Goal: Task Accomplishment & Management: Manage account settings

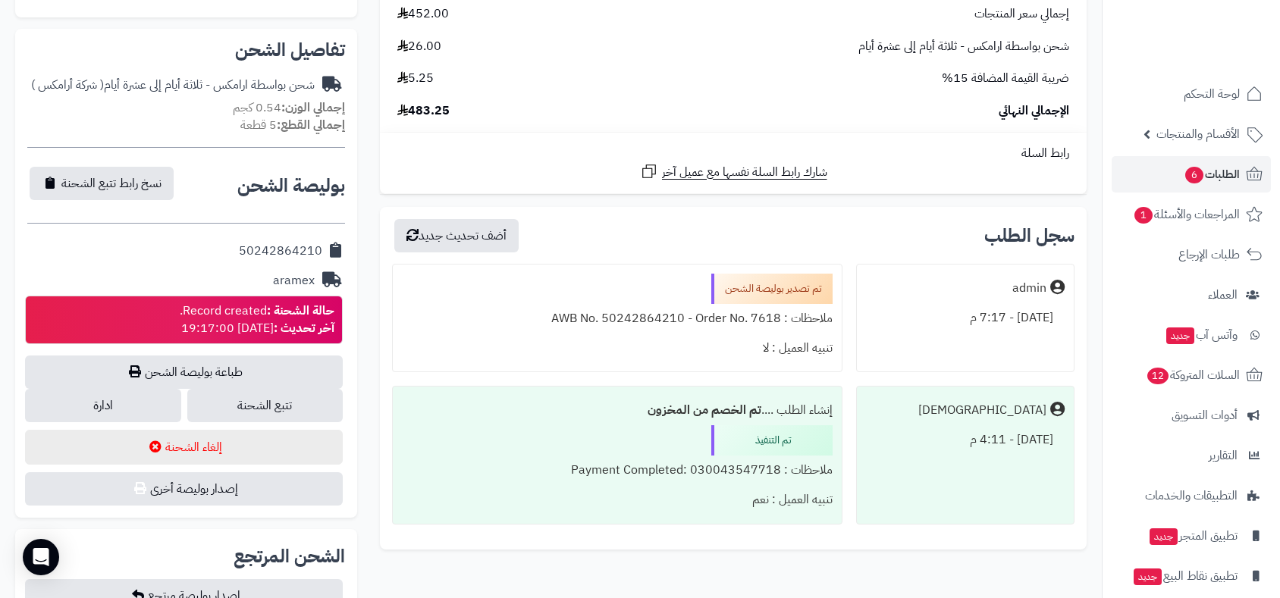
scroll to position [454, 0]
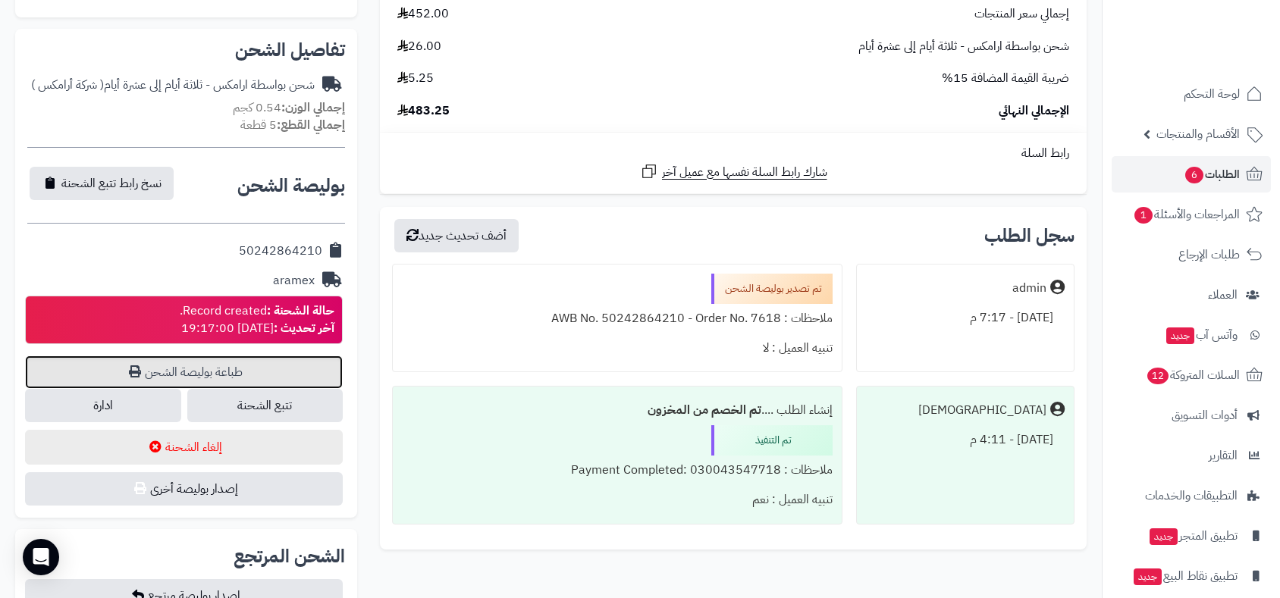
click at [238, 362] on link "طباعة بوليصة الشحن" at bounding box center [184, 372] width 318 height 33
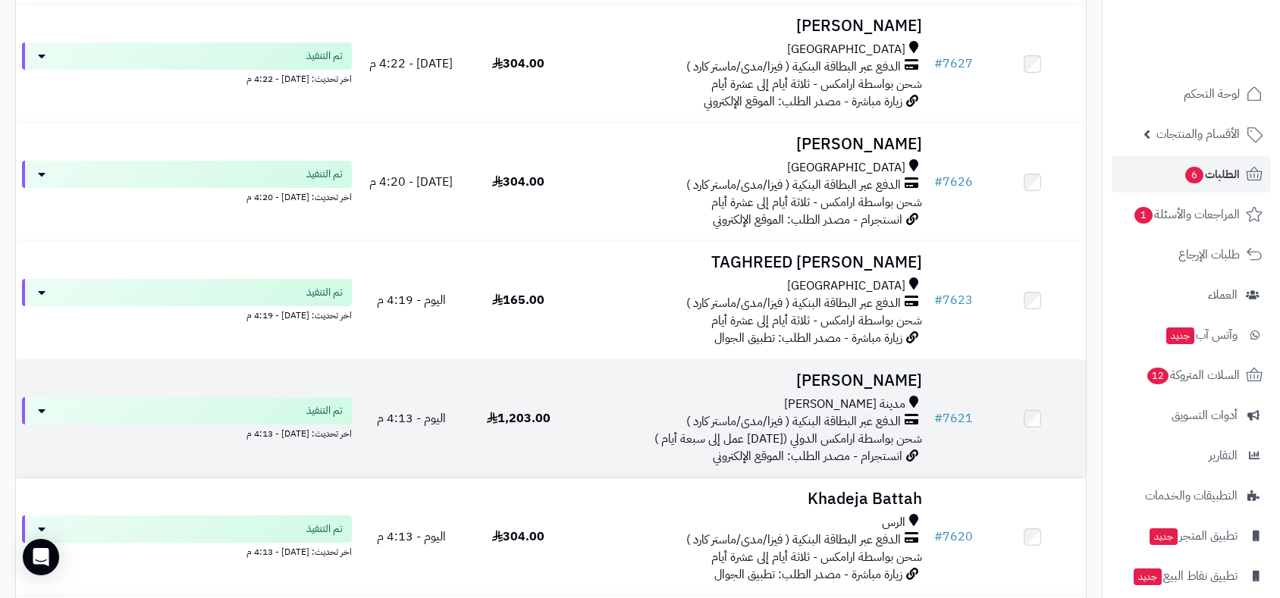
scroll to position [3636, 0]
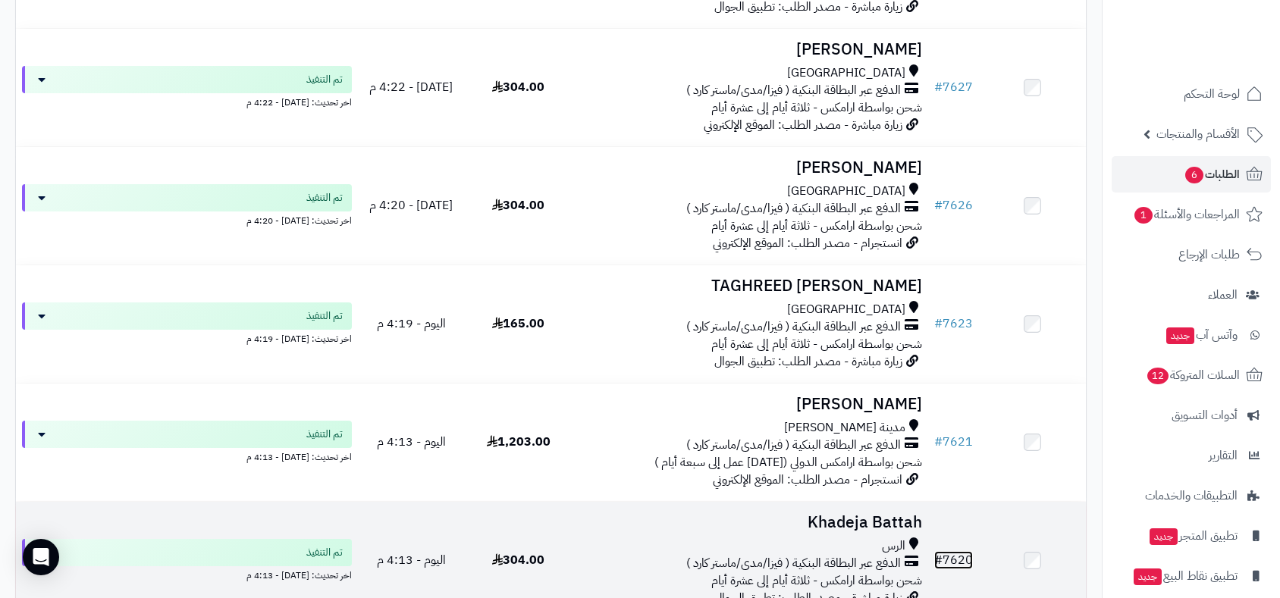
click at [968, 554] on link "# 7620" at bounding box center [953, 560] width 39 height 18
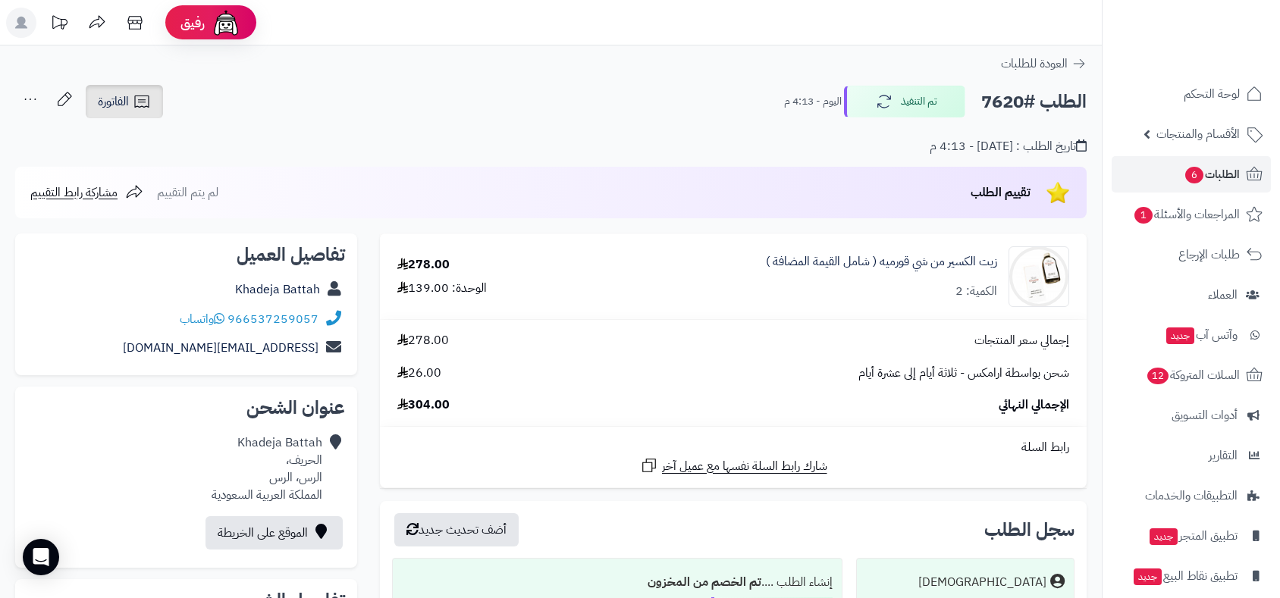
click at [118, 93] on span "الفاتورة" at bounding box center [113, 102] width 31 height 18
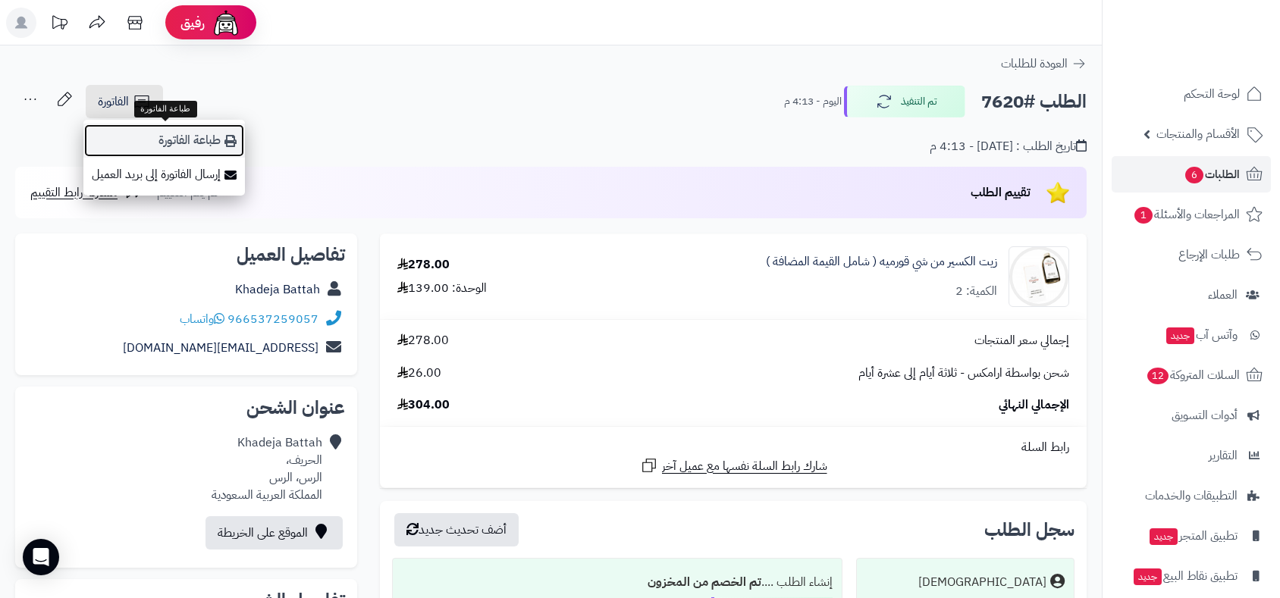
click at [175, 130] on link "طباعة الفاتورة" at bounding box center [164, 141] width 162 height 34
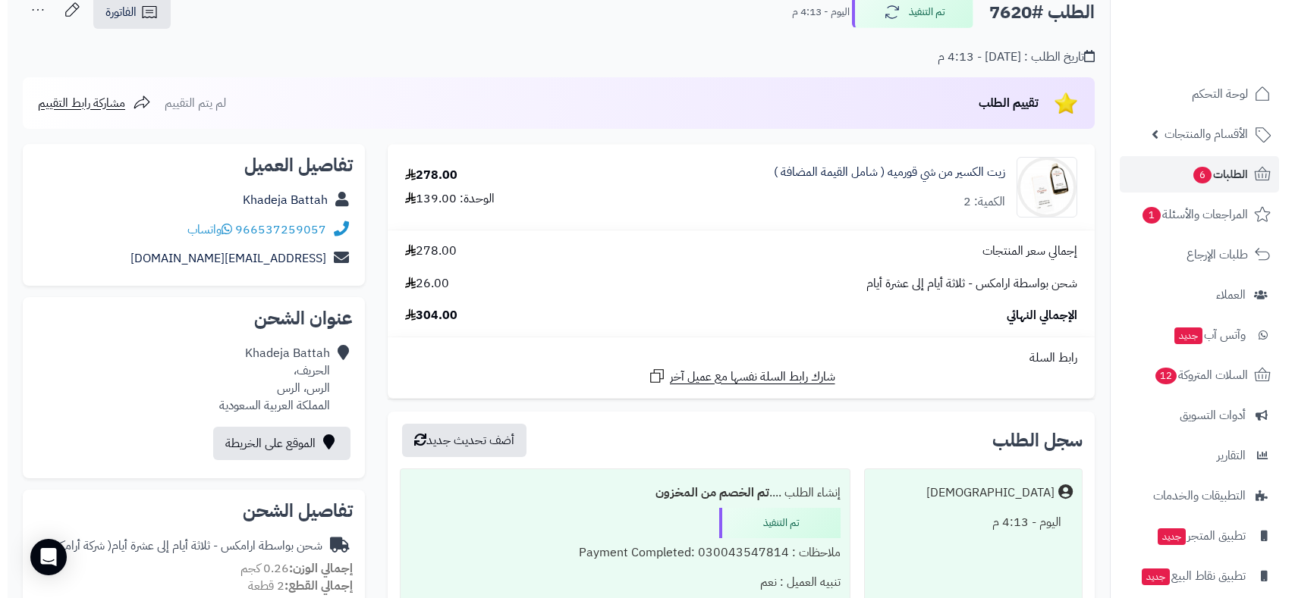
scroll to position [589, 0]
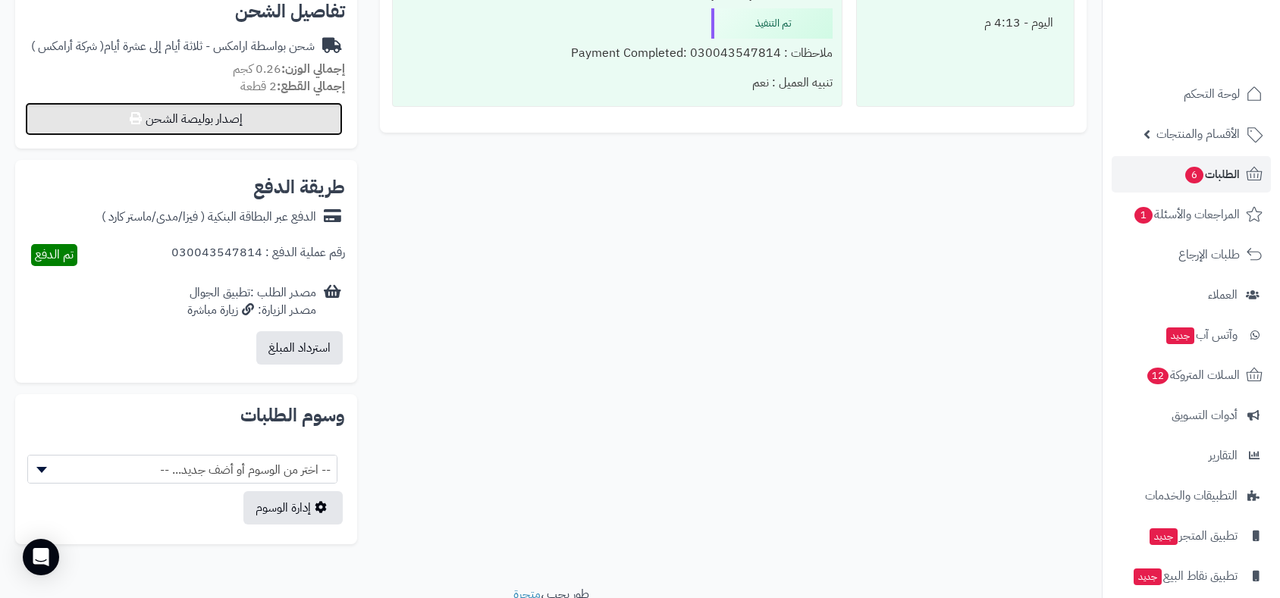
click at [249, 105] on button "إصدار بوليصة الشحن" at bounding box center [184, 118] width 318 height 33
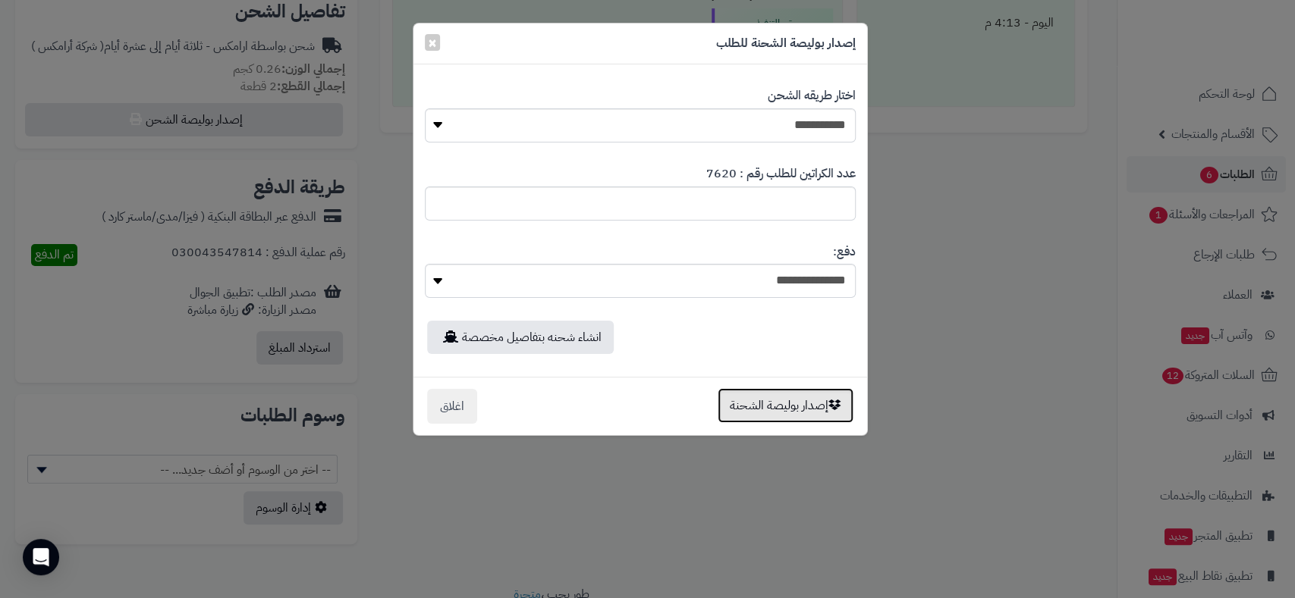
click at [753, 396] on button "إصدار بوليصة الشحنة" at bounding box center [785, 405] width 136 height 35
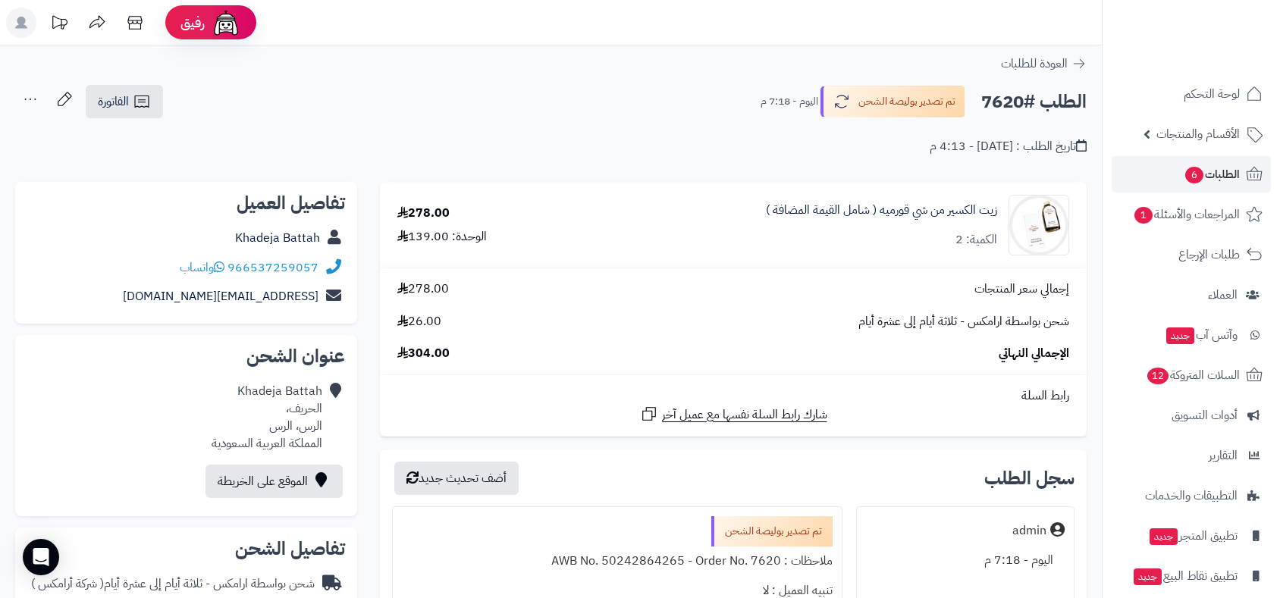
scroll to position [589, 0]
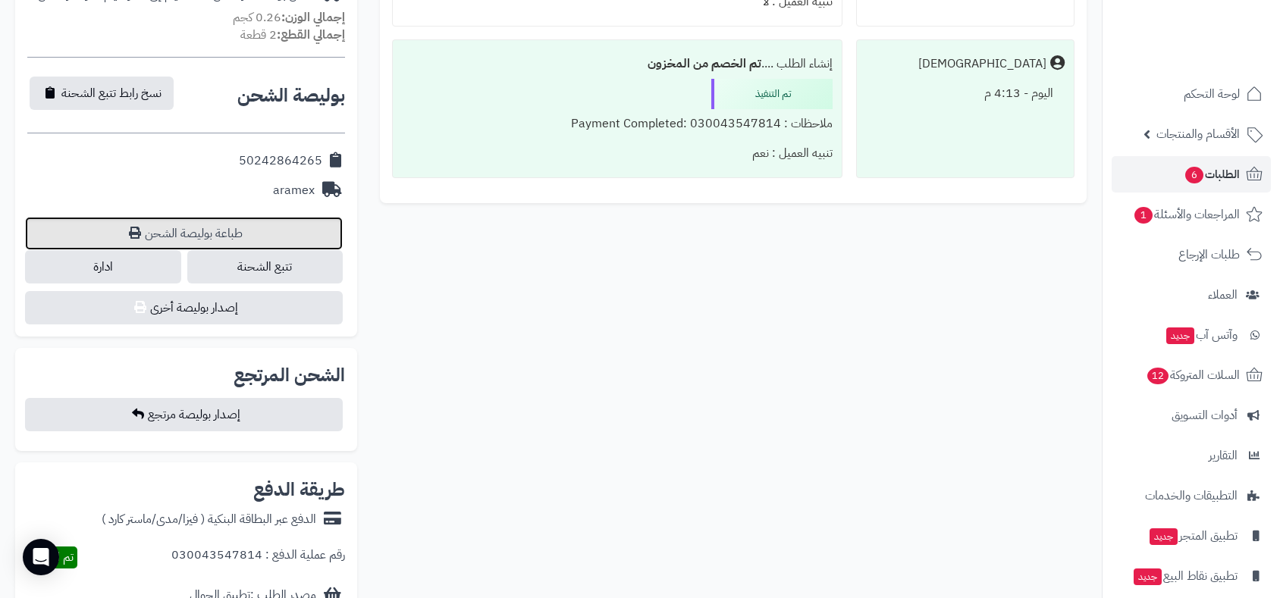
click at [249, 225] on link "طباعة بوليصة الشحن" at bounding box center [184, 233] width 318 height 33
click at [231, 229] on link "طباعة بوليصة الشحن" at bounding box center [184, 233] width 318 height 33
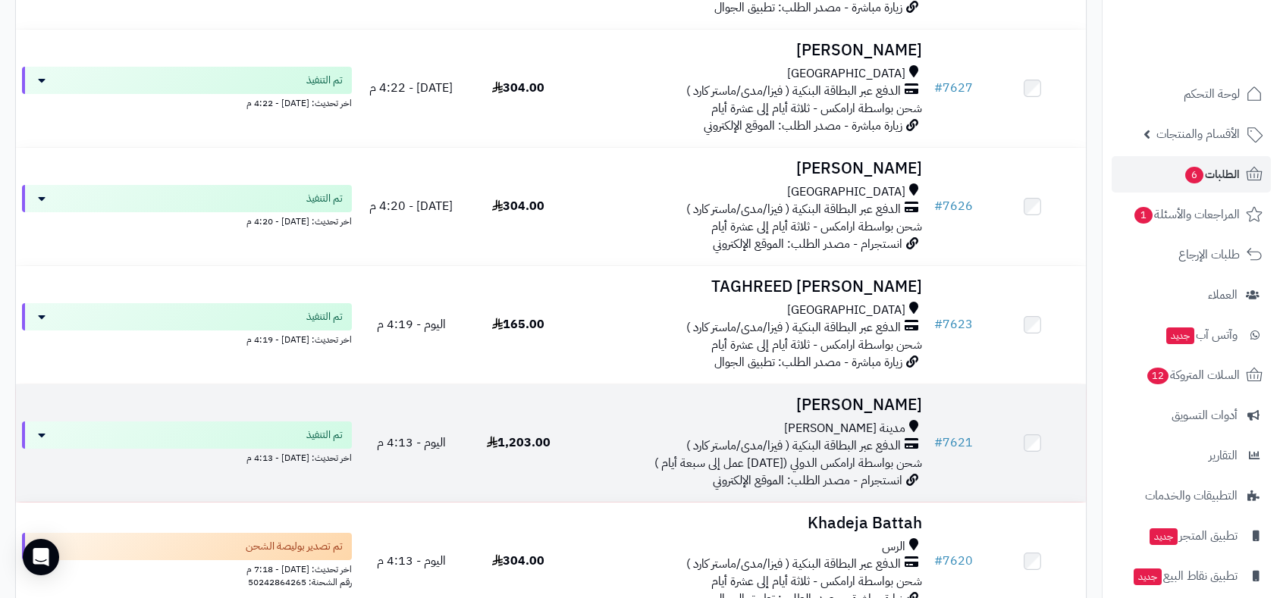
scroll to position [3635, 0]
click at [954, 437] on link "# 7621" at bounding box center [953, 443] width 39 height 18
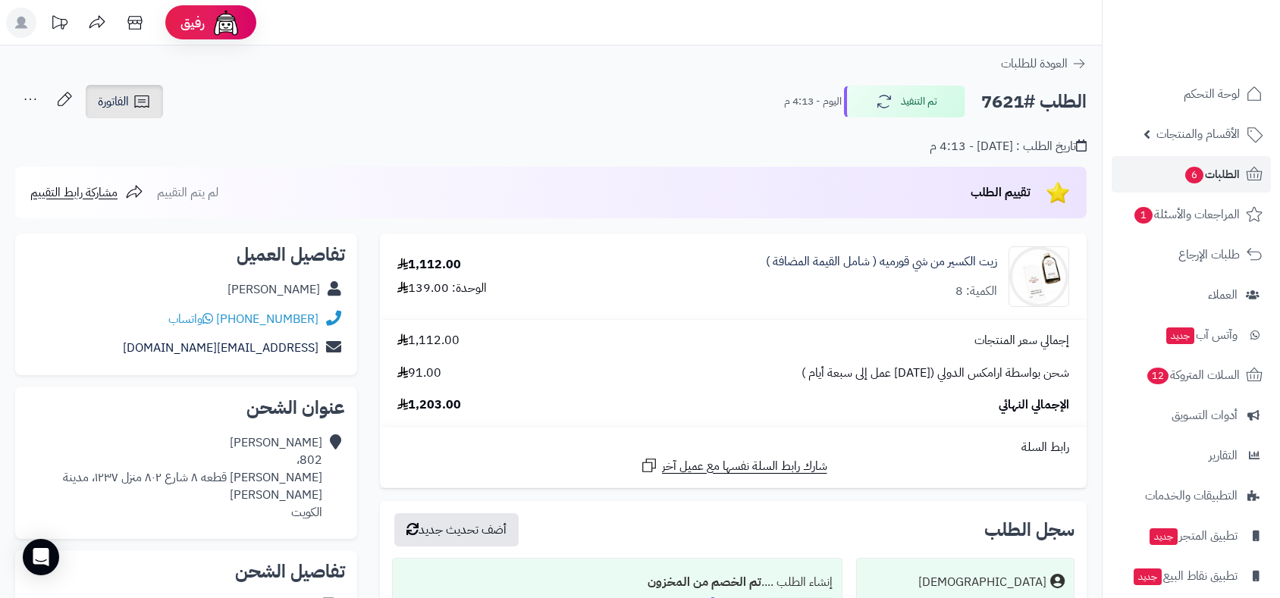
click at [118, 93] on span "الفاتورة" at bounding box center [113, 102] width 31 height 18
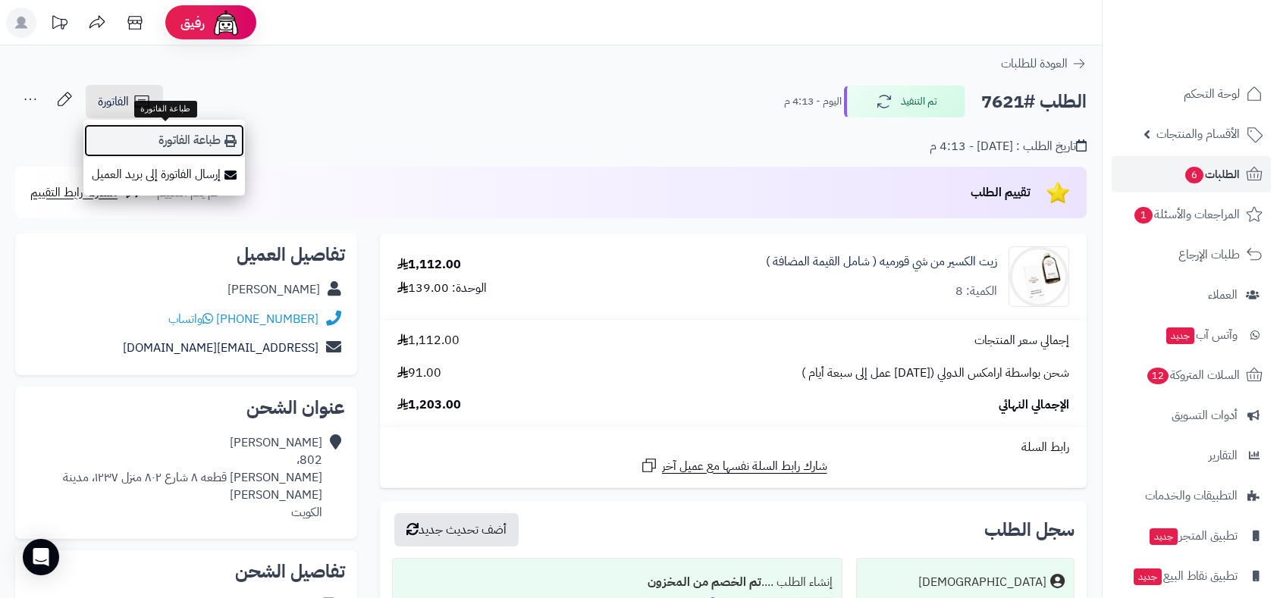
click at [165, 134] on link "طباعة الفاتورة" at bounding box center [164, 141] width 162 height 34
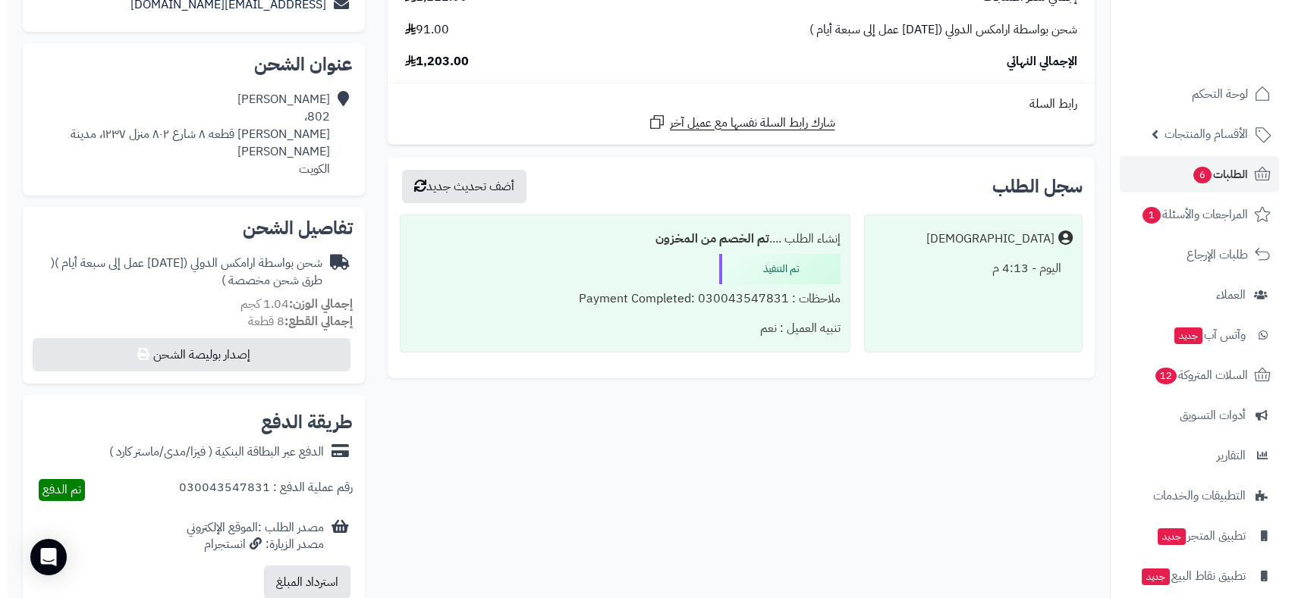
scroll to position [505, 0]
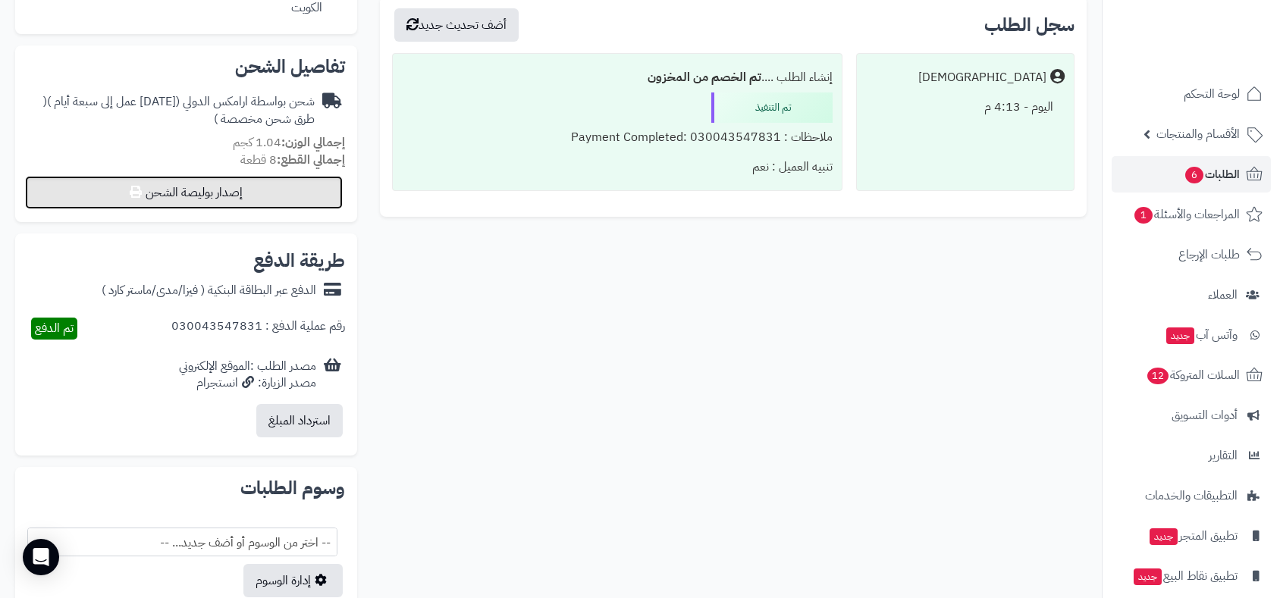
click at [269, 176] on button "إصدار بوليصة الشحن" at bounding box center [184, 192] width 318 height 33
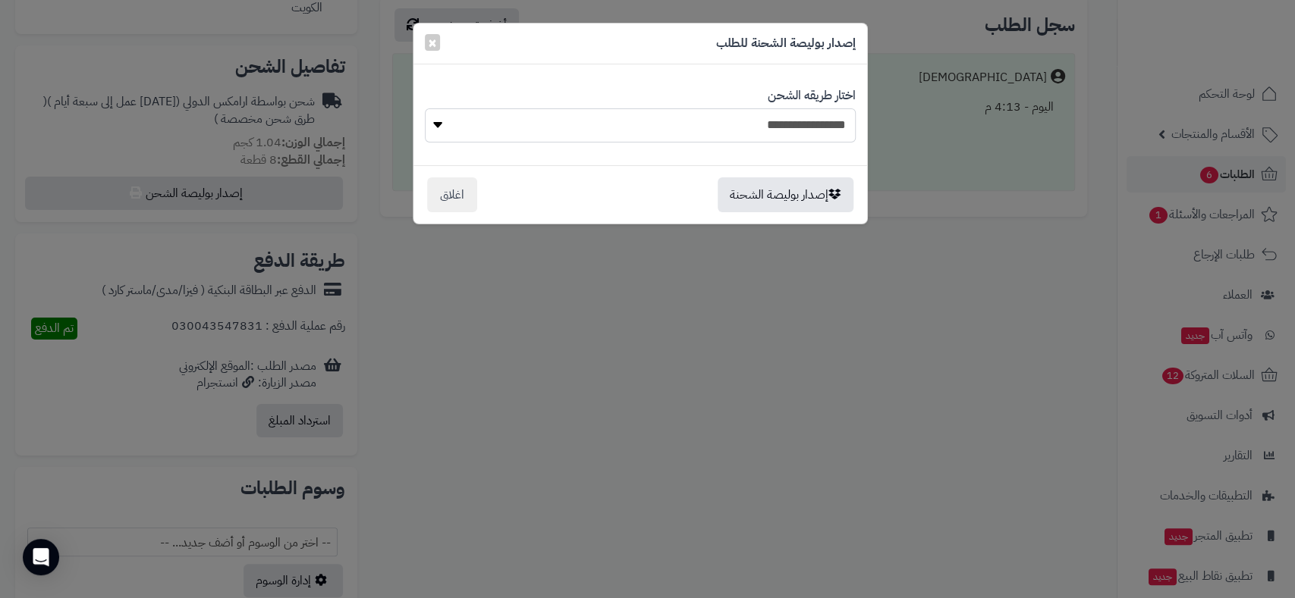
click at [710, 119] on select "**********" at bounding box center [640, 125] width 431 height 34
select select "******"
click at [425, 108] on select "**********" at bounding box center [640, 125] width 431 height 34
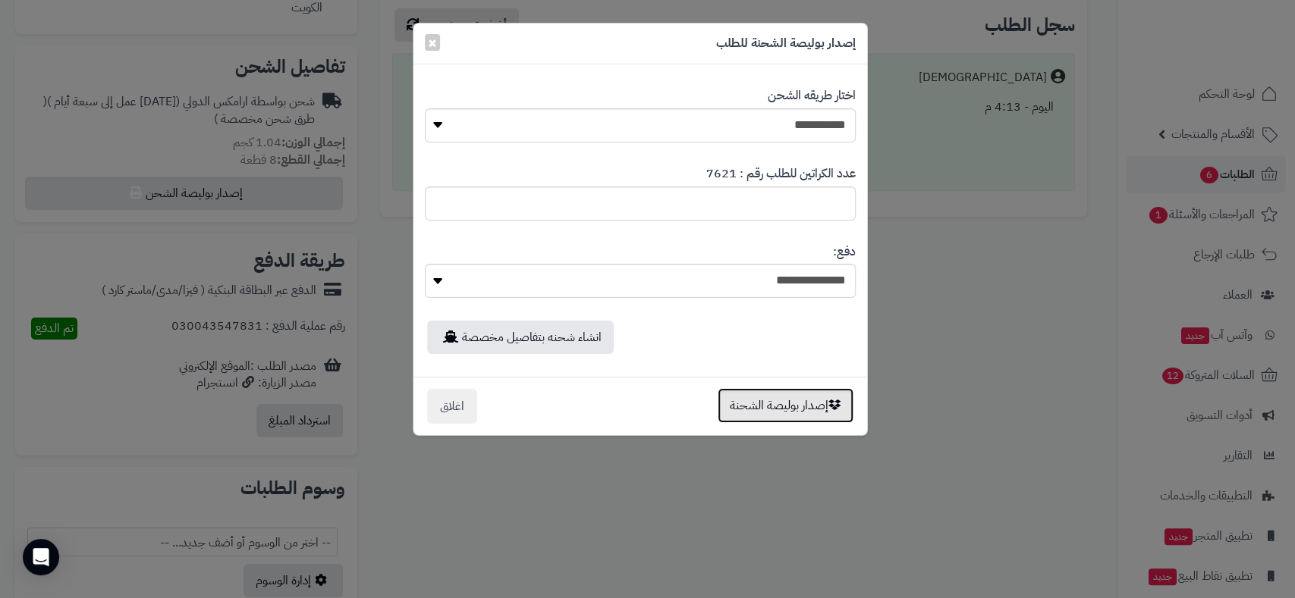
click at [771, 411] on button "إصدار بوليصة الشحنة" at bounding box center [785, 405] width 136 height 35
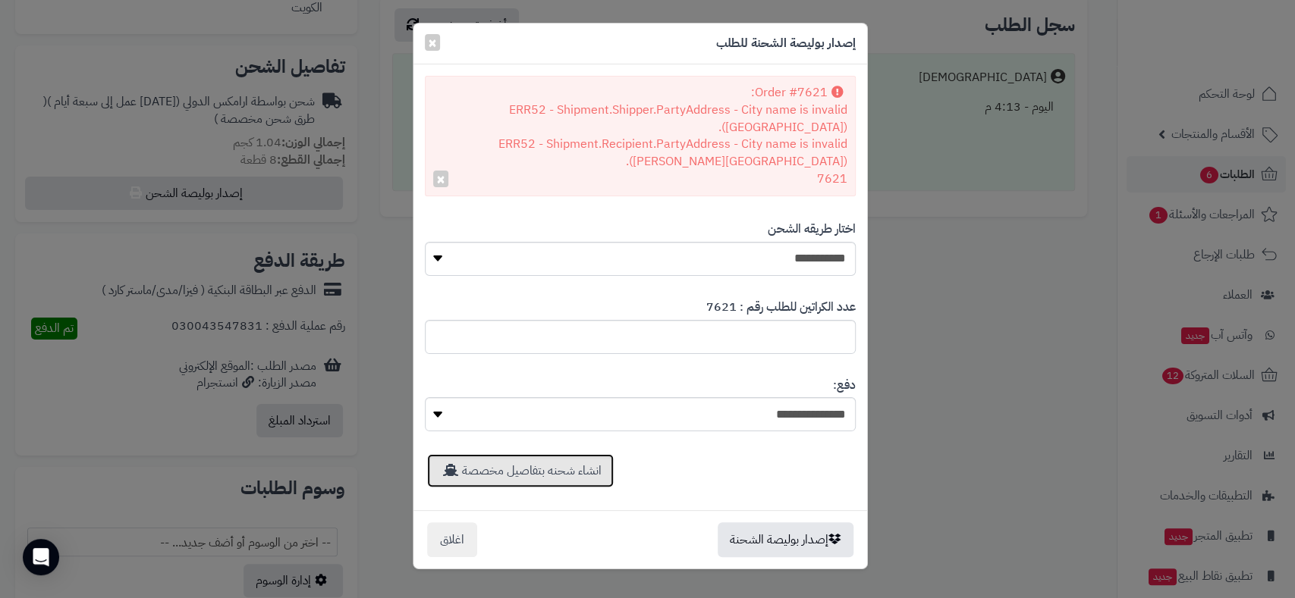
click at [557, 454] on link "انشاء شحنه بتفاصيل مخصصة" at bounding box center [520, 470] width 187 height 33
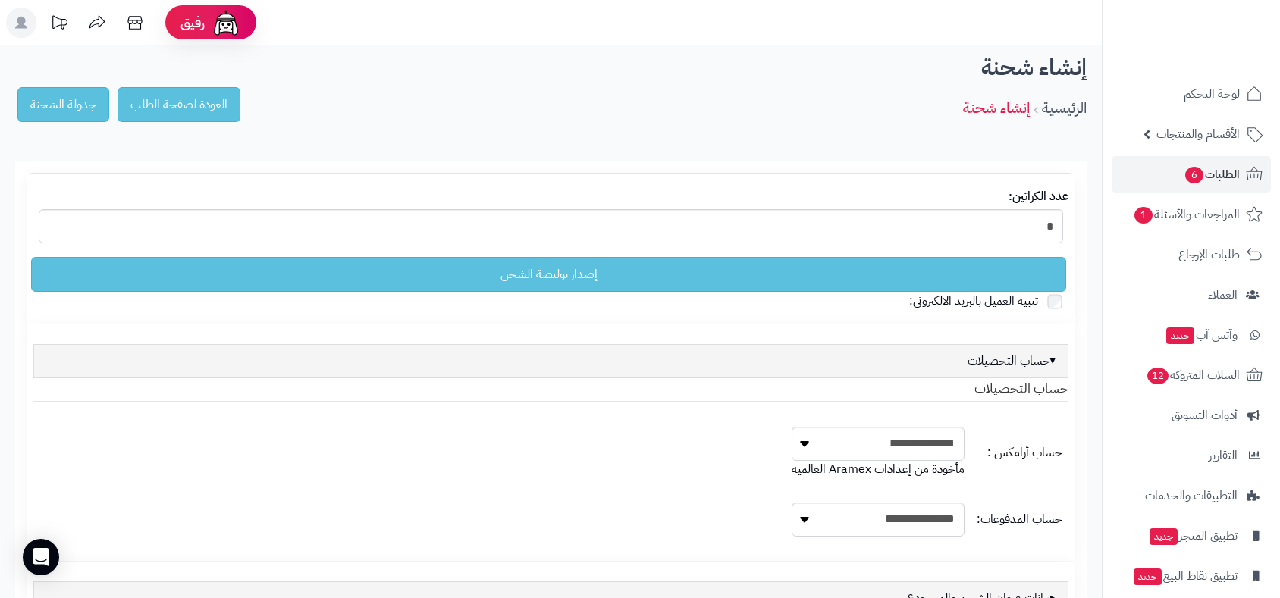
select select
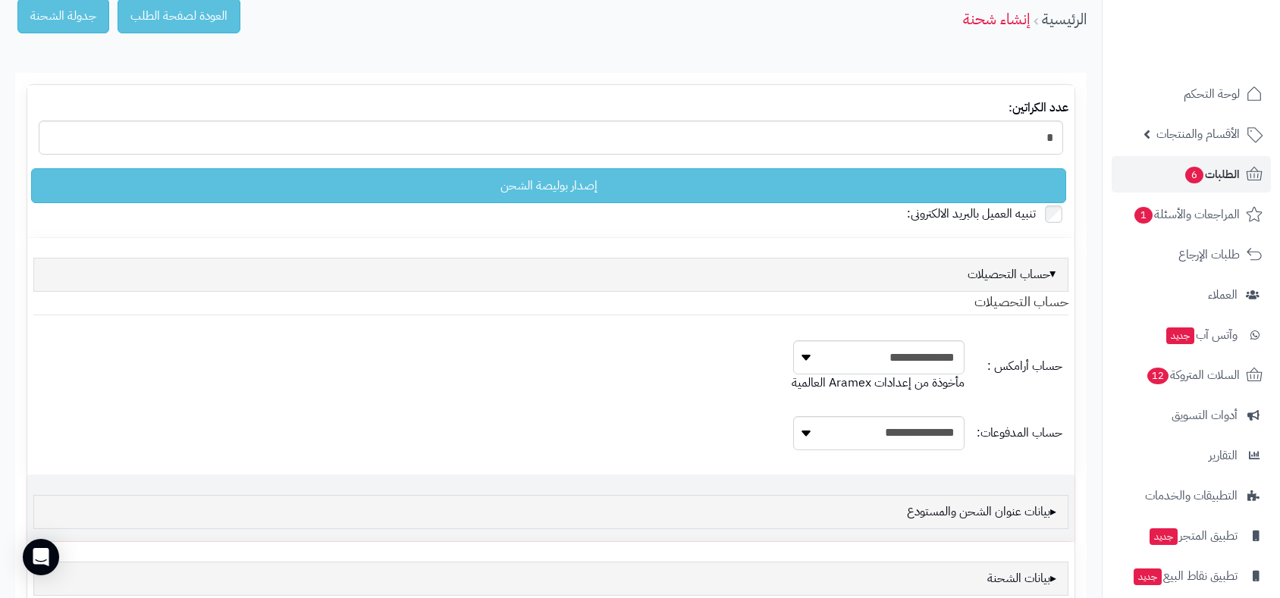
scroll to position [239, 0]
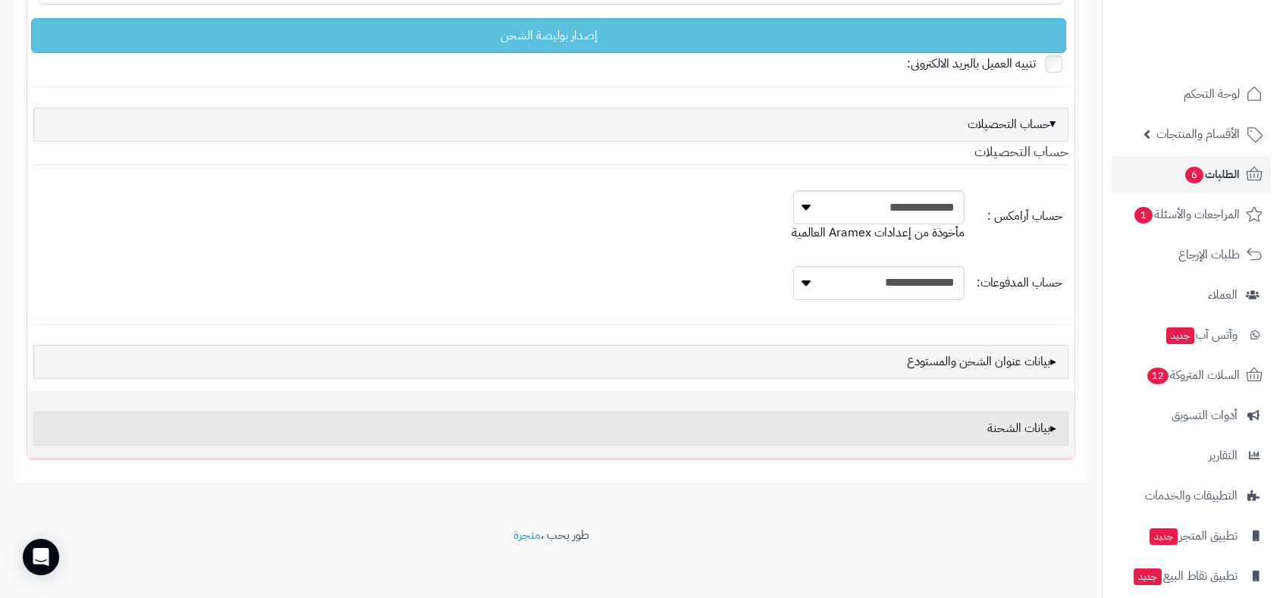
click at [1025, 429] on div "بيانات الشحنة" at bounding box center [550, 429] width 1035 height 34
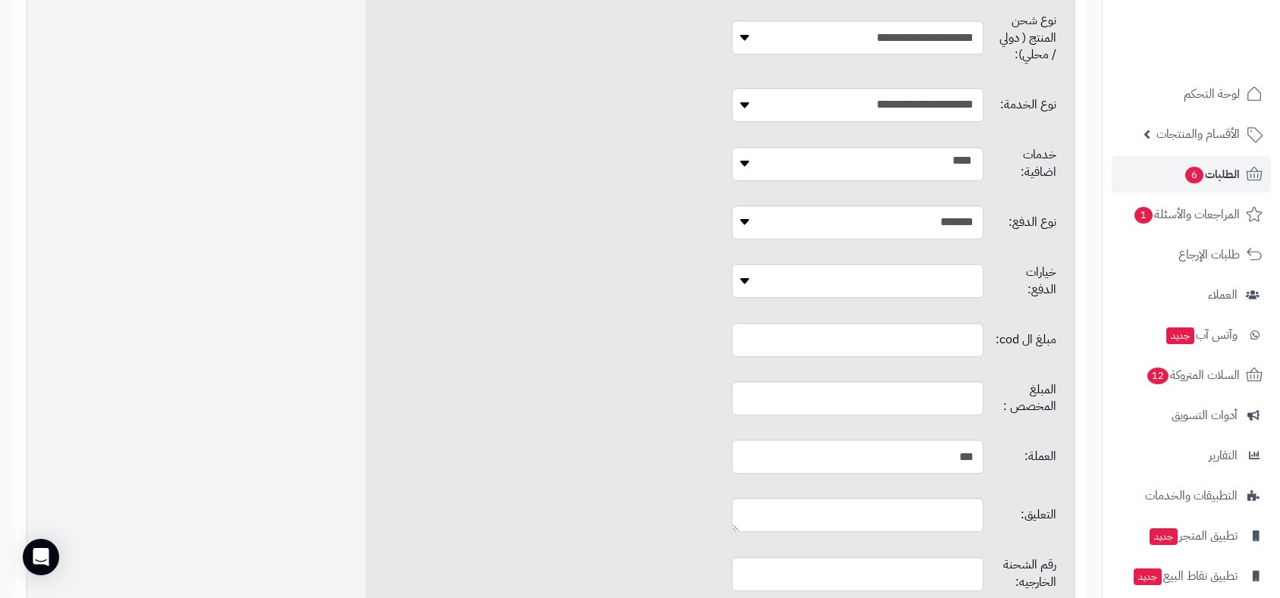
scroll to position [913, 0]
click at [878, 322] on input "text" at bounding box center [857, 339] width 251 height 34
type input "*"
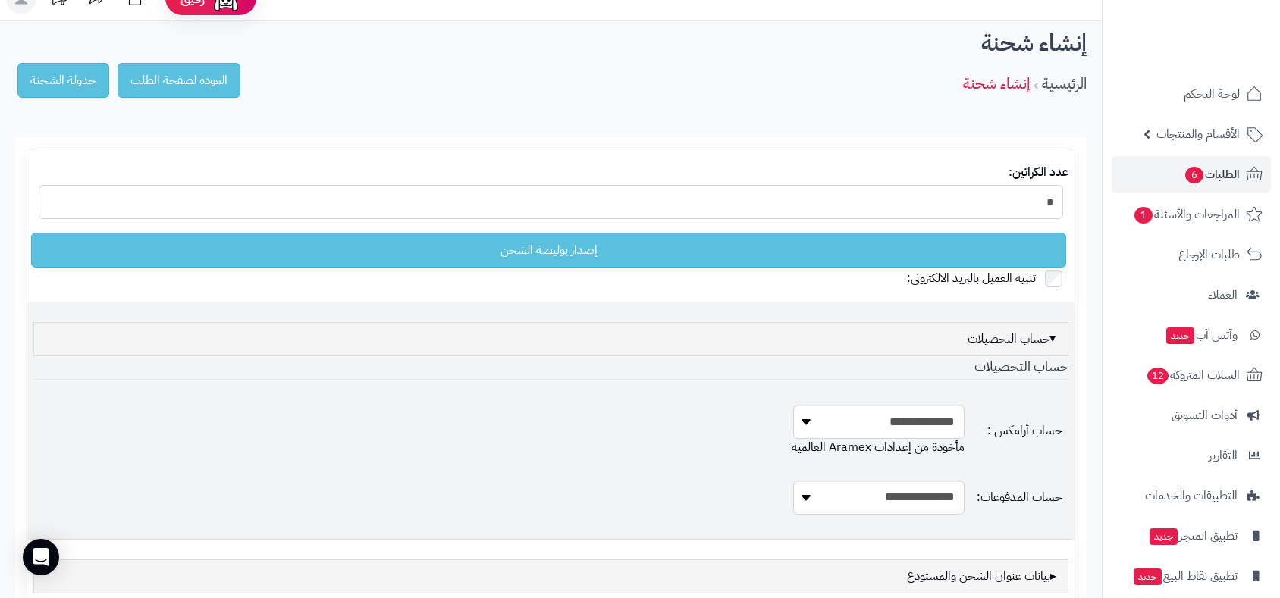
scroll to position [0, 0]
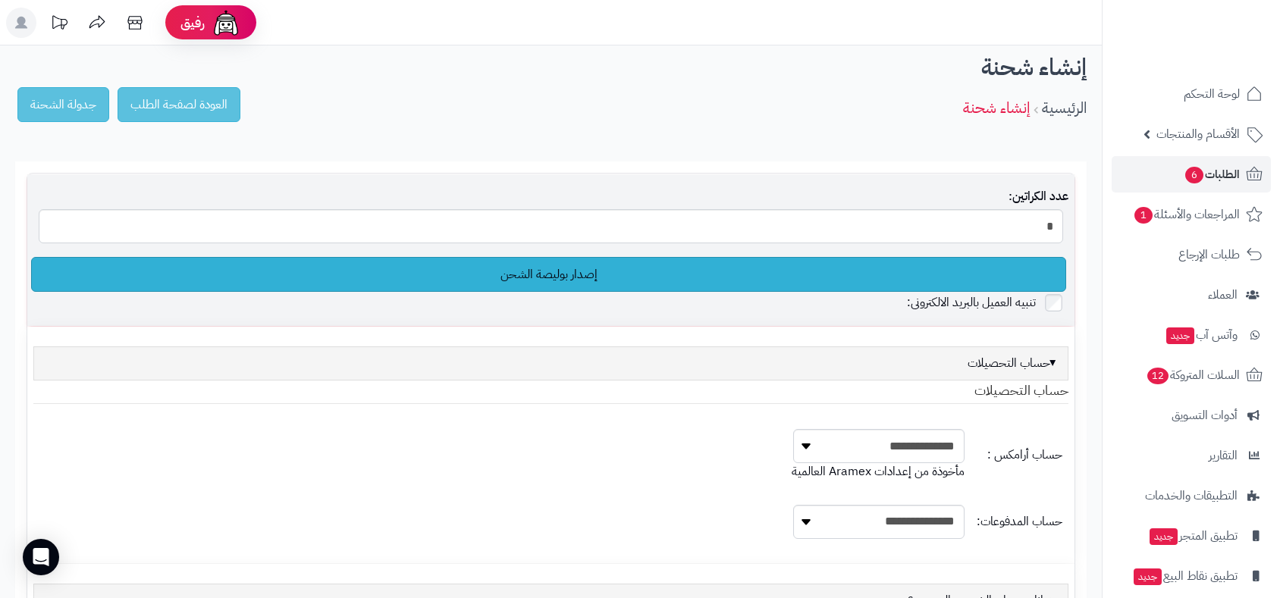
click at [542, 282] on link "إصدار بوليصة الشحن" at bounding box center [548, 274] width 1035 height 35
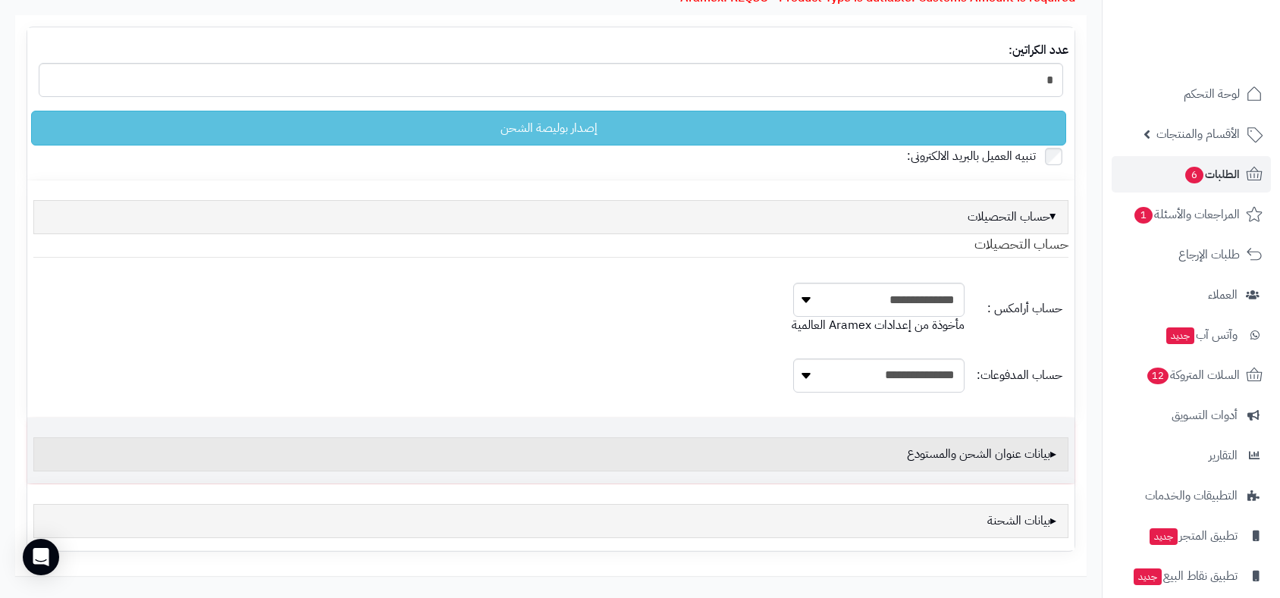
scroll to position [239, 0]
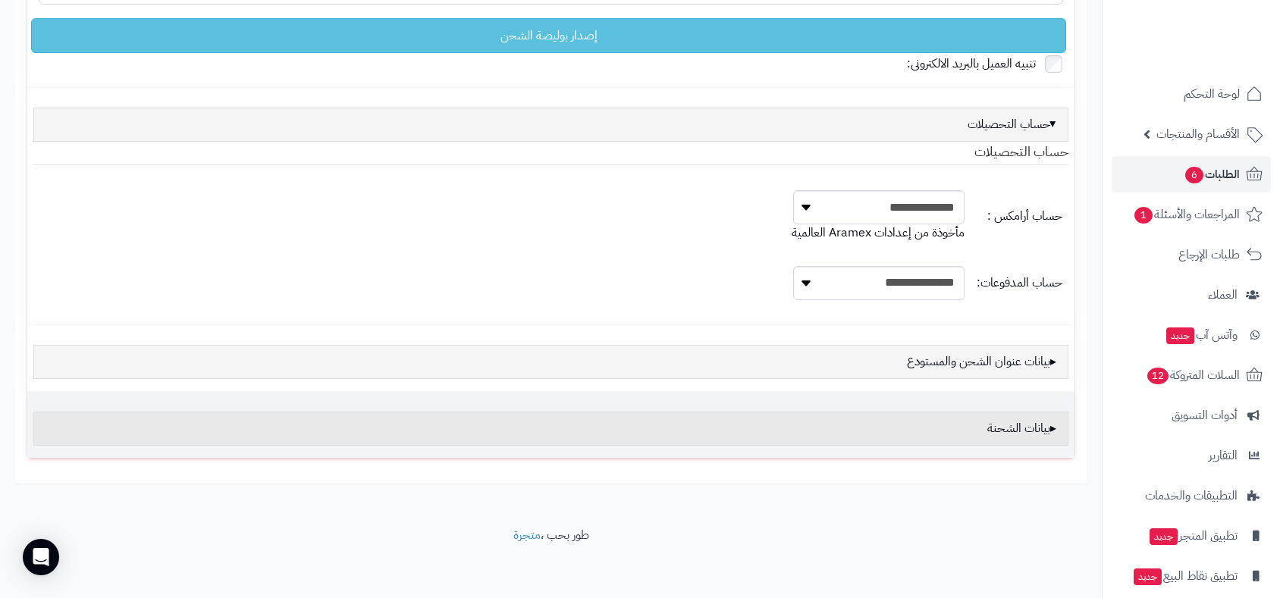
click at [987, 429] on div "بيانات الشحنة" at bounding box center [550, 429] width 1035 height 34
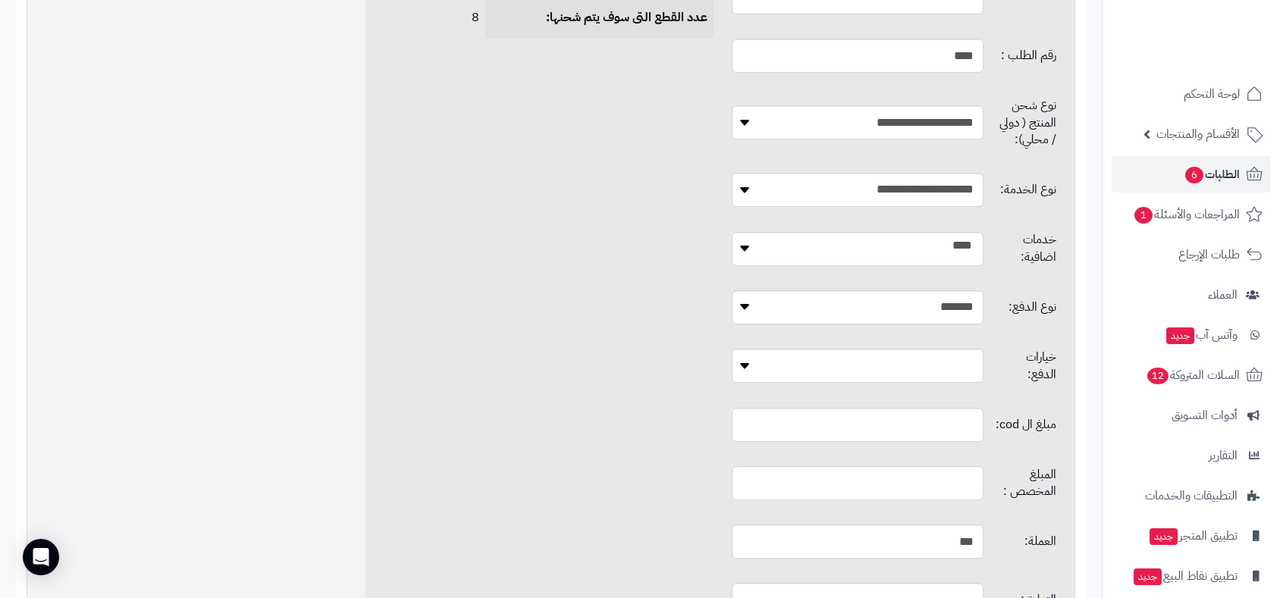
scroll to position [997, 0]
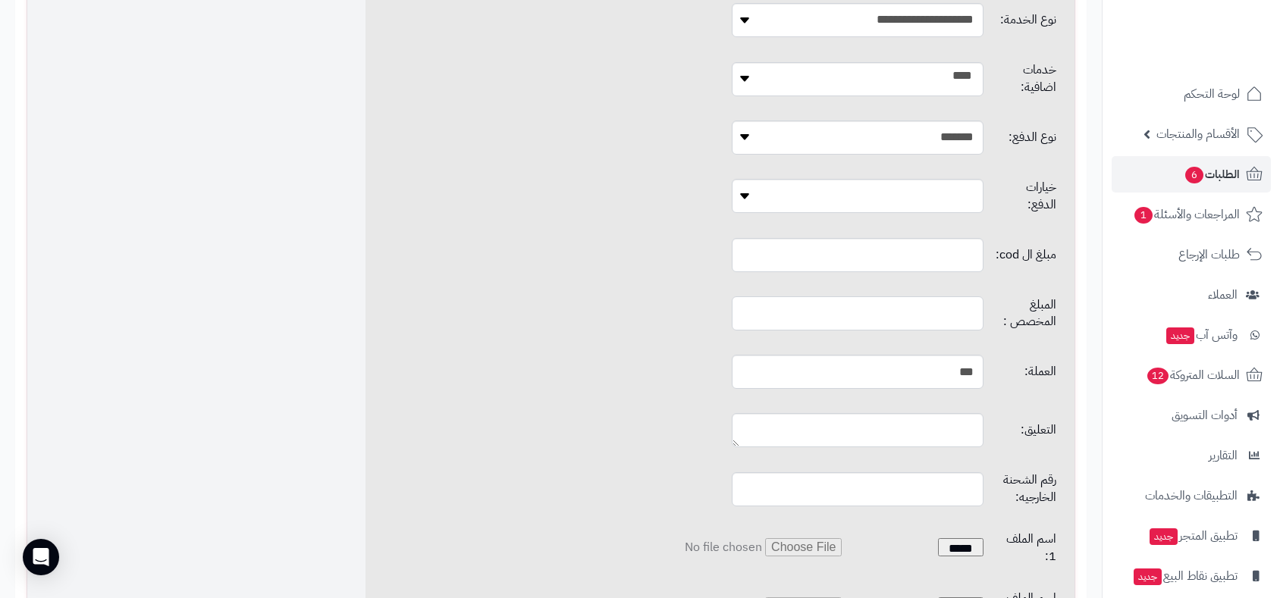
click at [887, 299] on input "text" at bounding box center [857, 314] width 251 height 34
type input "*"
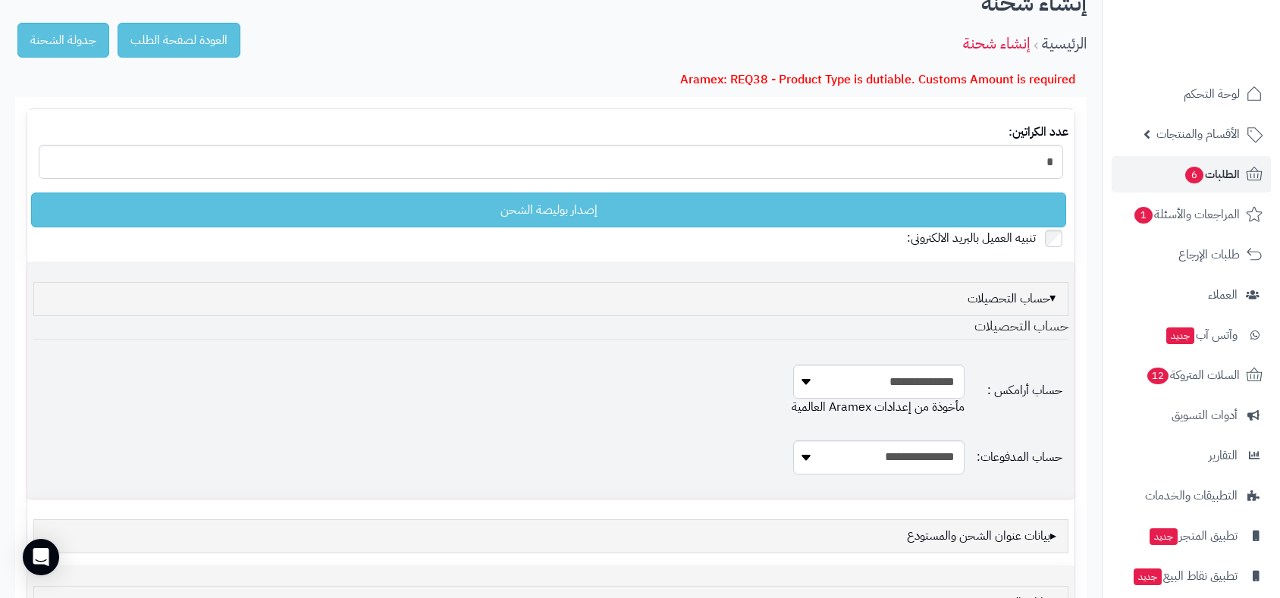
scroll to position [0, 0]
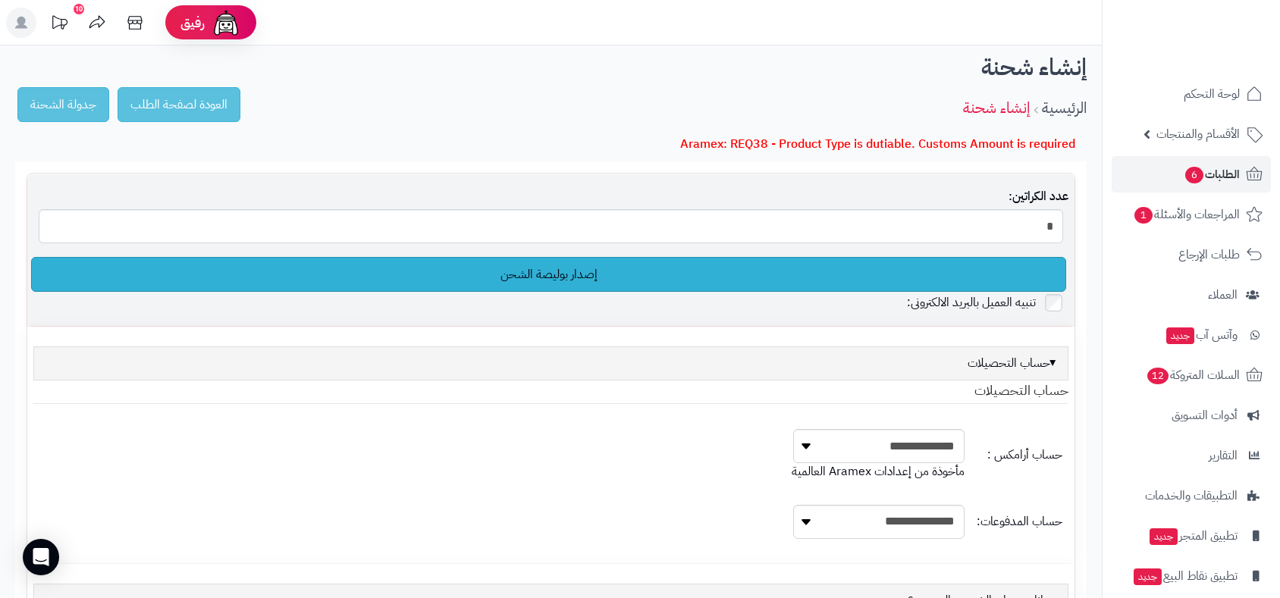
click at [548, 275] on link "إصدار بوليصة الشحن" at bounding box center [548, 274] width 1035 height 35
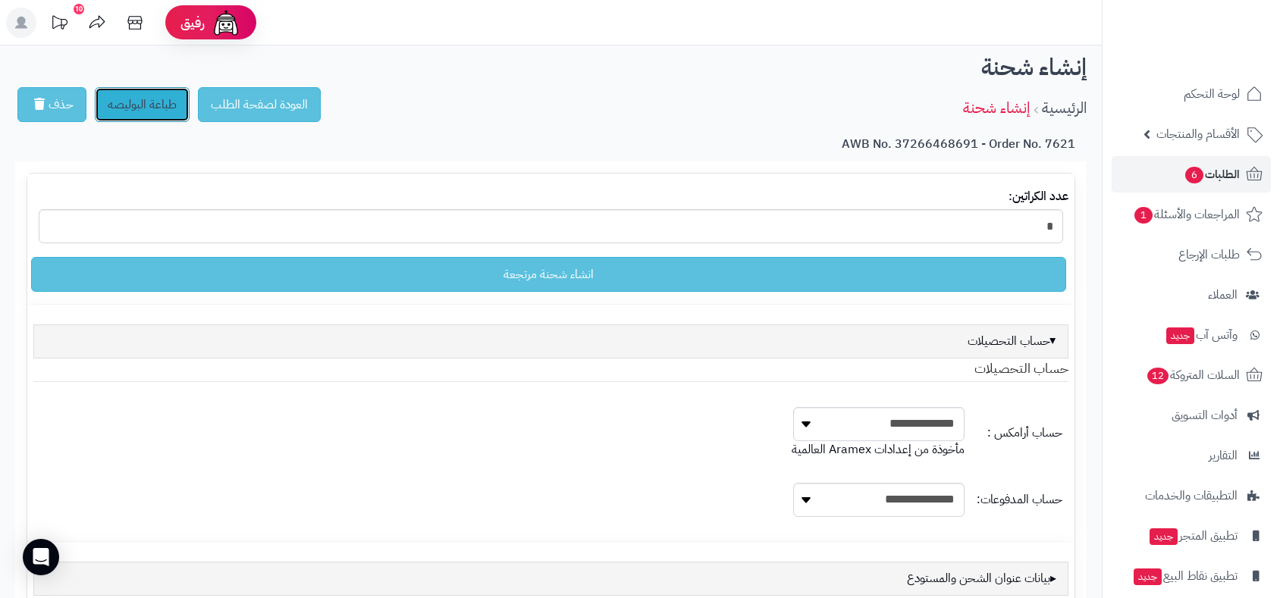
click at [158, 102] on link "طباعة البوليصه" at bounding box center [142, 104] width 95 height 35
click at [1226, 176] on span "الطلبات 6" at bounding box center [1212, 174] width 56 height 21
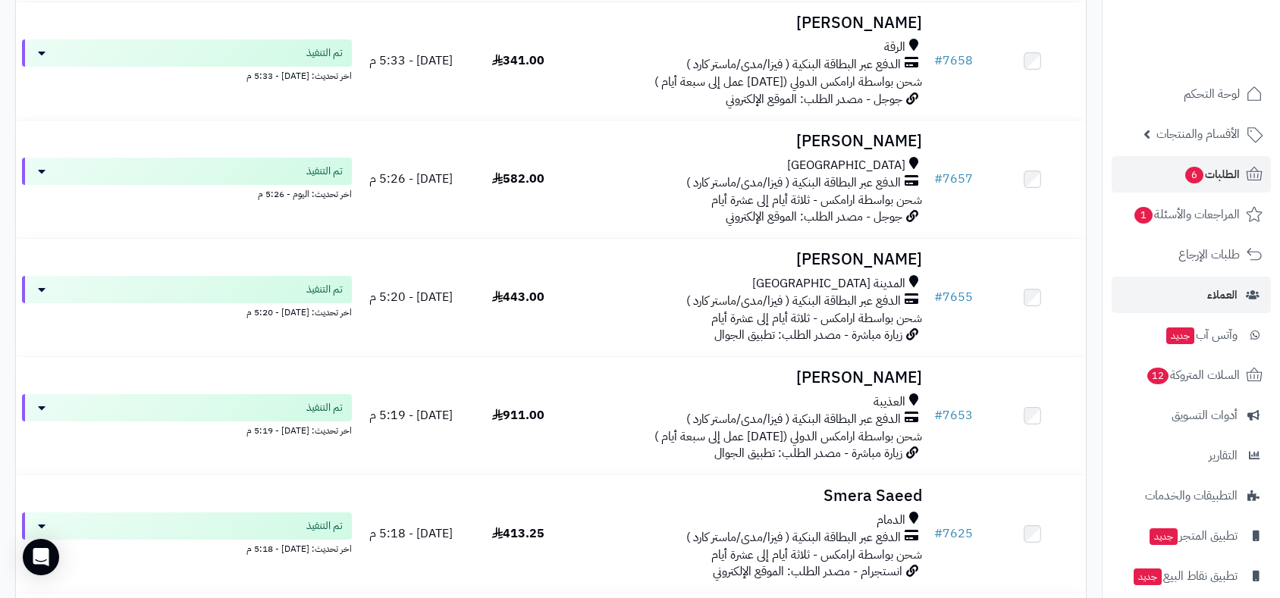
scroll to position [2022, 0]
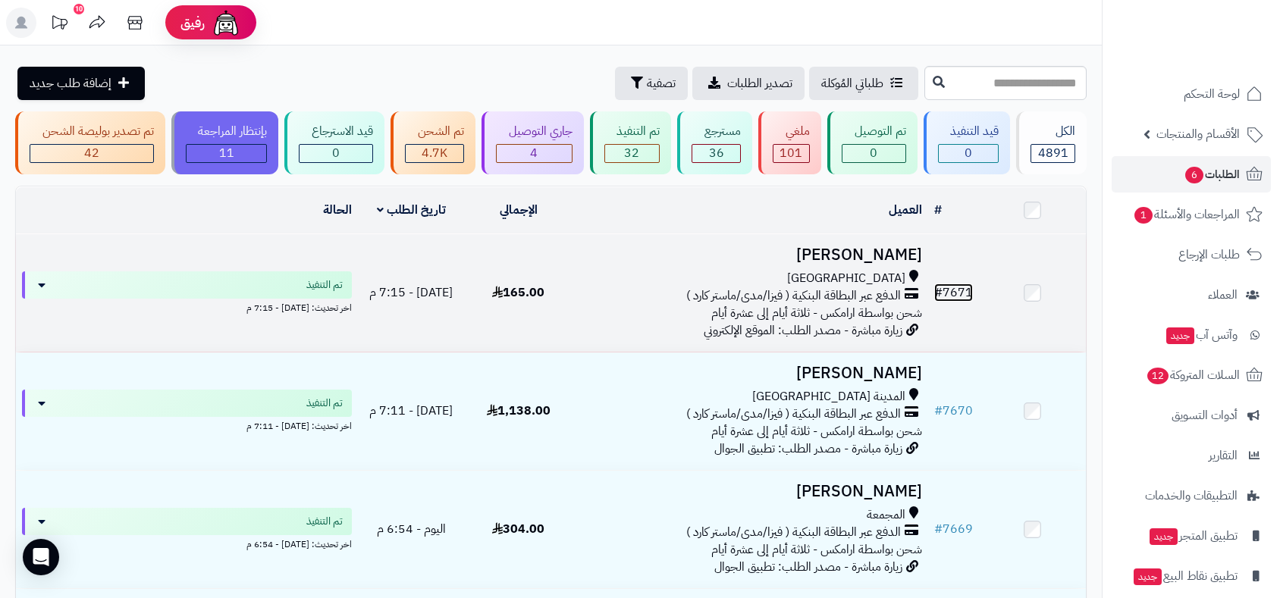
click at [968, 290] on link "# 7671" at bounding box center [953, 293] width 39 height 18
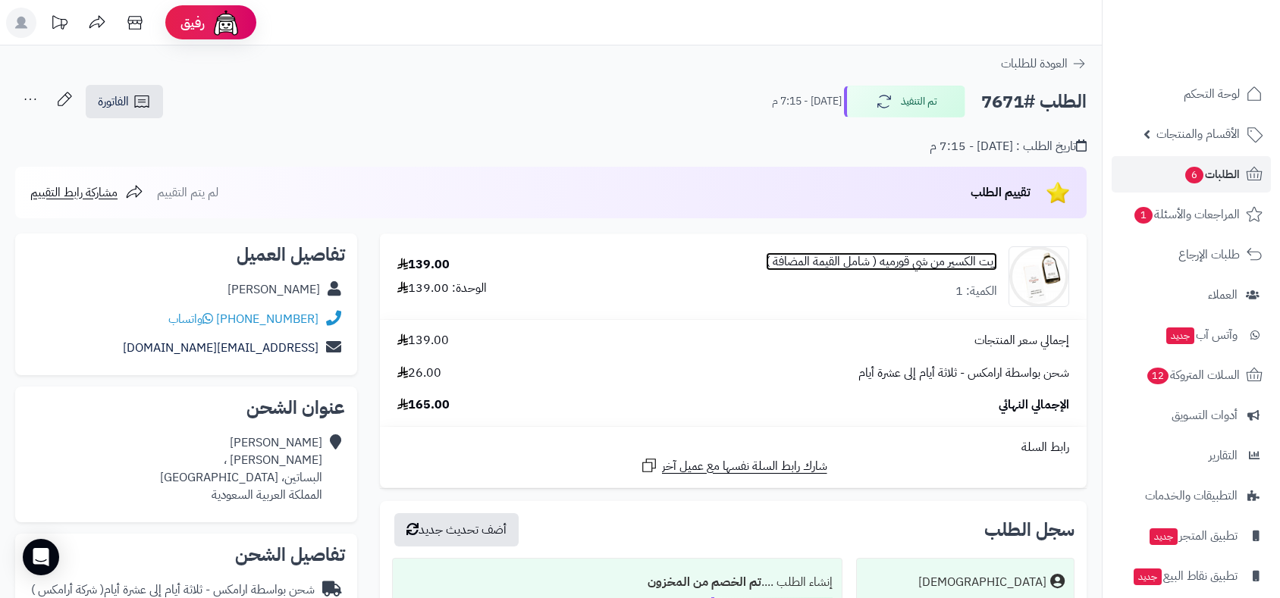
click at [937, 261] on link "زيت الكسير من شي قورميه ( شامل القيمة المضافة )" at bounding box center [881, 261] width 231 height 17
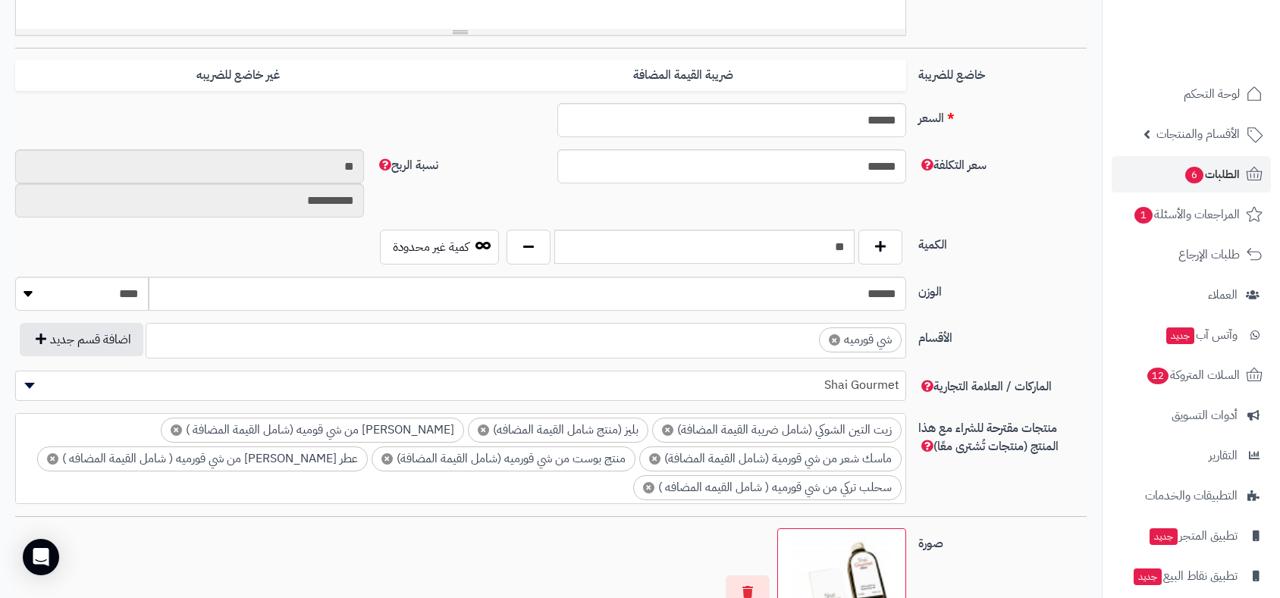
scroll to position [628, 0]
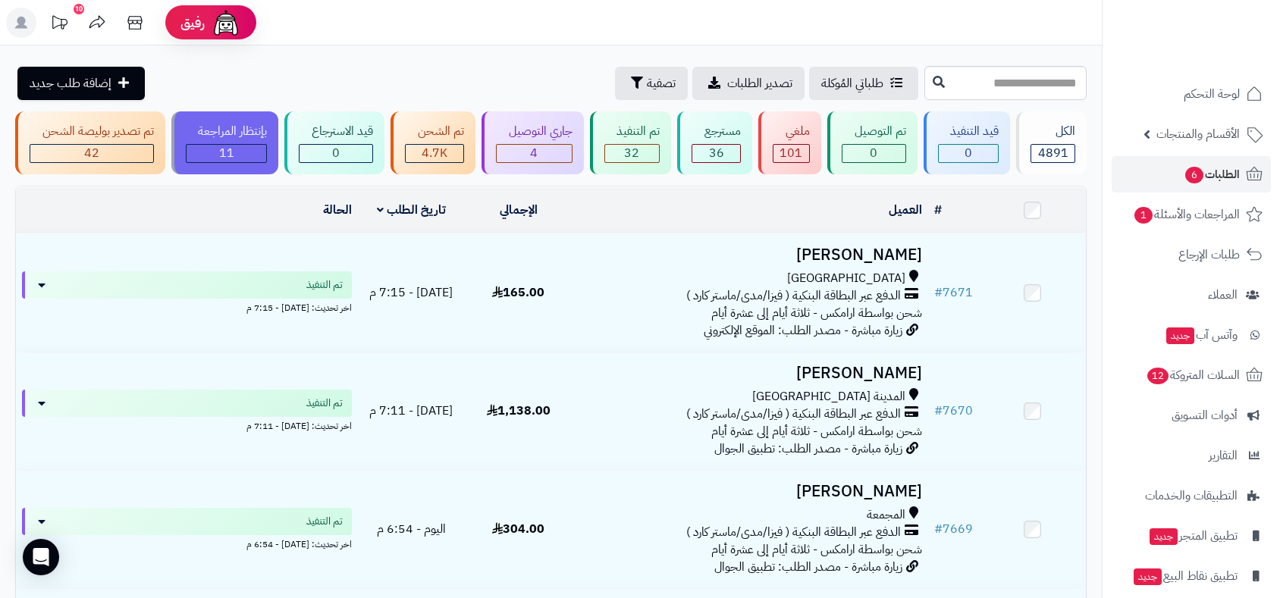
drag, startPoint x: 1279, startPoint y: 28, endPoint x: 1282, endPoint y: 74, distance: 46.4
click at [1279, 67] on html "رفيق ! 10 الطلبات معالجة مكتمل إرجاع المنتجات العملاء المتواجدون الان 6552 عملا…" at bounding box center [640, 299] width 1280 height 598
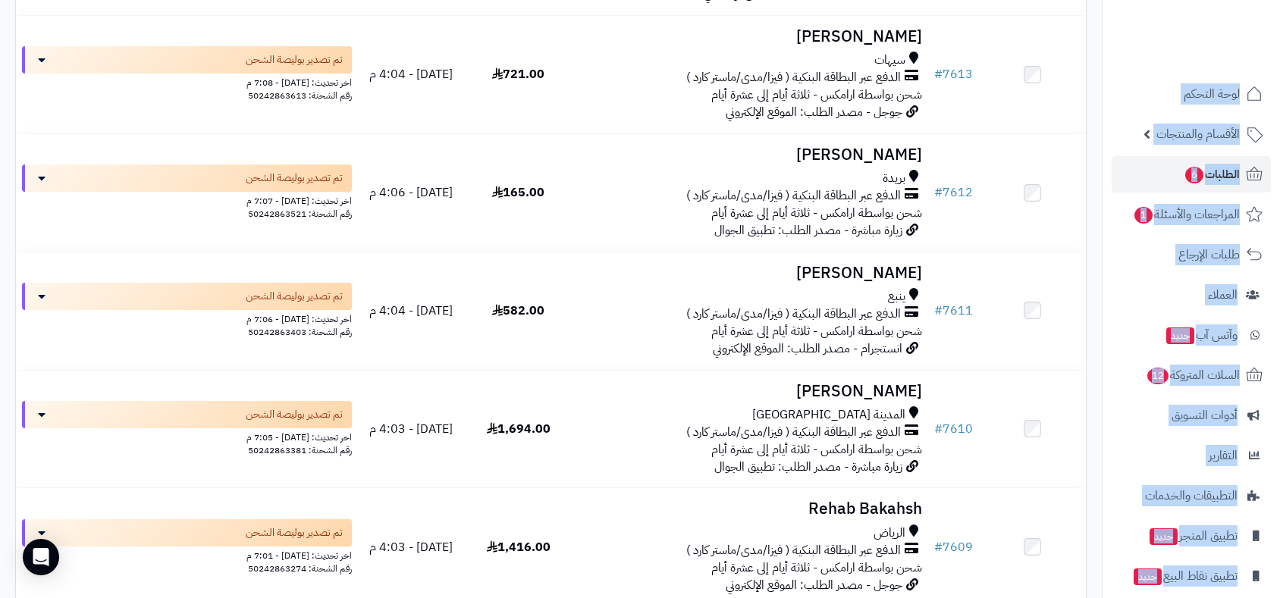
scroll to position [5237, 0]
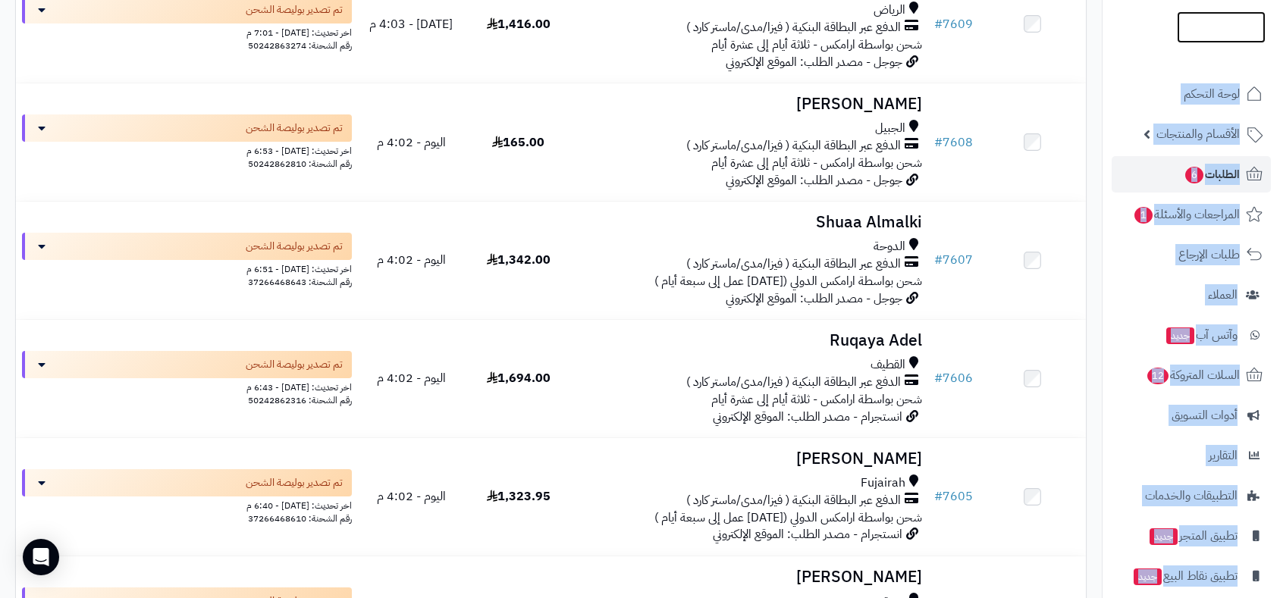
click at [1223, 40] on img at bounding box center [1221, 56] width 89 height 32
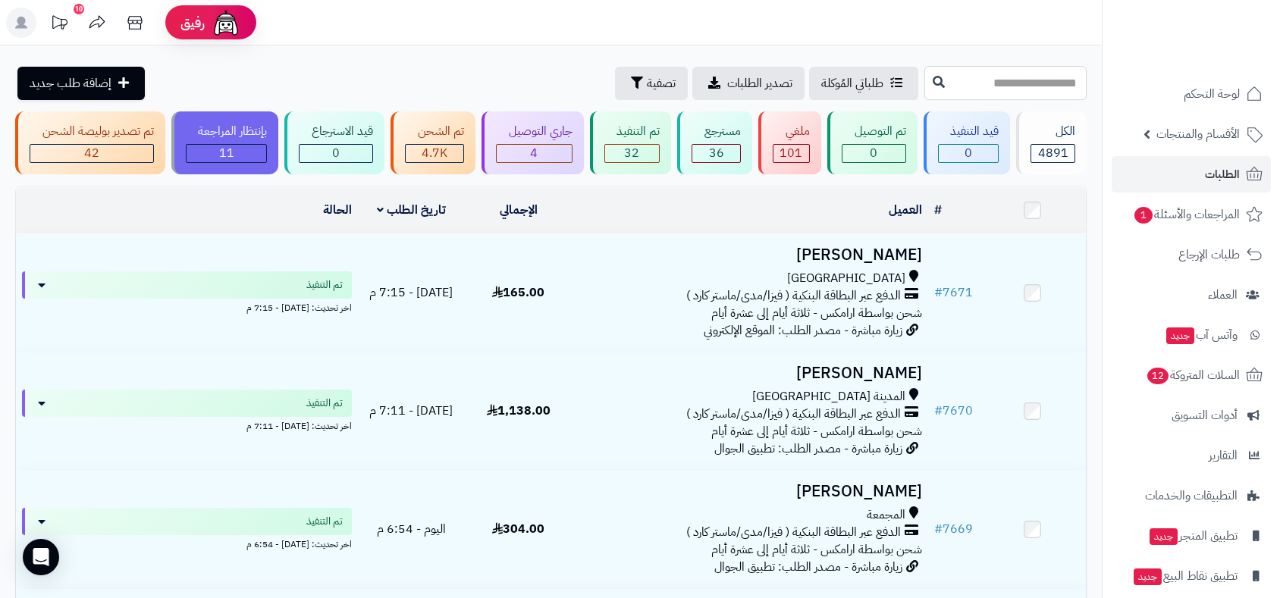
click at [952, 74] on input "text" at bounding box center [1006, 83] width 162 height 34
type input "****"
click at [933, 78] on icon at bounding box center [939, 81] width 12 height 12
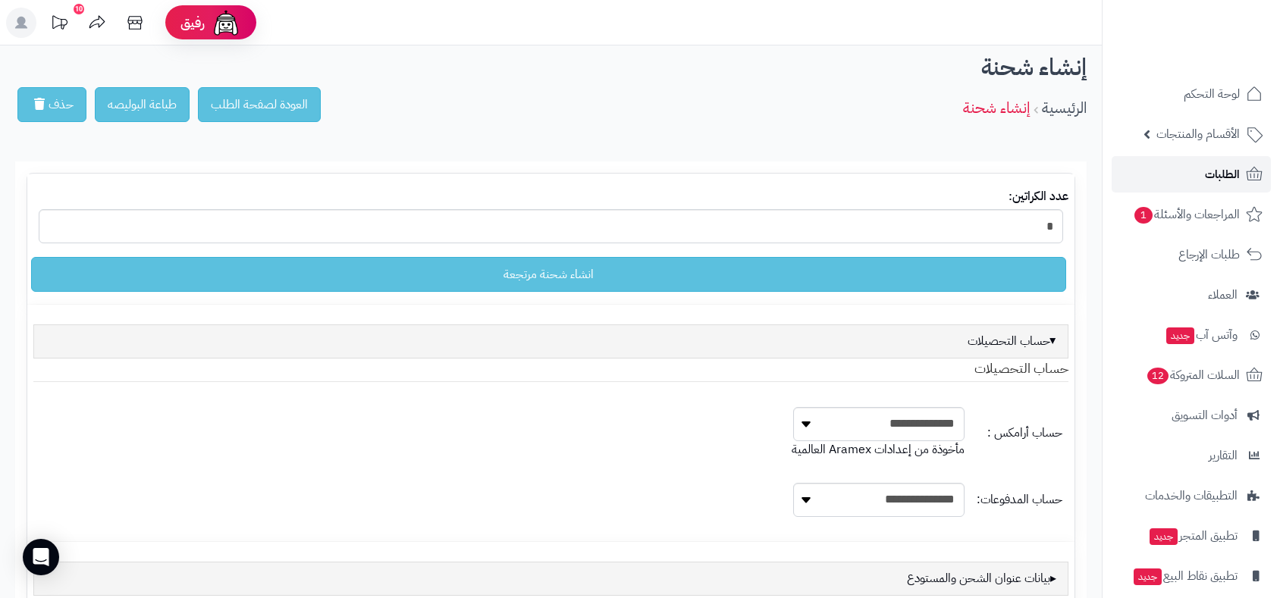
click at [1223, 174] on span "الطلبات" at bounding box center [1222, 174] width 35 height 21
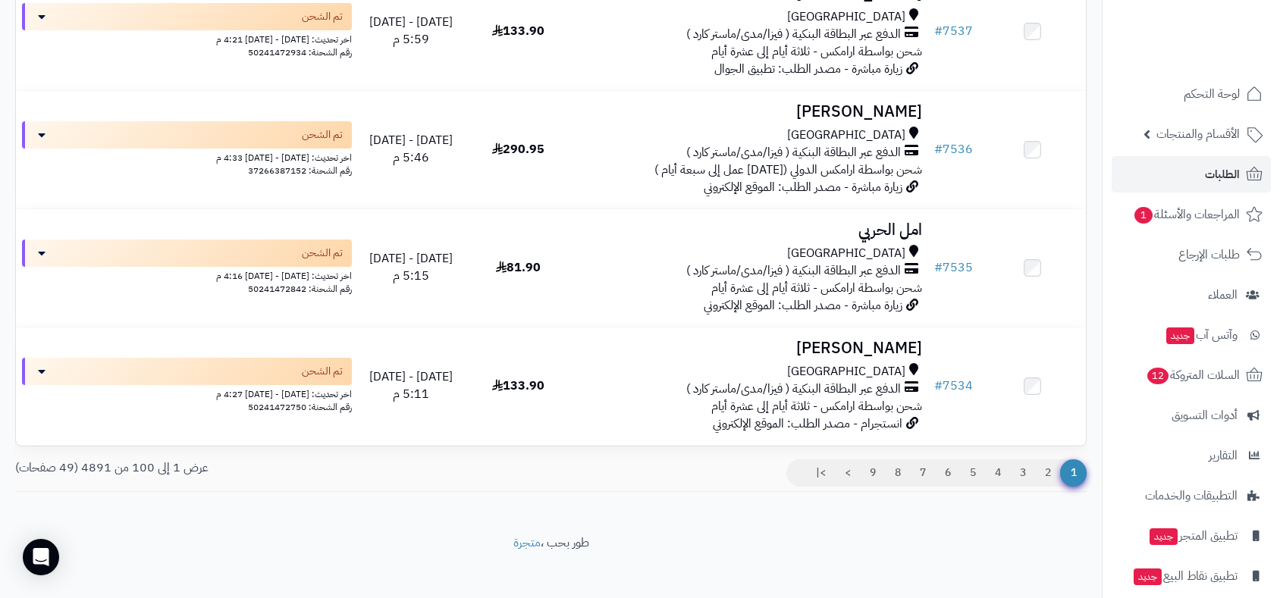
scroll to position [11619, 0]
click at [1050, 459] on link "2" at bounding box center [1048, 471] width 26 height 27
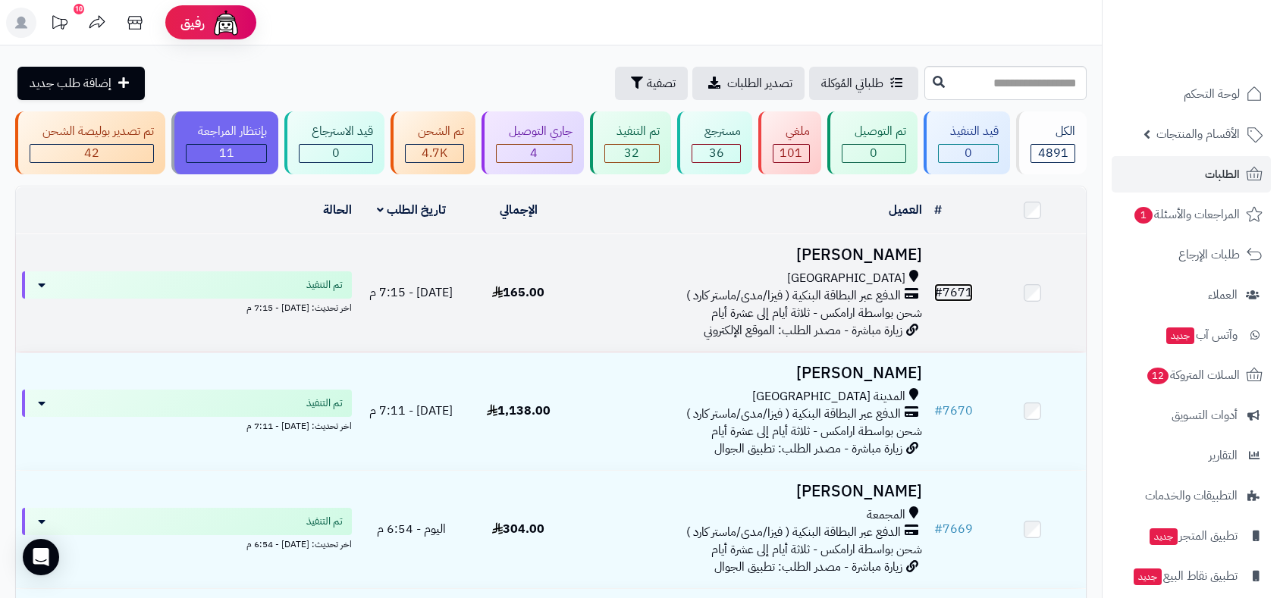
click at [953, 294] on link "# 7671" at bounding box center [953, 293] width 39 height 18
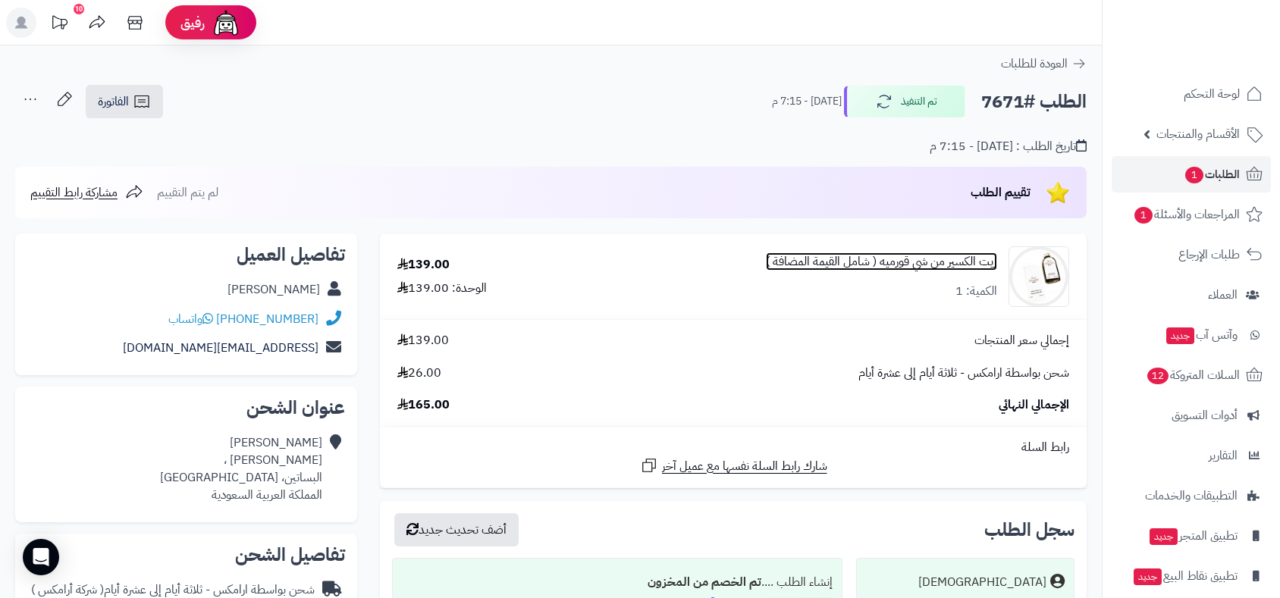
click at [917, 262] on link "زيت الكسير من شي قورميه ( شامل القيمة المضافة )" at bounding box center [881, 261] width 231 height 17
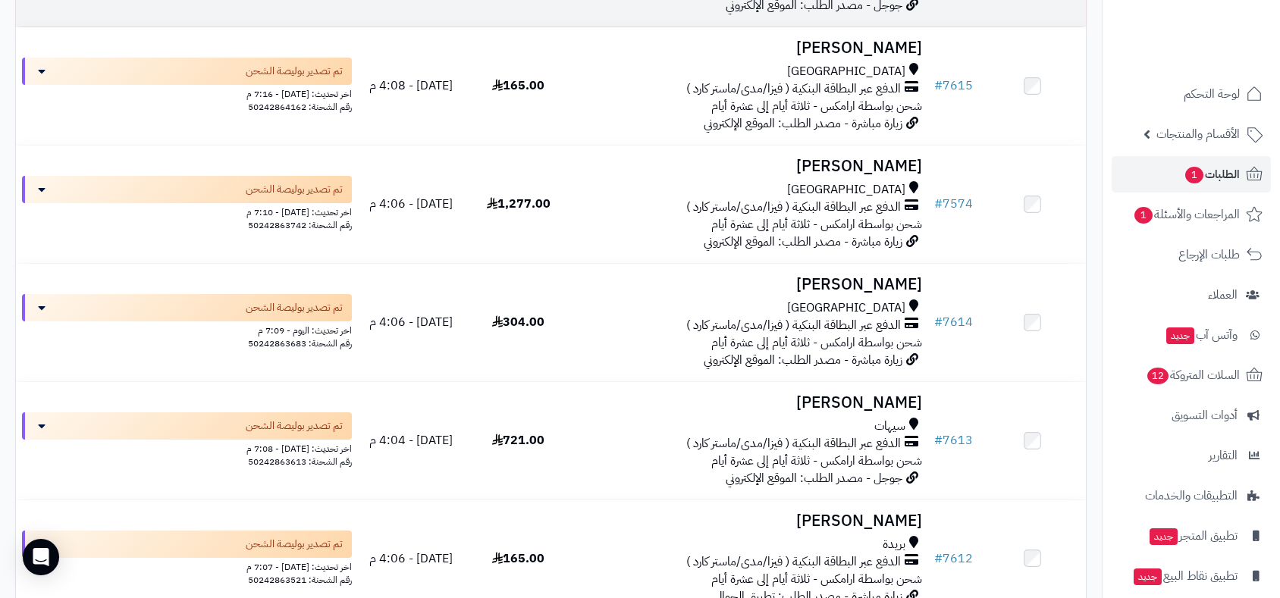
scroll to position [4129, 0]
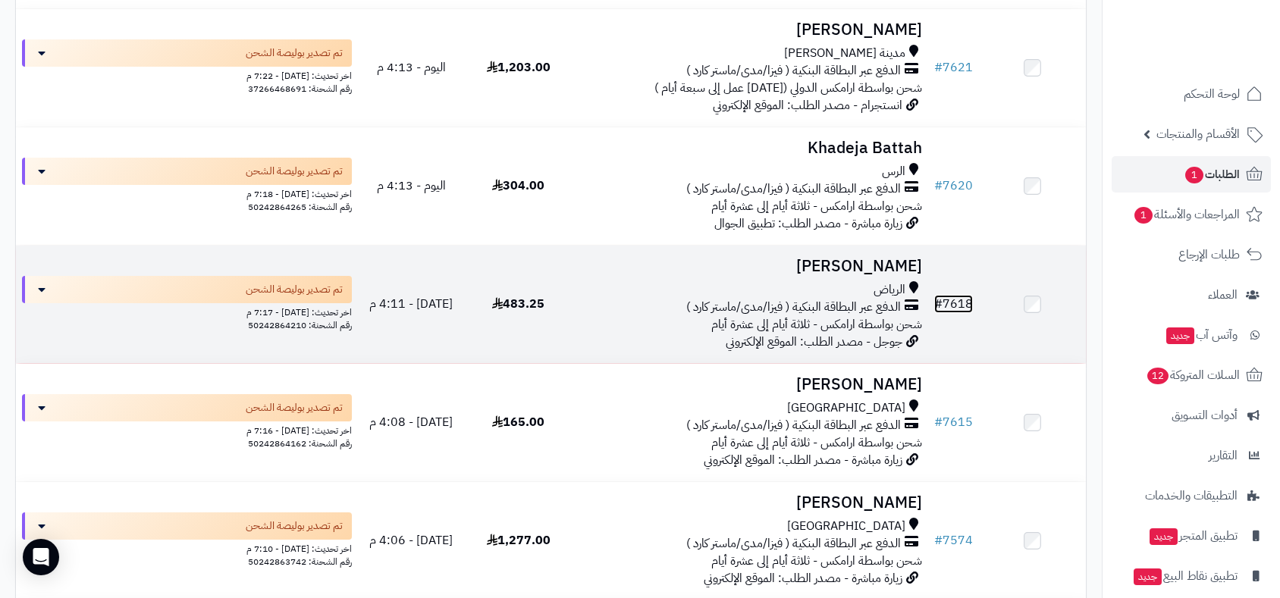
click at [950, 299] on link "# 7618" at bounding box center [953, 304] width 39 height 18
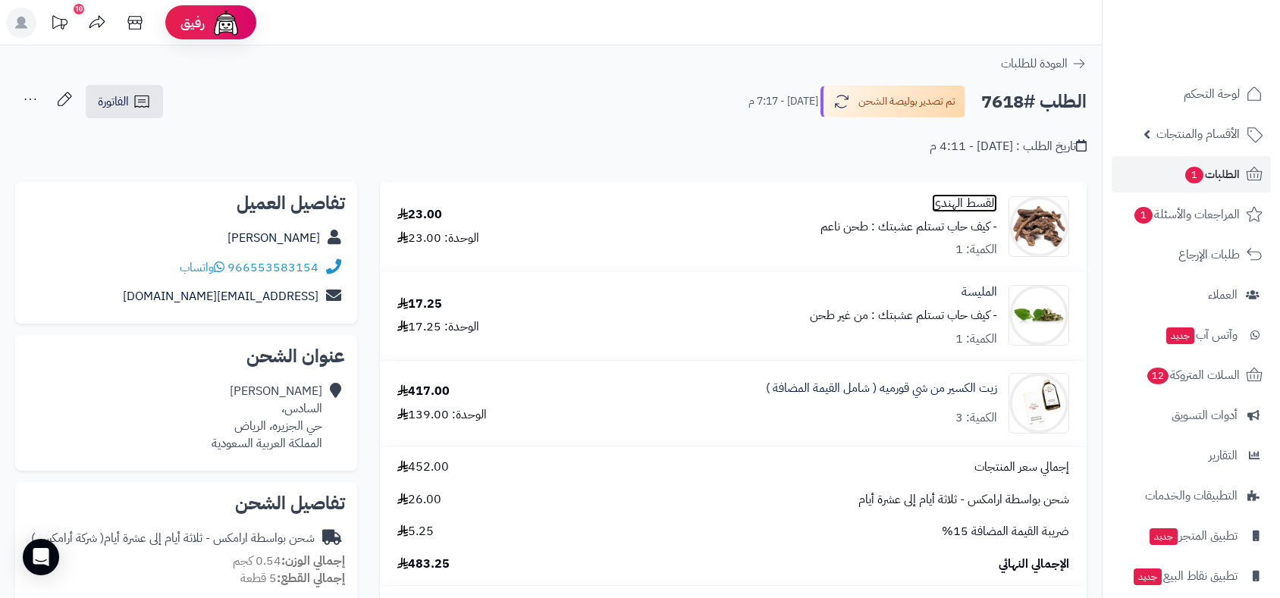
click at [985, 206] on link "القسط الهندي" at bounding box center [964, 203] width 65 height 17
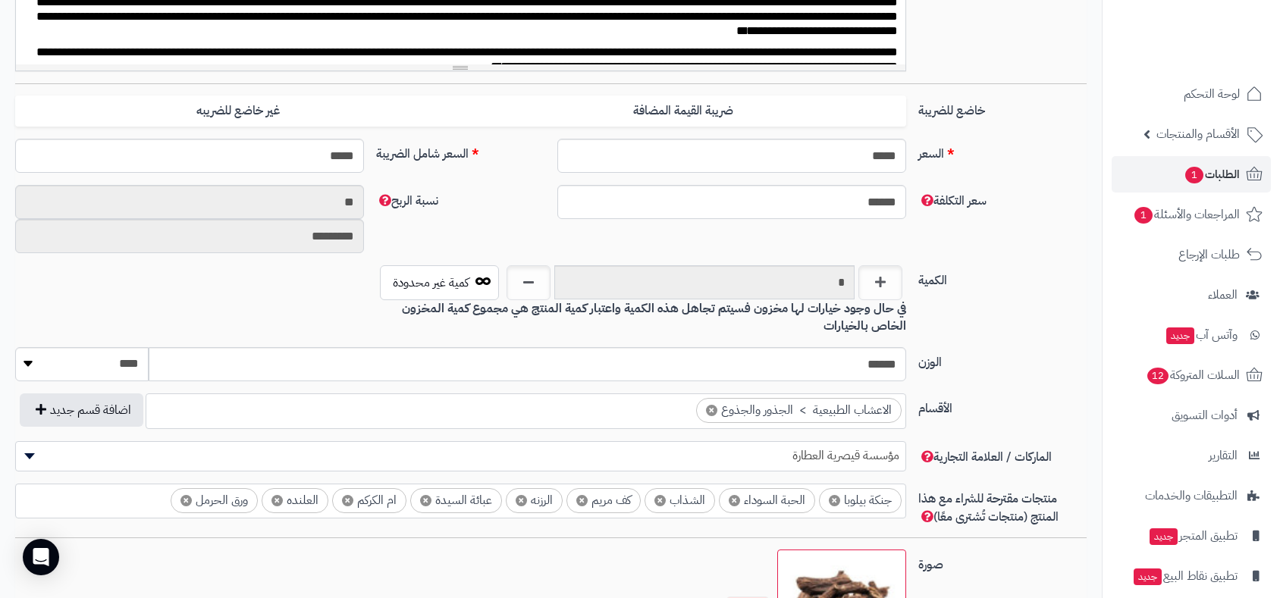
scroll to position [628, 0]
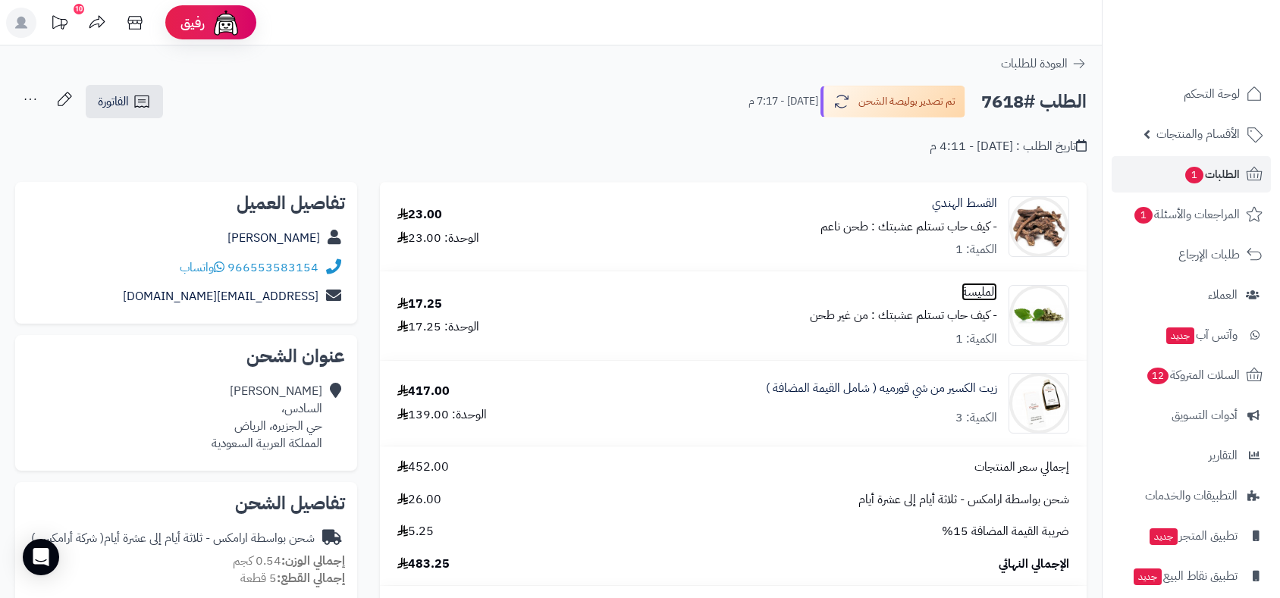
click at [980, 294] on link "المليسة" at bounding box center [980, 292] width 36 height 17
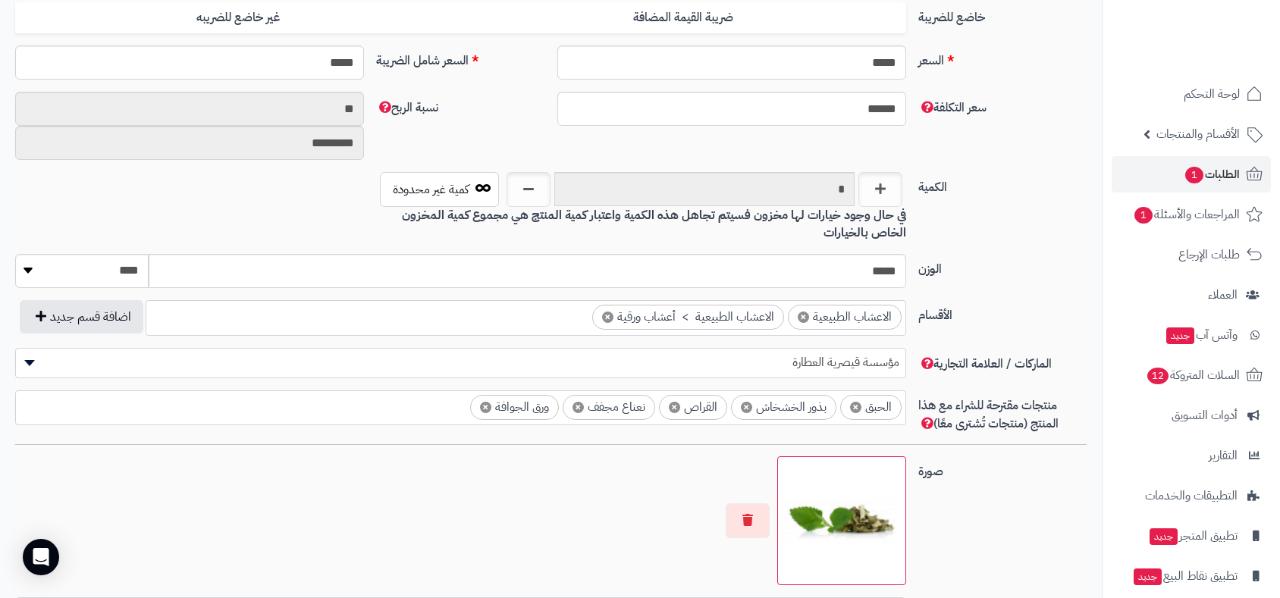
scroll to position [796, 0]
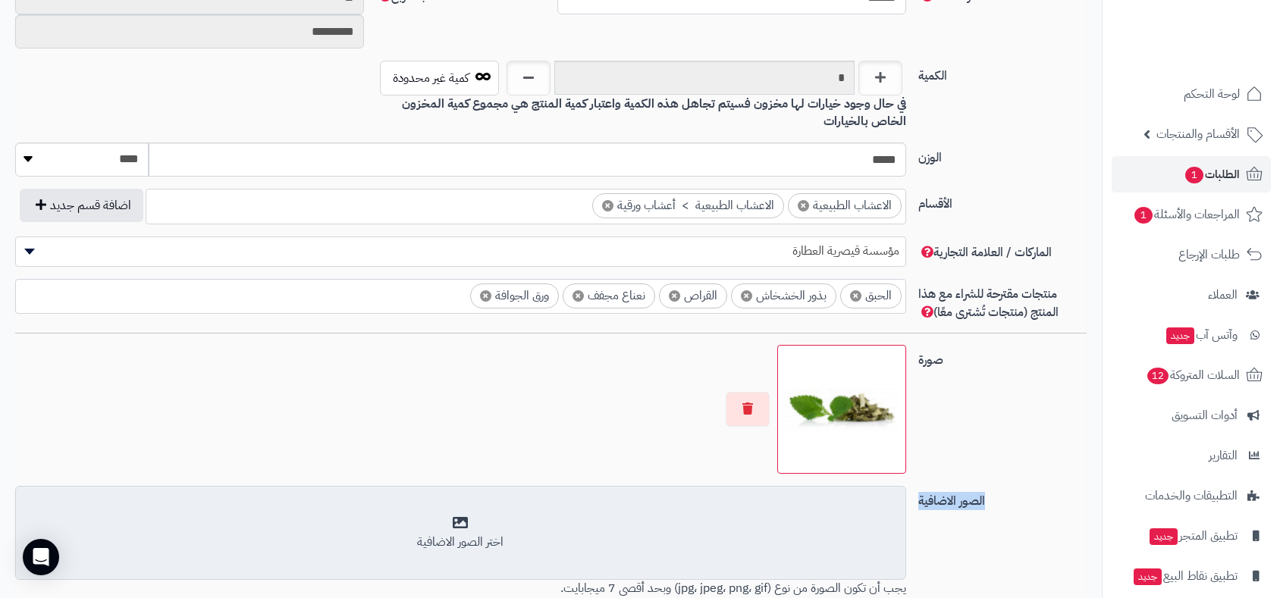
drag, startPoint x: 498, startPoint y: 484, endPoint x: 497, endPoint y: 517, distance: 33.4
click at [498, 514] on div "**********" at bounding box center [551, 75] width 1072 height 1235
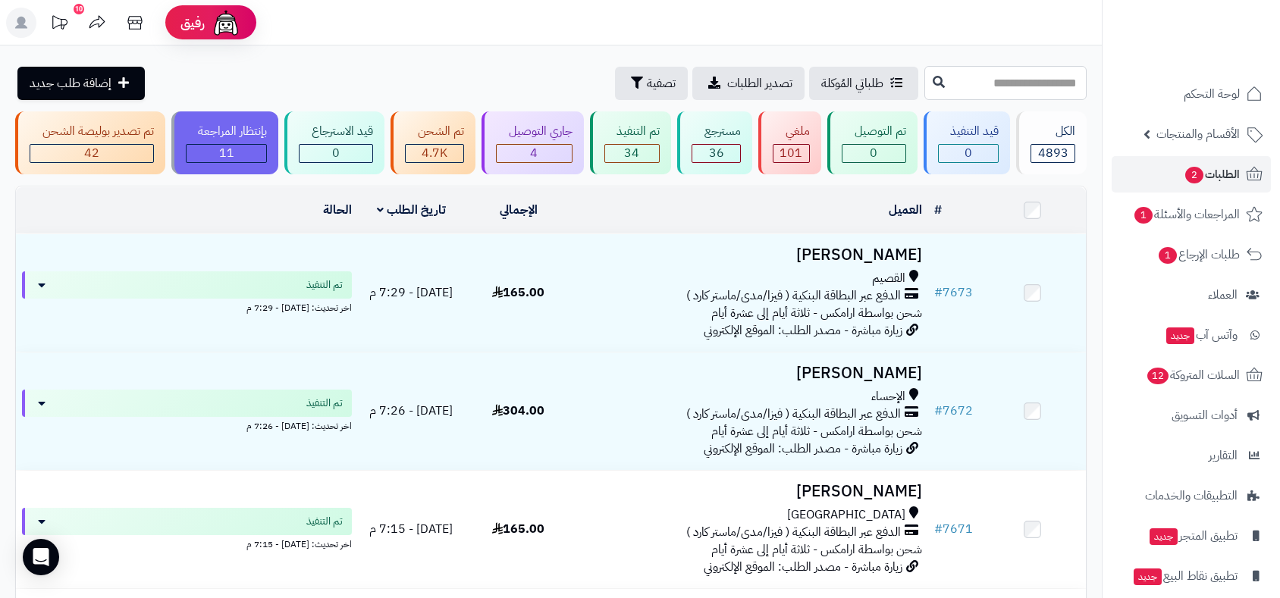
click at [933, 78] on input "text" at bounding box center [1006, 83] width 162 height 34
type input "****"
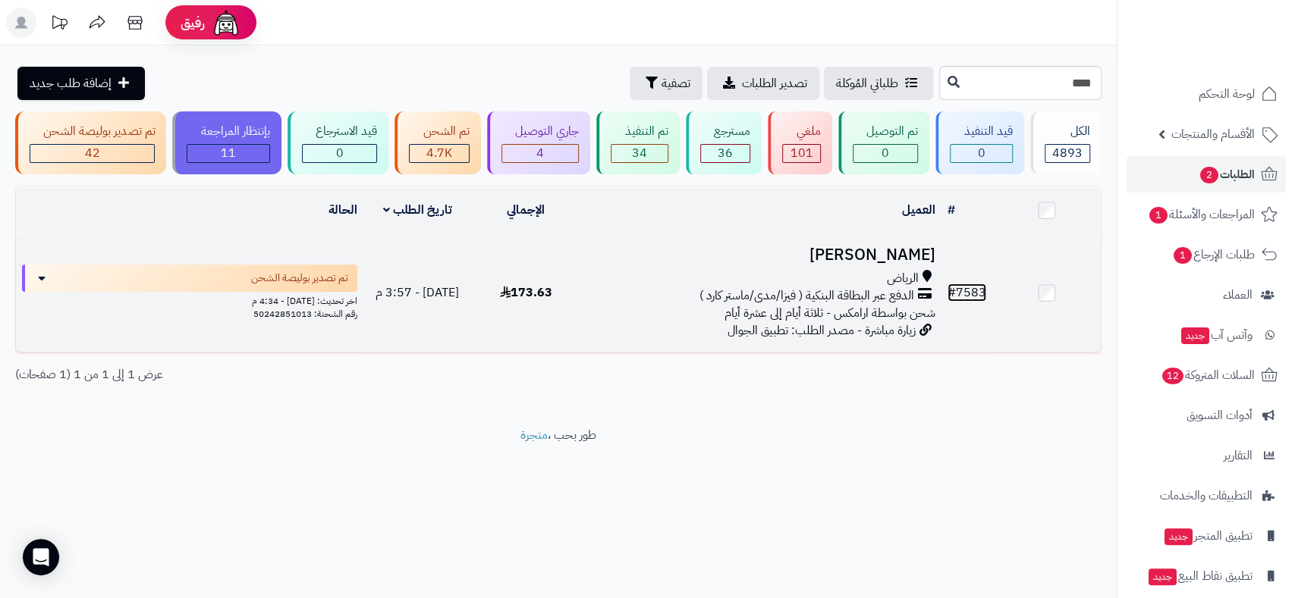
click at [977, 292] on link "# 7583" at bounding box center [966, 293] width 39 height 18
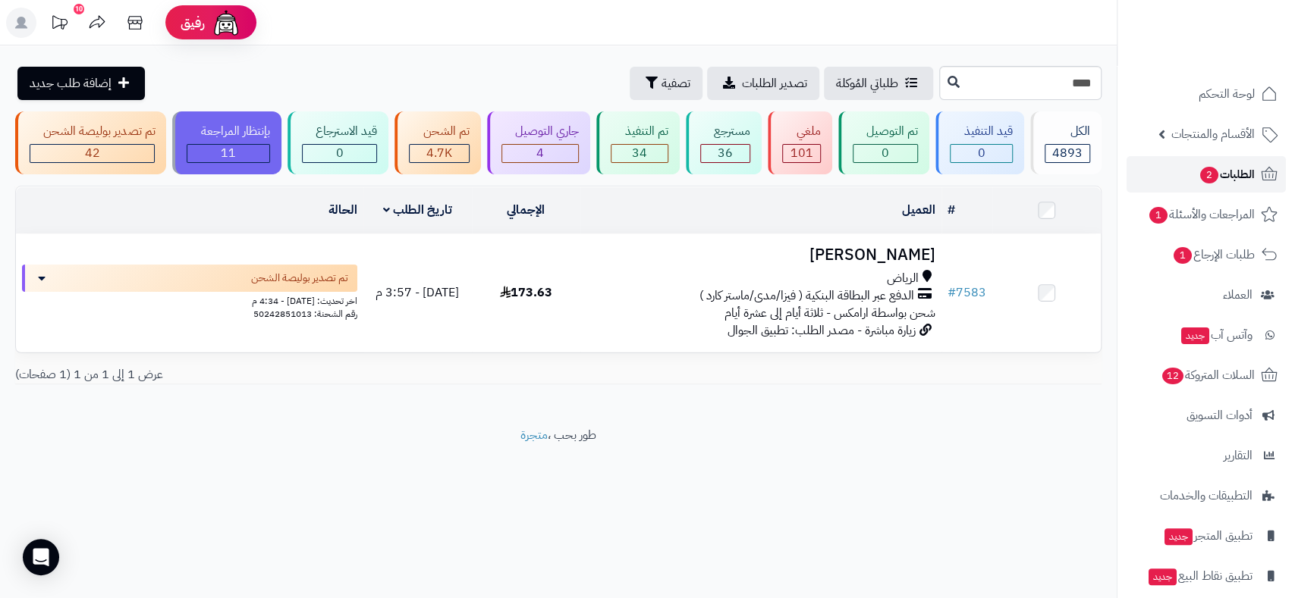
click at [1235, 168] on span "الطلبات 2" at bounding box center [1226, 174] width 56 height 21
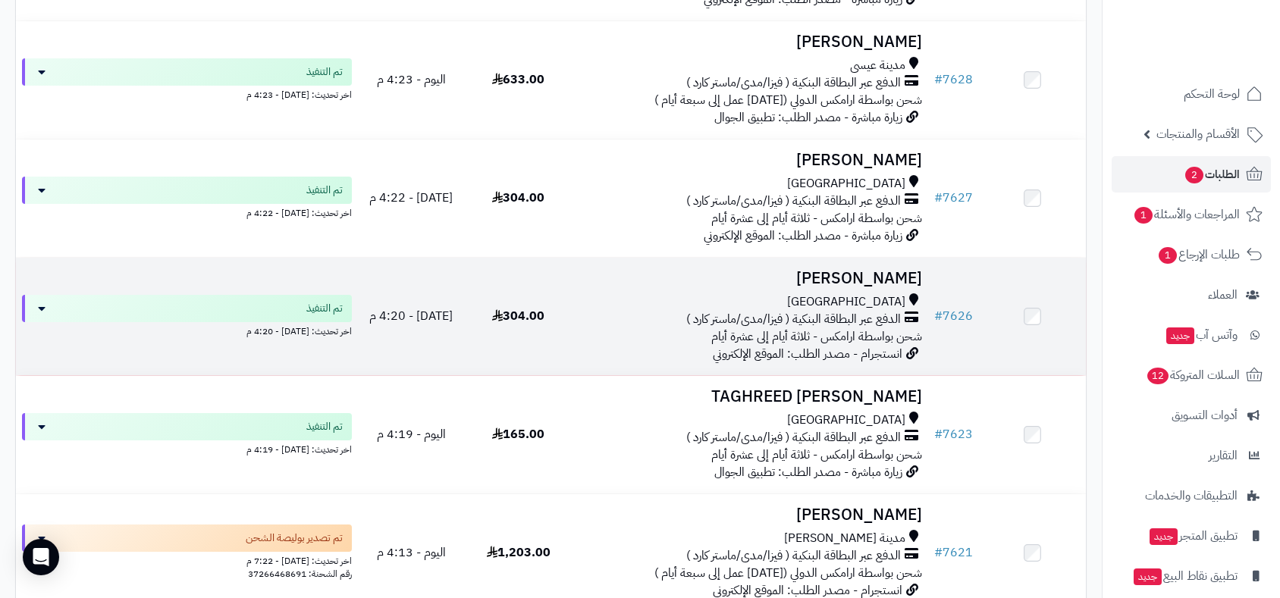
scroll to position [3792, 0]
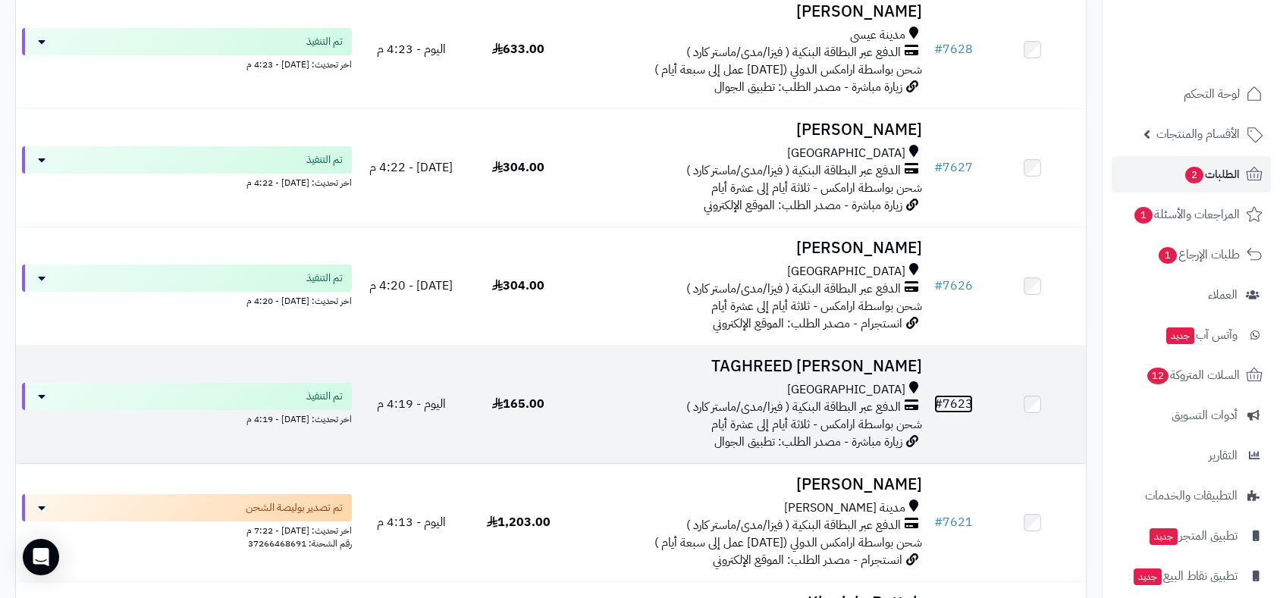
click at [965, 400] on link "# 7623" at bounding box center [953, 404] width 39 height 18
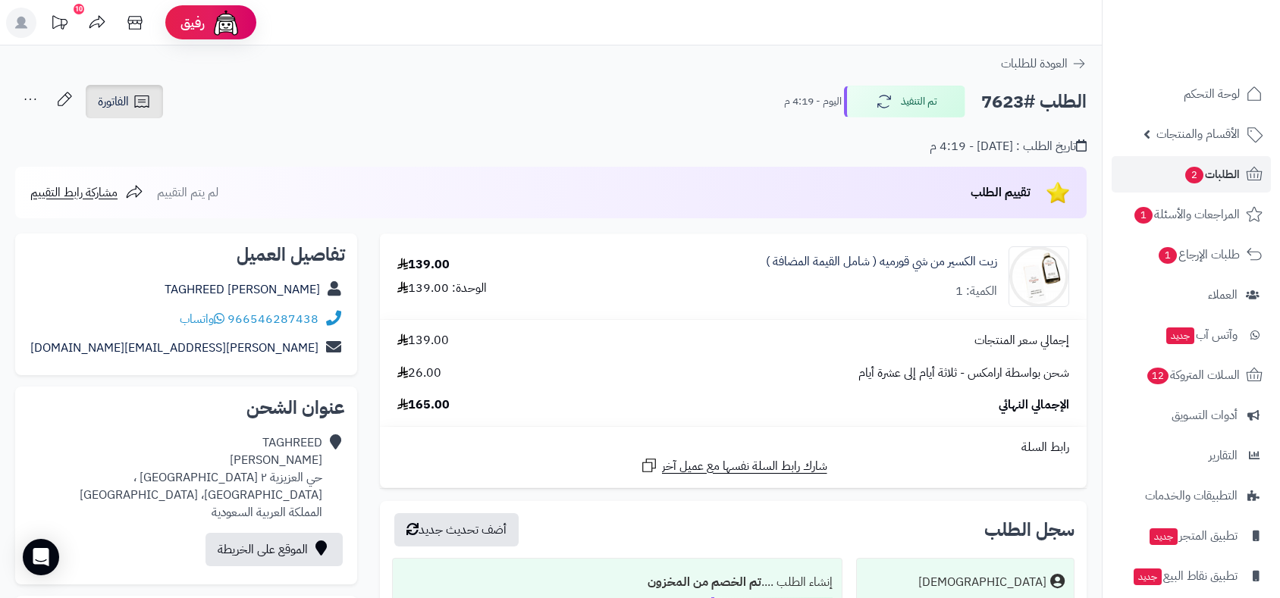
click at [124, 96] on span "الفاتورة" at bounding box center [113, 102] width 31 height 18
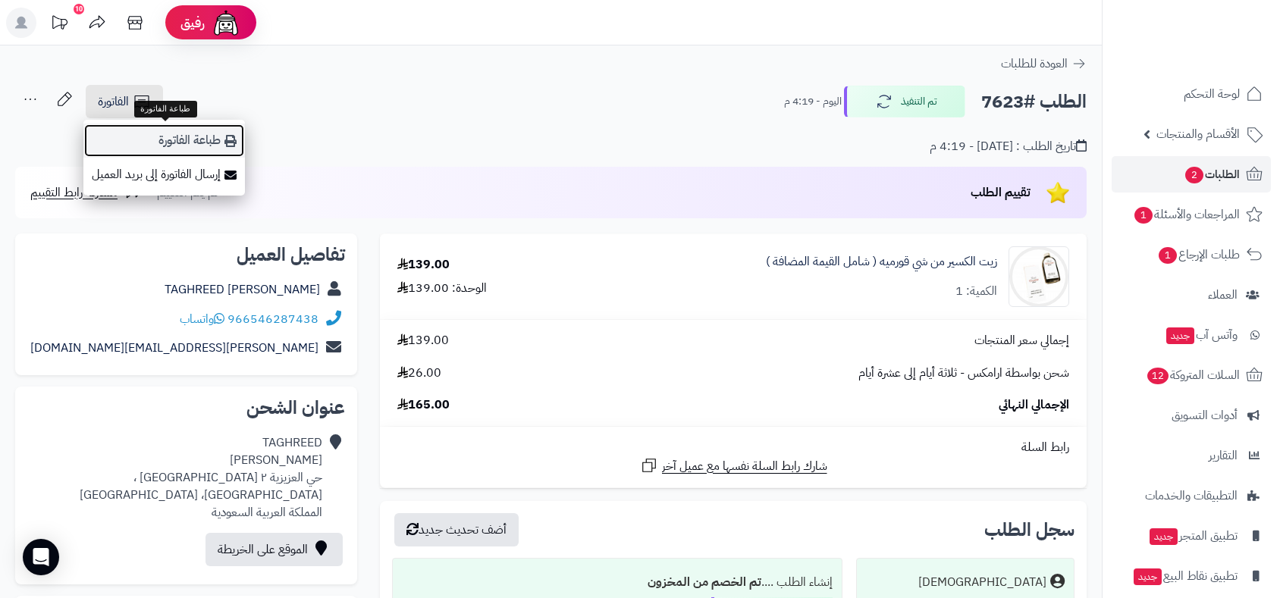
click at [176, 140] on link "طباعة الفاتورة" at bounding box center [164, 141] width 162 height 34
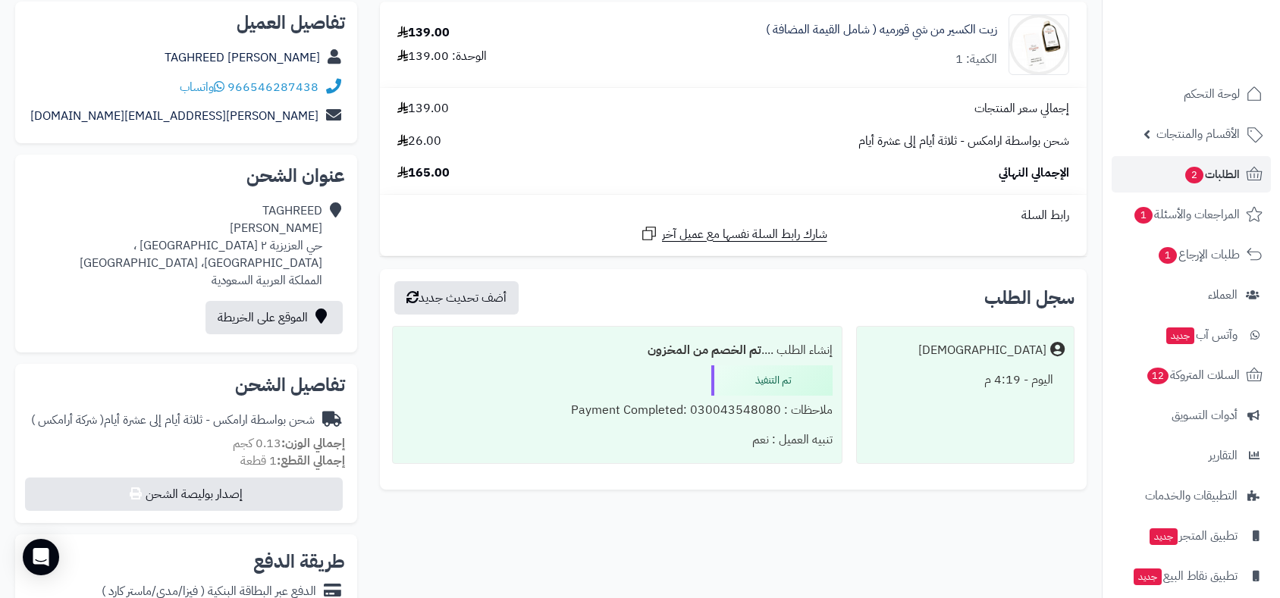
scroll to position [505, 0]
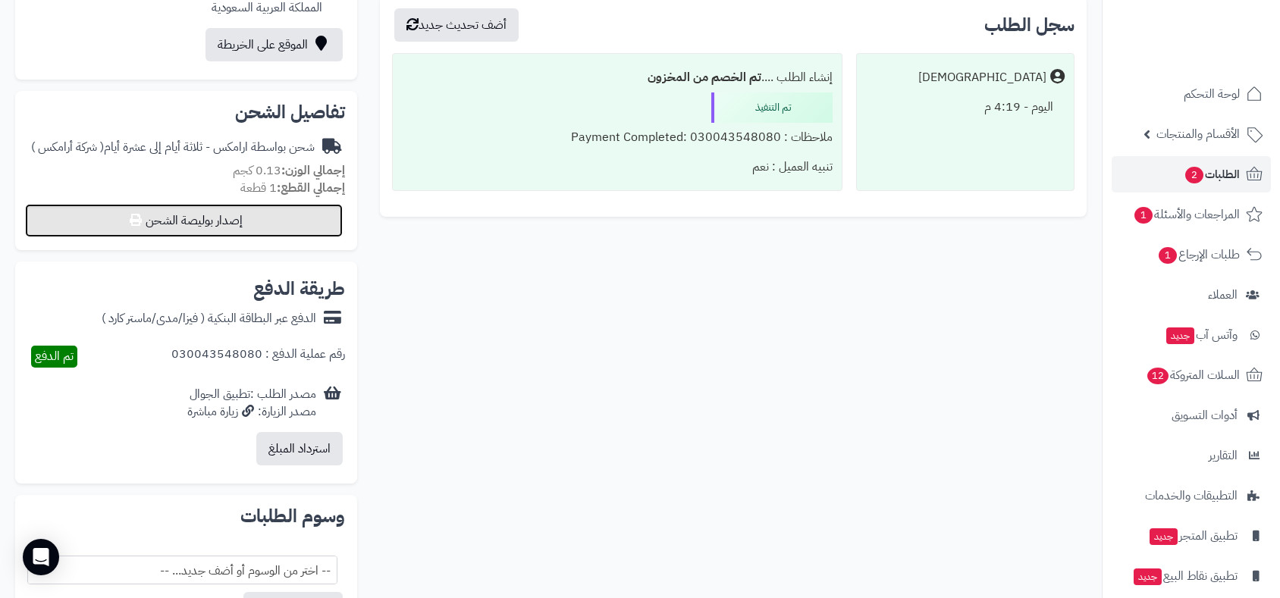
click at [244, 212] on button "إصدار بوليصة الشحن" at bounding box center [184, 220] width 318 height 33
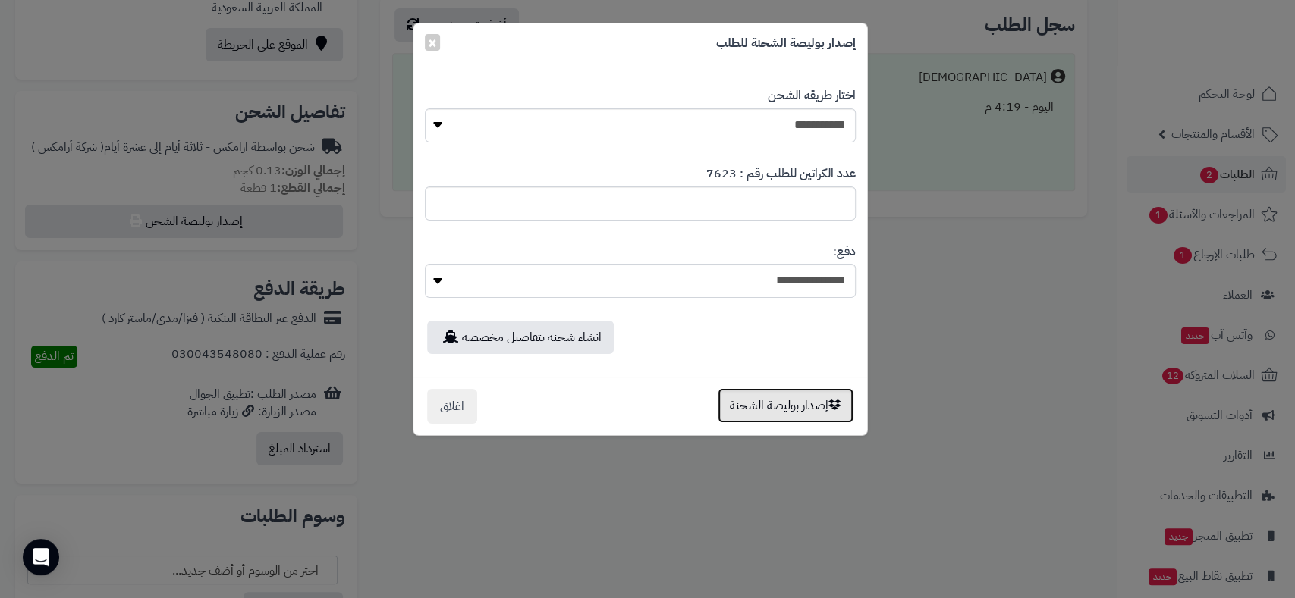
click at [796, 401] on button "إصدار بوليصة الشحنة" at bounding box center [785, 405] width 136 height 35
click at [796, 401] on div "**********" at bounding box center [647, 299] width 1295 height 598
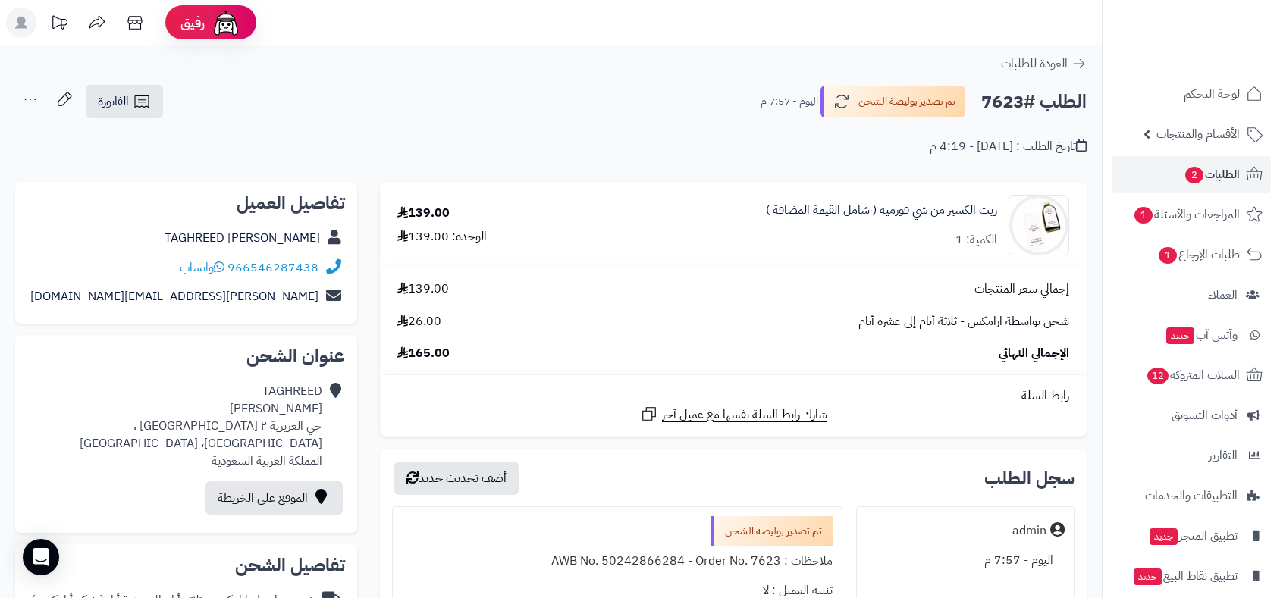
scroll to position [505, 0]
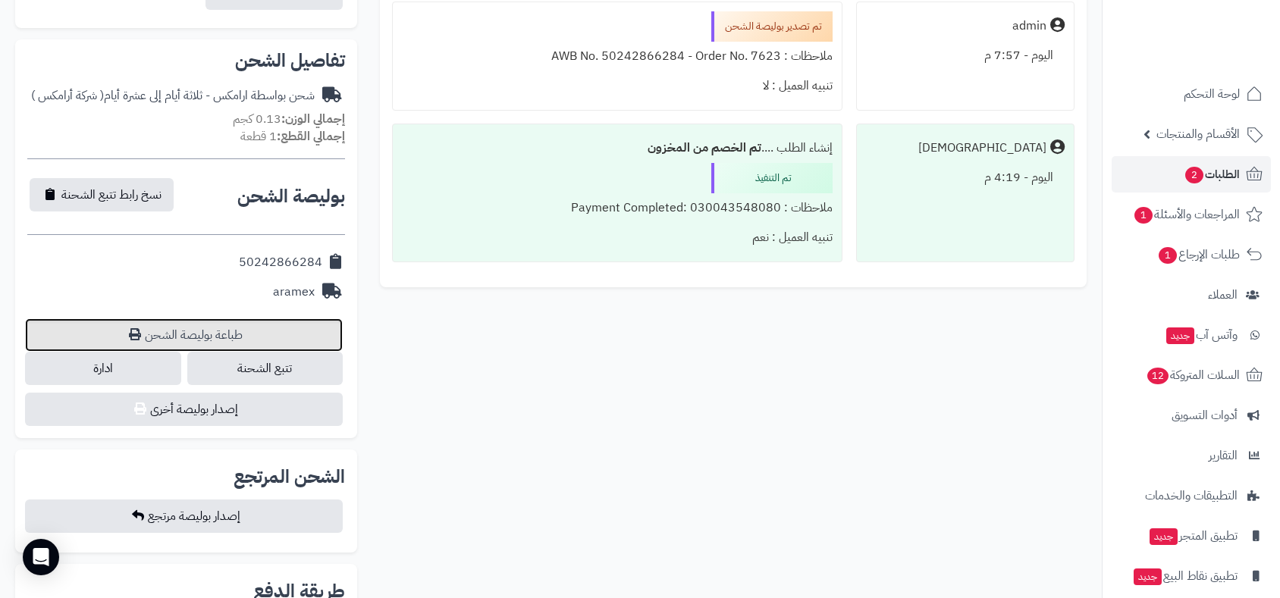
click at [216, 330] on link "طباعة بوليصة الشحن" at bounding box center [184, 335] width 318 height 33
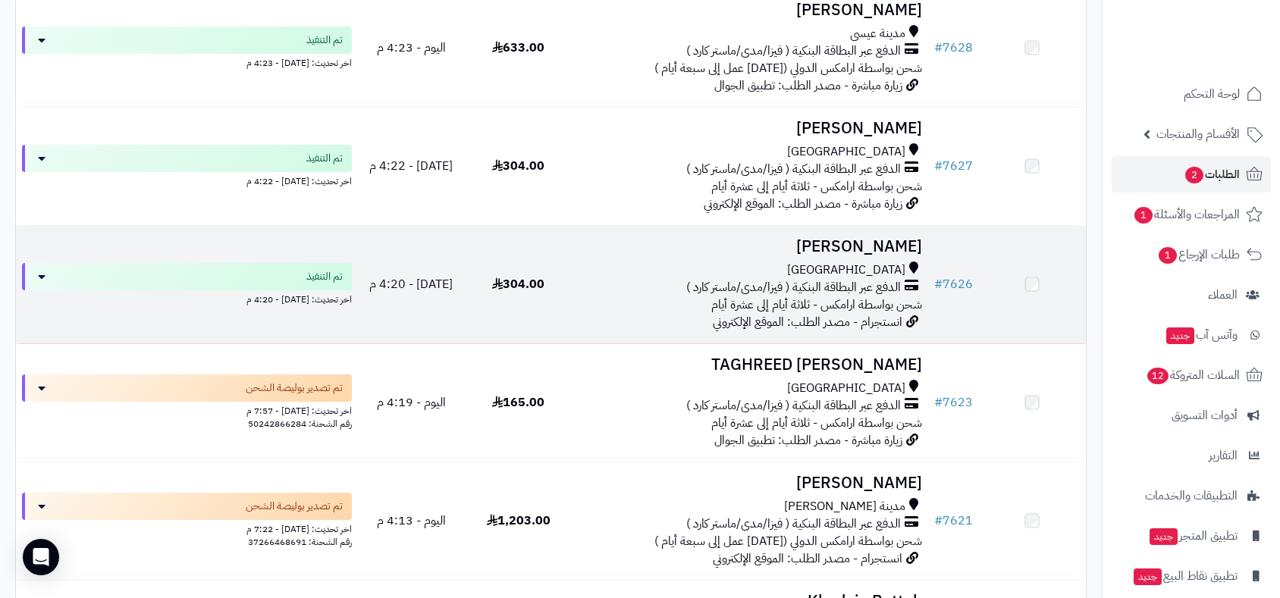
scroll to position [3791, 0]
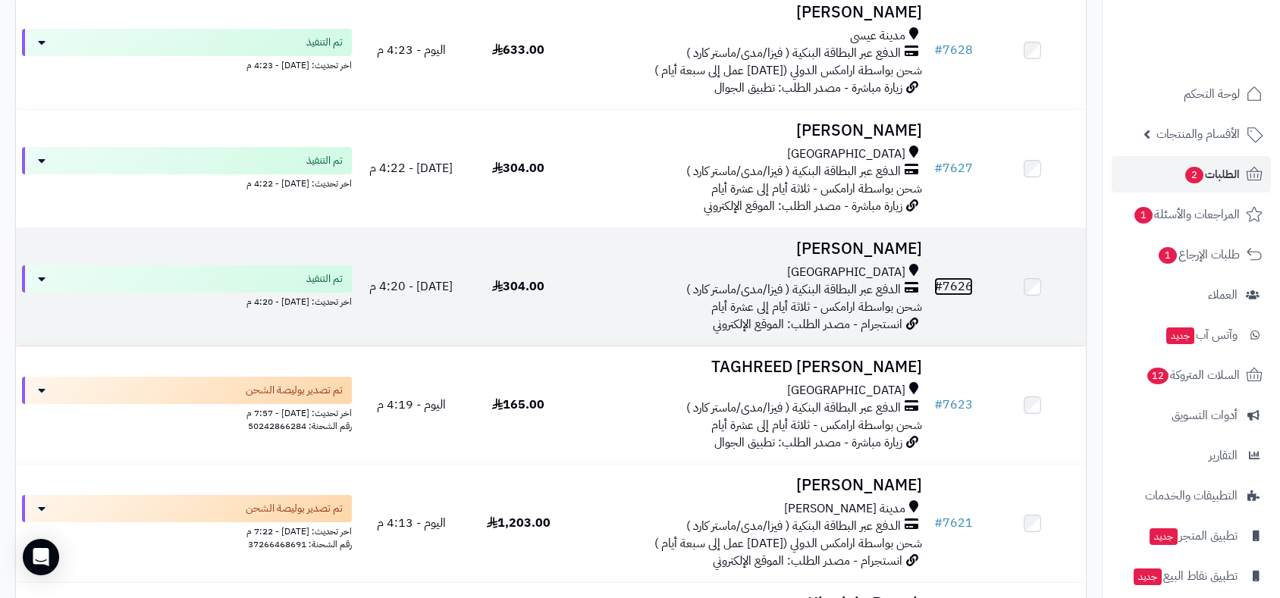
click at [957, 278] on link "# 7626" at bounding box center [953, 287] width 39 height 18
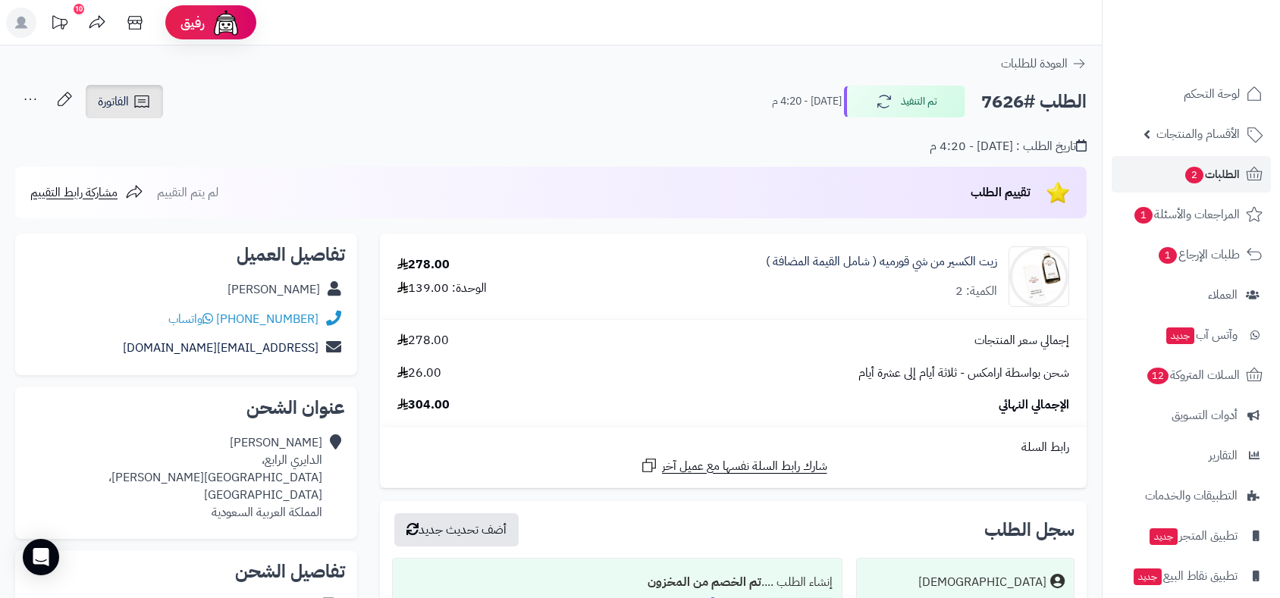
click at [119, 96] on span "الفاتورة" at bounding box center [113, 102] width 31 height 18
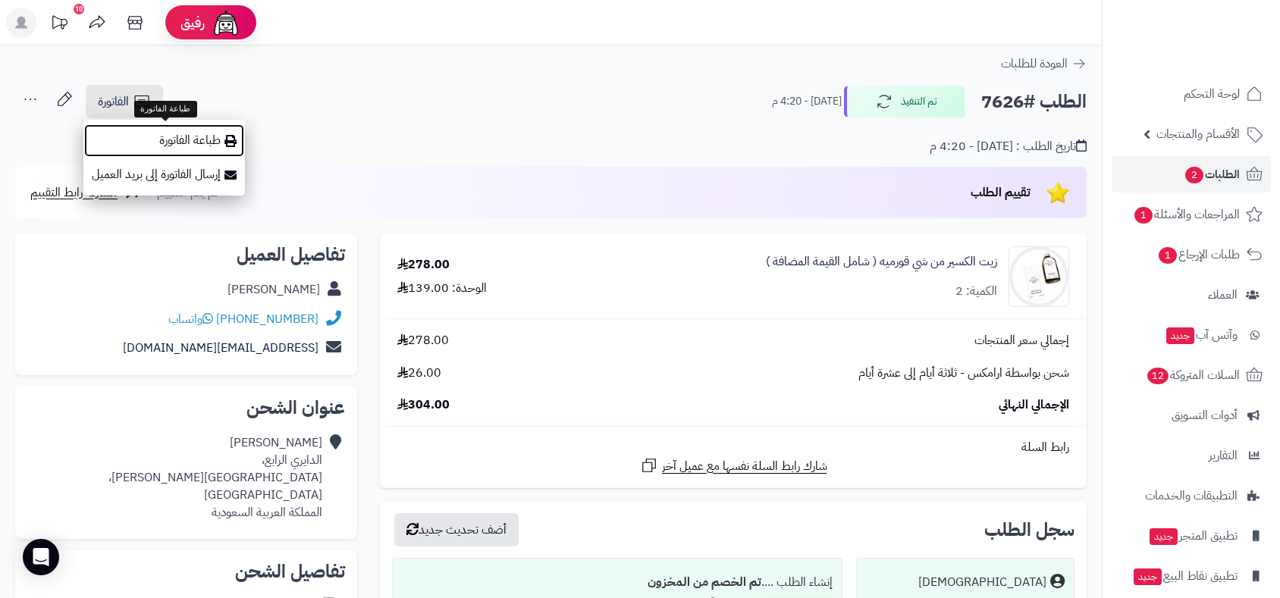
click at [173, 141] on link "طباعة الفاتورة" at bounding box center [164, 141] width 162 height 34
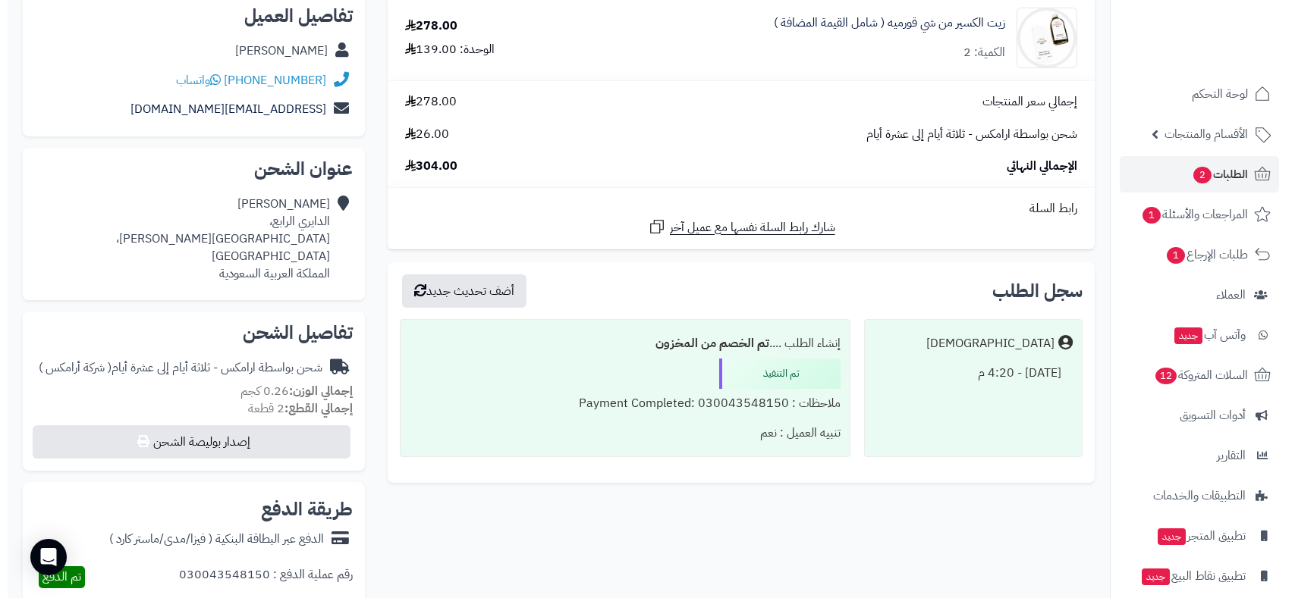
scroll to position [606, 0]
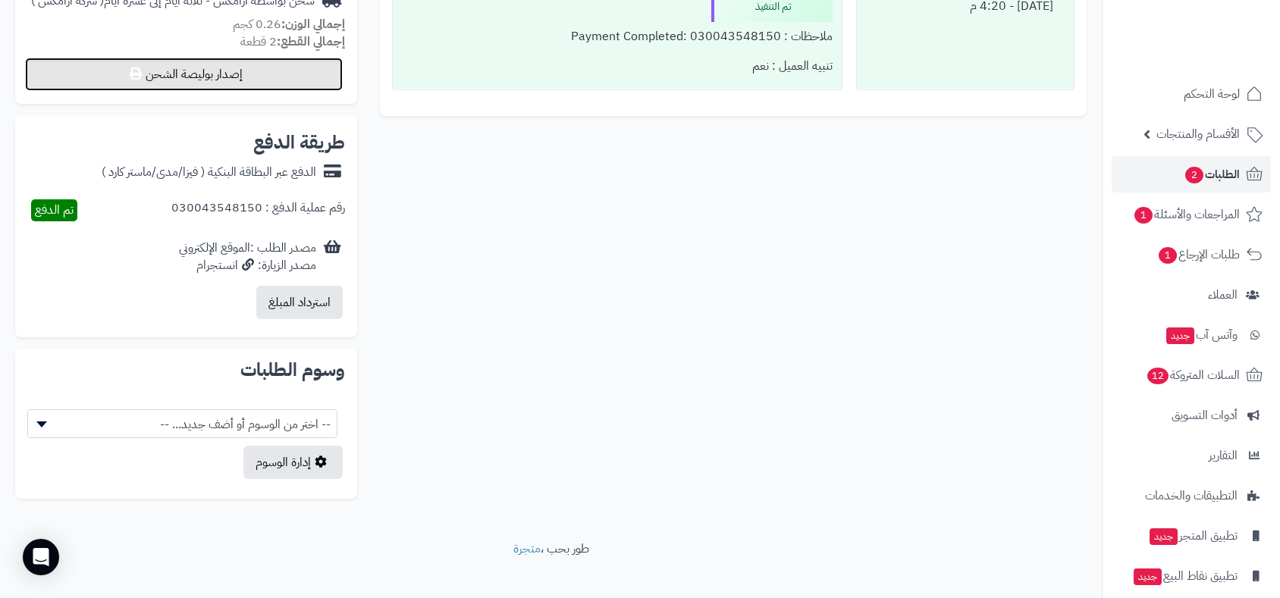
click at [265, 62] on button "إصدار بوليصة الشحن" at bounding box center [184, 74] width 318 height 33
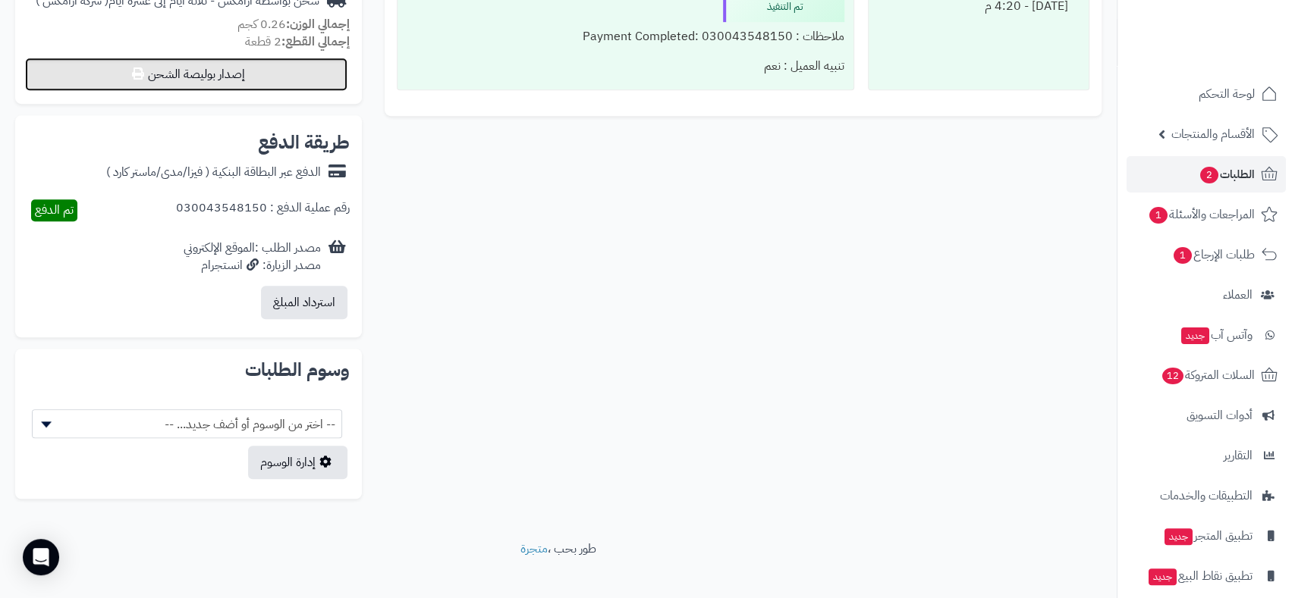
select select "******"
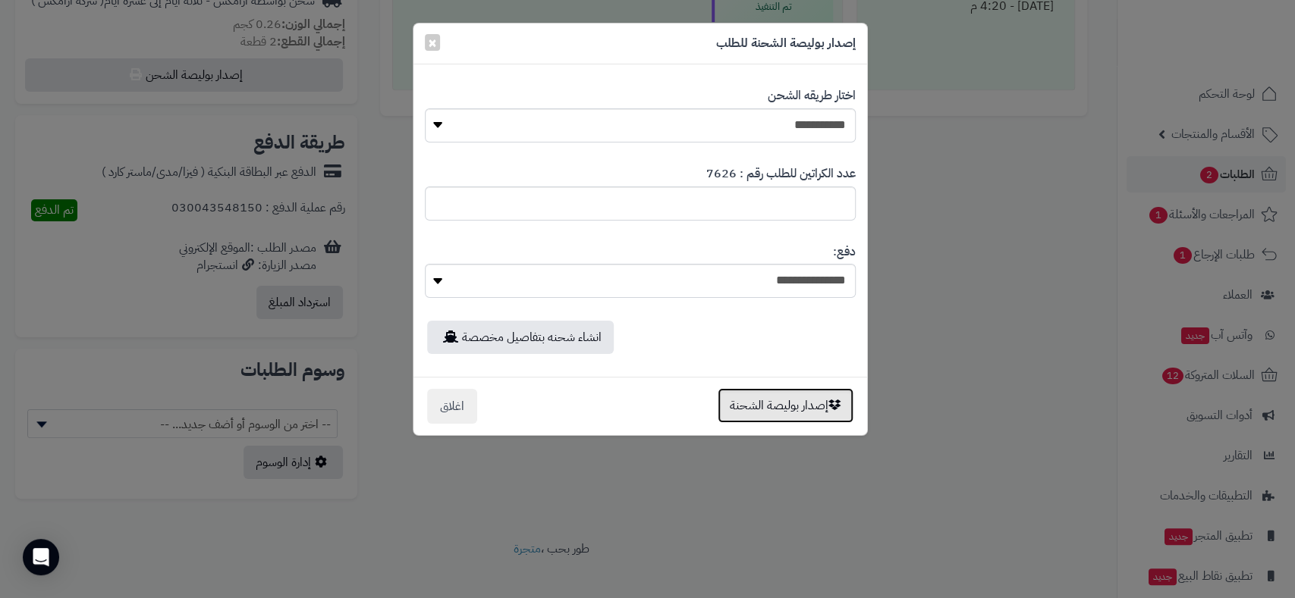
click at [789, 397] on button "إصدار بوليصة الشحنة" at bounding box center [785, 405] width 136 height 35
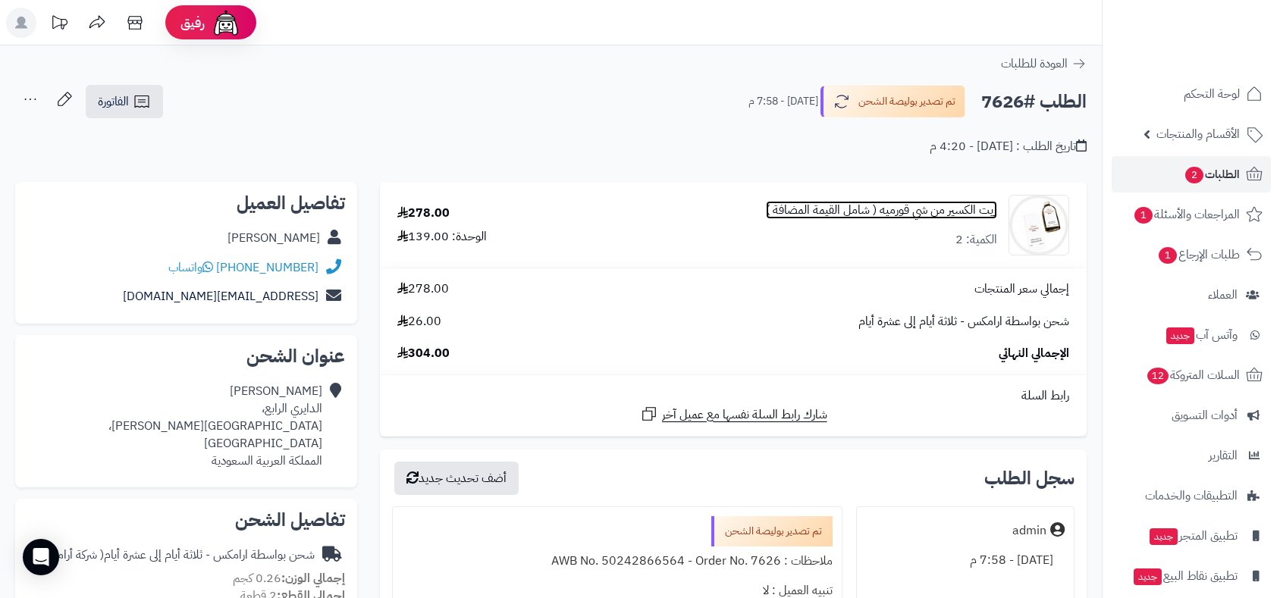
click at [904, 214] on link "زيت الكسير من شي قورميه ( شامل القيمة المضافة )" at bounding box center [881, 210] width 231 height 17
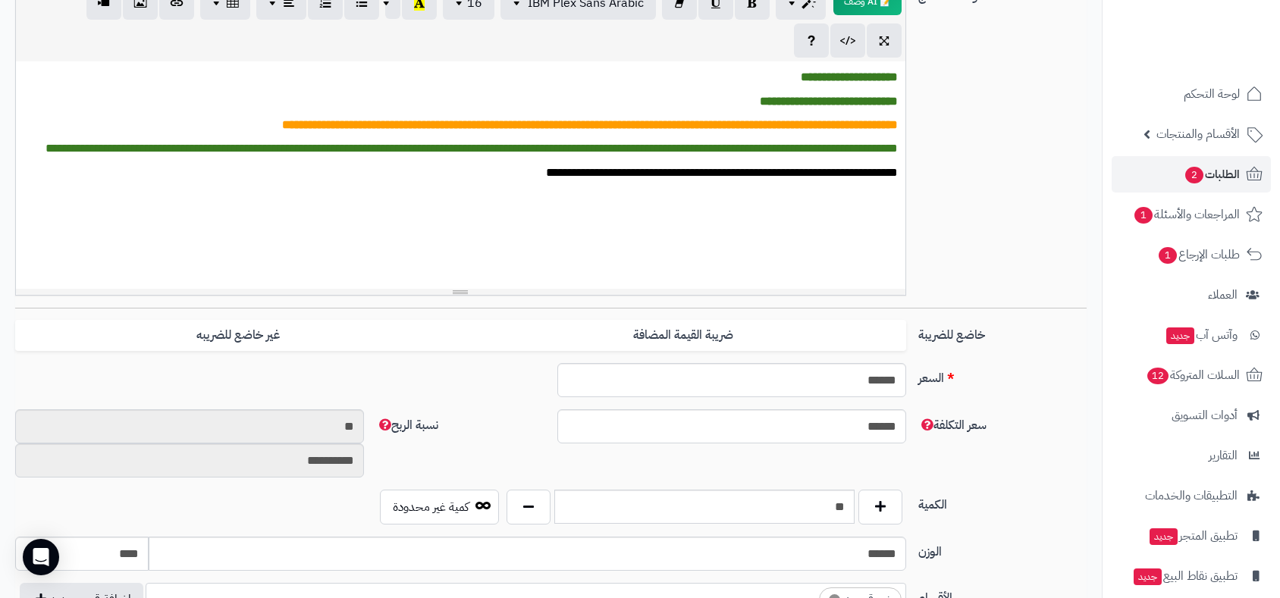
scroll to position [206, 0]
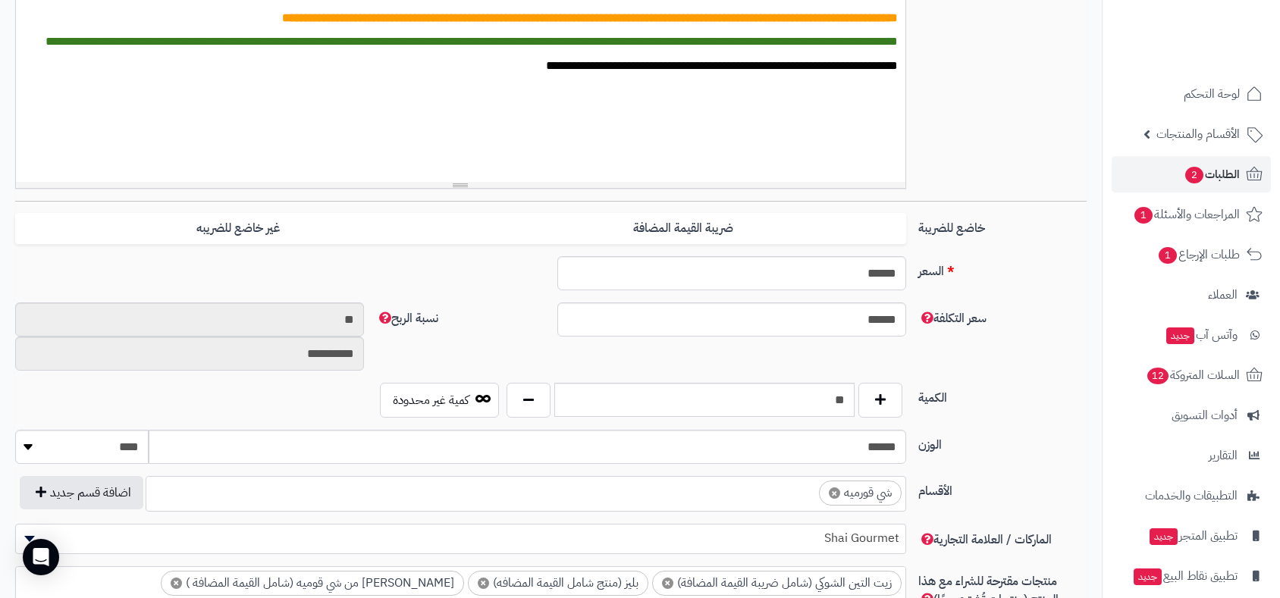
scroll to position [291, 0]
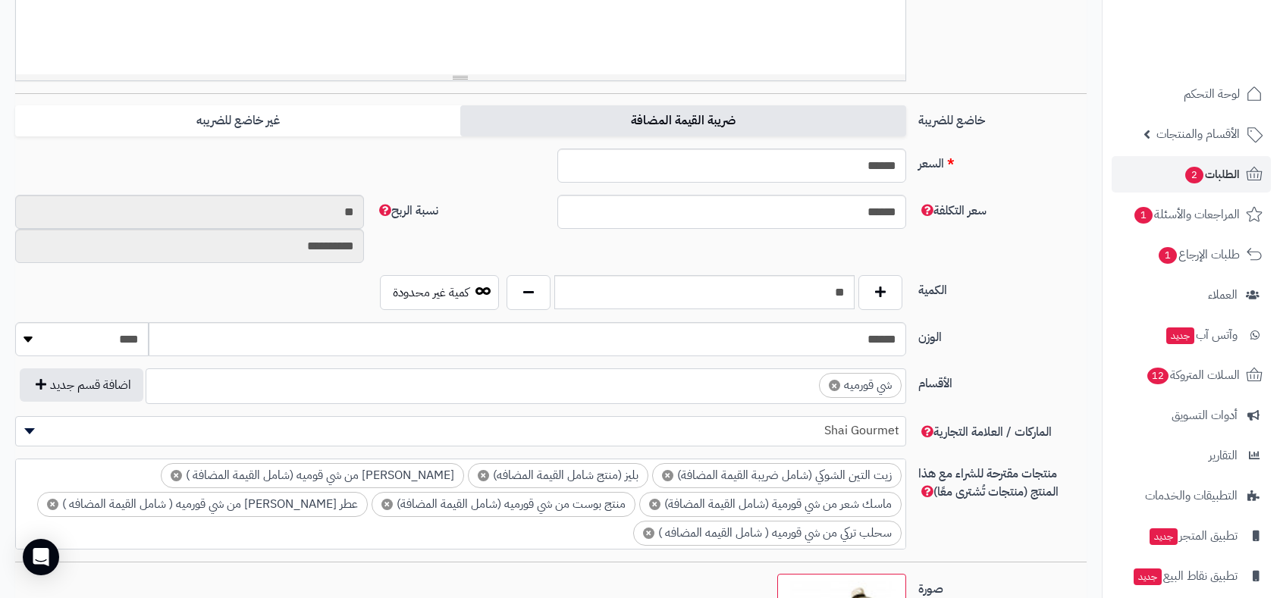
scroll to position [582, 0]
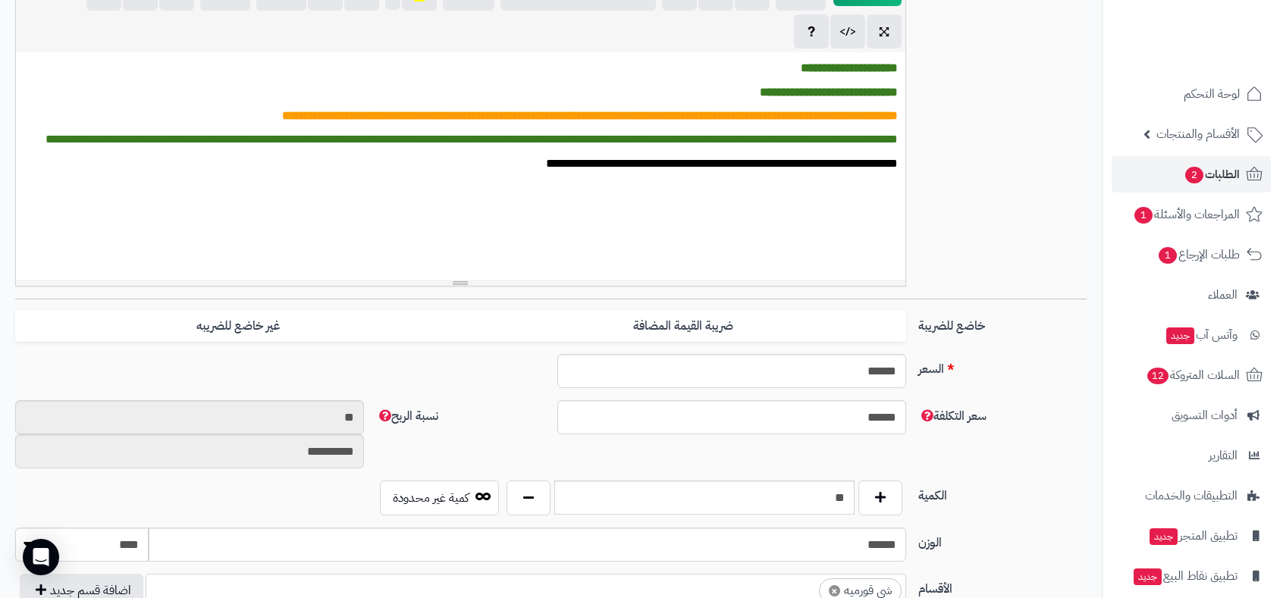
scroll to position [536, 0]
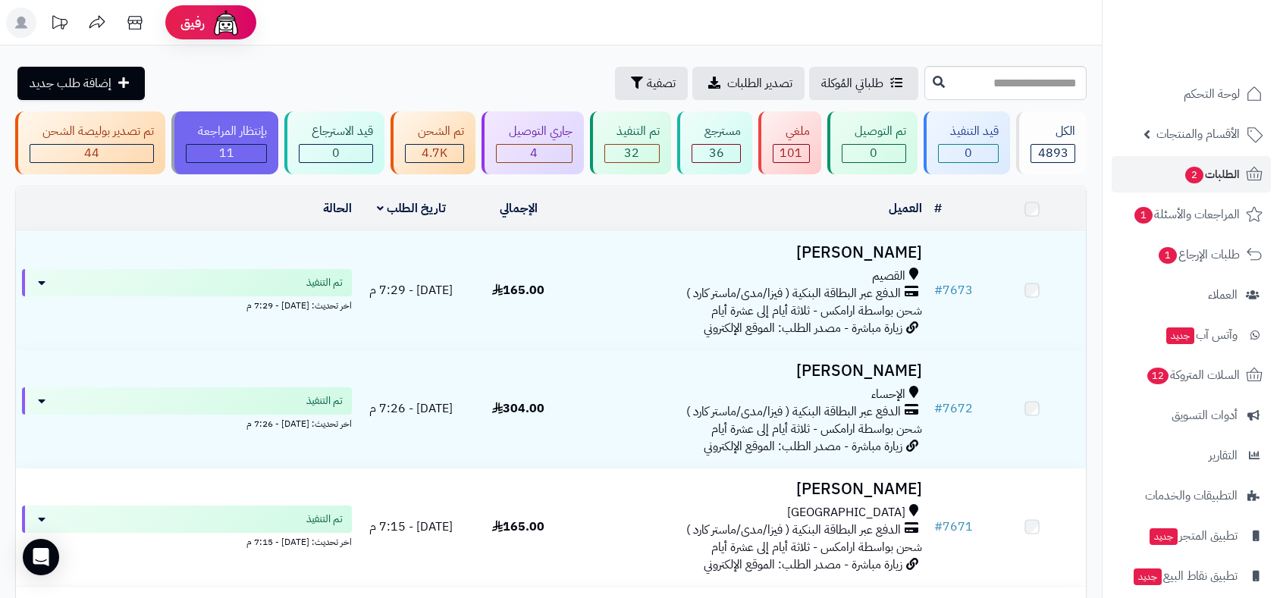
scroll to position [3791, 0]
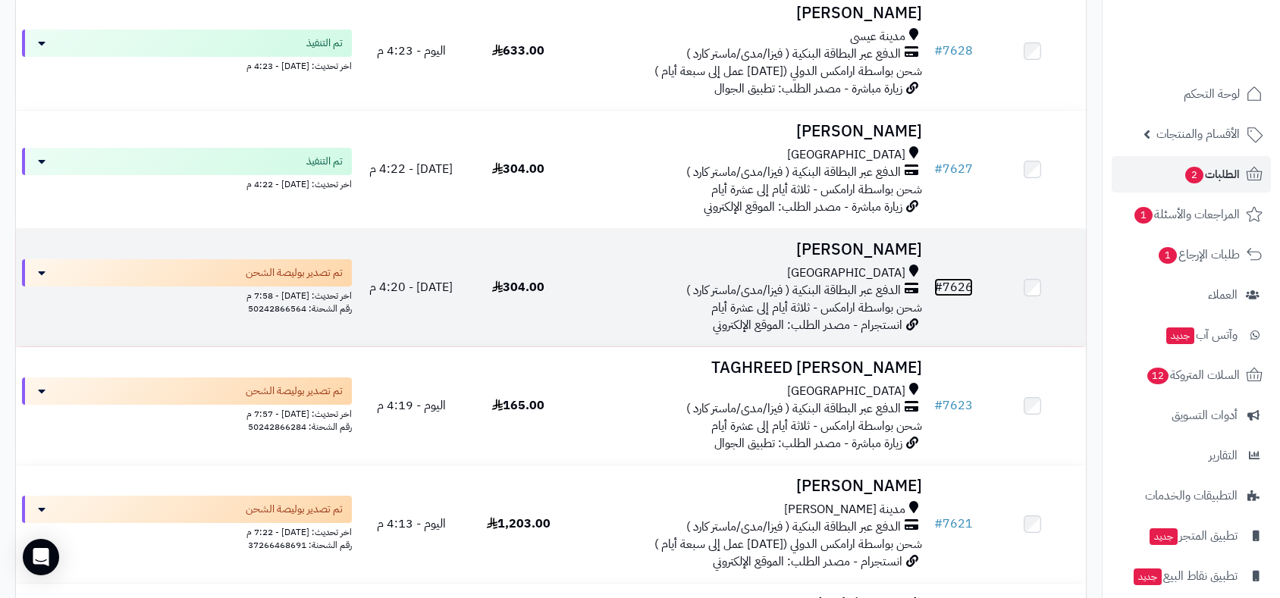
click at [959, 285] on link "# 7626" at bounding box center [953, 287] width 39 height 18
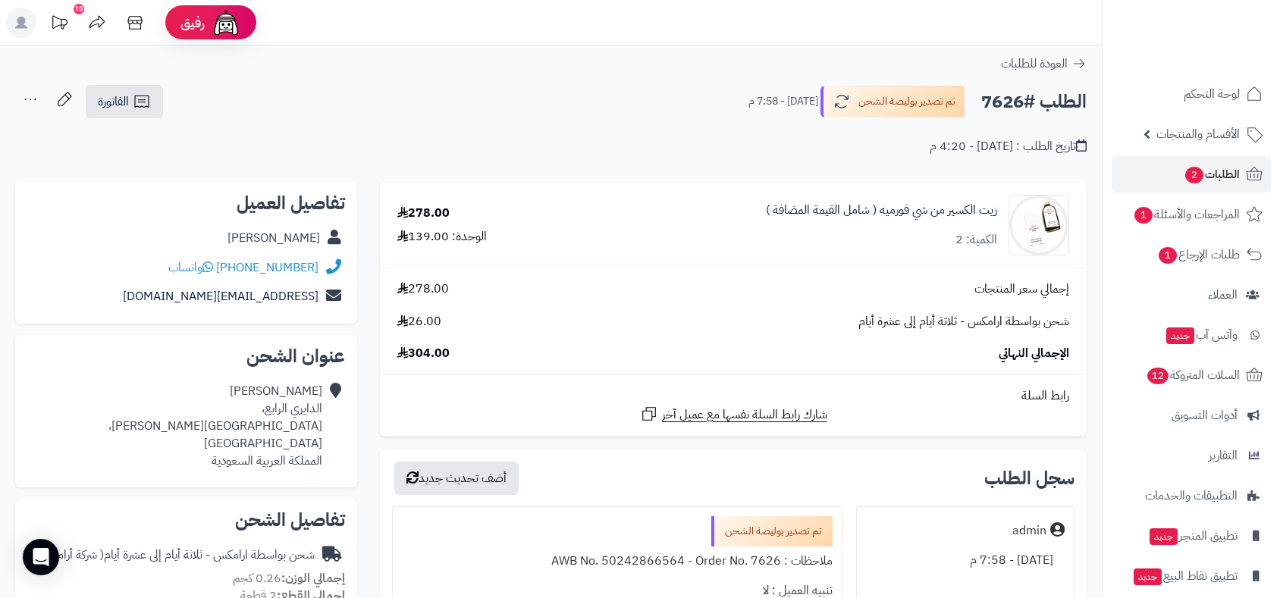
scroll to position [421, 0]
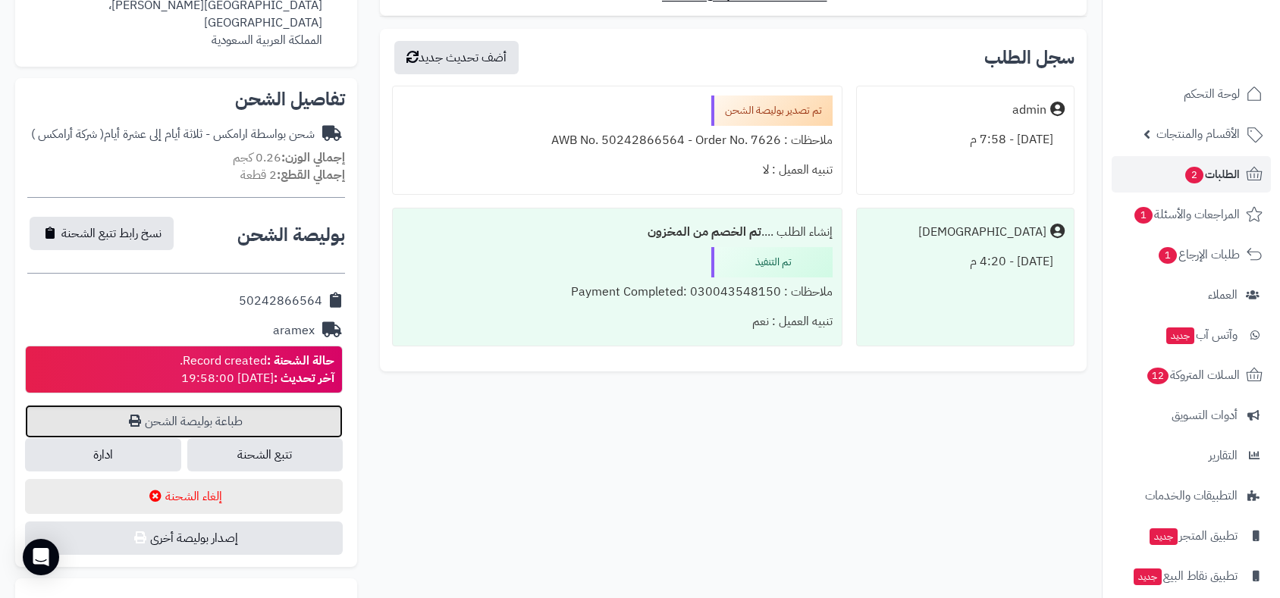
click at [201, 405] on link "طباعة بوليصة الشحن" at bounding box center [184, 421] width 318 height 33
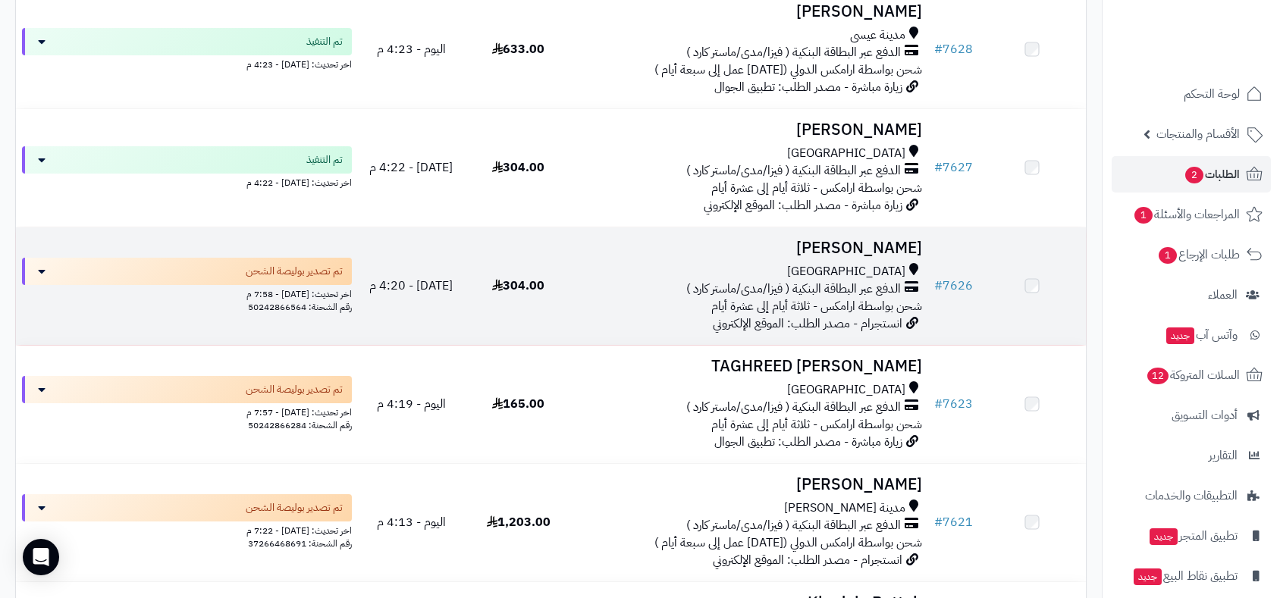
scroll to position [3790, 0]
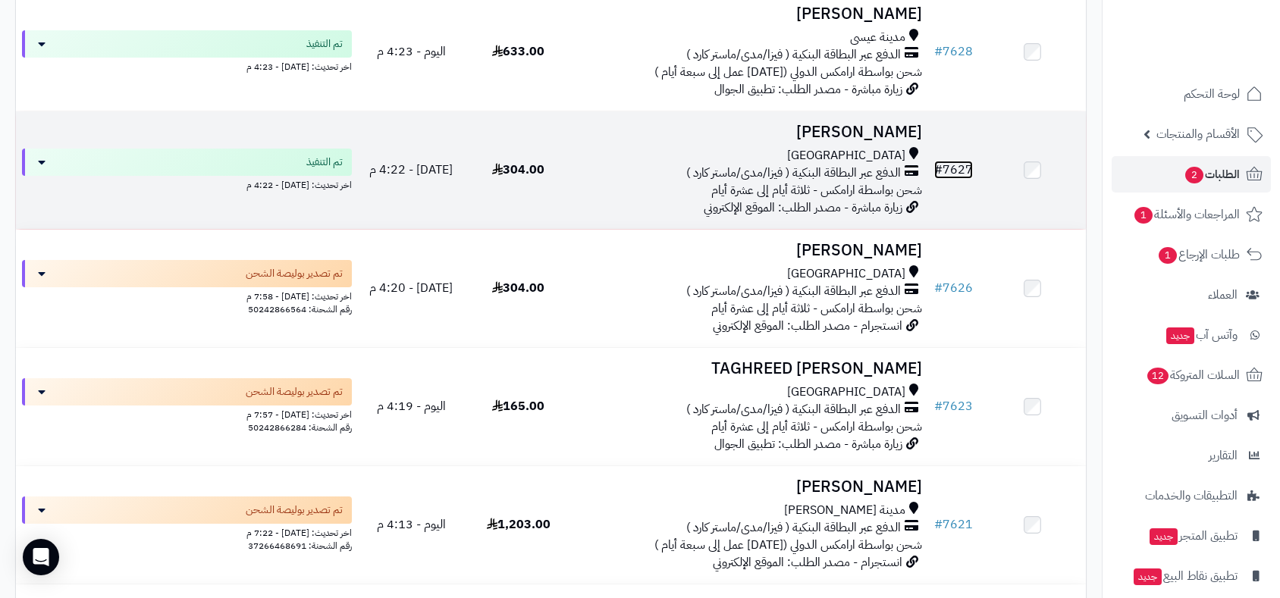
click at [959, 164] on link "# 7627" at bounding box center [953, 170] width 39 height 18
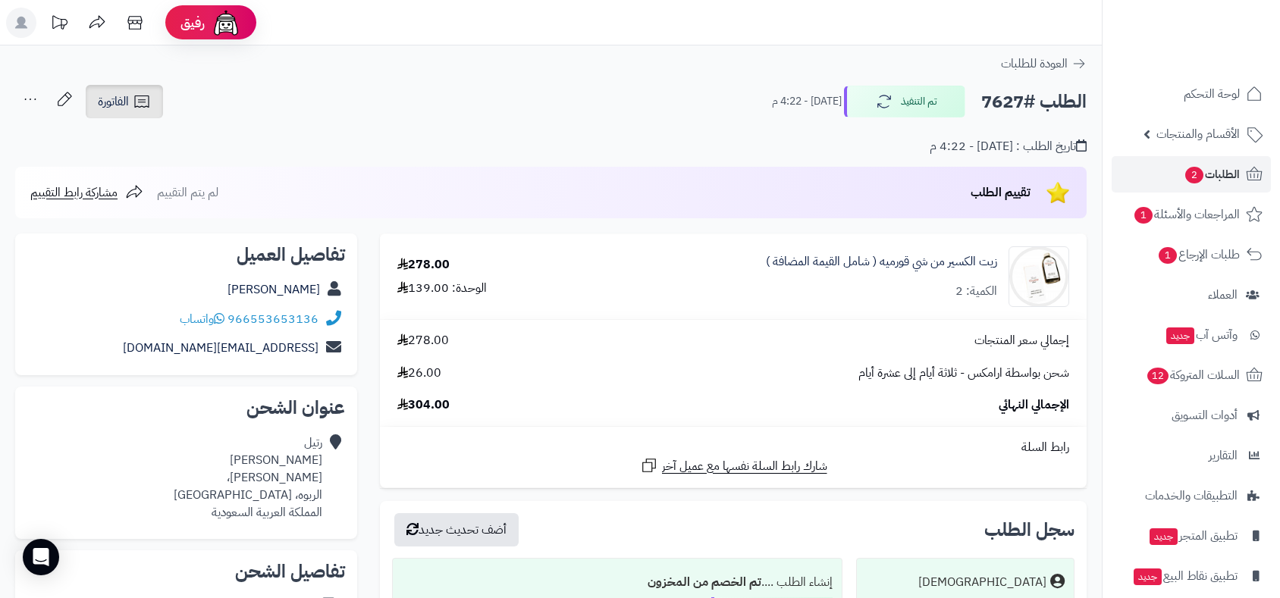
click at [115, 88] on link "الفاتورة" at bounding box center [124, 101] width 77 height 33
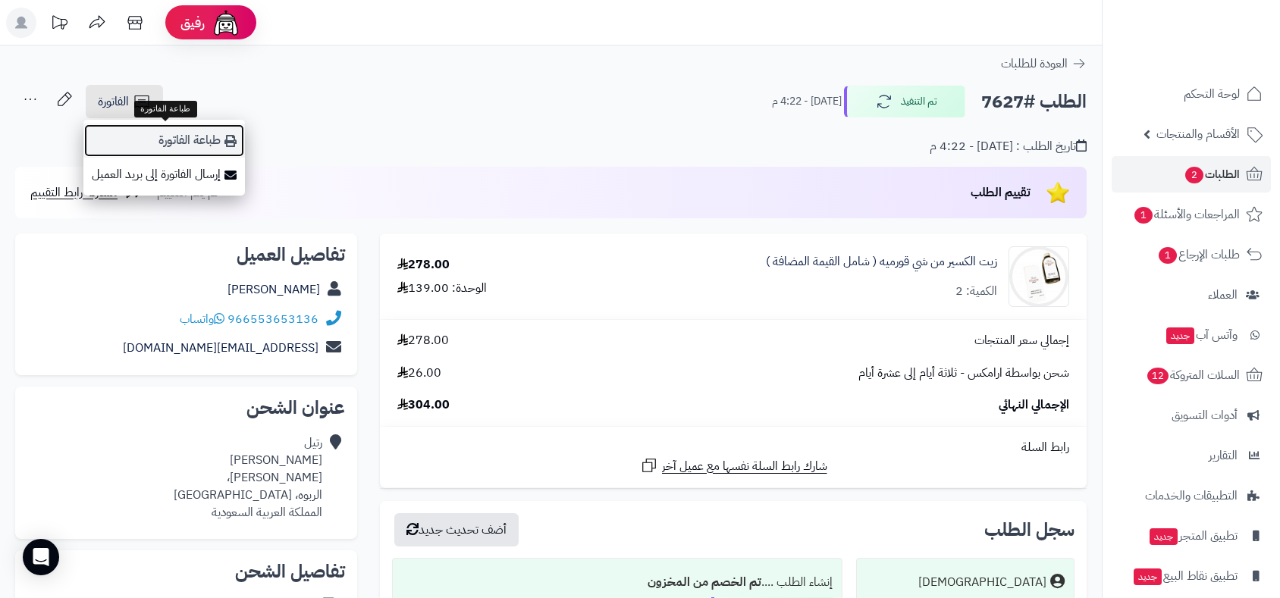
click at [186, 139] on link "طباعة الفاتورة" at bounding box center [164, 141] width 162 height 34
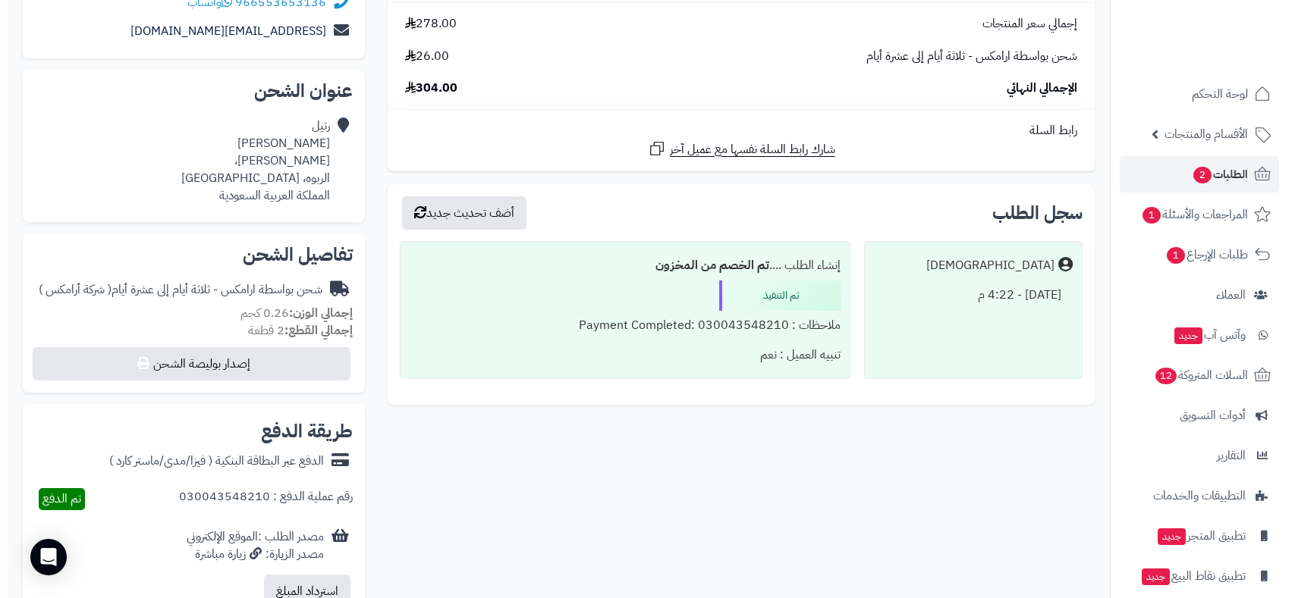
scroll to position [421, 0]
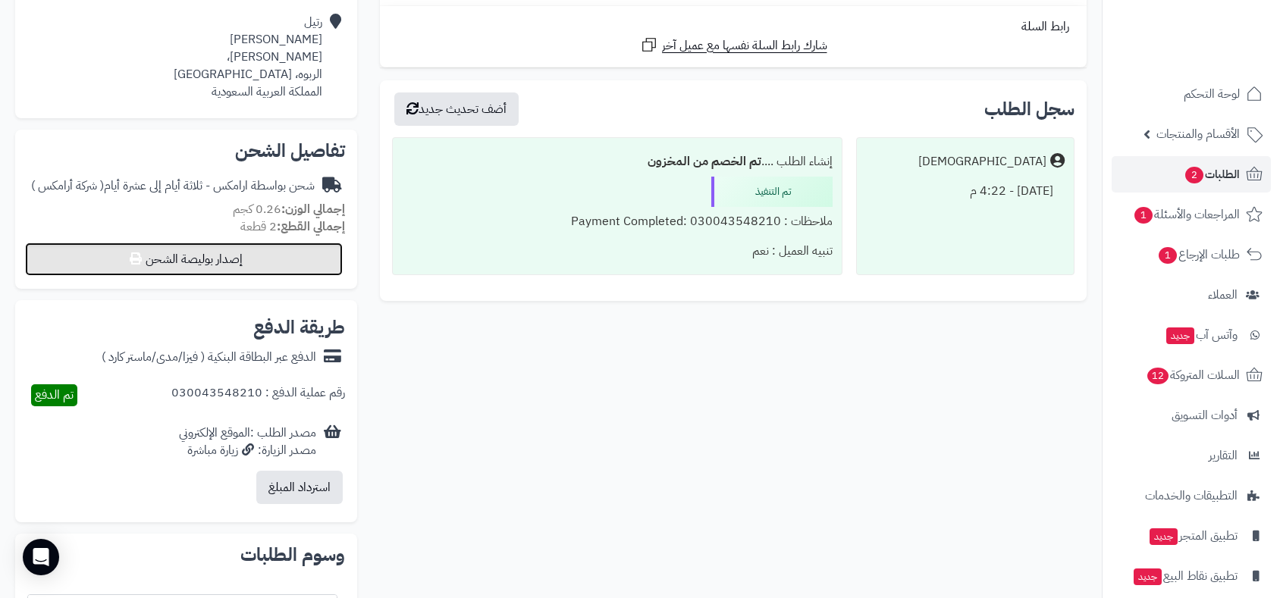
click at [273, 254] on button "إصدار بوليصة الشحن" at bounding box center [184, 259] width 318 height 33
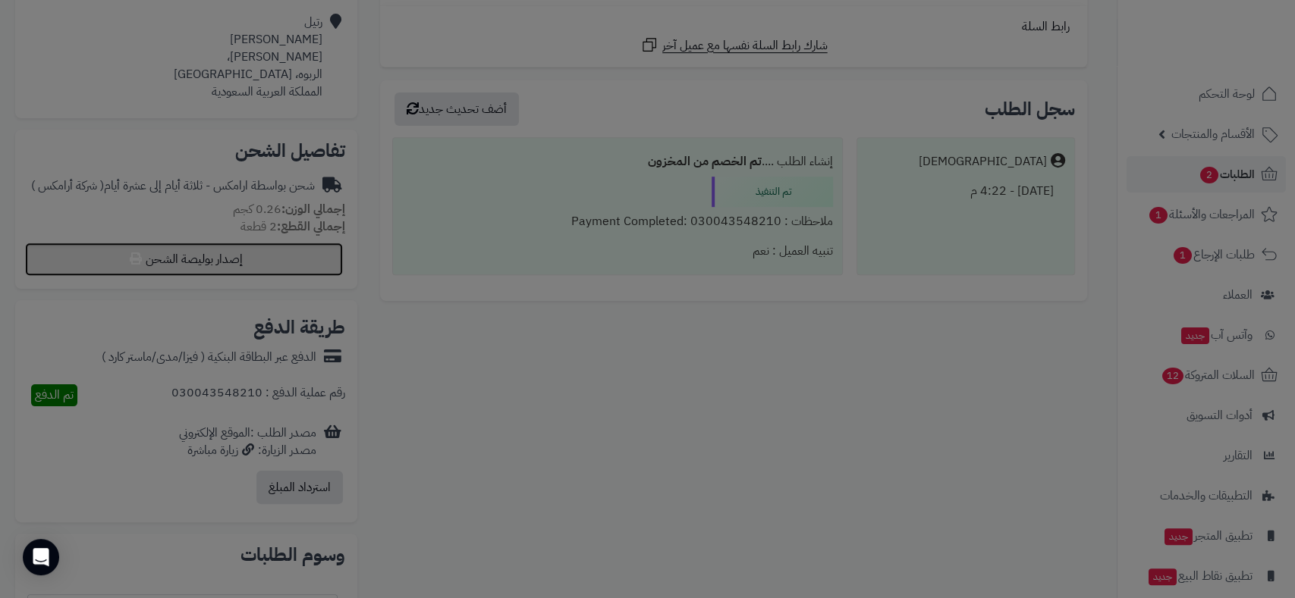
select select "******"
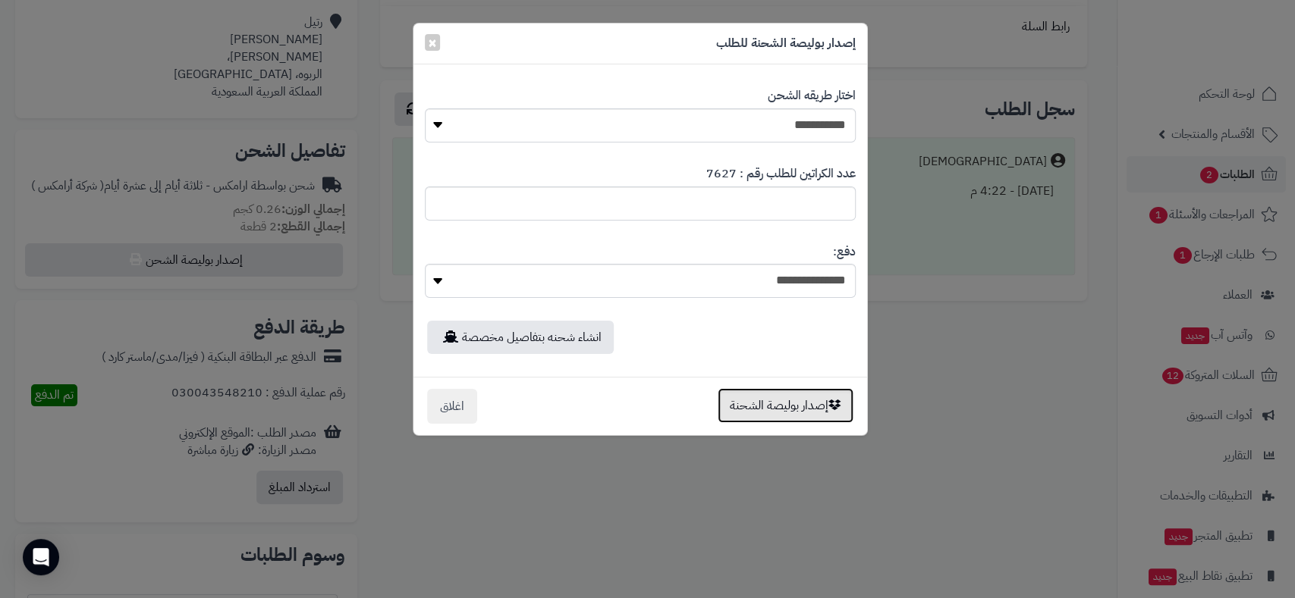
click at [786, 408] on button "إصدار بوليصة الشحنة" at bounding box center [785, 405] width 136 height 35
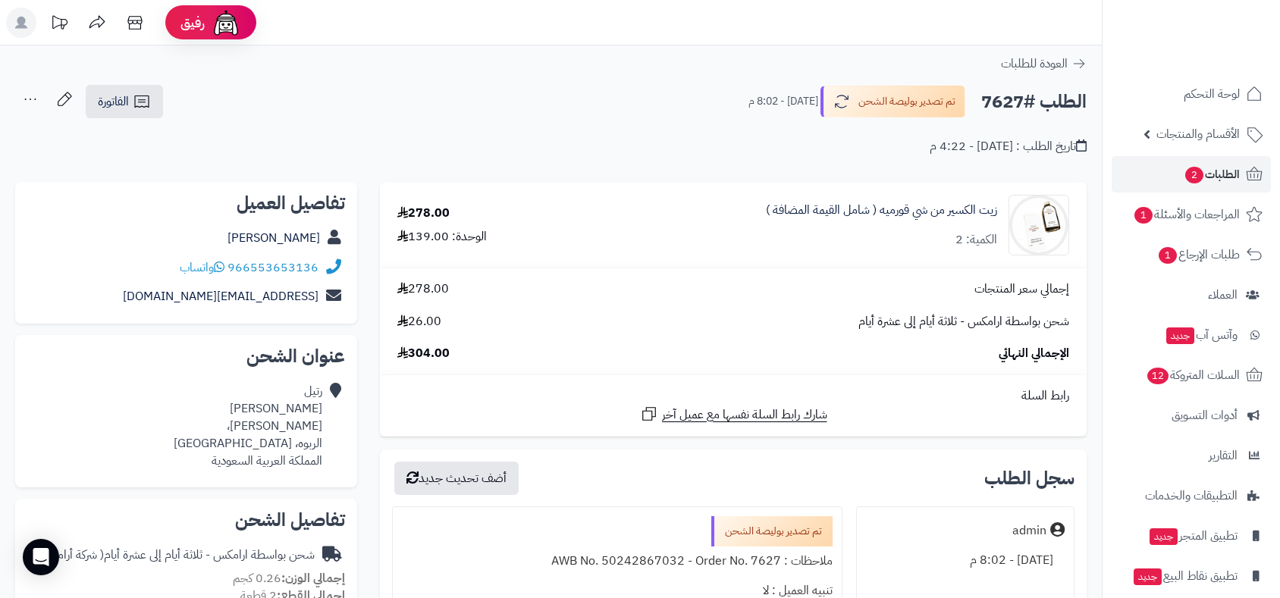
scroll to position [369, 0]
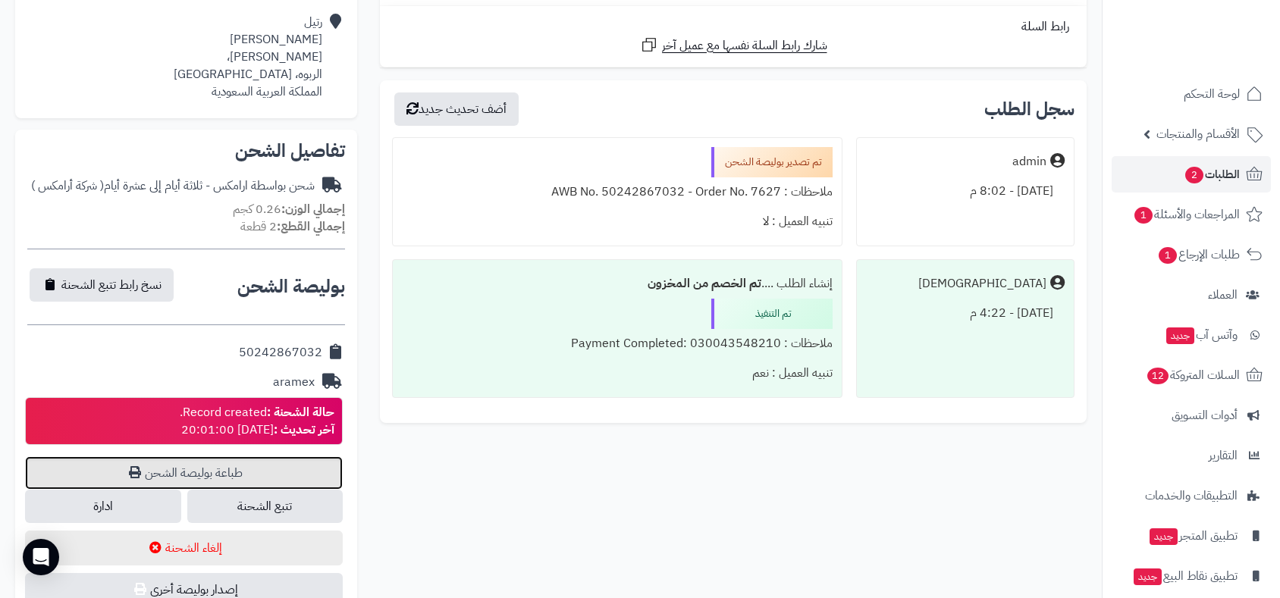
click at [240, 476] on link "طباعة بوليصة الشحن" at bounding box center [184, 473] width 318 height 33
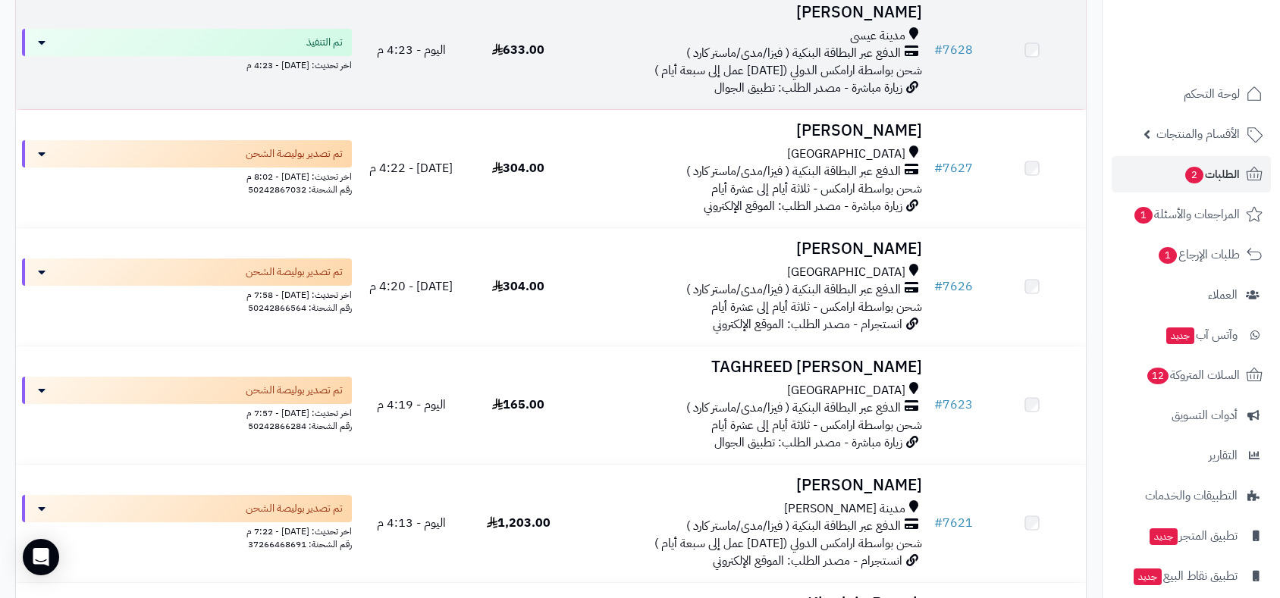
scroll to position [3789, 0]
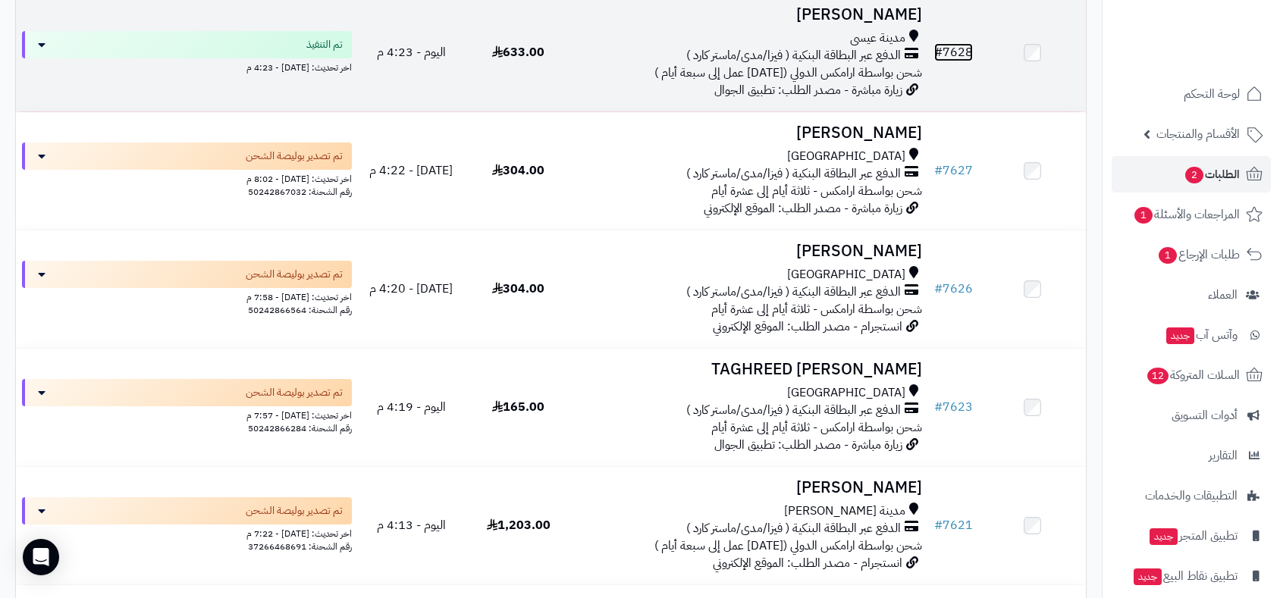
click at [956, 46] on link "# 7628" at bounding box center [953, 52] width 39 height 18
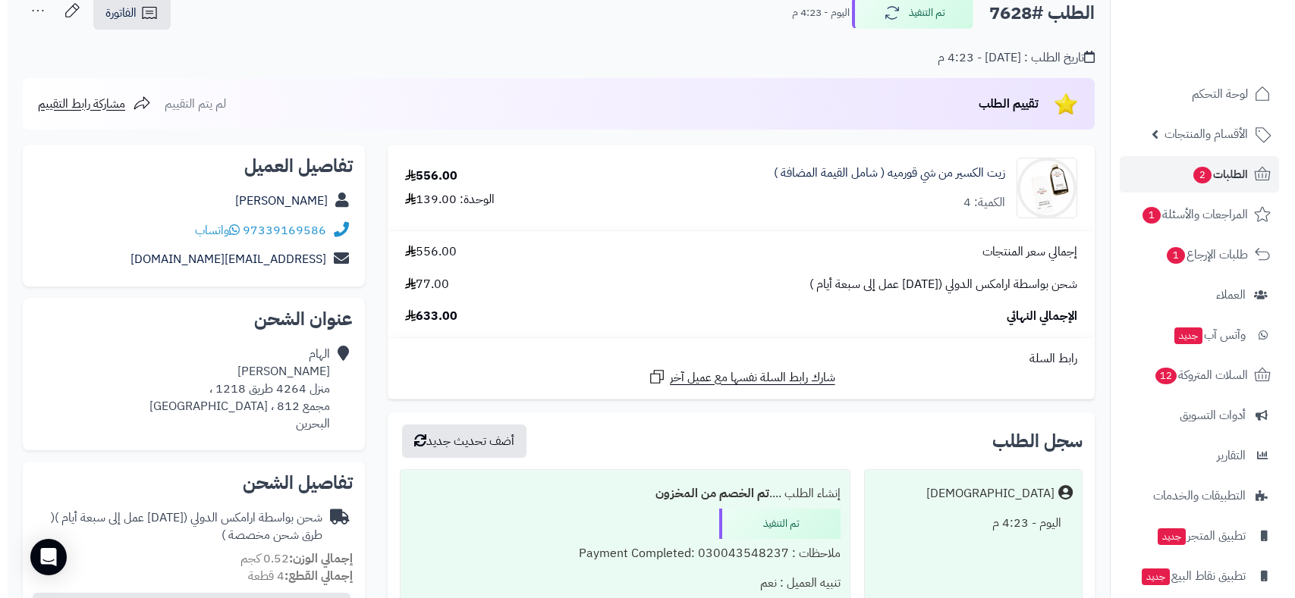
scroll to position [421, 0]
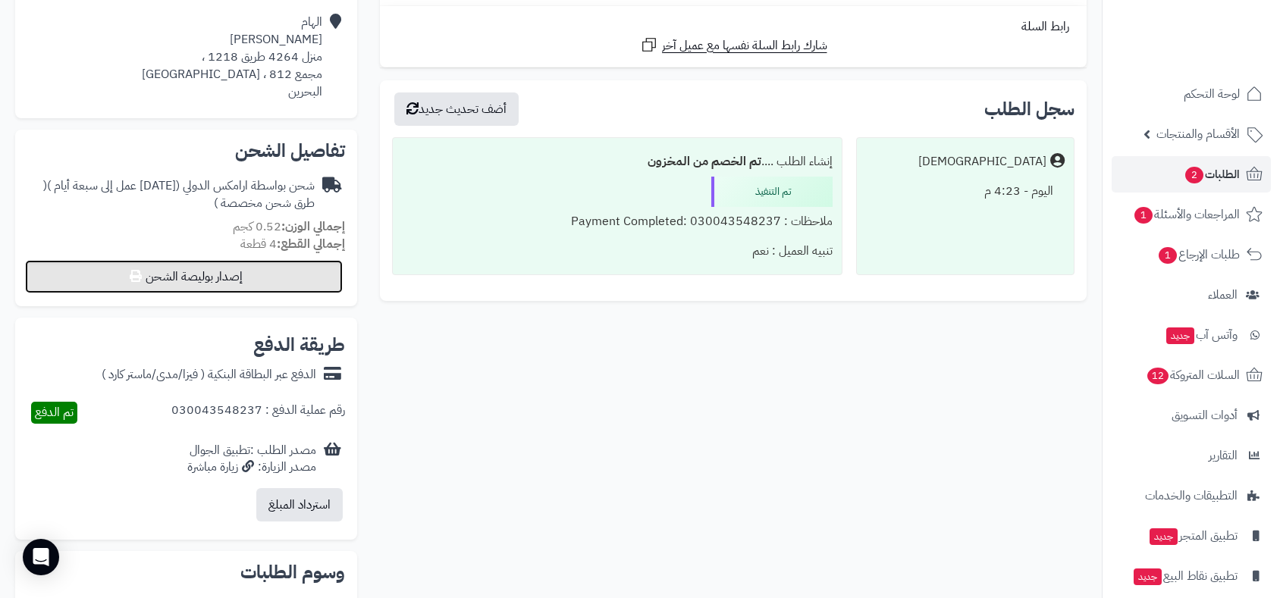
click at [253, 275] on button "إصدار بوليصة الشحن" at bounding box center [184, 276] width 318 height 33
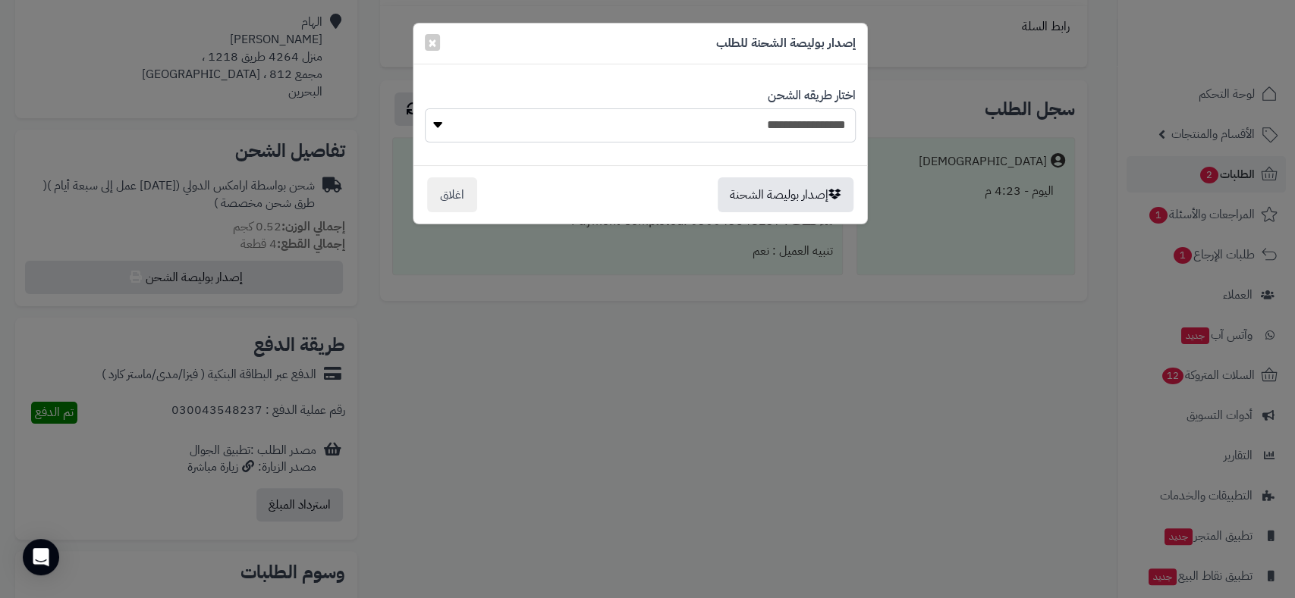
click at [743, 123] on select "**********" at bounding box center [640, 125] width 431 height 34
select select "******"
click at [425, 108] on select "**********" at bounding box center [640, 125] width 431 height 34
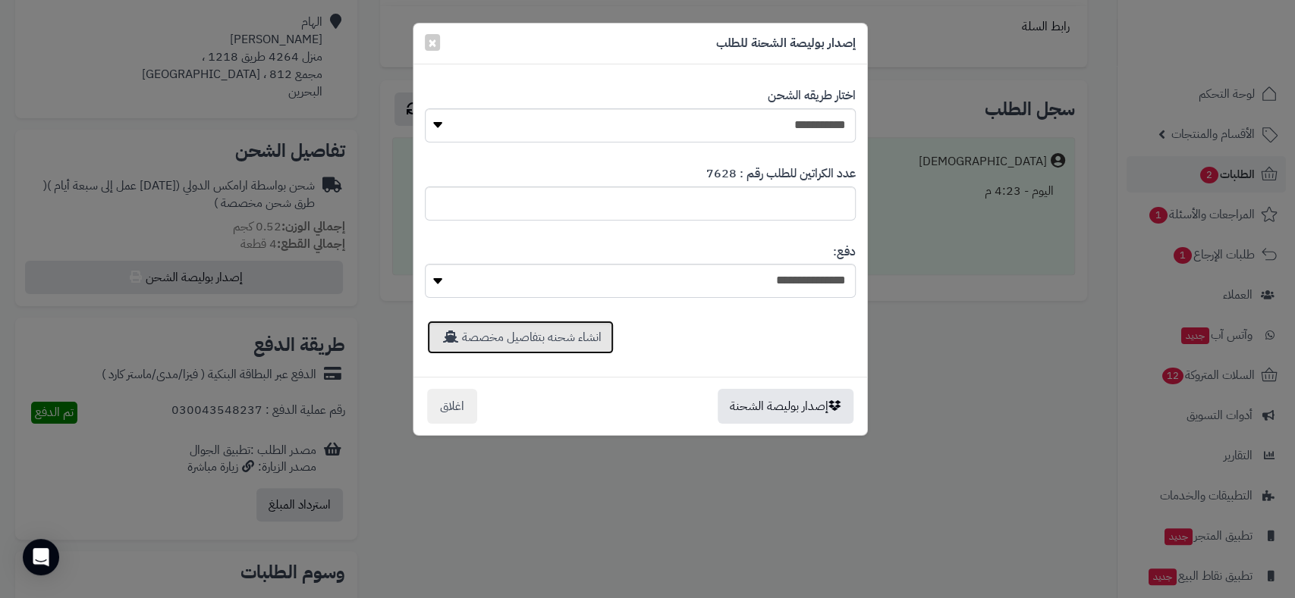
click at [542, 343] on link "انشاء شحنه بتفاصيل مخصصة" at bounding box center [520, 337] width 187 height 33
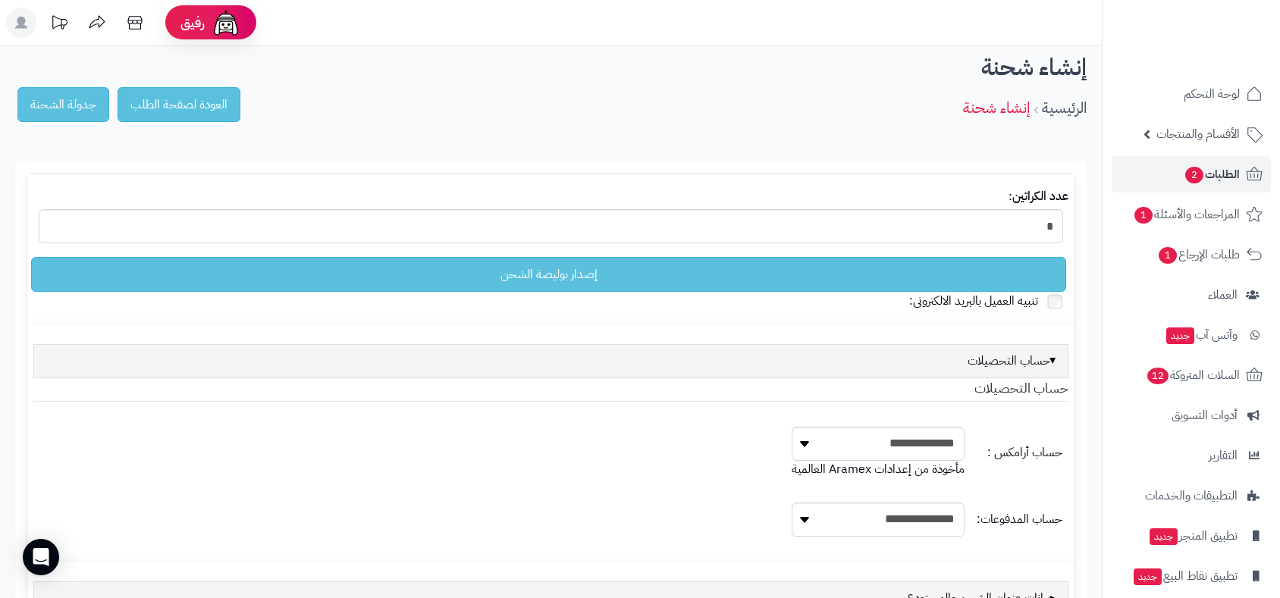
select select
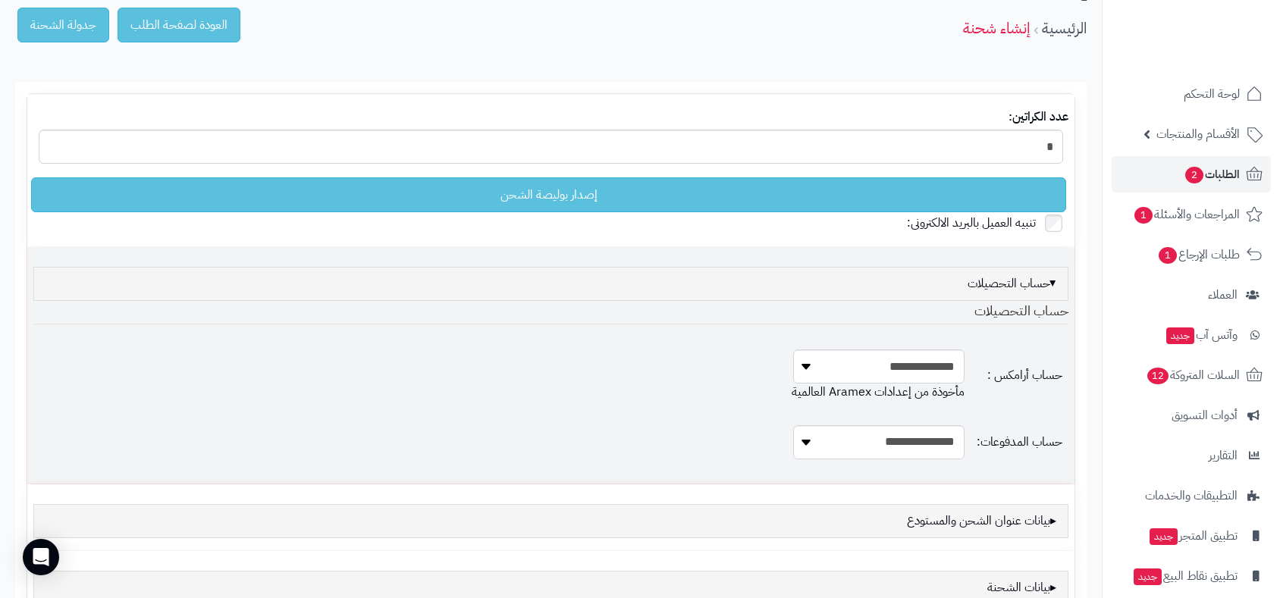
scroll to position [239, 0]
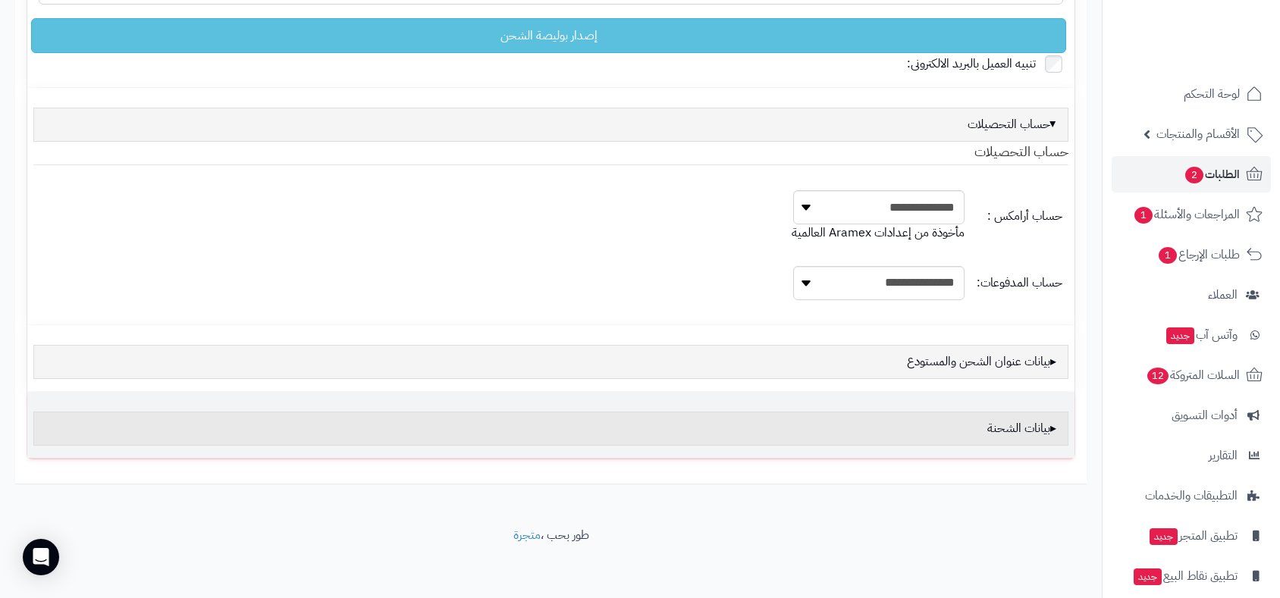
click at [1024, 422] on div "بيانات الشحنة" at bounding box center [550, 429] width 1035 height 34
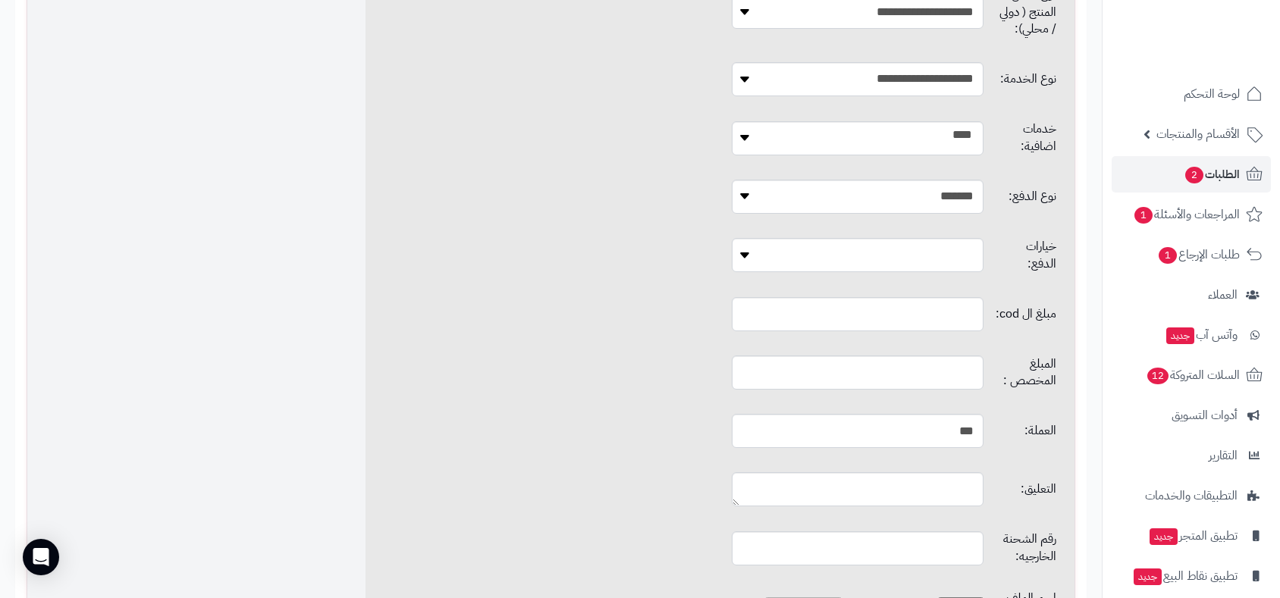
scroll to position [997, 0]
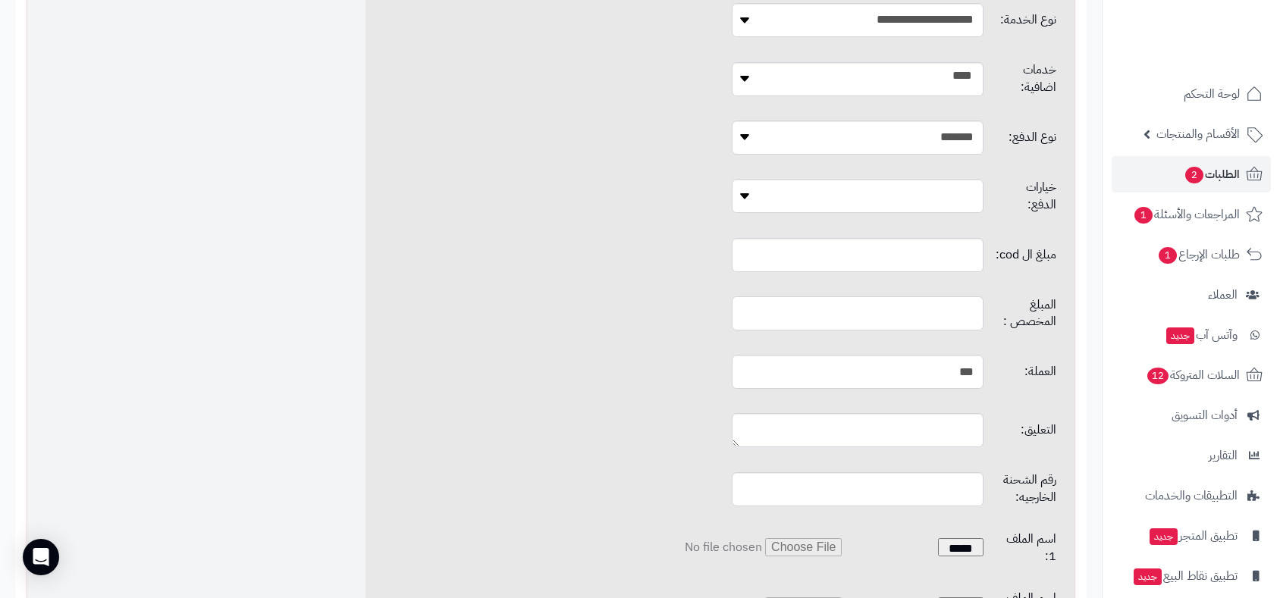
click at [885, 297] on input "text" at bounding box center [857, 314] width 251 height 34
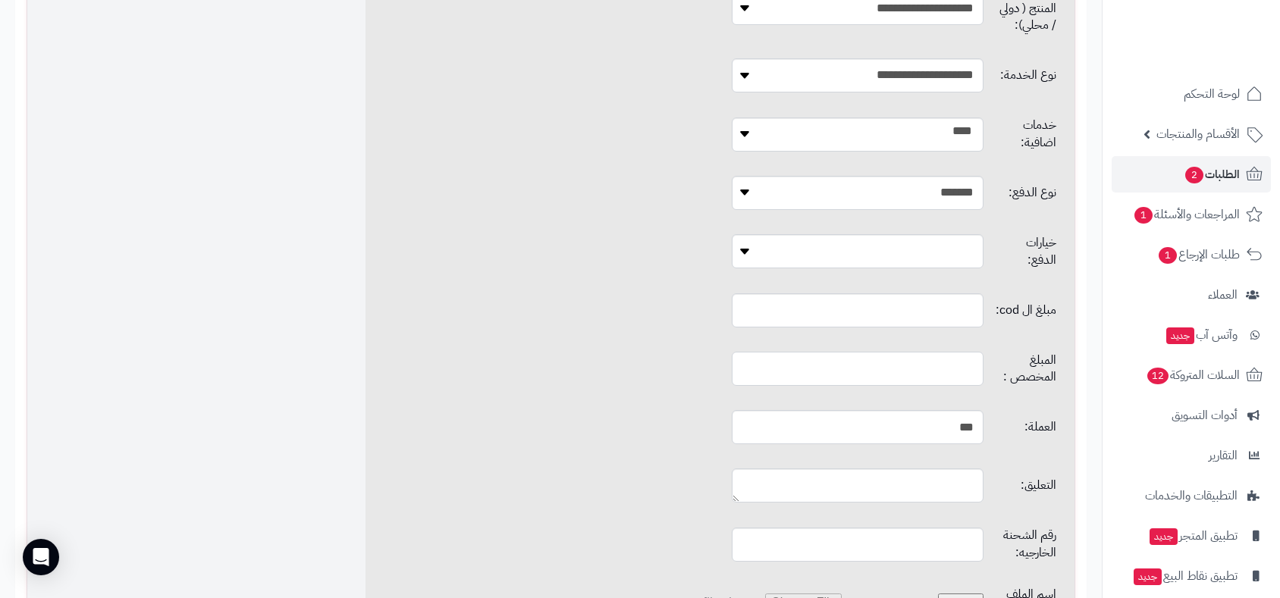
scroll to position [913, 0]
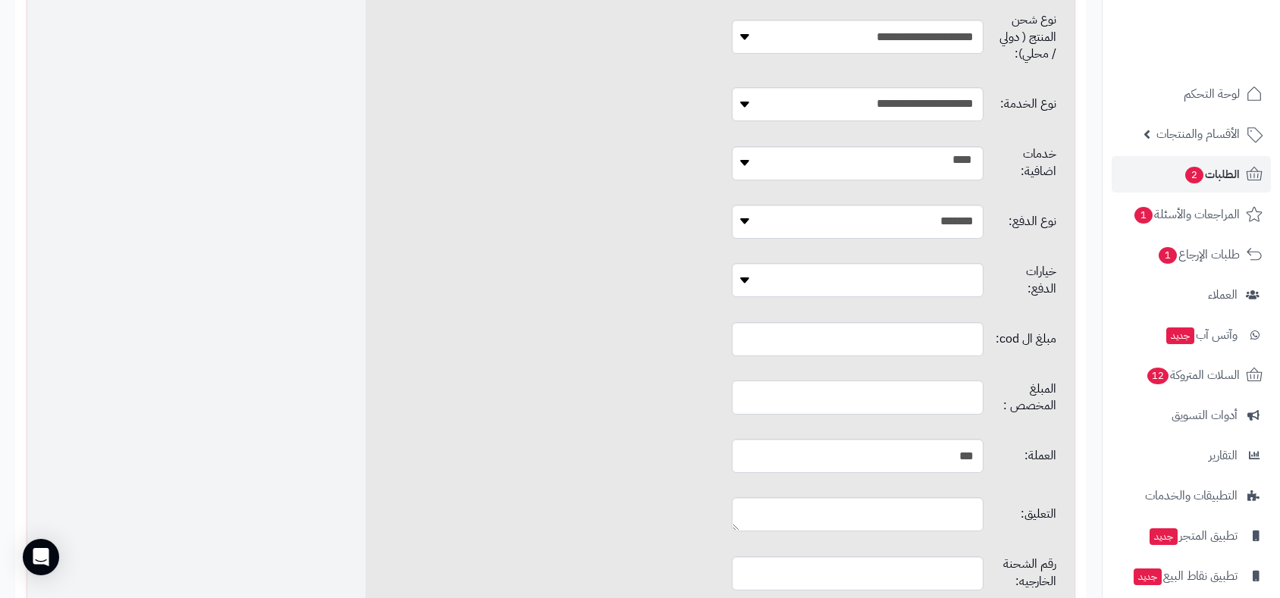
click at [865, 381] on input "text" at bounding box center [857, 398] width 251 height 34
type input "*"
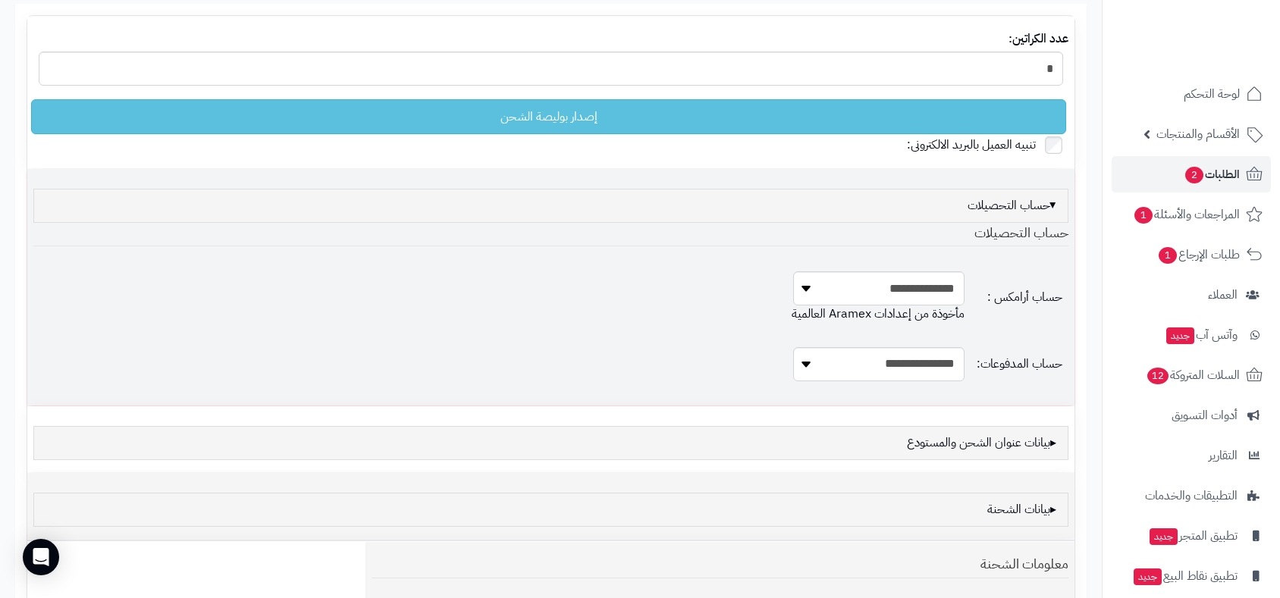
scroll to position [71, 0]
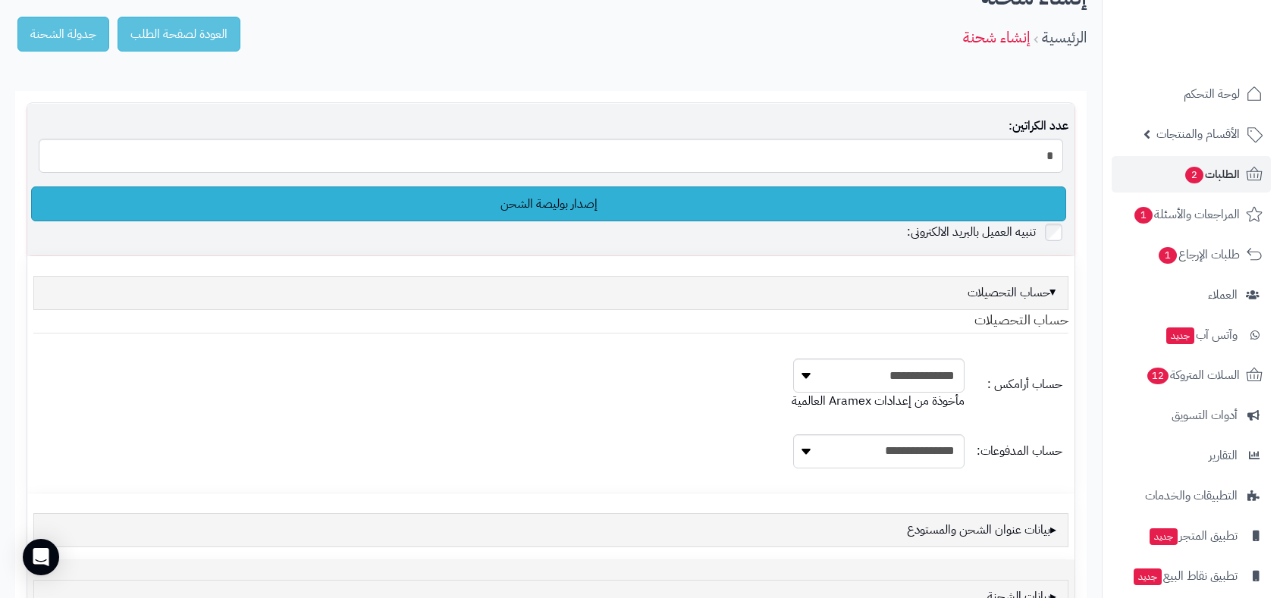
click at [637, 202] on link "إصدار بوليصة الشحن" at bounding box center [548, 204] width 1035 height 35
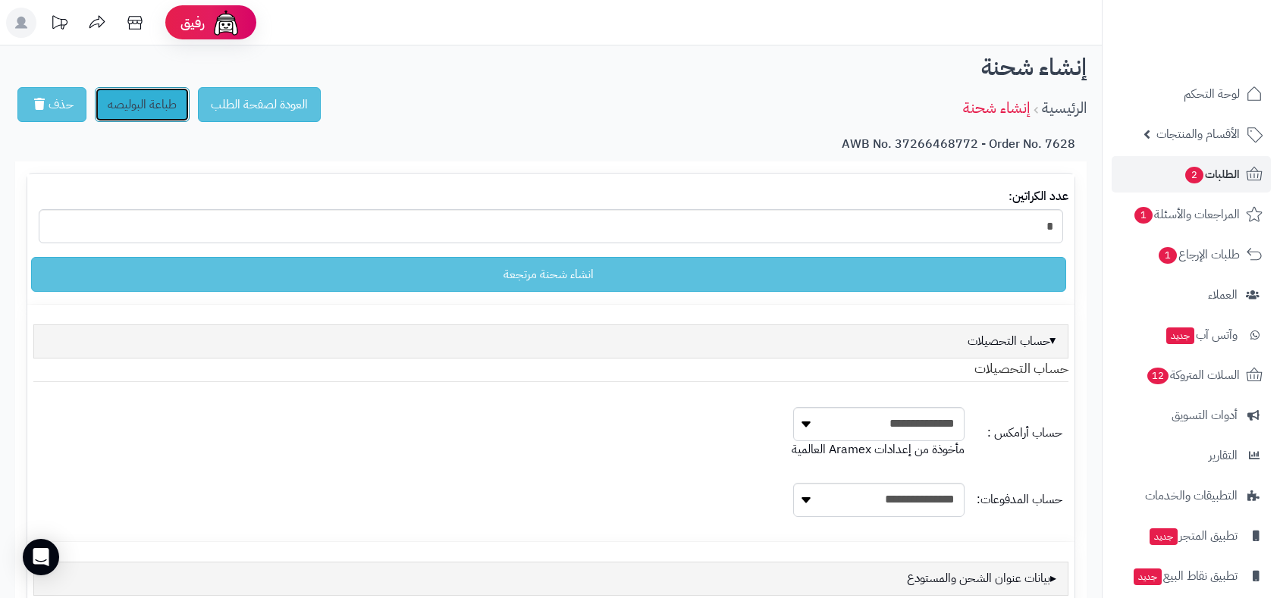
click at [150, 99] on link "طباعة البوليصه" at bounding box center [142, 104] width 95 height 35
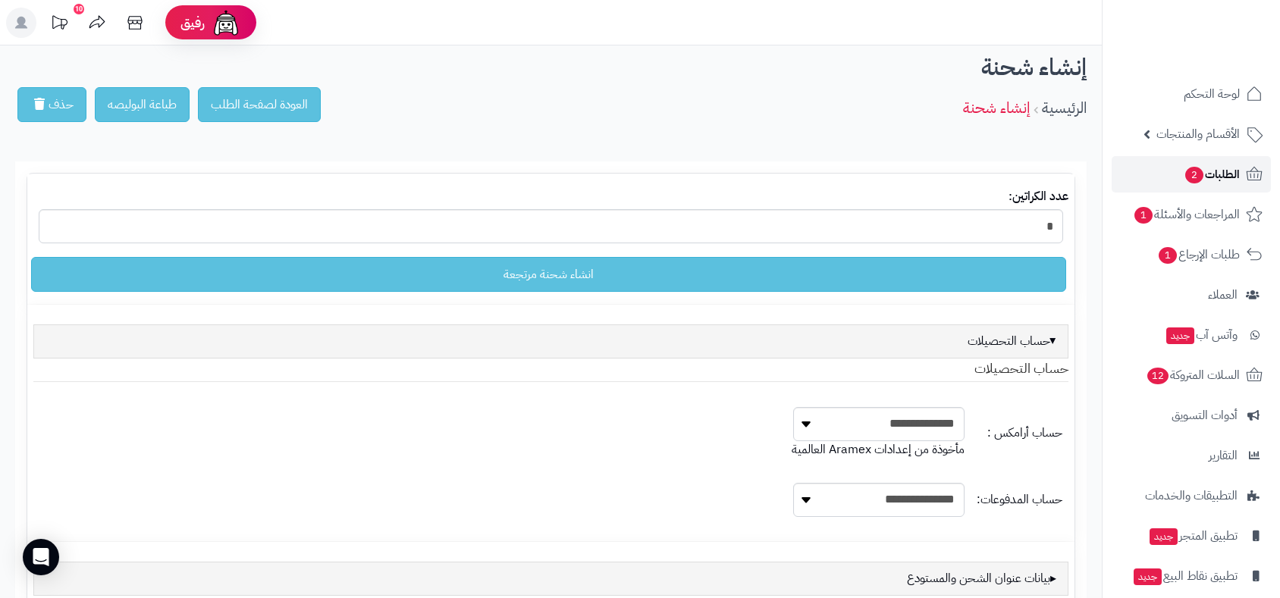
click at [1224, 178] on span "الطلبات 2" at bounding box center [1212, 174] width 56 height 21
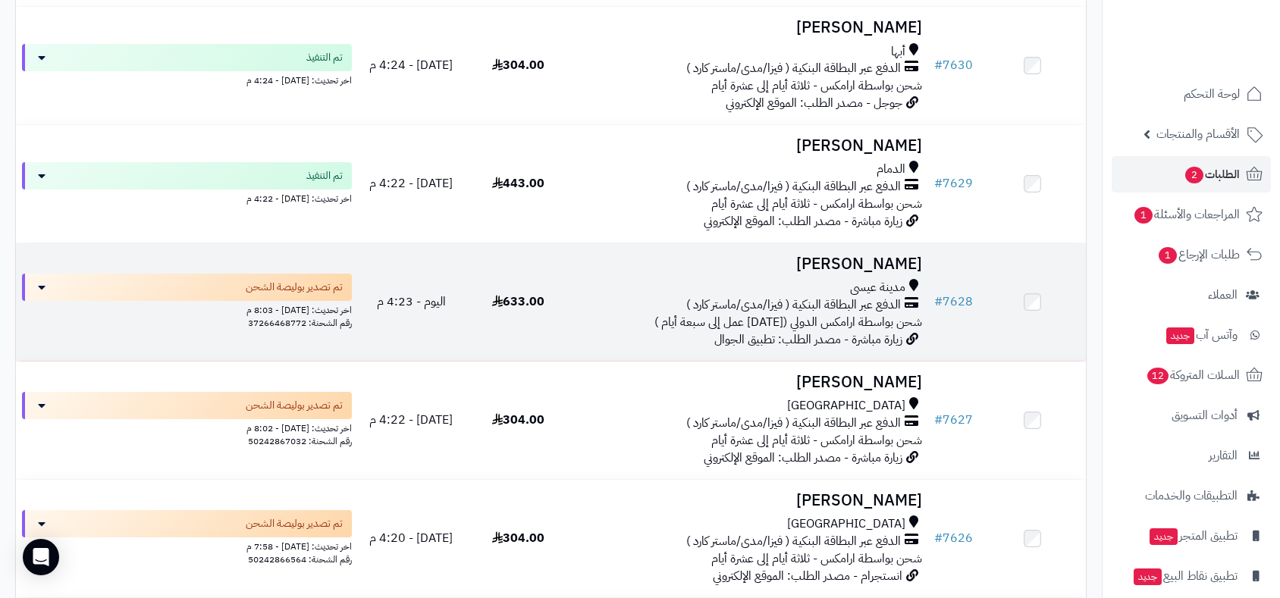
scroll to position [3539, 0]
click at [959, 295] on link "# 7628" at bounding box center [953, 303] width 39 height 18
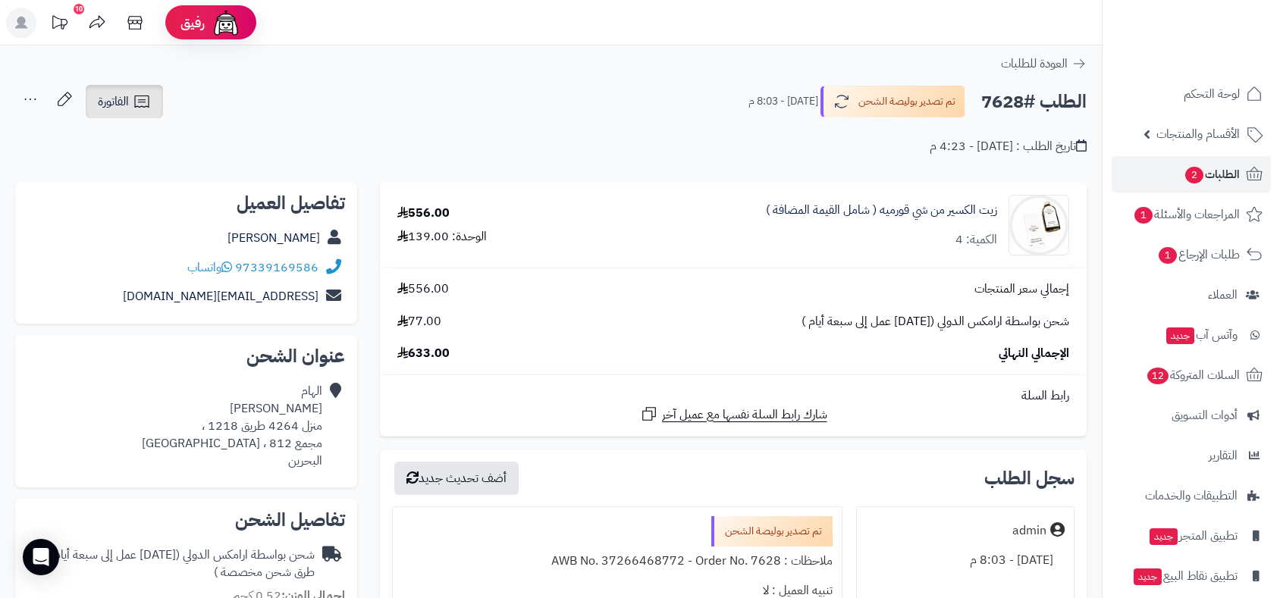
click at [121, 88] on link "الفاتورة" at bounding box center [124, 101] width 77 height 33
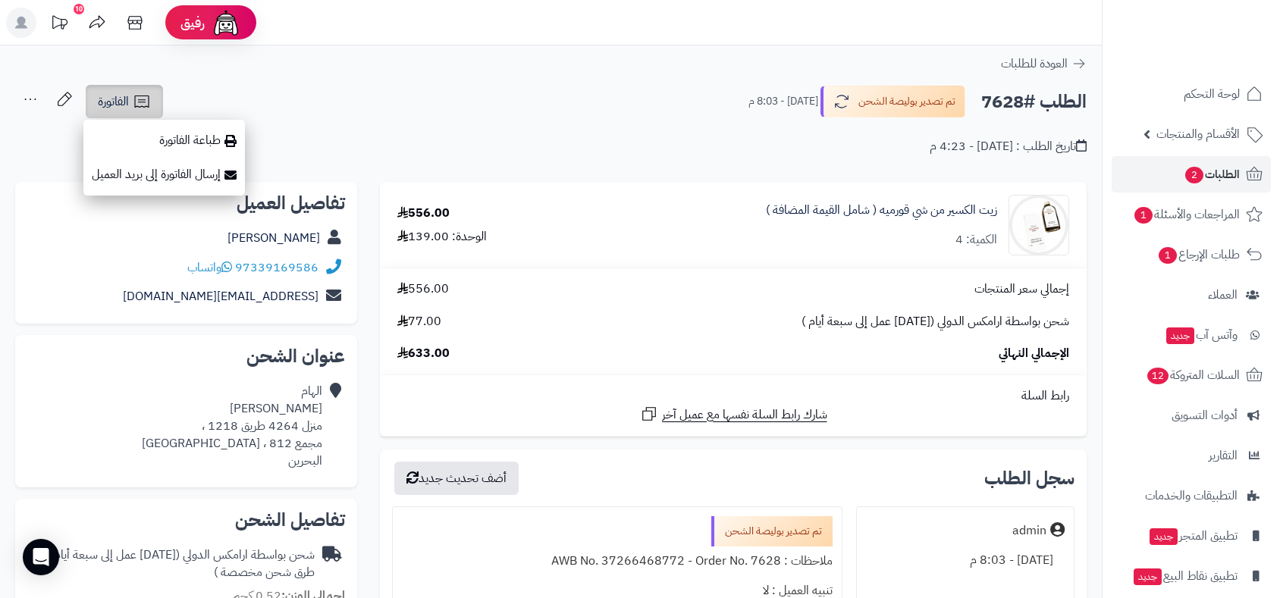
click at [121, 89] on link "الفاتورة" at bounding box center [124, 101] width 77 height 33
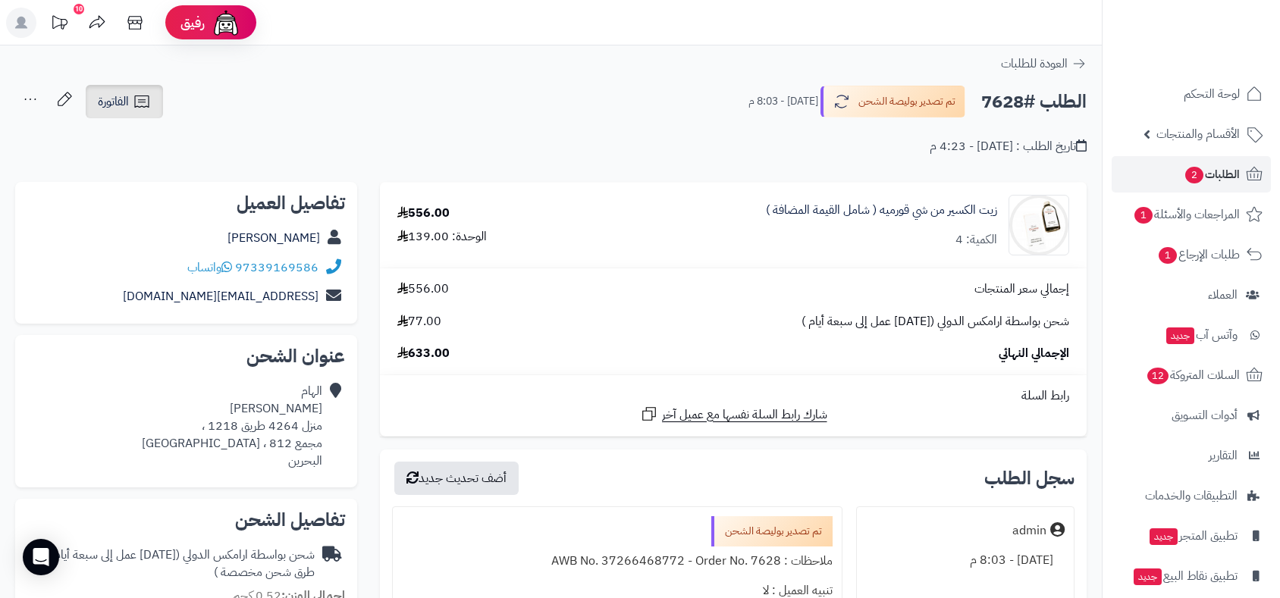
click at [121, 89] on link "الفاتورة" at bounding box center [124, 101] width 77 height 33
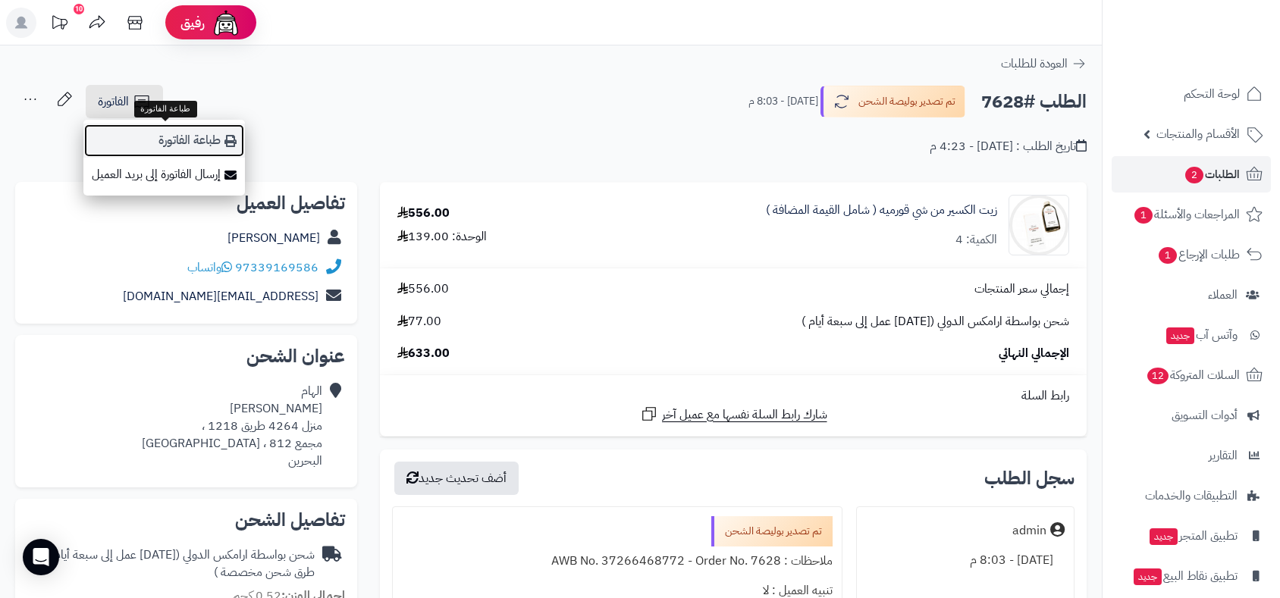
click at [187, 143] on link "طباعة الفاتورة" at bounding box center [164, 141] width 162 height 34
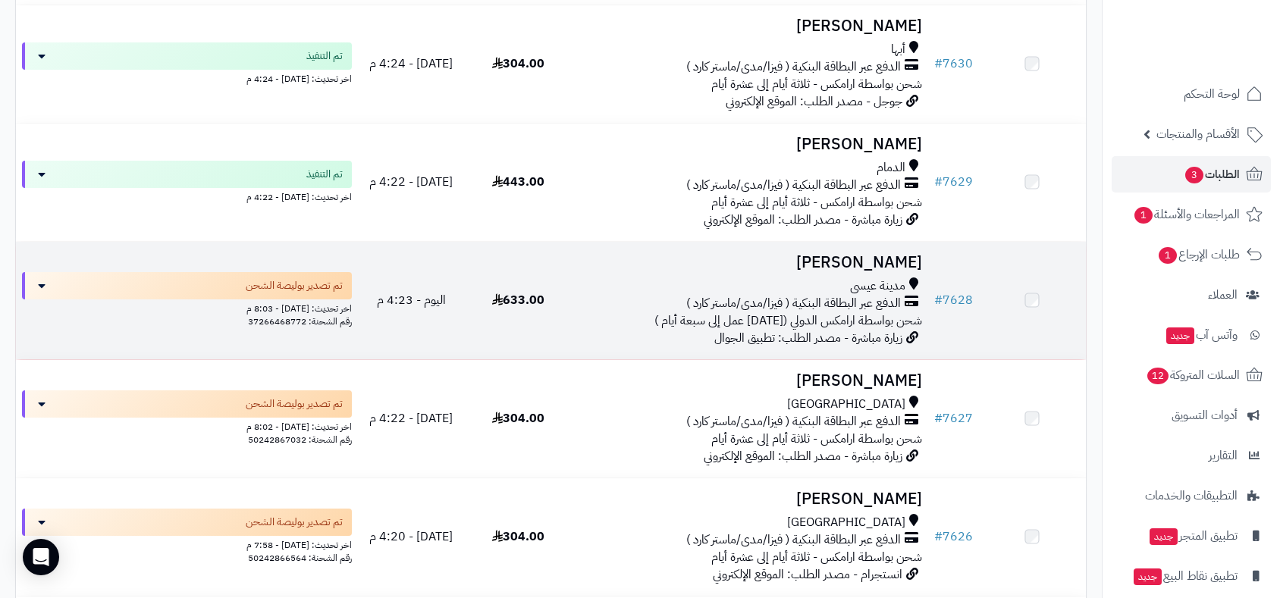
scroll to position [3657, 0]
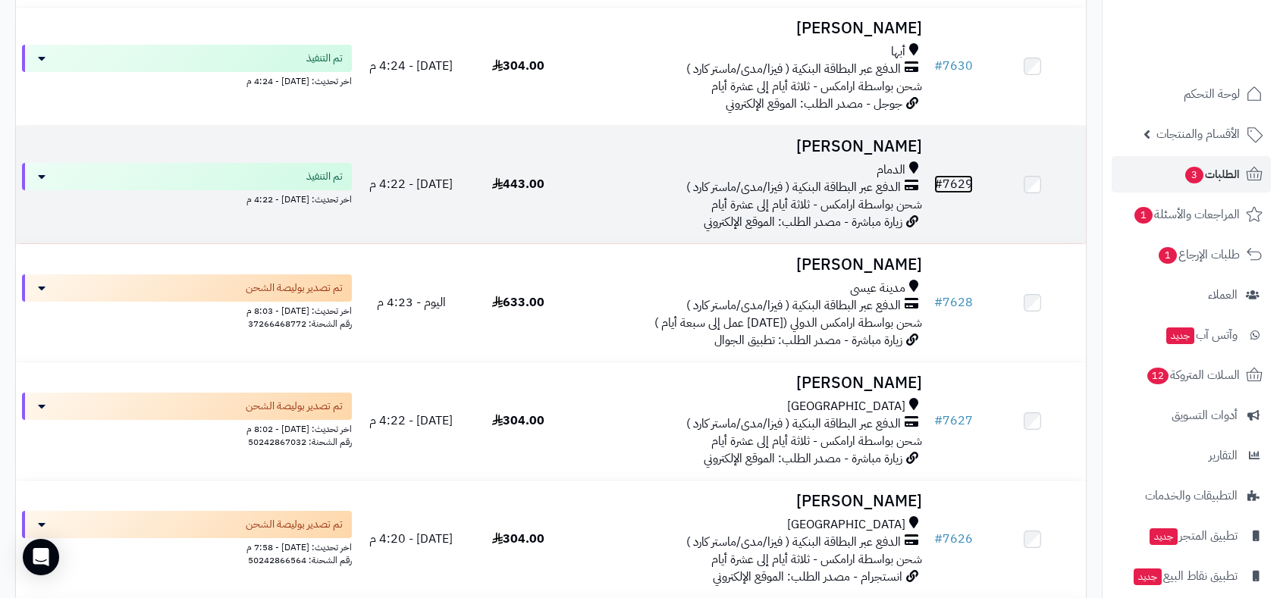
click at [959, 177] on link "# 7629" at bounding box center [953, 184] width 39 height 18
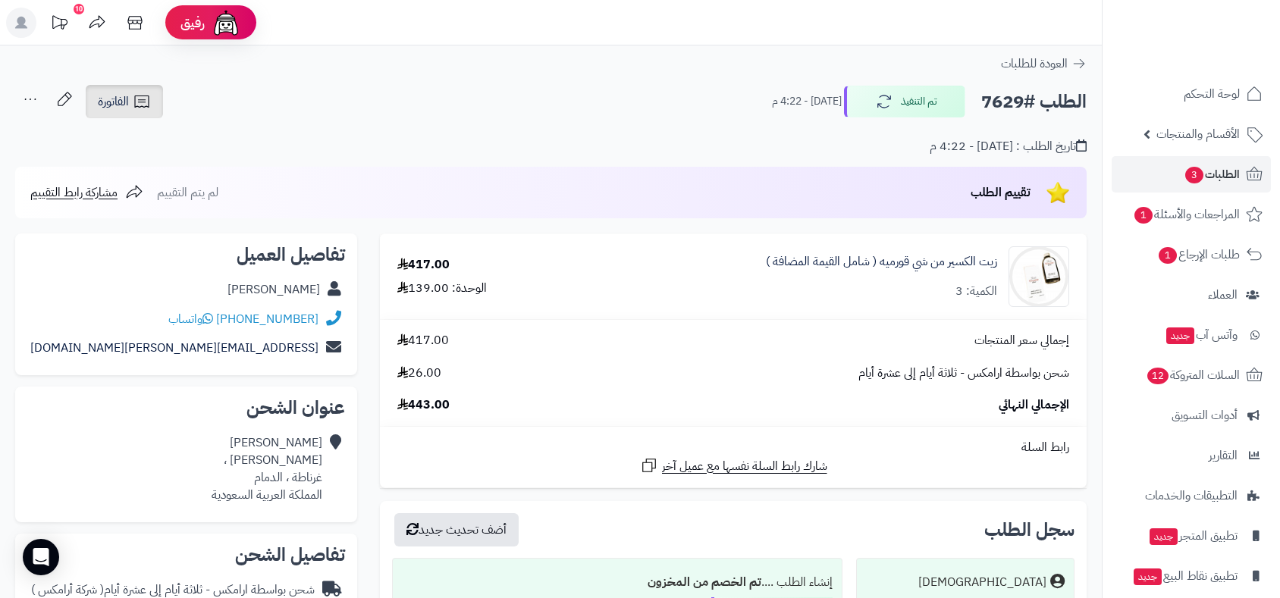
click at [109, 94] on span "الفاتورة" at bounding box center [113, 102] width 31 height 18
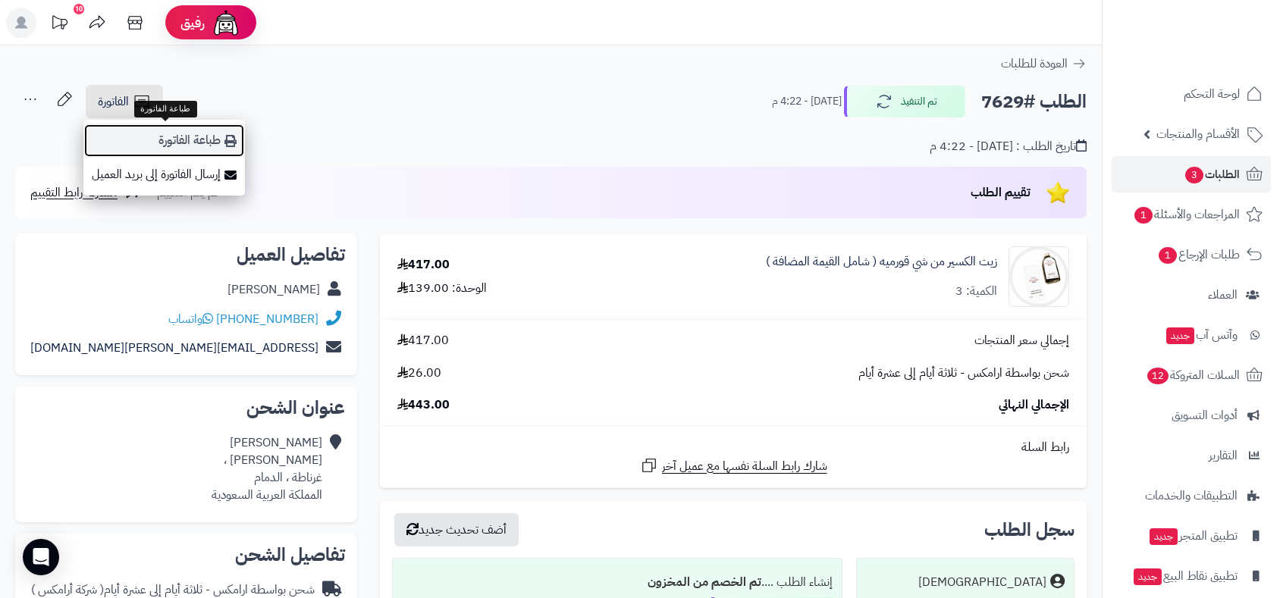
click at [131, 130] on link "طباعة الفاتورة" at bounding box center [164, 141] width 162 height 34
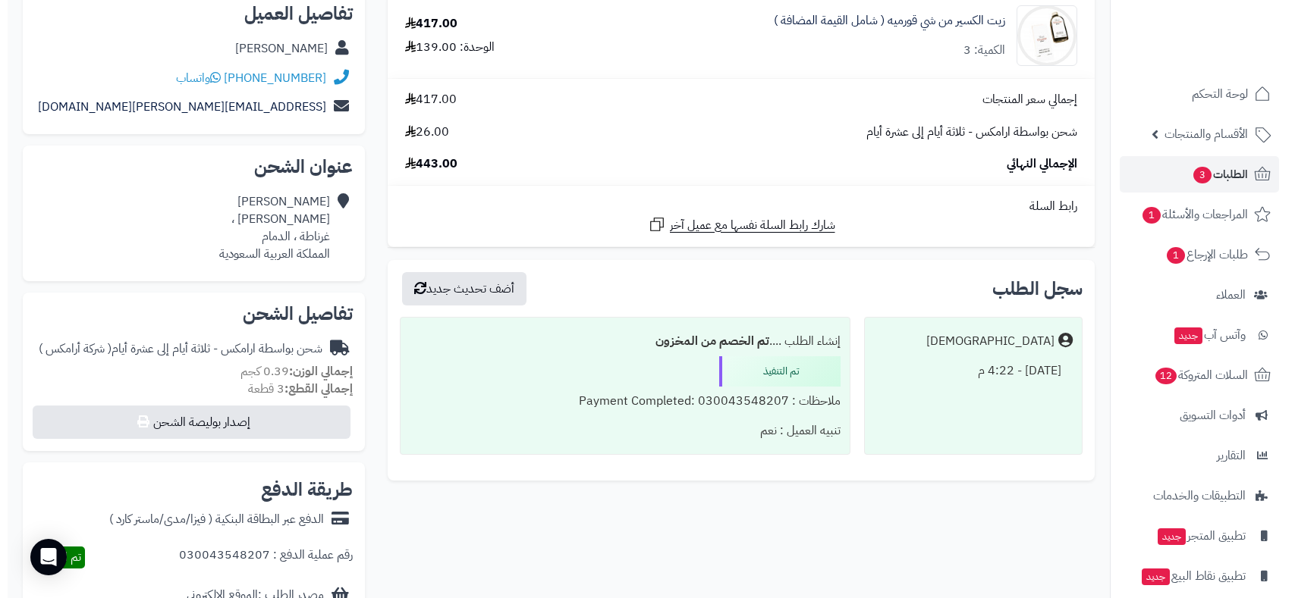
scroll to position [505, 0]
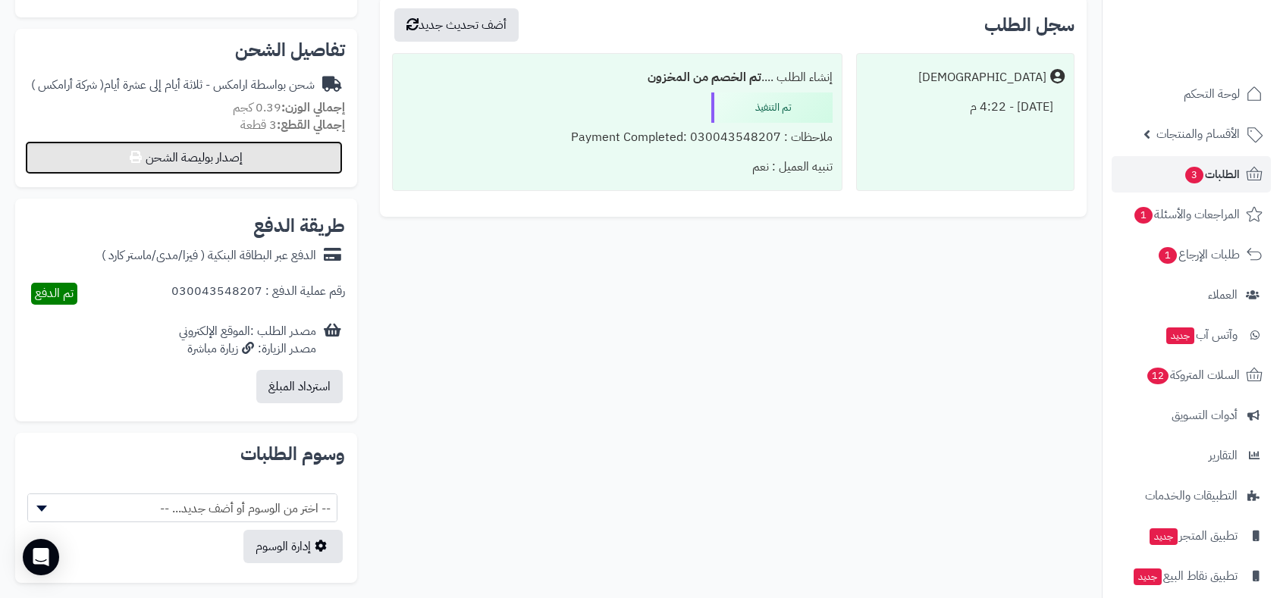
click at [255, 149] on button "إصدار بوليصة الشحن" at bounding box center [184, 157] width 318 height 33
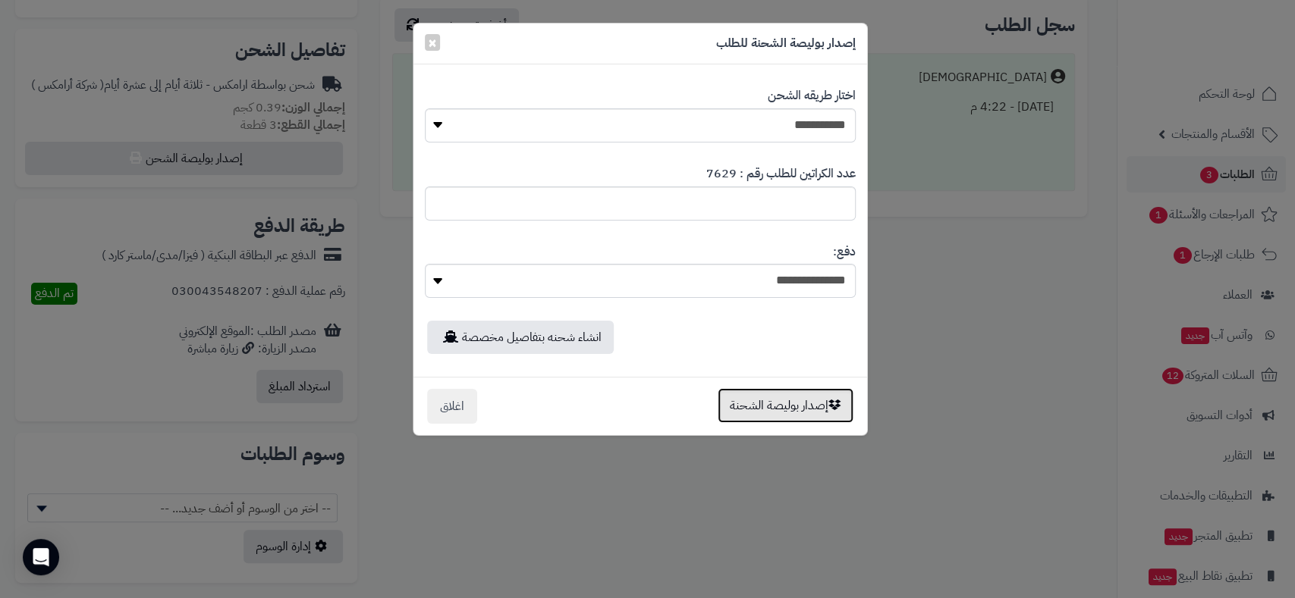
click at [752, 400] on button "إصدار بوليصة الشحنة" at bounding box center [785, 405] width 136 height 35
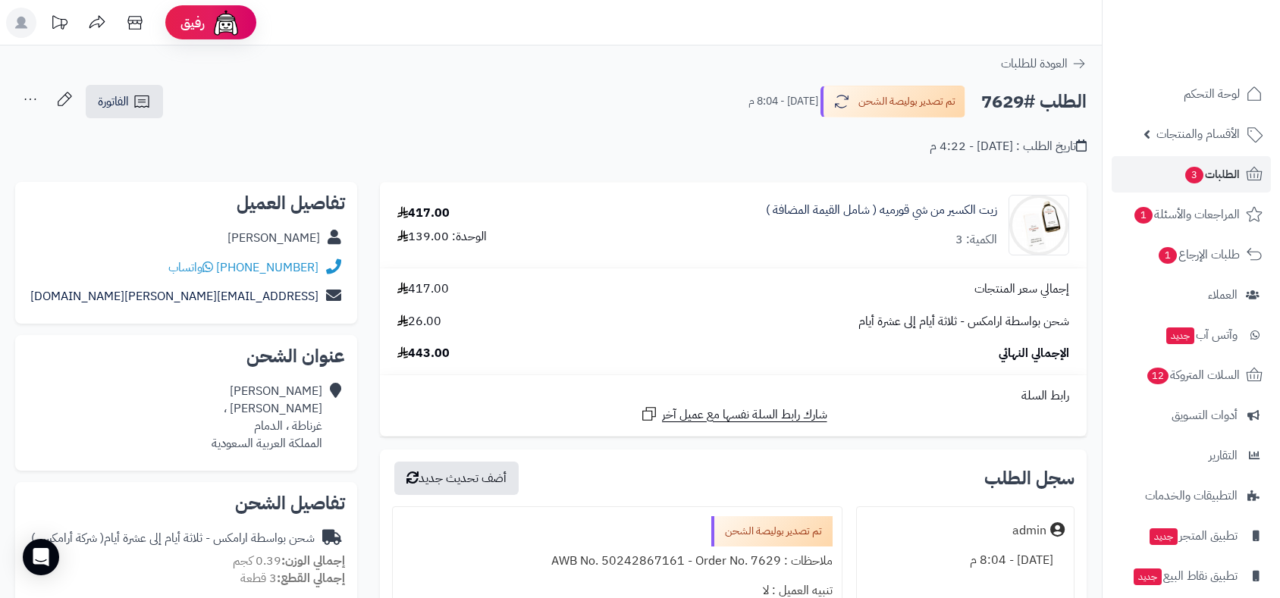
scroll to position [505, 0]
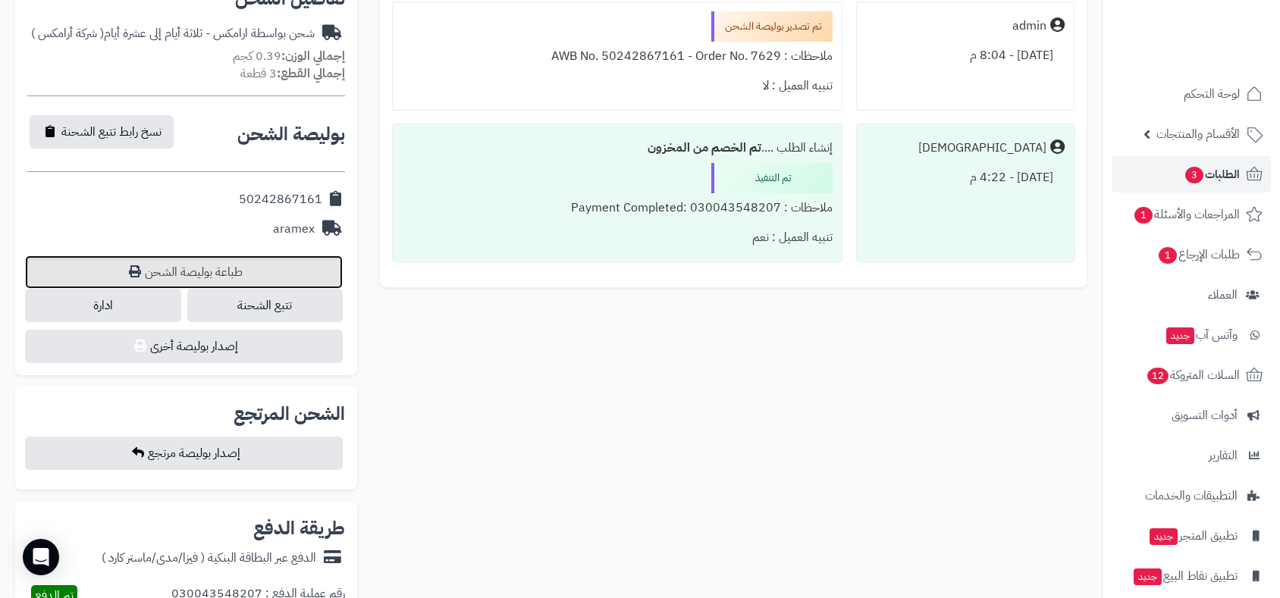
click at [222, 270] on link "طباعة بوليصة الشحن" at bounding box center [184, 272] width 318 height 33
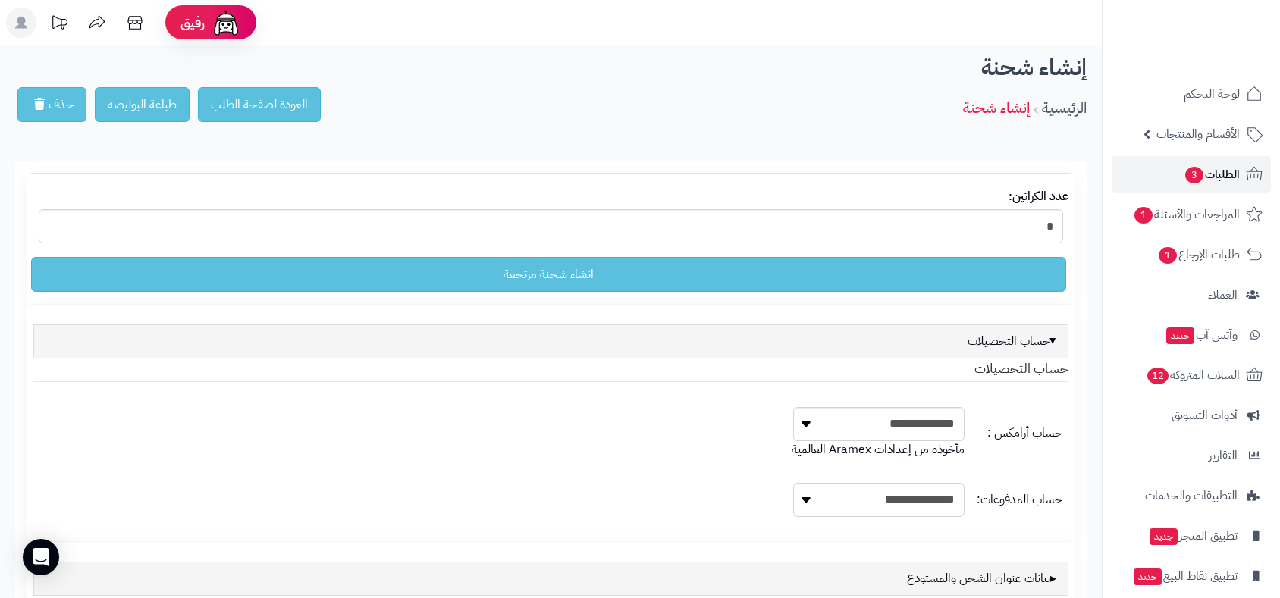
click at [1207, 184] on span "الطلبات 3" at bounding box center [1212, 174] width 56 height 21
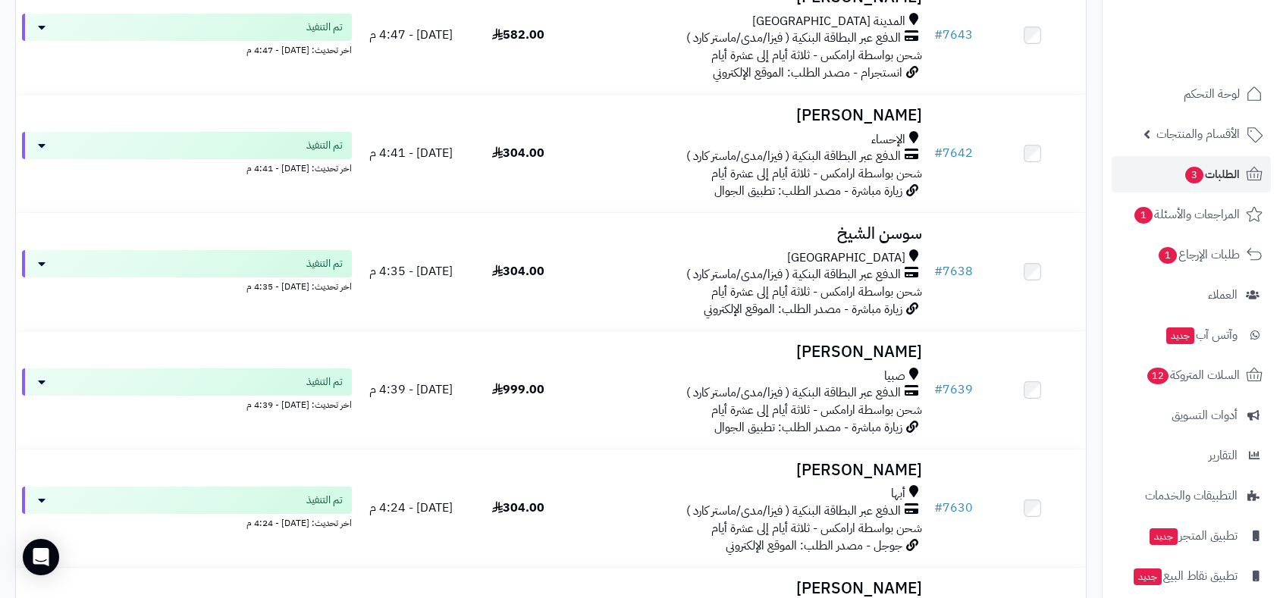
scroll to position [3623, 0]
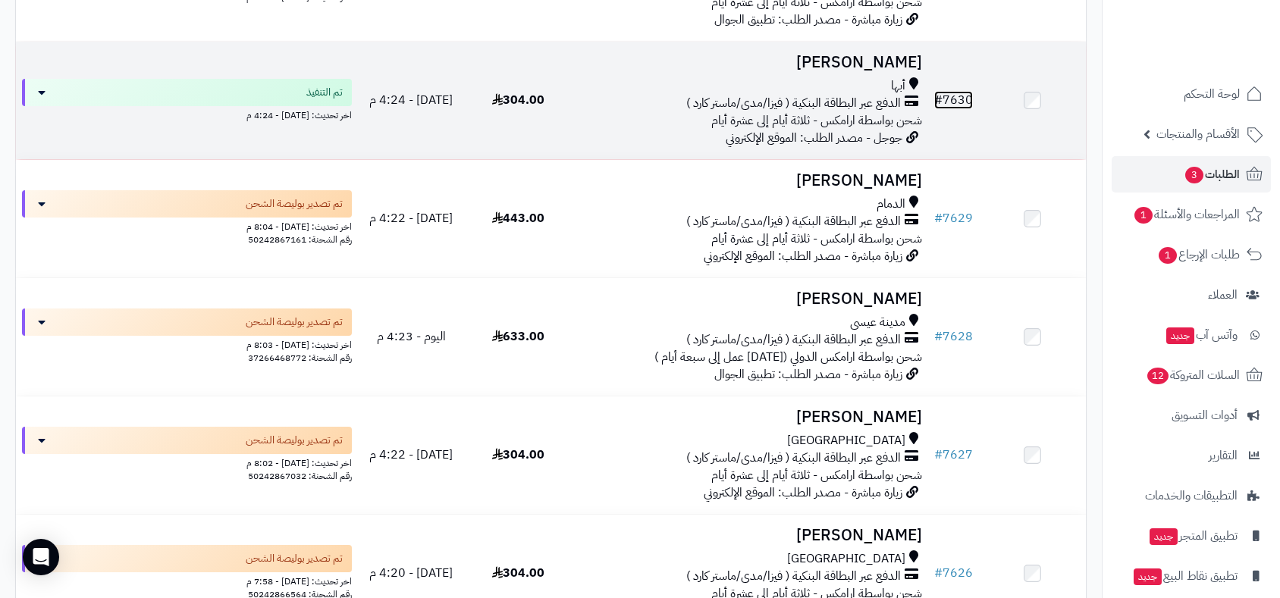
click at [959, 96] on link "# 7630" at bounding box center [953, 100] width 39 height 18
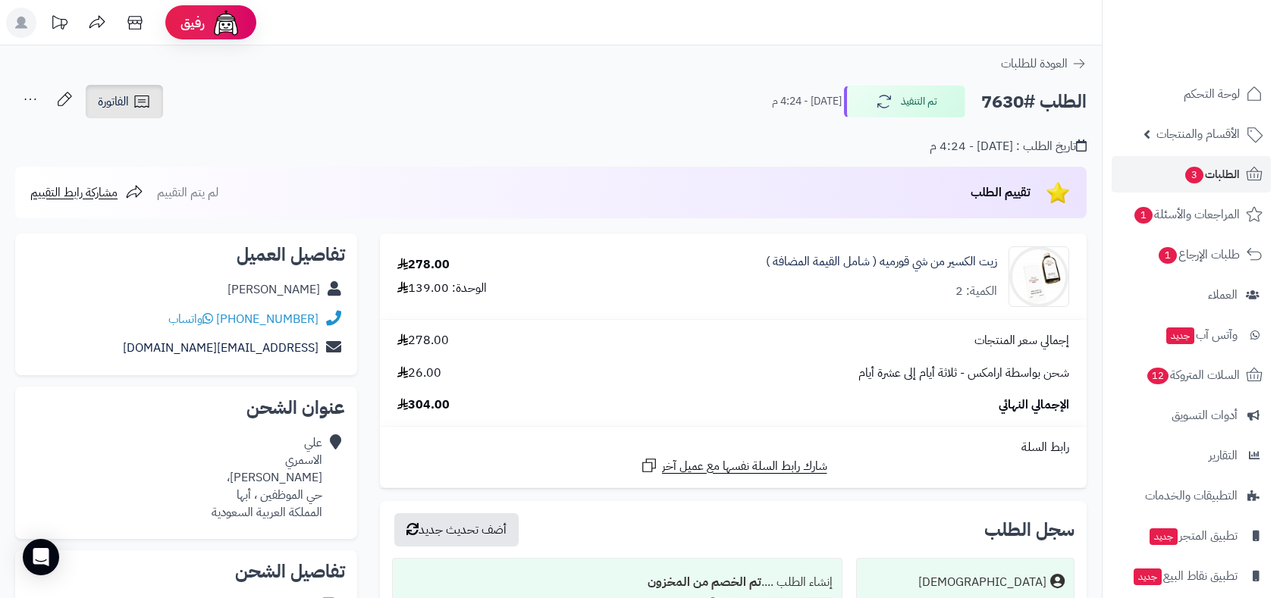
click at [111, 95] on span "الفاتورة" at bounding box center [113, 102] width 31 height 18
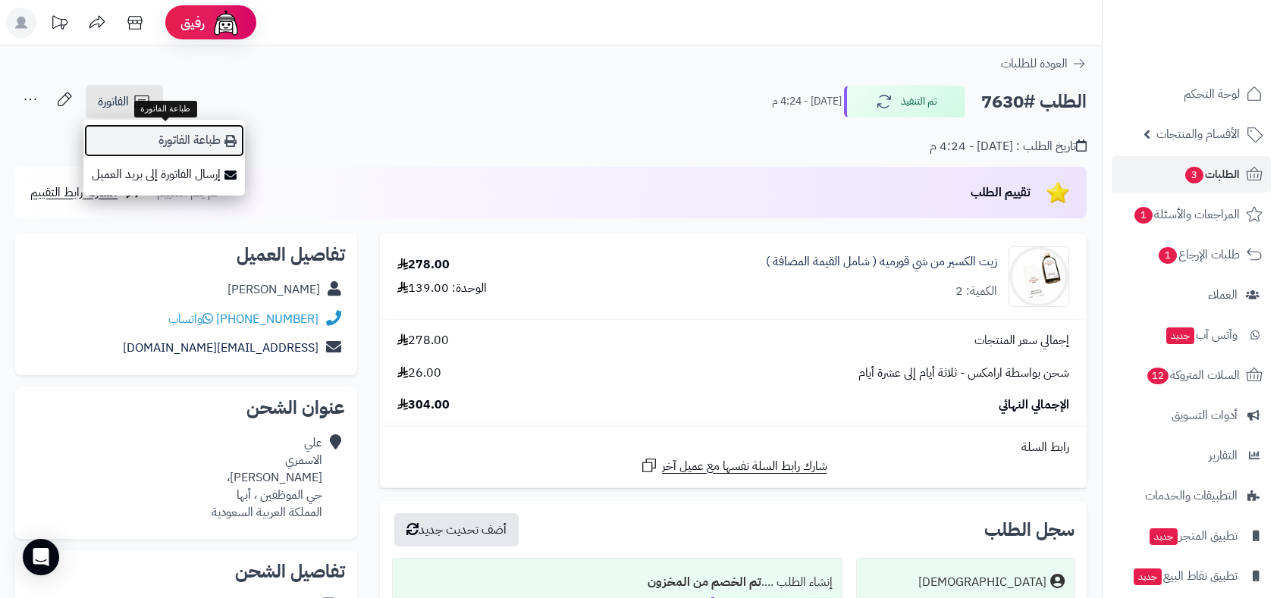
click at [175, 135] on link "طباعة الفاتورة" at bounding box center [164, 141] width 162 height 34
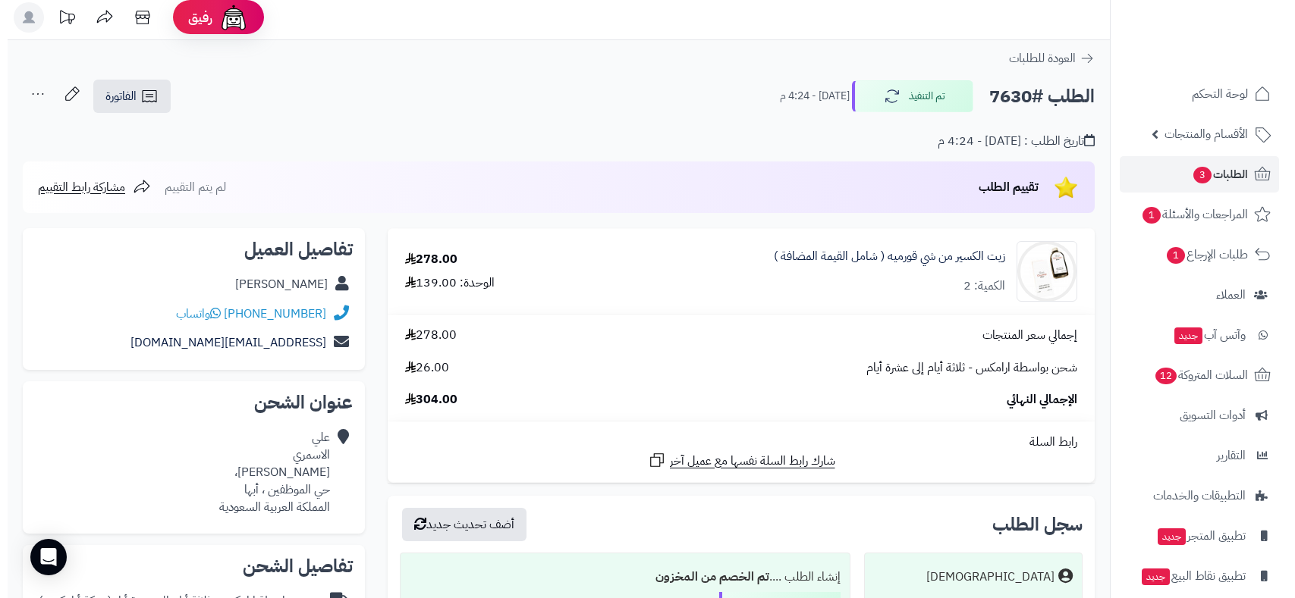
scroll to position [421, 0]
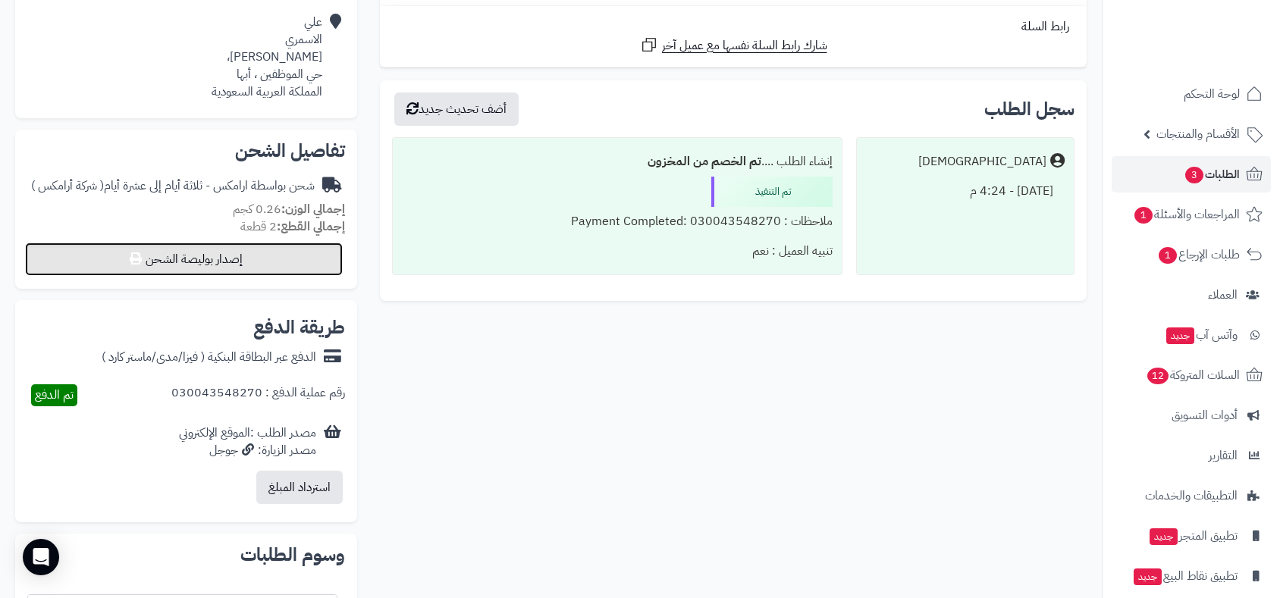
click at [283, 256] on button "إصدار بوليصة الشحن" at bounding box center [184, 259] width 318 height 33
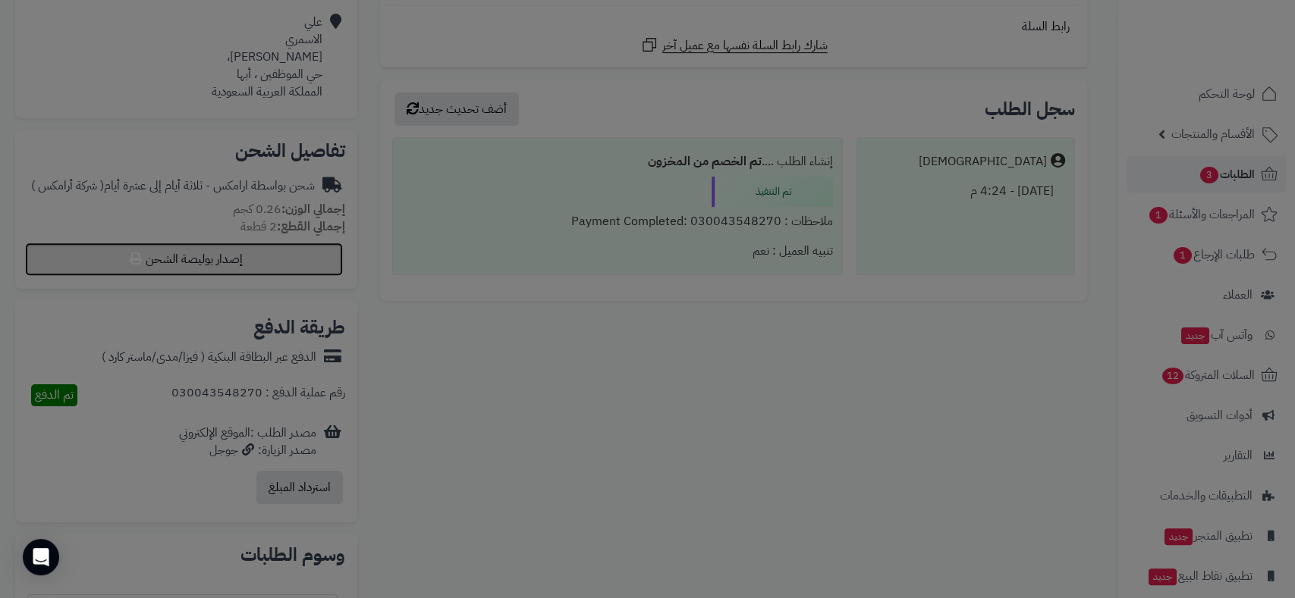
select select "******"
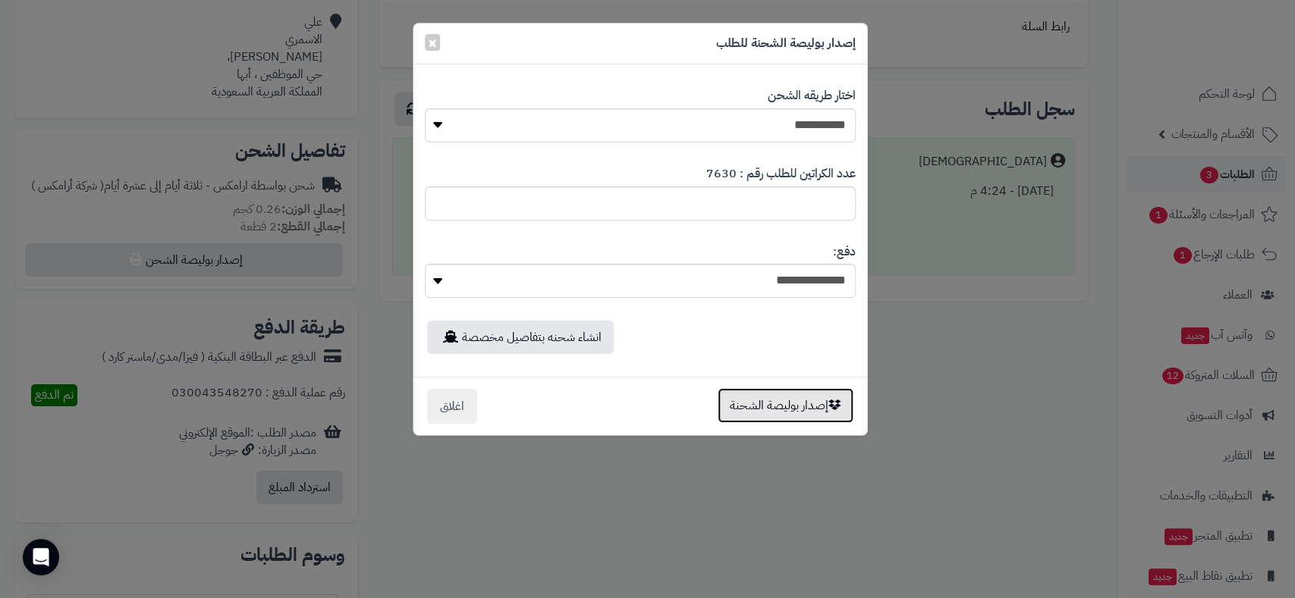
click at [802, 396] on button "إصدار بوليصة الشحنة" at bounding box center [785, 405] width 136 height 35
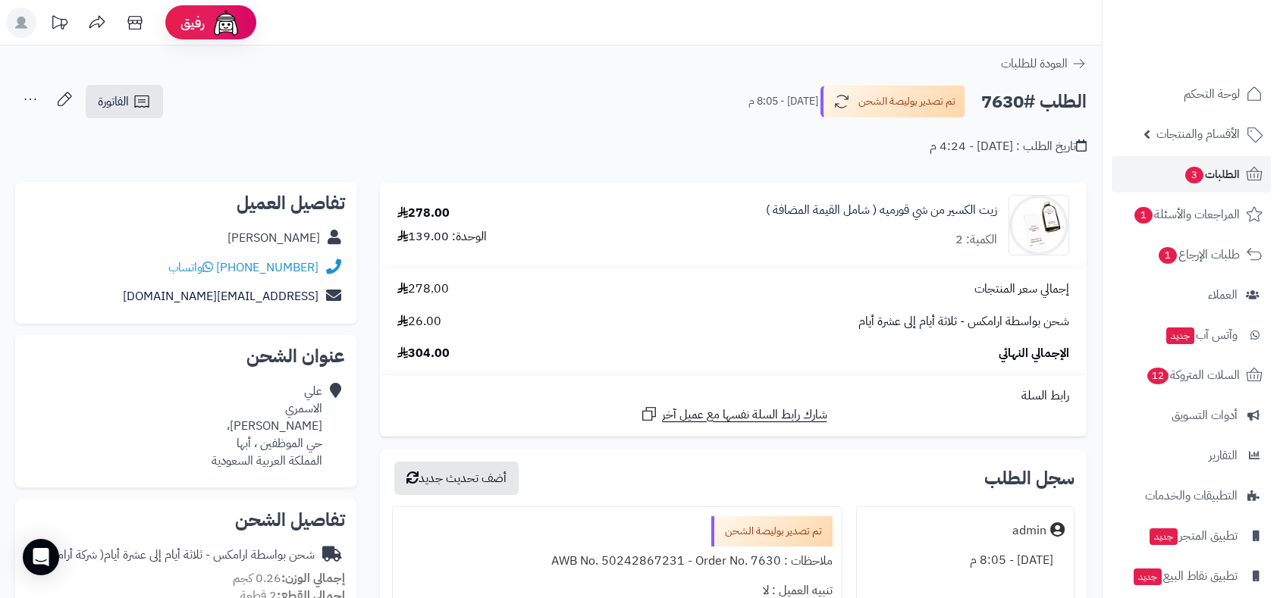
scroll to position [369, 0]
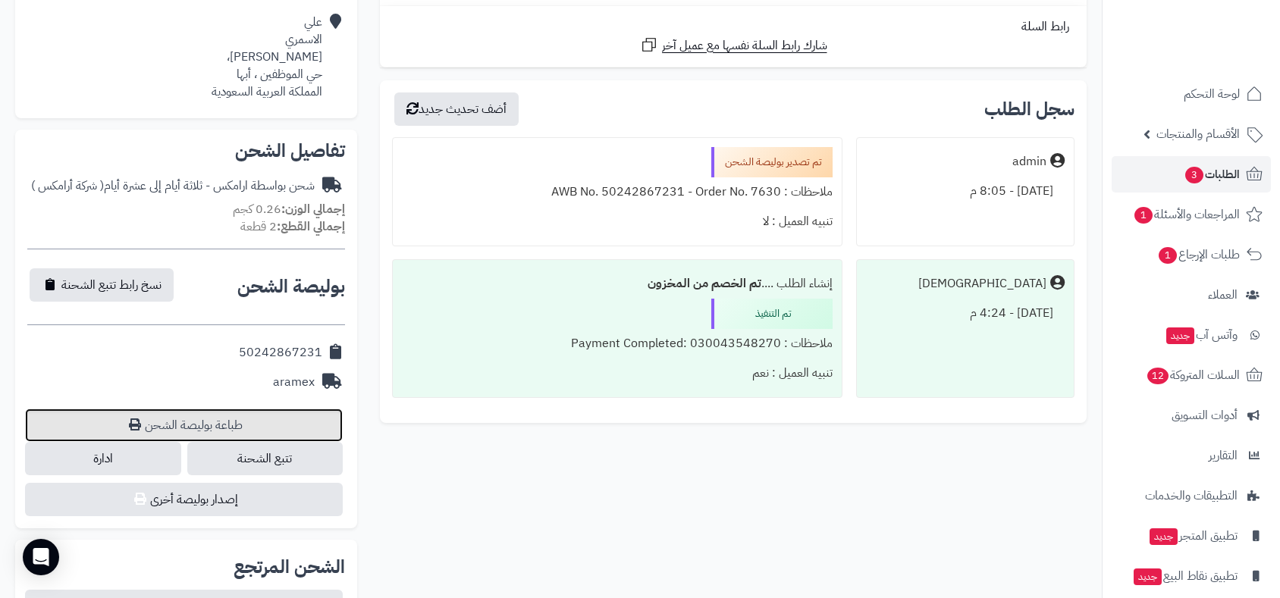
click at [250, 420] on link "طباعة بوليصة الشحن" at bounding box center [184, 425] width 318 height 33
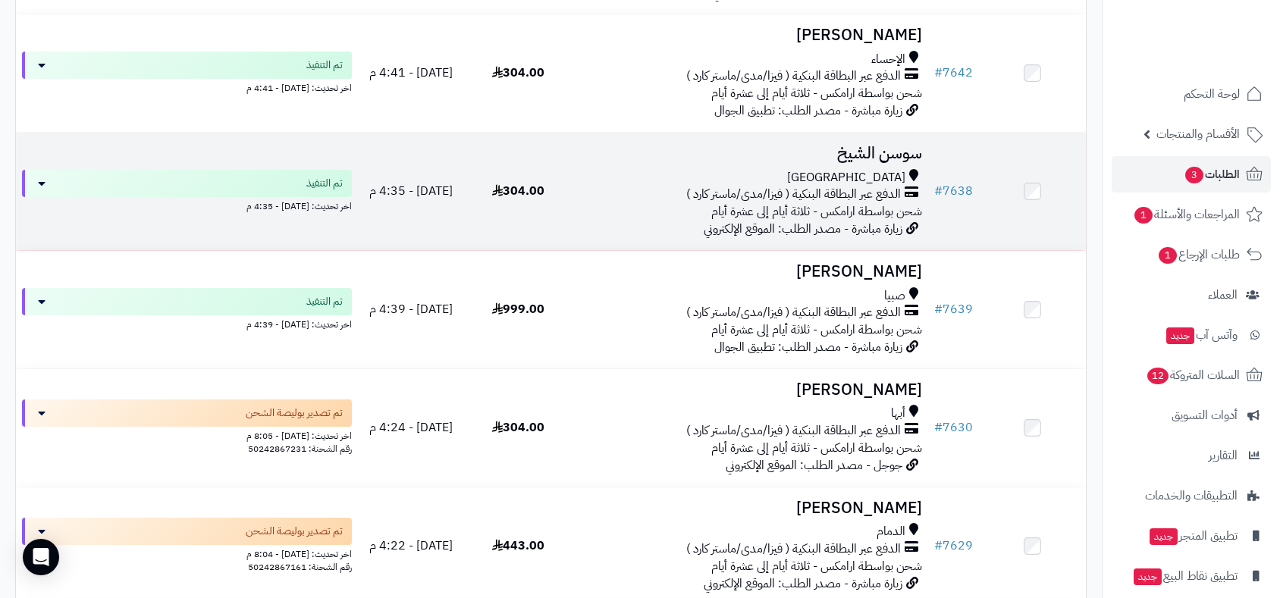
scroll to position [3285, 0]
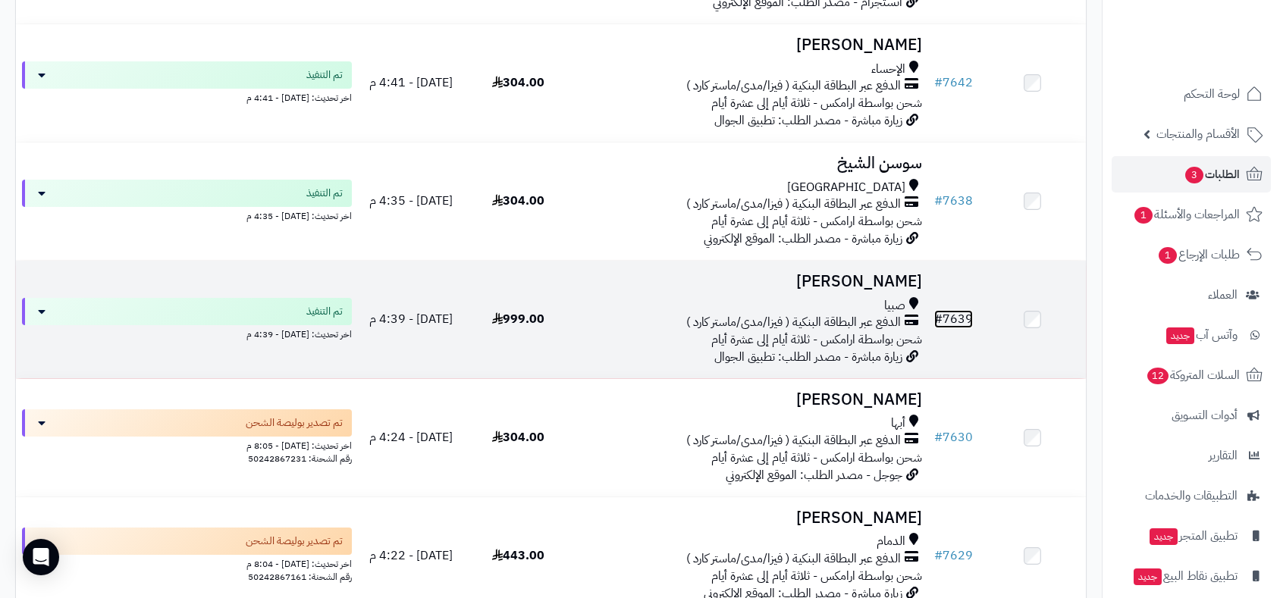
click at [962, 312] on link "# 7639" at bounding box center [953, 319] width 39 height 18
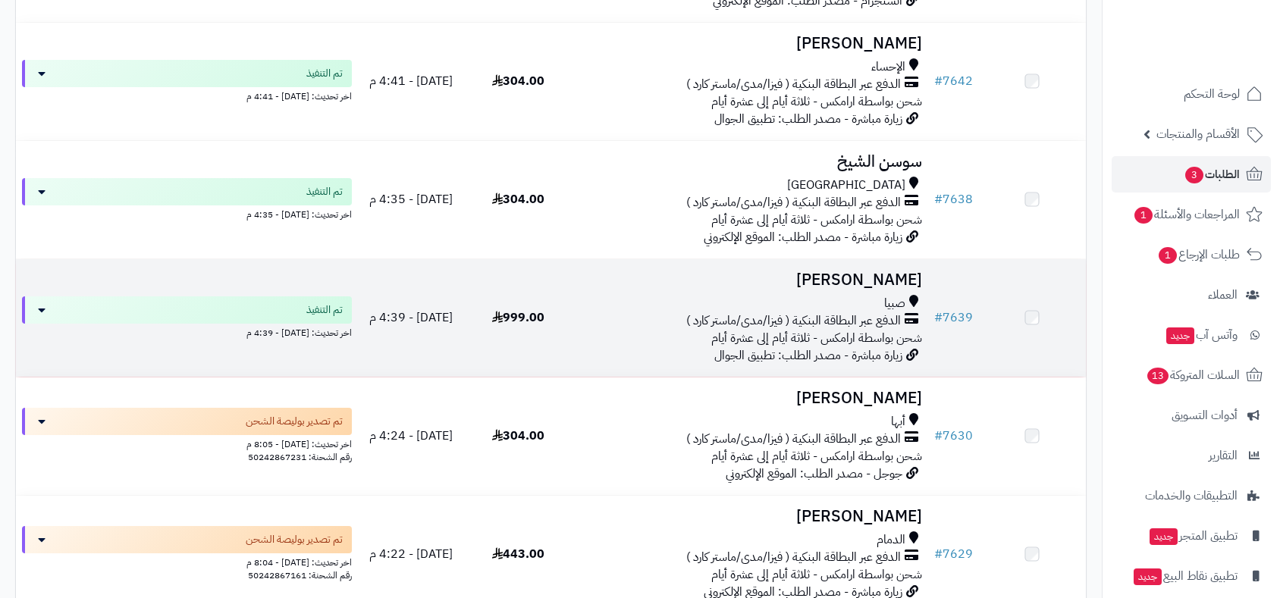
scroll to position [3285, 0]
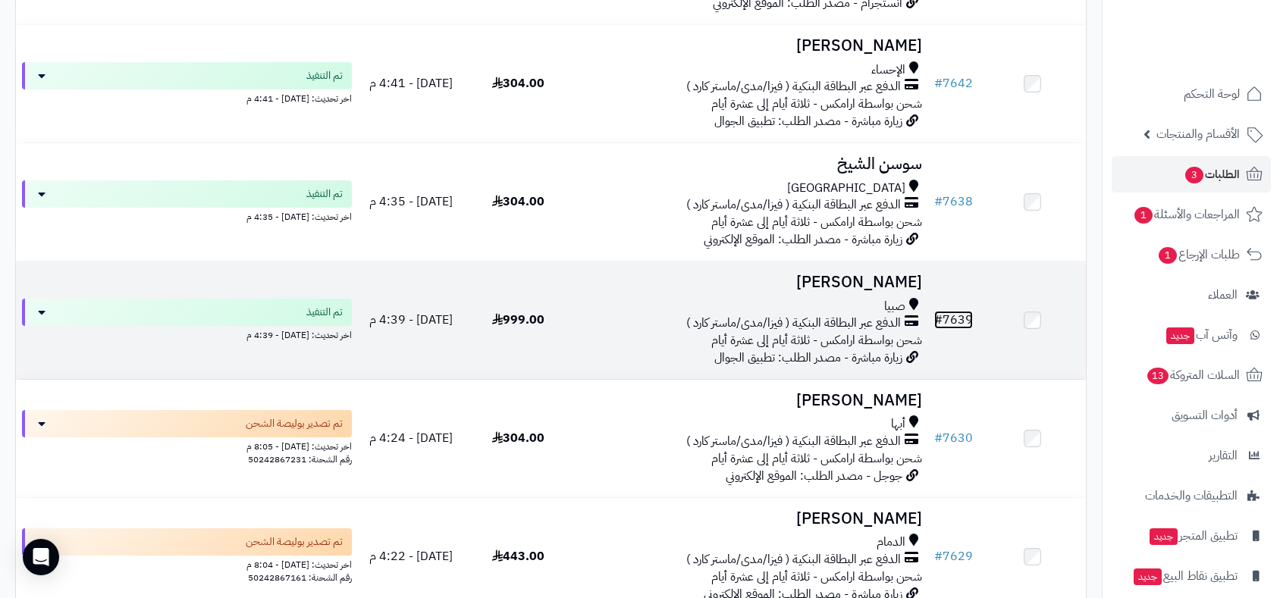
click at [958, 314] on link "# 7639" at bounding box center [953, 320] width 39 height 18
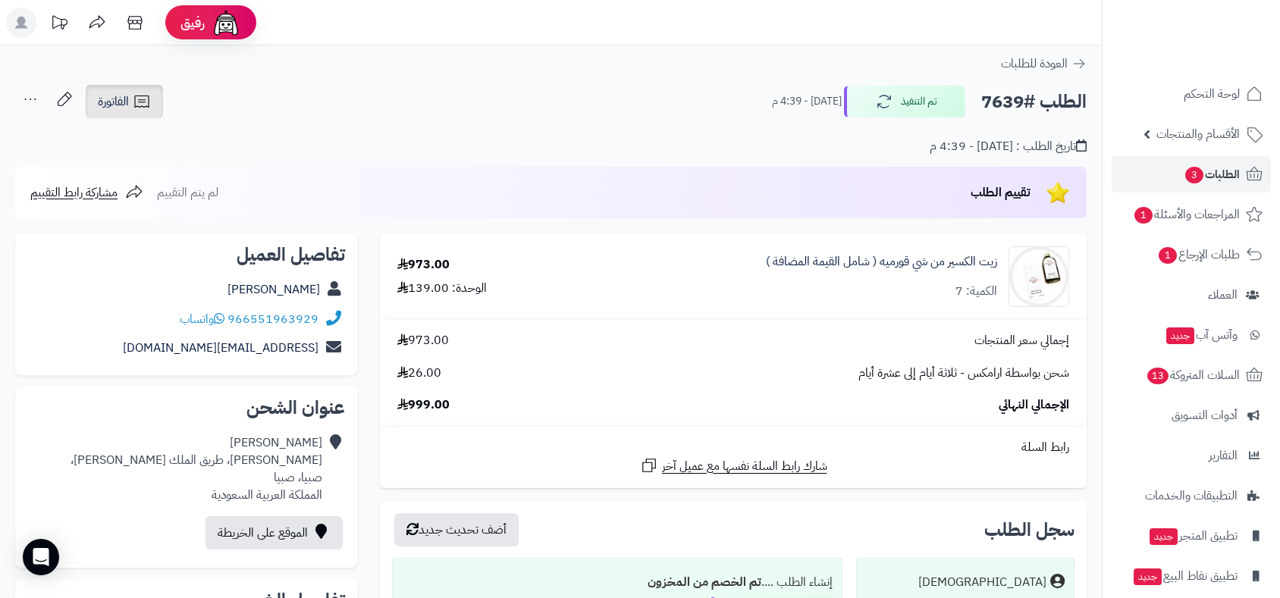
click at [113, 93] on span "الفاتورة" at bounding box center [113, 102] width 31 height 18
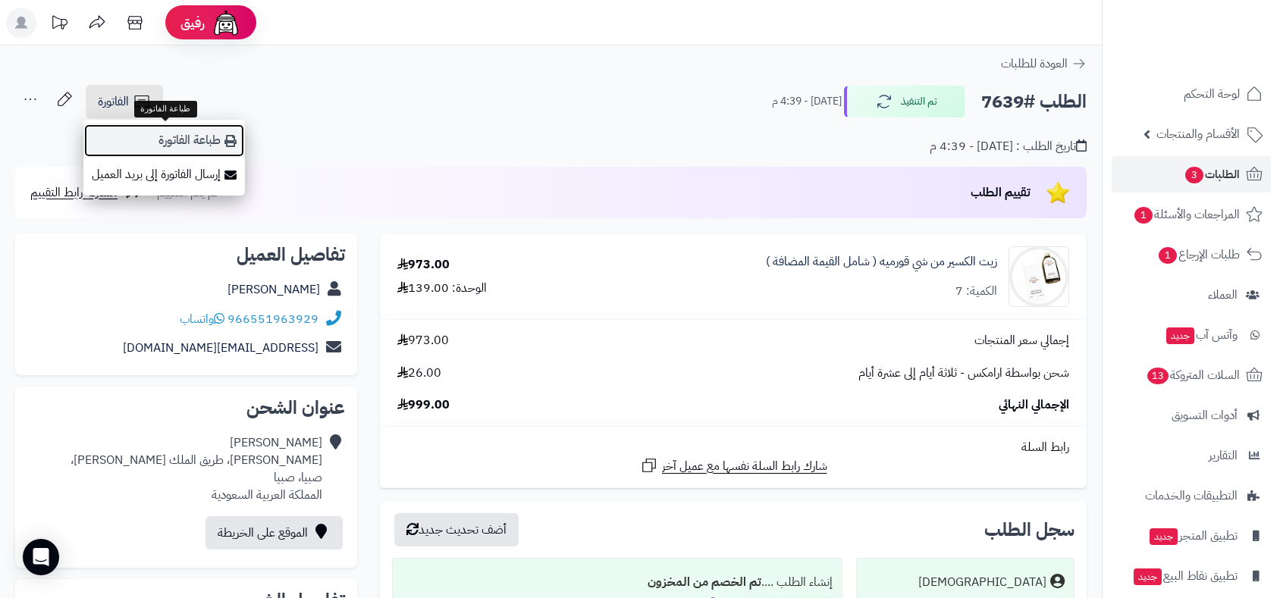
click at [168, 137] on link "طباعة الفاتورة" at bounding box center [164, 141] width 162 height 34
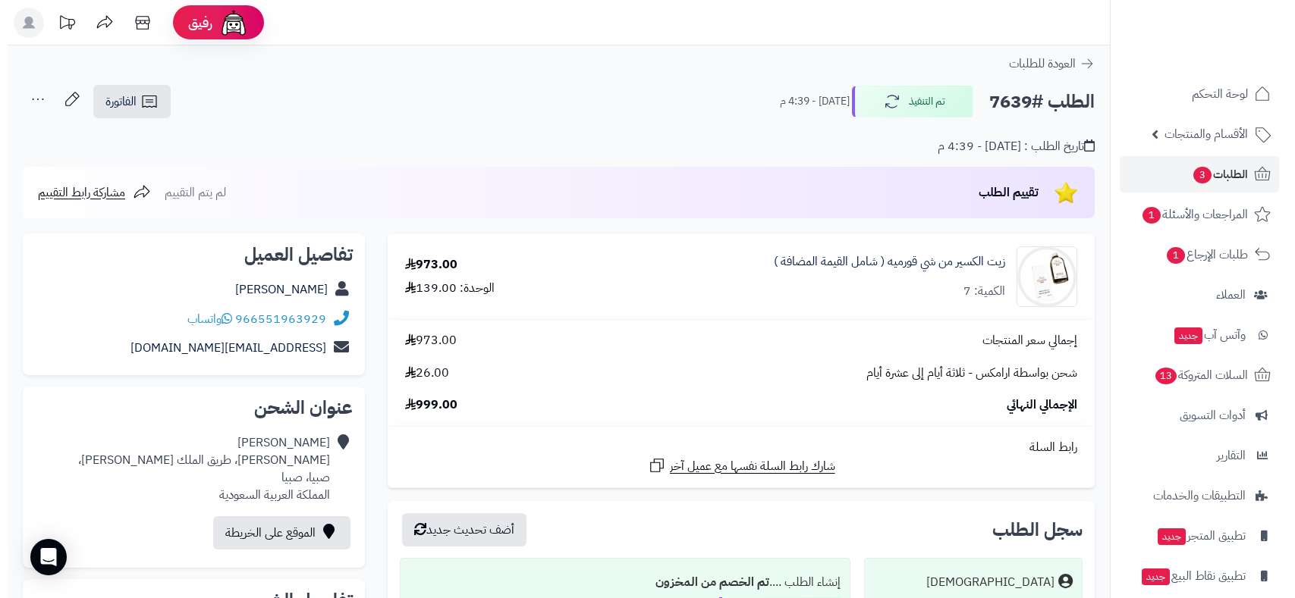
scroll to position [421, 0]
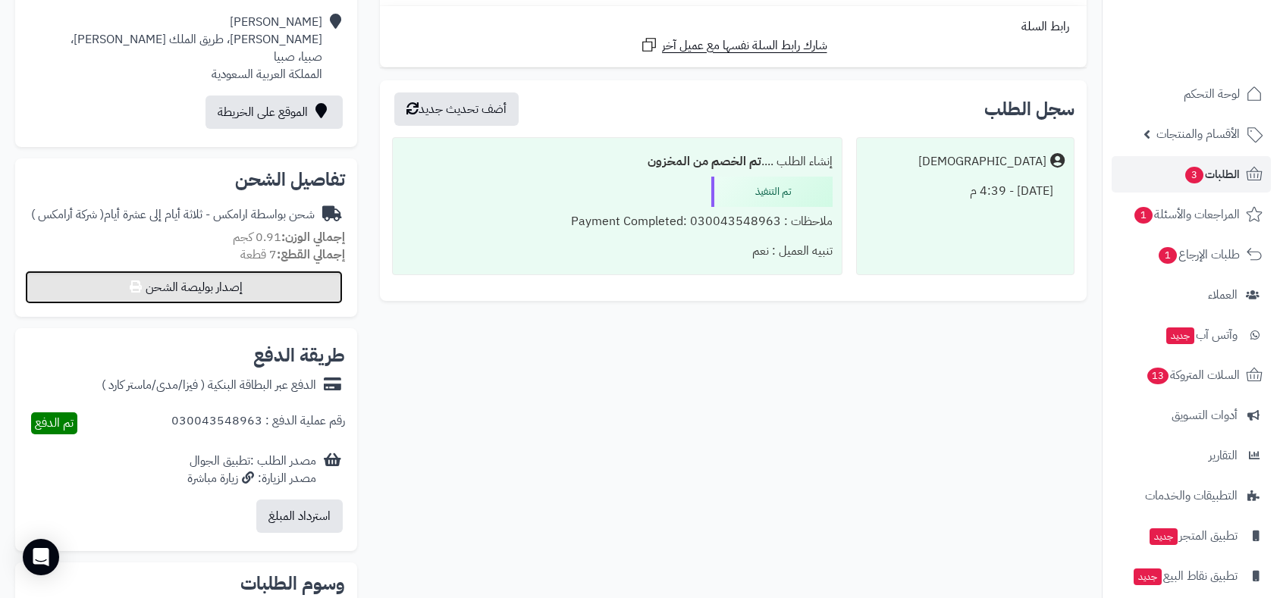
click at [268, 275] on button "إصدار بوليصة الشحن" at bounding box center [184, 287] width 318 height 33
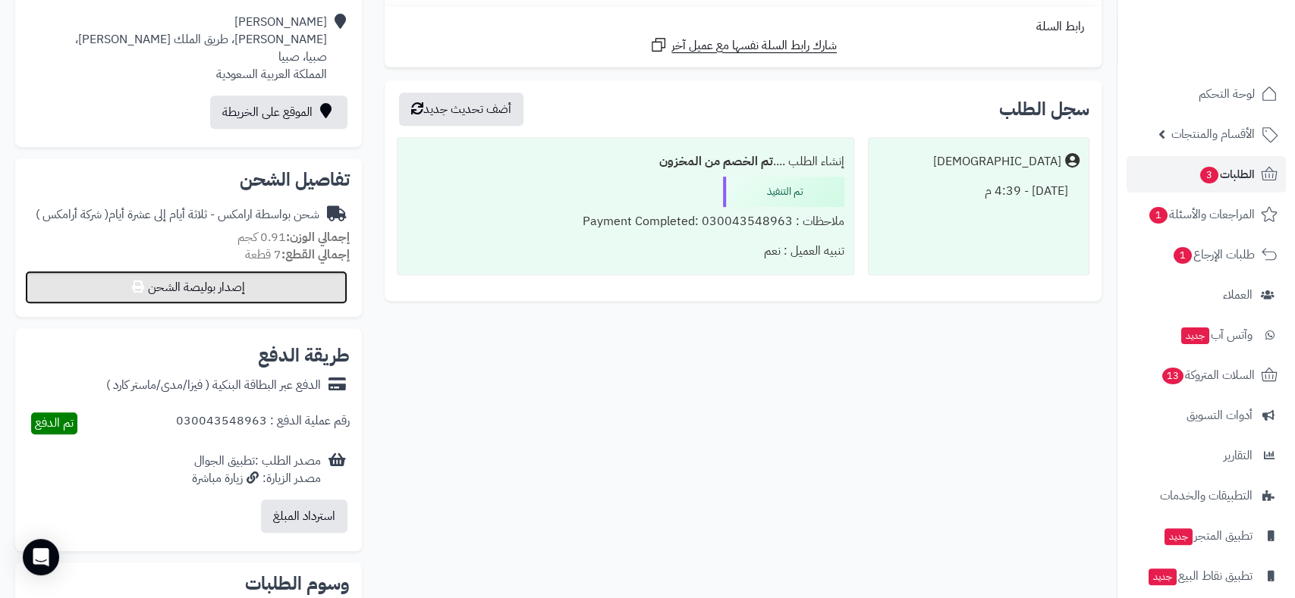
select select "******"
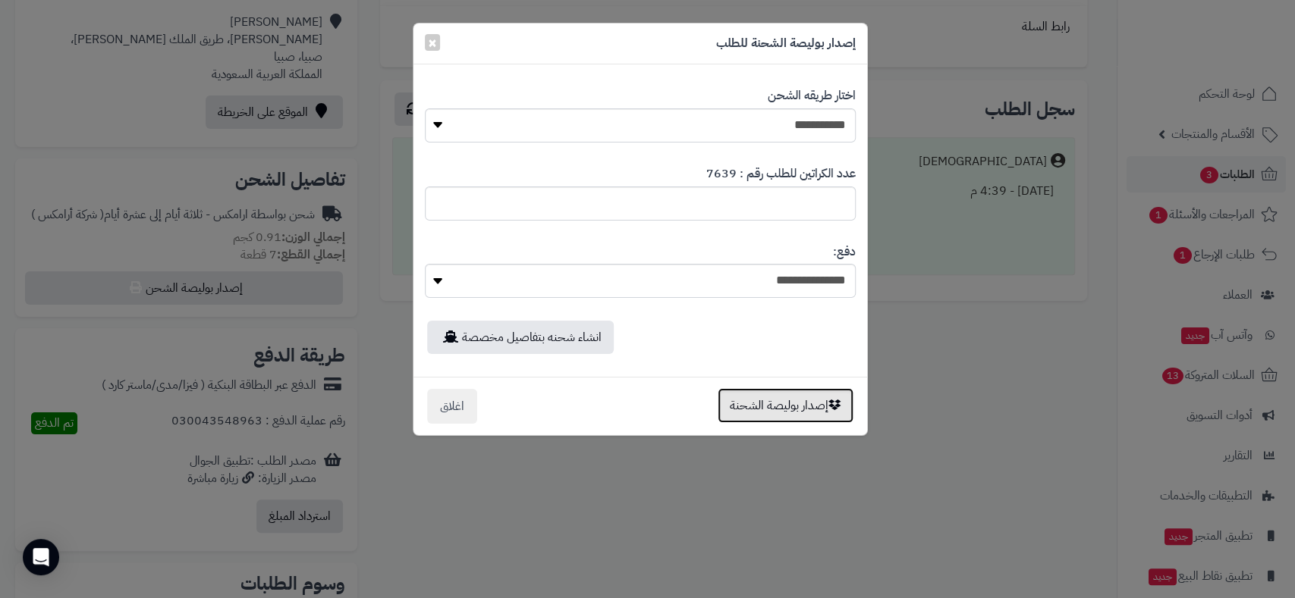
click at [771, 408] on button "إصدار بوليصة الشحنة" at bounding box center [785, 405] width 136 height 35
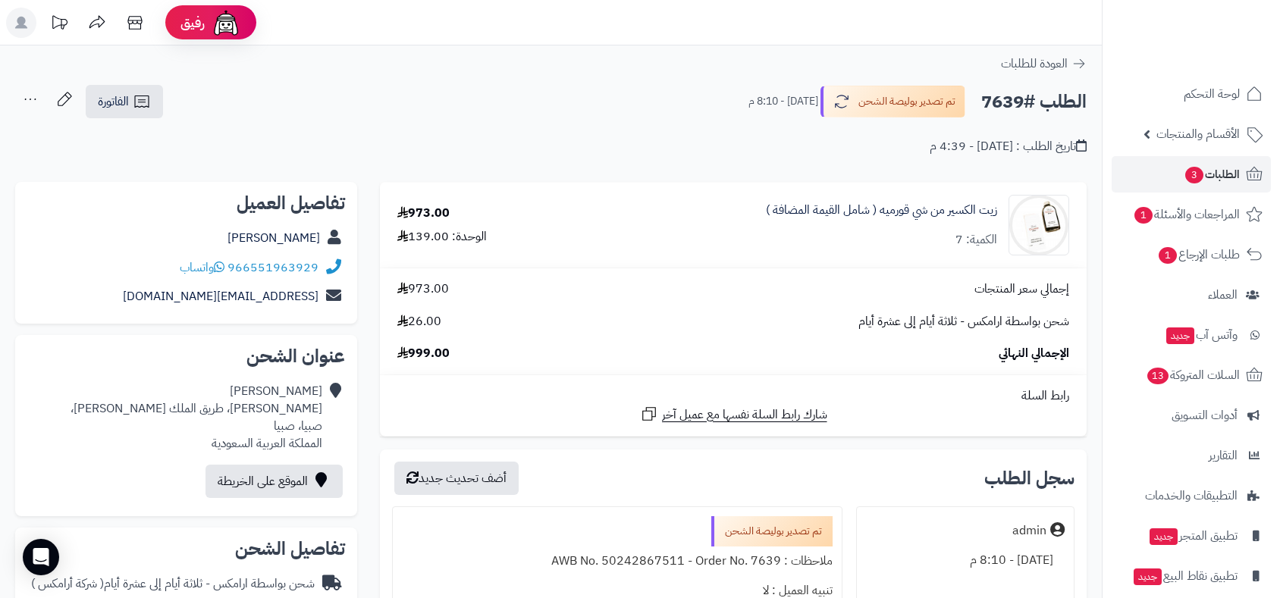
scroll to position [369, 0]
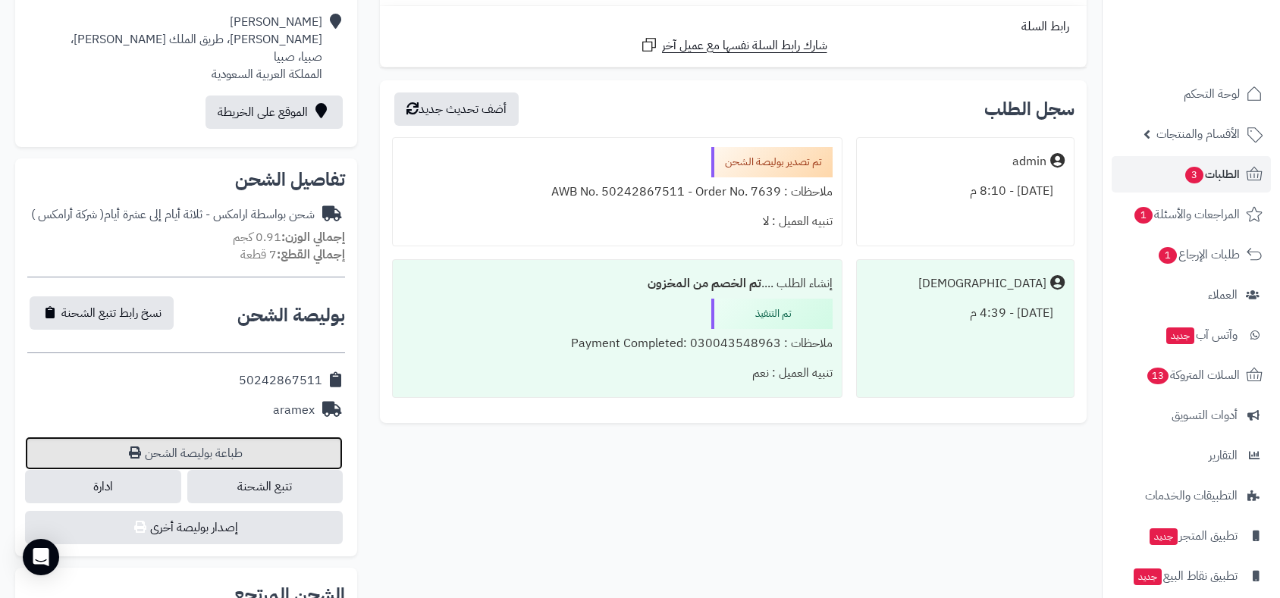
click at [218, 457] on link "طباعة بوليصة الشحن" at bounding box center [184, 453] width 318 height 33
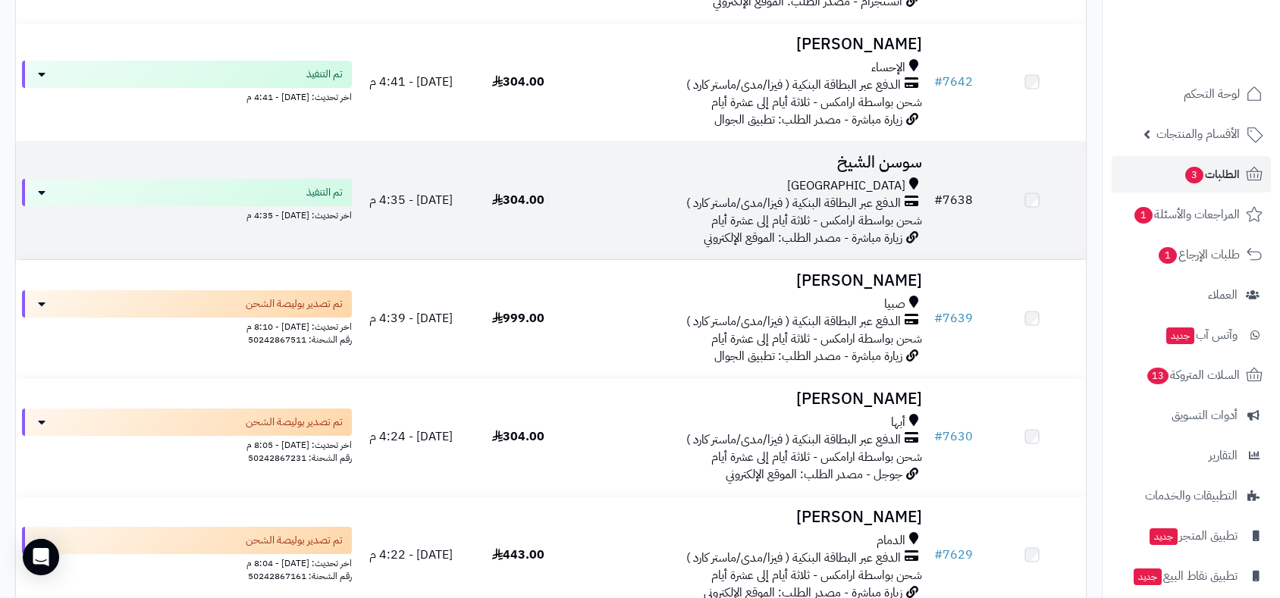
scroll to position [3284, 0]
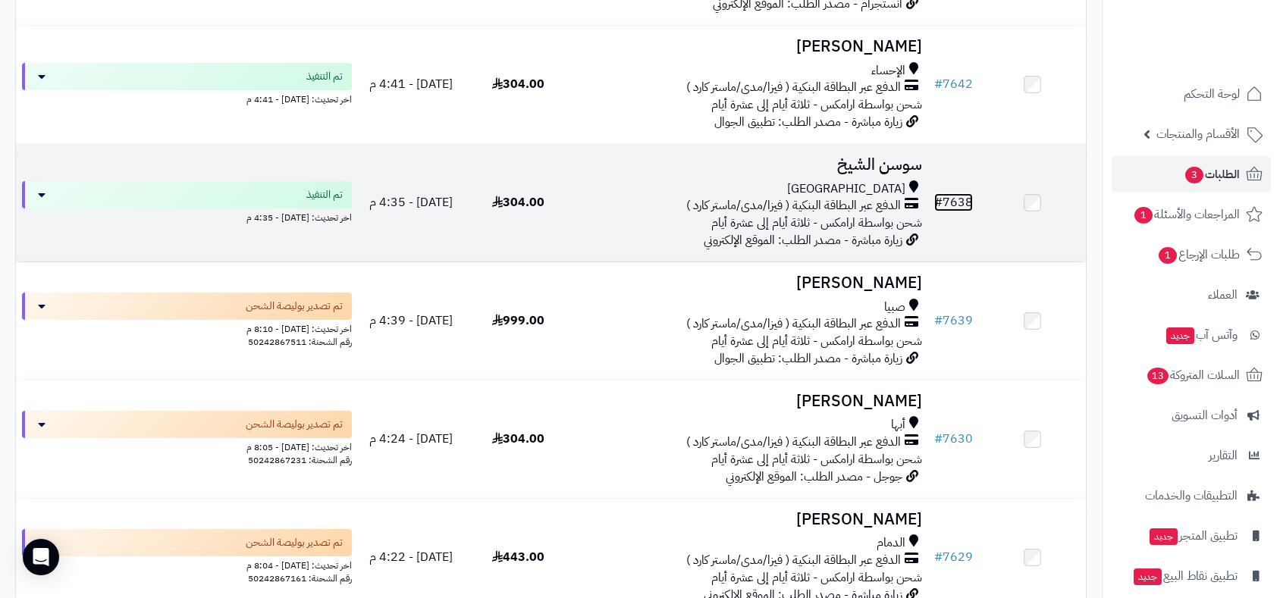
click at [958, 194] on link "# 7638" at bounding box center [953, 202] width 39 height 18
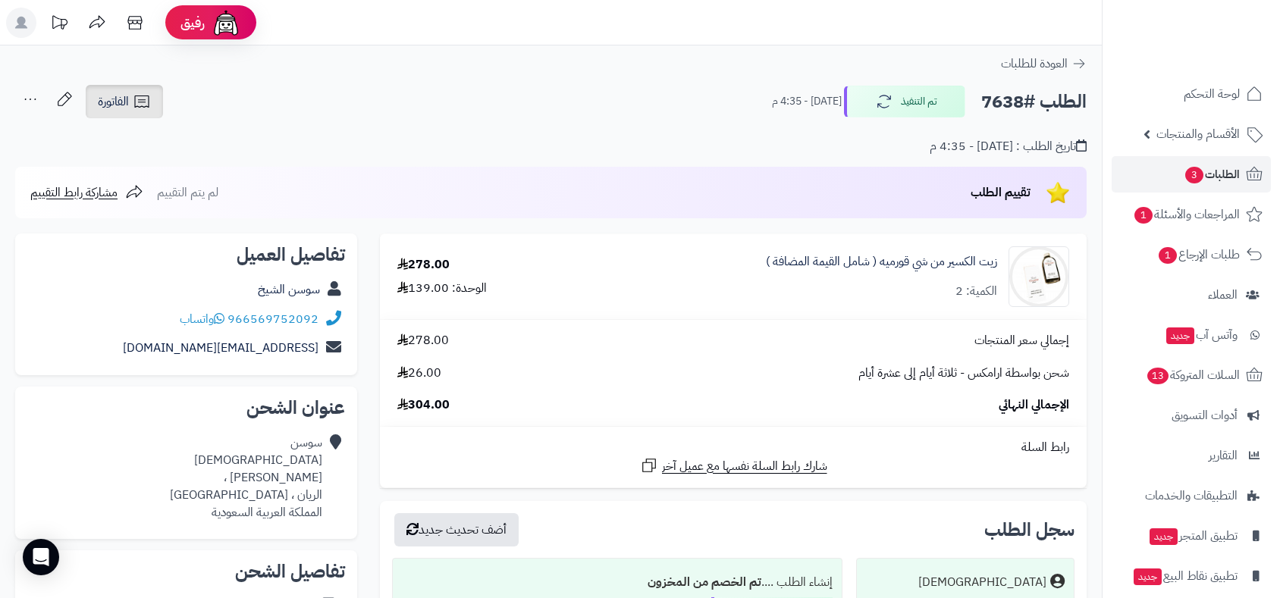
click at [114, 89] on link "الفاتورة" at bounding box center [124, 101] width 77 height 33
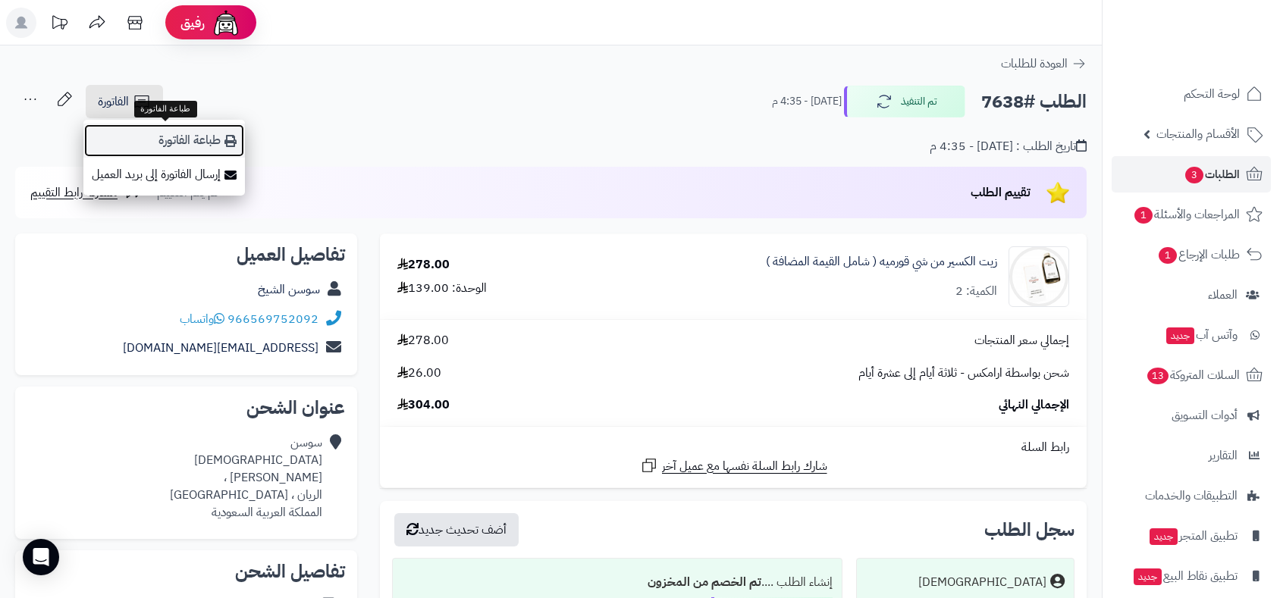
click at [171, 141] on link "طباعة الفاتورة" at bounding box center [164, 141] width 162 height 34
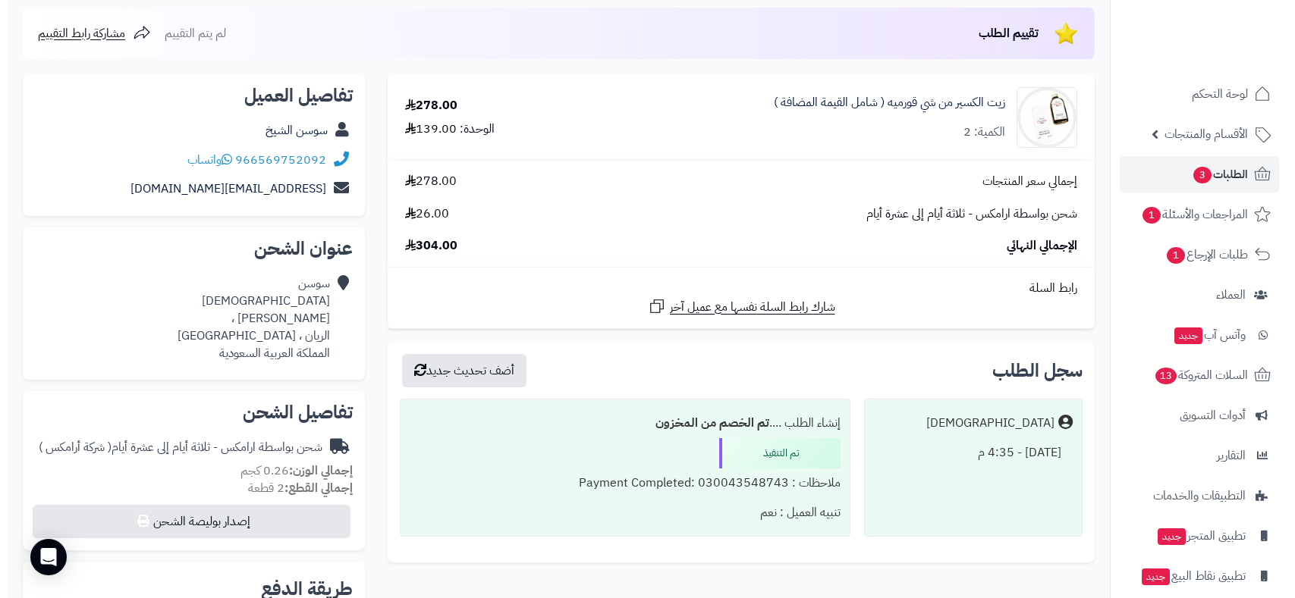
scroll to position [421, 0]
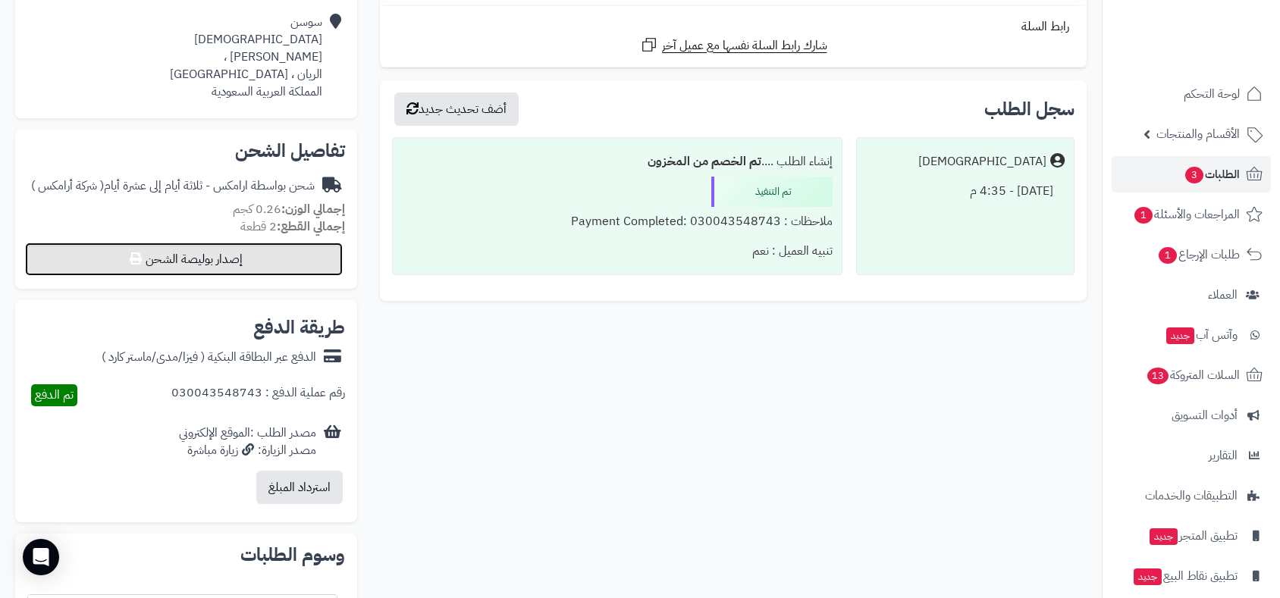
click at [250, 248] on button "إصدار بوليصة الشحن" at bounding box center [184, 259] width 318 height 33
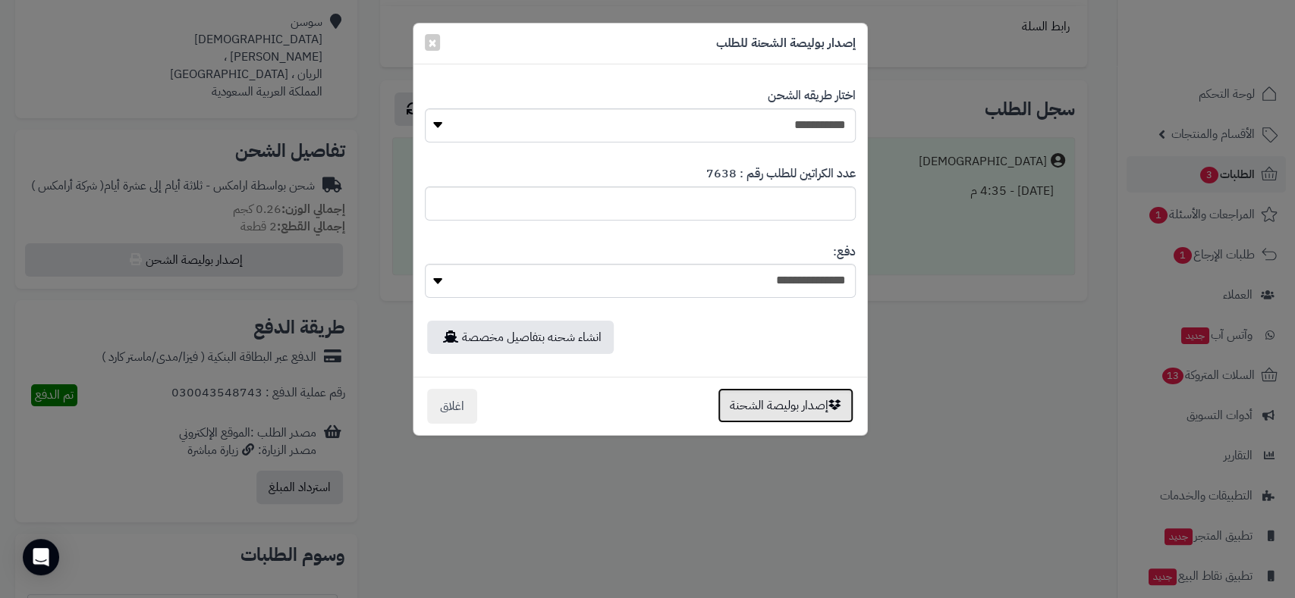
click at [789, 398] on button "إصدار بوليصة الشحنة" at bounding box center [785, 405] width 136 height 35
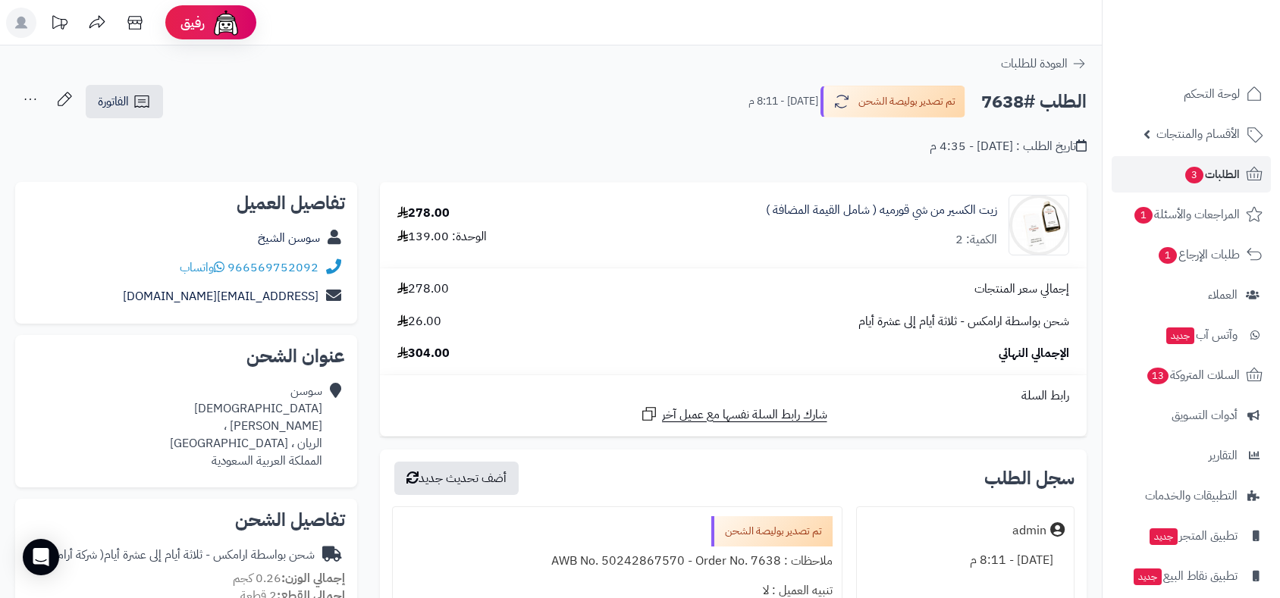
scroll to position [369, 0]
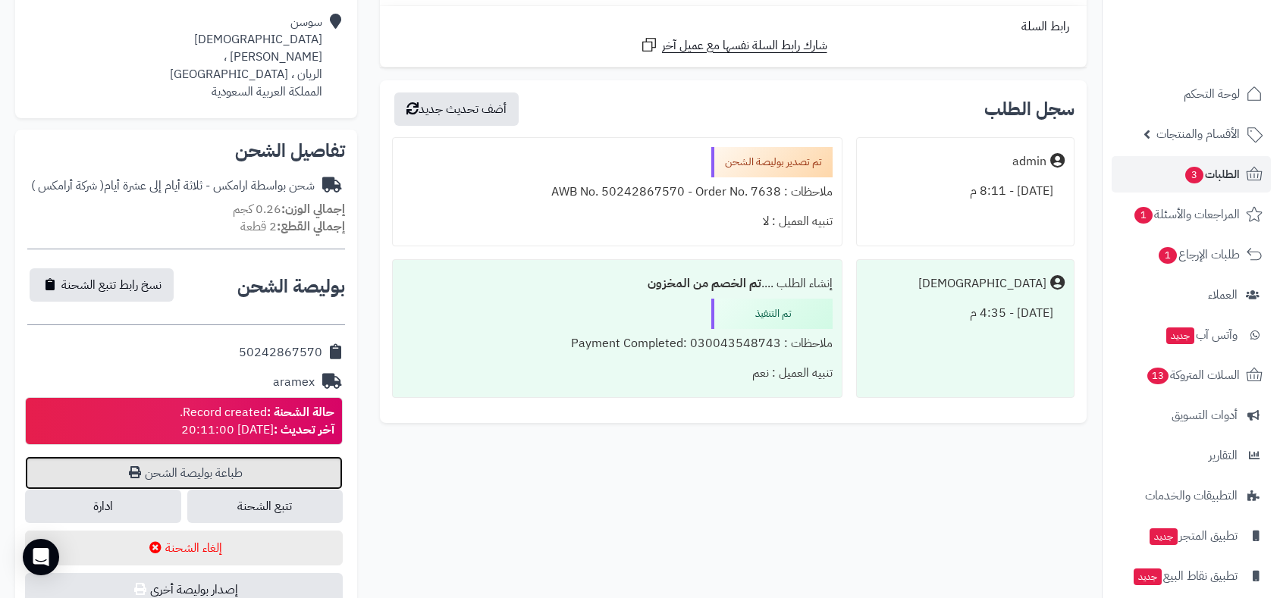
click at [176, 466] on link "طباعة بوليصة الشحن" at bounding box center [184, 473] width 318 height 33
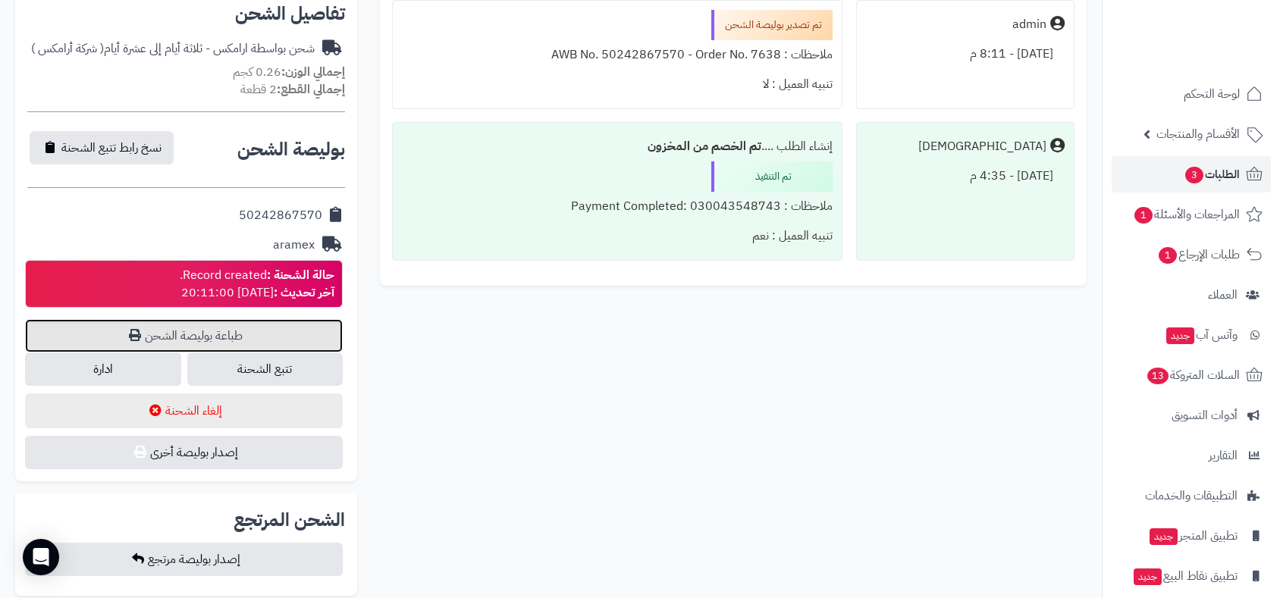
scroll to position [538, 0]
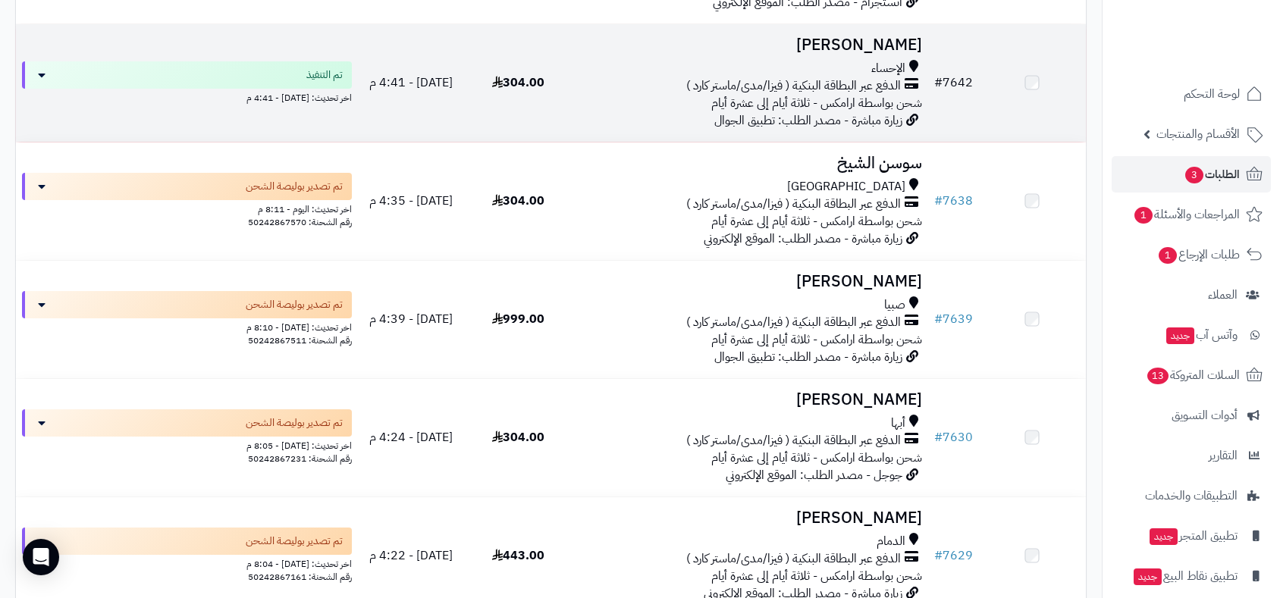
scroll to position [3283, 0]
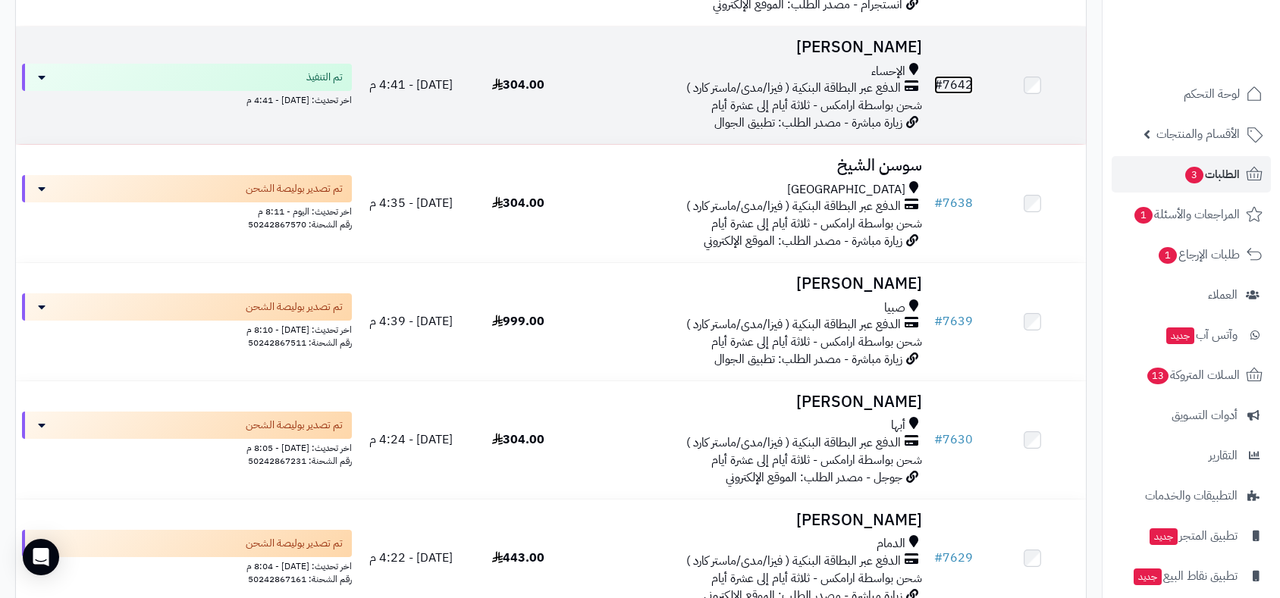
click at [962, 79] on link "# 7642" at bounding box center [953, 85] width 39 height 18
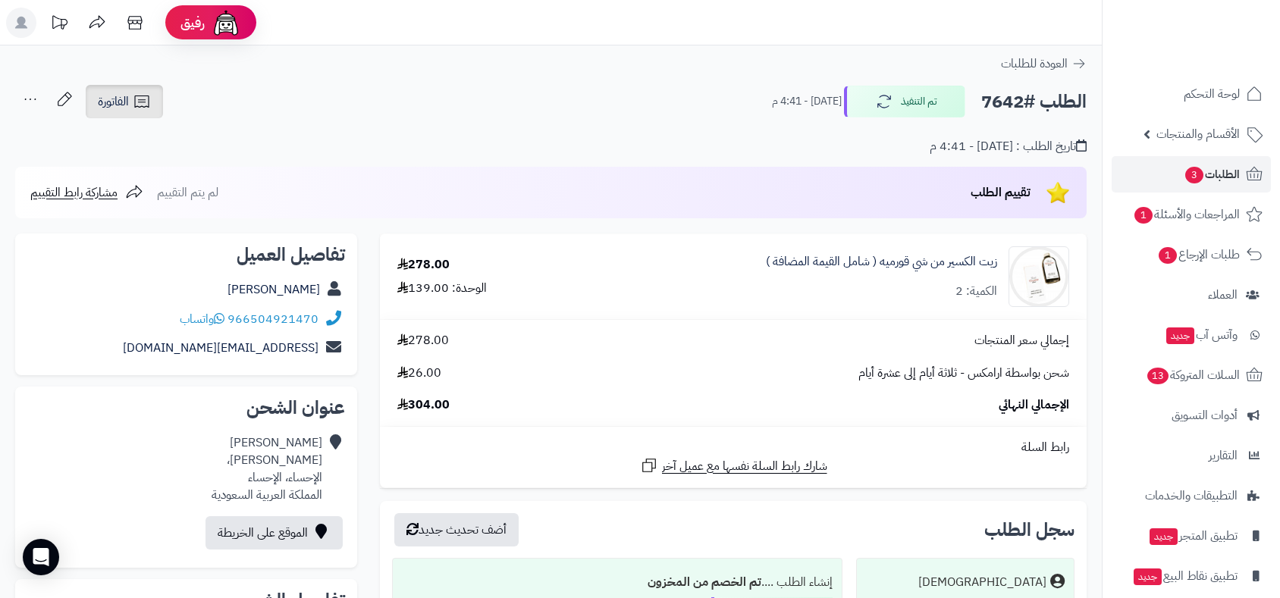
click at [119, 93] on span "الفاتورة" at bounding box center [113, 102] width 31 height 18
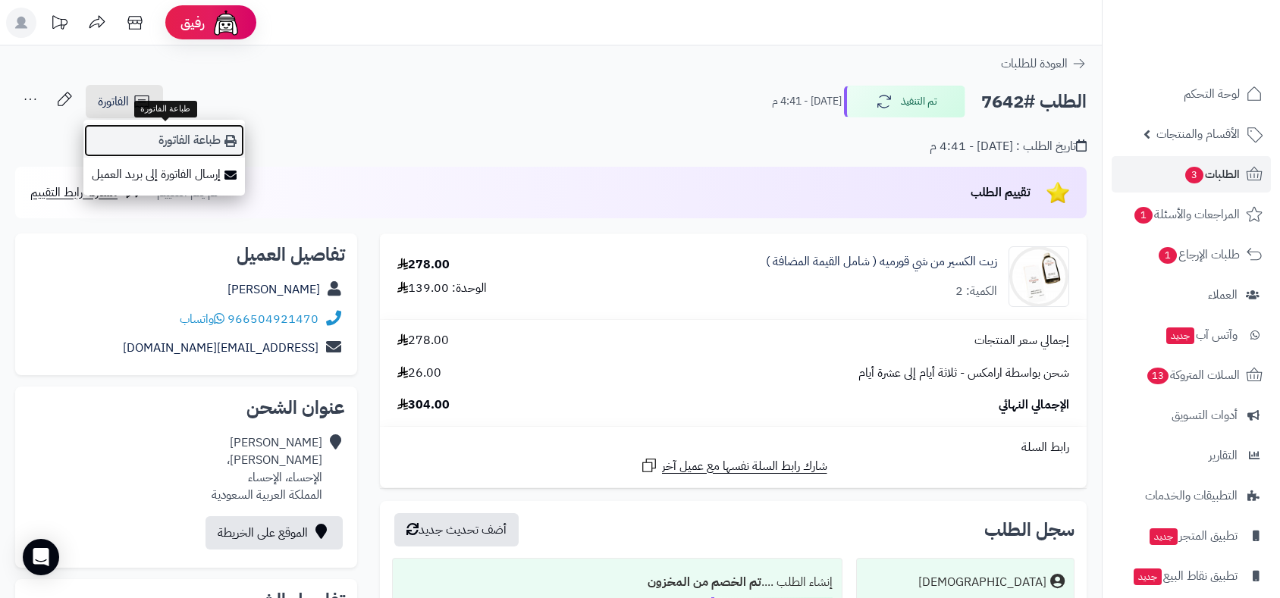
click at [182, 136] on link "طباعة الفاتورة" at bounding box center [164, 141] width 162 height 34
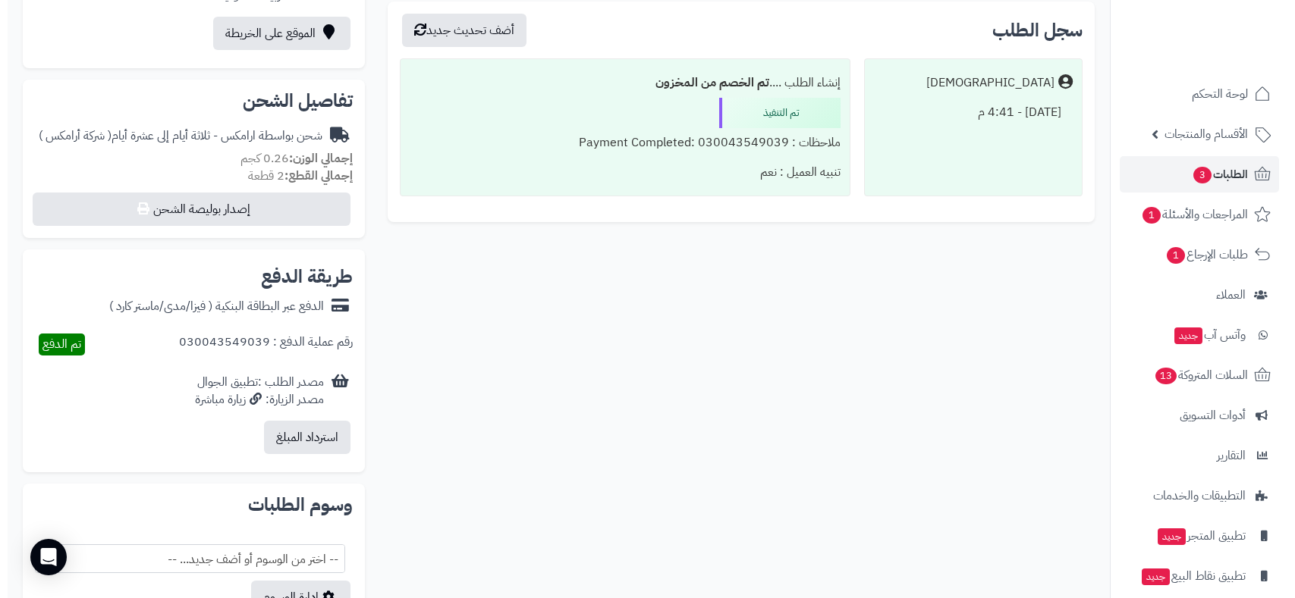
scroll to position [505, 0]
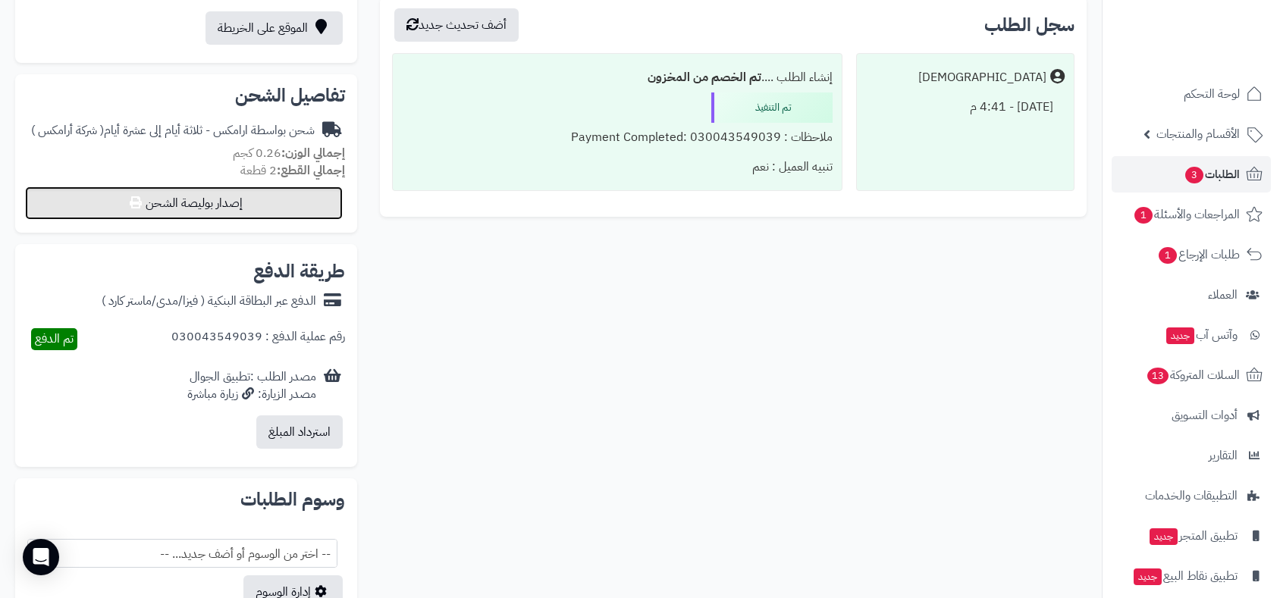
click at [259, 194] on button "إصدار بوليصة الشحن" at bounding box center [184, 203] width 318 height 33
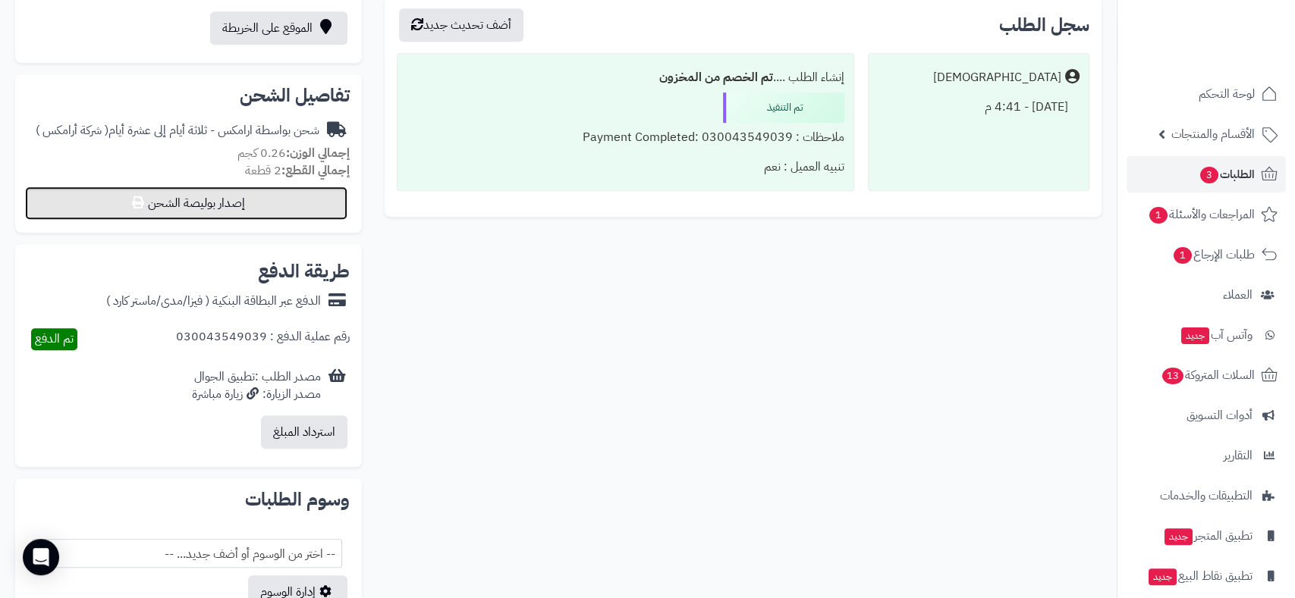
select select "******"
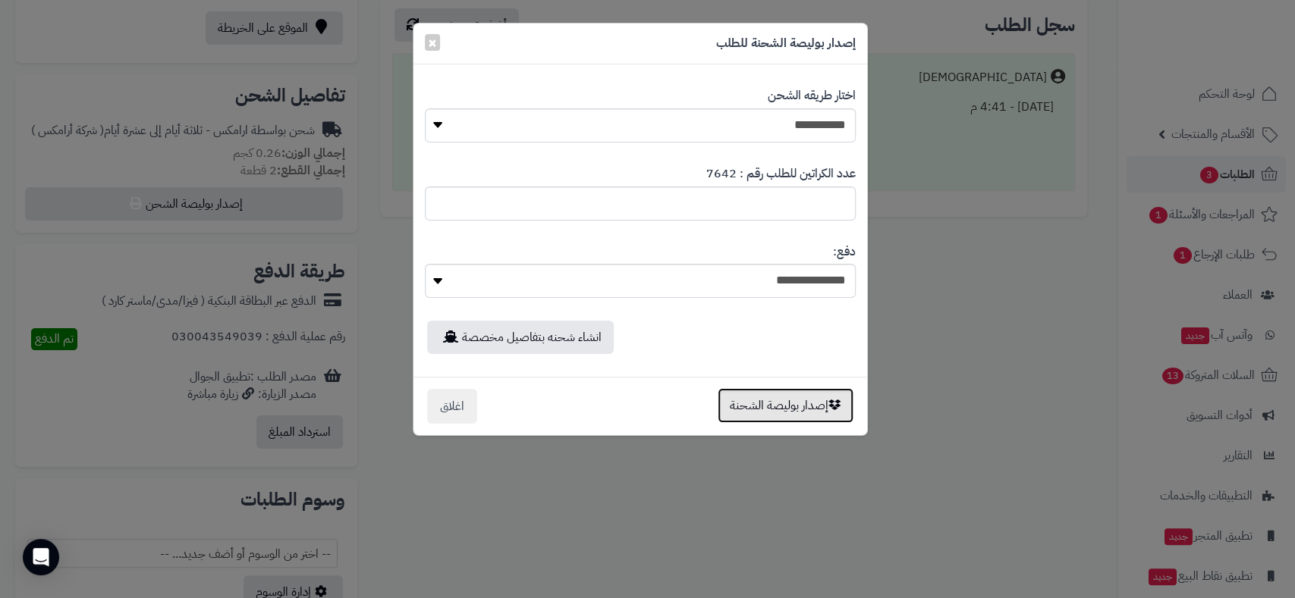
click at [790, 403] on button "إصدار بوليصة الشحنة" at bounding box center [785, 405] width 136 height 35
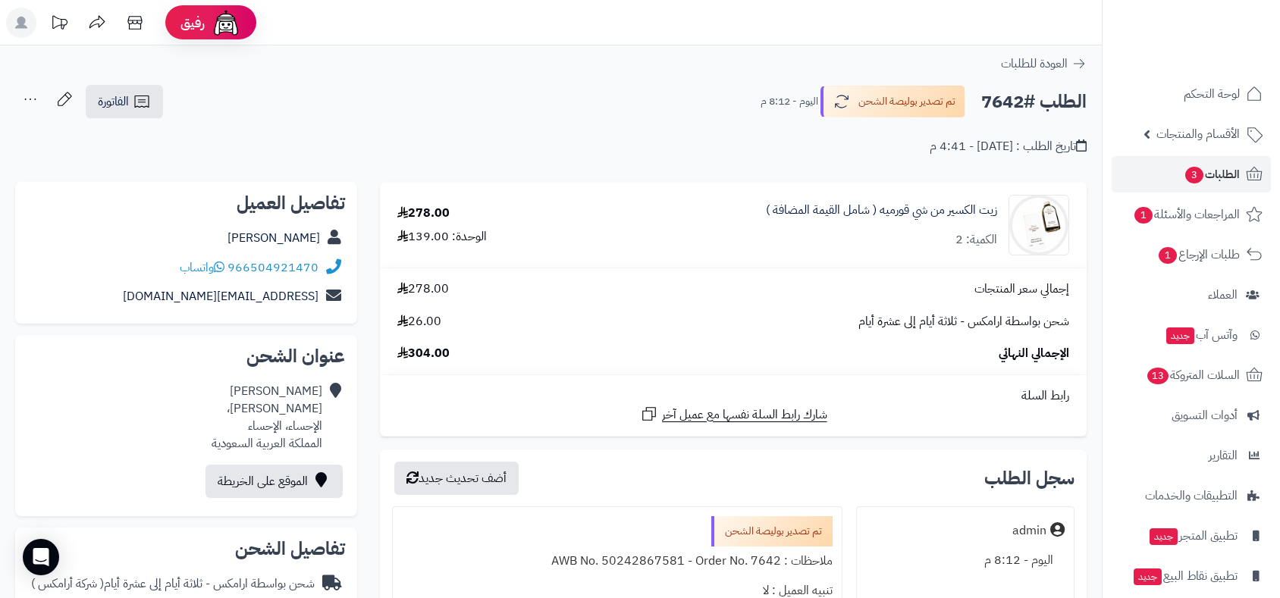
scroll to position [505, 0]
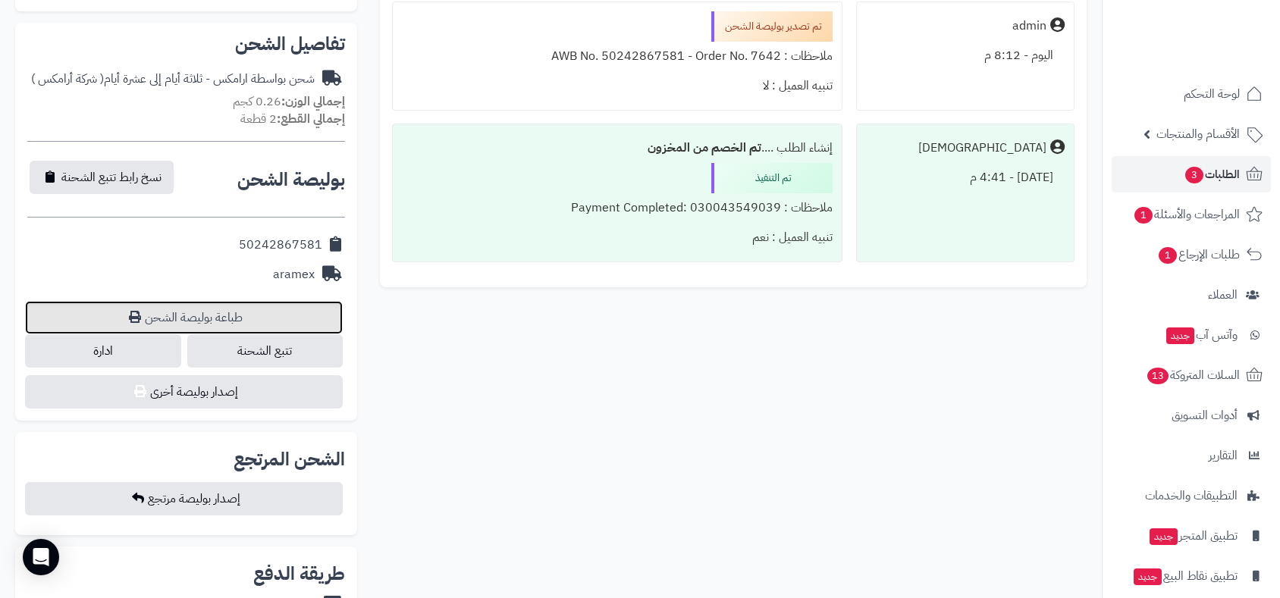
click at [215, 313] on link "طباعة بوليصة الشحن" at bounding box center [184, 317] width 318 height 33
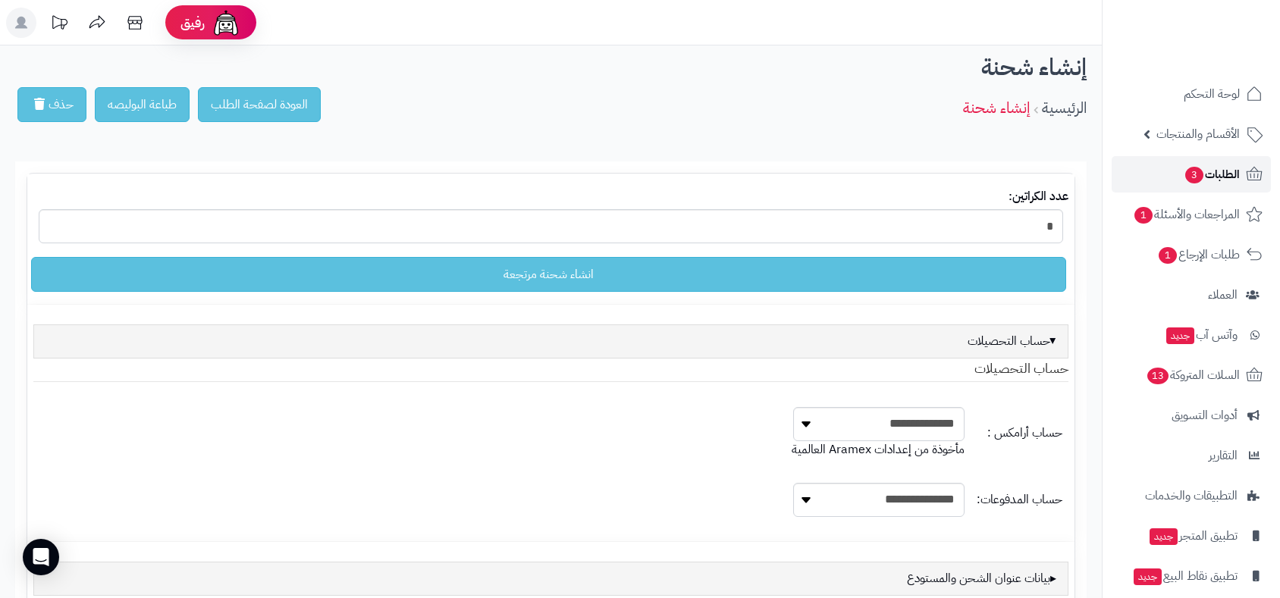
click at [1213, 179] on span "الطلبات 3" at bounding box center [1212, 174] width 56 height 21
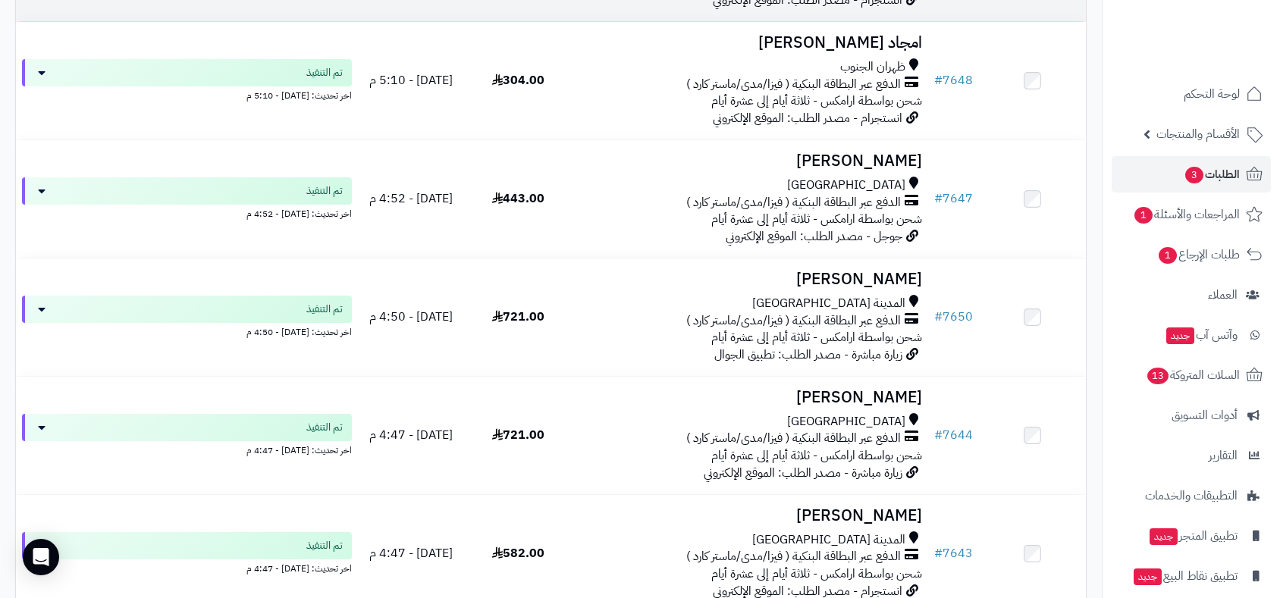
scroll to position [3118, 0]
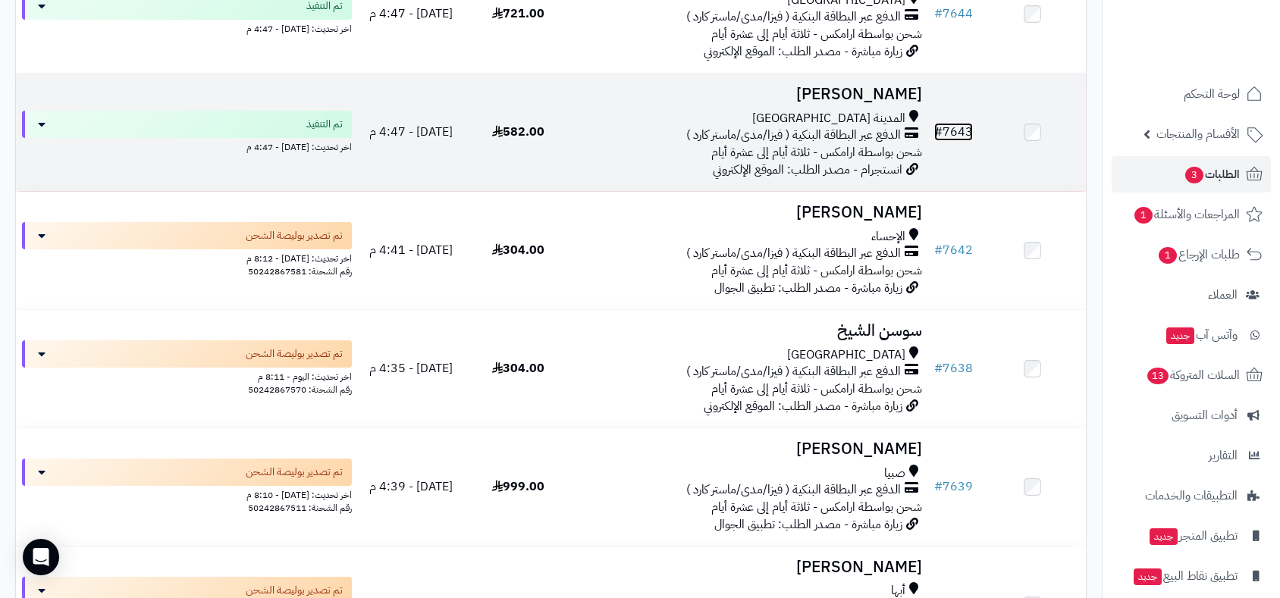
click at [953, 124] on link "# 7643" at bounding box center [953, 132] width 39 height 18
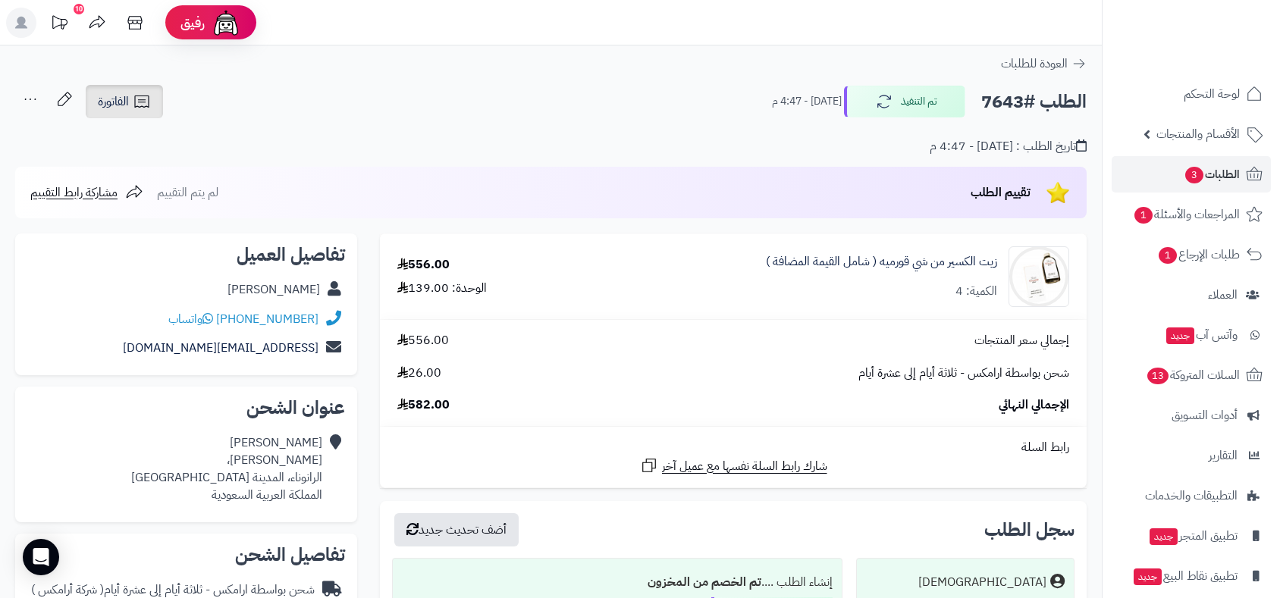
click at [116, 90] on link "الفاتورة" at bounding box center [124, 101] width 77 height 33
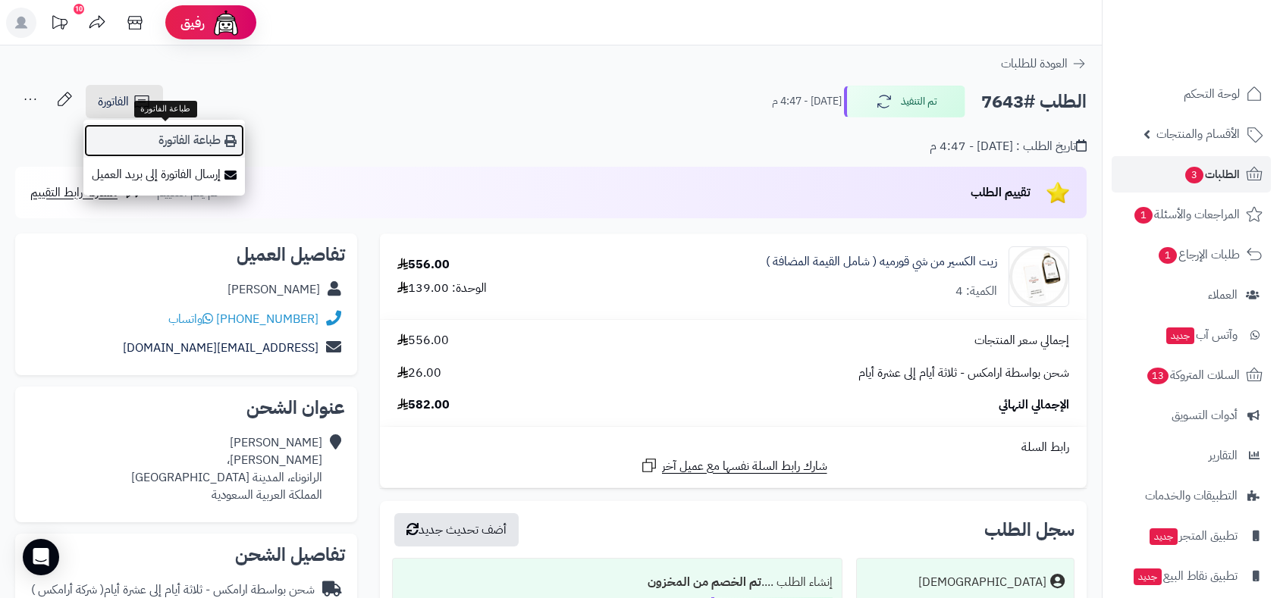
click at [168, 137] on link "طباعة الفاتورة" at bounding box center [164, 141] width 162 height 34
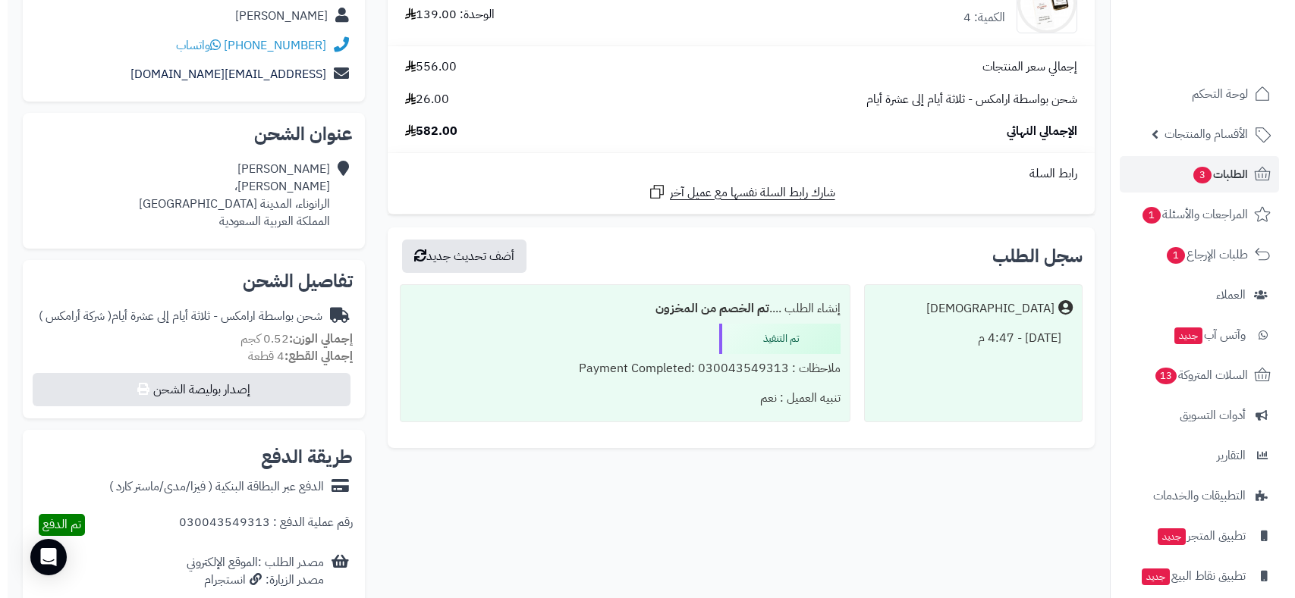
scroll to position [337, 0]
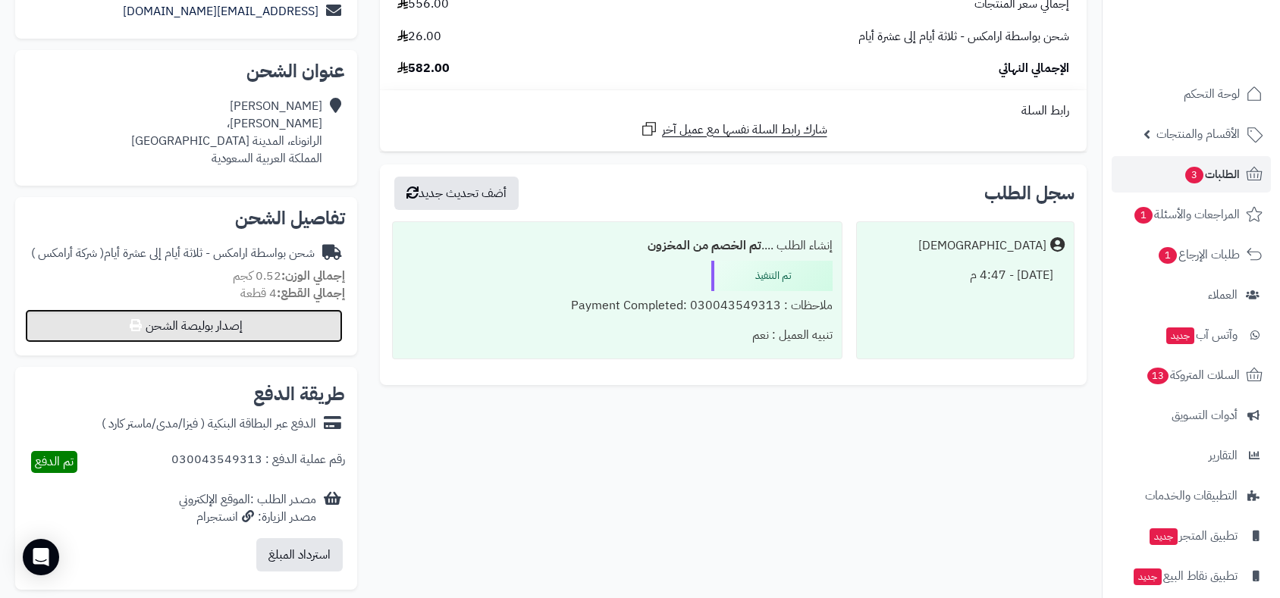
click at [277, 325] on button "إصدار بوليصة الشحن" at bounding box center [184, 325] width 318 height 33
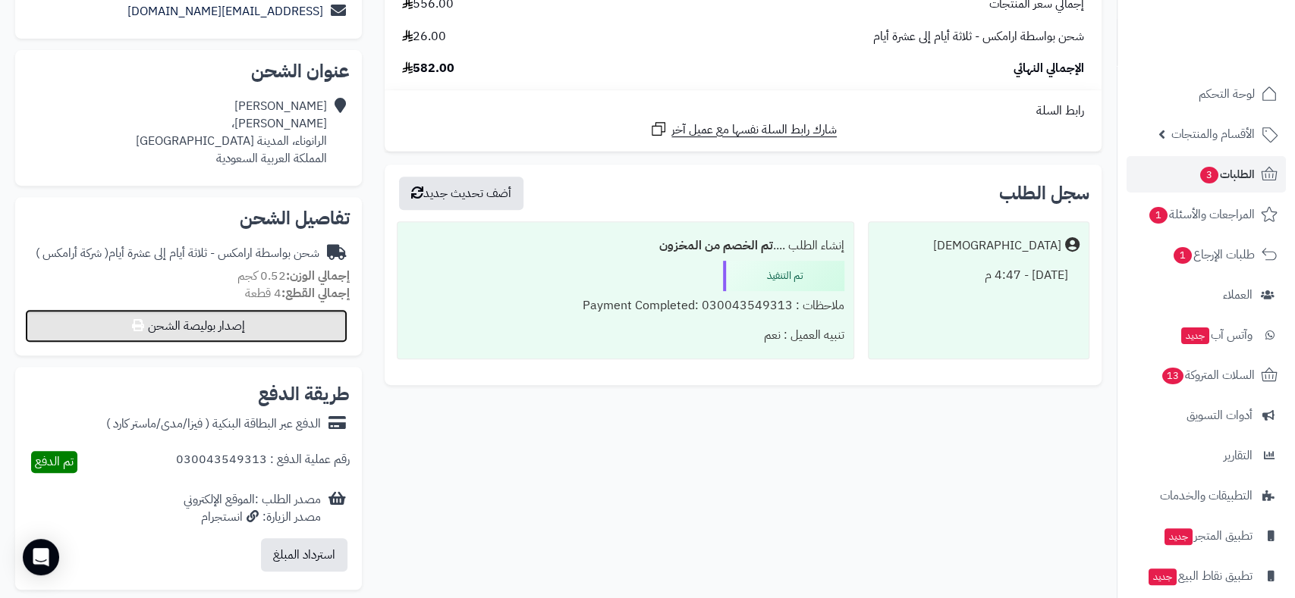
select select "******"
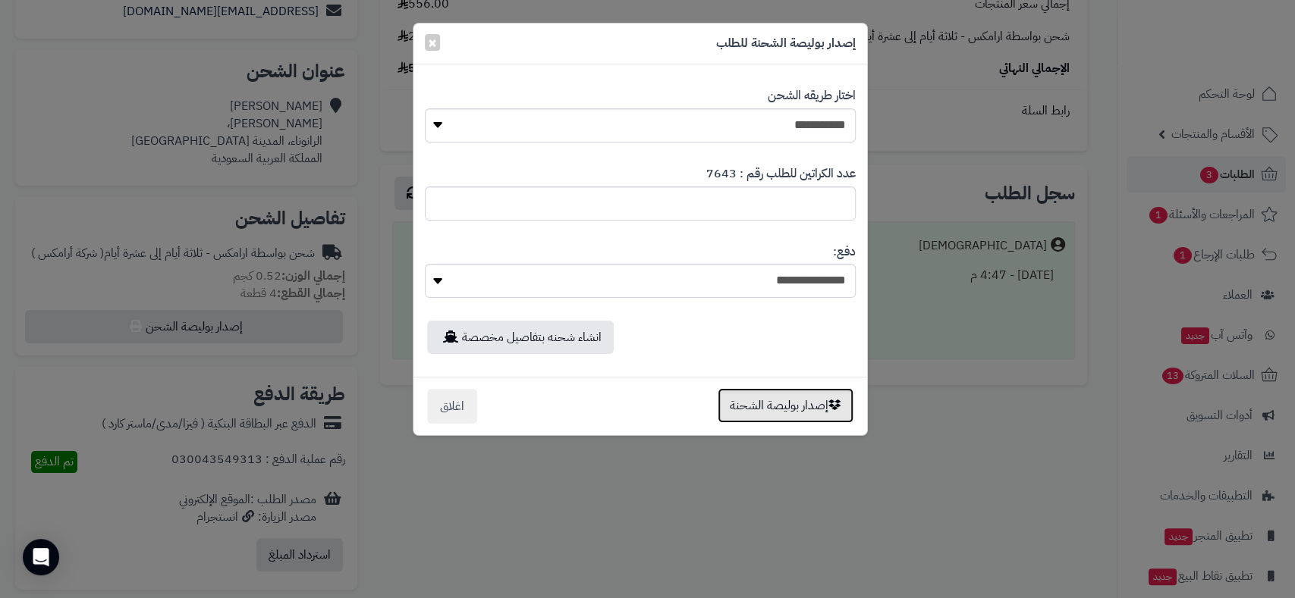
click at [783, 403] on button "إصدار بوليصة الشحنة" at bounding box center [785, 405] width 136 height 35
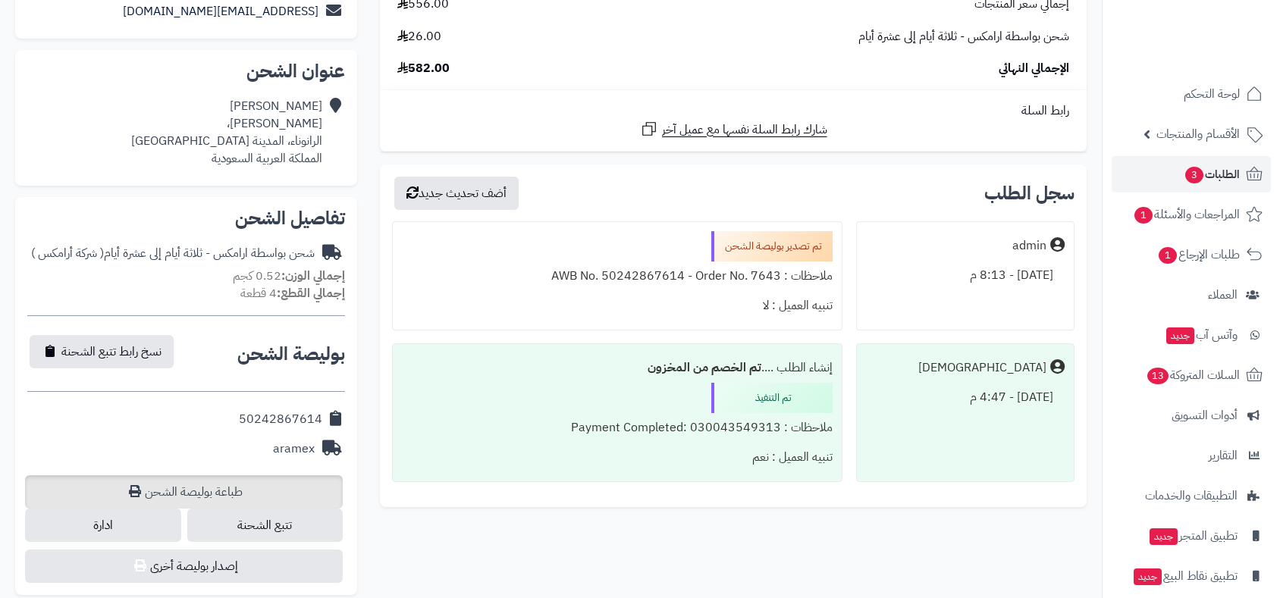
scroll to position [285, 0]
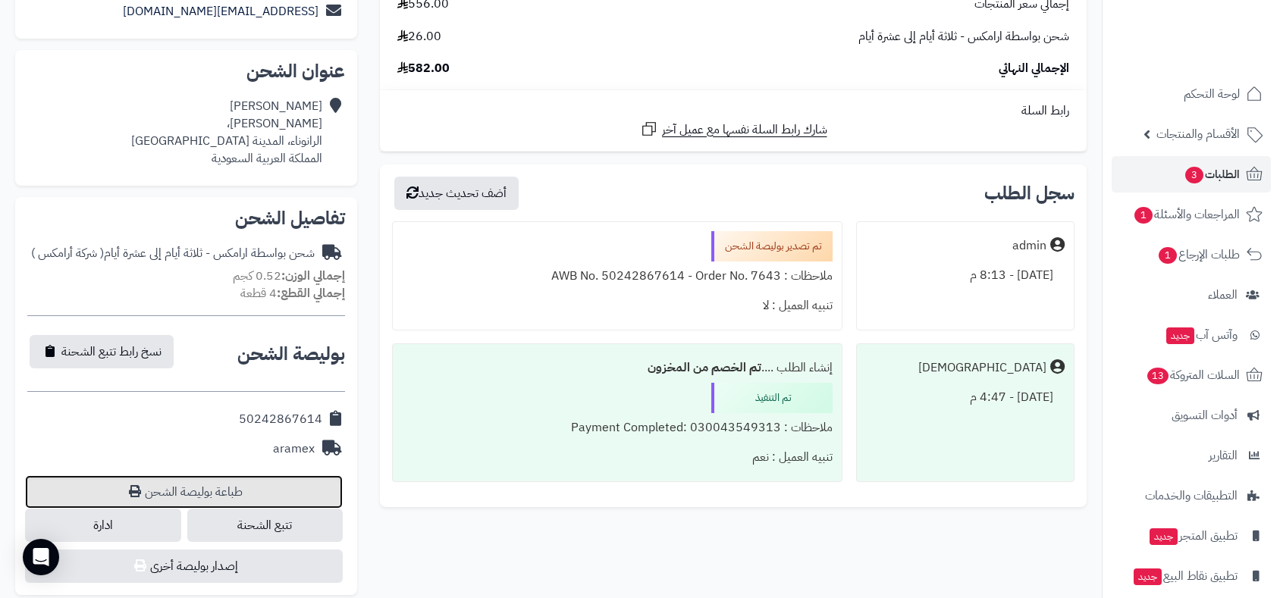
click at [226, 490] on link "طباعة بوليصة الشحن" at bounding box center [184, 492] width 318 height 33
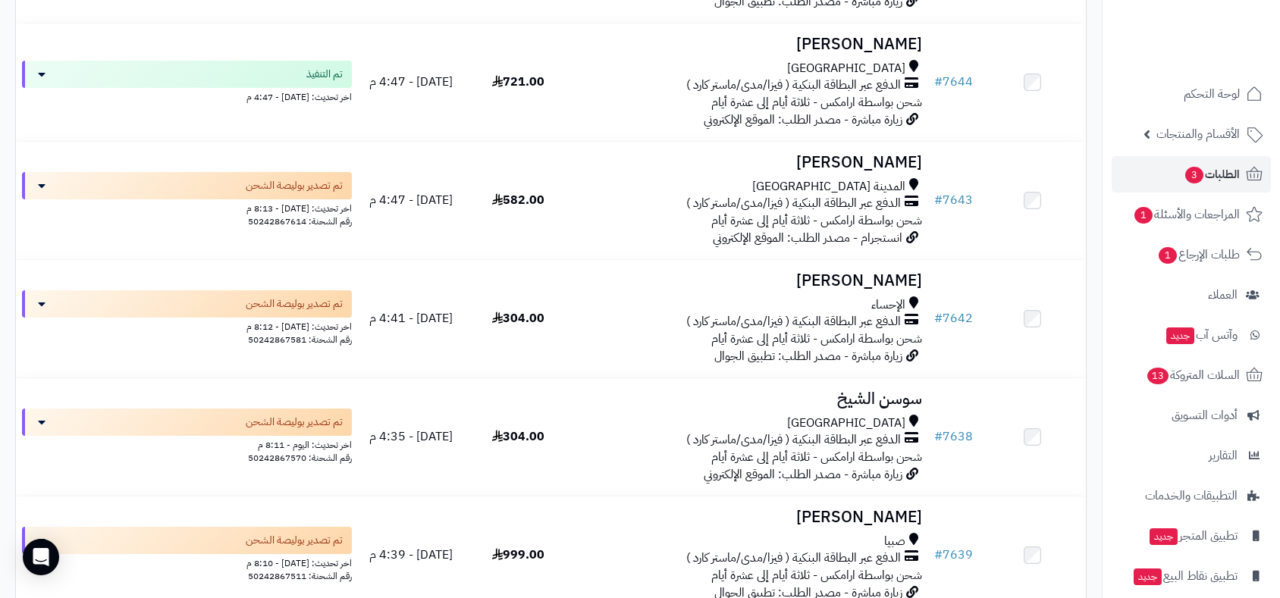
scroll to position [2949, 0]
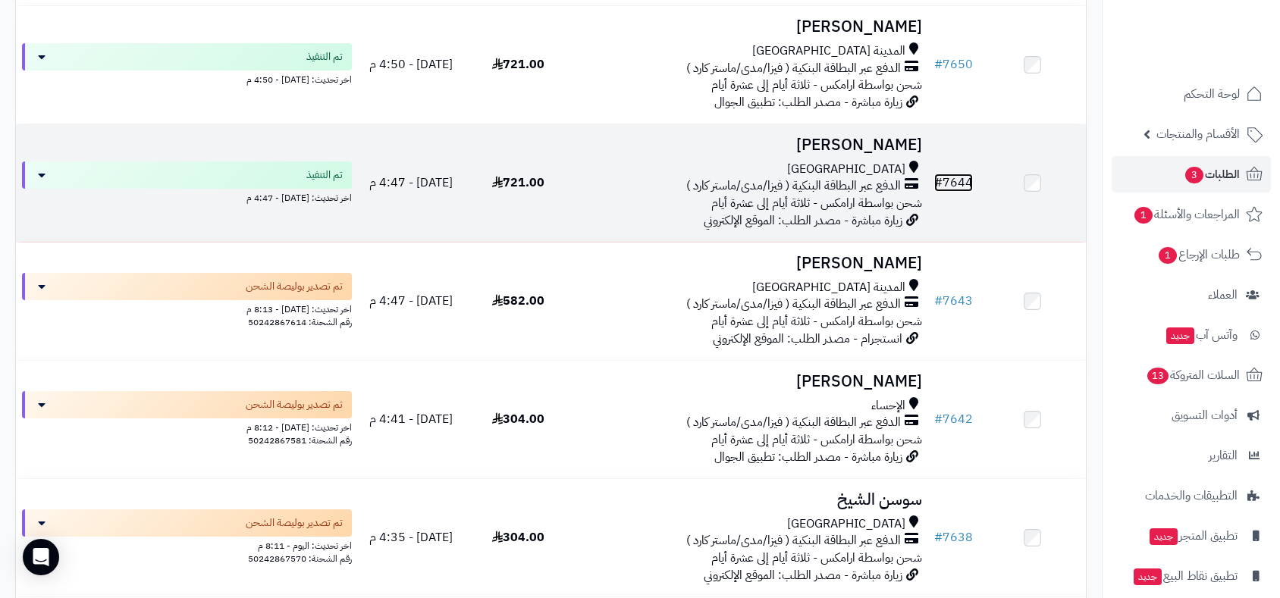
click at [947, 174] on link "# 7644" at bounding box center [953, 183] width 39 height 18
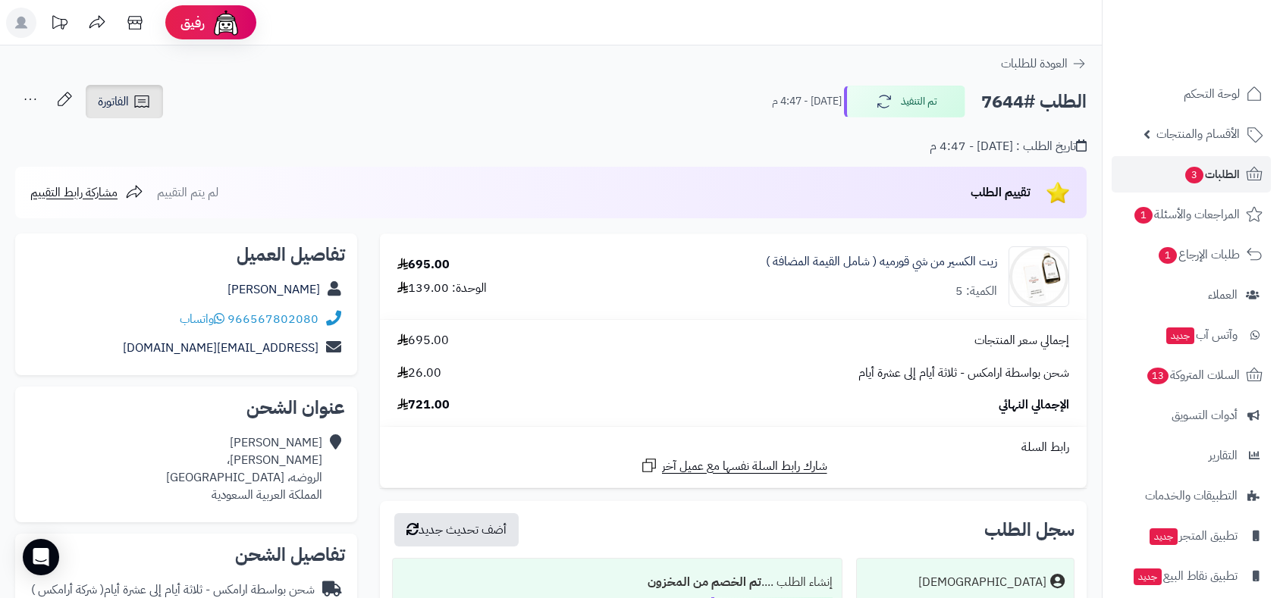
click at [115, 86] on link "الفاتورة" at bounding box center [124, 101] width 77 height 33
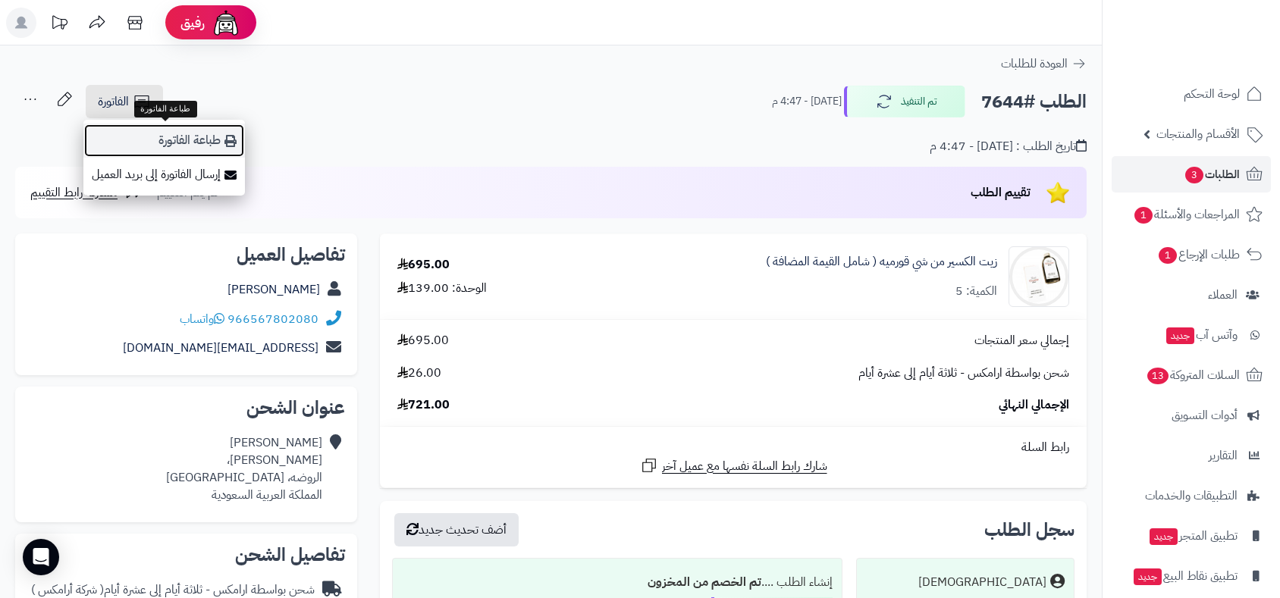
click at [152, 137] on link "طباعة الفاتورة" at bounding box center [164, 141] width 162 height 34
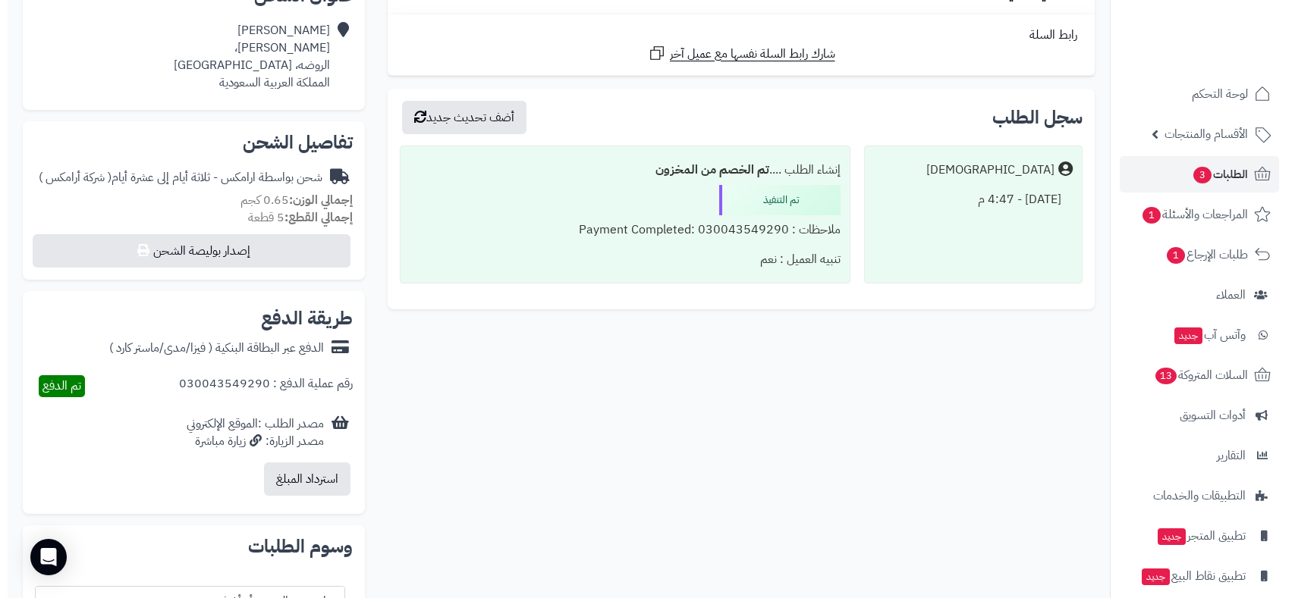
scroll to position [505, 0]
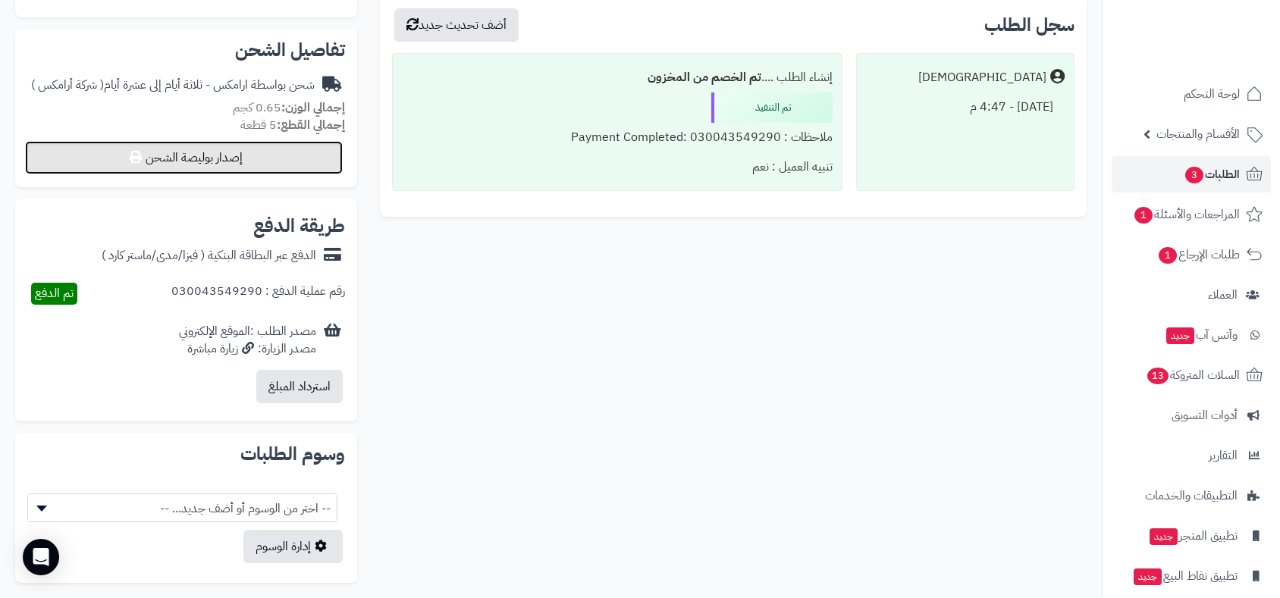
click at [273, 148] on button "إصدار بوليصة الشحن" at bounding box center [184, 157] width 318 height 33
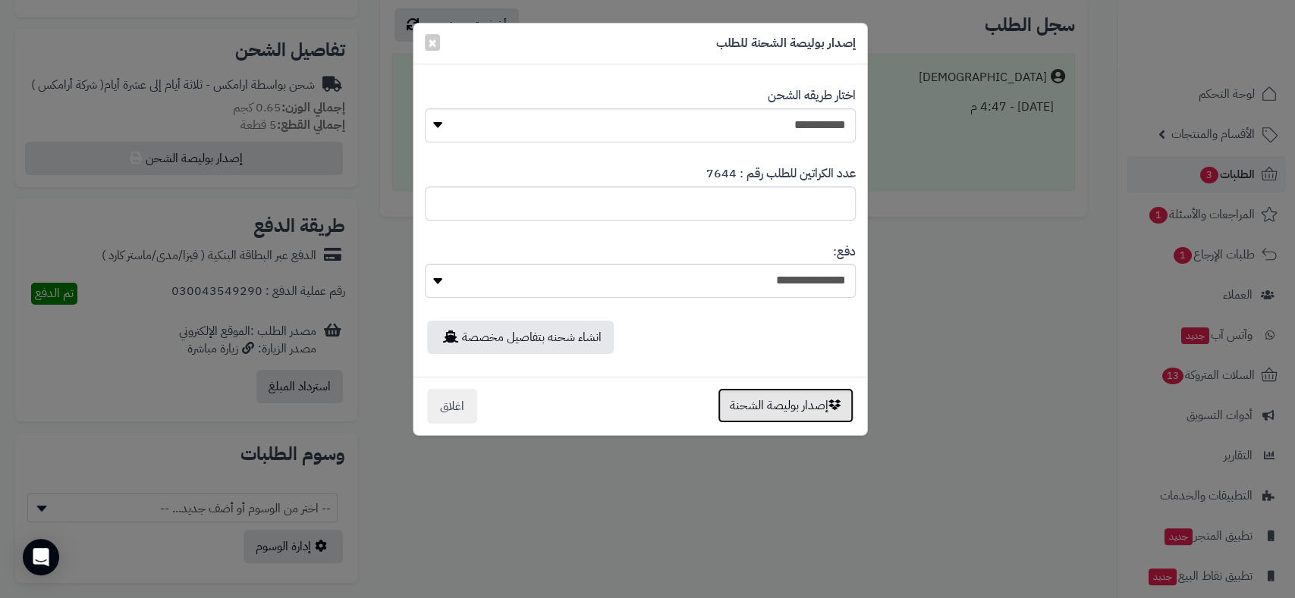
click at [783, 397] on button "إصدار بوليصة الشحنة" at bounding box center [785, 405] width 136 height 35
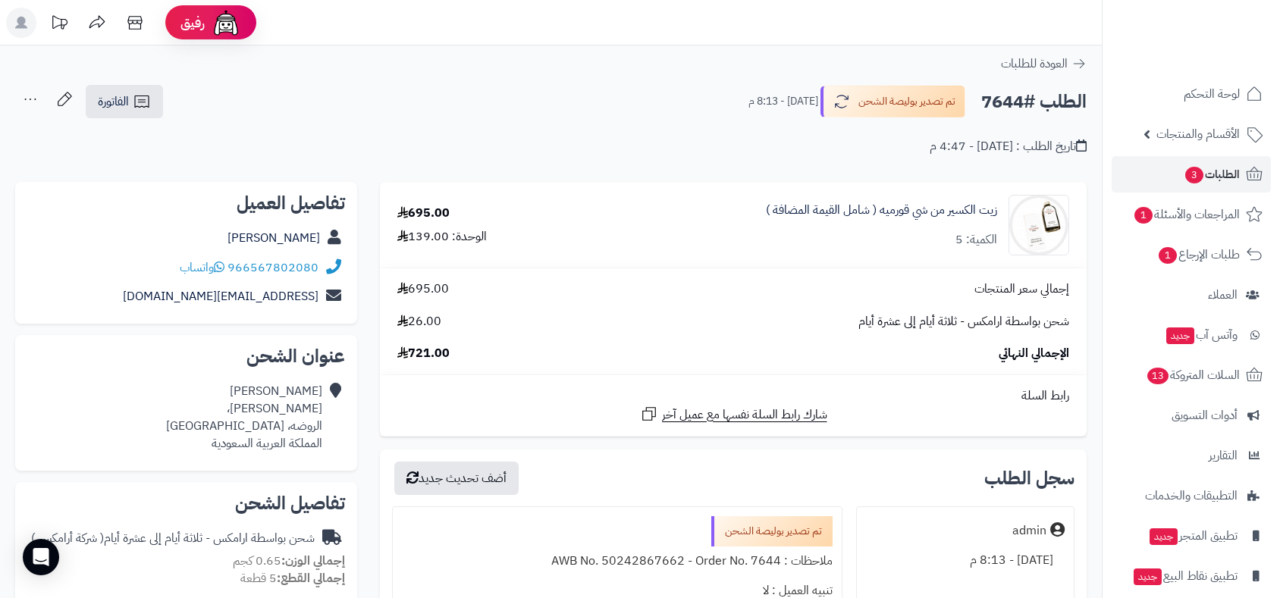
scroll to position [505, 0]
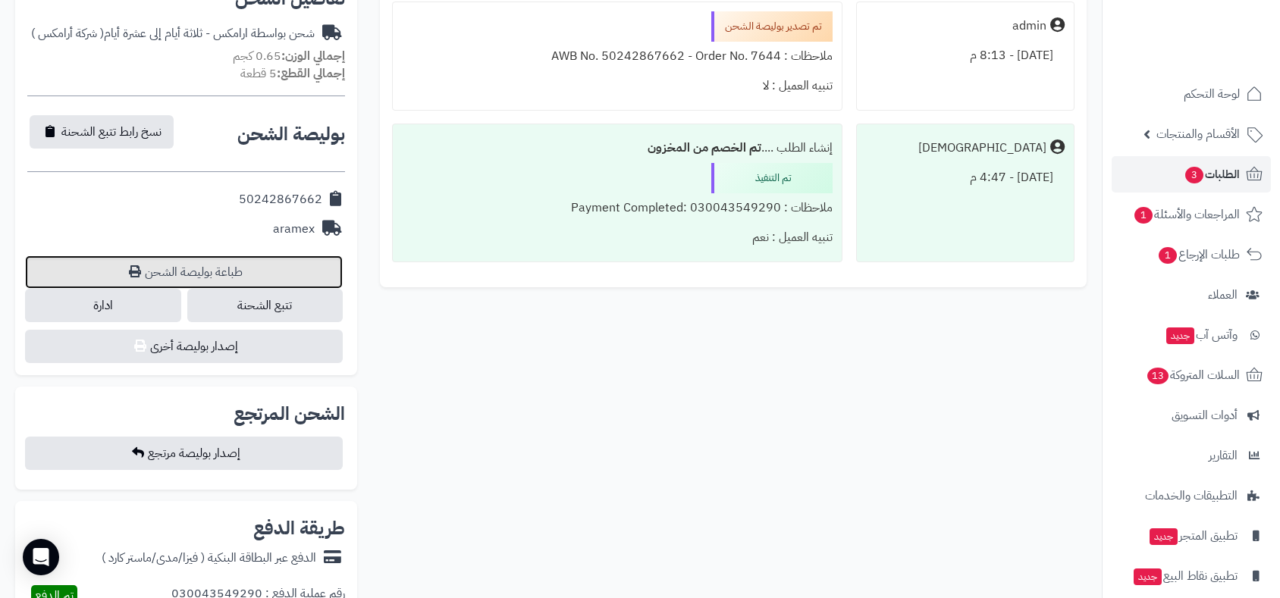
click at [217, 272] on link "طباعة بوليصة الشحن" at bounding box center [184, 272] width 318 height 33
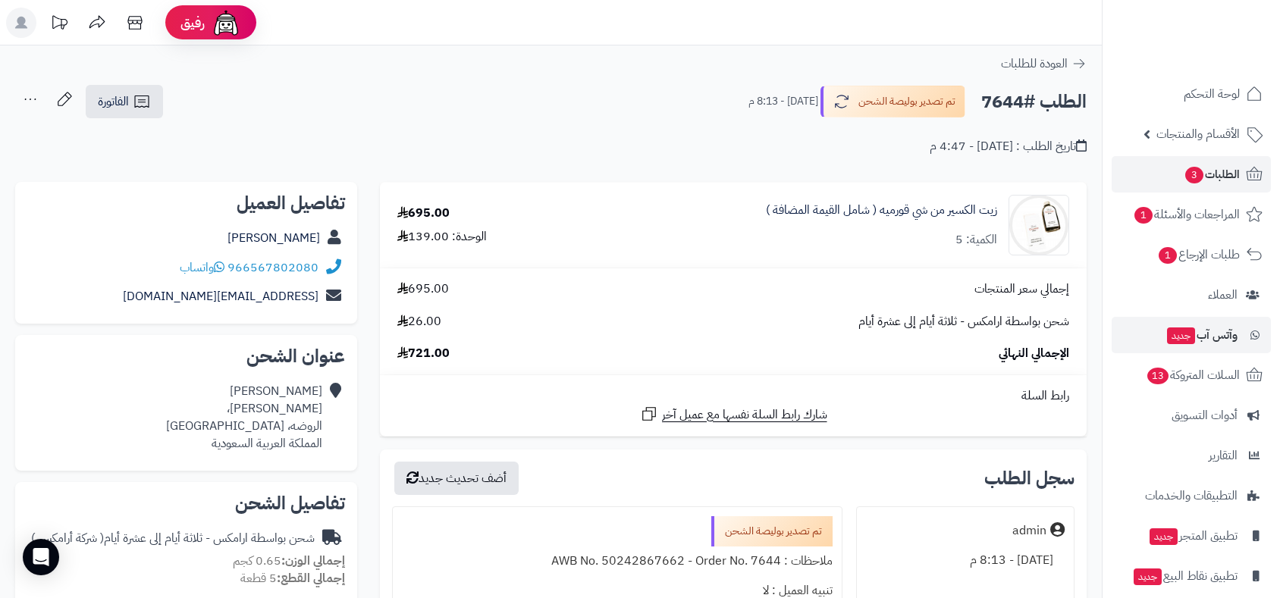
scroll to position [505, 0]
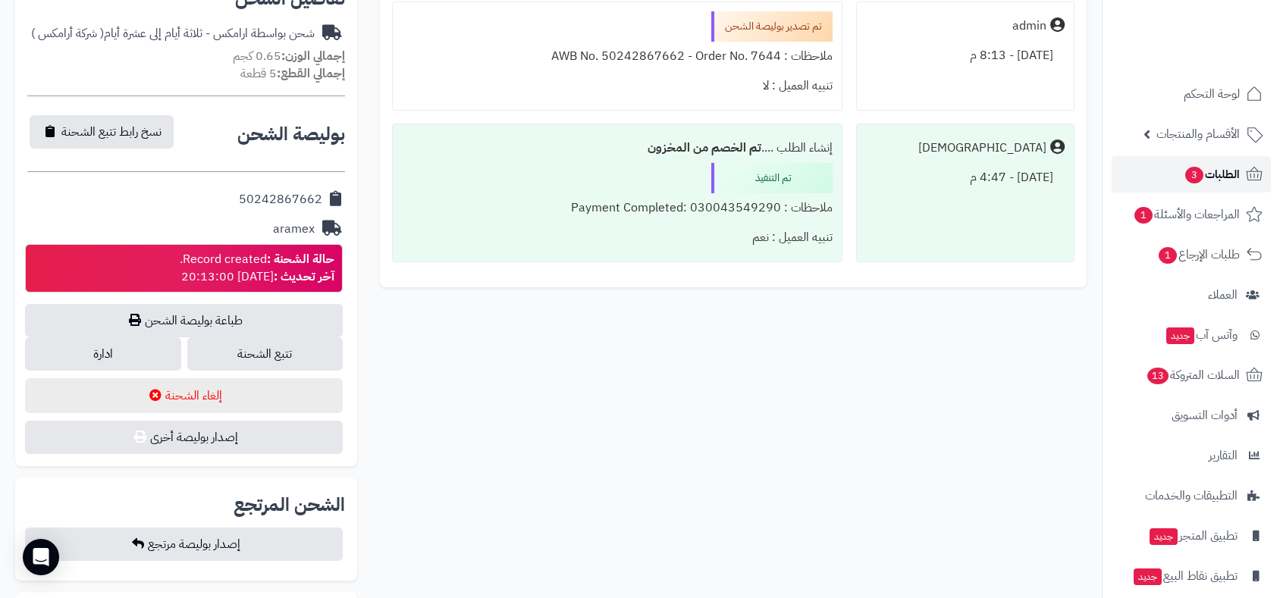
click at [1216, 169] on span "الطلبات 3" at bounding box center [1212, 174] width 56 height 21
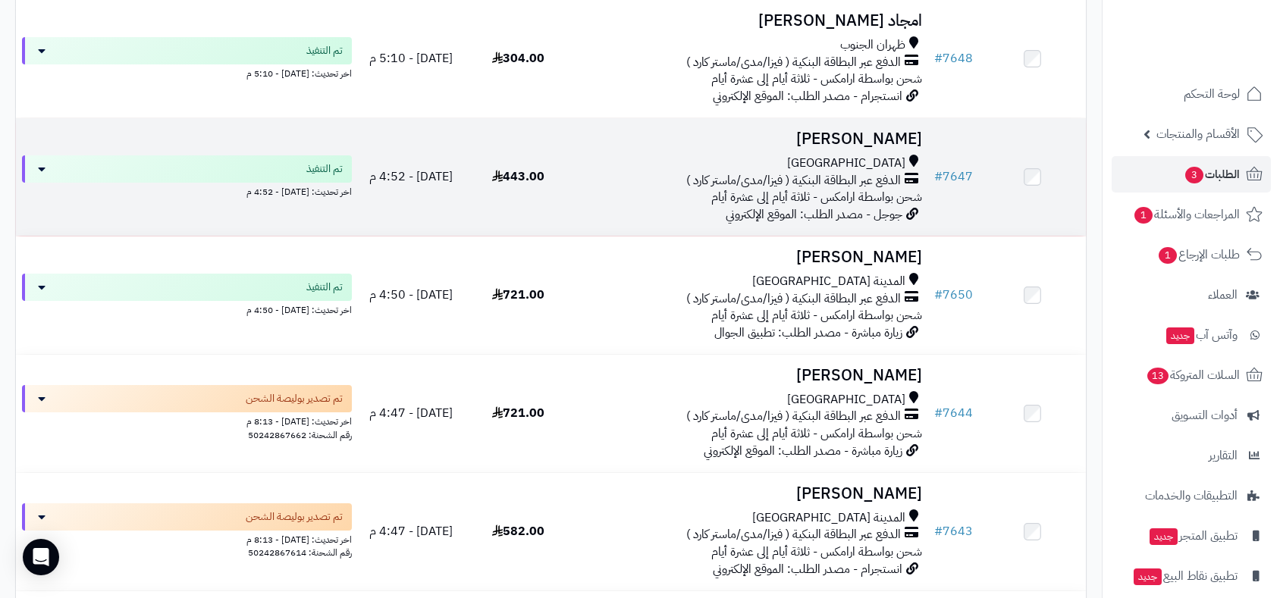
scroll to position [2696, 0]
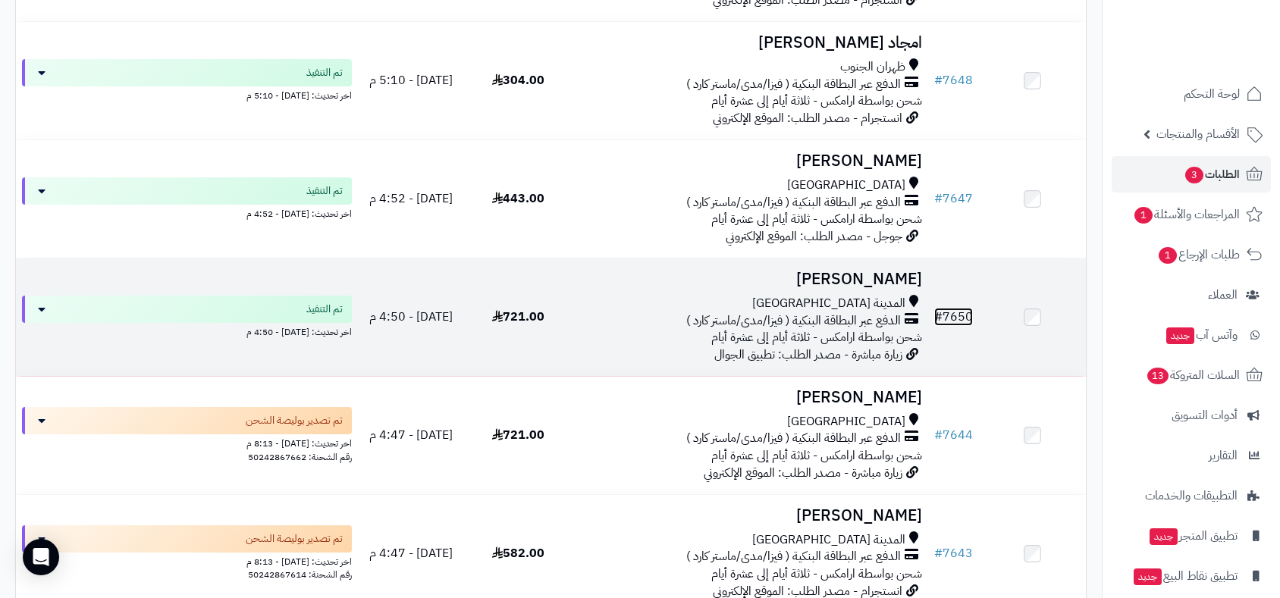
click at [961, 311] on link "# 7650" at bounding box center [953, 317] width 39 height 18
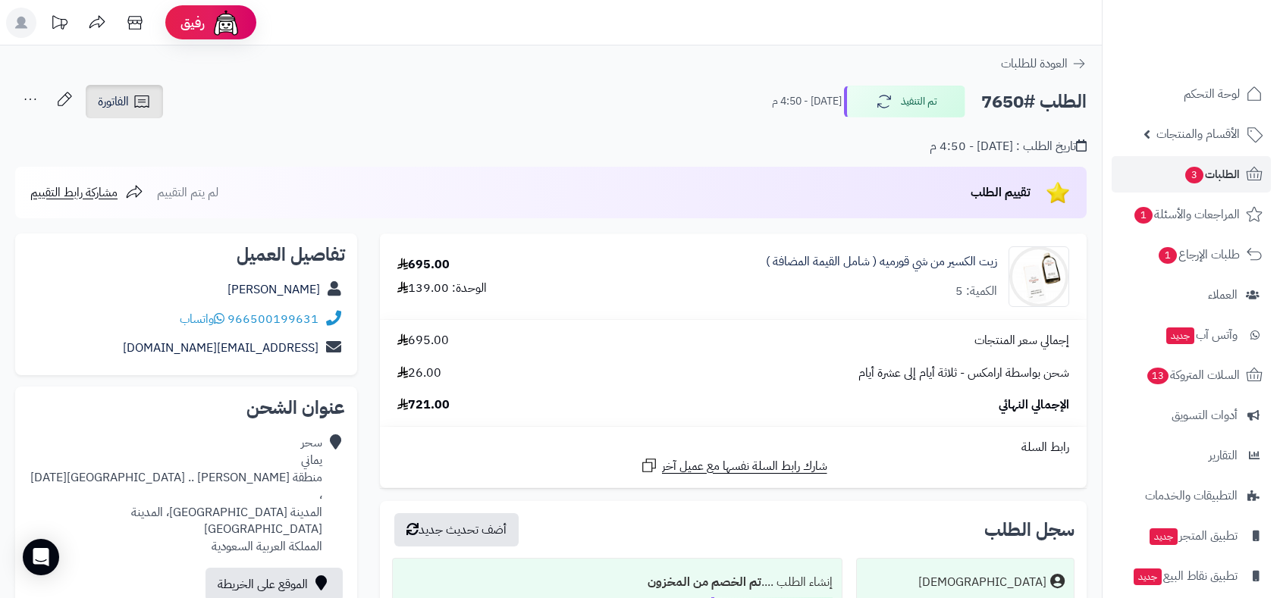
click at [115, 93] on span "الفاتورة" at bounding box center [113, 102] width 31 height 18
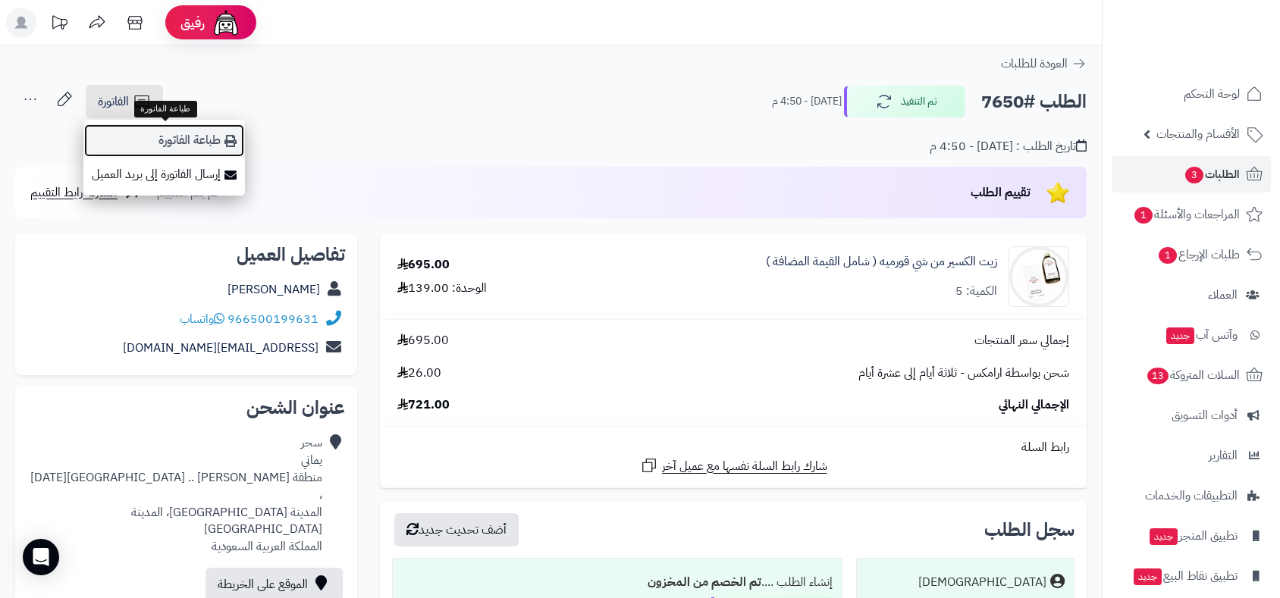
click at [172, 137] on link "طباعة الفاتورة" at bounding box center [164, 141] width 162 height 34
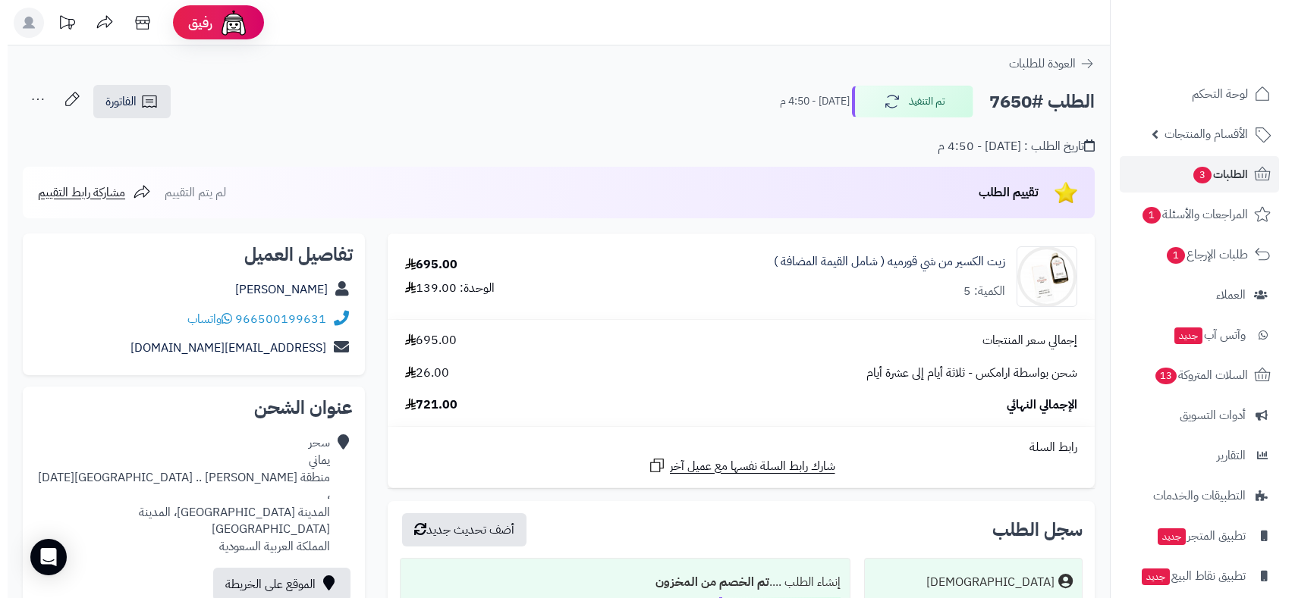
scroll to position [421, 0]
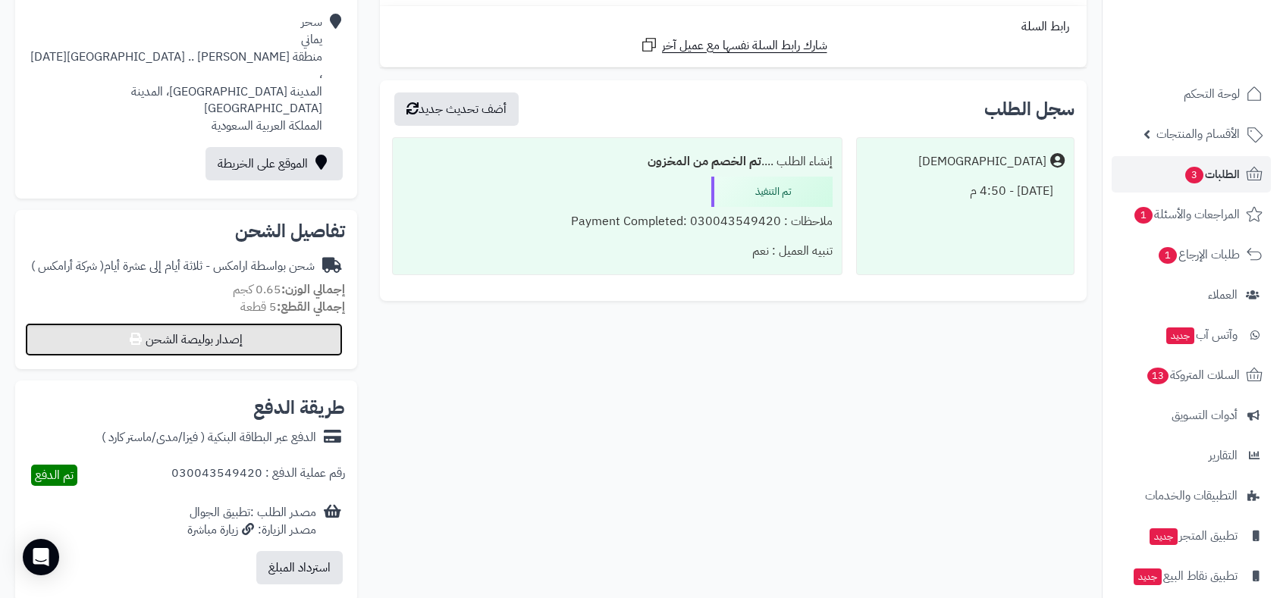
click at [261, 323] on button "إصدار بوليصة الشحن" at bounding box center [184, 339] width 318 height 33
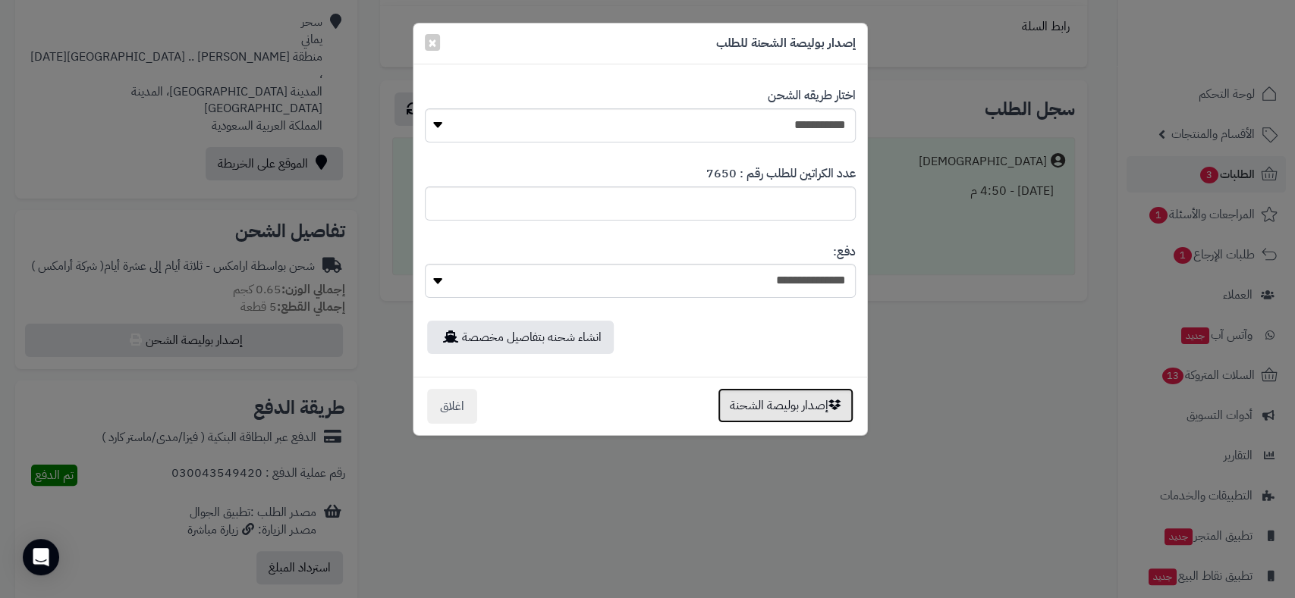
click at [746, 396] on button "إصدار بوليصة الشحنة" at bounding box center [785, 405] width 136 height 35
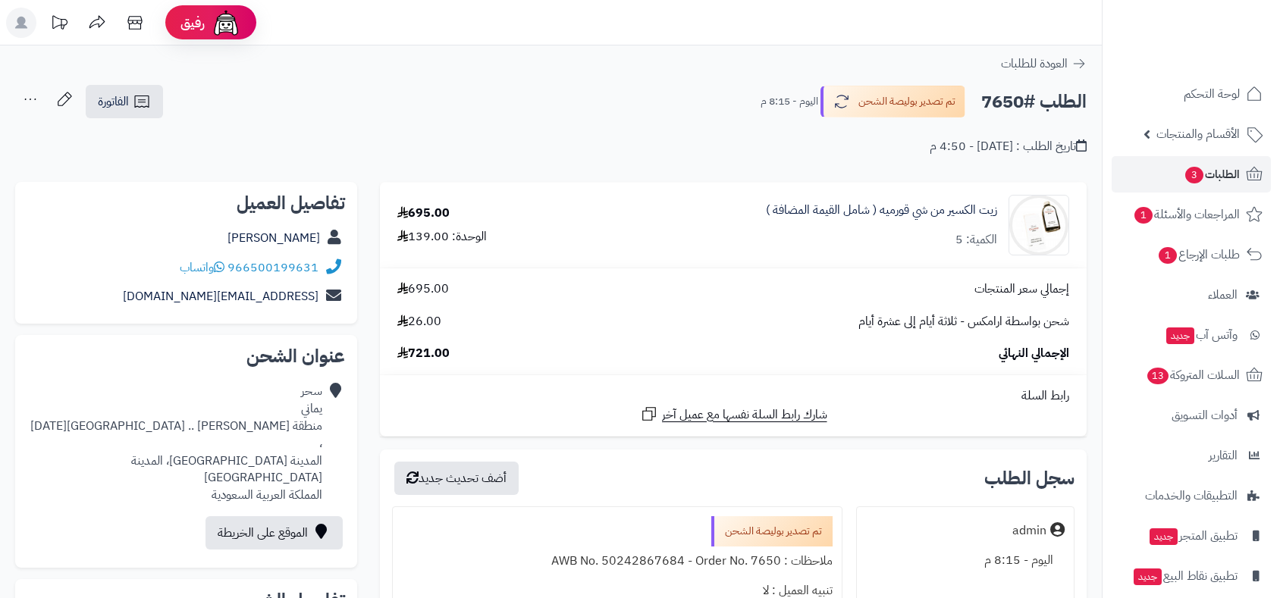
scroll to position [369, 0]
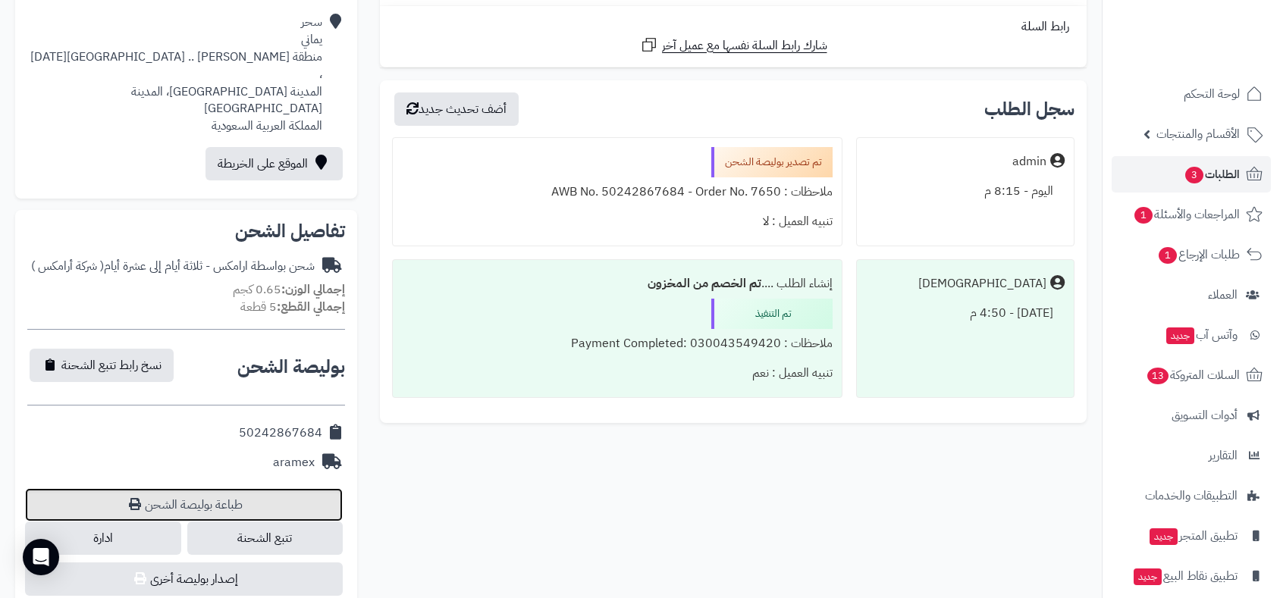
click at [219, 488] on link "طباعة بوليصة الشحن" at bounding box center [184, 504] width 318 height 33
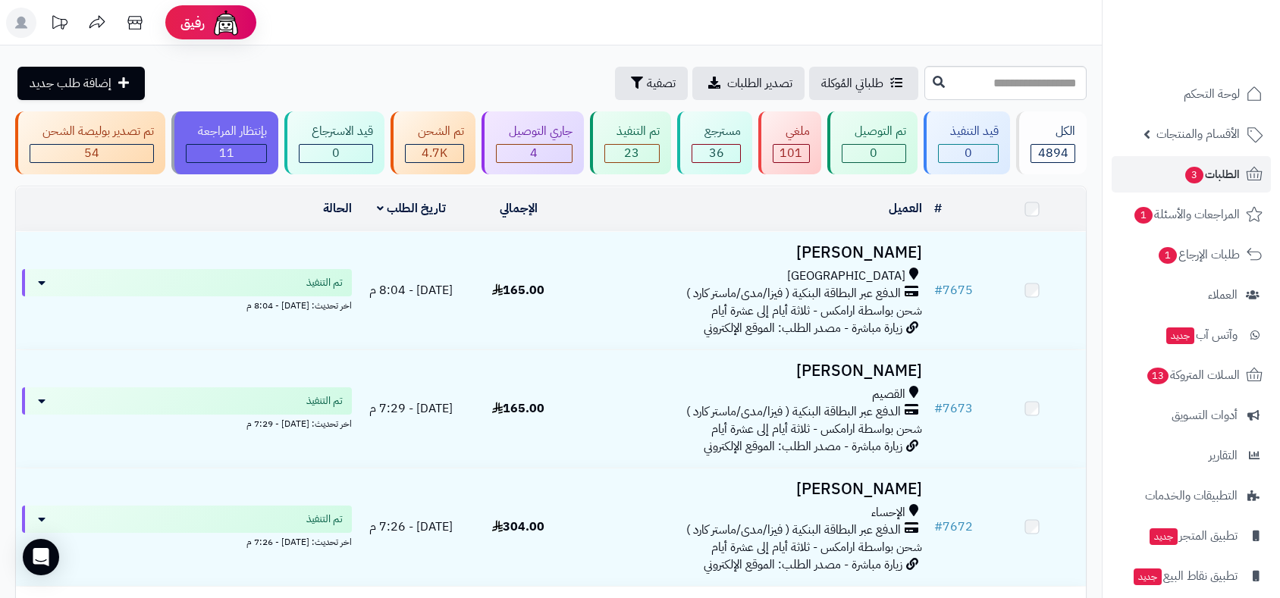
scroll to position [2695, 0]
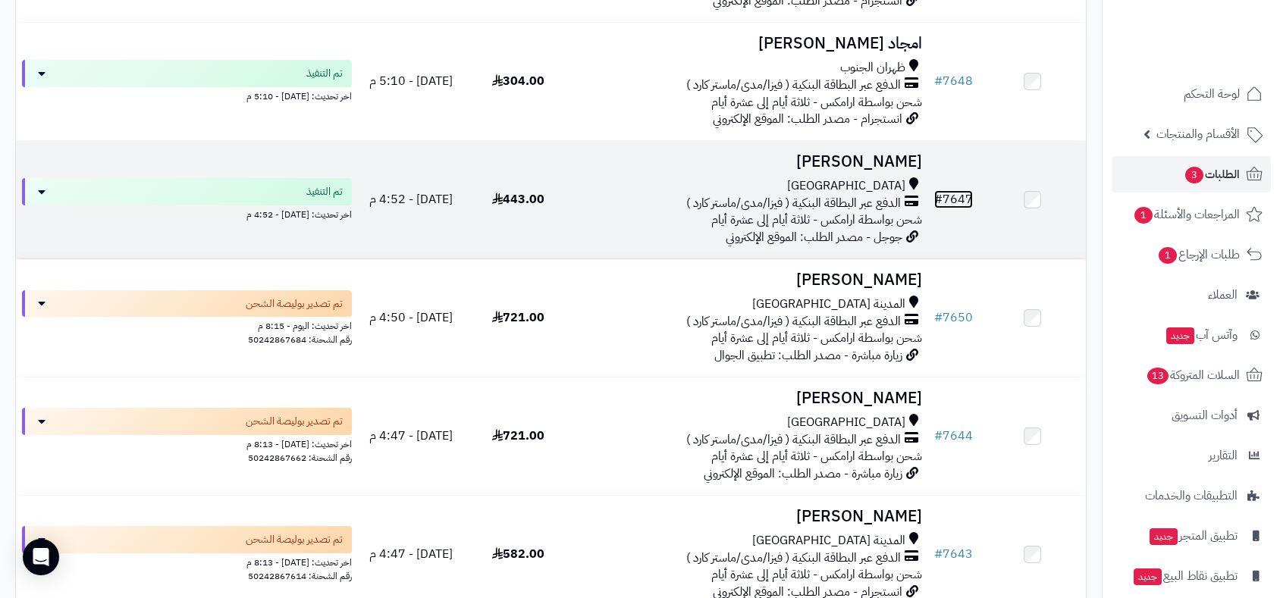
click at [967, 192] on link "# 7647" at bounding box center [953, 199] width 39 height 18
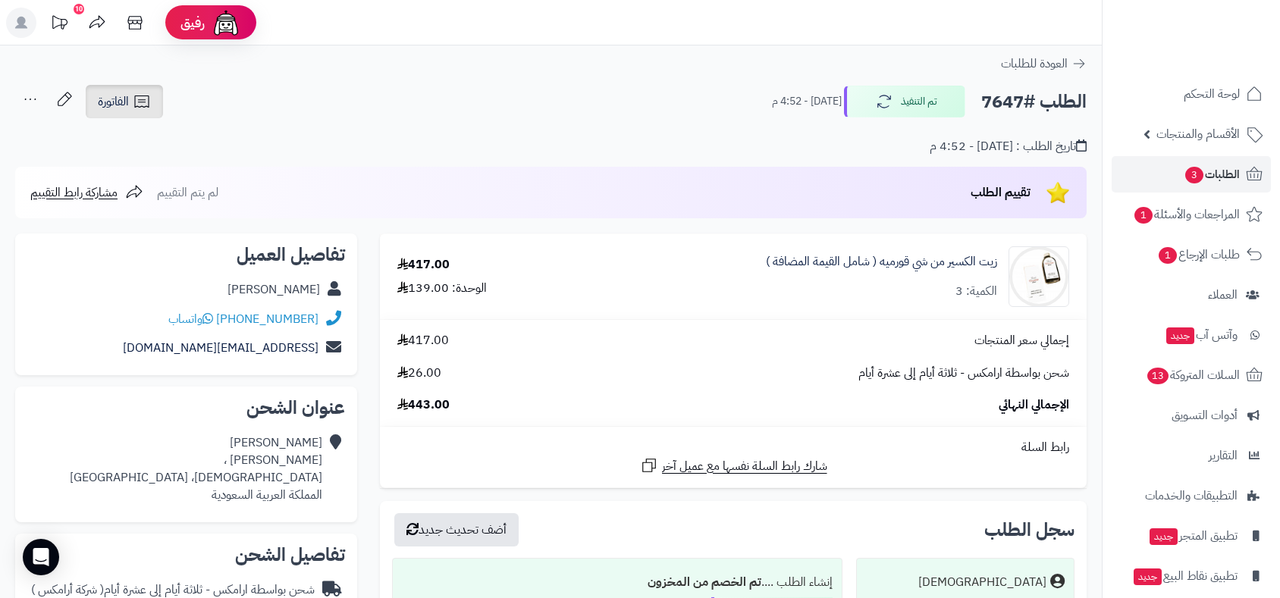
click at [112, 94] on span "الفاتورة" at bounding box center [113, 102] width 31 height 18
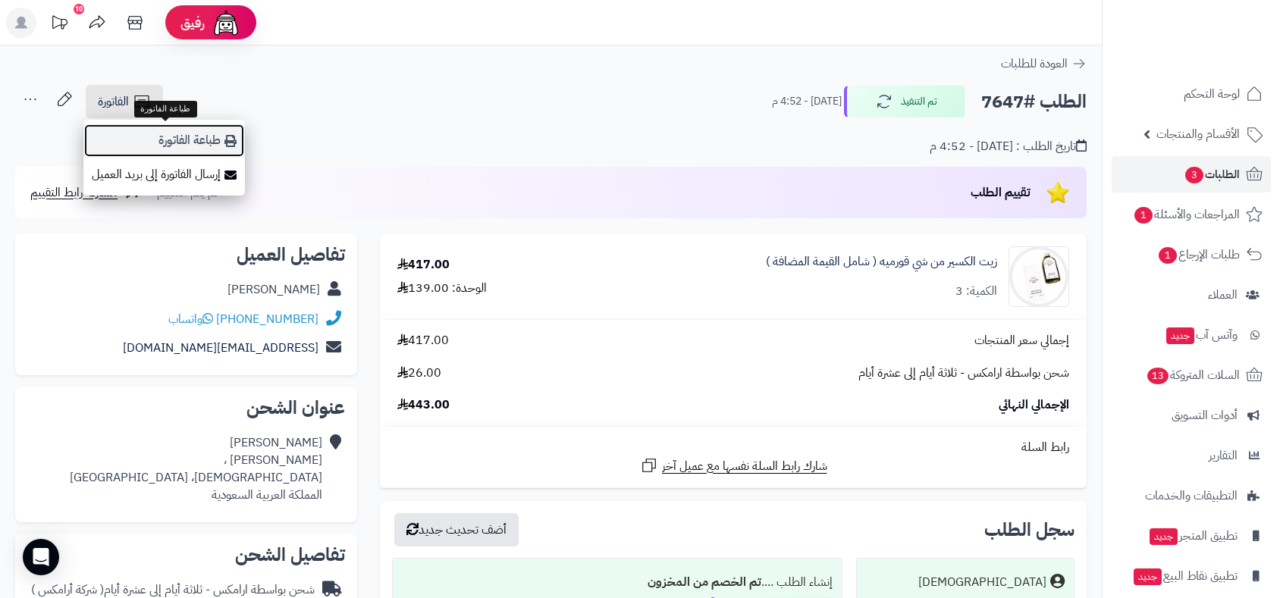
click at [178, 133] on link "طباعة الفاتورة" at bounding box center [164, 141] width 162 height 34
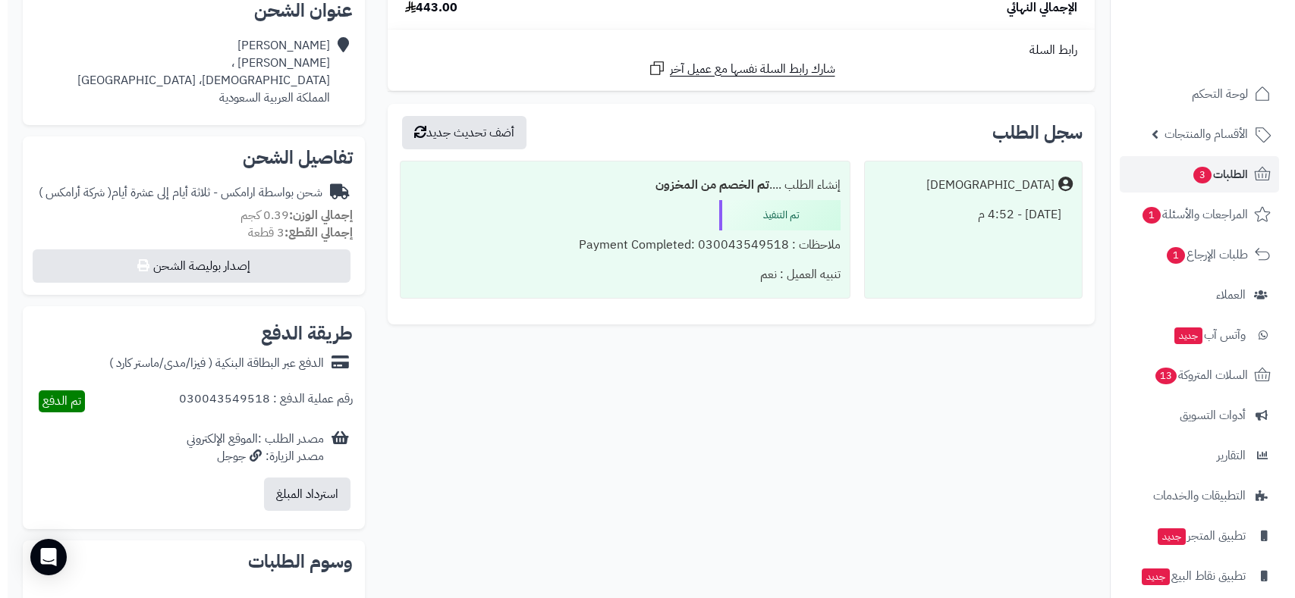
scroll to position [421, 0]
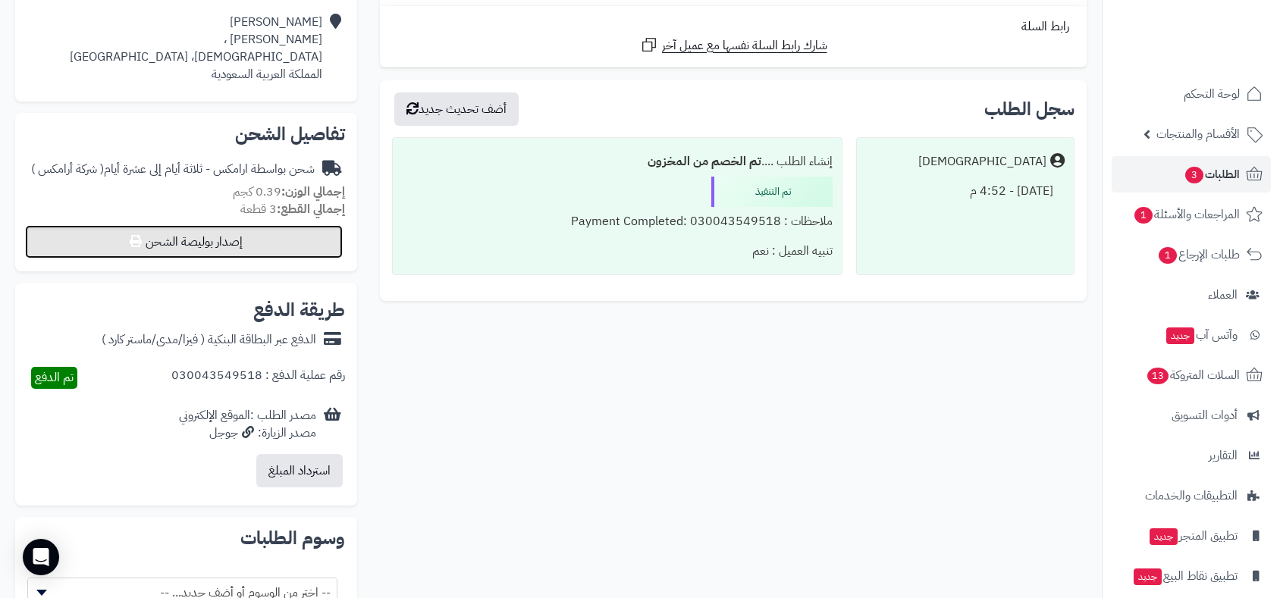
click at [259, 238] on button "إصدار بوليصة الشحن" at bounding box center [184, 241] width 318 height 33
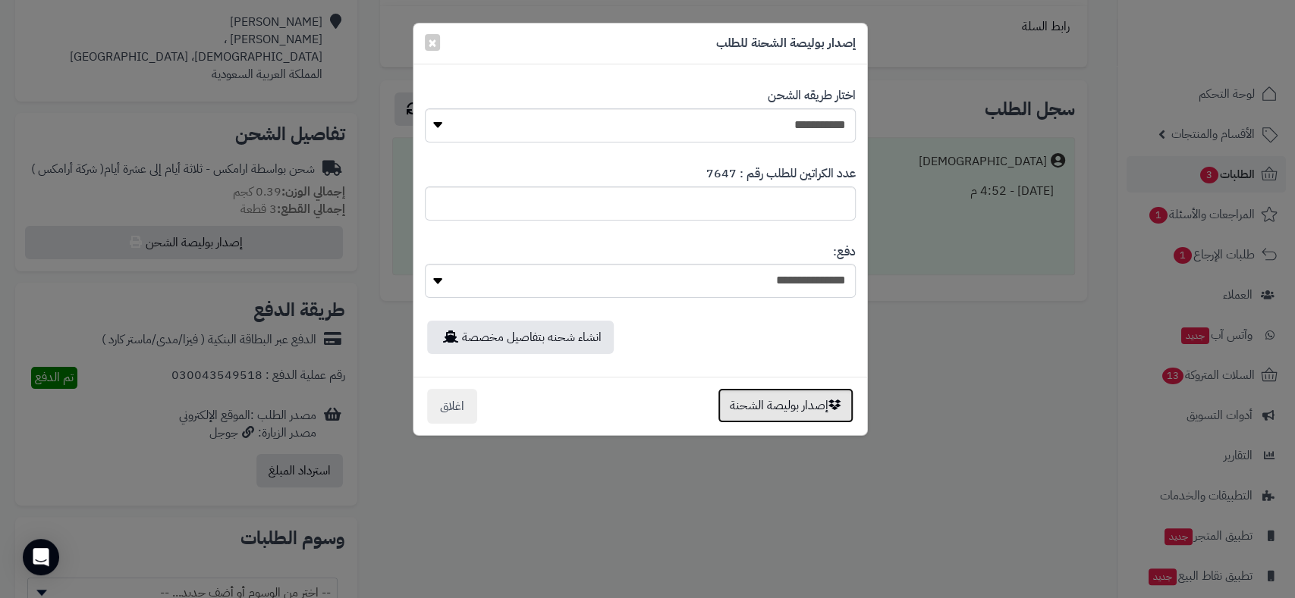
click at [790, 400] on button "إصدار بوليصة الشحنة" at bounding box center [785, 405] width 136 height 35
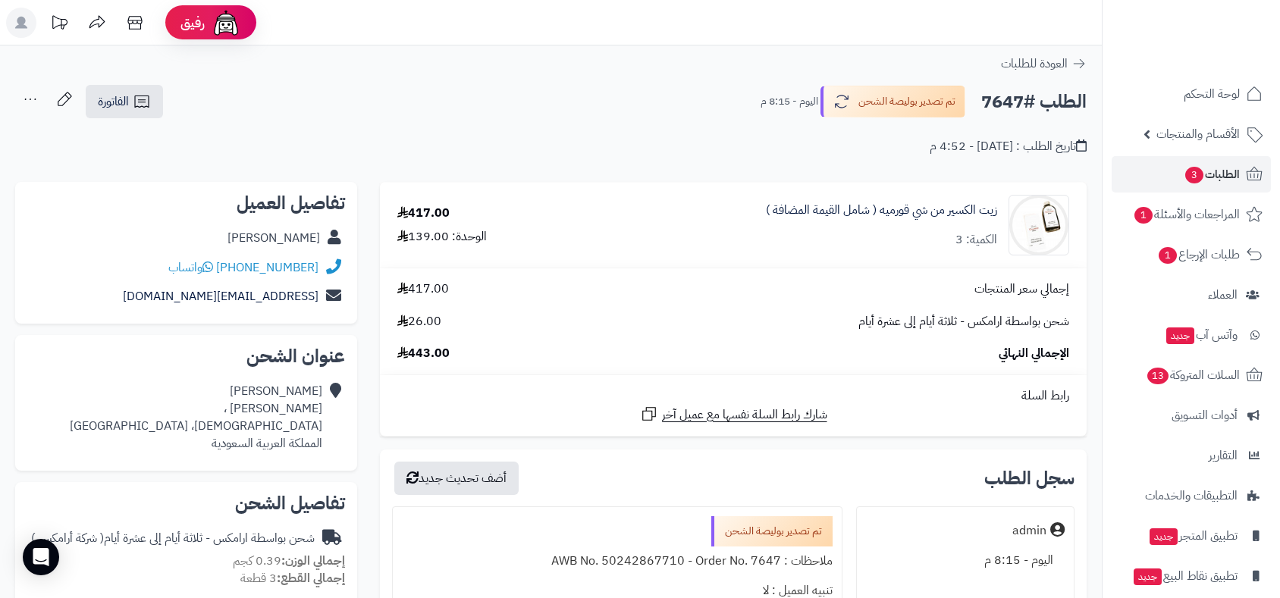
scroll to position [369, 0]
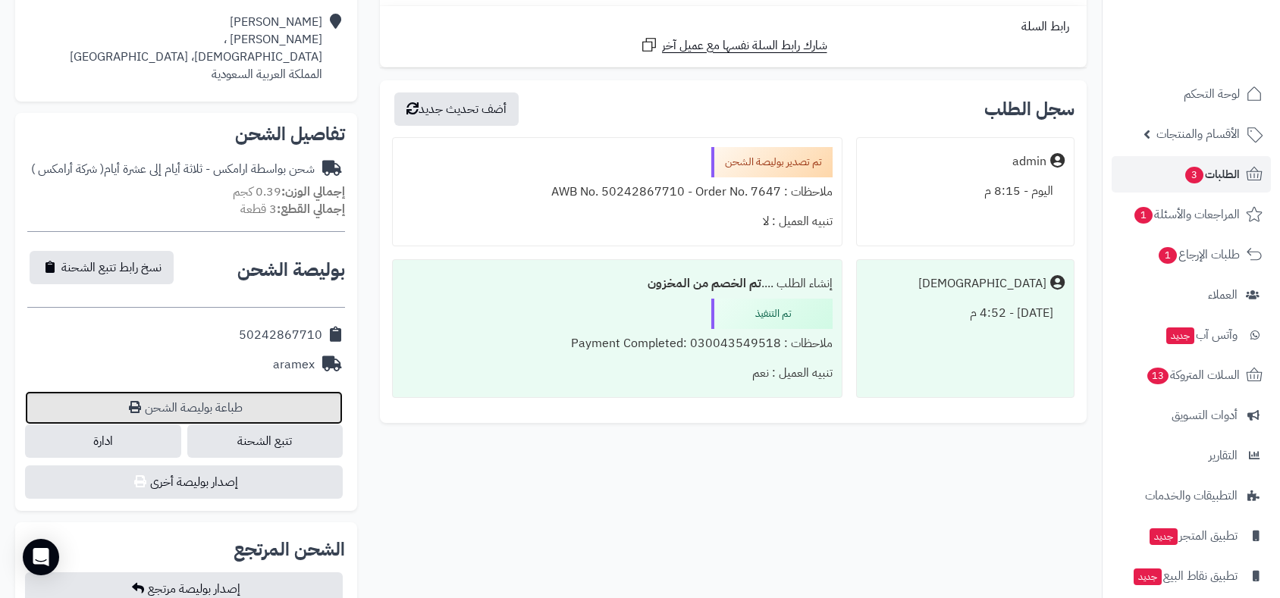
click at [233, 402] on link "طباعة بوليصة الشحن" at bounding box center [184, 407] width 318 height 33
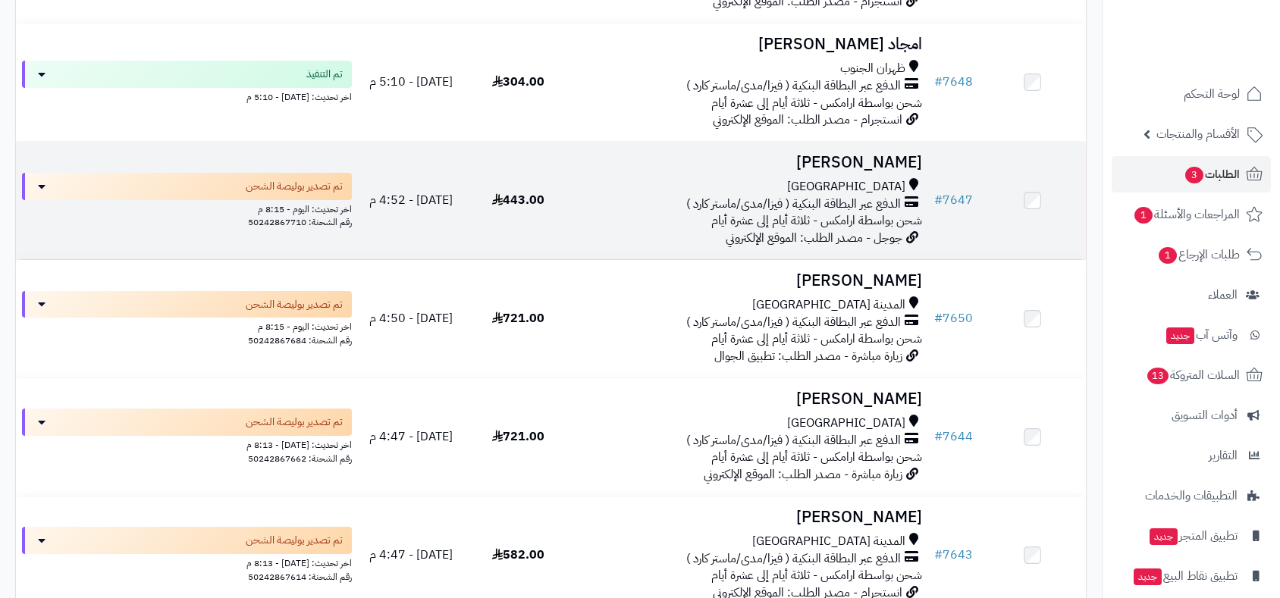
scroll to position [2695, 0]
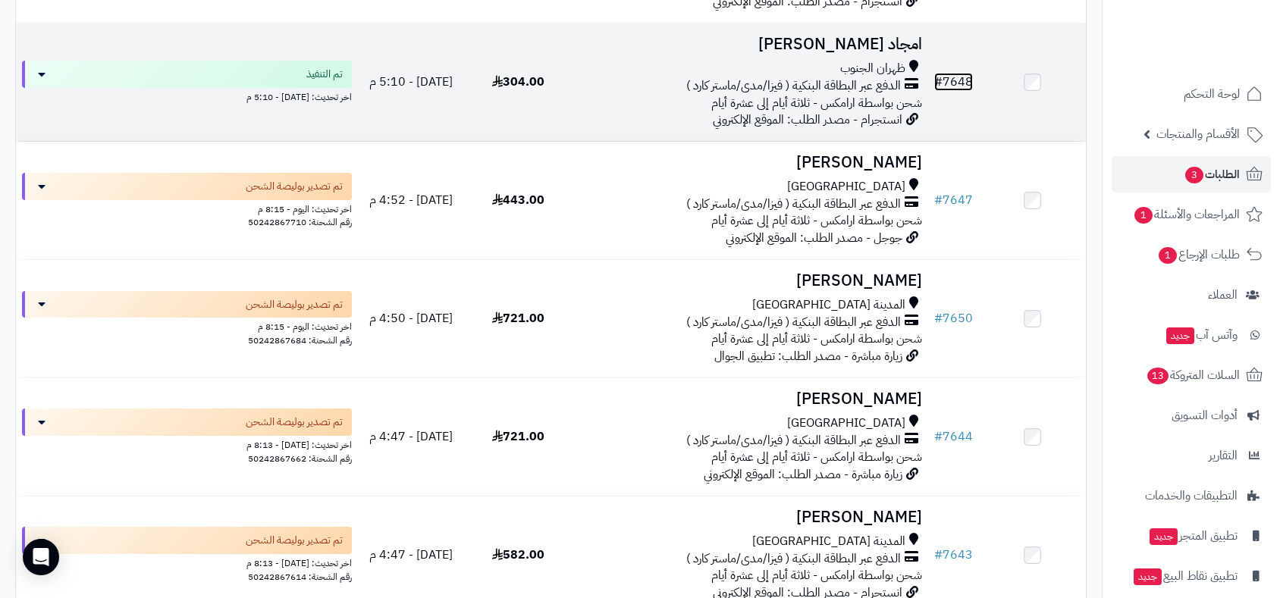
click at [963, 81] on link "# 7648" at bounding box center [953, 82] width 39 height 18
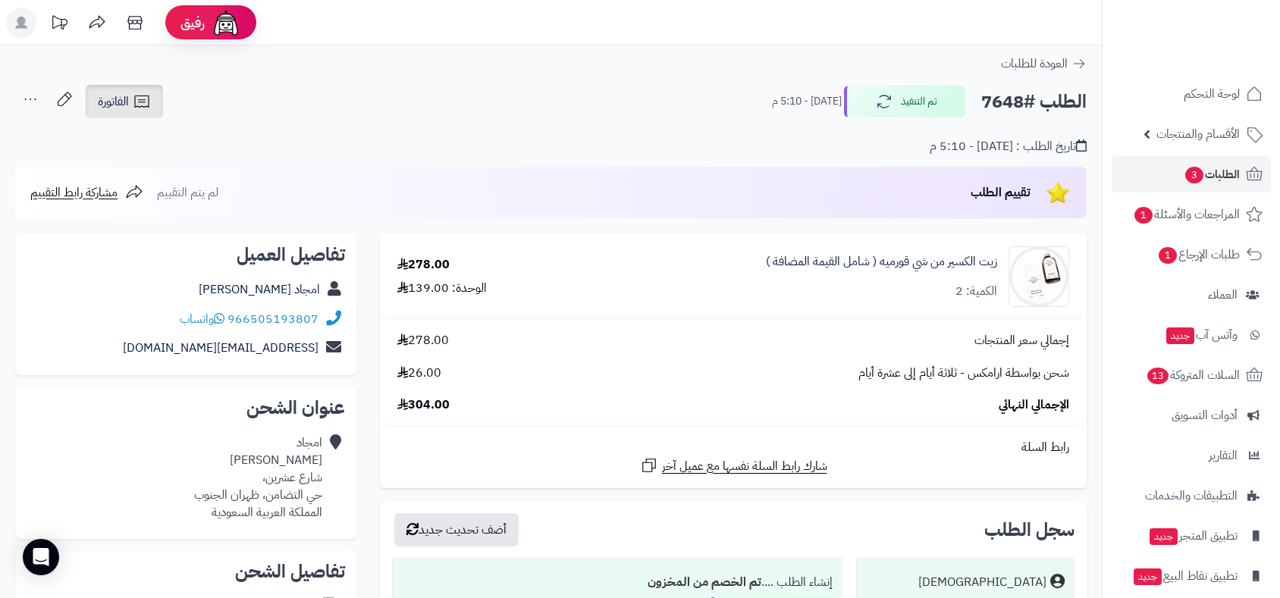
click at [123, 93] on span "الفاتورة" at bounding box center [113, 102] width 31 height 18
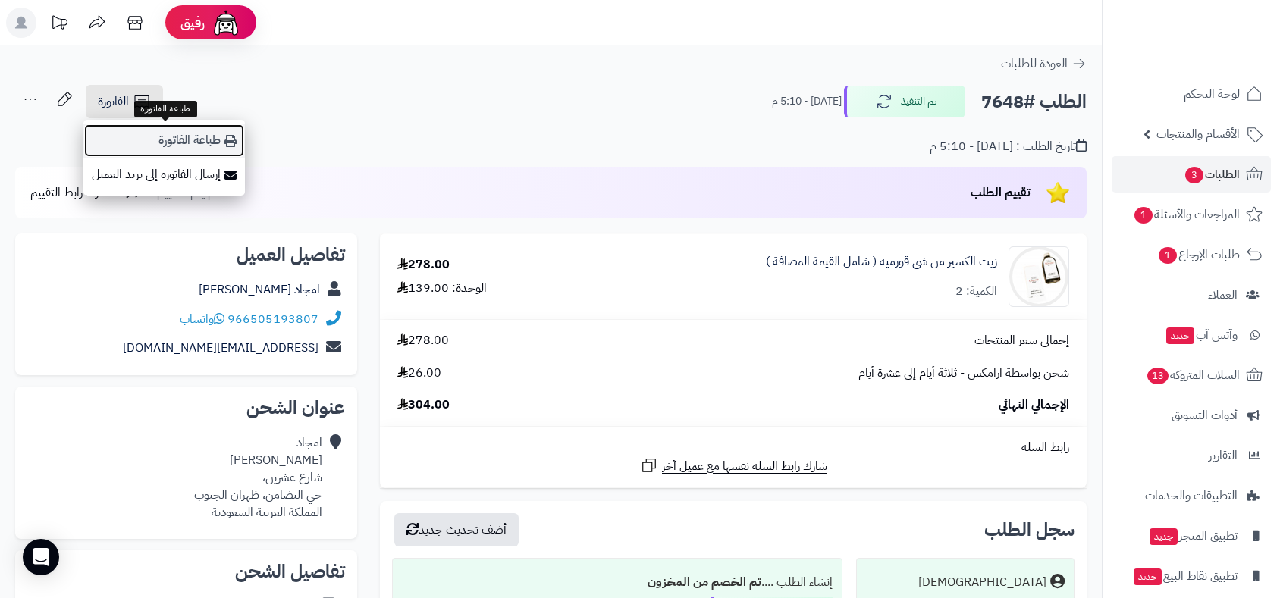
click at [168, 142] on link "طباعة الفاتورة" at bounding box center [164, 141] width 162 height 34
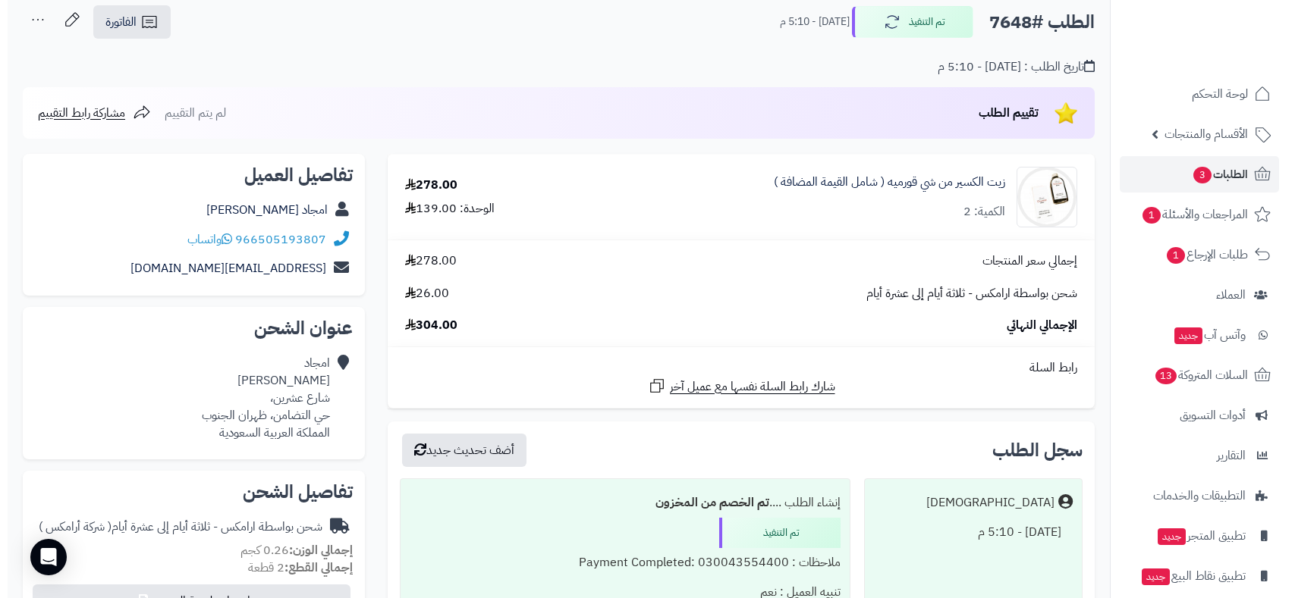
scroll to position [421, 0]
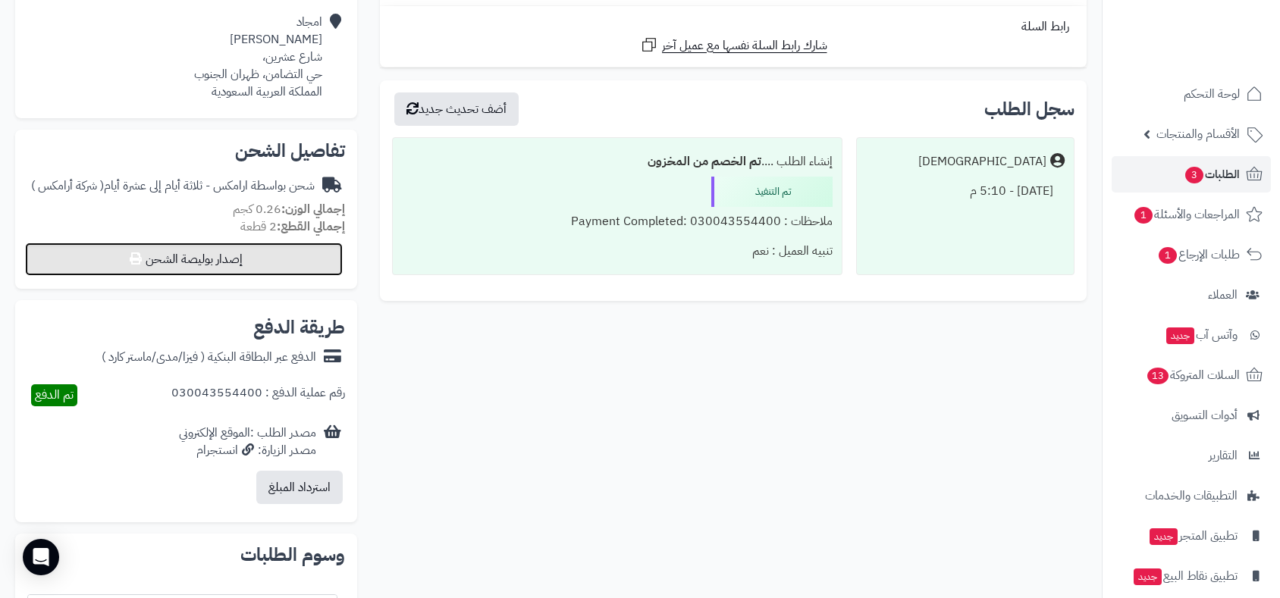
click at [243, 256] on button "إصدار بوليصة الشحن" at bounding box center [184, 259] width 318 height 33
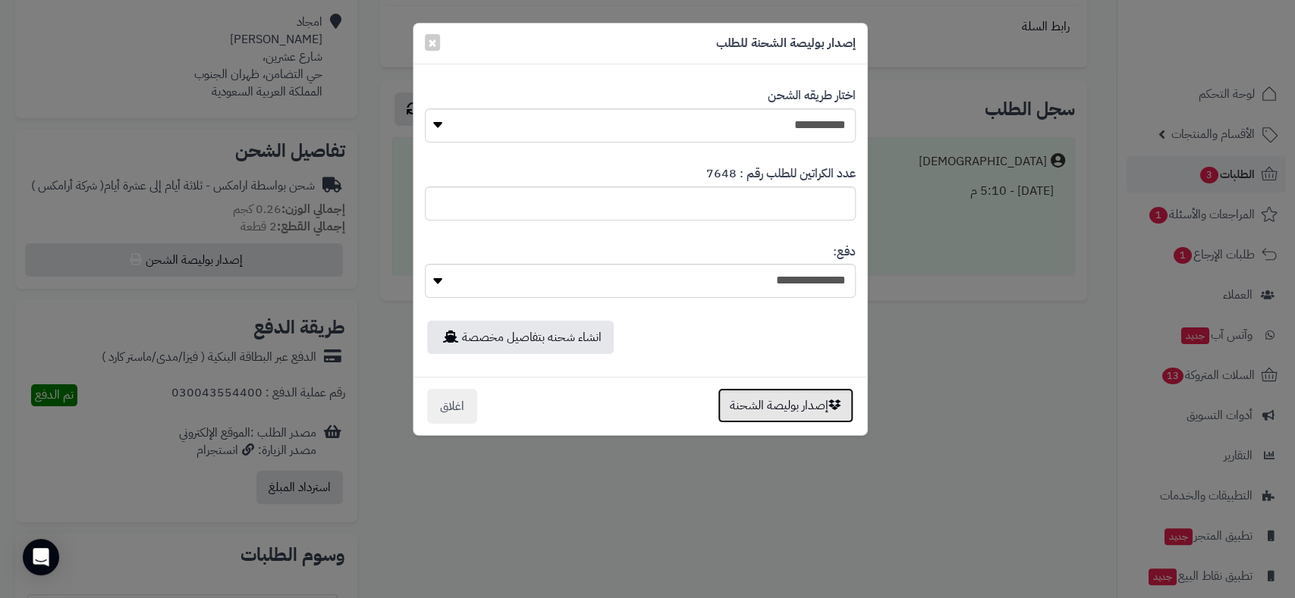
click at [753, 397] on button "إصدار بوليصة الشحنة" at bounding box center [785, 405] width 136 height 35
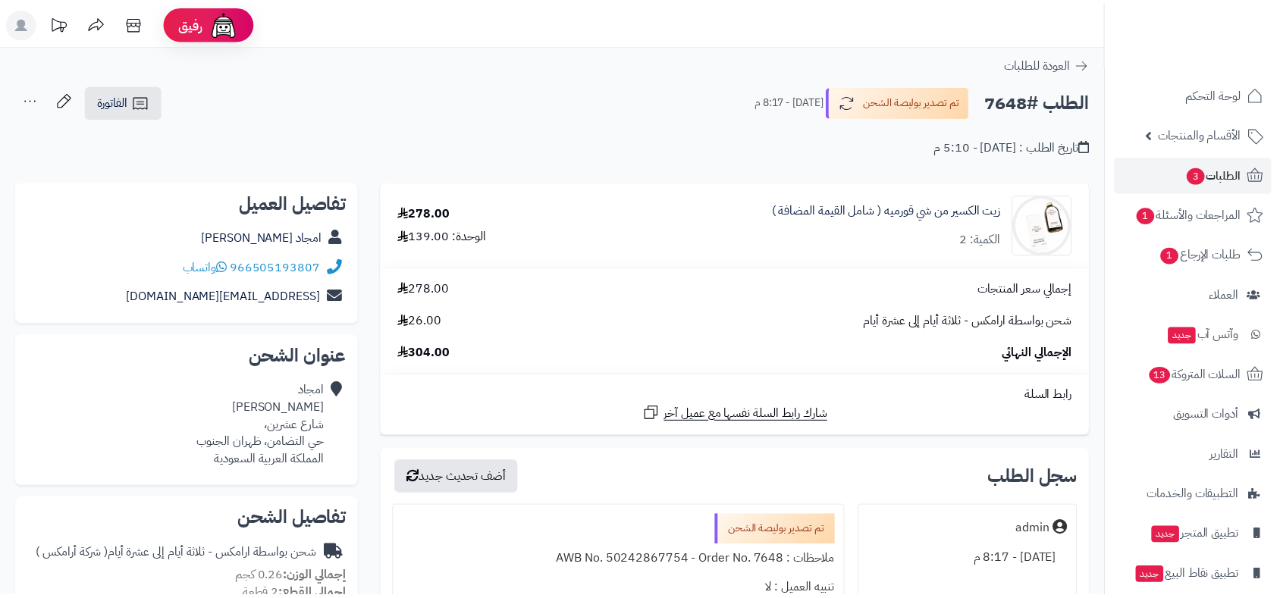
scroll to position [369, 0]
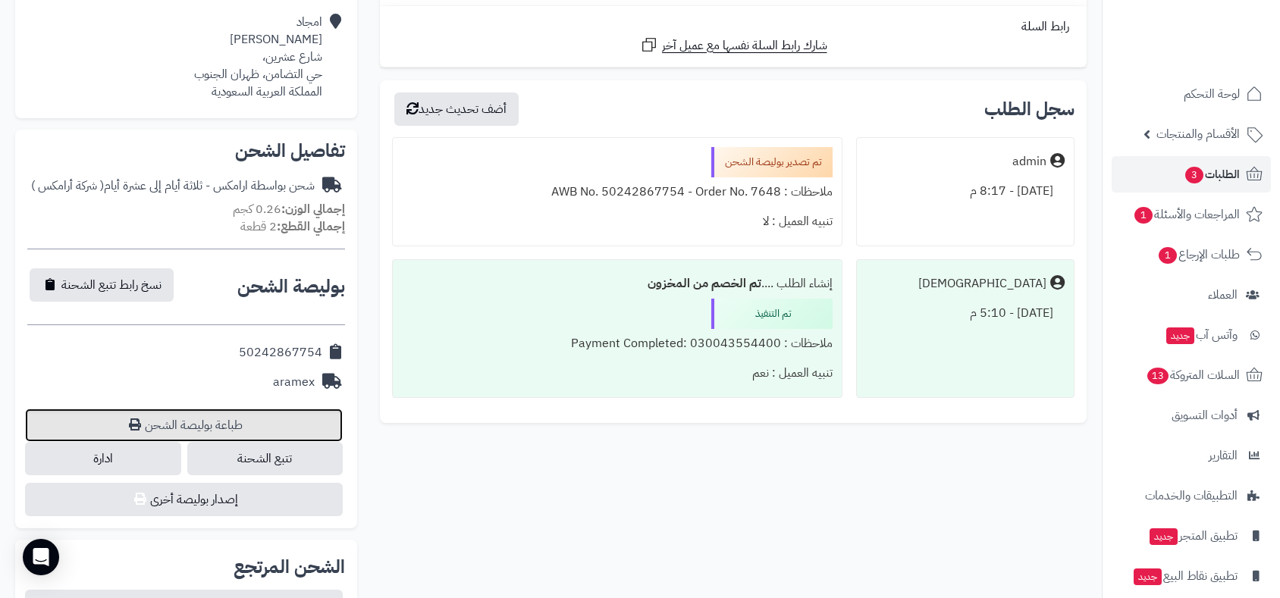
click at [200, 416] on link "طباعة بوليصة الشحن" at bounding box center [184, 425] width 318 height 33
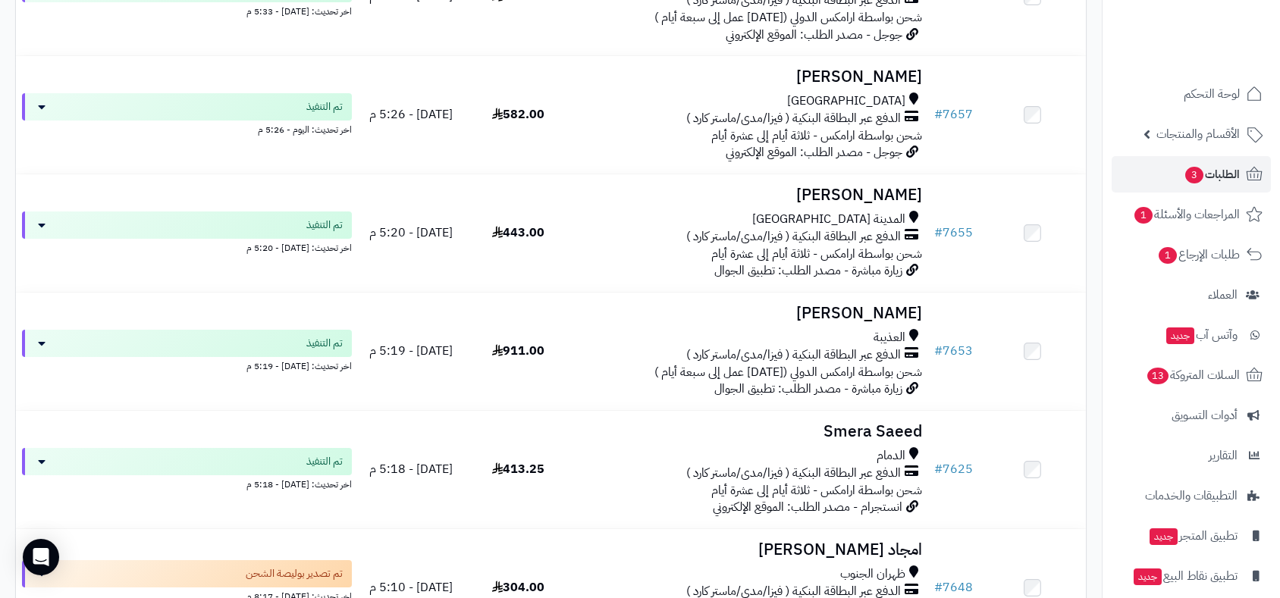
scroll to position [2105, 0]
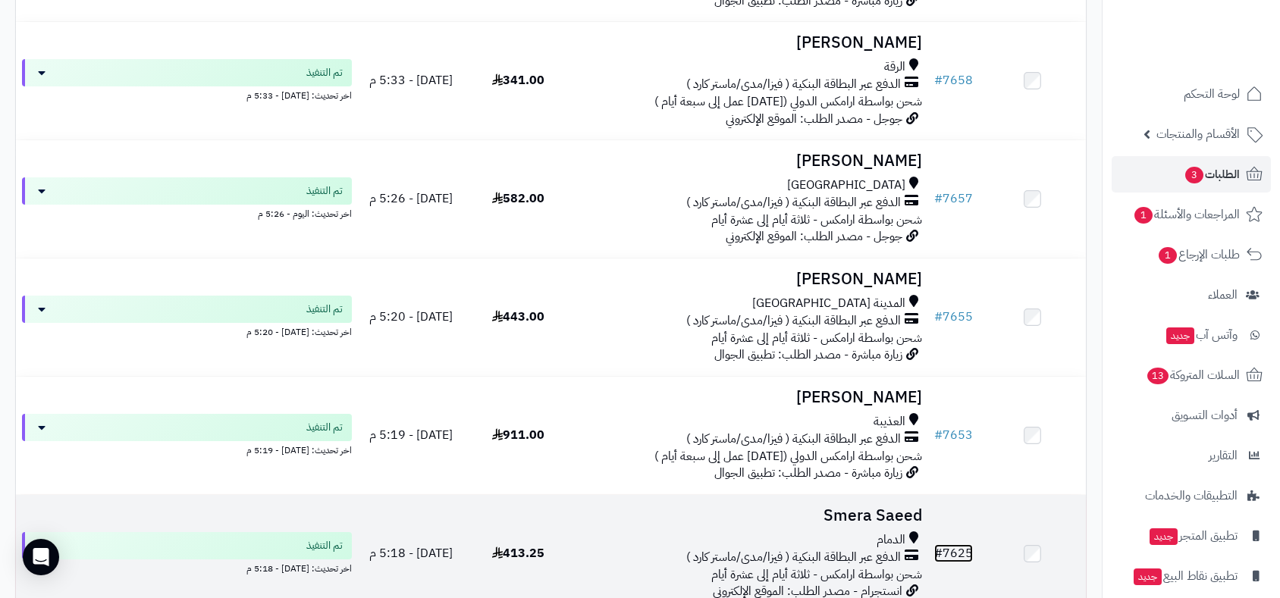
click at [962, 545] on link "# 7625" at bounding box center [953, 554] width 39 height 18
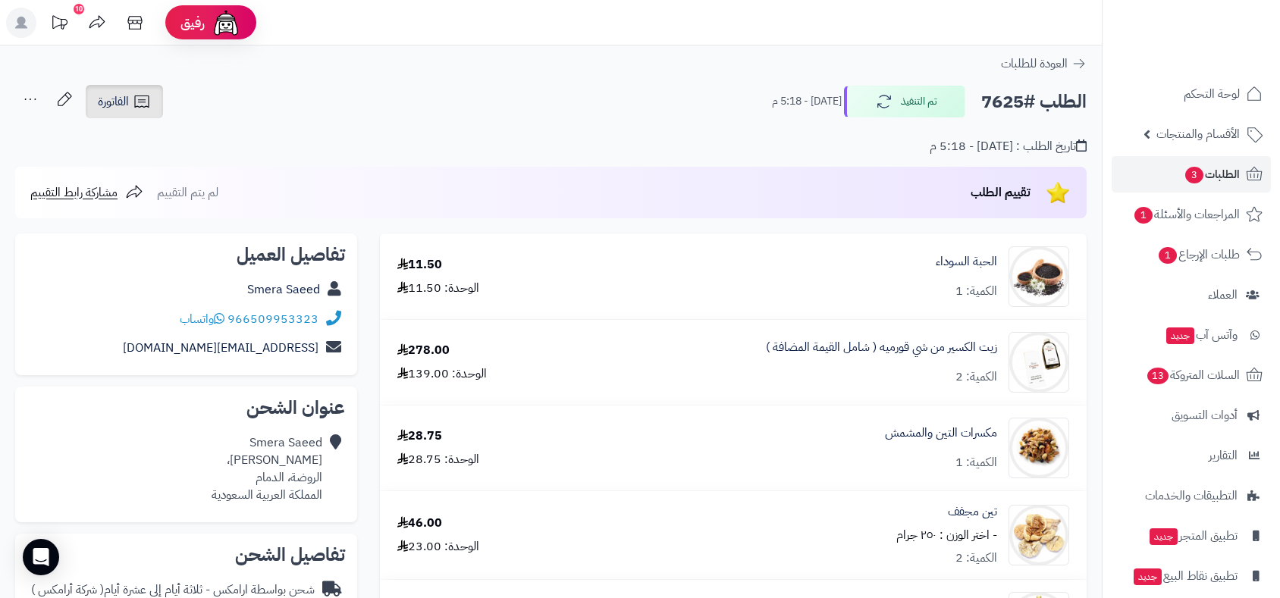
click at [108, 91] on link "الفاتورة" at bounding box center [124, 101] width 77 height 33
click at [110, 88] on link "الفاتورة" at bounding box center [124, 101] width 77 height 33
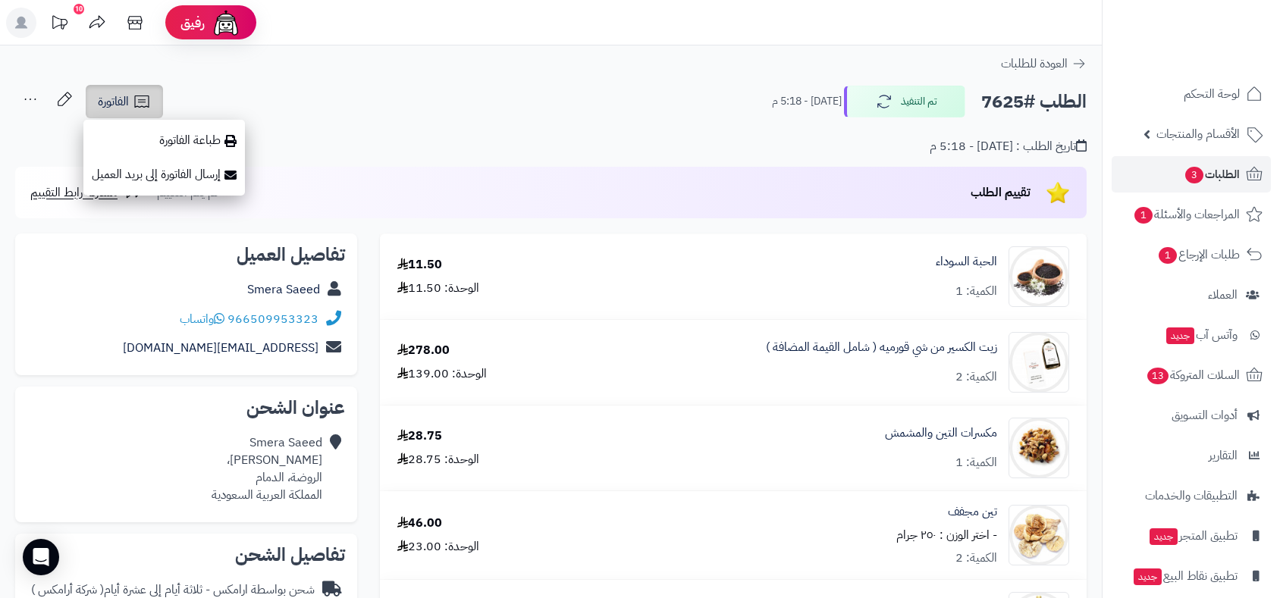
click at [110, 88] on link "الفاتورة" at bounding box center [124, 101] width 77 height 33
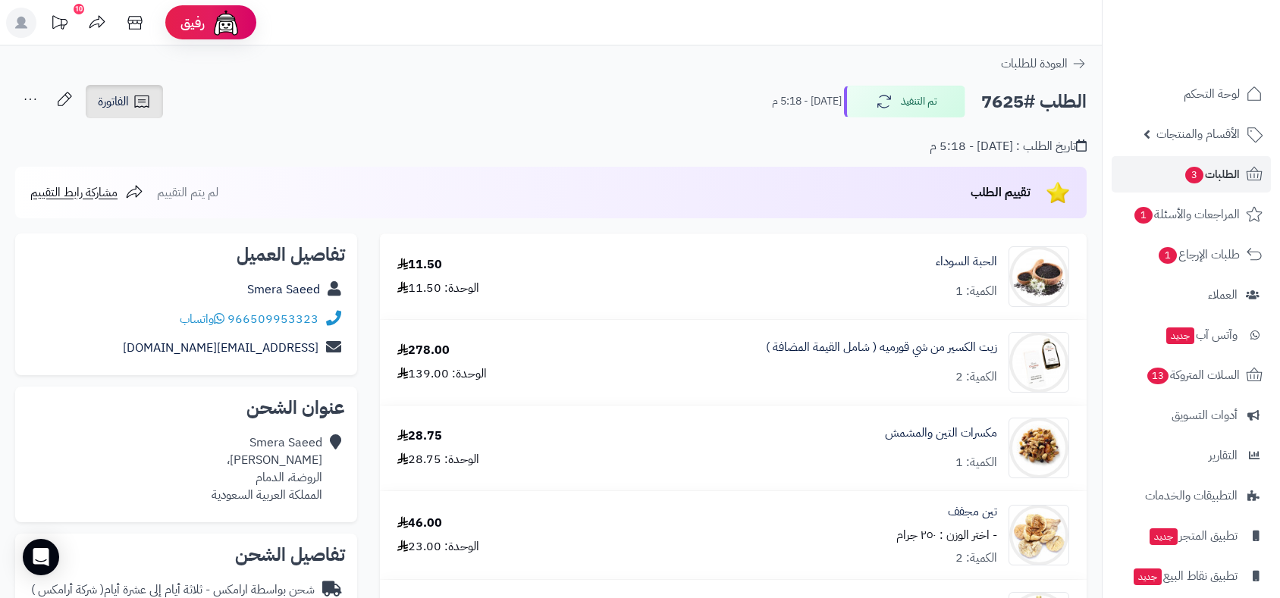
click at [110, 88] on link "الفاتورة" at bounding box center [124, 101] width 77 height 33
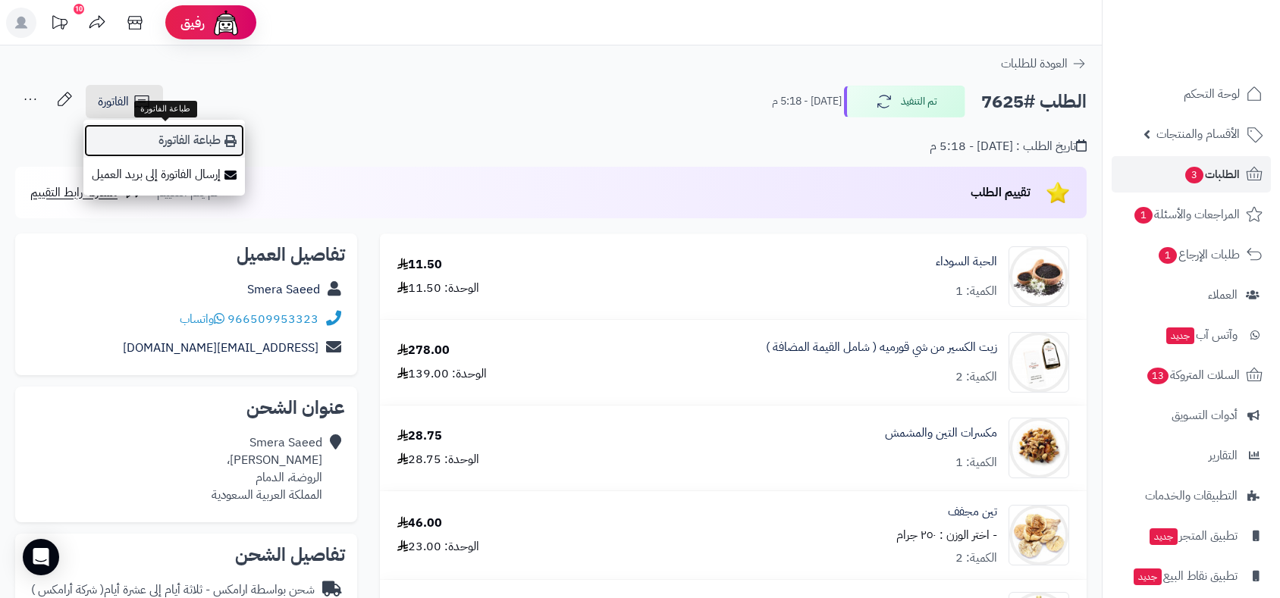
click at [194, 133] on link "طباعة الفاتورة" at bounding box center [164, 141] width 162 height 34
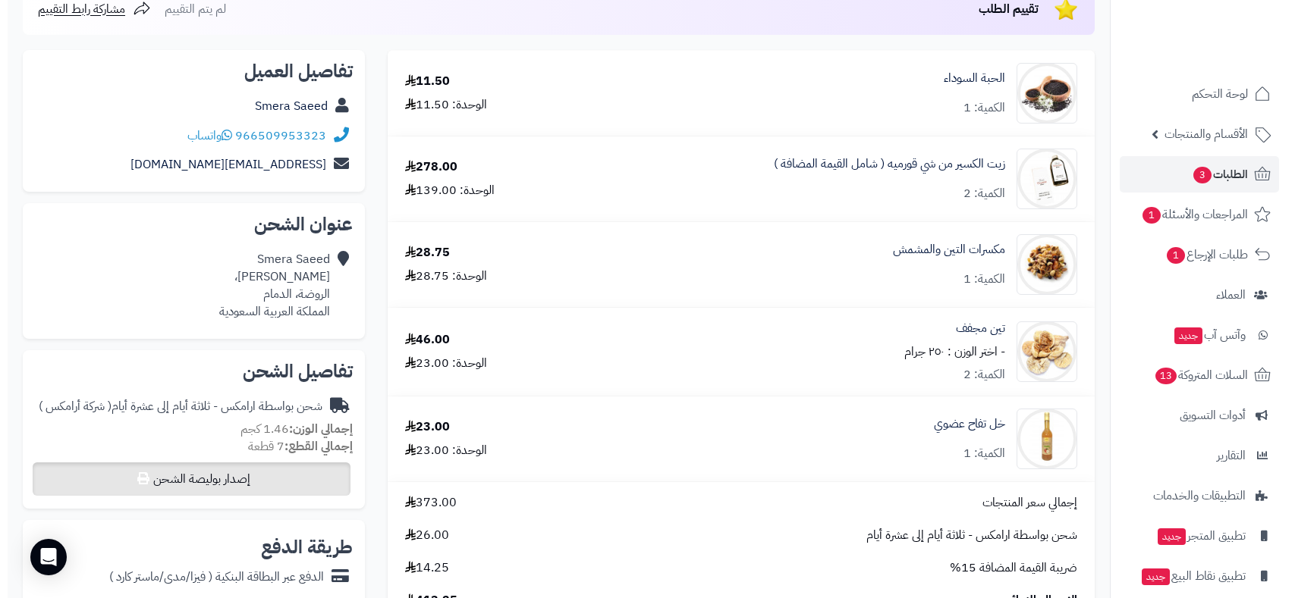
scroll to position [421, 0]
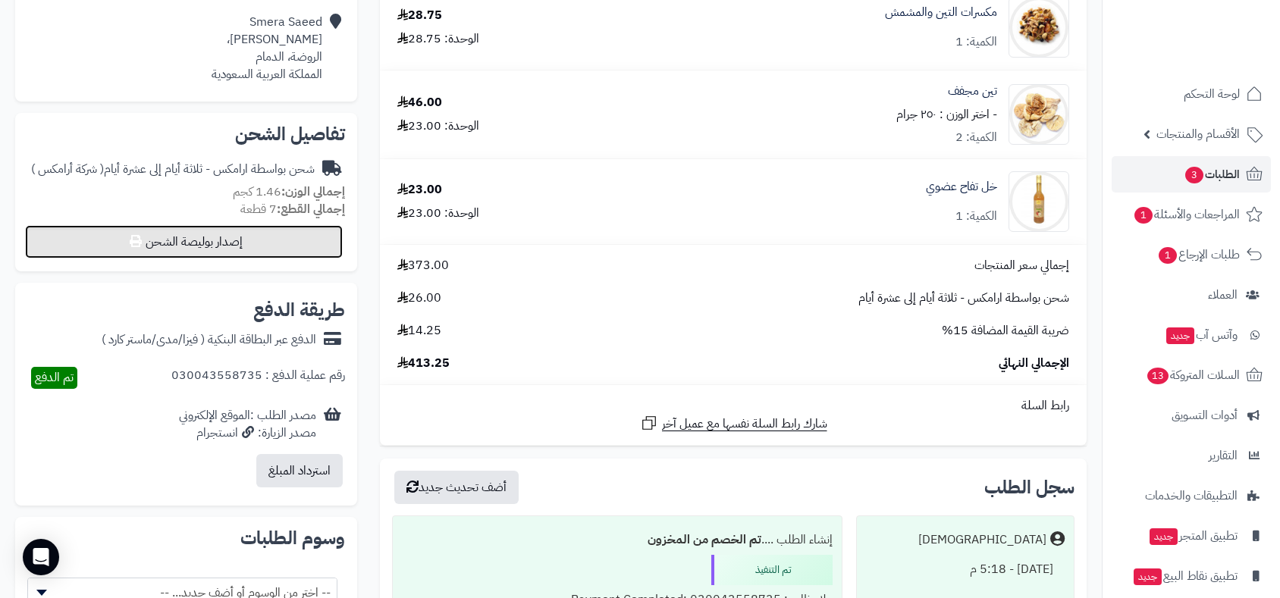
click at [287, 244] on button "إصدار بوليصة الشحن" at bounding box center [184, 241] width 318 height 33
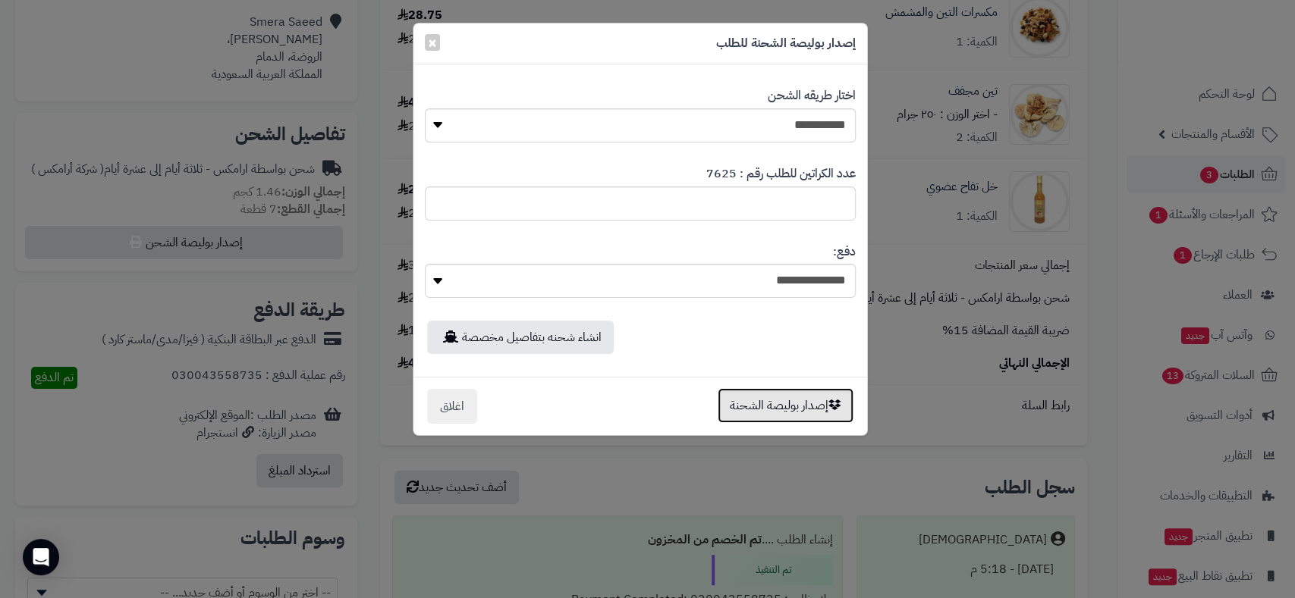
click at [768, 396] on button "إصدار بوليصة الشحنة" at bounding box center [785, 405] width 136 height 35
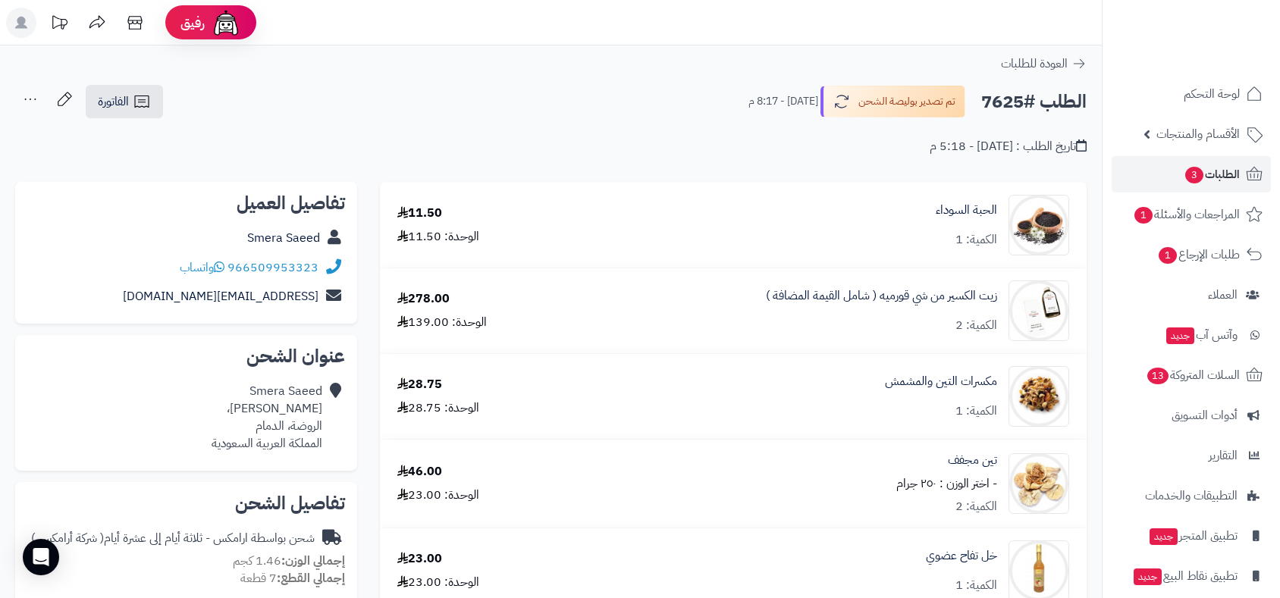
scroll to position [369, 0]
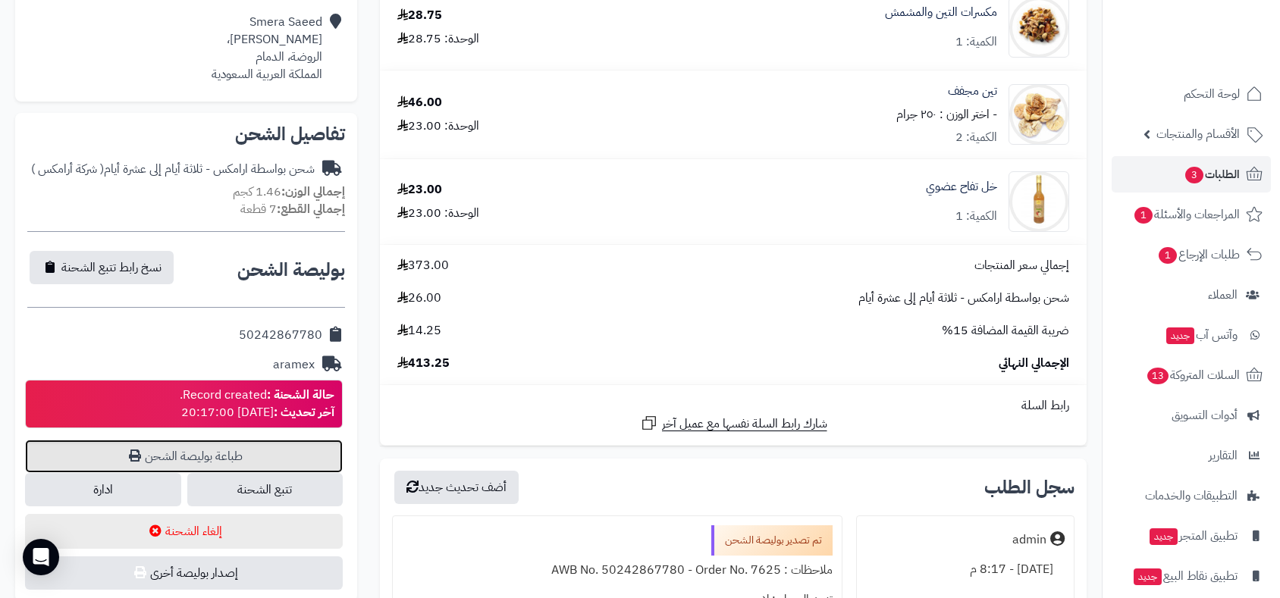
click at [242, 457] on link "طباعة بوليصة الشحن" at bounding box center [184, 456] width 318 height 33
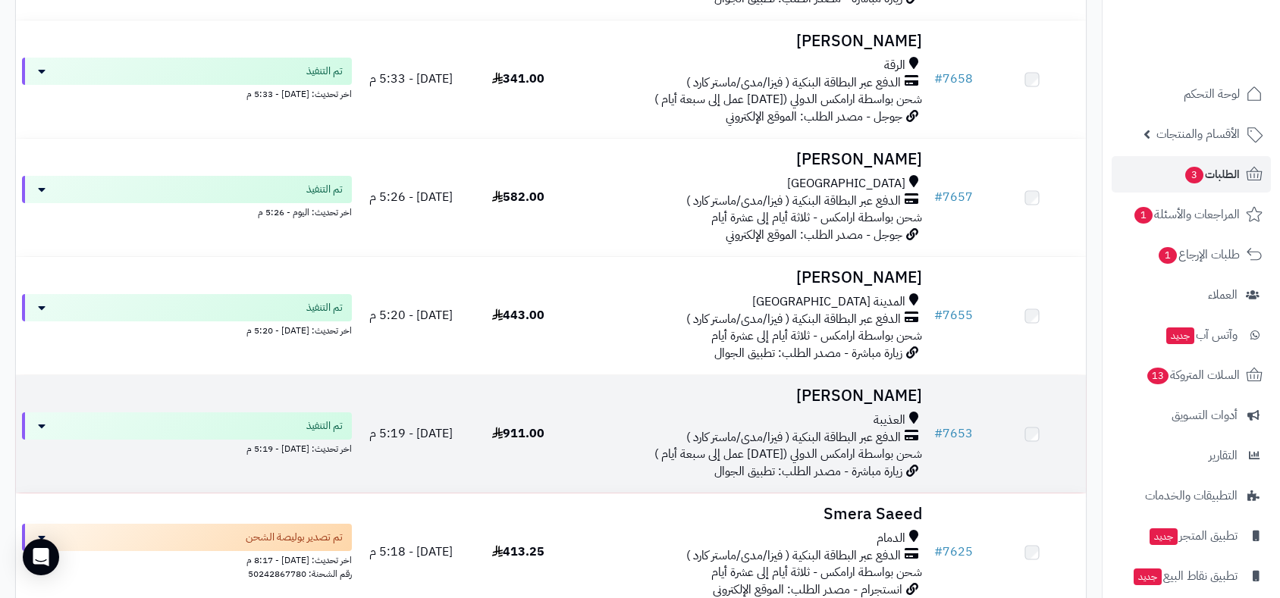
scroll to position [2104, 0]
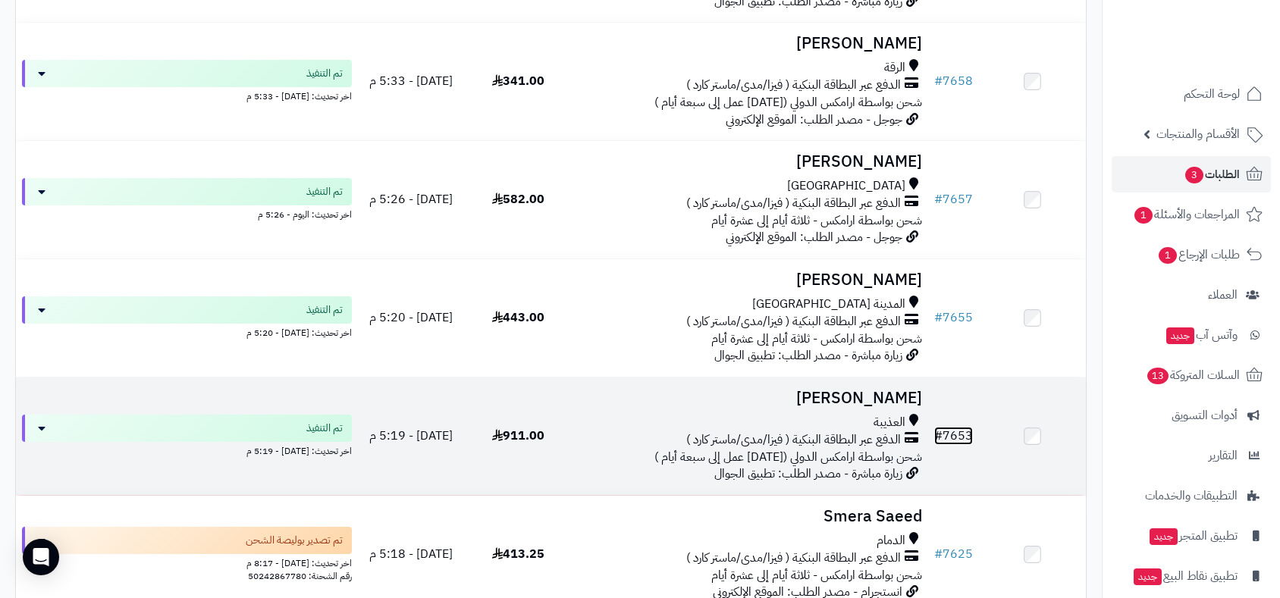
click at [962, 429] on link "# 7653" at bounding box center [953, 436] width 39 height 18
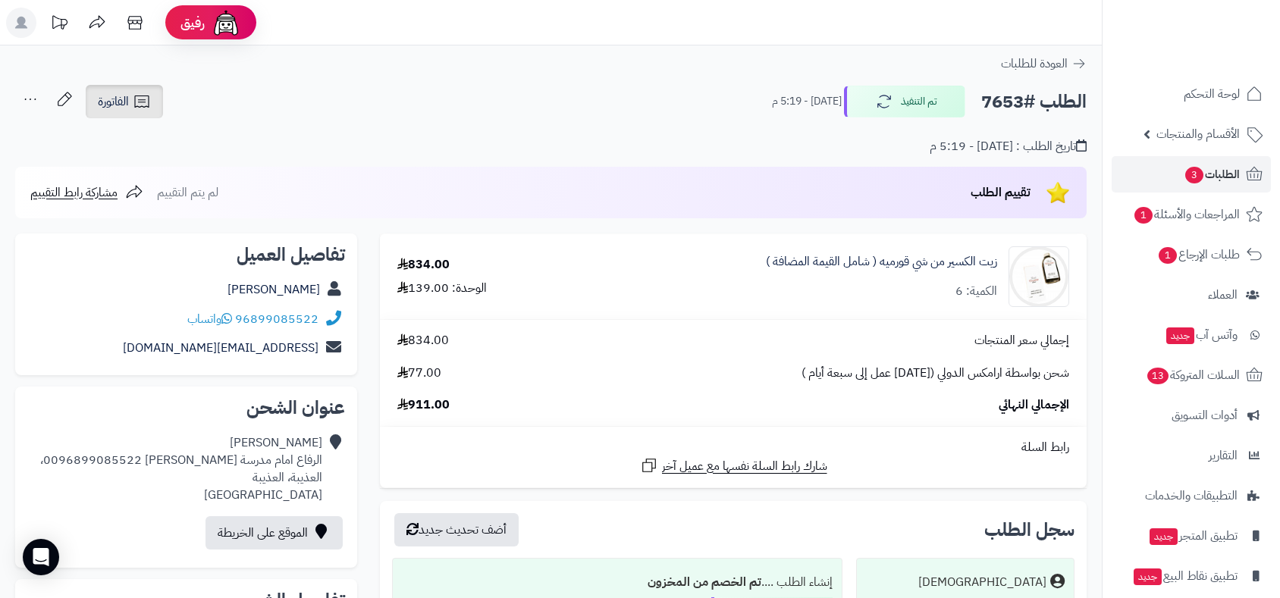
click at [121, 95] on span "الفاتورة" at bounding box center [113, 102] width 31 height 18
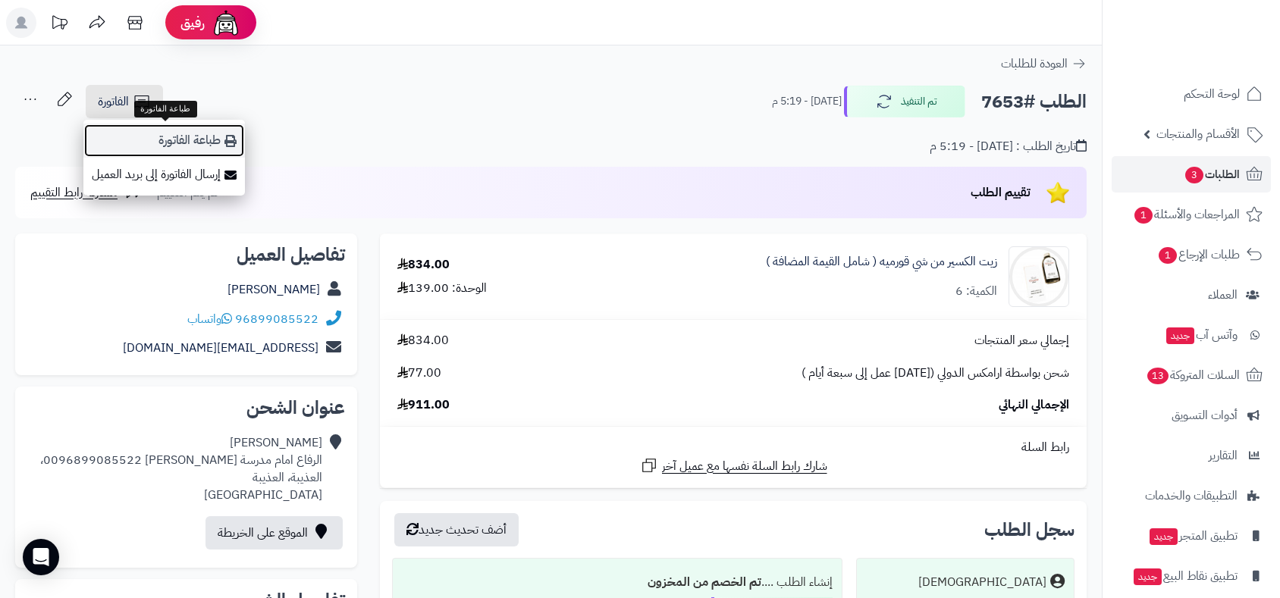
click at [193, 138] on link "طباعة الفاتورة" at bounding box center [164, 141] width 162 height 34
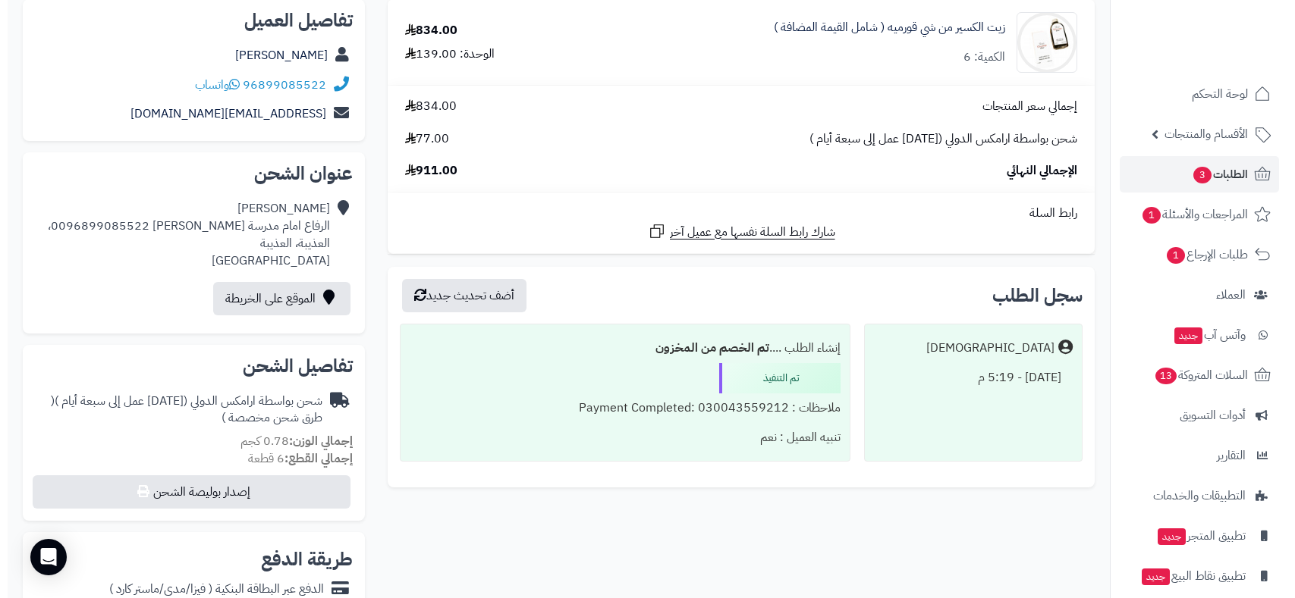
scroll to position [589, 0]
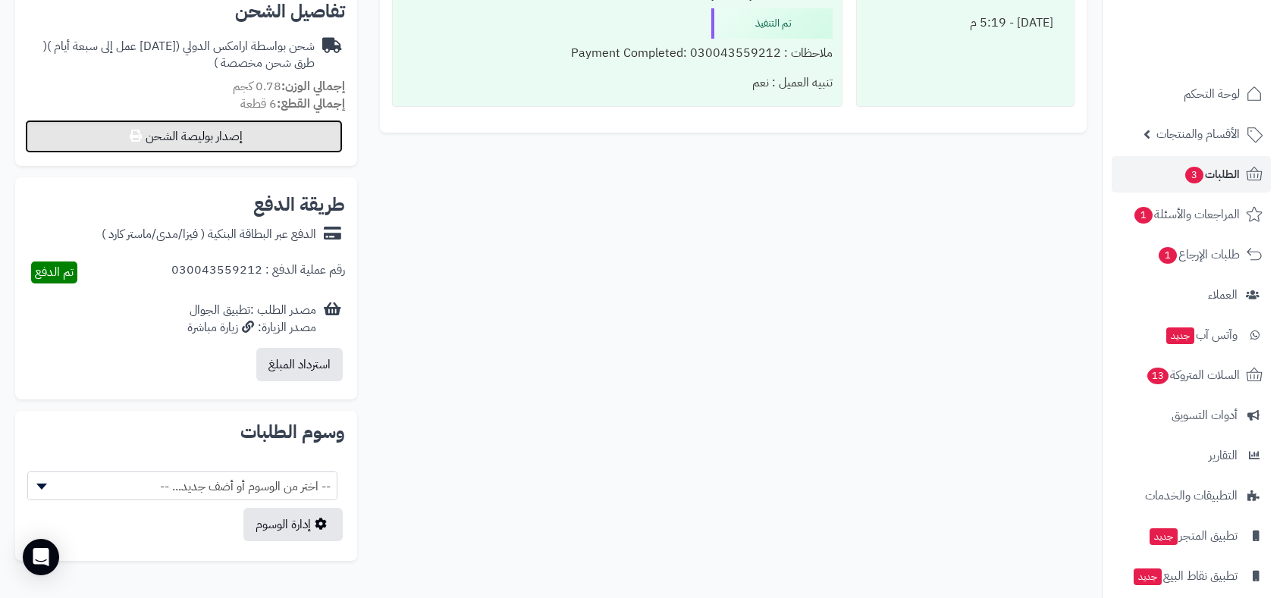
click at [264, 137] on button "إصدار بوليصة الشحن" at bounding box center [184, 136] width 318 height 33
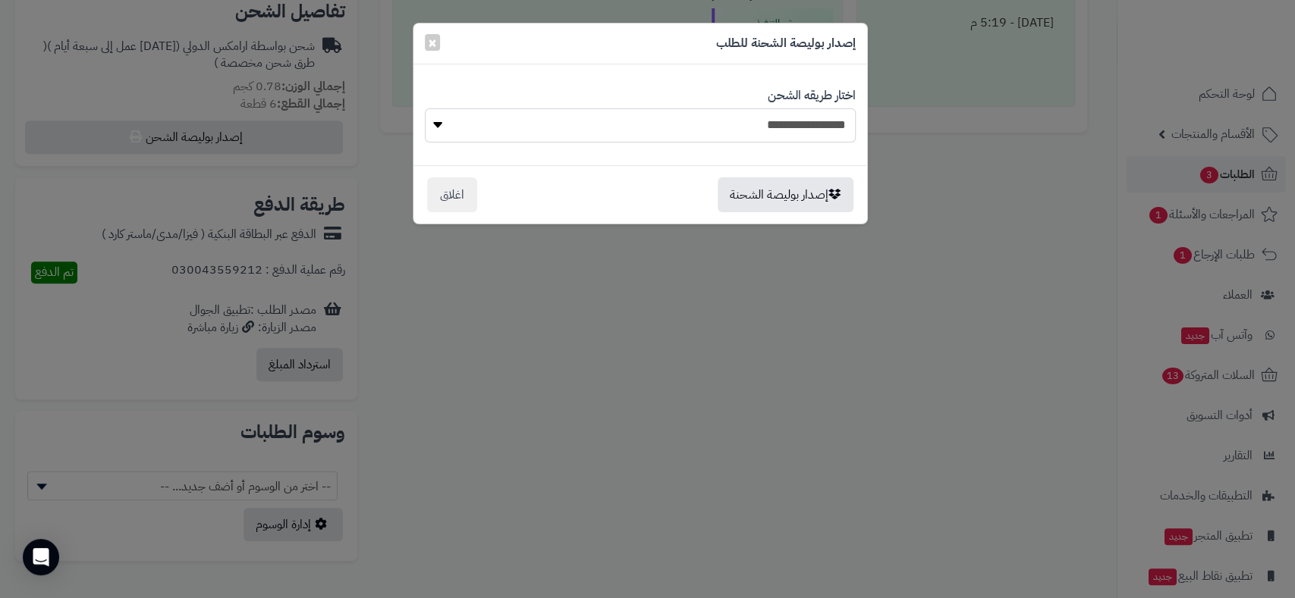
click at [734, 118] on select "**********" at bounding box center [640, 125] width 431 height 34
select select "******"
click at [425, 108] on select "**********" at bounding box center [640, 125] width 431 height 34
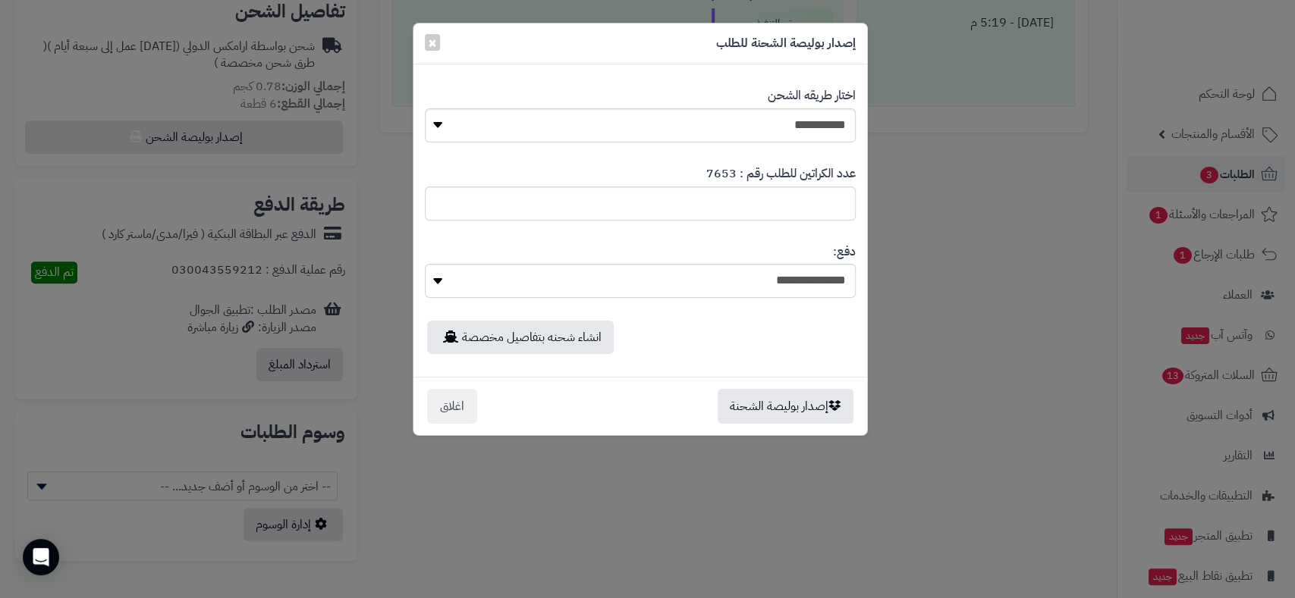
click at [807, 172] on label "عدد الكراتين للطلب رقم : 7653" at bounding box center [780, 173] width 149 height 17
click at [551, 337] on link "انشاء شحنه بتفاصيل مخصصة" at bounding box center [520, 337] width 187 height 33
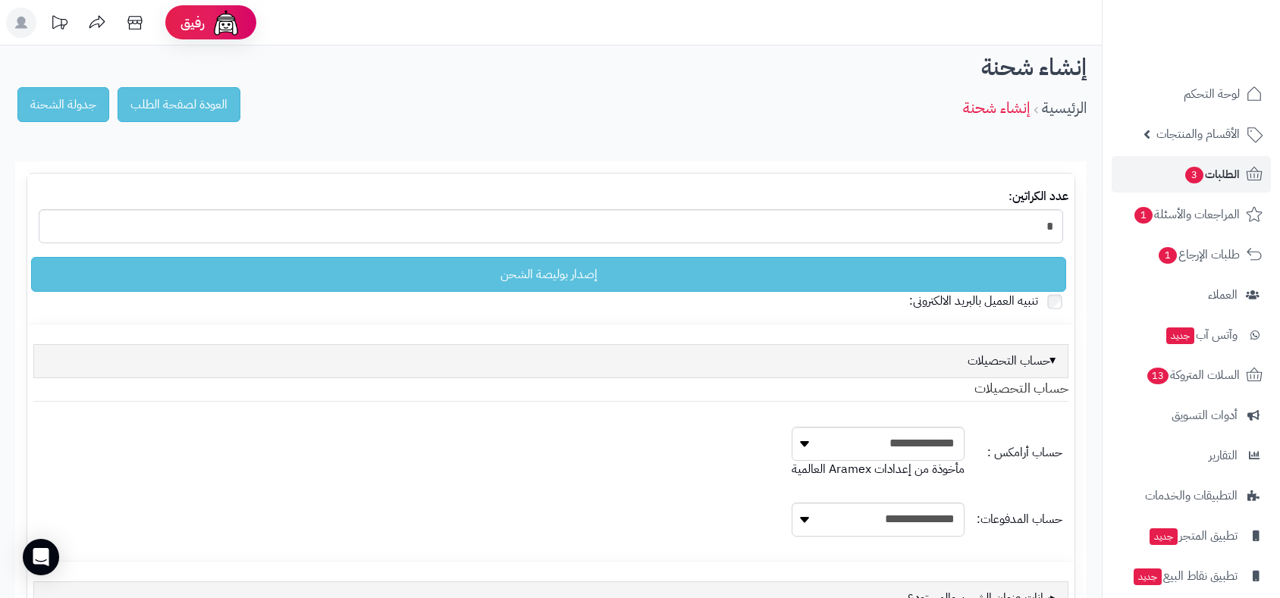
select select
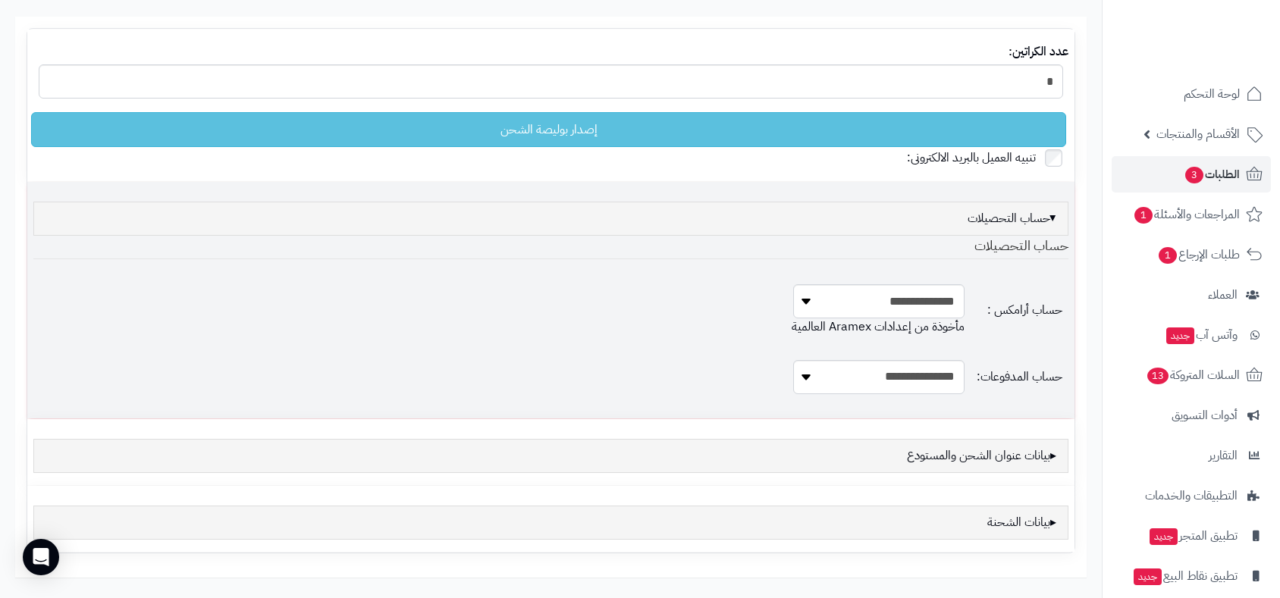
scroll to position [239, 0]
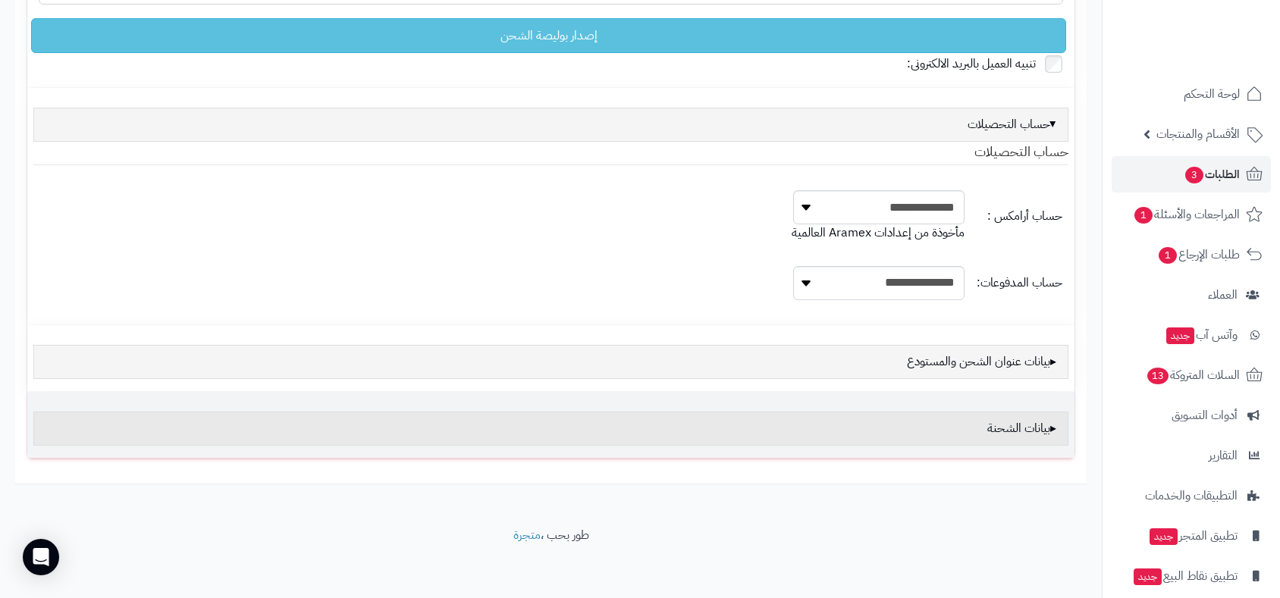
click at [1024, 416] on div "بيانات الشحنة" at bounding box center [550, 429] width 1035 height 34
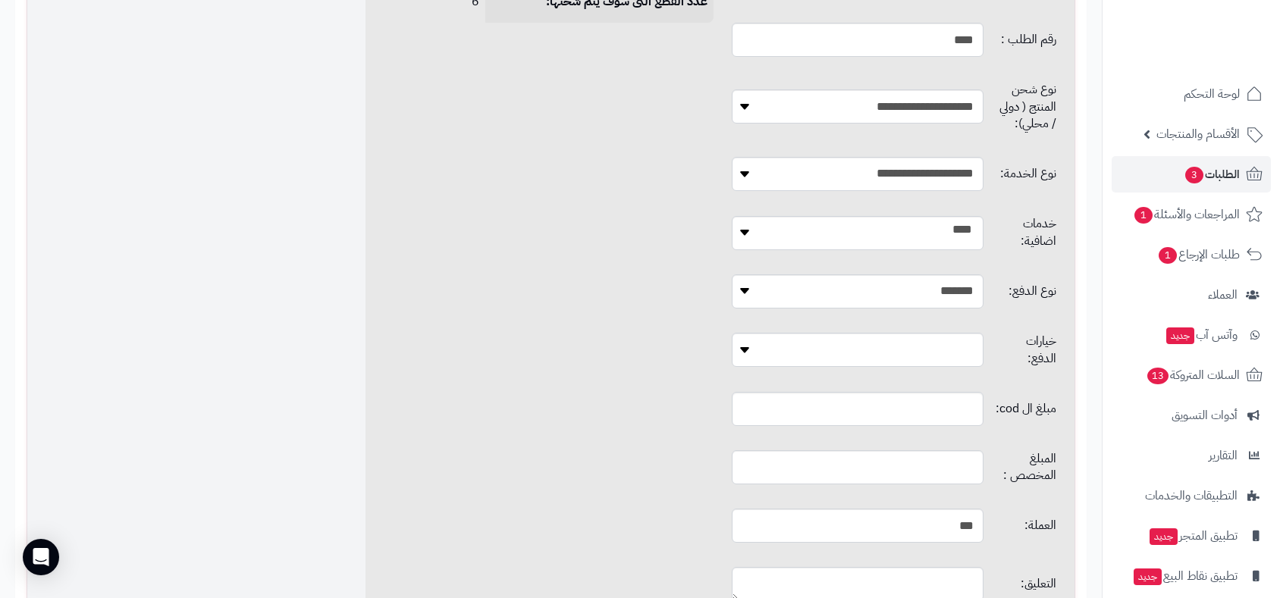
scroll to position [913, 0]
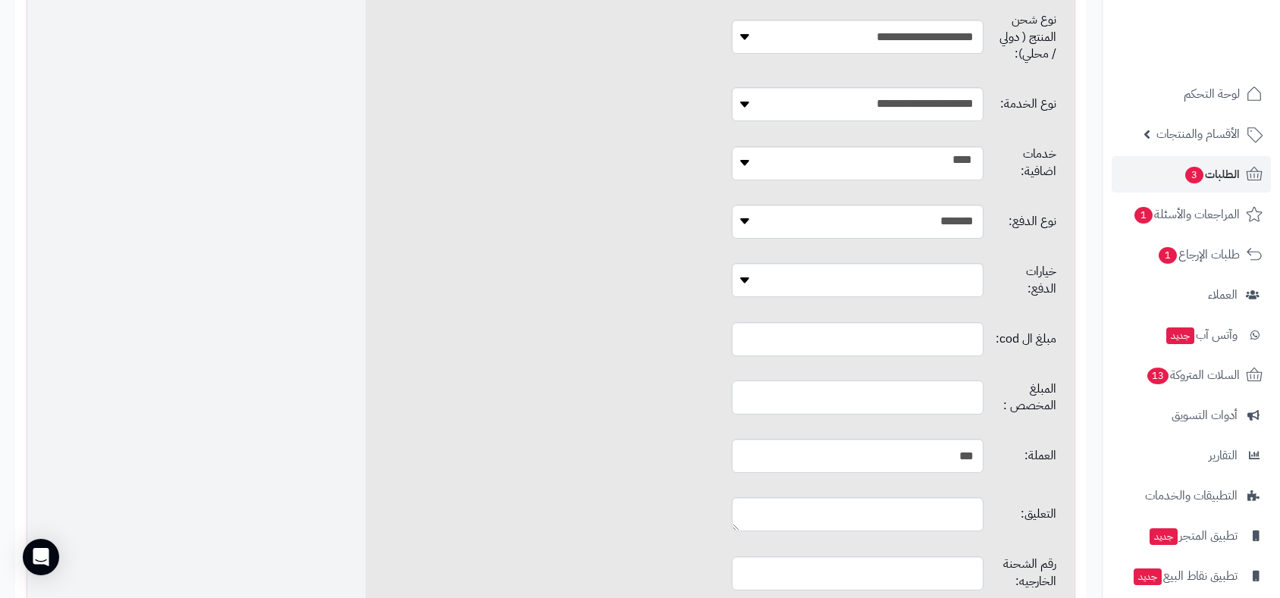
click at [864, 381] on input "text" at bounding box center [857, 398] width 251 height 34
type input "*"
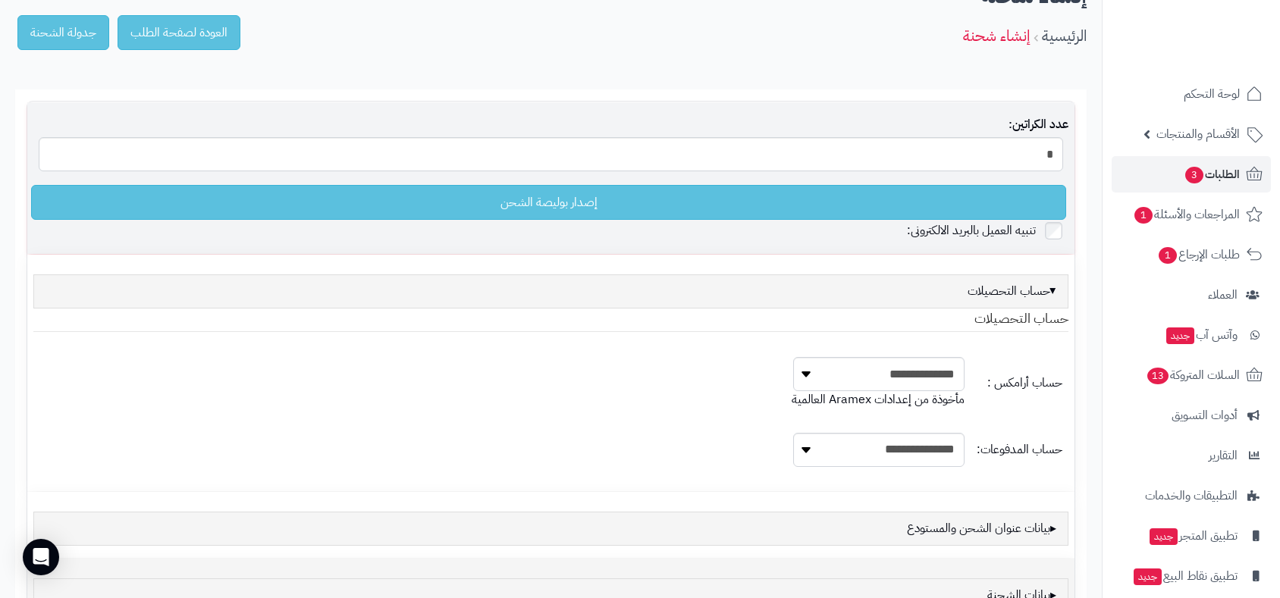
scroll to position [71, 0]
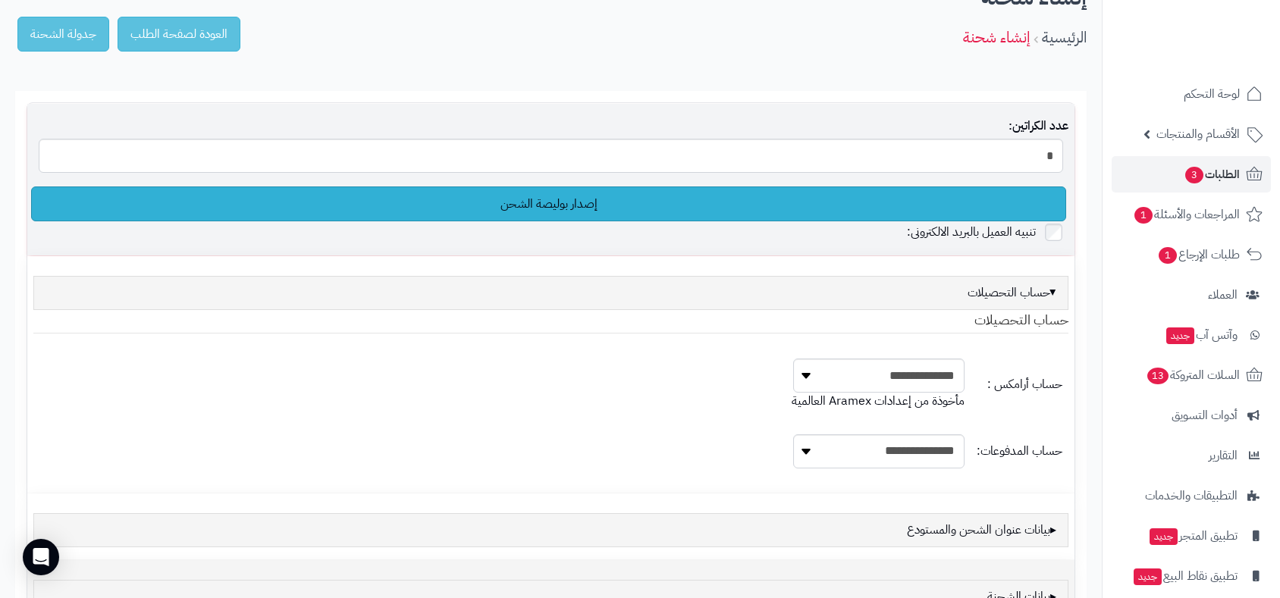
click at [545, 209] on link "إصدار بوليصة الشحن" at bounding box center [548, 204] width 1035 height 35
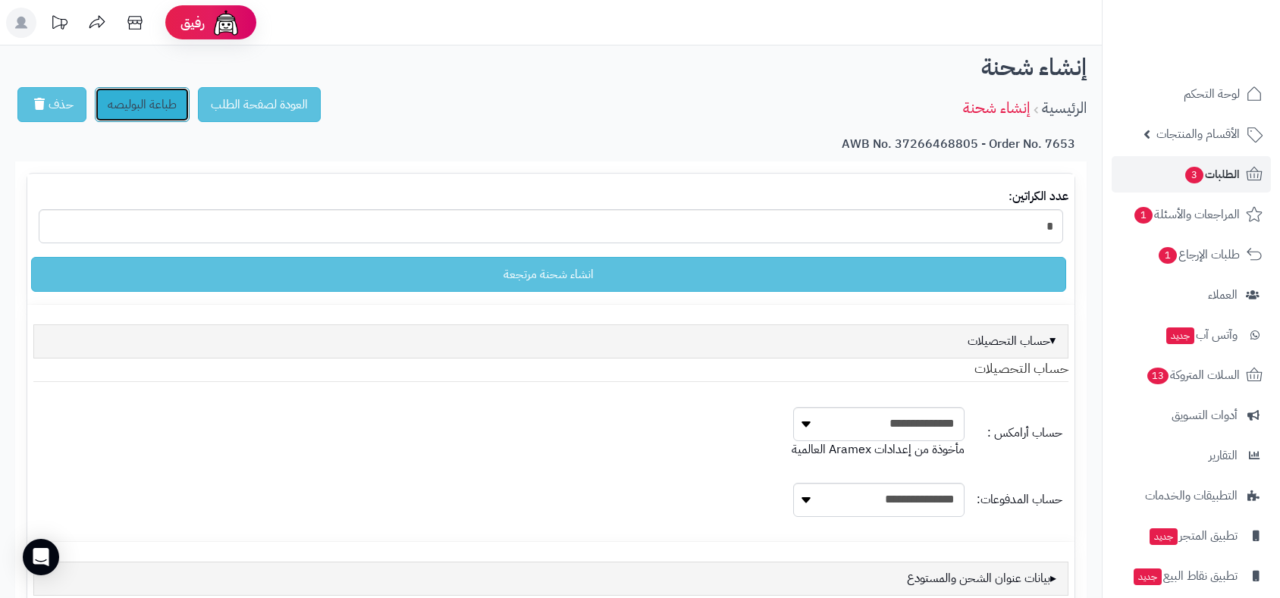
click at [155, 111] on link "طباعة البوليصه" at bounding box center [142, 104] width 95 height 35
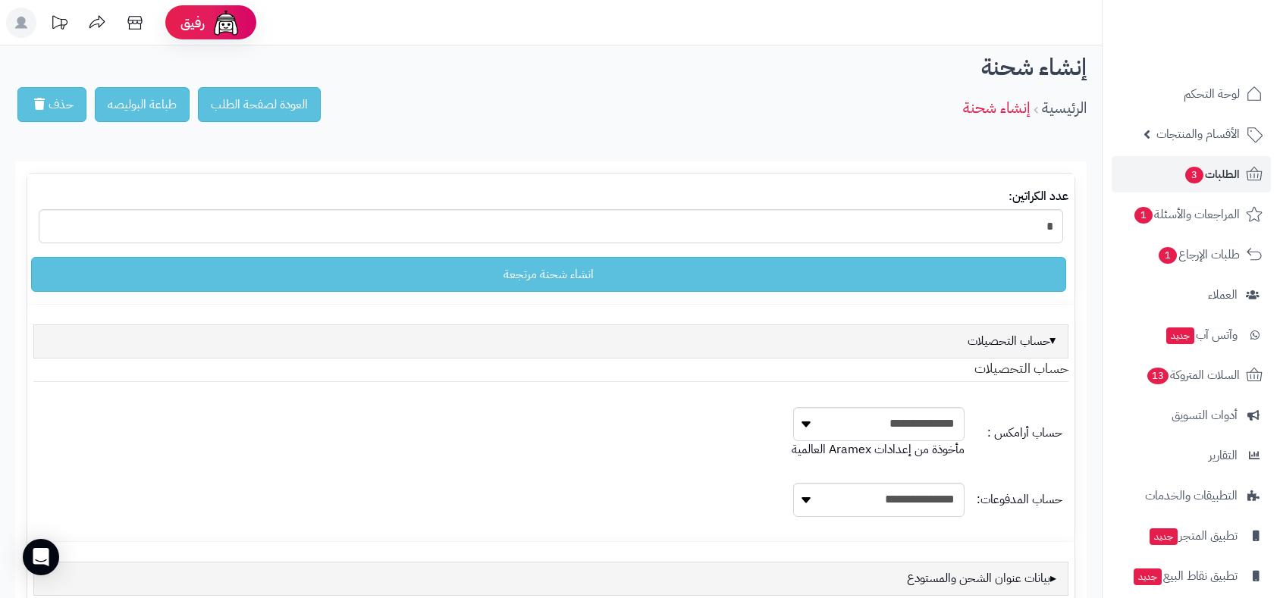
scroll to position [75, 0]
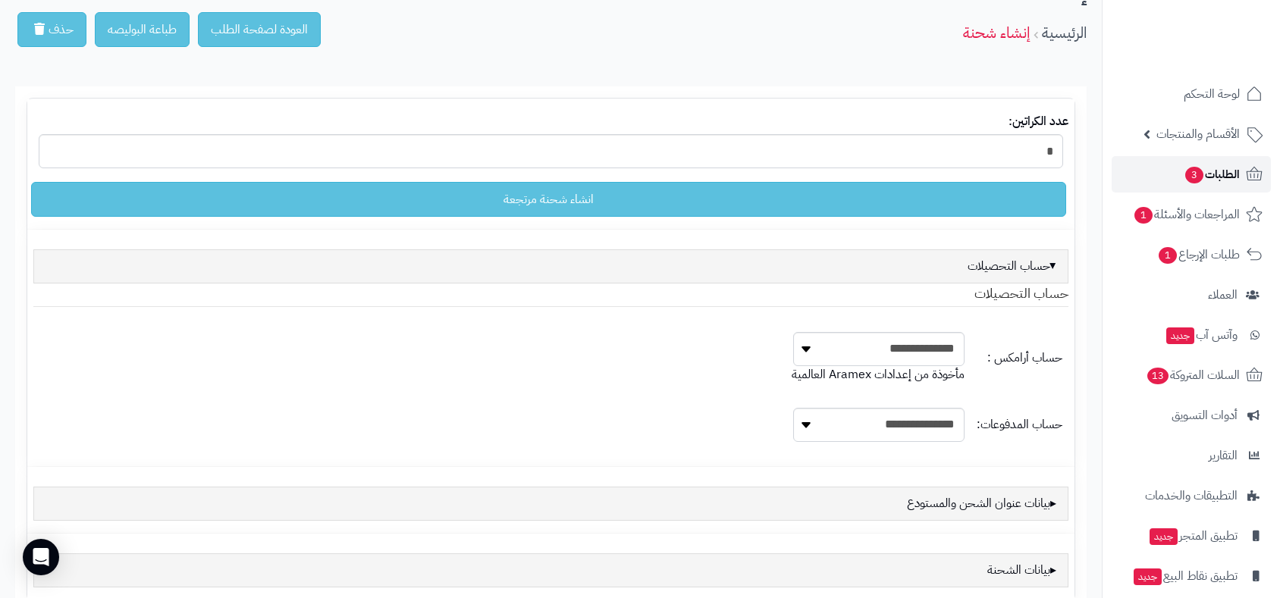
click at [1242, 174] on link "الطلبات 3" at bounding box center [1191, 174] width 159 height 36
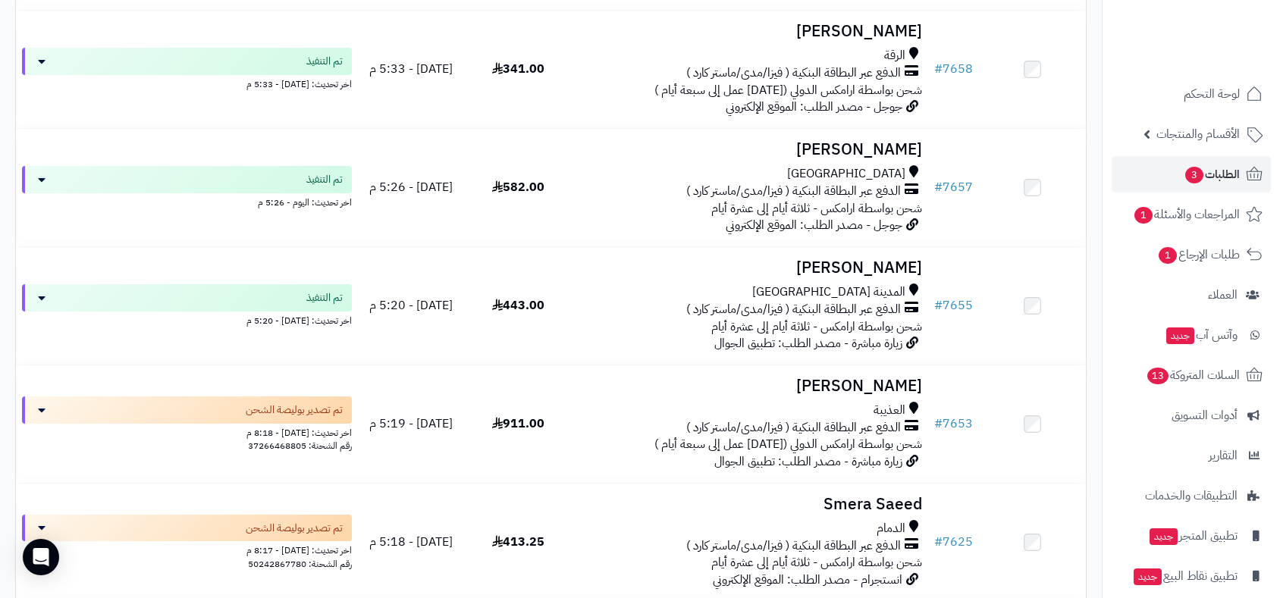
scroll to position [2106, 0]
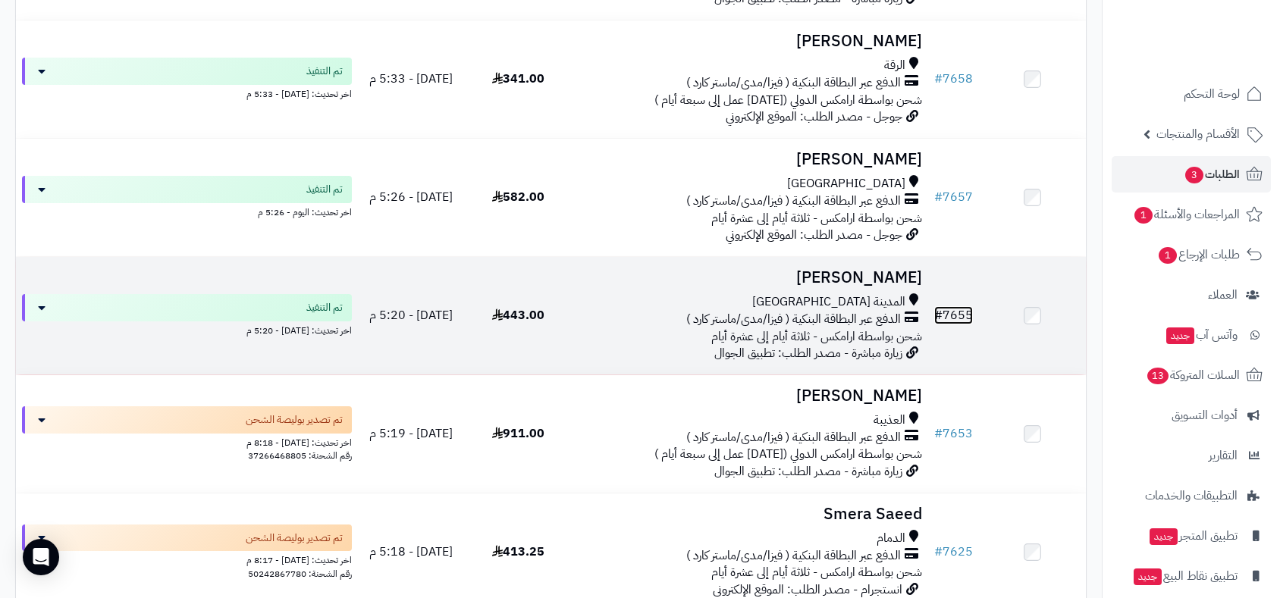
click at [954, 311] on link "# 7655" at bounding box center [953, 315] width 39 height 18
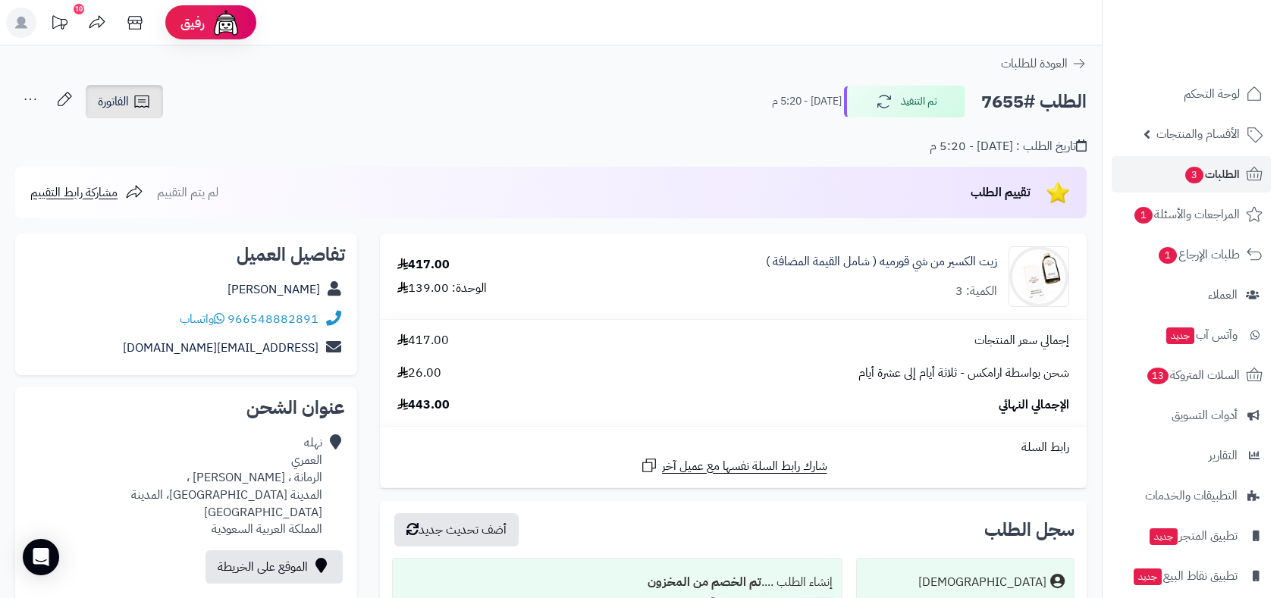
click at [124, 89] on link "الفاتورة" at bounding box center [124, 101] width 77 height 33
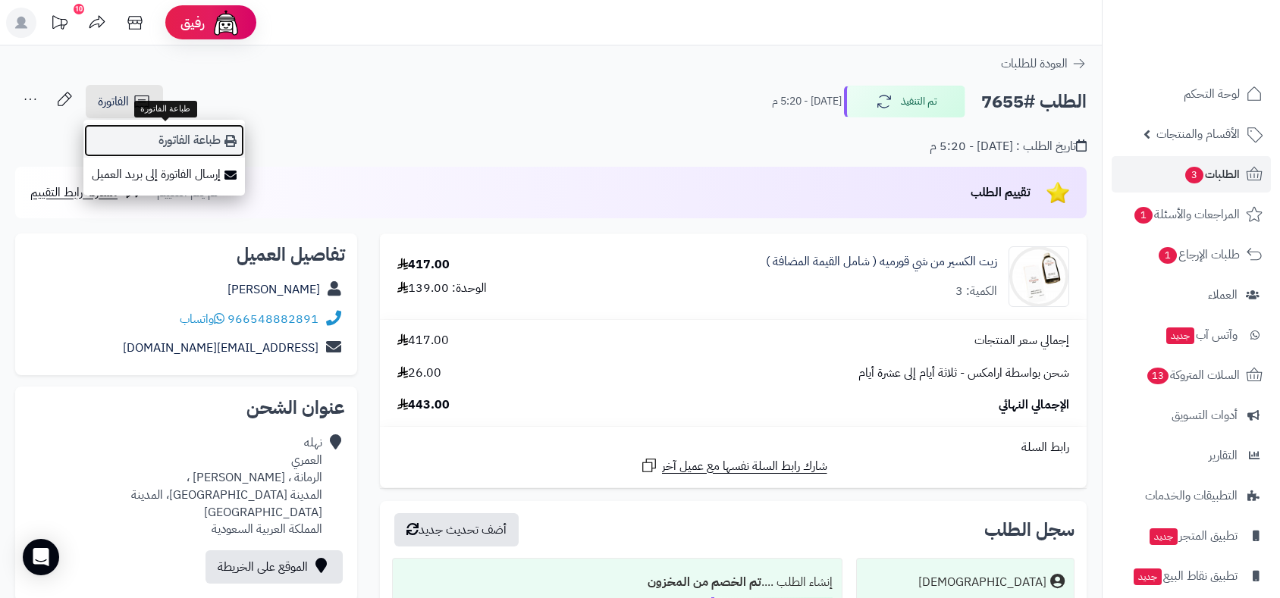
click at [165, 131] on link "طباعة الفاتورة" at bounding box center [164, 141] width 162 height 34
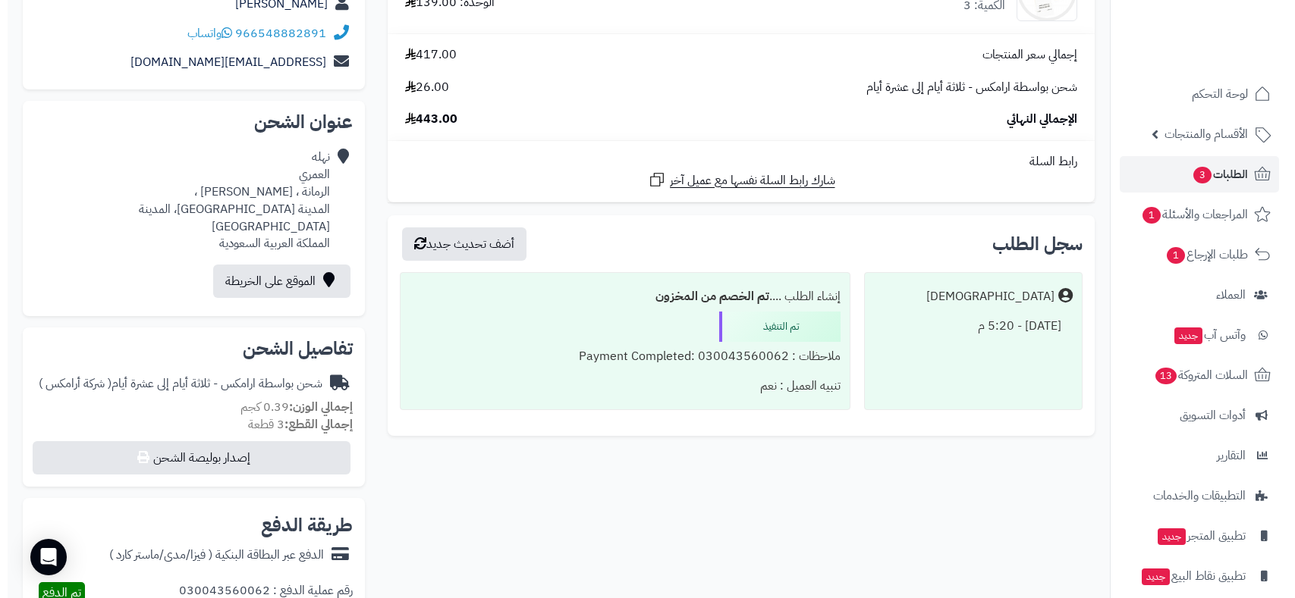
scroll to position [337, 0]
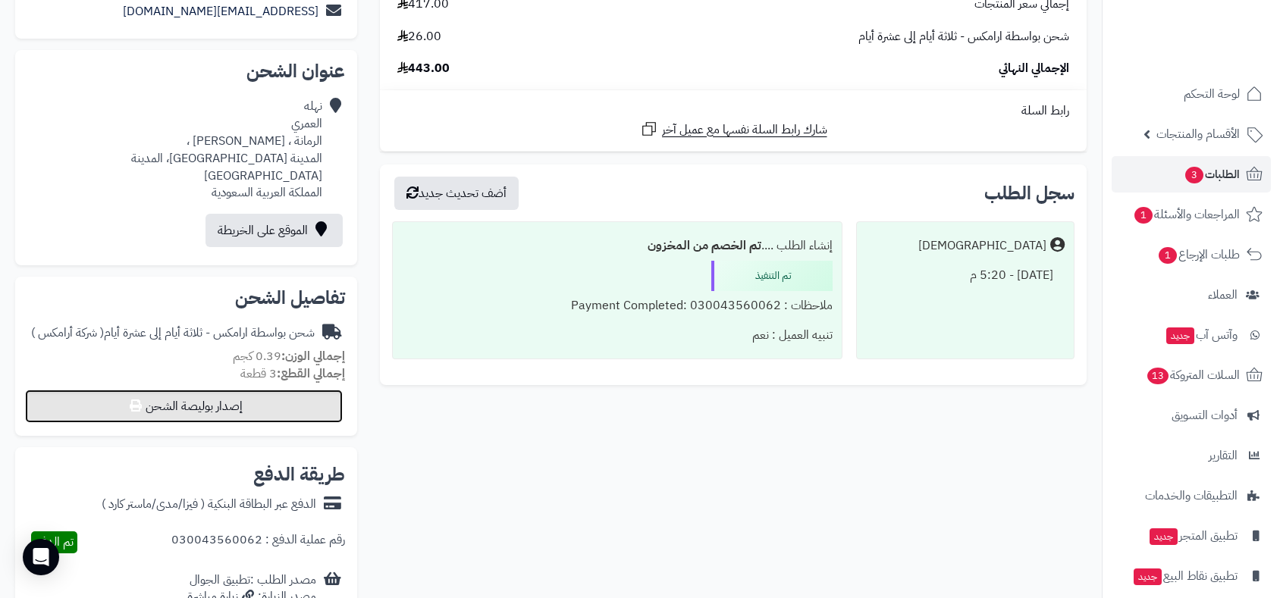
click at [206, 391] on button "إصدار بوليصة الشحن" at bounding box center [184, 406] width 318 height 33
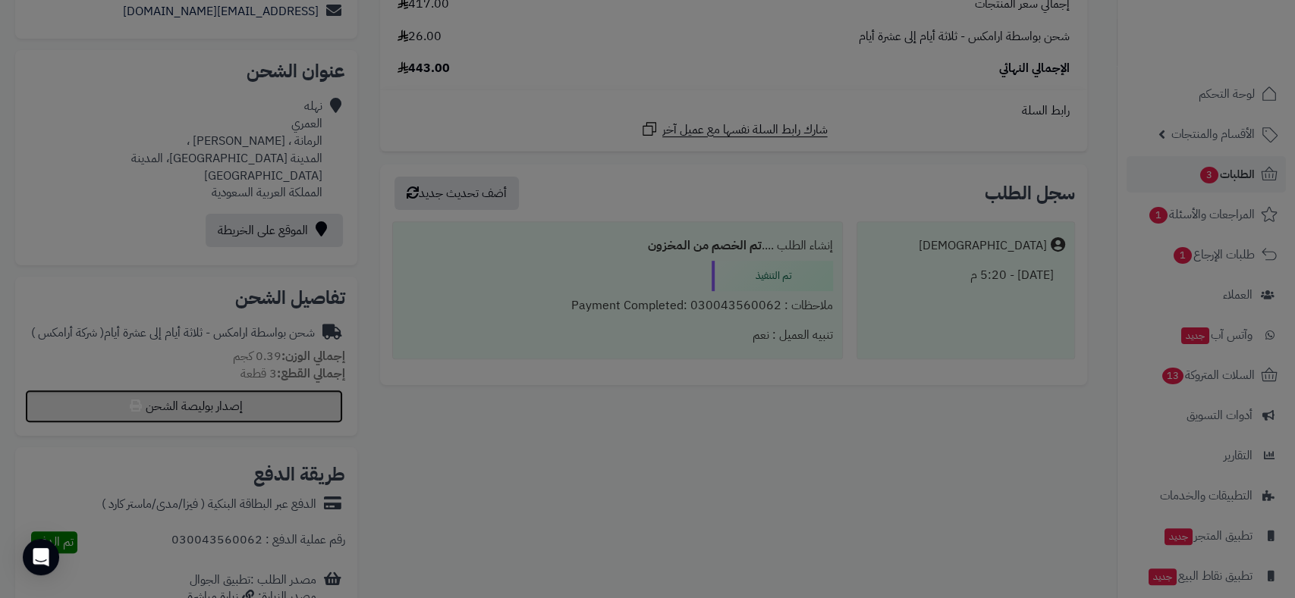
select select "******"
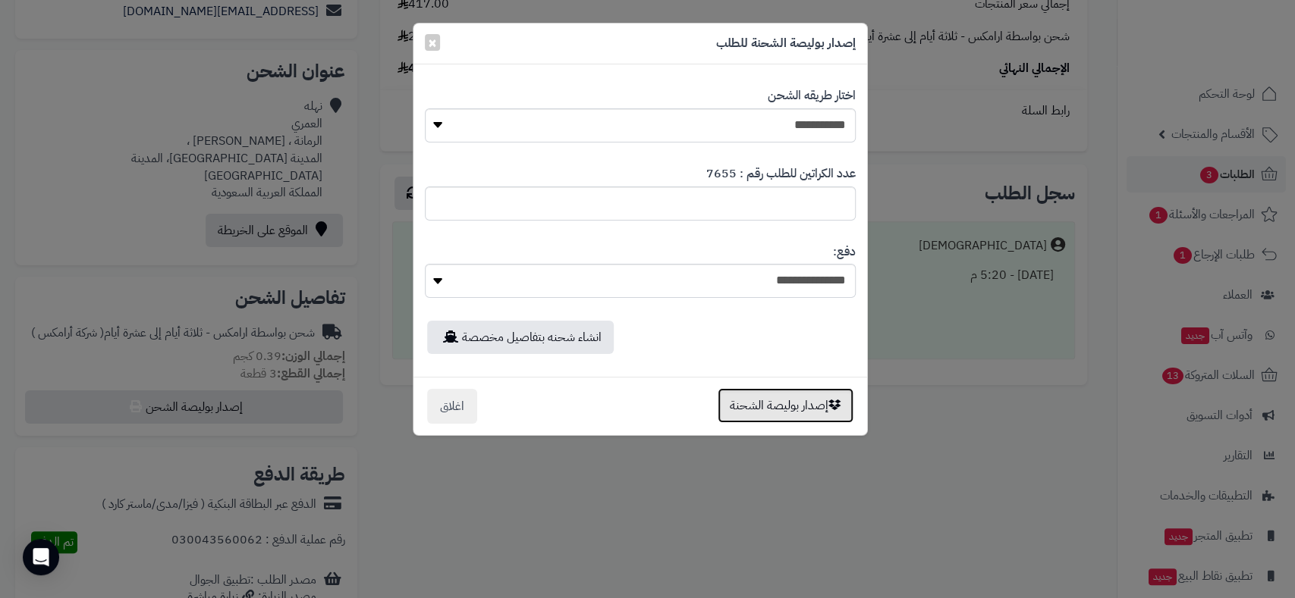
click at [773, 406] on button "إصدار بوليصة الشحنة" at bounding box center [785, 405] width 136 height 35
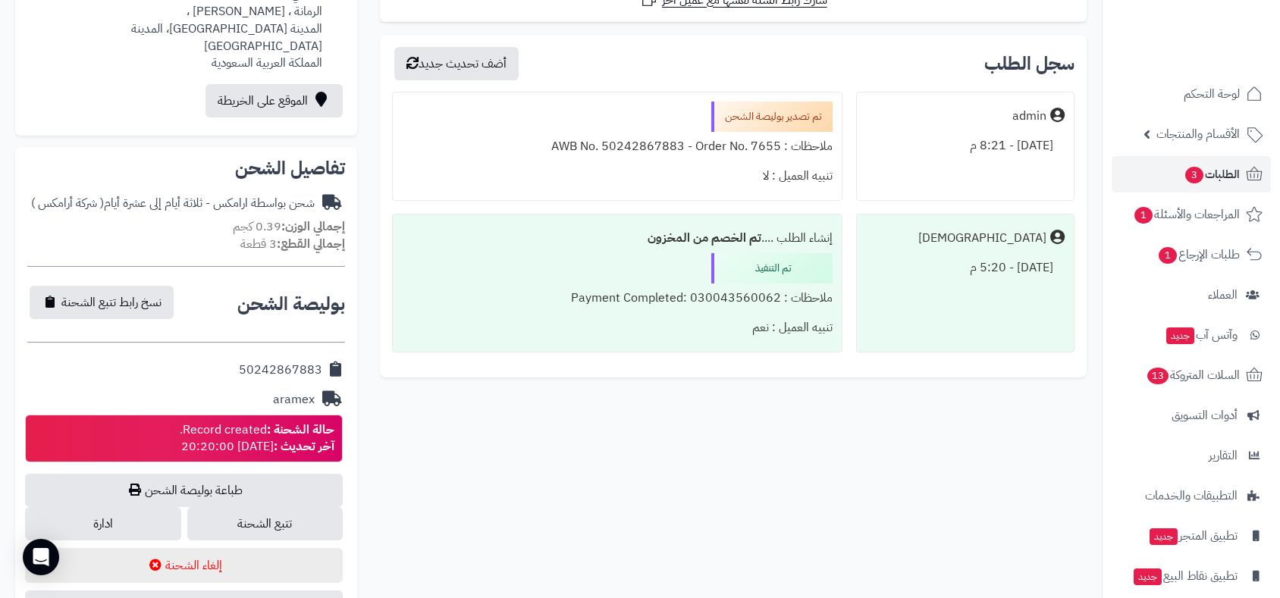
scroll to position [623, 0]
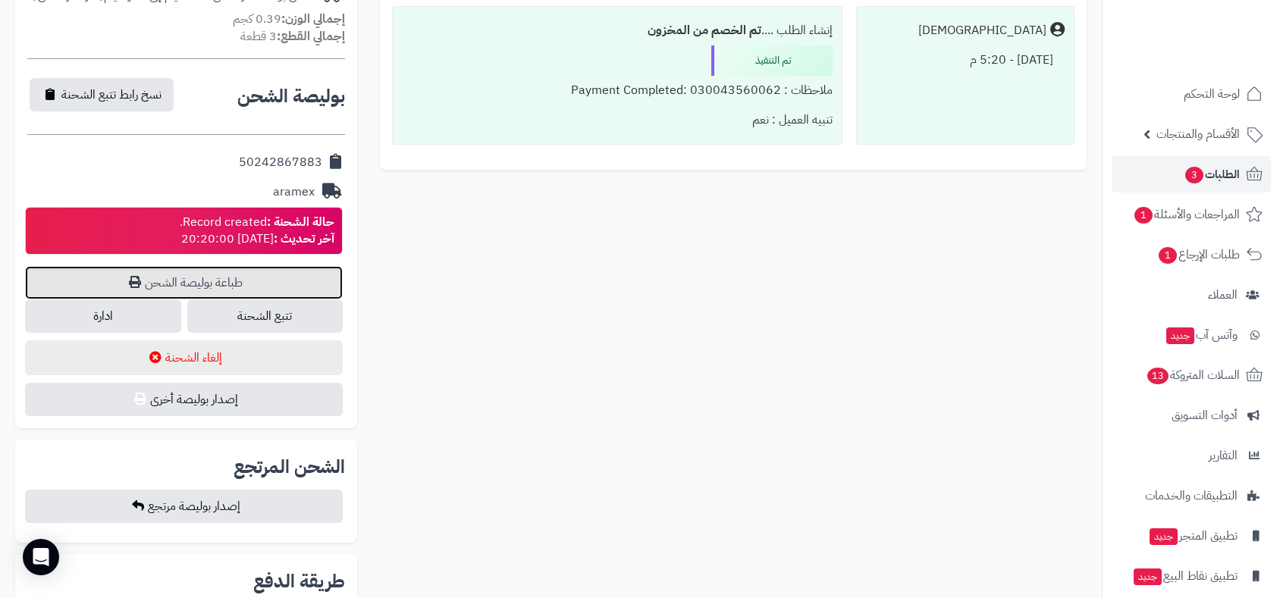
click at [221, 266] on link "طباعة بوليصة الشحن" at bounding box center [184, 282] width 318 height 33
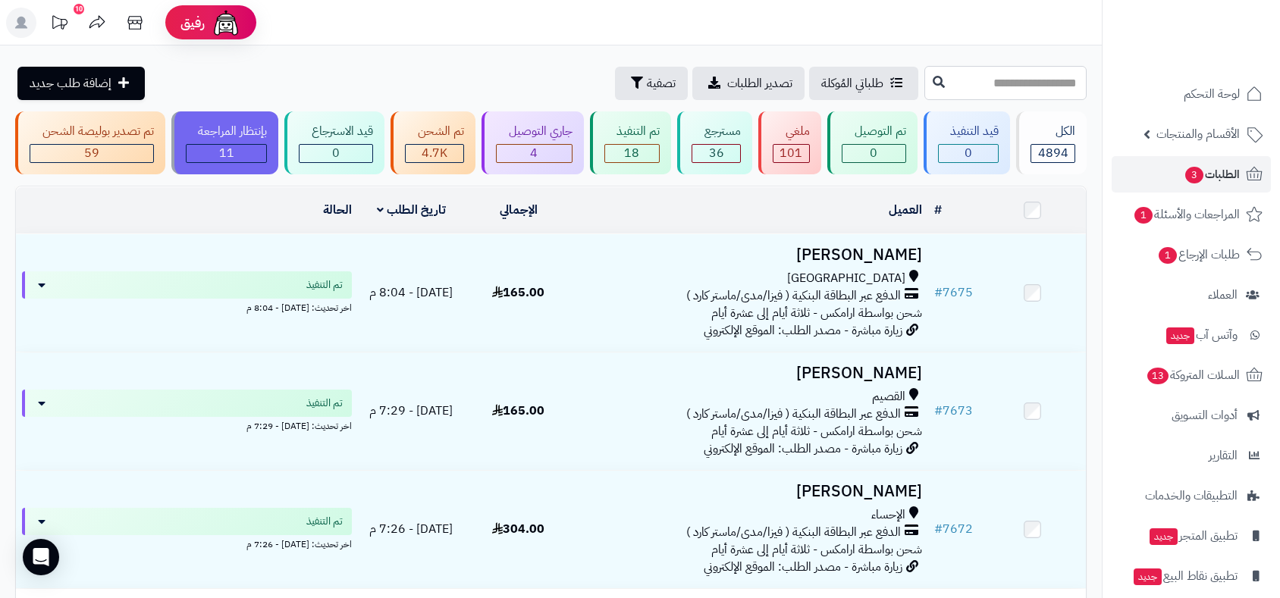
click at [975, 66] on input "text" at bounding box center [1006, 83] width 162 height 34
click at [925, 84] on input "text" at bounding box center [1006, 83] width 162 height 34
type input "****"
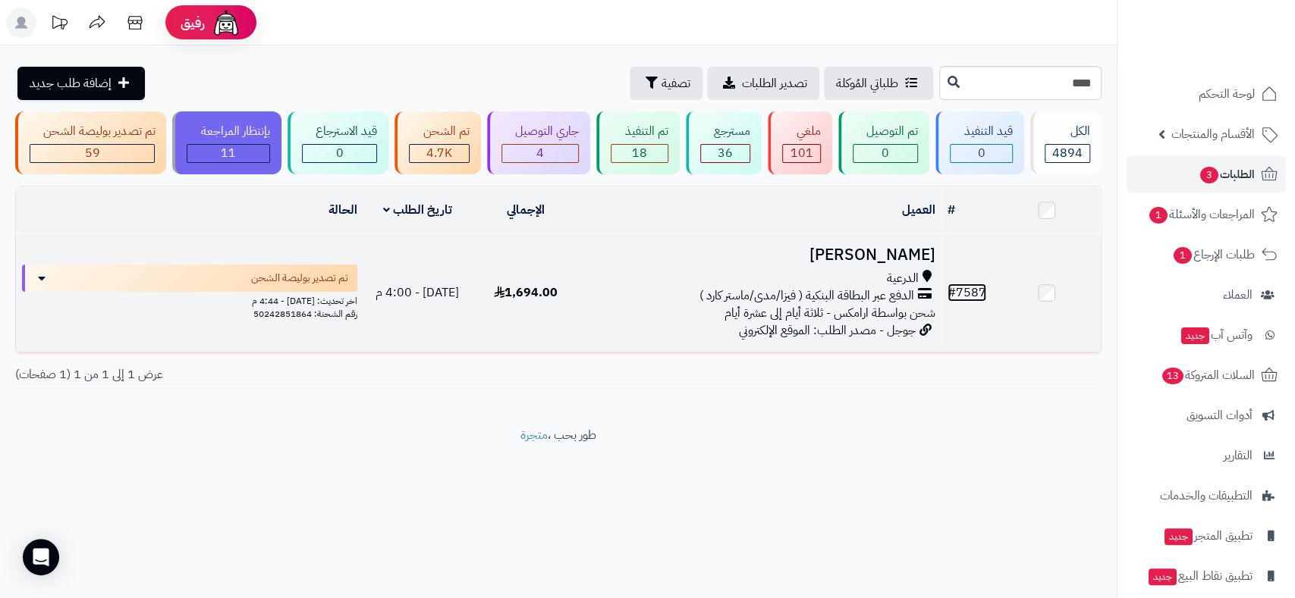
click at [971, 290] on link "# 7587" at bounding box center [966, 293] width 39 height 18
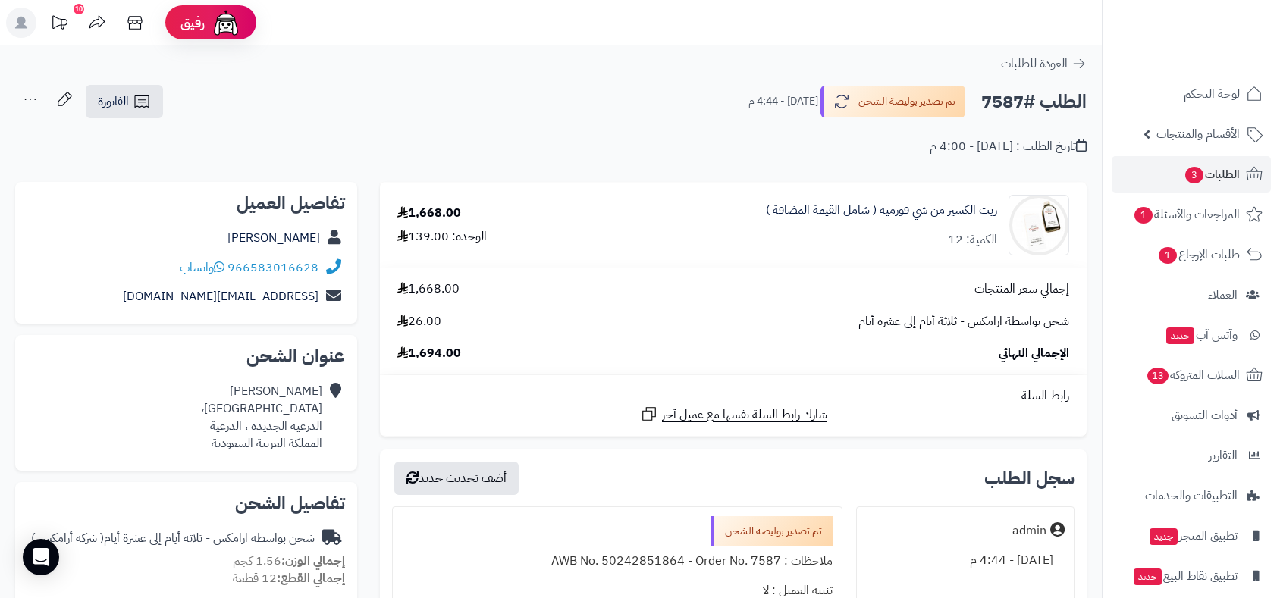
scroll to position [505, 0]
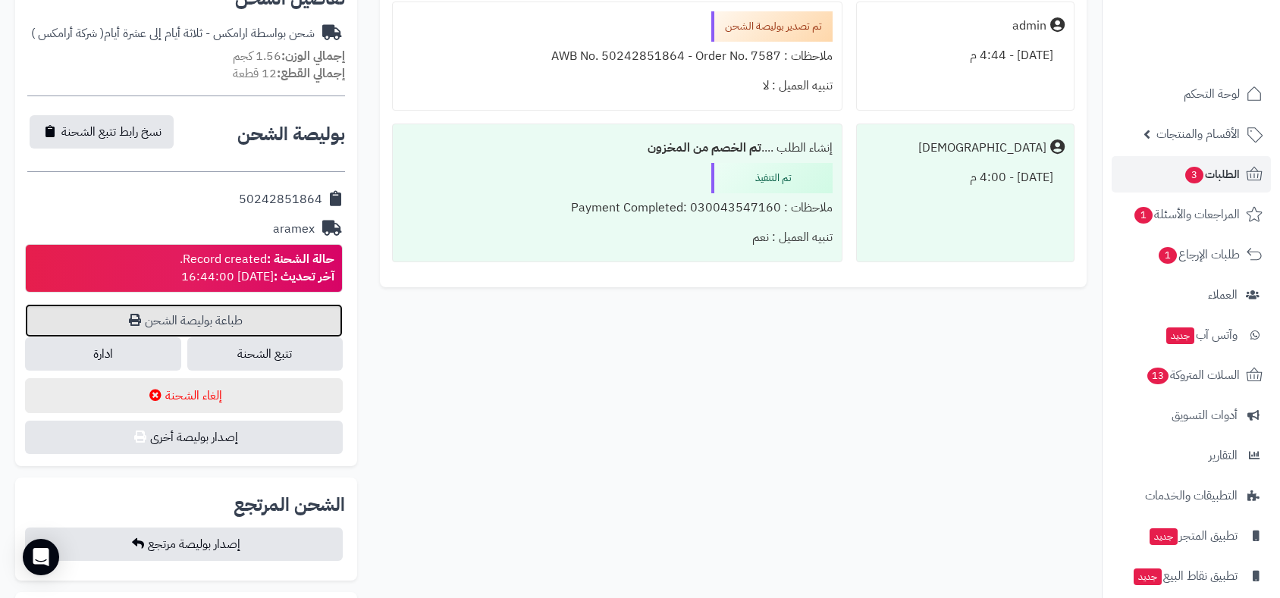
click at [224, 316] on link "طباعة بوليصة الشحن" at bounding box center [184, 320] width 318 height 33
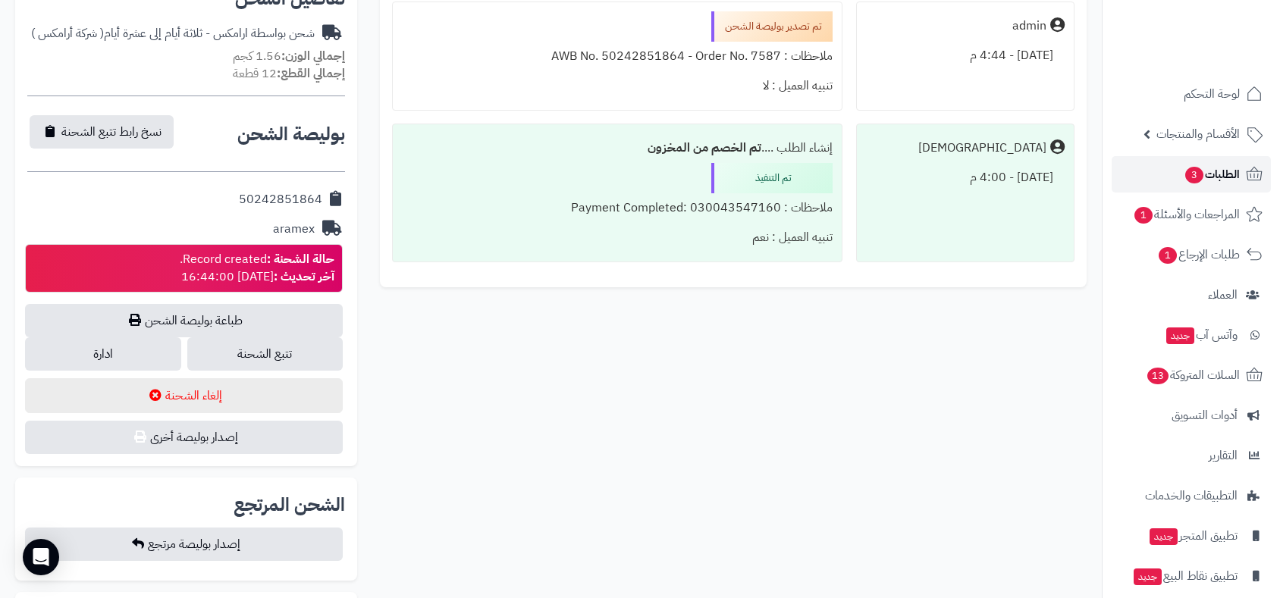
click at [1211, 171] on span "الطلبات 3" at bounding box center [1212, 174] width 56 height 21
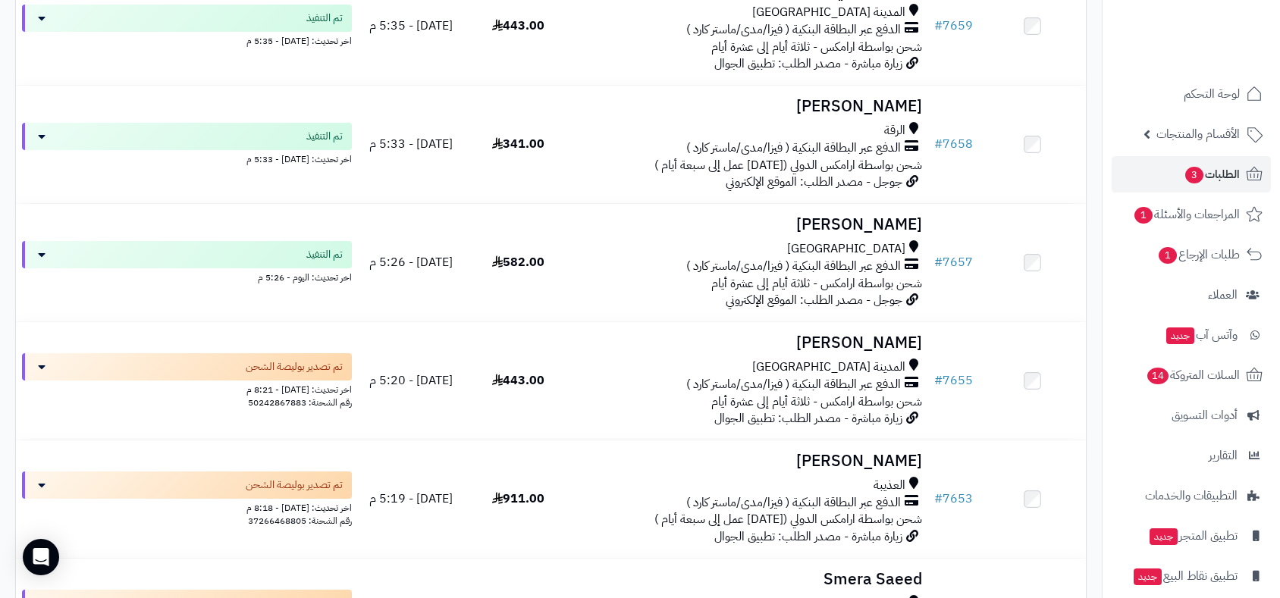
scroll to position [1854, 0]
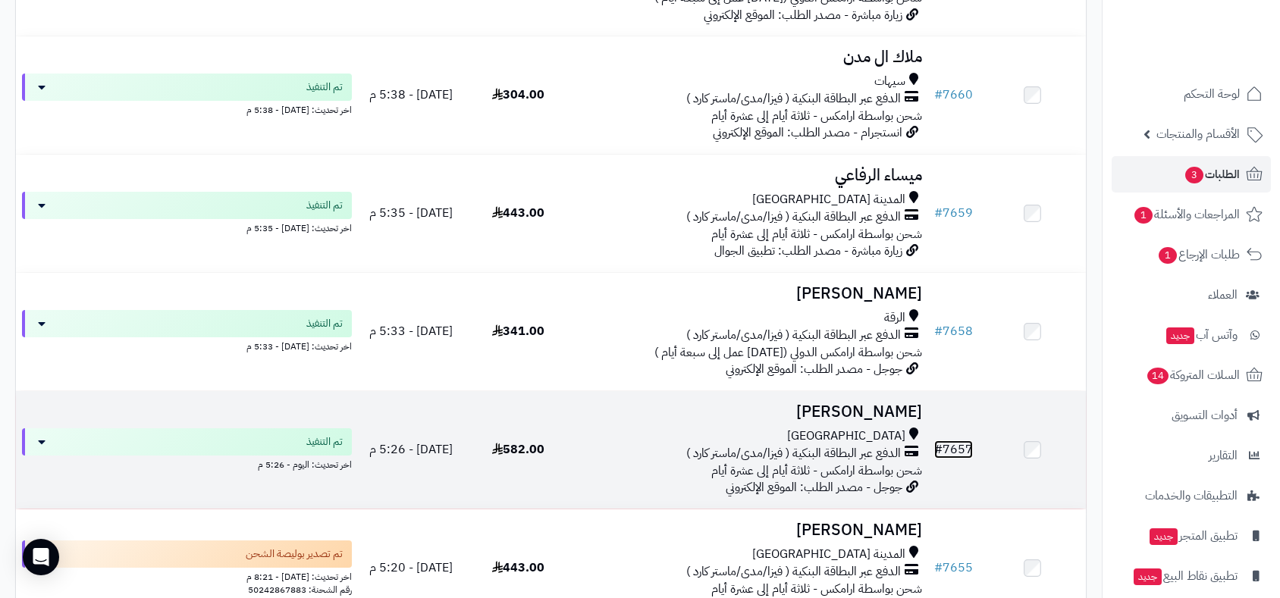
click at [959, 446] on link "# 7657" at bounding box center [953, 450] width 39 height 18
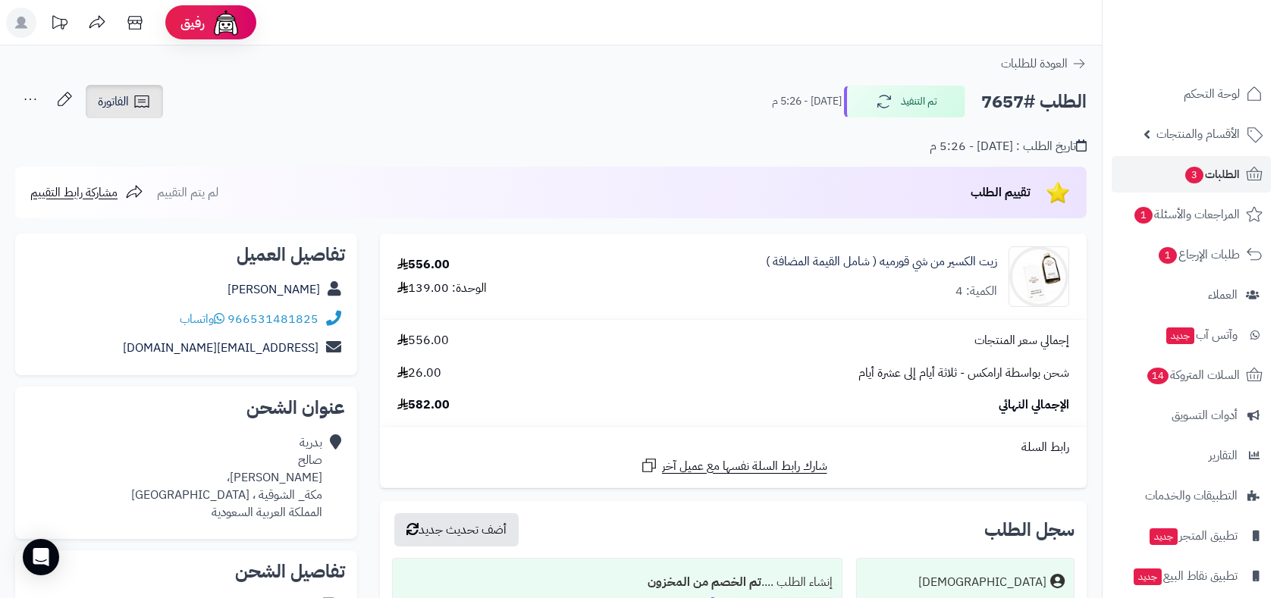
click at [119, 91] on link "الفاتورة" at bounding box center [124, 101] width 77 height 33
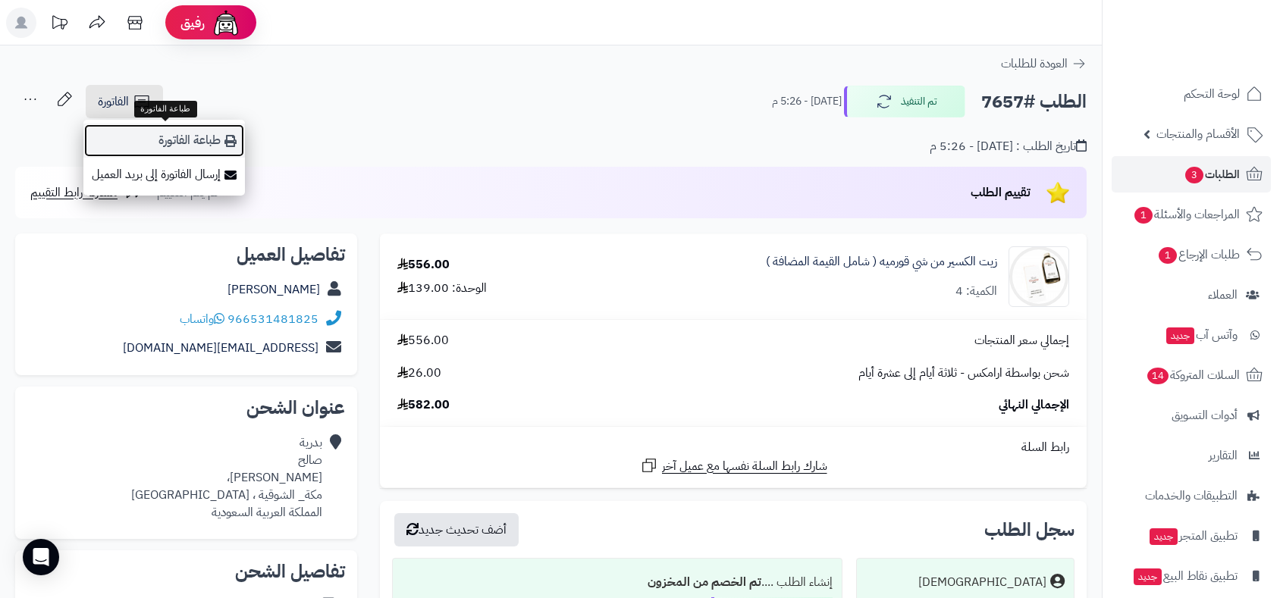
click at [174, 137] on link "طباعة الفاتورة" at bounding box center [164, 141] width 162 height 34
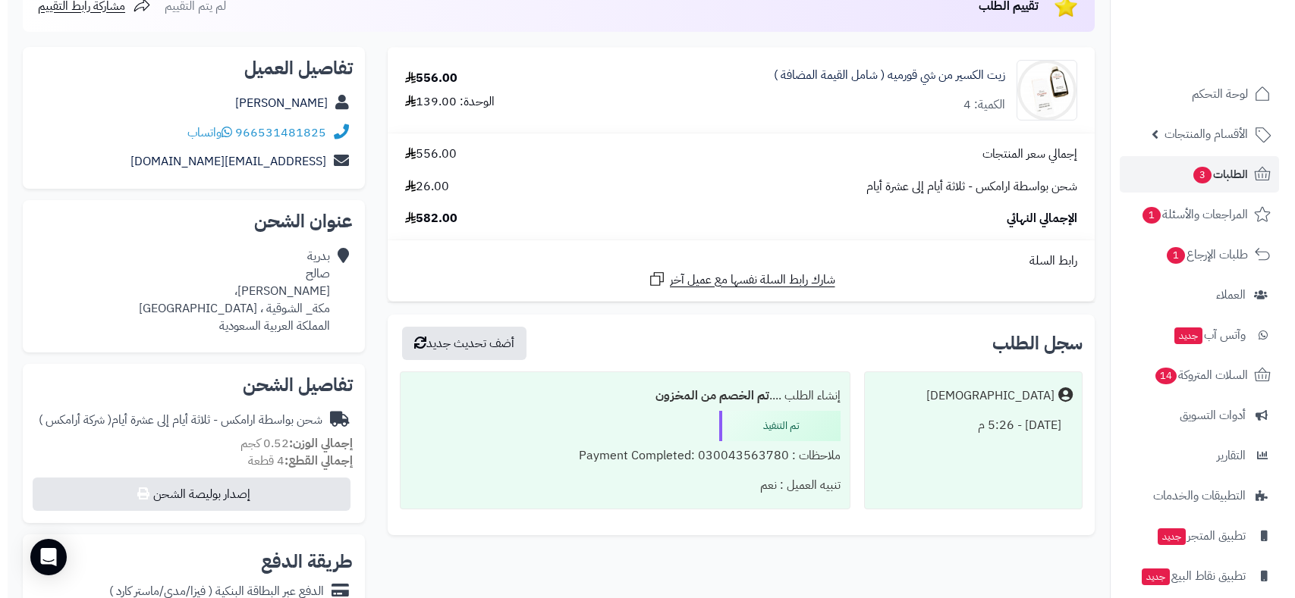
scroll to position [421, 0]
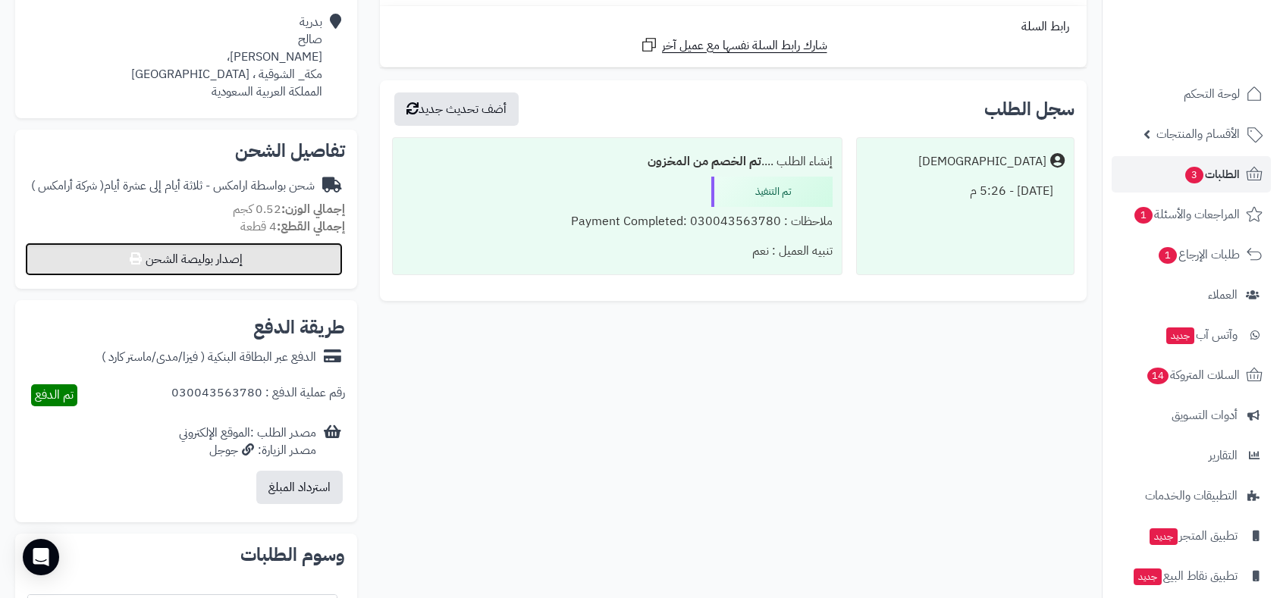
click at [255, 265] on button "إصدار بوليصة الشحن" at bounding box center [184, 259] width 318 height 33
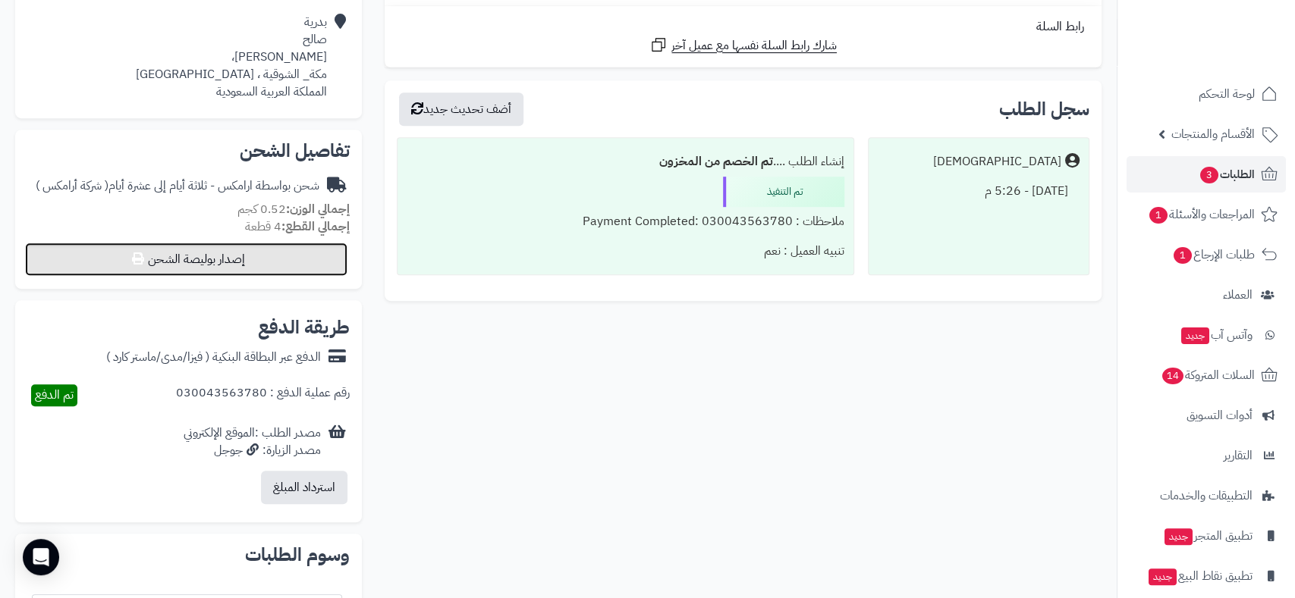
select select "******"
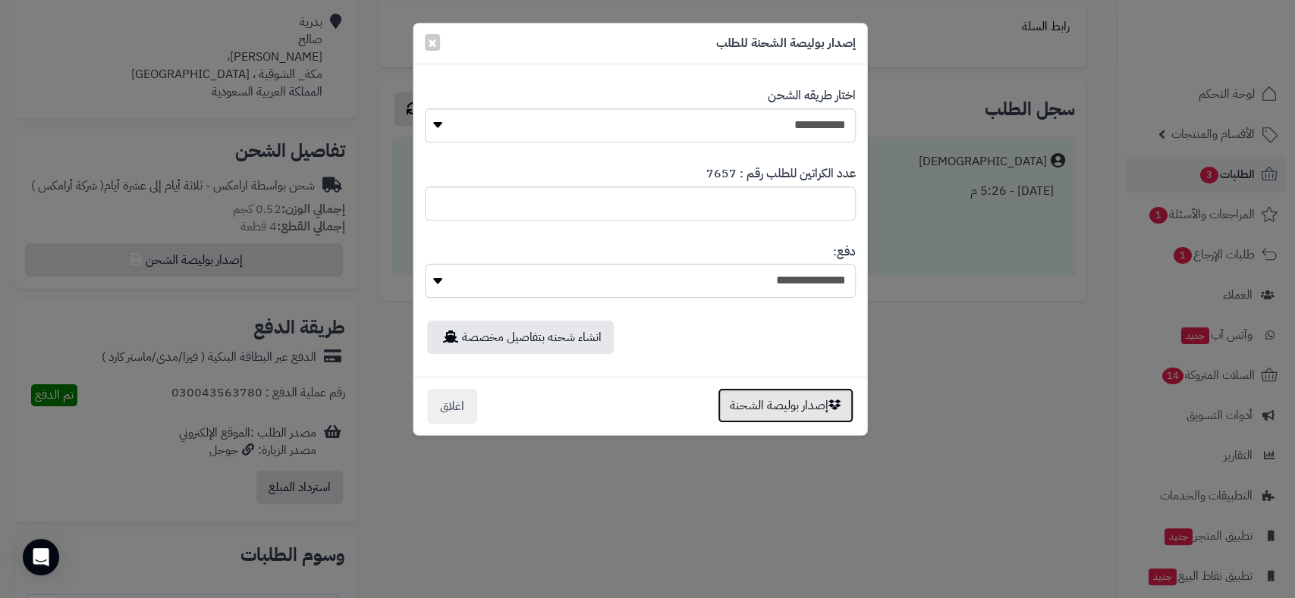
click at [772, 400] on button "إصدار بوليصة الشحنة" at bounding box center [785, 405] width 136 height 35
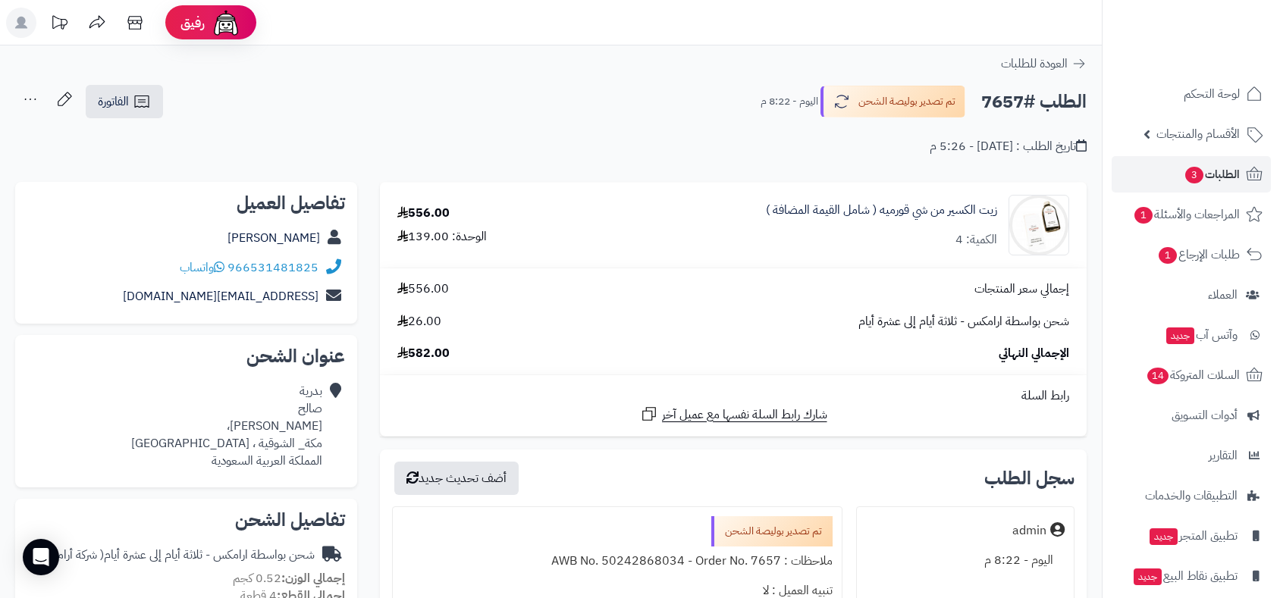
scroll to position [369, 0]
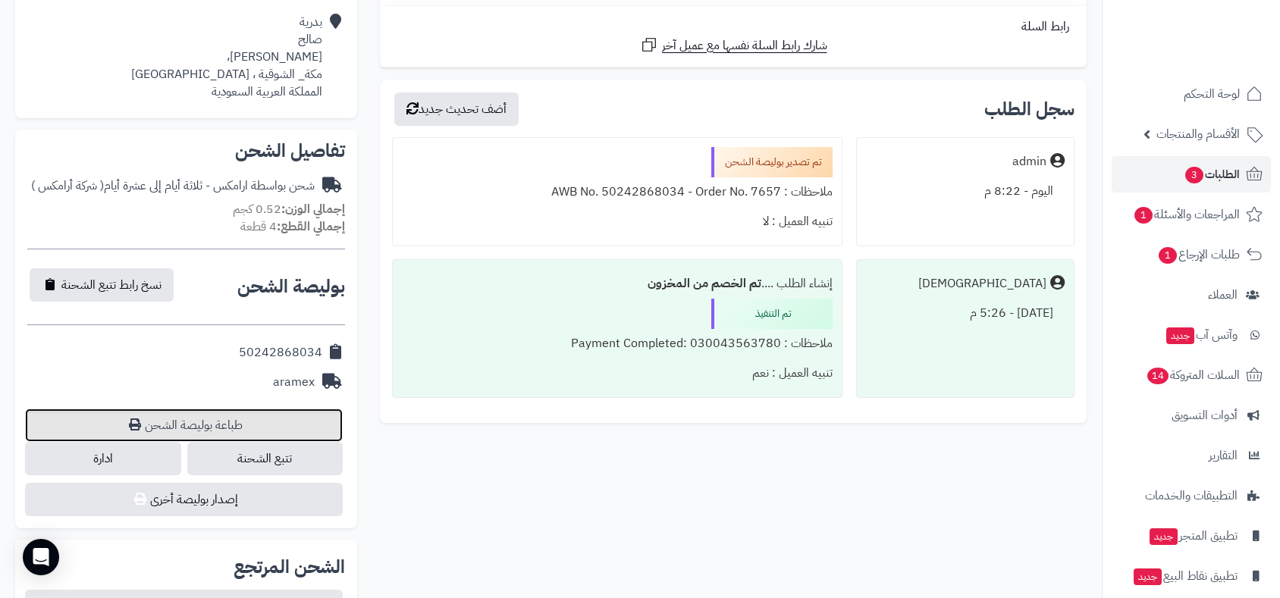
click at [192, 421] on link "طباعة بوليصة الشحن" at bounding box center [184, 425] width 318 height 33
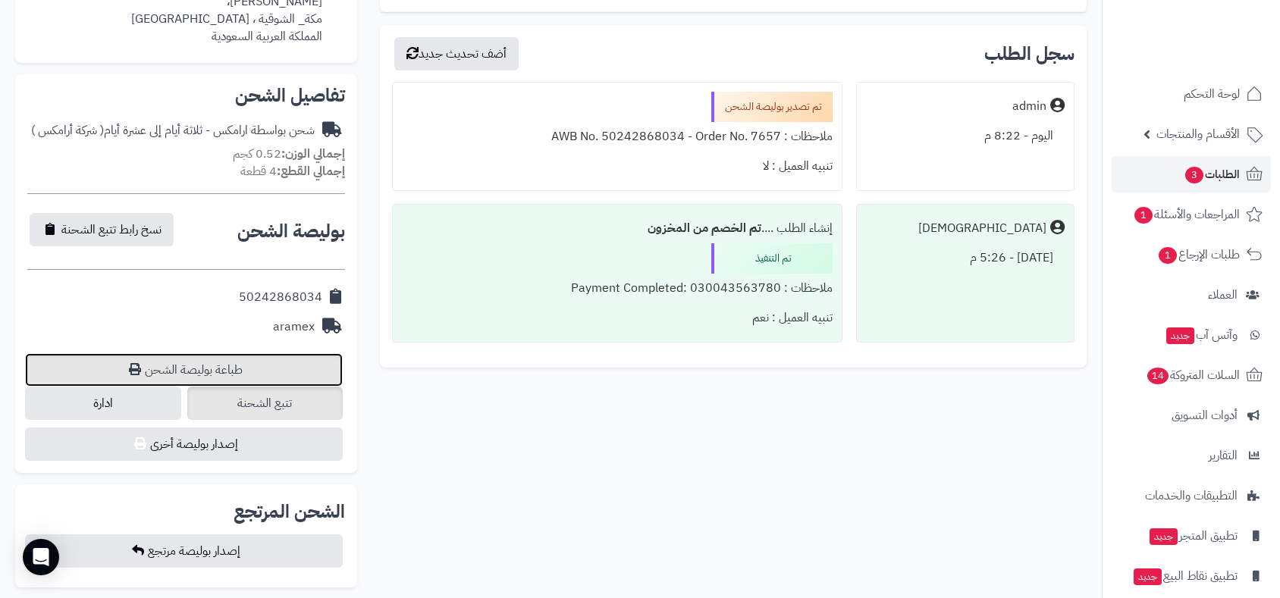
scroll to position [454, 0]
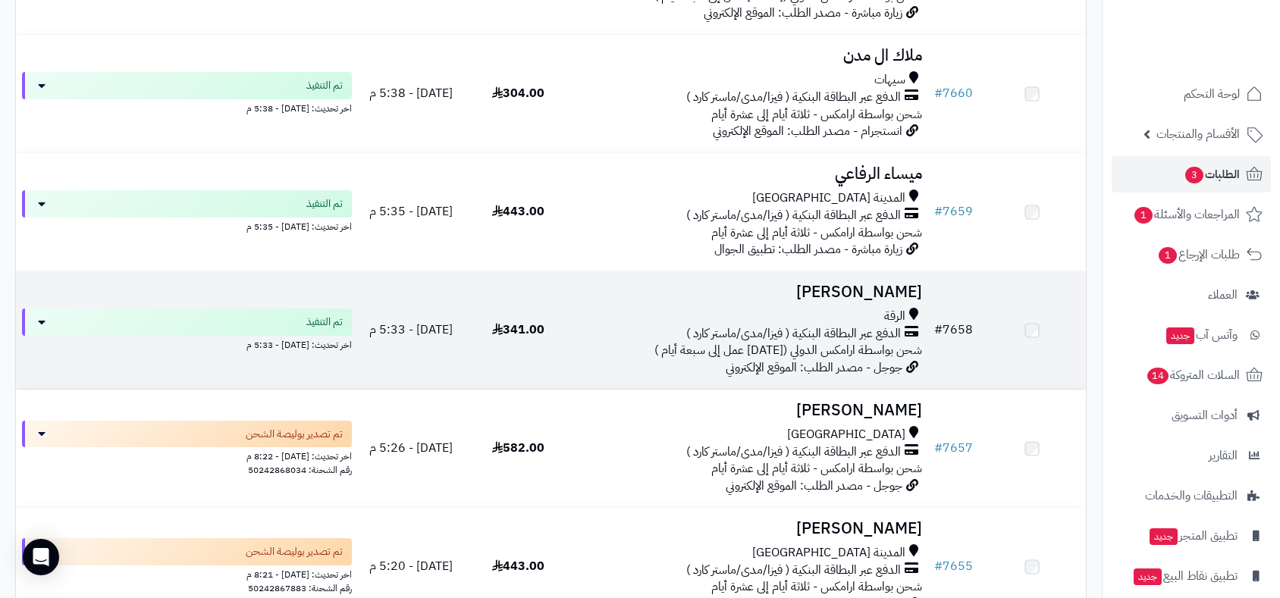
scroll to position [1853, 0]
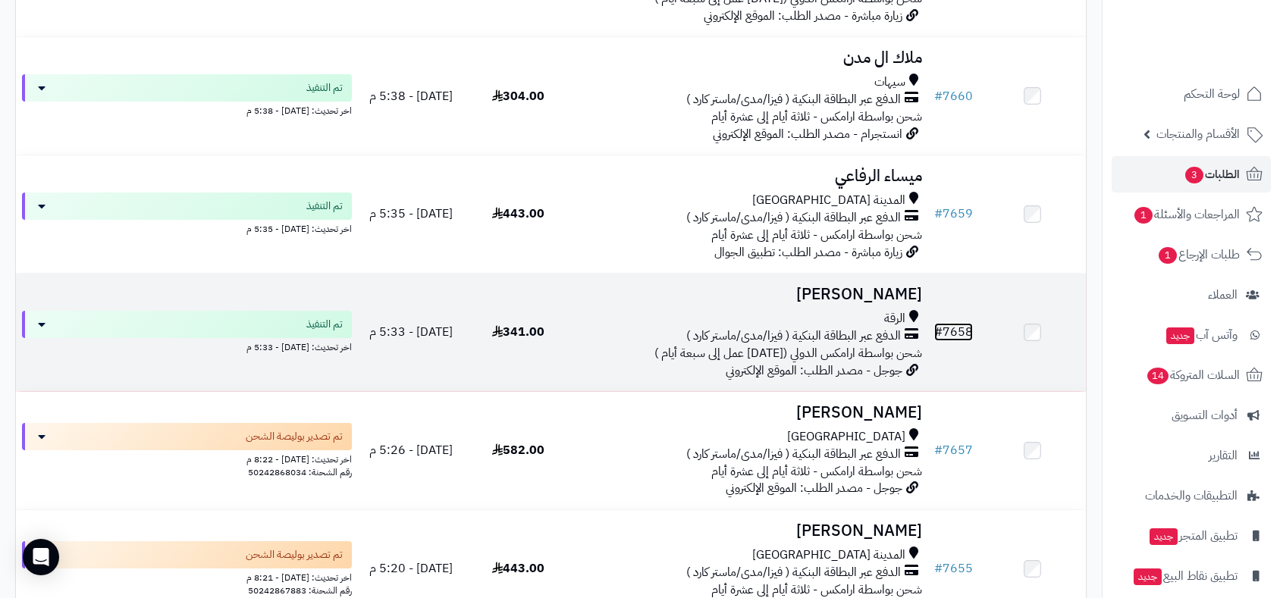
click at [953, 324] on link "# 7658" at bounding box center [953, 332] width 39 height 18
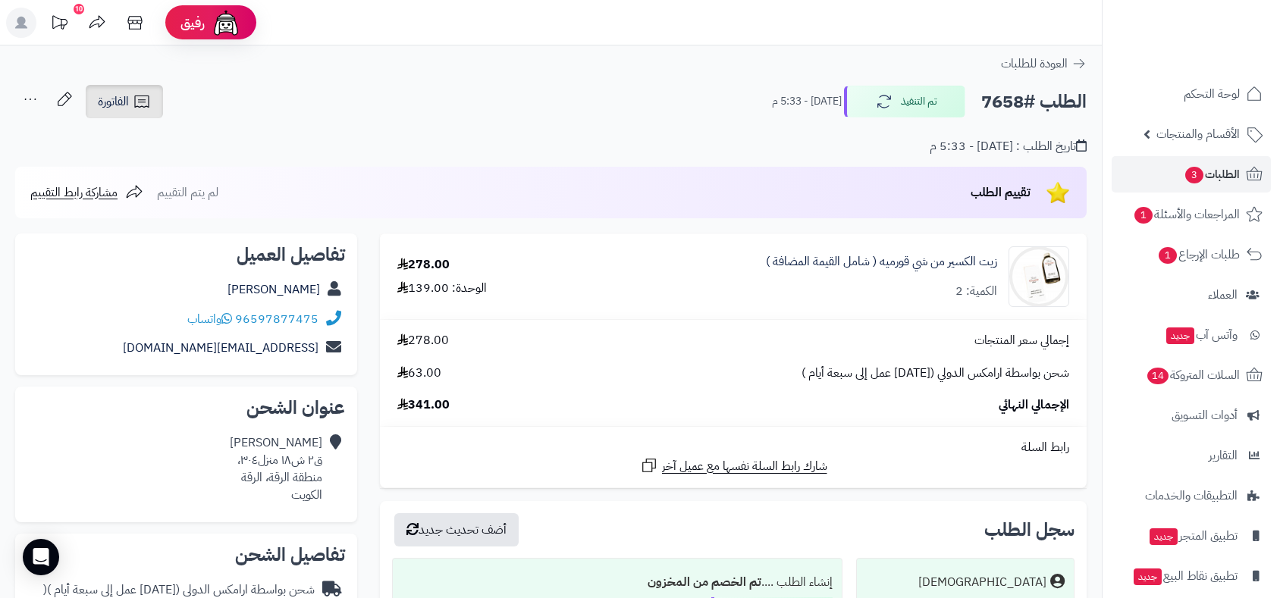
click at [120, 88] on link "الفاتورة" at bounding box center [124, 101] width 77 height 33
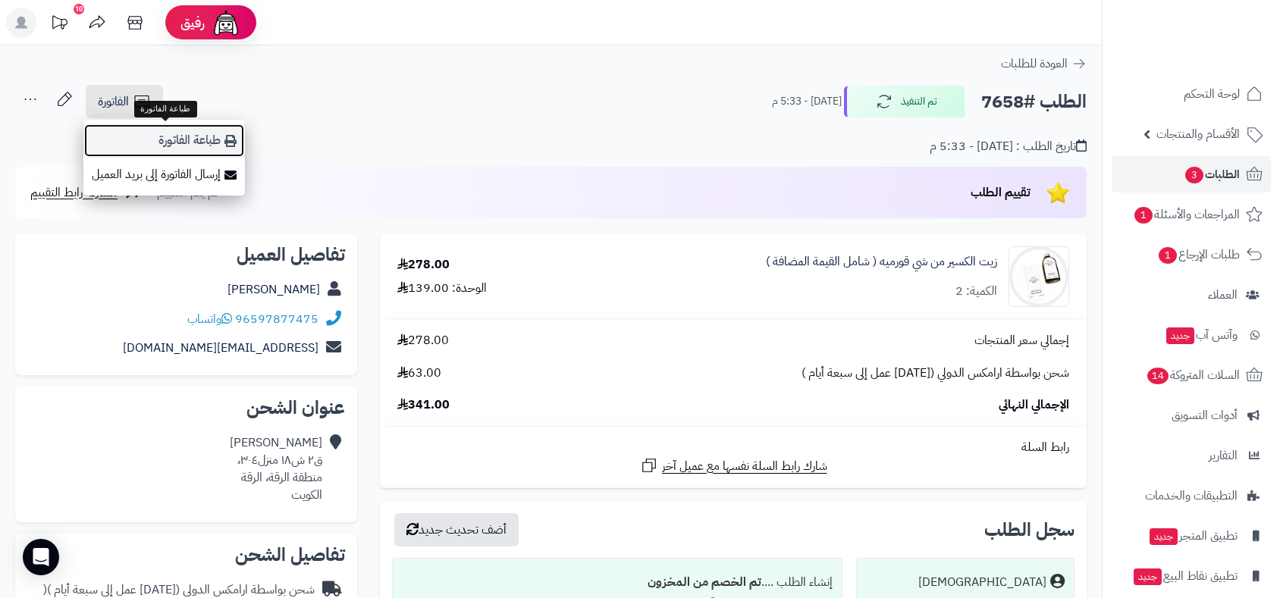
click at [171, 141] on link "طباعة الفاتورة" at bounding box center [164, 141] width 162 height 34
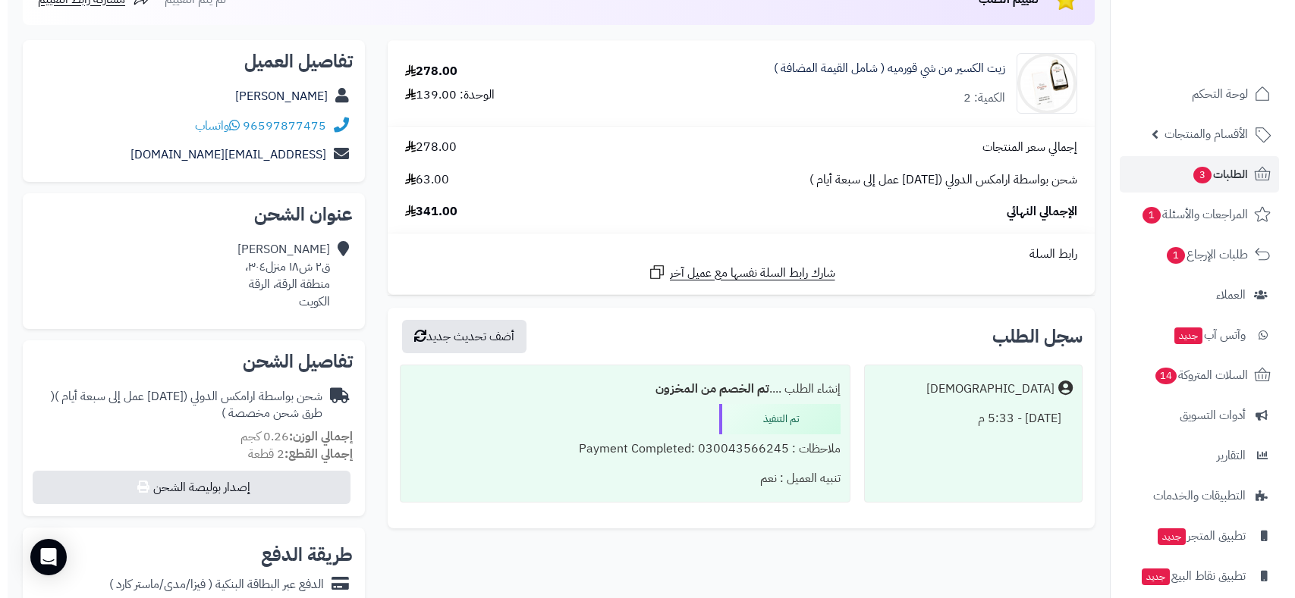
scroll to position [505, 0]
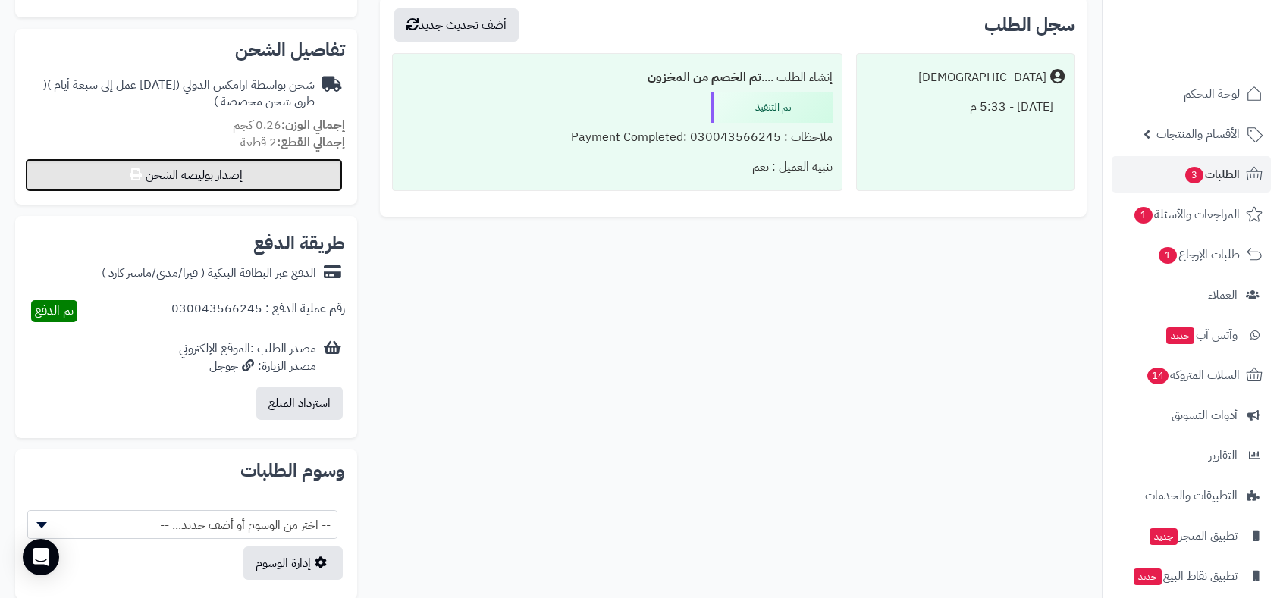
click at [261, 177] on button "إصدار بوليصة الشحن" at bounding box center [184, 175] width 318 height 33
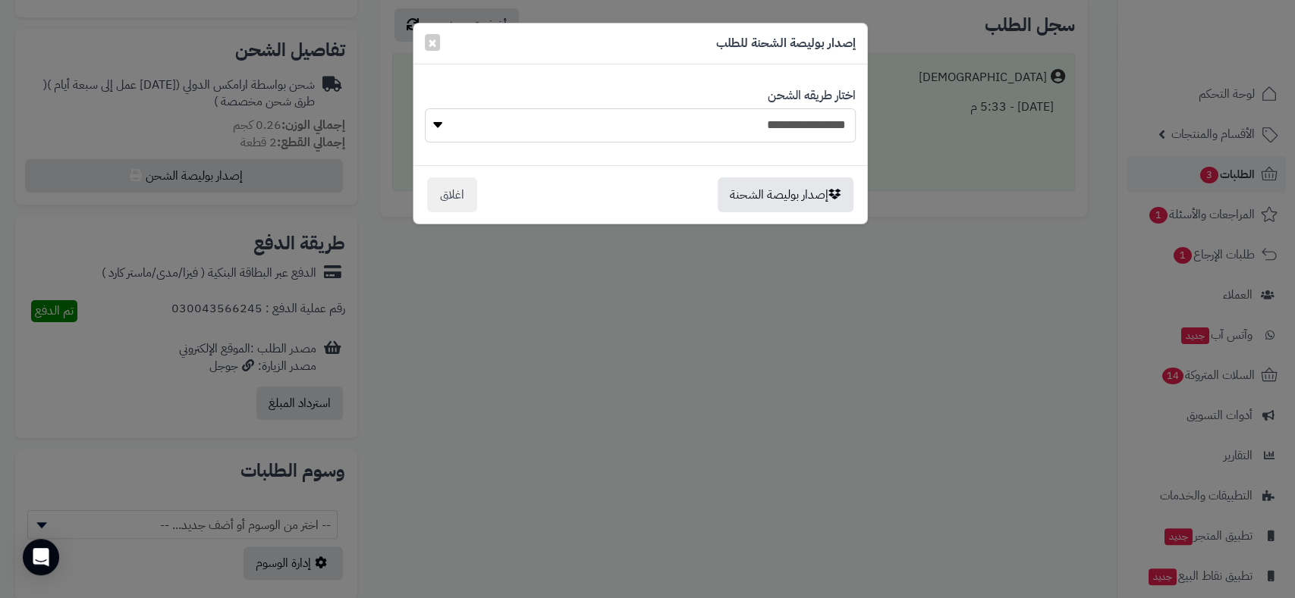
click at [661, 124] on select "**********" at bounding box center [640, 125] width 431 height 34
select select "******"
click at [425, 108] on select "**********" at bounding box center [640, 125] width 431 height 34
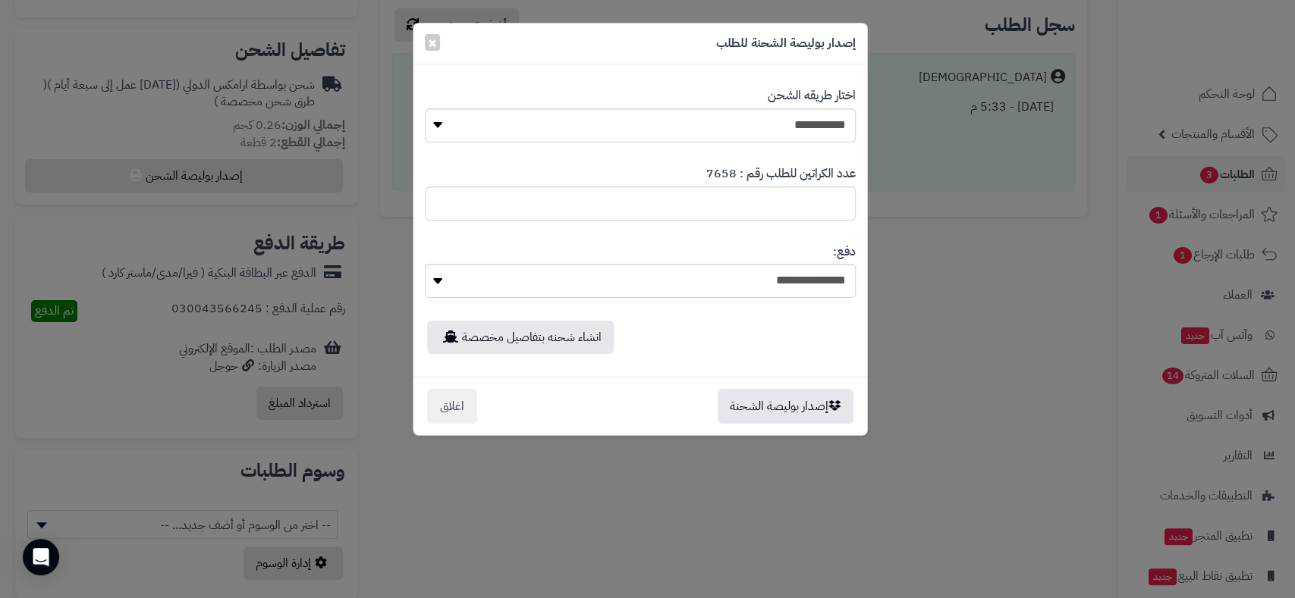
click at [771, 171] on label "عدد الكراتين للطلب رقم : 7658" at bounding box center [780, 173] width 149 height 17
click at [492, 339] on link "انشاء شحنه بتفاصيل مخصصة" at bounding box center [520, 337] width 187 height 33
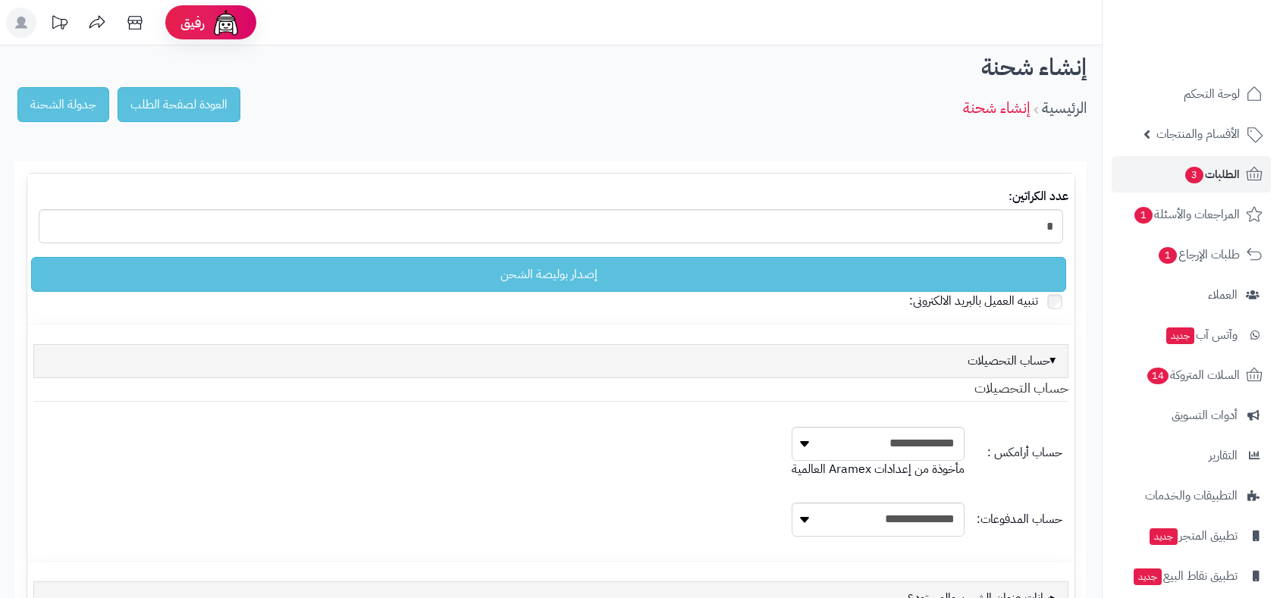
select select
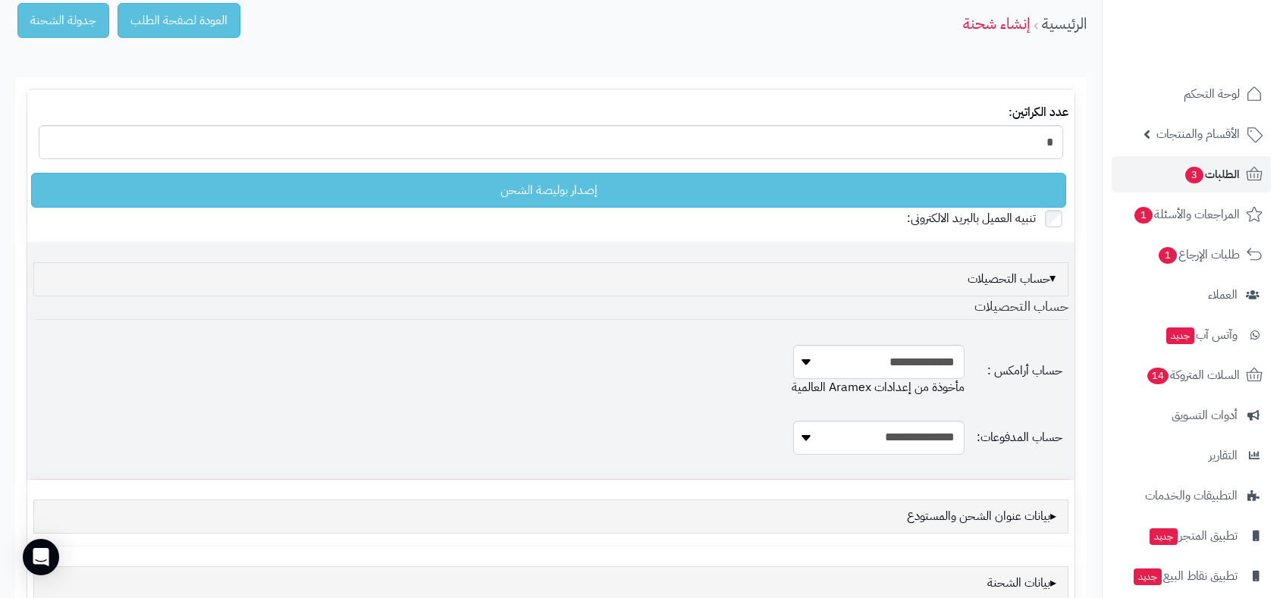
scroll to position [239, 0]
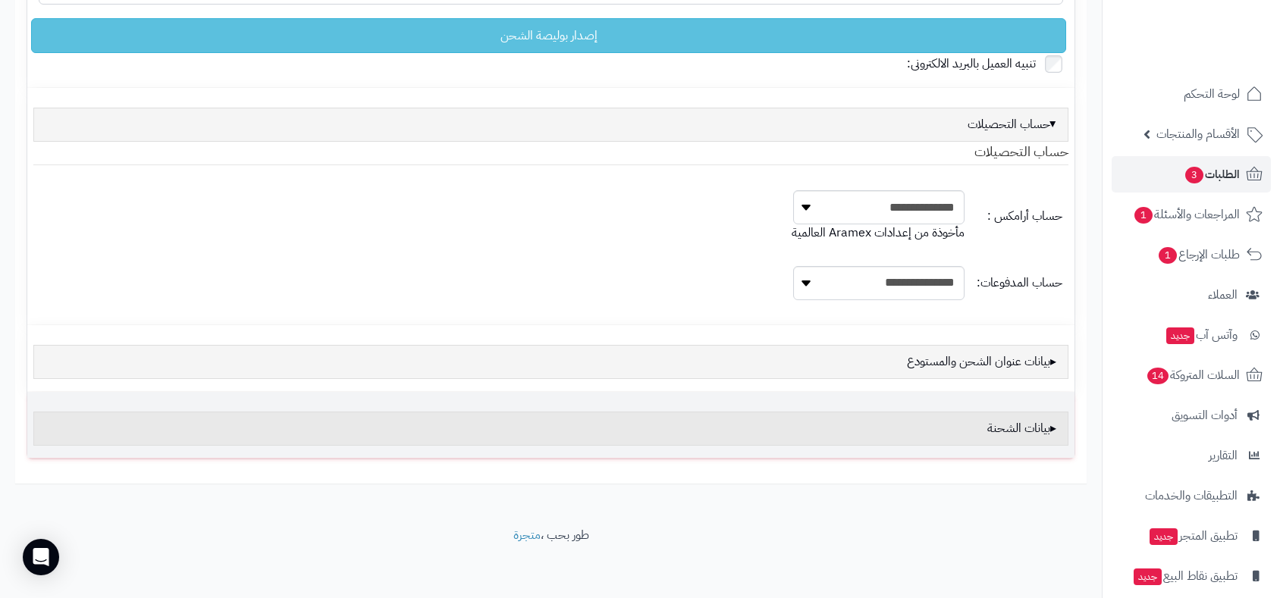
click at [978, 435] on div "بيانات الشحنة" at bounding box center [550, 429] width 1035 height 34
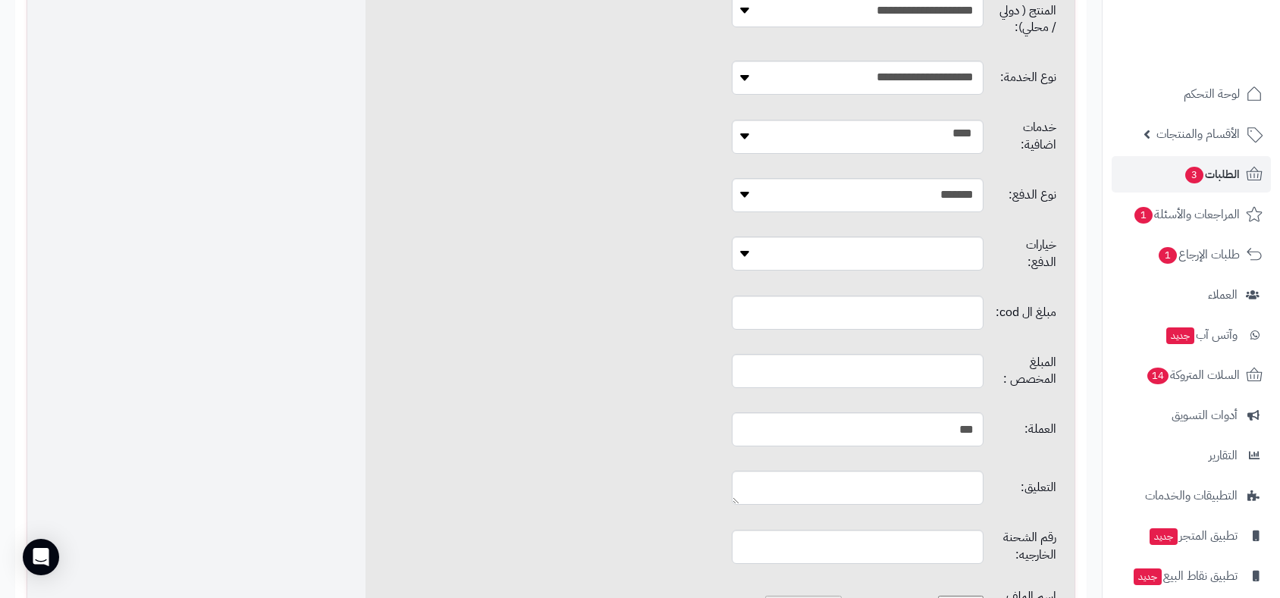
scroll to position [1081, 0]
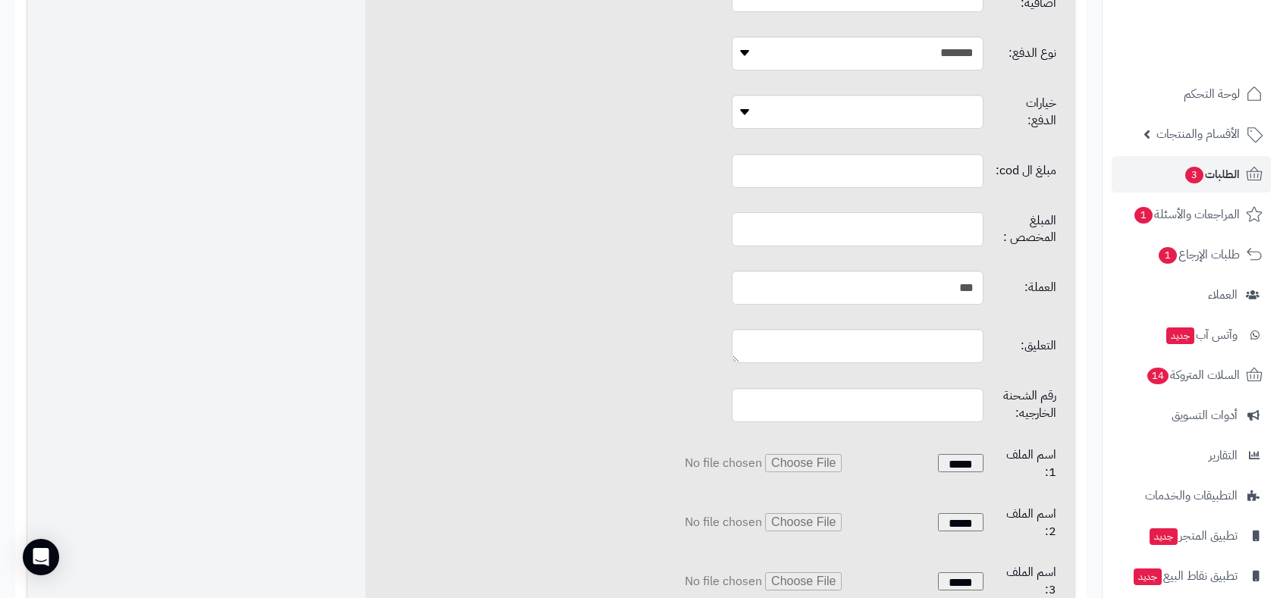
click at [837, 212] on input "text" at bounding box center [857, 229] width 251 height 34
type input "*"
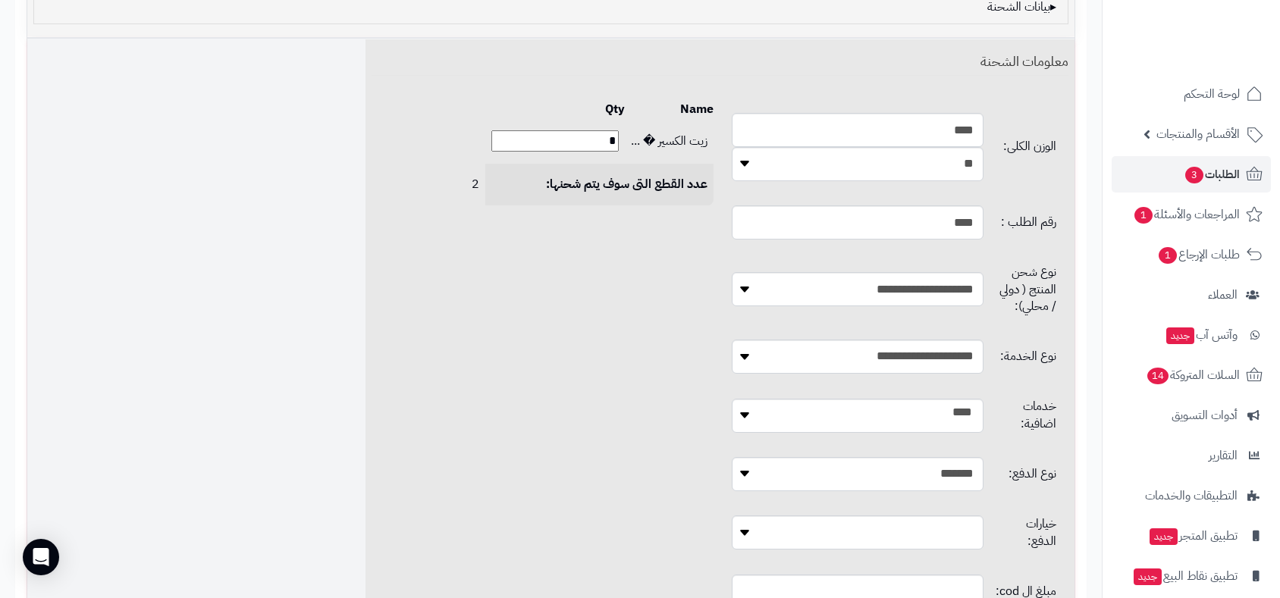
scroll to position [155, 0]
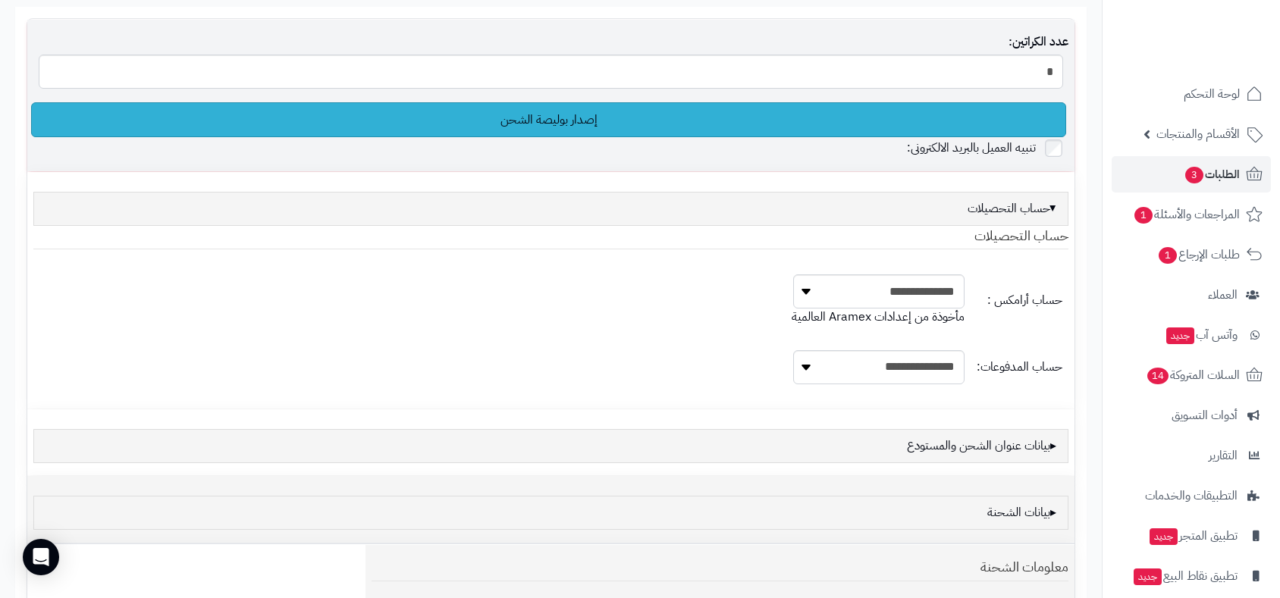
click at [607, 117] on link "إصدار بوليصة الشحن" at bounding box center [548, 119] width 1035 height 35
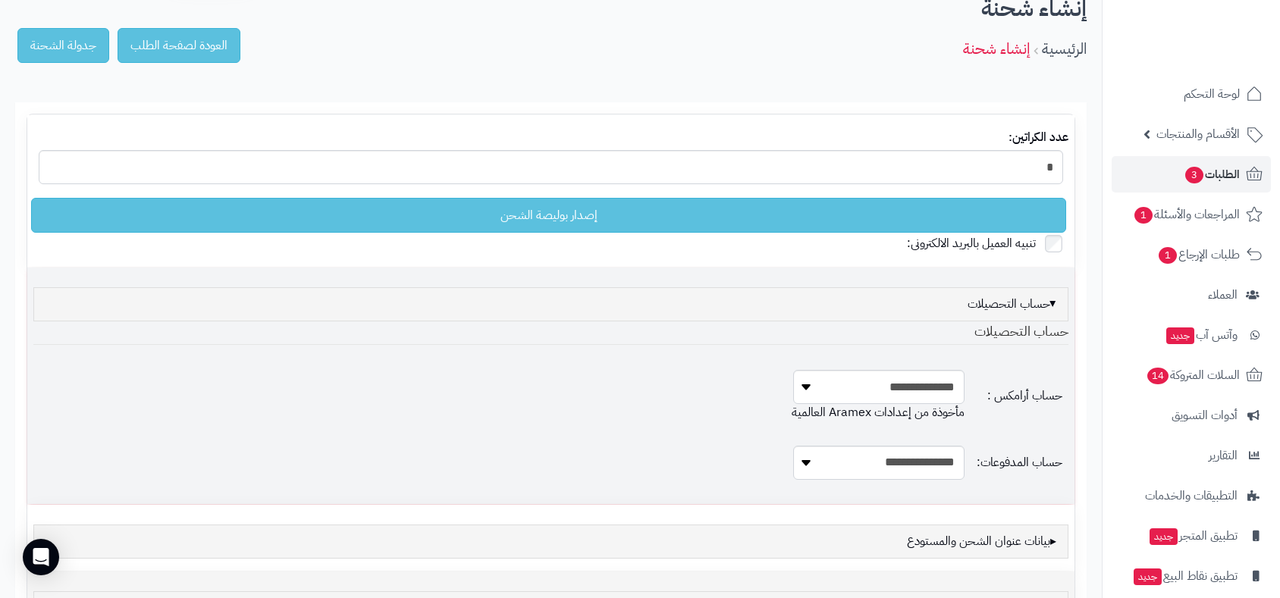
scroll to position [0, 0]
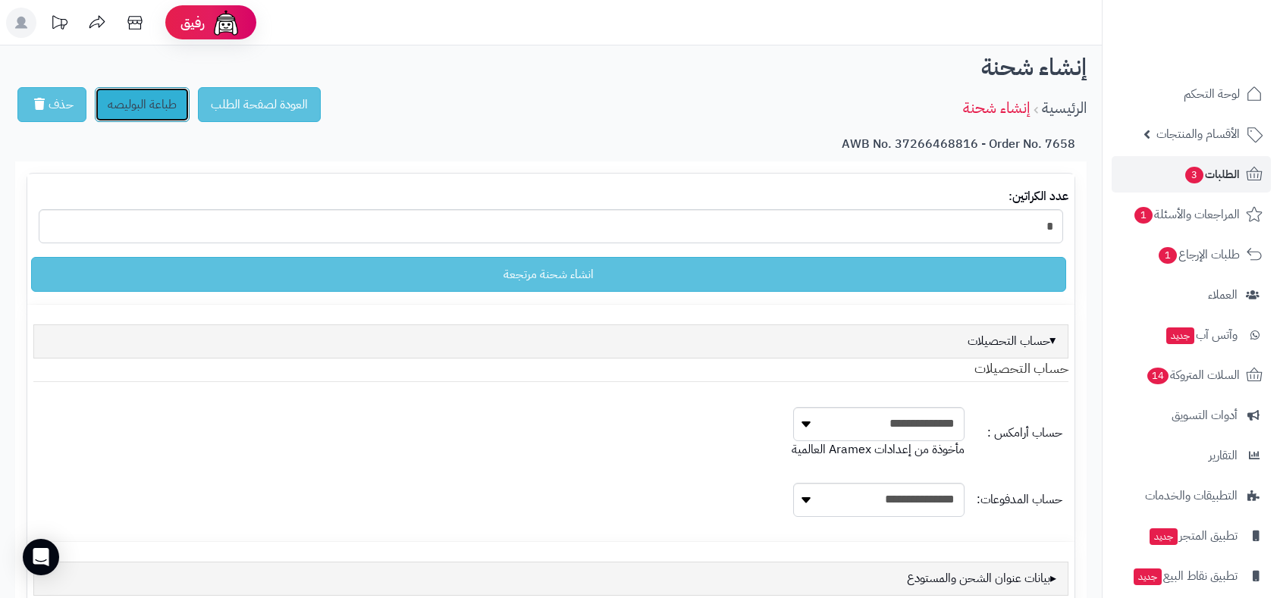
click at [143, 92] on link "طباعة البوليصه" at bounding box center [142, 104] width 95 height 35
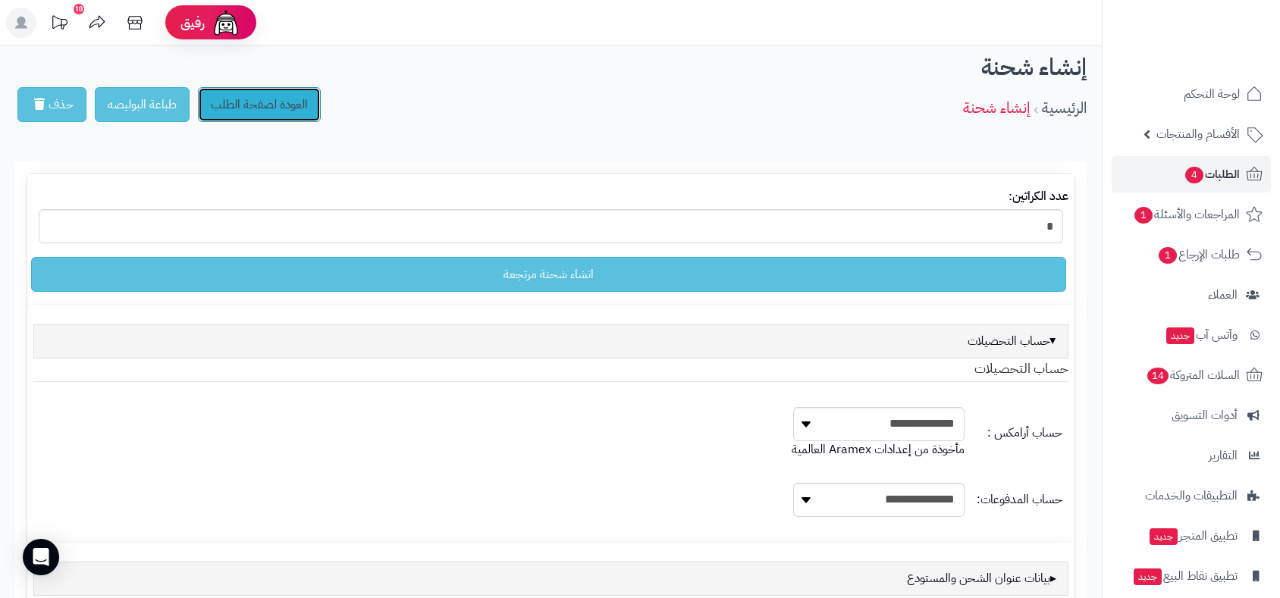
click at [243, 104] on link "العودة لصفحة الطلب" at bounding box center [259, 104] width 123 height 35
click at [1212, 161] on link "الطلبات 4" at bounding box center [1191, 174] width 159 height 36
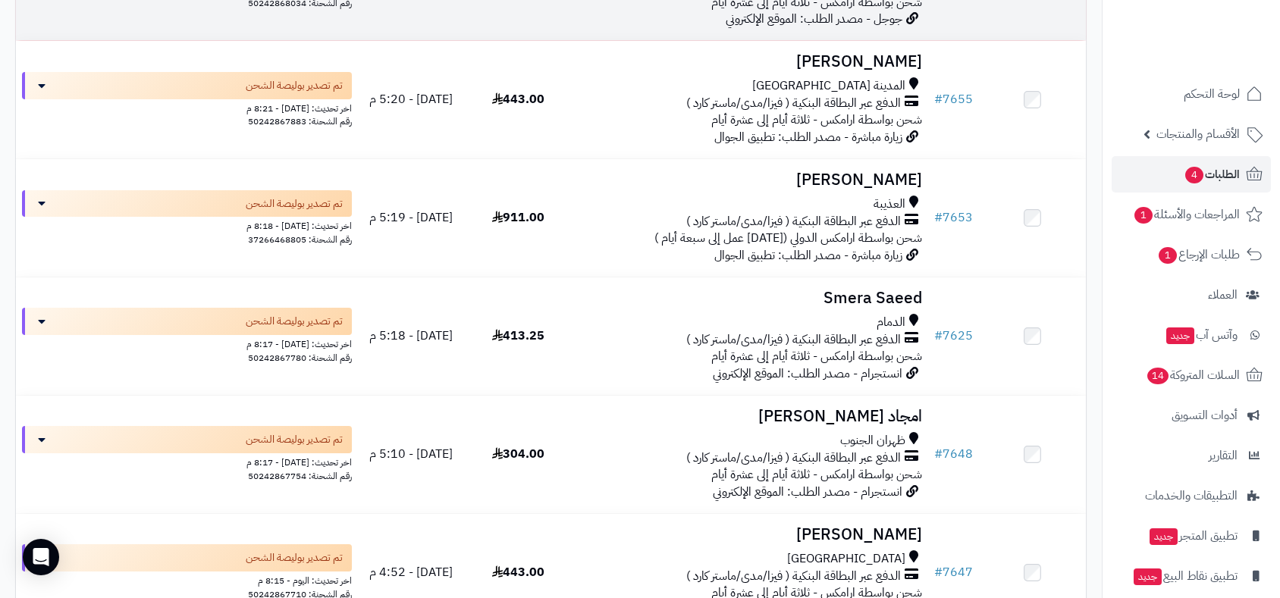
scroll to position [2444, 0]
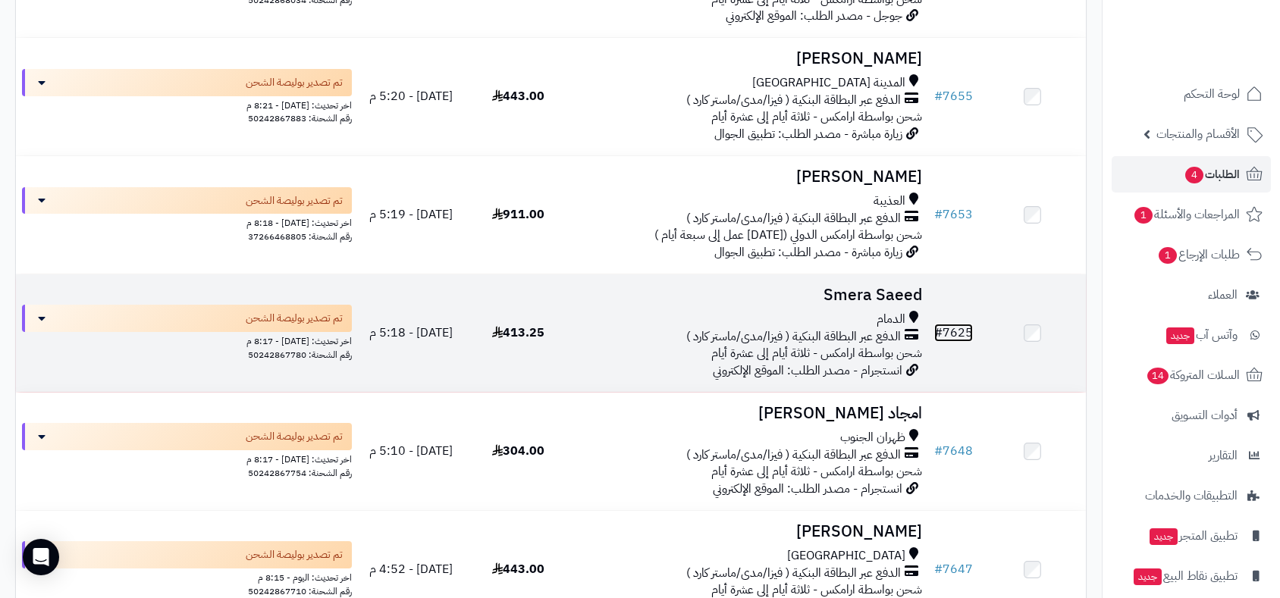
click at [968, 336] on link "# 7625" at bounding box center [953, 333] width 39 height 18
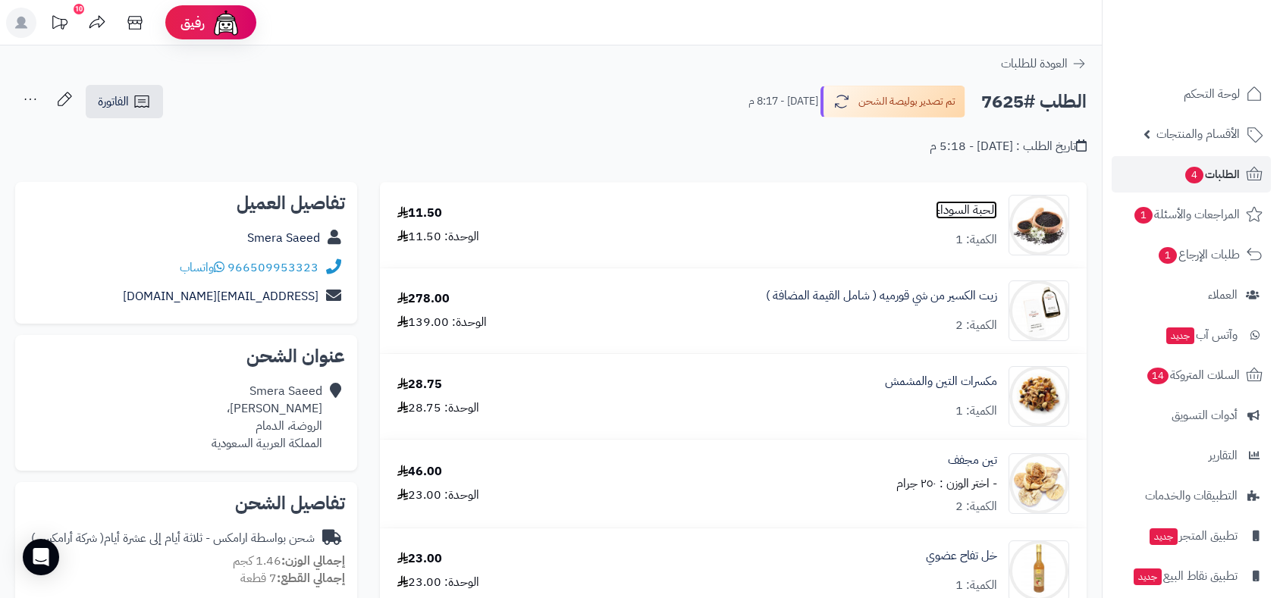
click at [965, 216] on link "الحبة السوداء" at bounding box center [966, 210] width 61 height 17
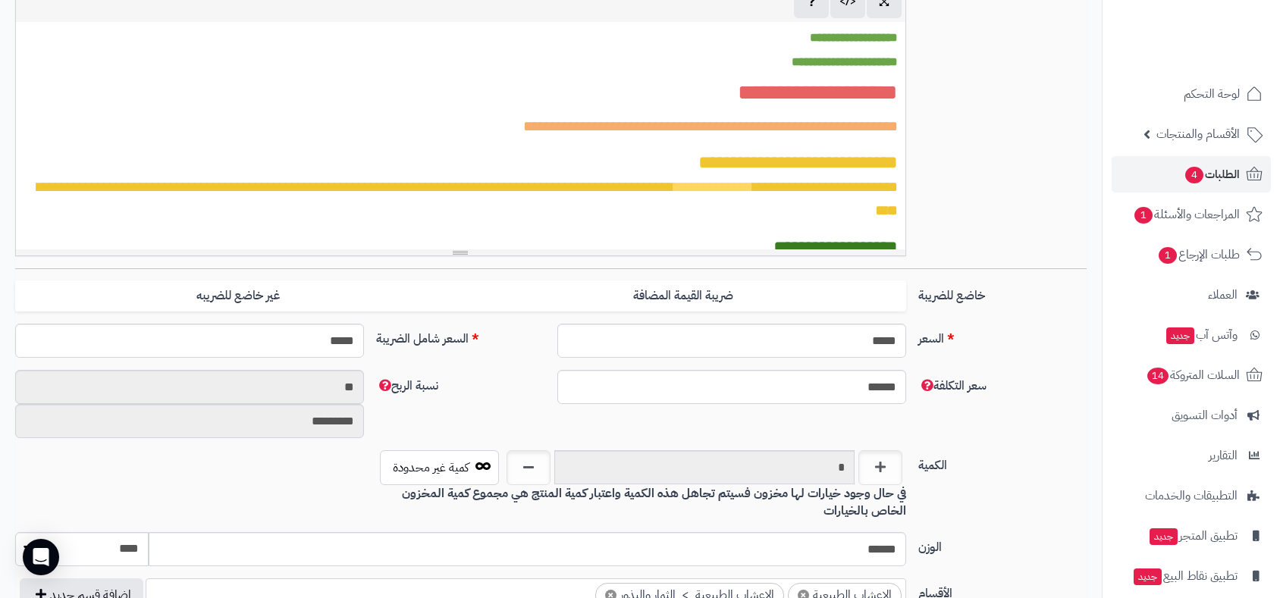
scroll to position [589, 0]
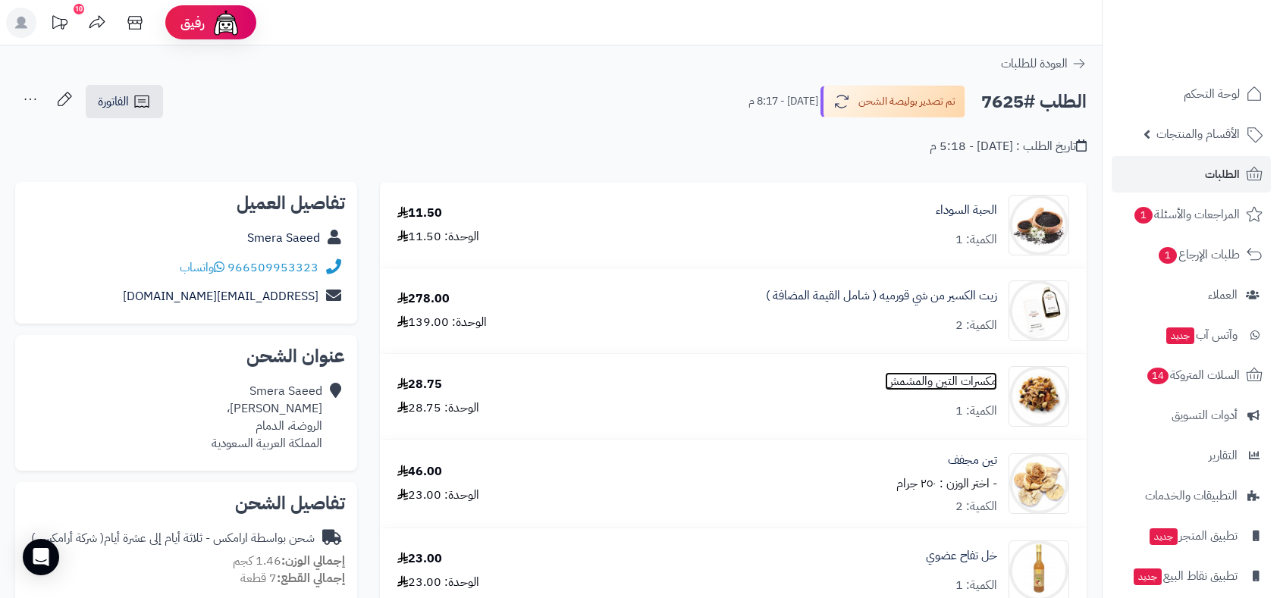
click at [967, 383] on link "مكسرات التين والمشمش" at bounding box center [941, 381] width 112 height 17
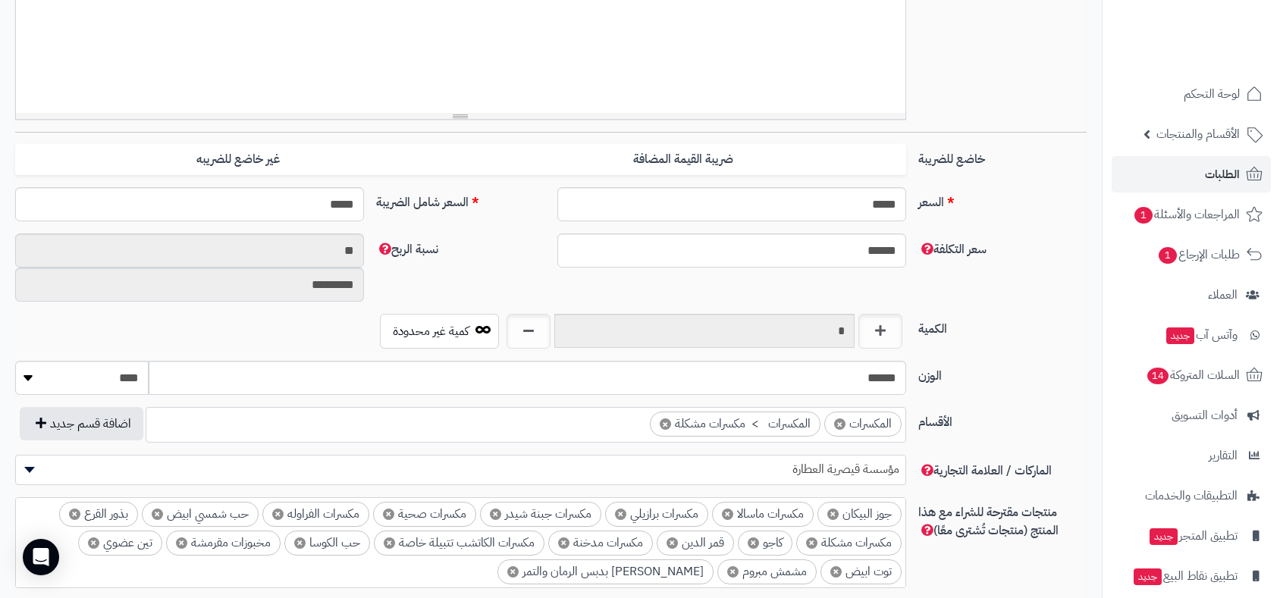
scroll to position [544, 0]
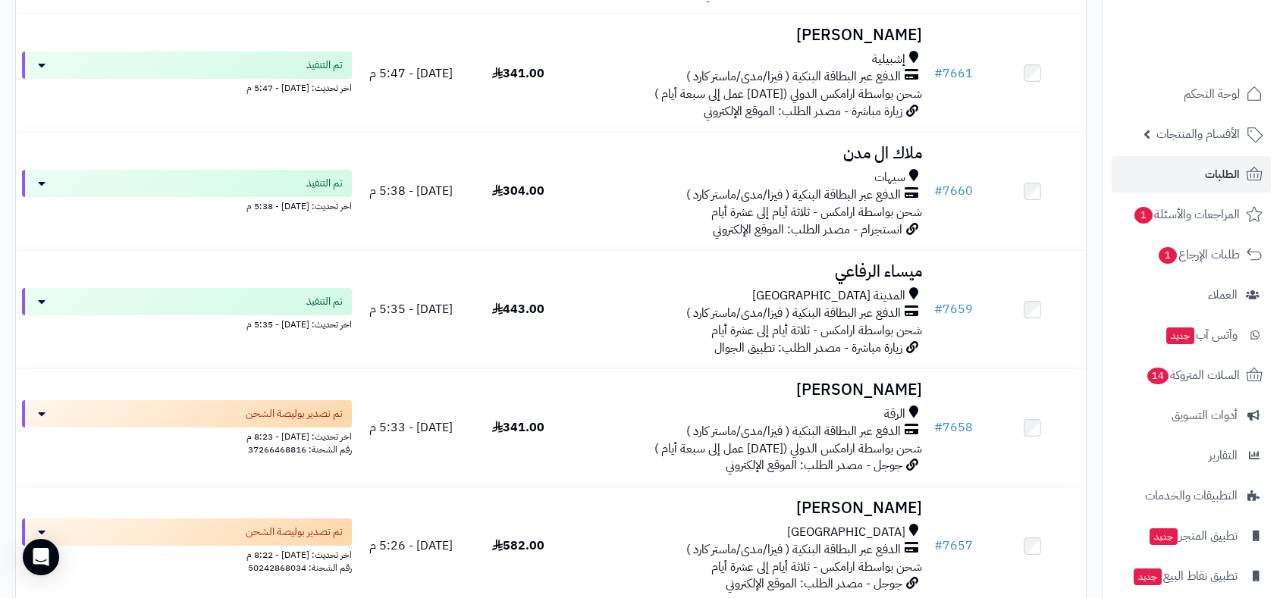
scroll to position [1853, 0]
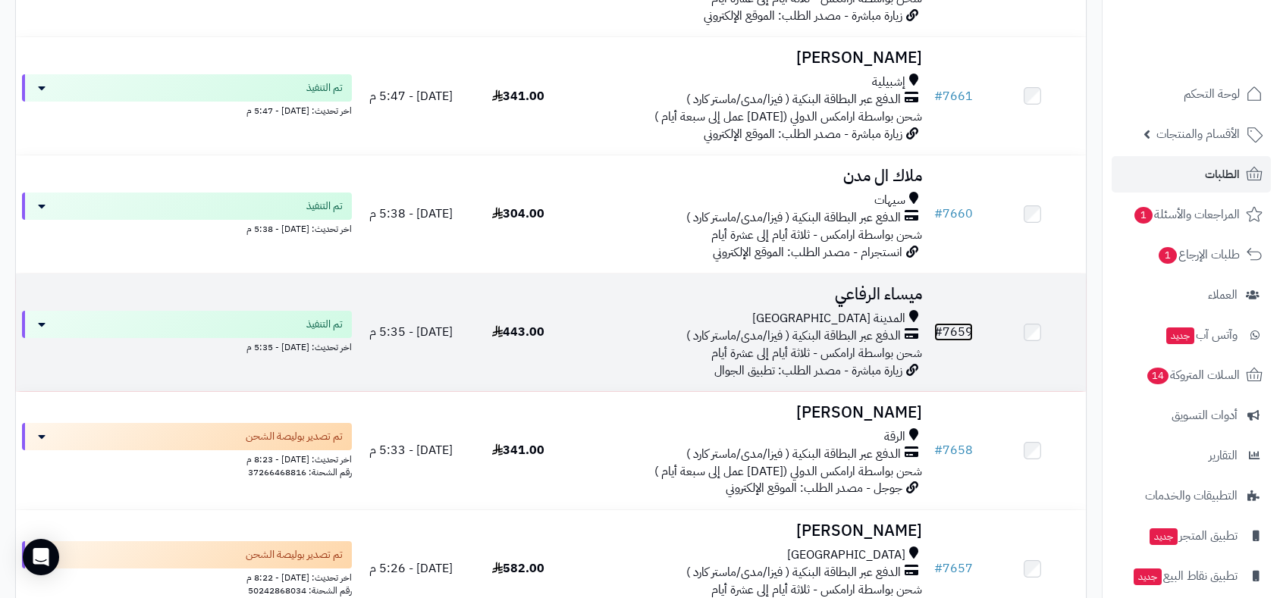
click at [956, 329] on link "# 7659" at bounding box center [953, 332] width 39 height 18
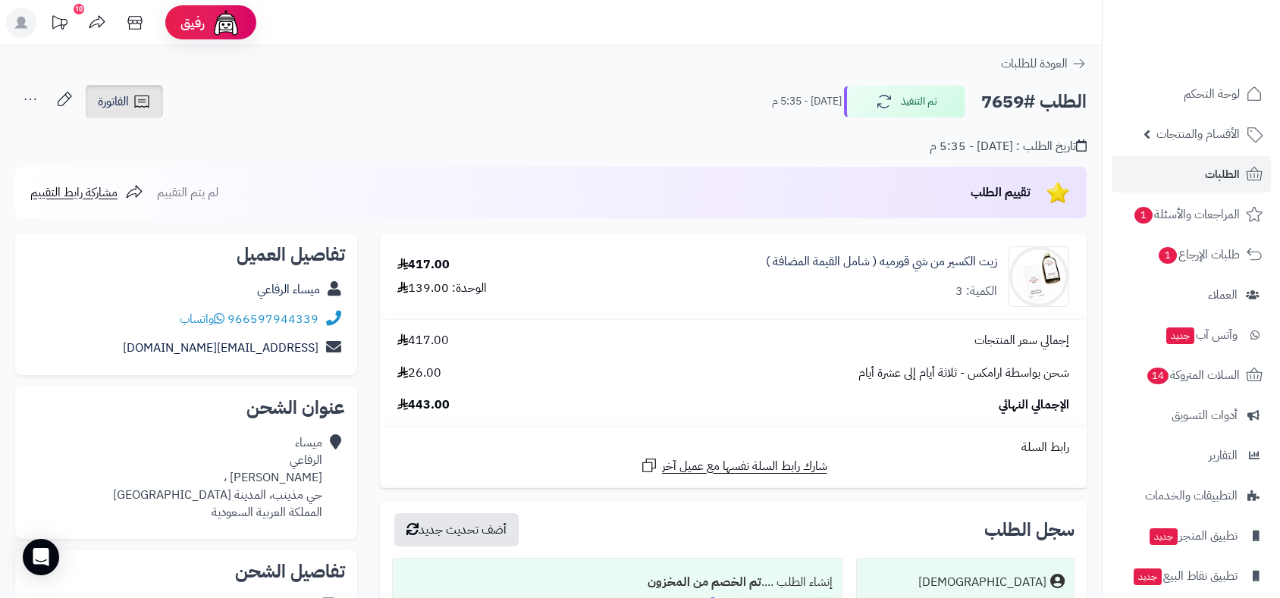
click at [110, 96] on span "الفاتورة" at bounding box center [113, 102] width 31 height 18
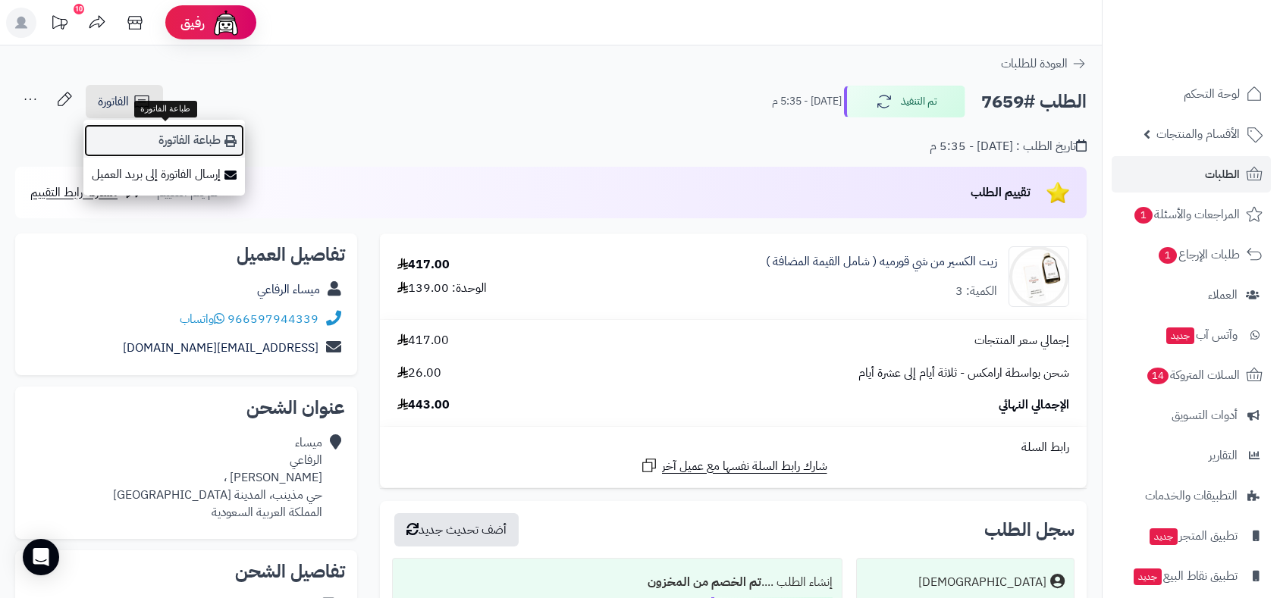
click at [126, 142] on link "طباعة الفاتورة" at bounding box center [164, 141] width 162 height 34
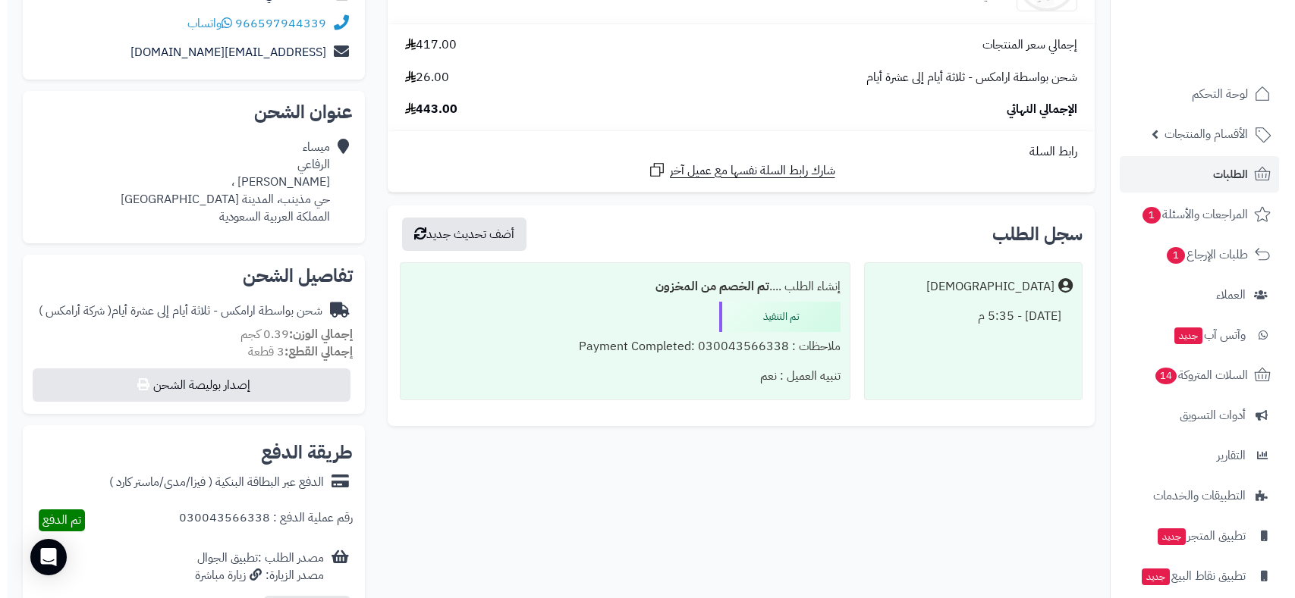
scroll to position [505, 0]
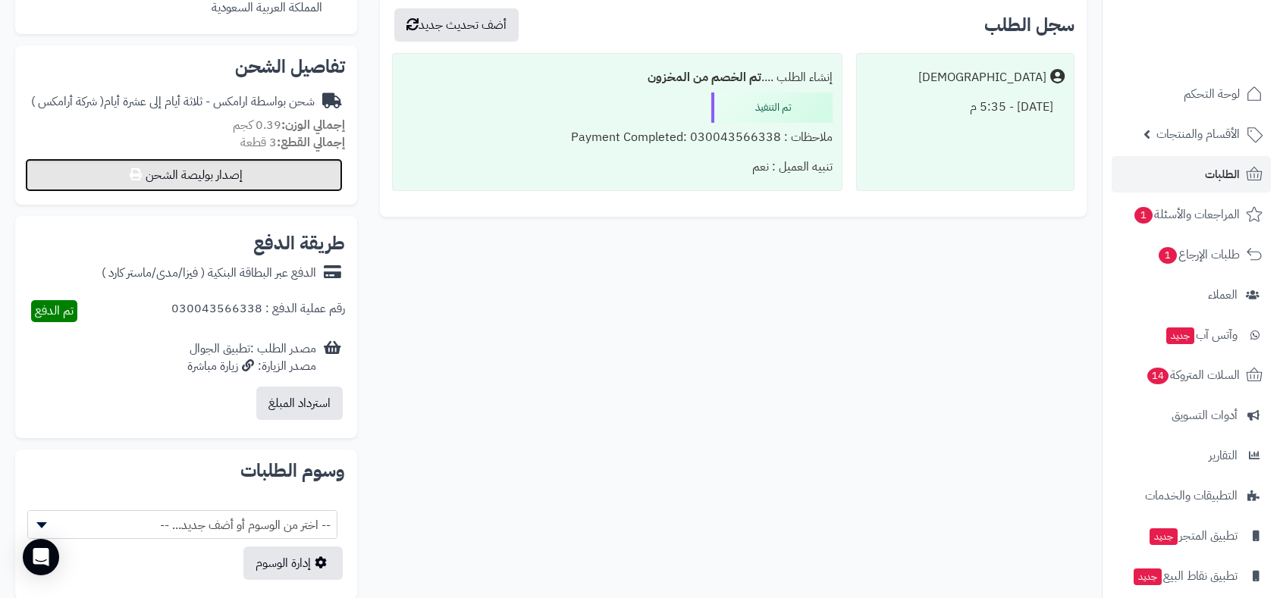
click at [285, 175] on button "إصدار بوليصة الشحن" at bounding box center [184, 175] width 318 height 33
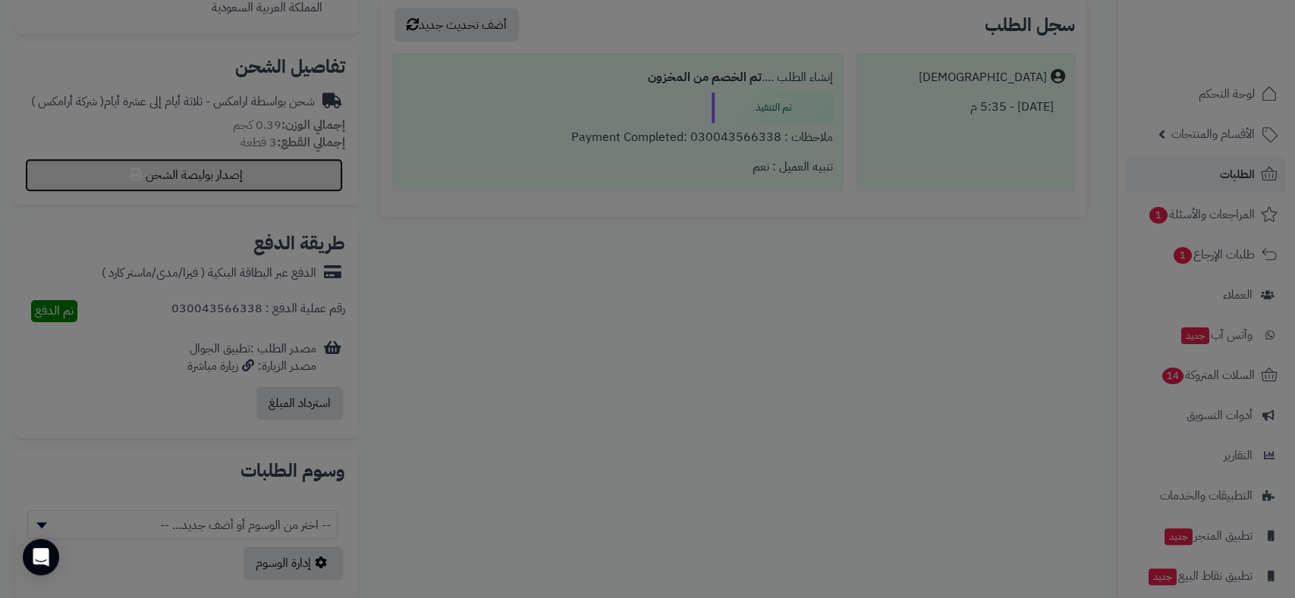
select select "******"
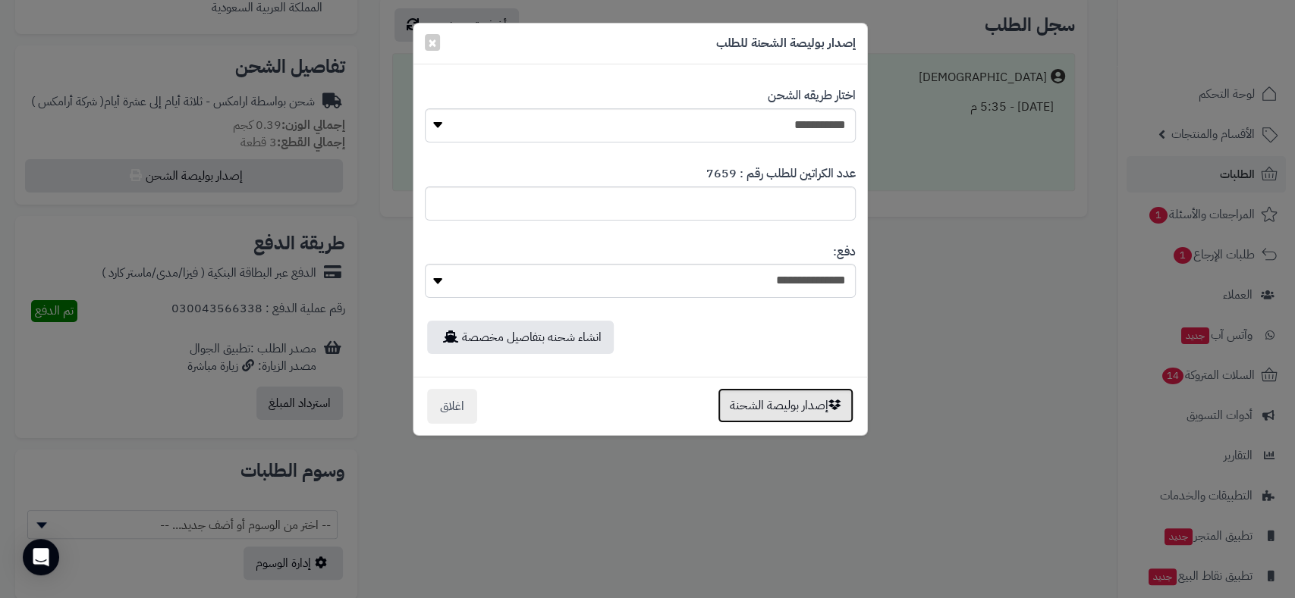
click at [795, 407] on button "إصدار بوليصة الشحنة" at bounding box center [785, 405] width 136 height 35
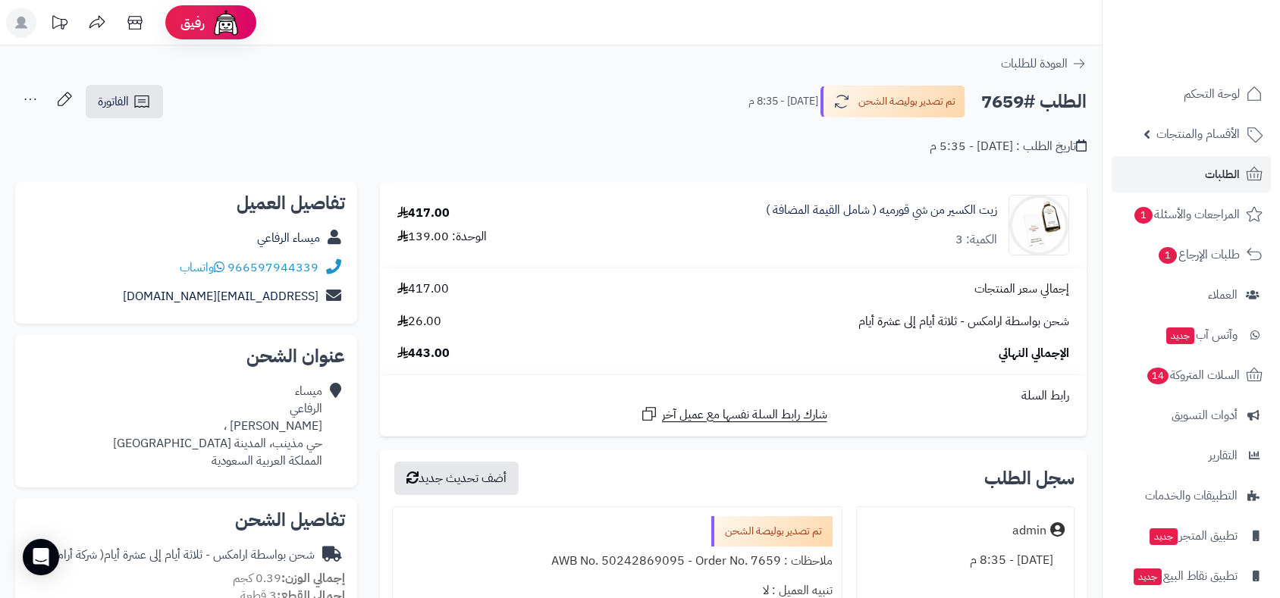
scroll to position [505, 0]
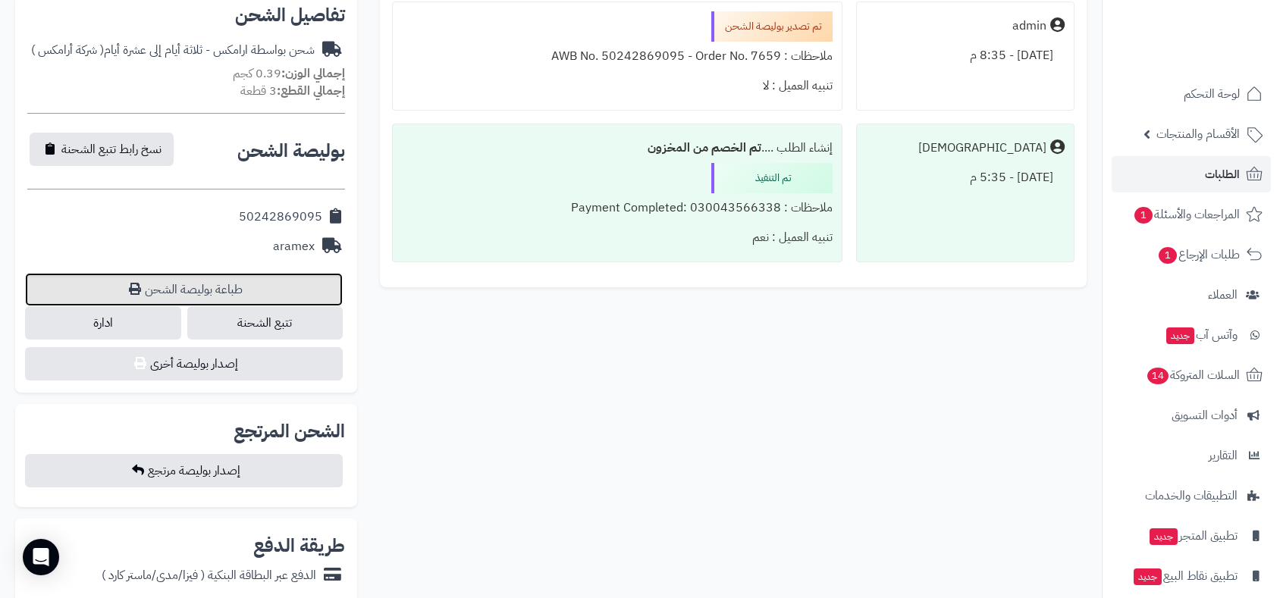
click at [231, 287] on link "طباعة بوليصة الشحن" at bounding box center [184, 289] width 318 height 33
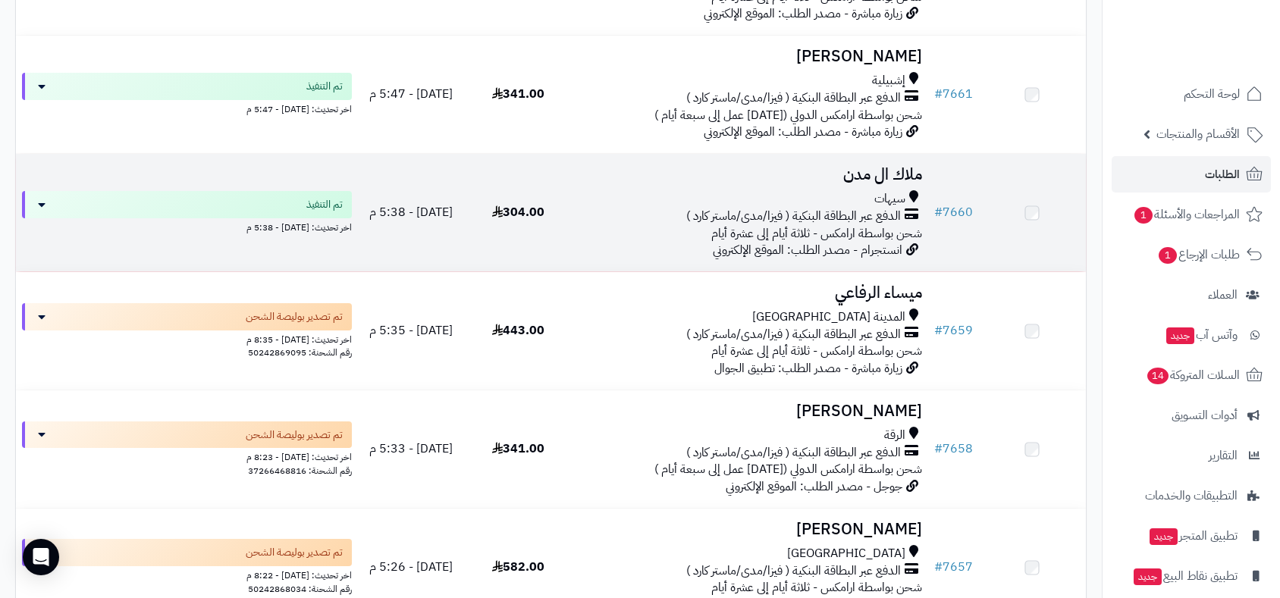
scroll to position [1852, 0]
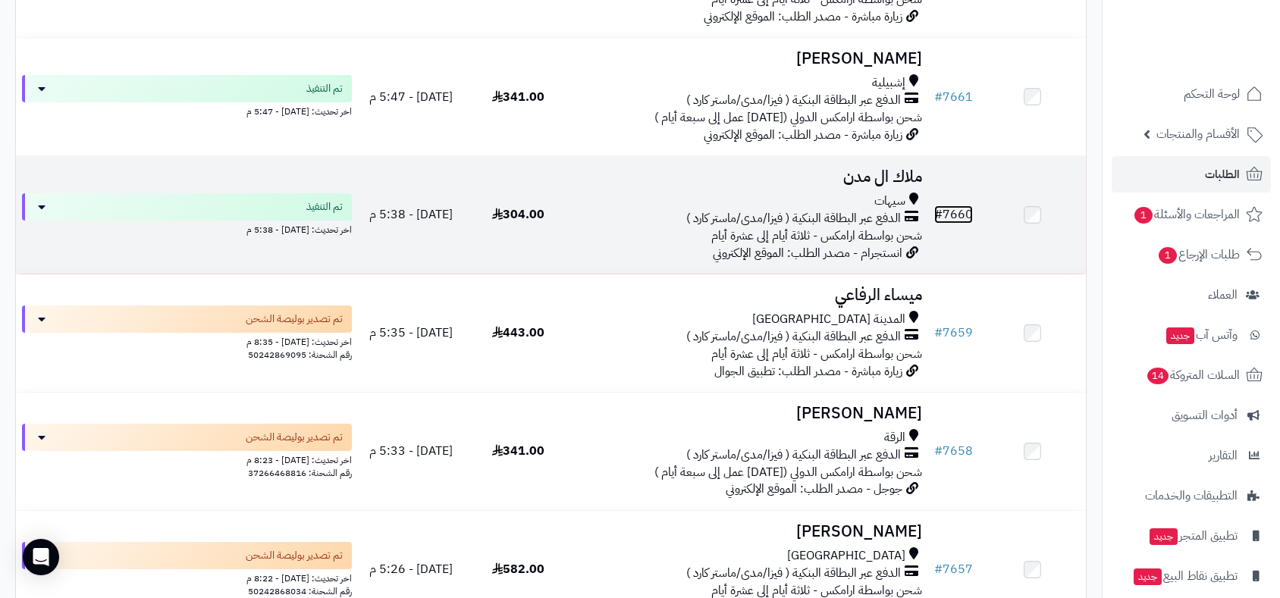
click at [958, 208] on link "# 7660" at bounding box center [953, 215] width 39 height 18
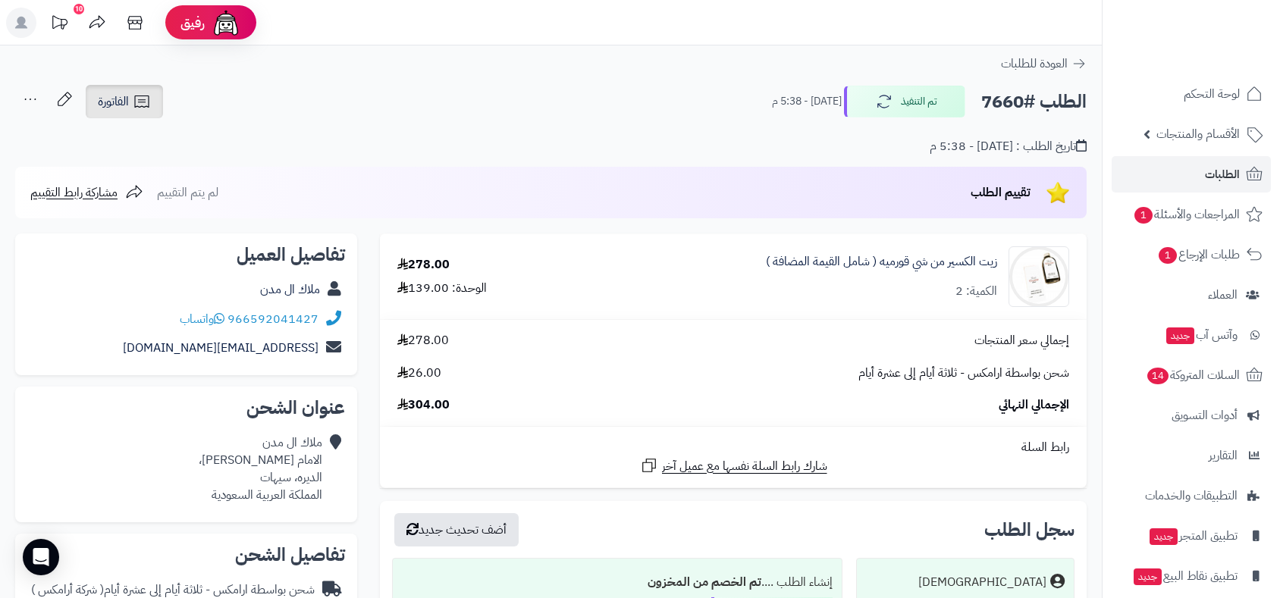
click at [133, 93] on icon at bounding box center [142, 102] width 18 height 18
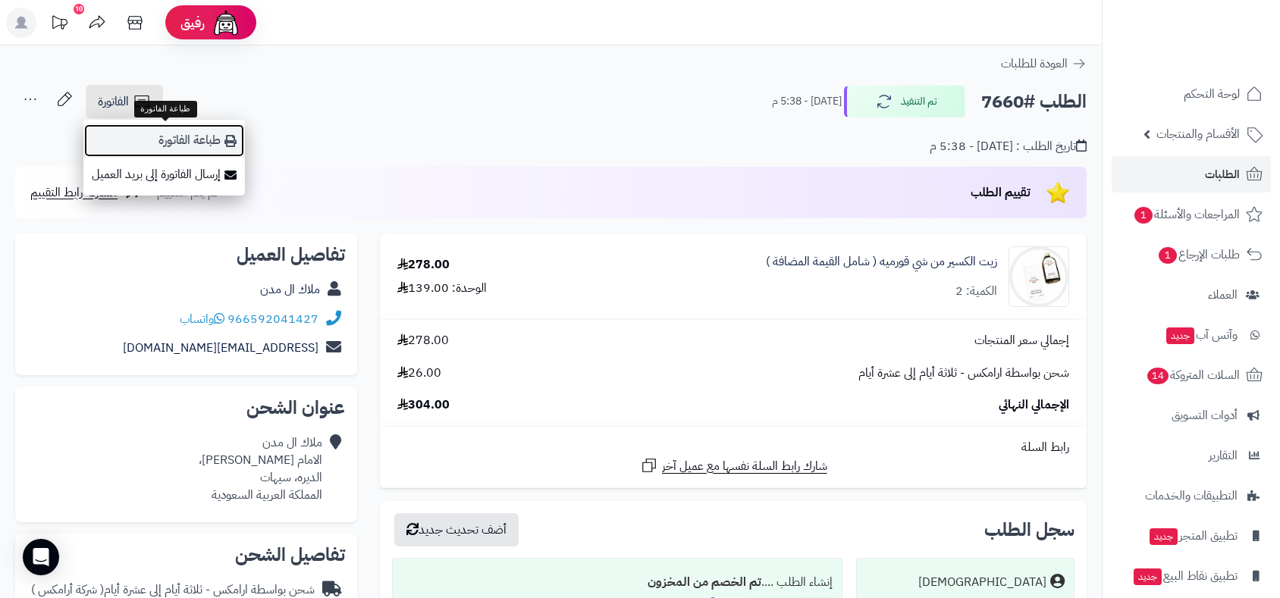
click at [184, 129] on link "طباعة الفاتورة" at bounding box center [164, 141] width 162 height 34
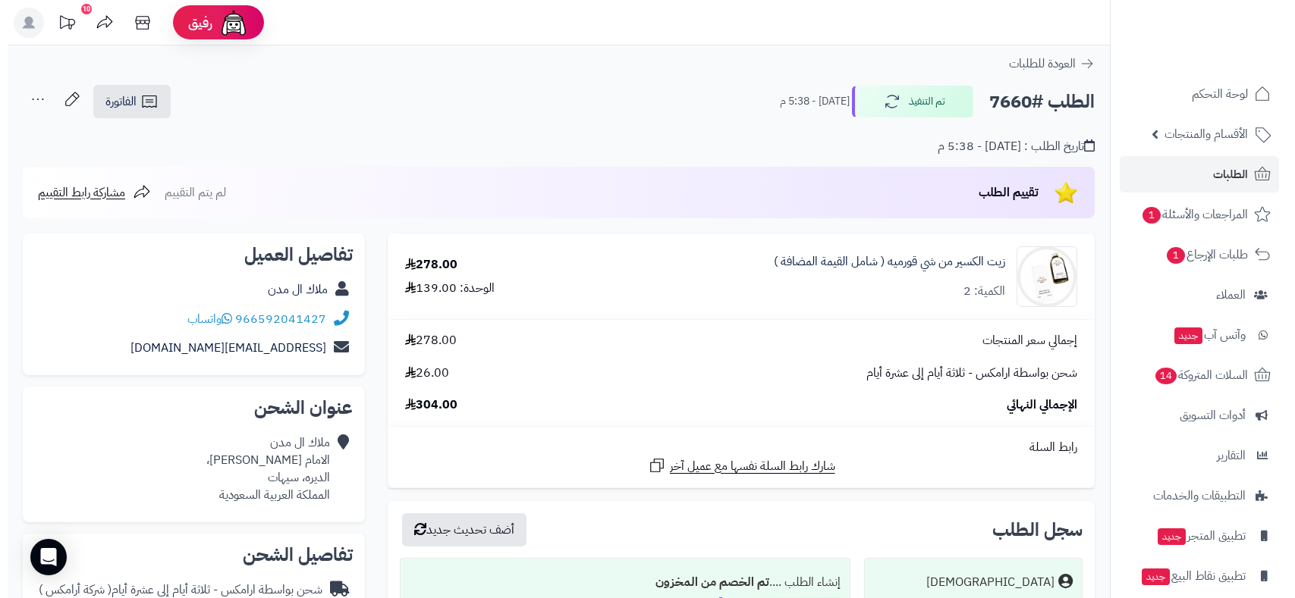
scroll to position [505, 0]
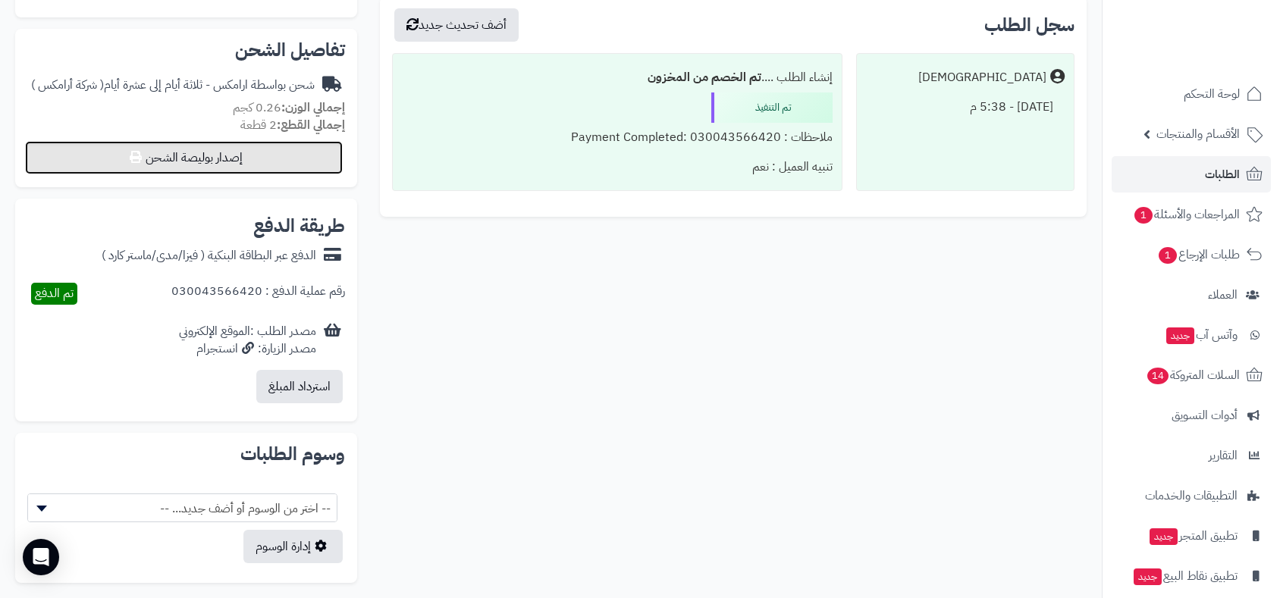
click at [267, 157] on button "إصدار بوليصة الشحن" at bounding box center [184, 157] width 318 height 33
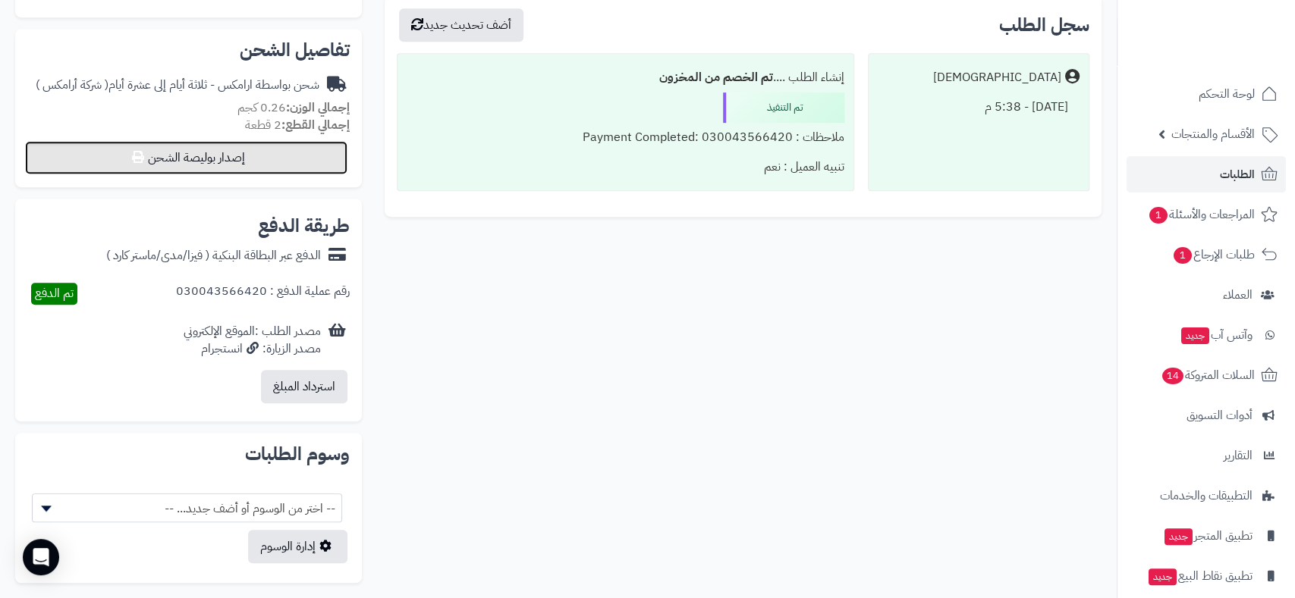
select select "******"
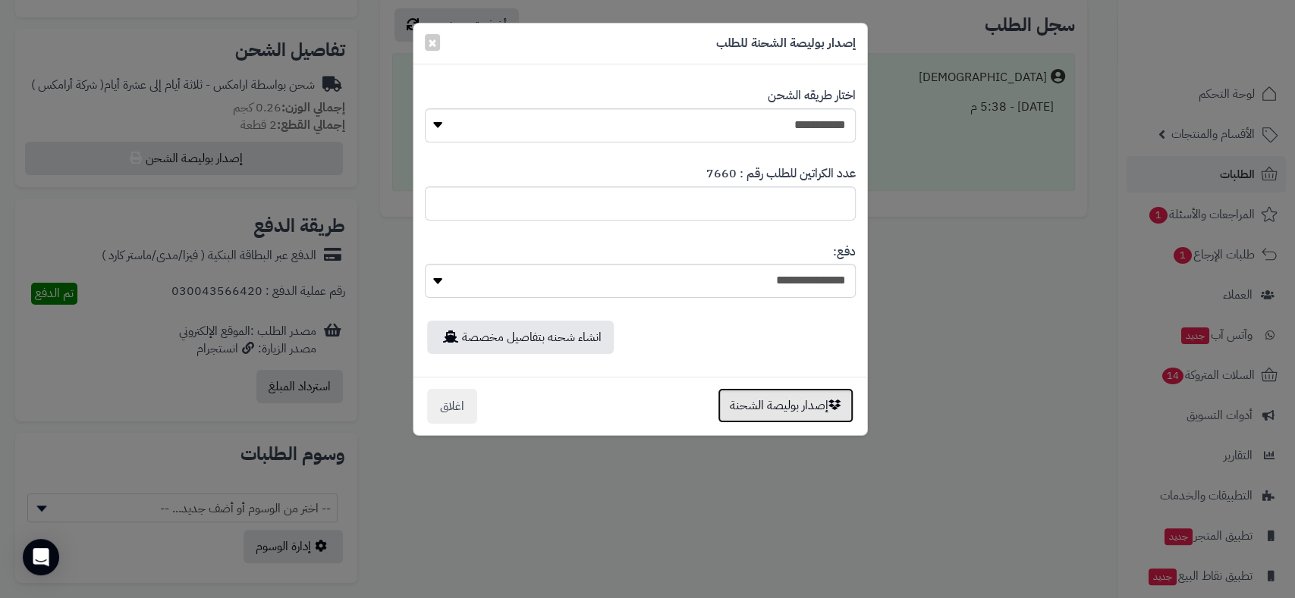
click at [780, 400] on button "إصدار بوليصة الشحنة" at bounding box center [785, 405] width 136 height 35
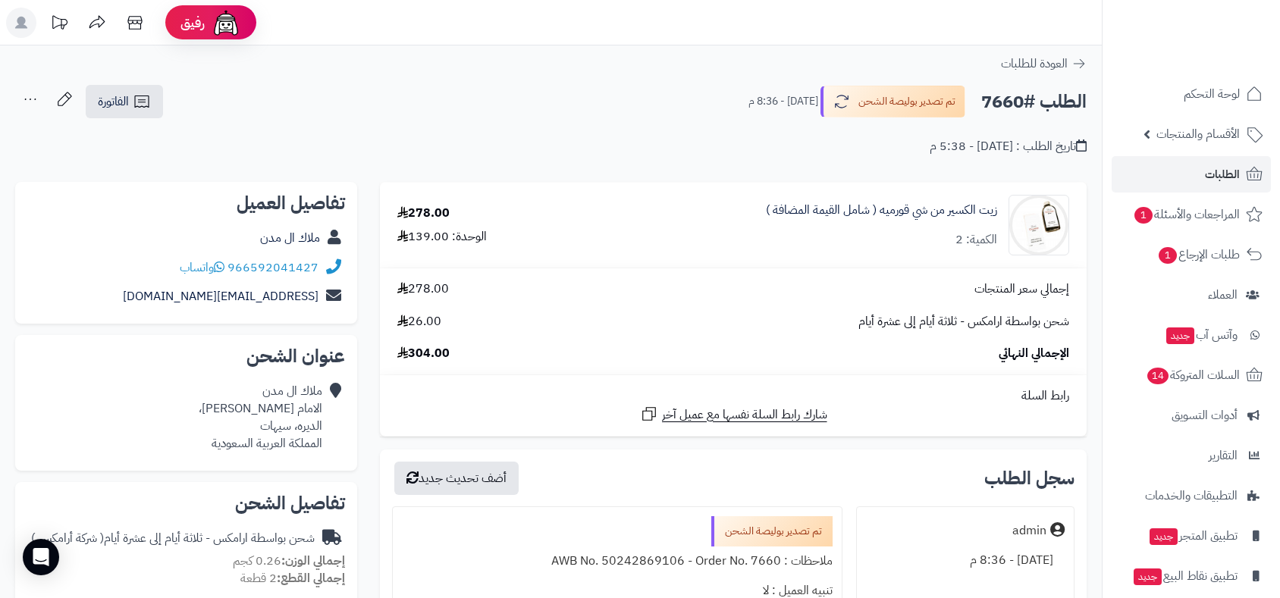
scroll to position [505, 0]
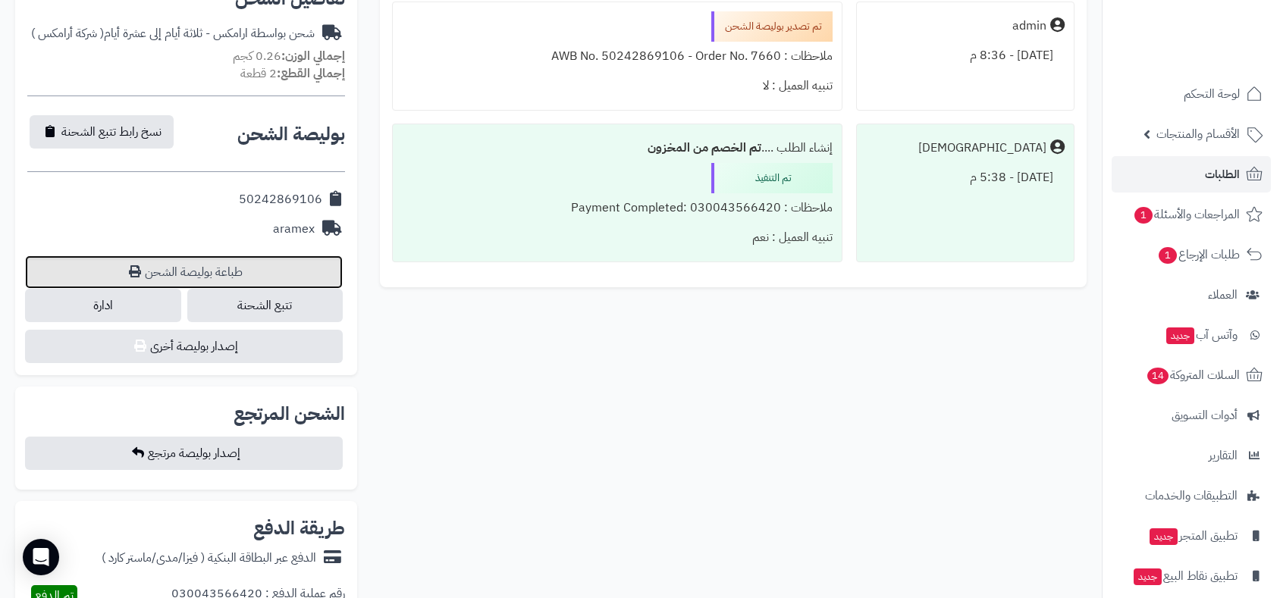
click at [194, 262] on link "طباعة بوليصة الشحن" at bounding box center [184, 272] width 318 height 33
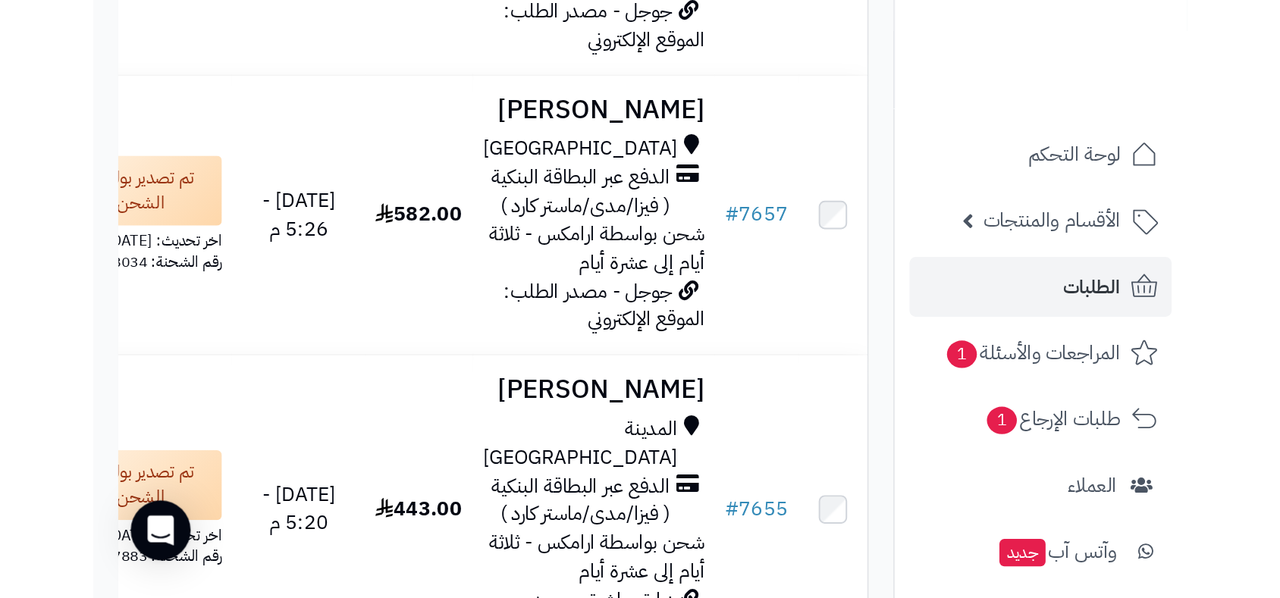
scroll to position [1851, 0]
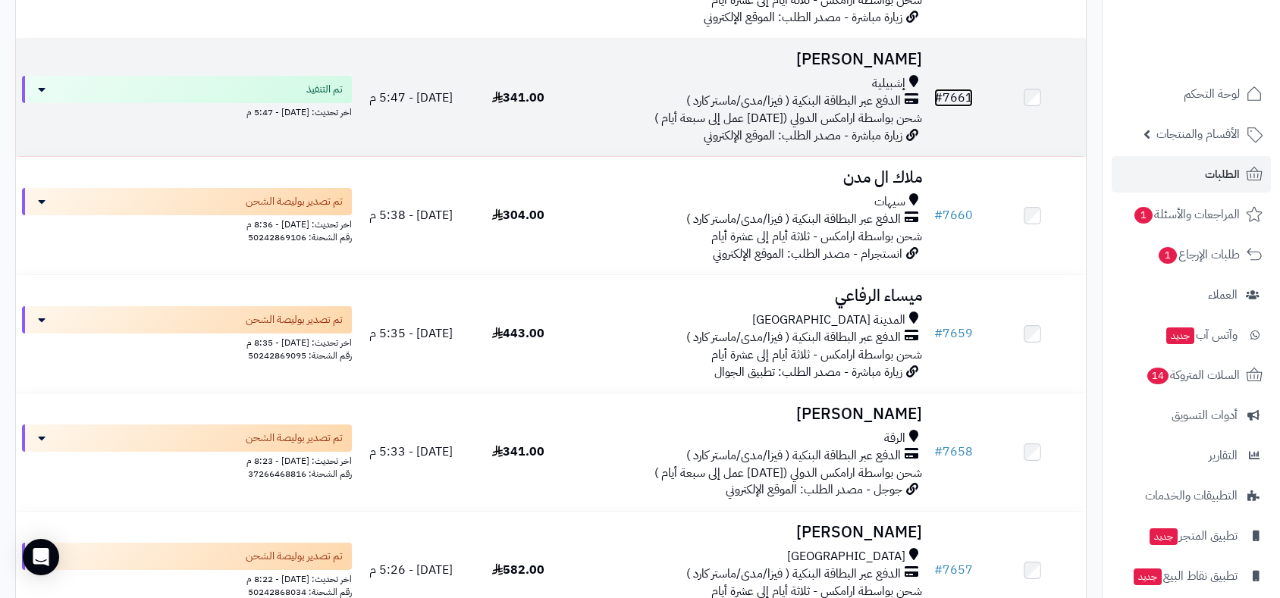
click at [963, 94] on link "# 7661" at bounding box center [953, 98] width 39 height 18
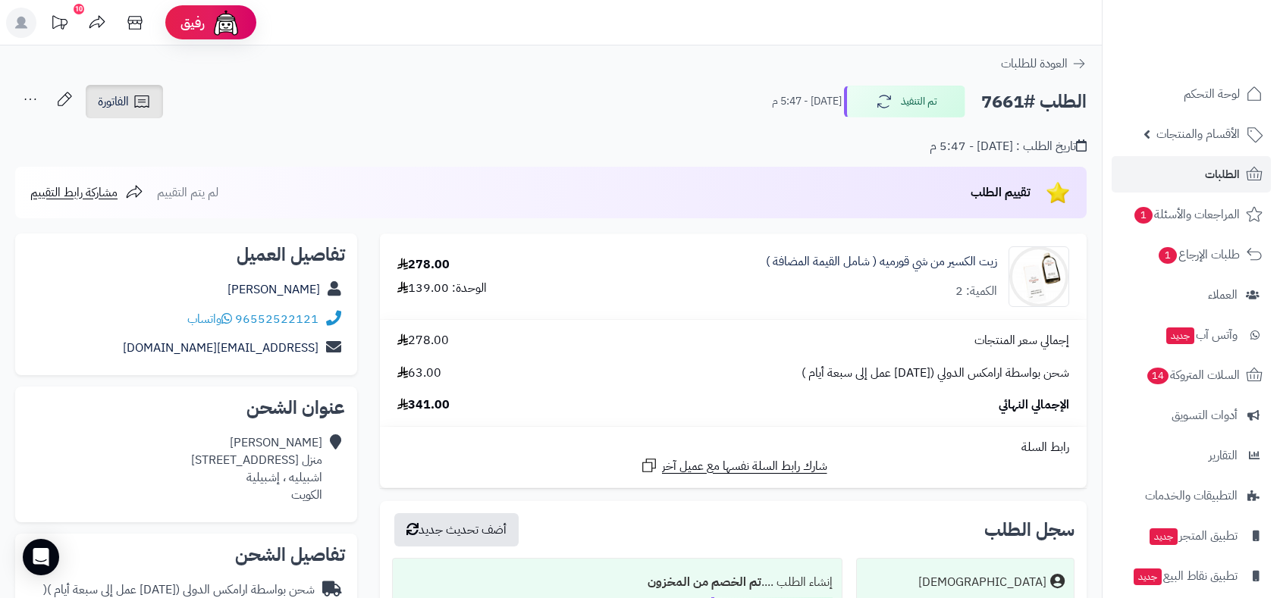
click at [117, 90] on link "الفاتورة" at bounding box center [124, 101] width 77 height 33
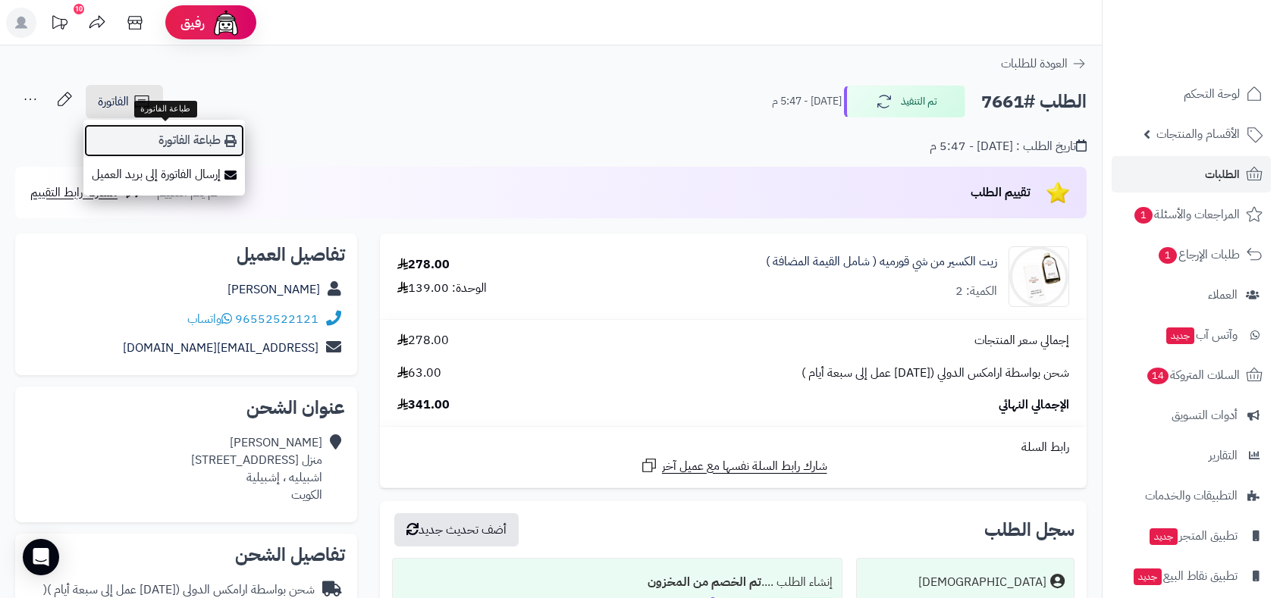
click at [167, 140] on link "طباعة الفاتورة" at bounding box center [164, 141] width 162 height 34
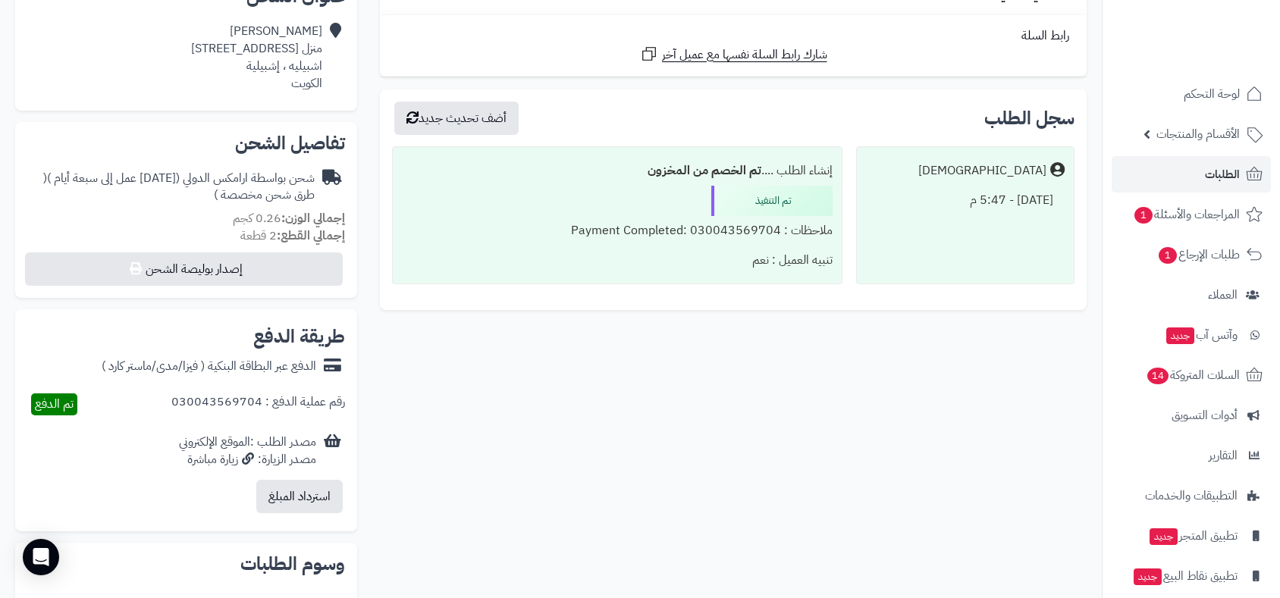
scroll to position [505, 0]
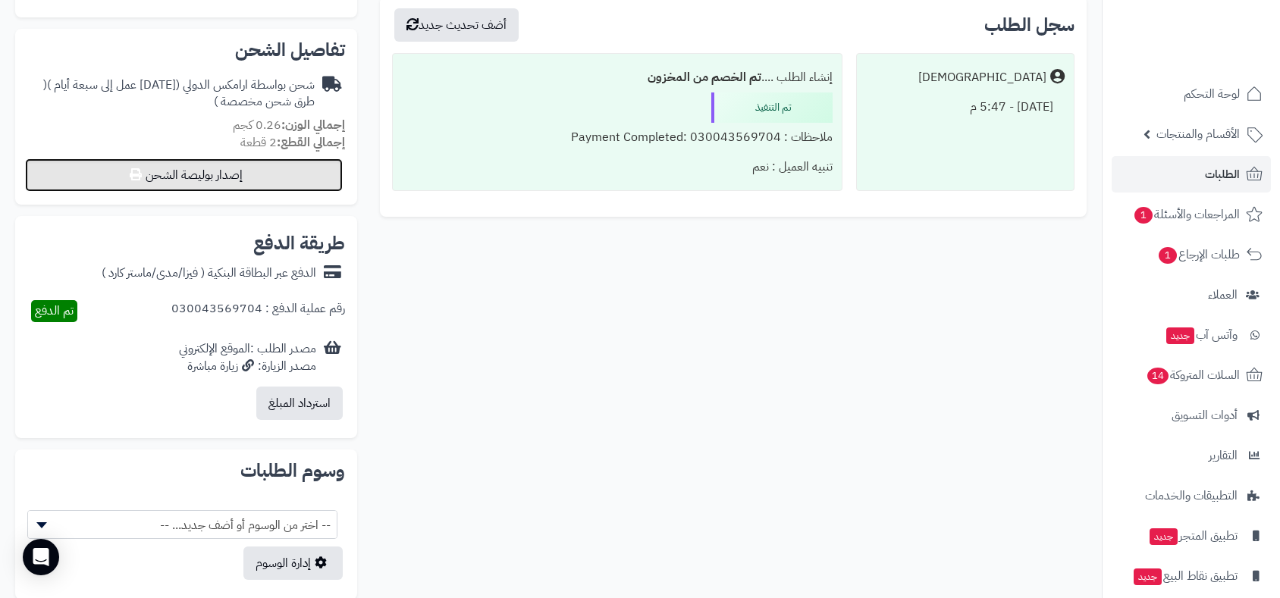
click at [251, 171] on button "إصدار بوليصة الشحن" at bounding box center [184, 175] width 318 height 33
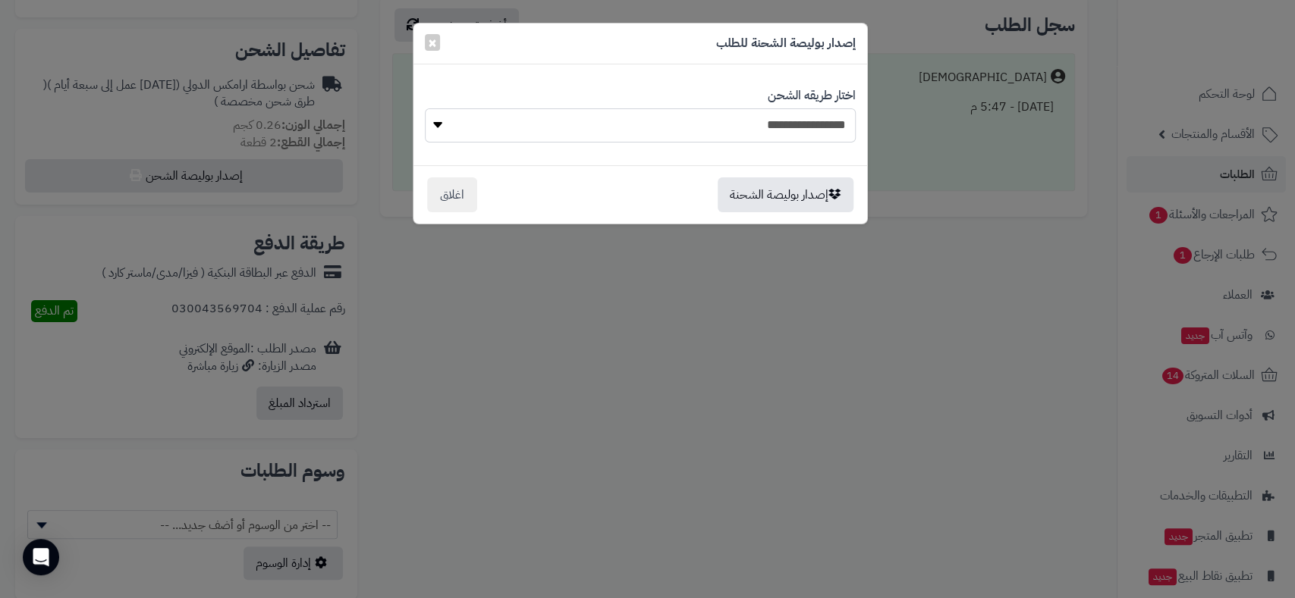
click at [793, 118] on select "**********" at bounding box center [640, 125] width 431 height 34
select select "******"
click at [425, 108] on select "**********" at bounding box center [640, 125] width 431 height 34
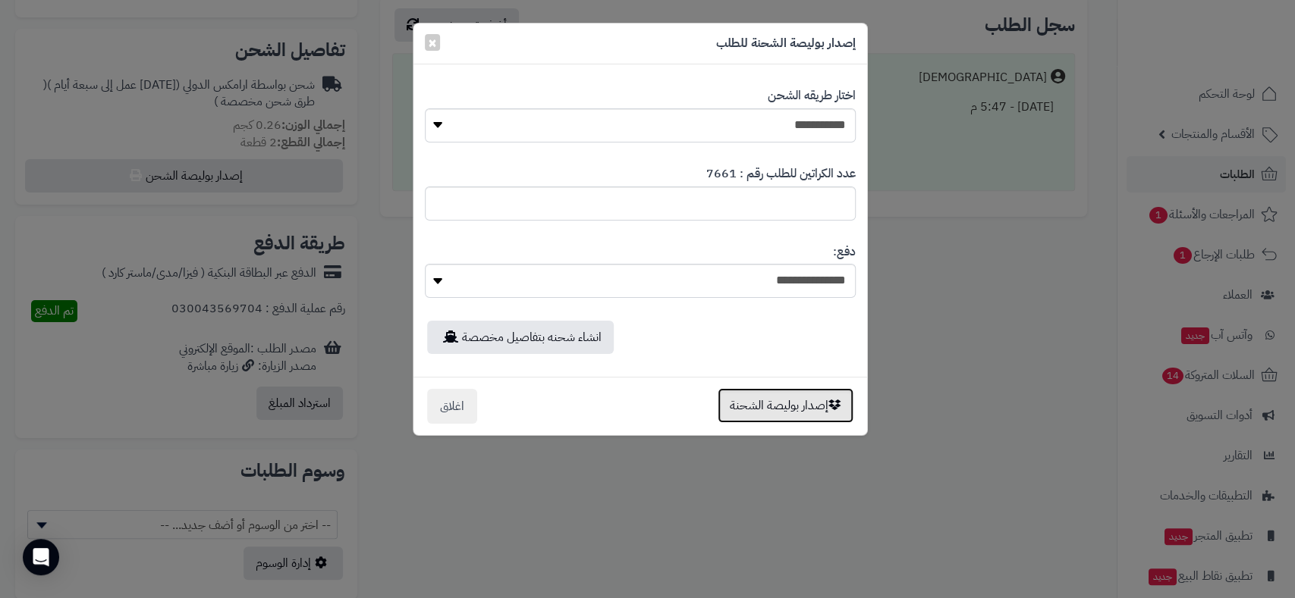
click at [780, 401] on button "إصدار بوليصة الشحنة" at bounding box center [785, 405] width 136 height 35
click at [780, 401] on div "**********" at bounding box center [647, 299] width 1295 height 598
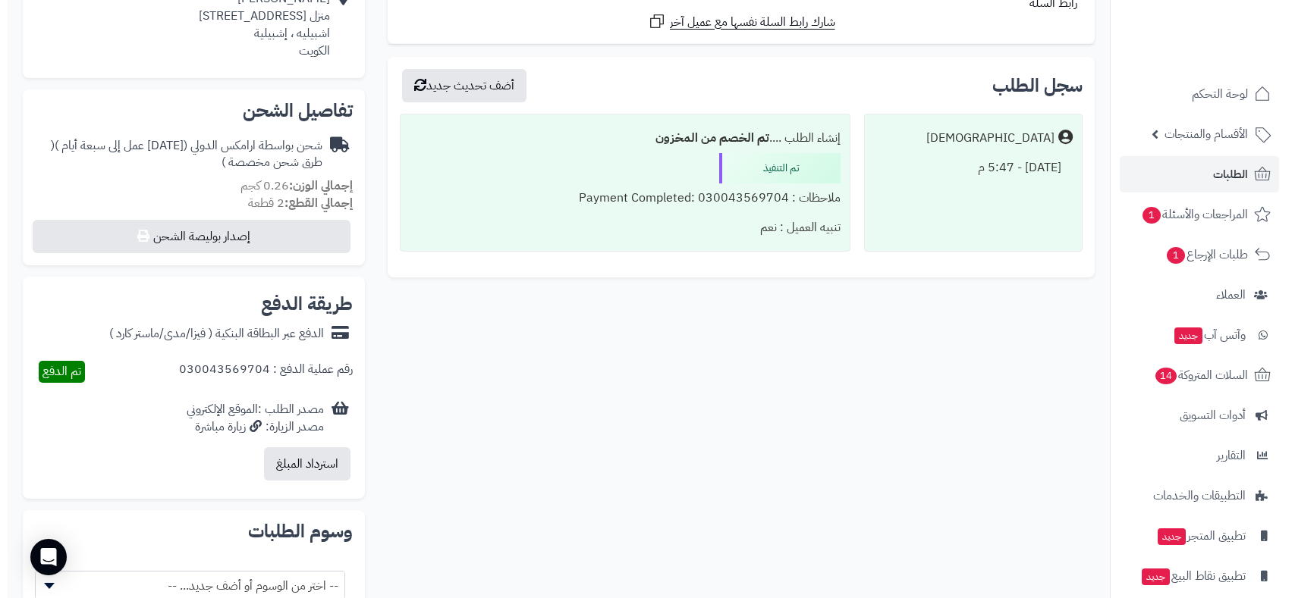
scroll to position [455, 0]
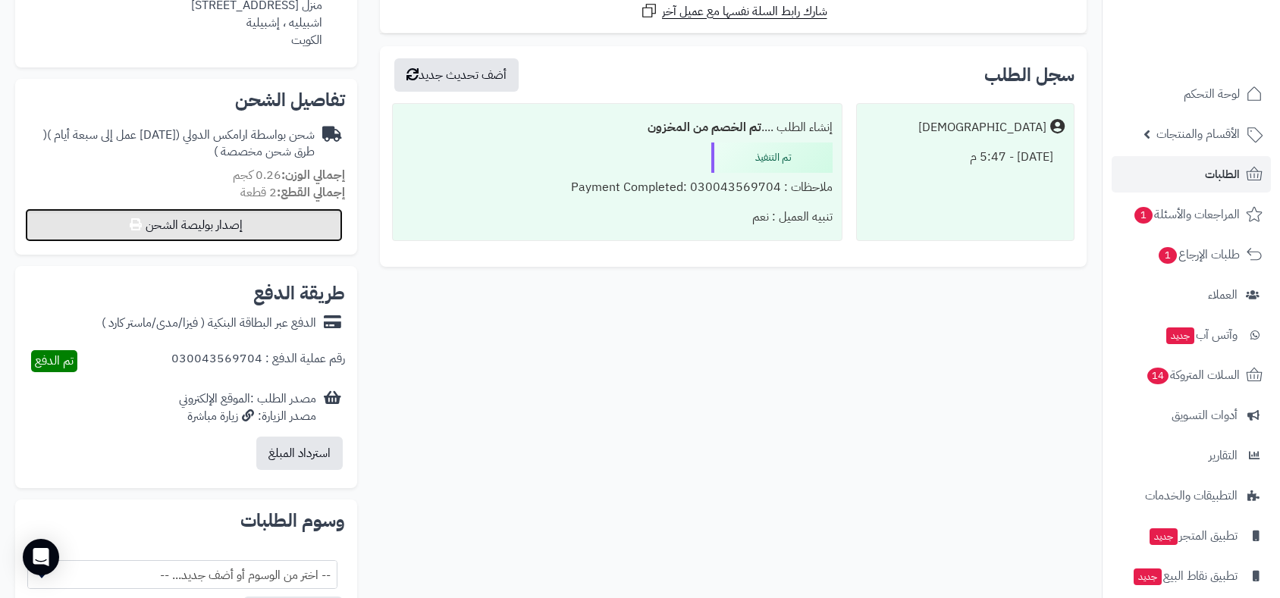
click at [238, 220] on button "إصدار بوليصة الشحن" at bounding box center [184, 225] width 318 height 33
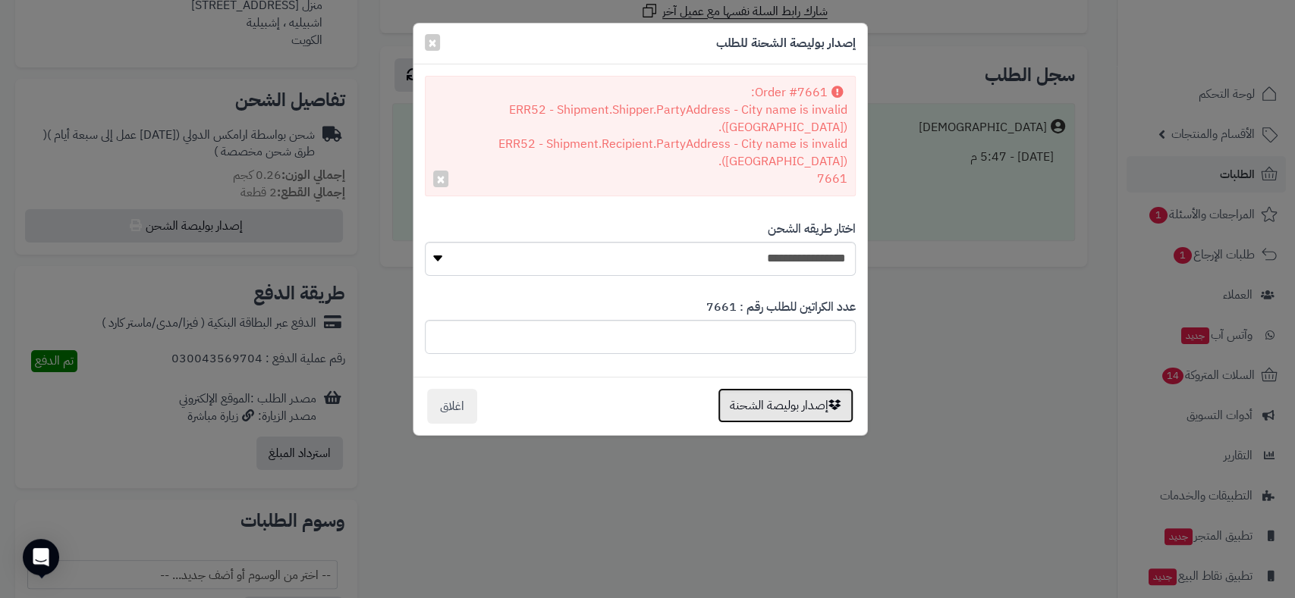
click at [761, 388] on button "إصدار بوليصة الشحنة" at bounding box center [785, 405] width 136 height 35
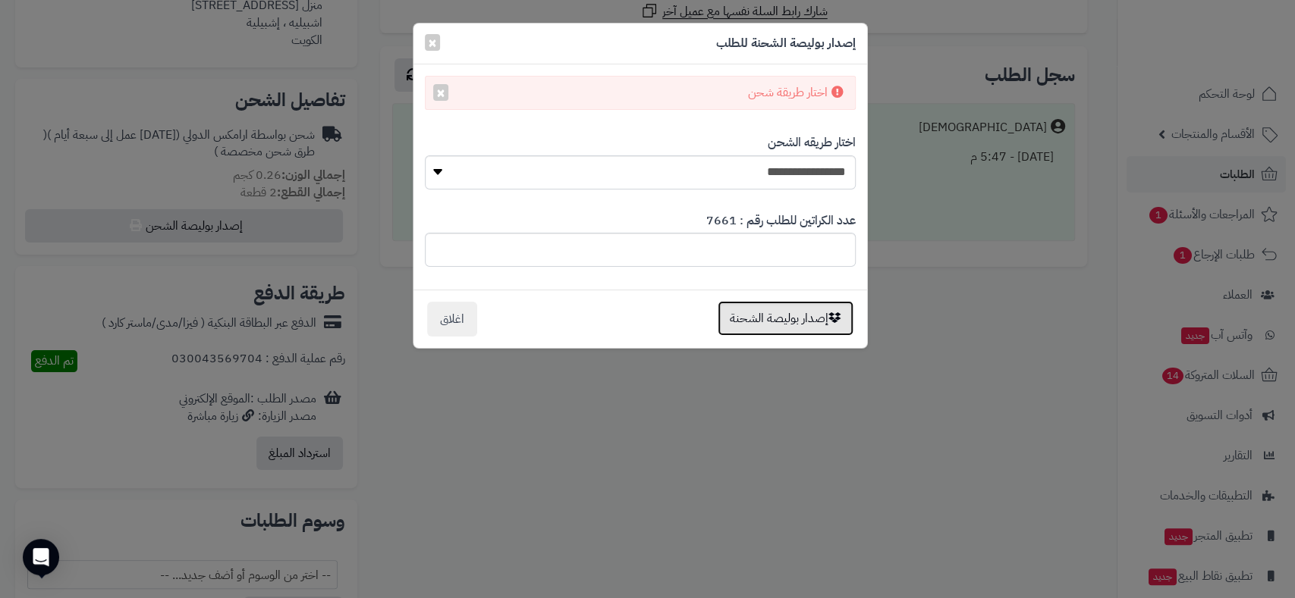
click at [770, 323] on button "إصدار بوليصة الشحنة" at bounding box center [785, 318] width 136 height 35
click at [776, 163] on select "**********" at bounding box center [640, 172] width 431 height 34
click at [778, 165] on select "**********" at bounding box center [640, 172] width 431 height 34
select select "******"
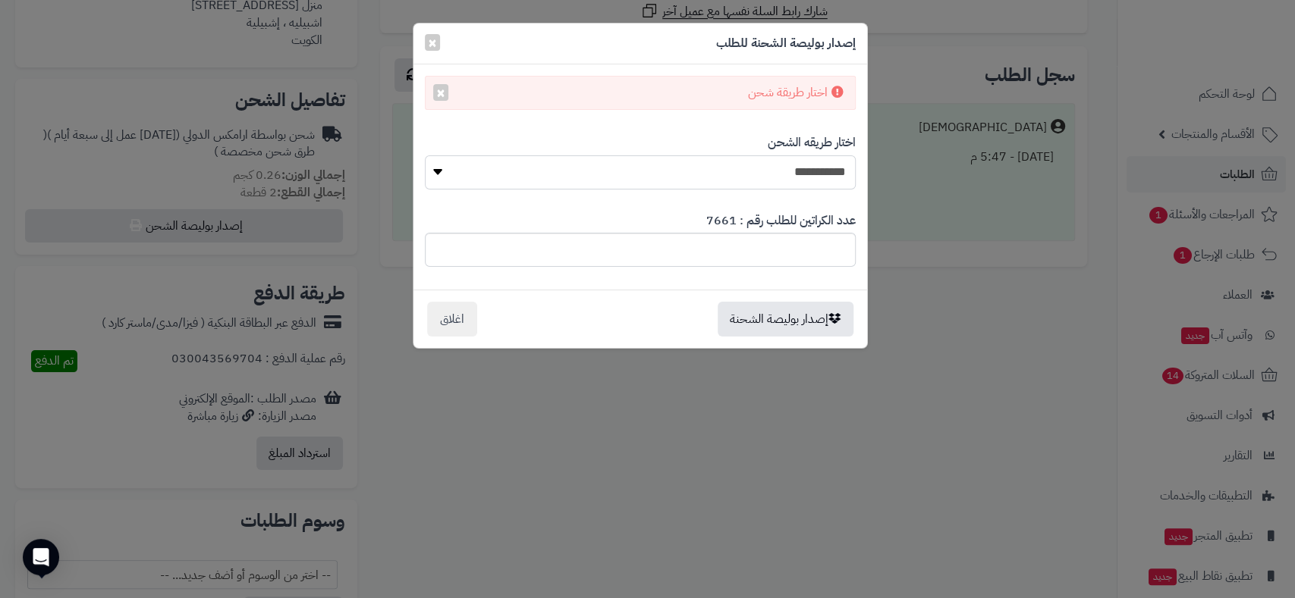
click at [425, 155] on select "**********" at bounding box center [640, 172] width 431 height 34
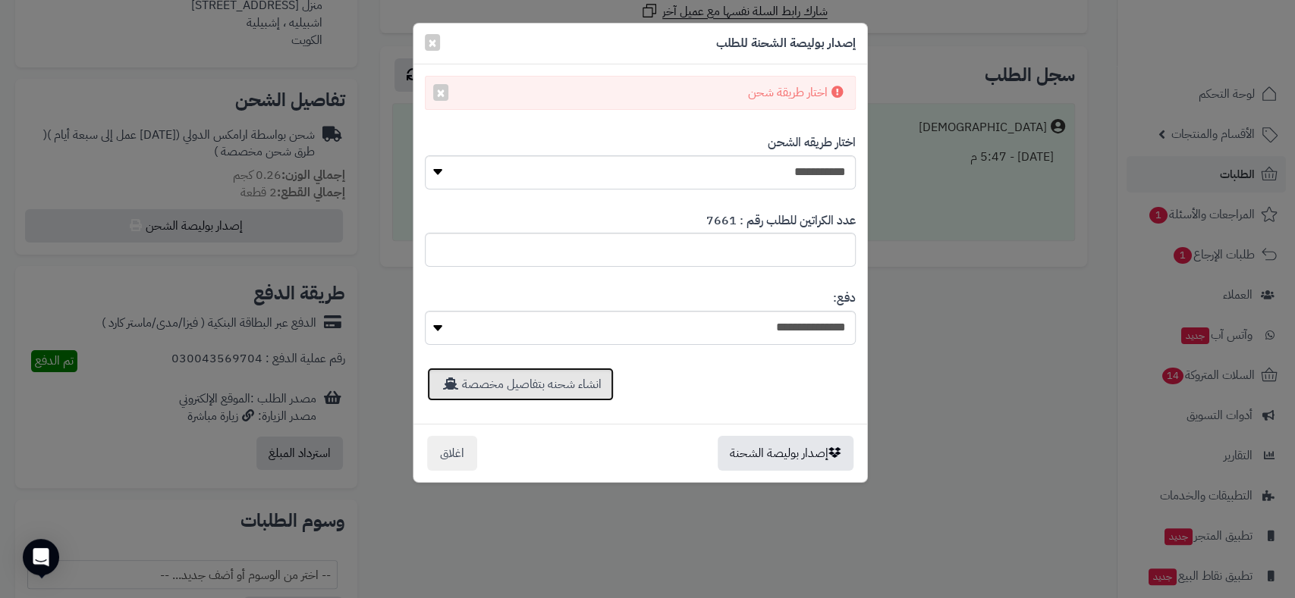
click at [567, 378] on link "انشاء شحنه بتفاصيل مخصصة" at bounding box center [520, 384] width 187 height 33
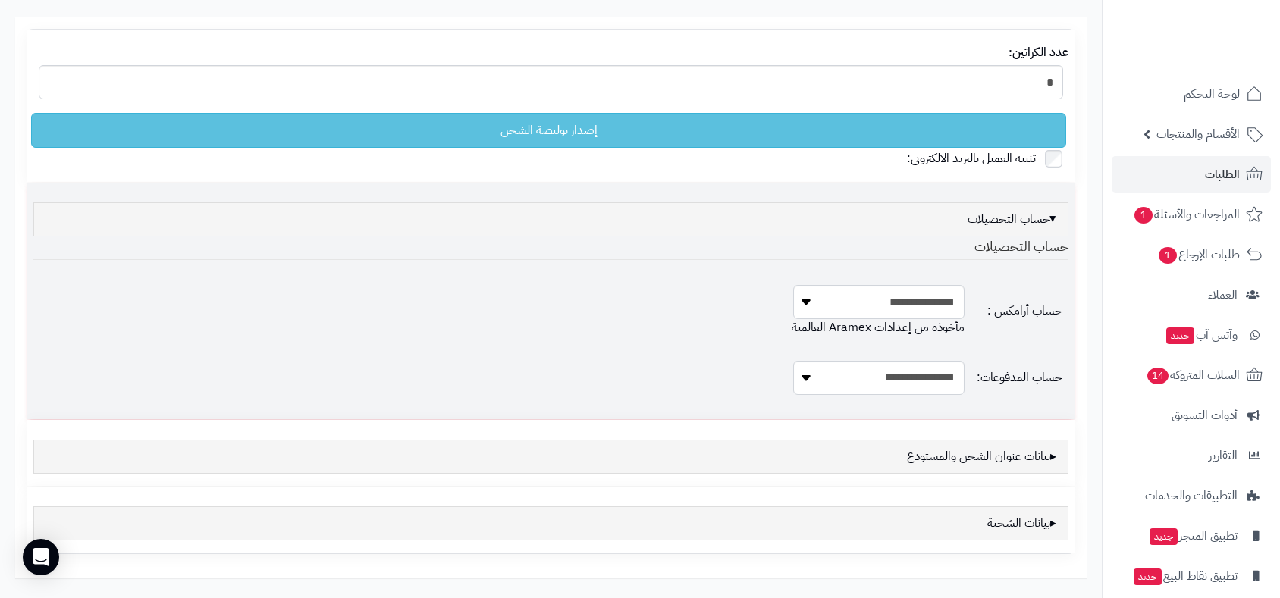
scroll to position [239, 0]
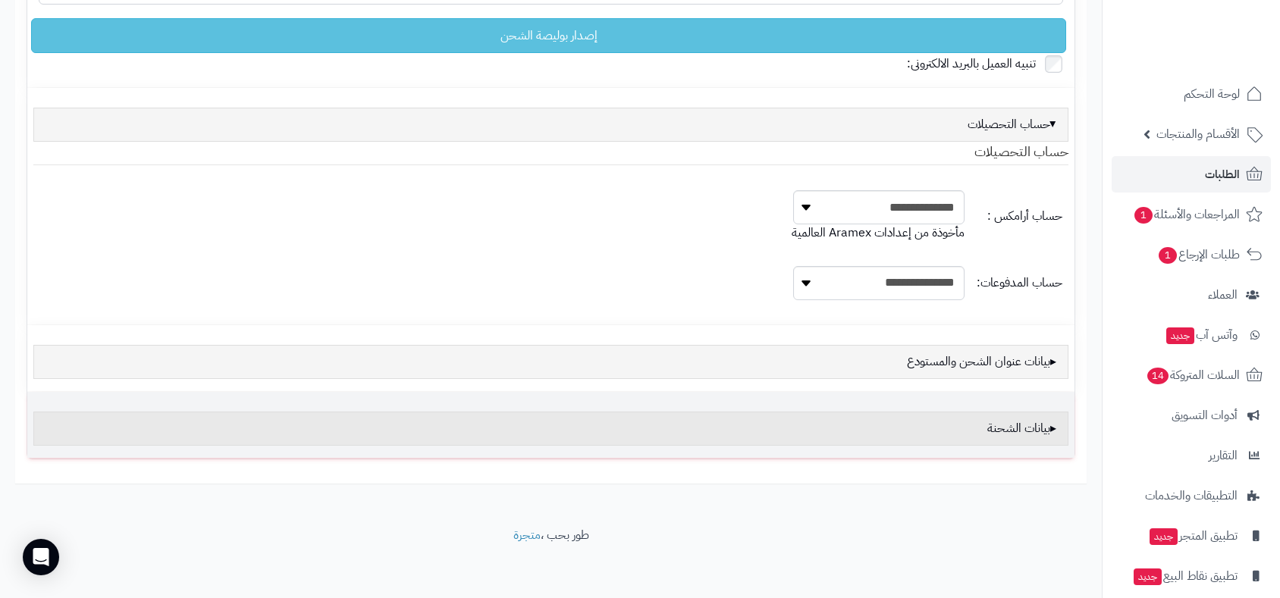
click at [998, 420] on div "بيانات الشحنة" at bounding box center [550, 429] width 1035 height 34
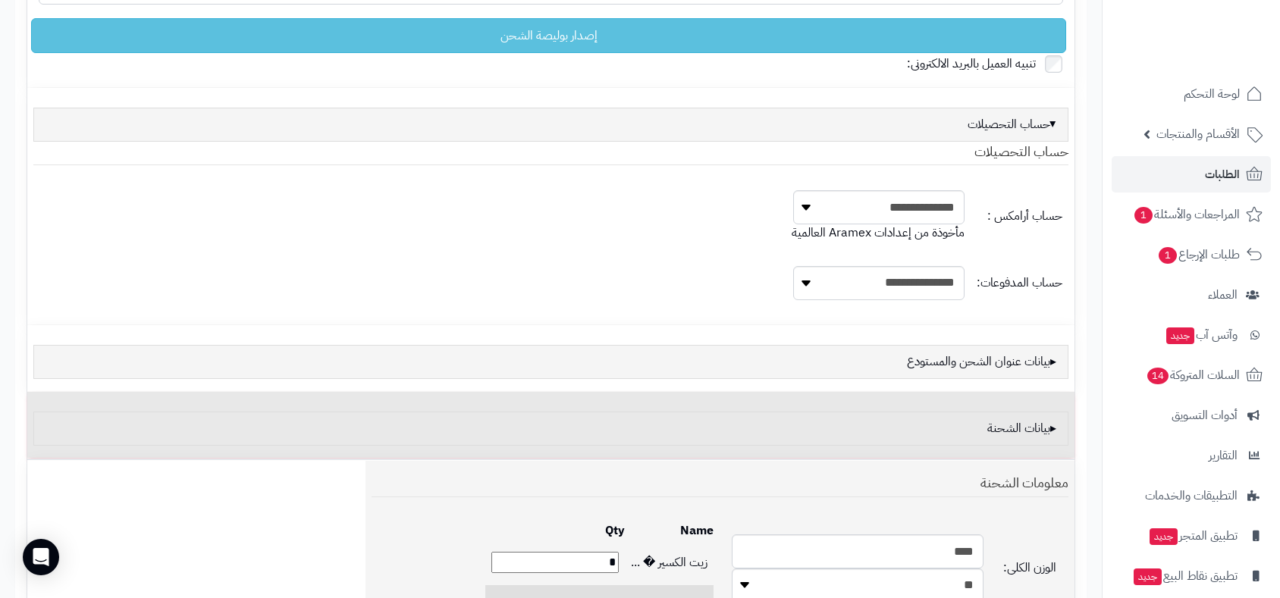
click at [998, 420] on div "بيانات الشحنة" at bounding box center [550, 429] width 1035 height 34
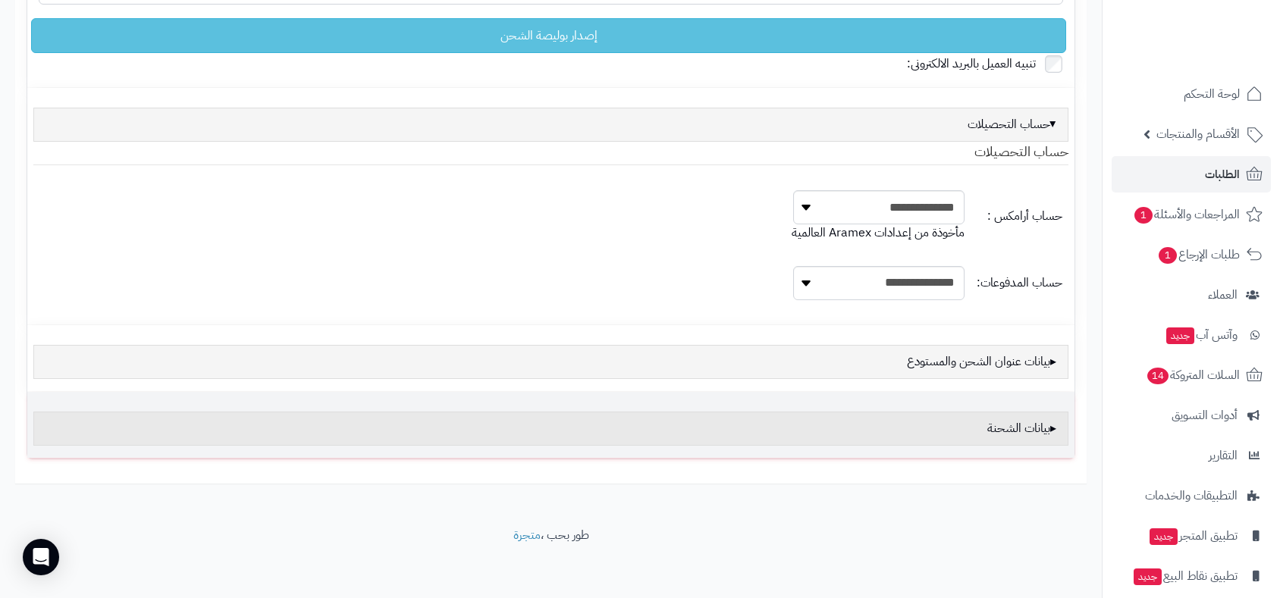
click at [994, 422] on div "بيانات الشحنة" at bounding box center [550, 429] width 1035 height 34
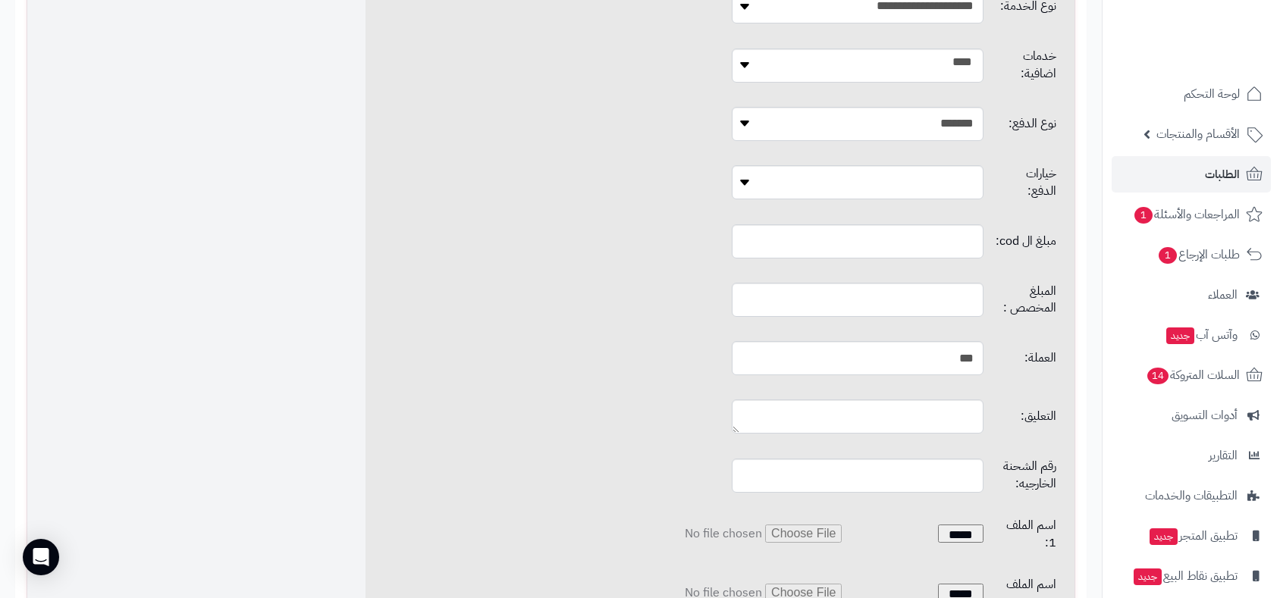
scroll to position [971, 0]
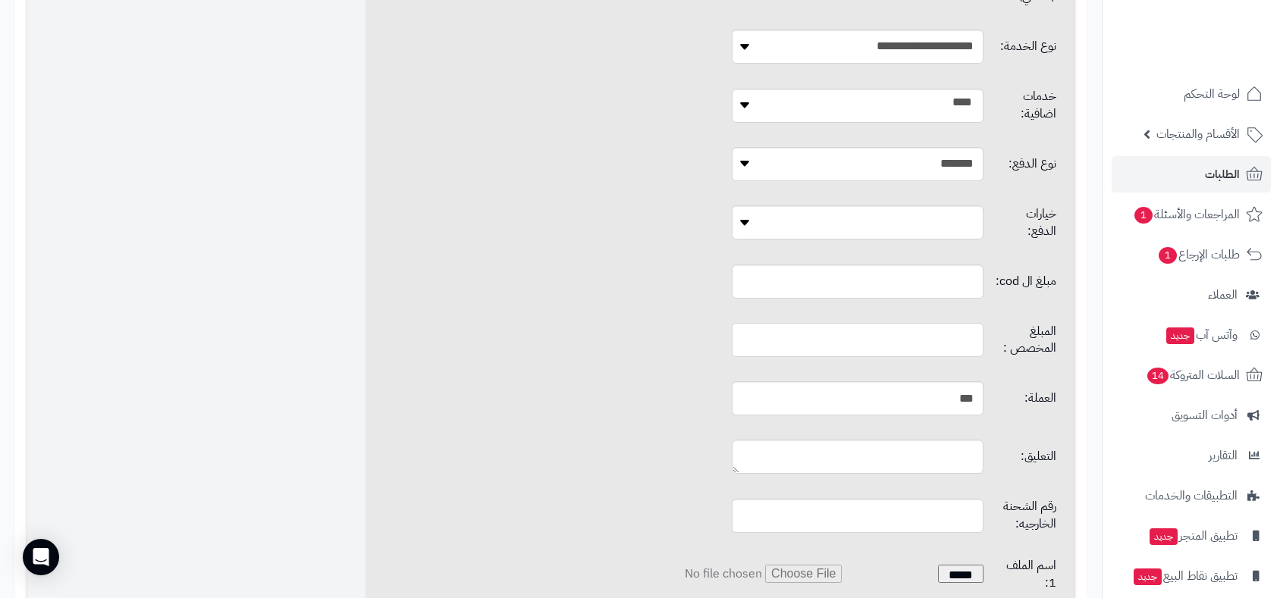
click at [861, 323] on input "text" at bounding box center [857, 340] width 251 height 34
type input "*"
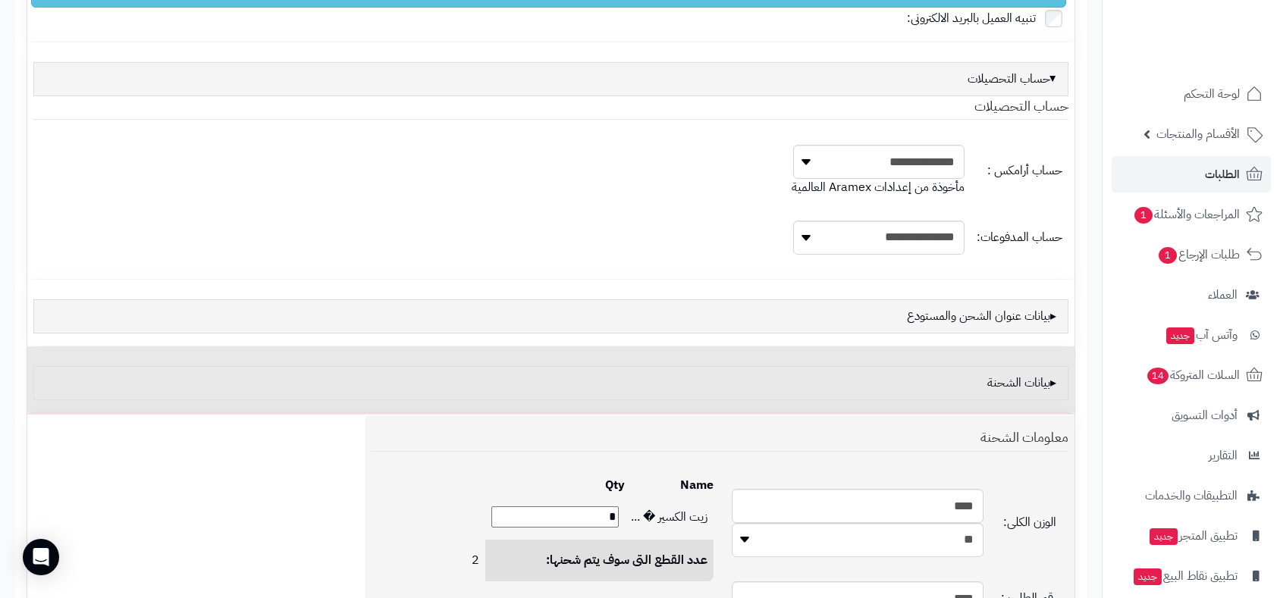
scroll to position [127, 0]
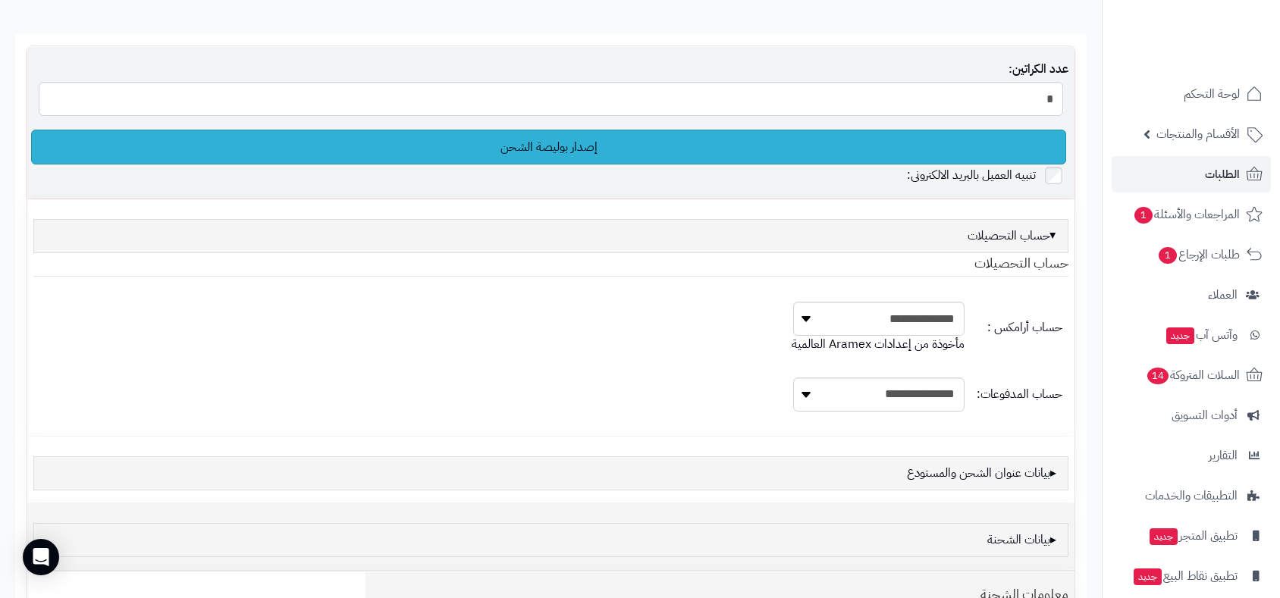
click at [594, 141] on link "إصدار بوليصة الشحن" at bounding box center [548, 147] width 1035 height 35
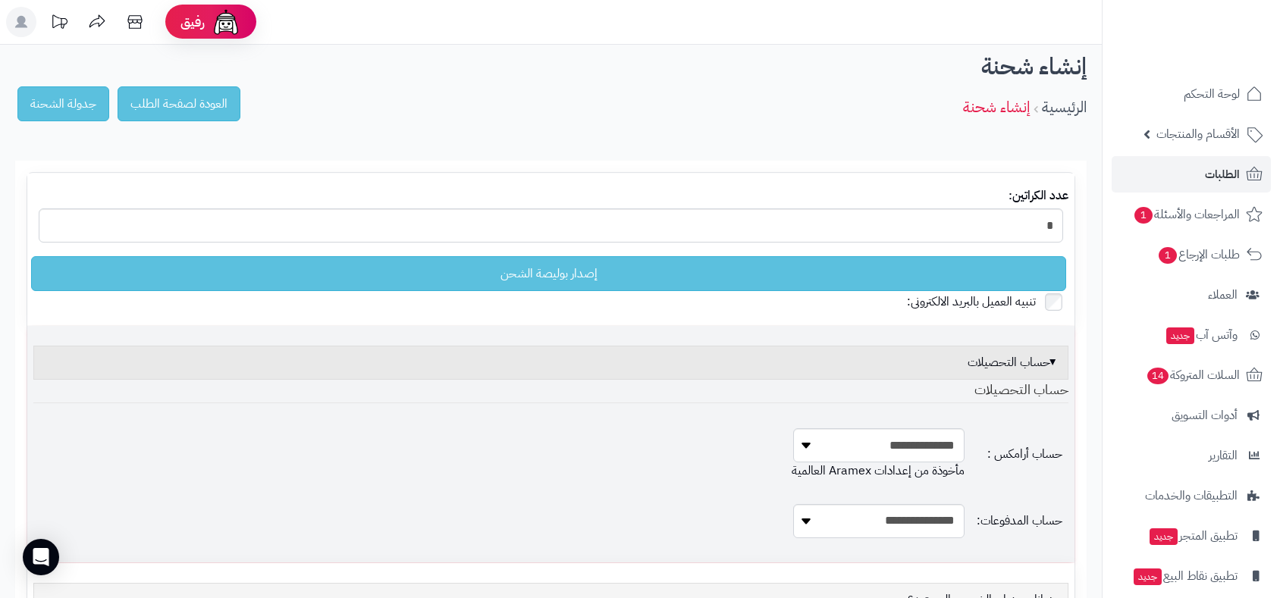
scroll to position [0, 0]
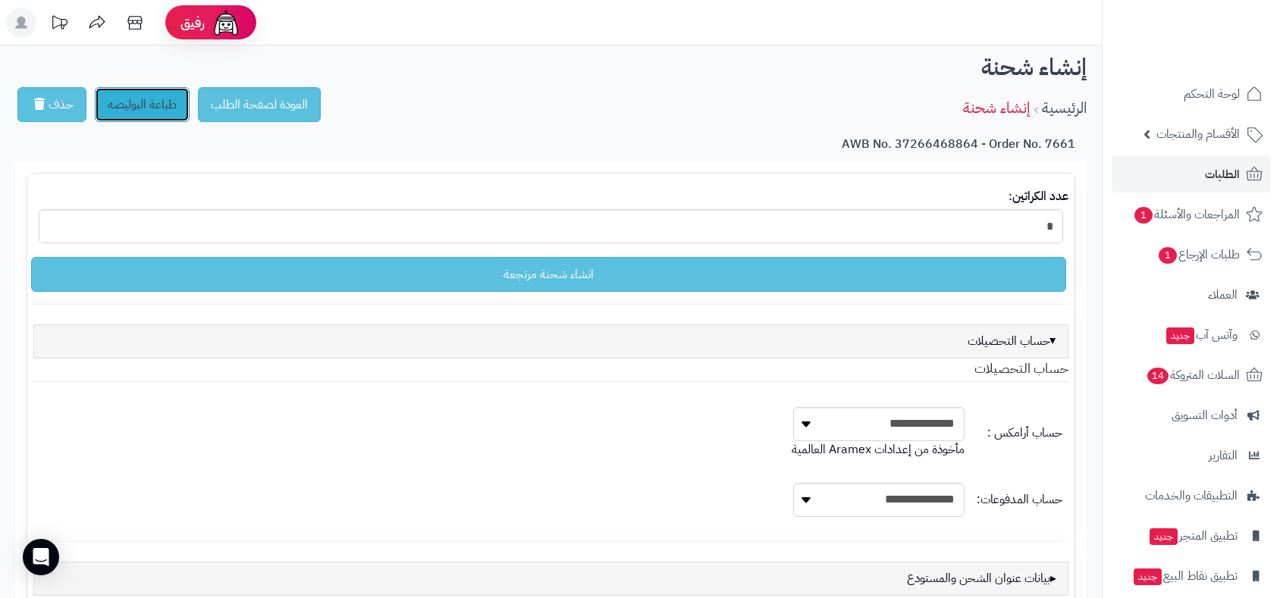
click at [134, 96] on link "طباعة البوليصه" at bounding box center [142, 104] width 95 height 35
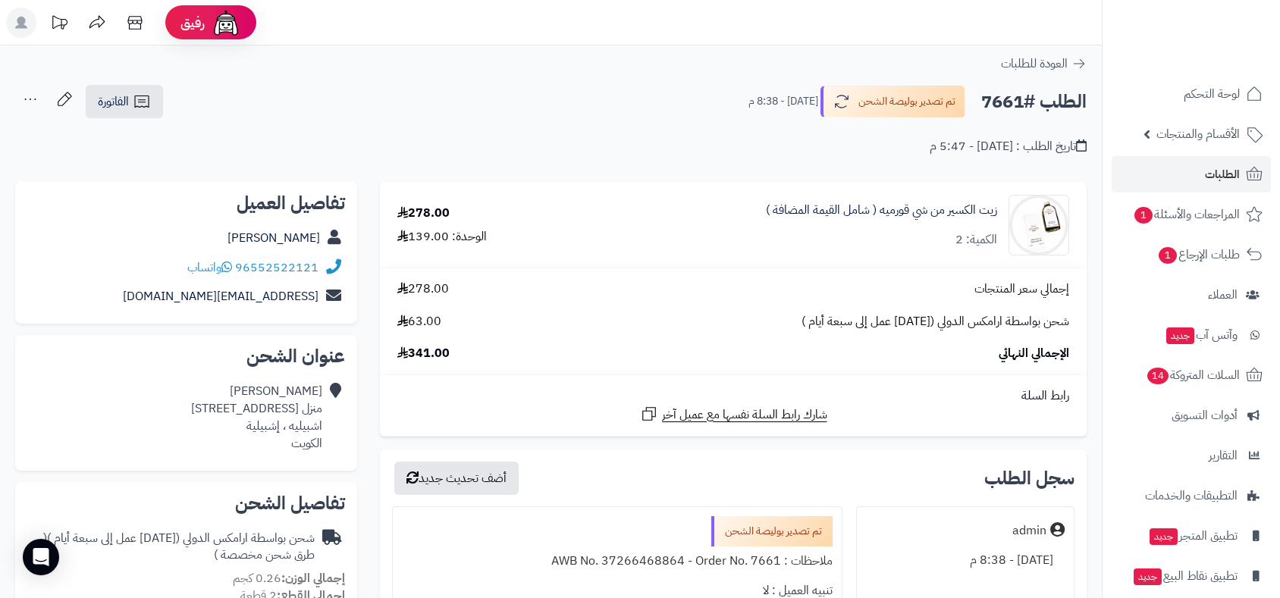
scroll to position [403, 0]
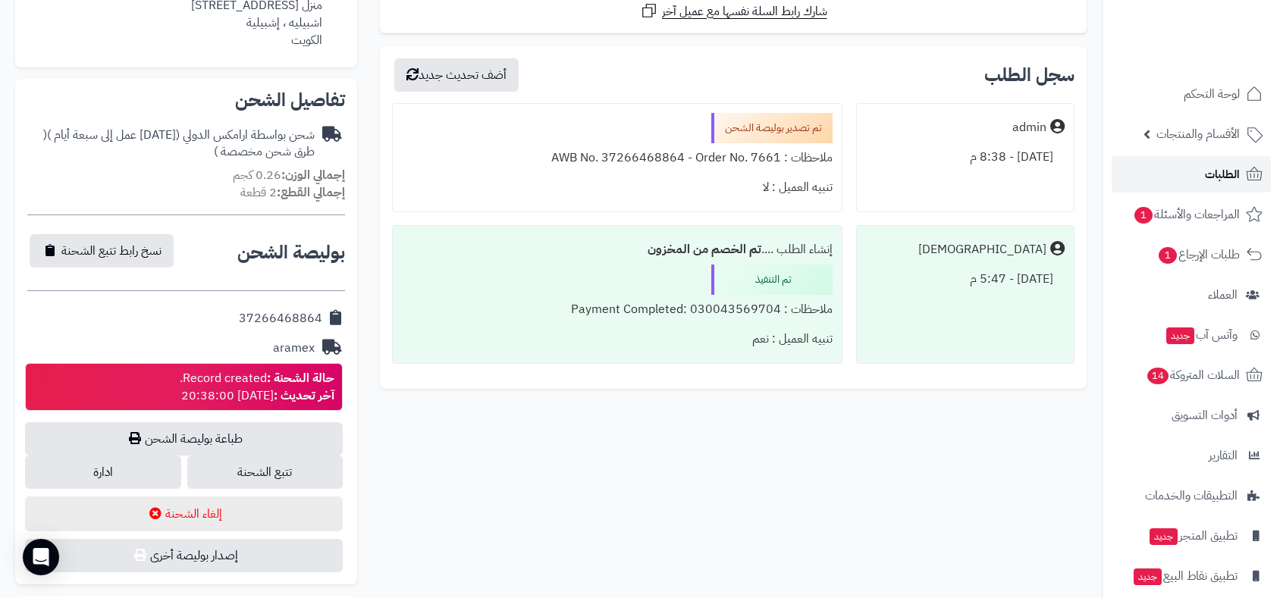
click at [1210, 168] on span "الطلبات" at bounding box center [1222, 174] width 35 height 21
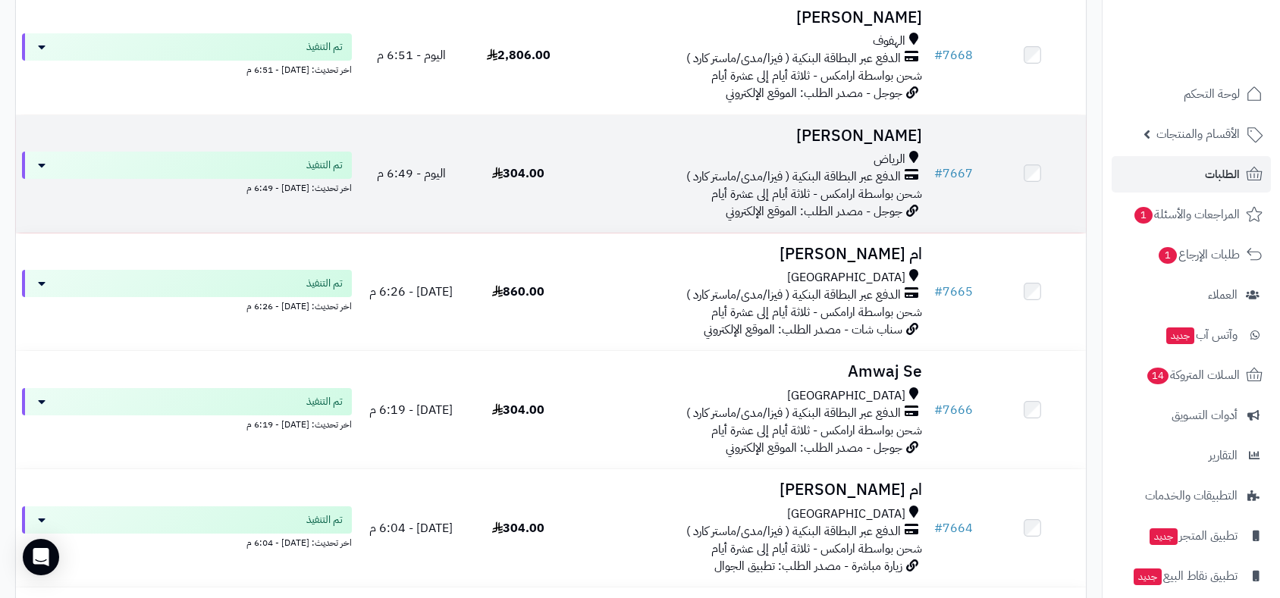
scroll to position [1348, 0]
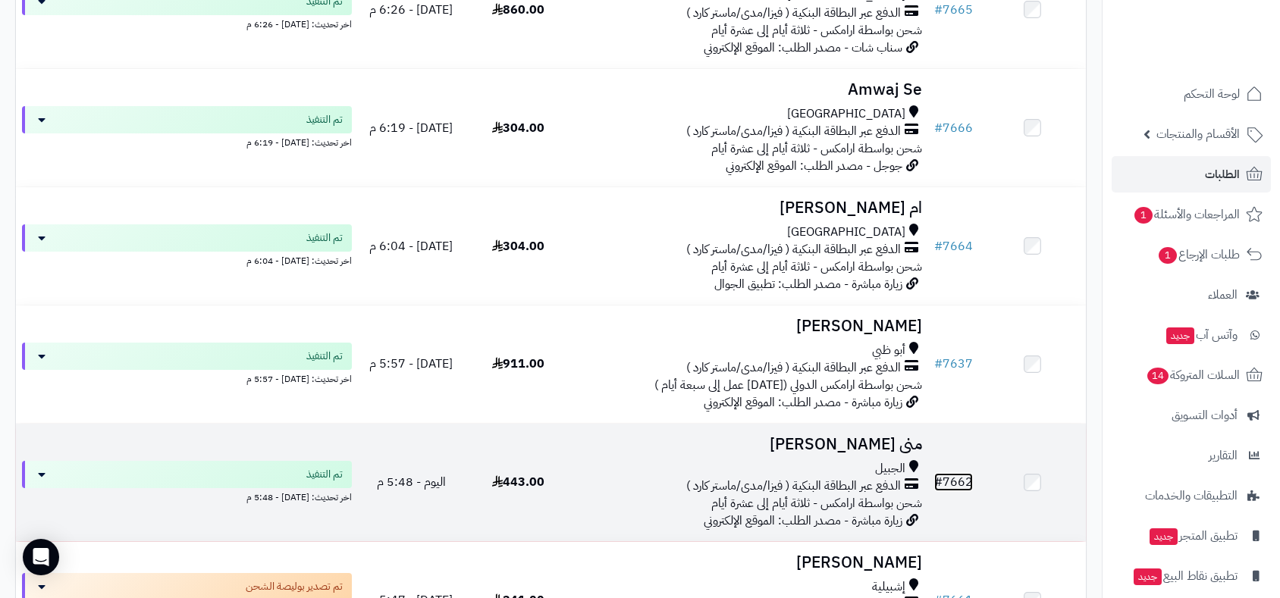
click at [959, 481] on link "# 7662" at bounding box center [953, 482] width 39 height 18
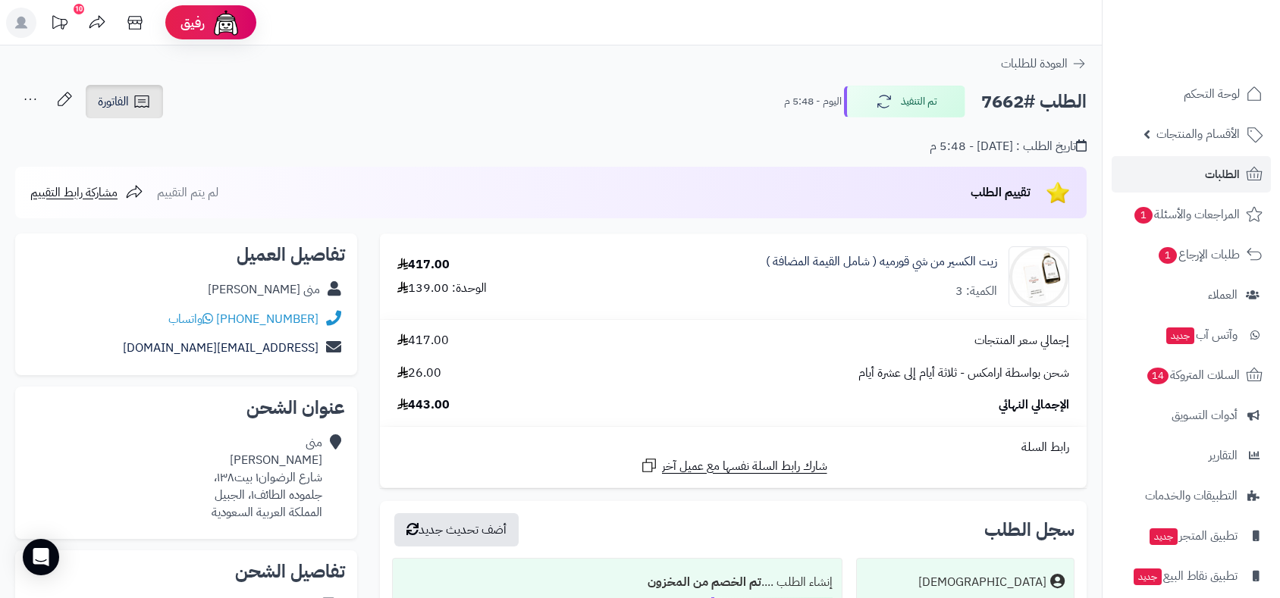
click at [119, 93] on span "الفاتورة" at bounding box center [113, 102] width 31 height 18
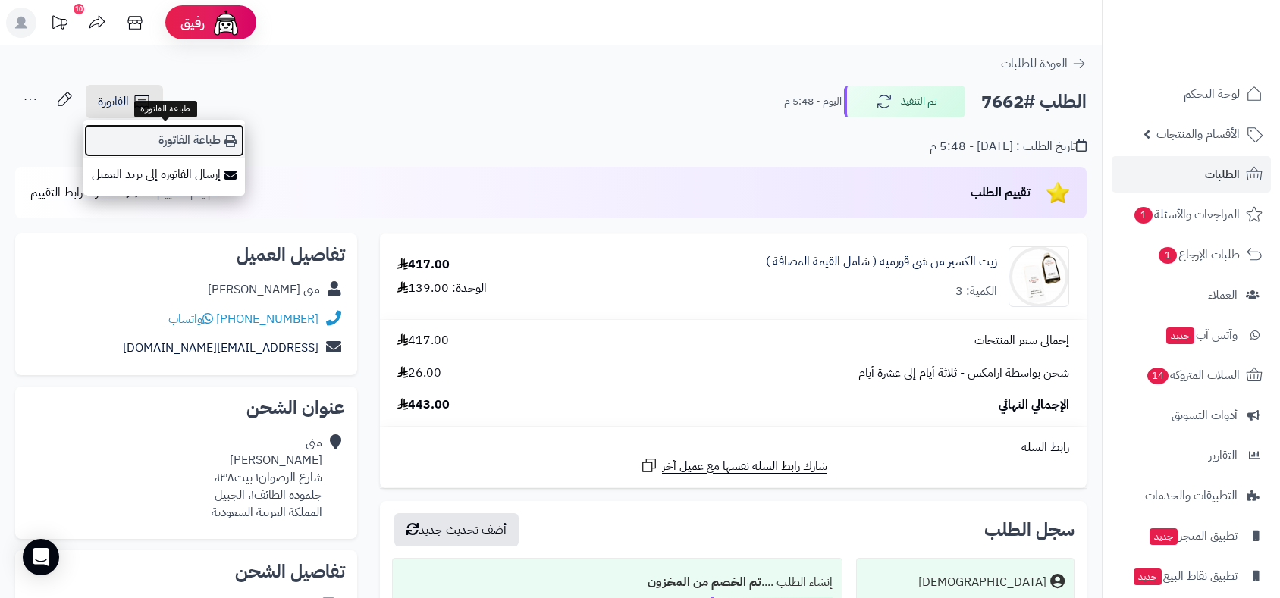
click at [169, 137] on link "طباعة الفاتورة" at bounding box center [164, 141] width 162 height 34
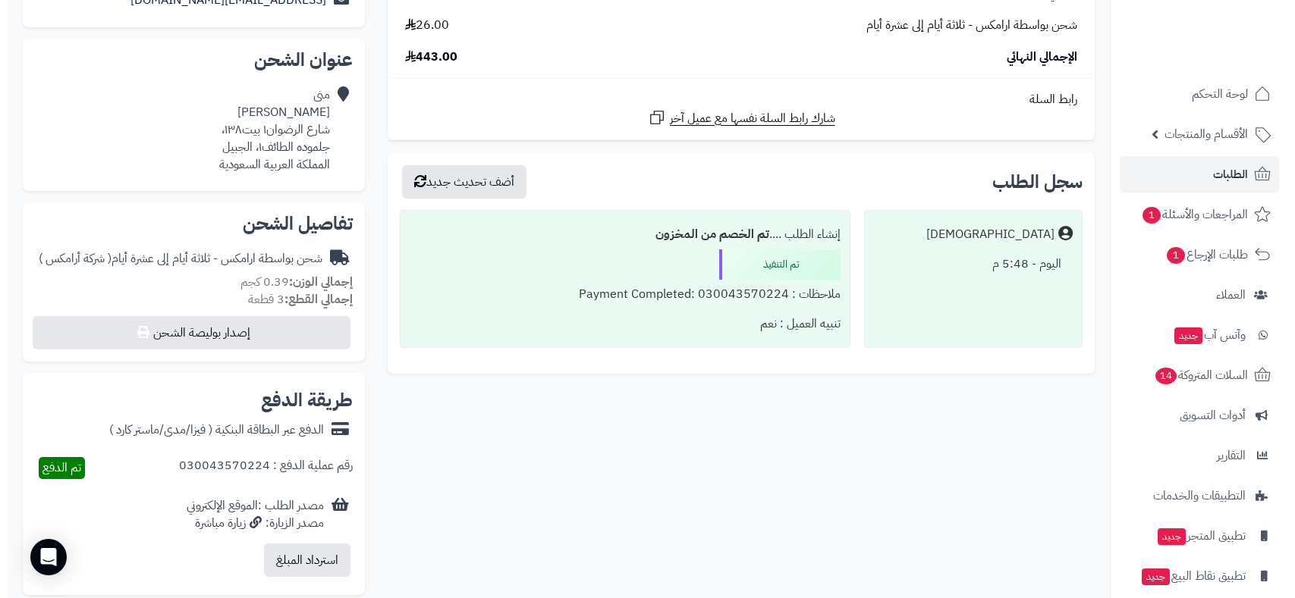
scroll to position [589, 0]
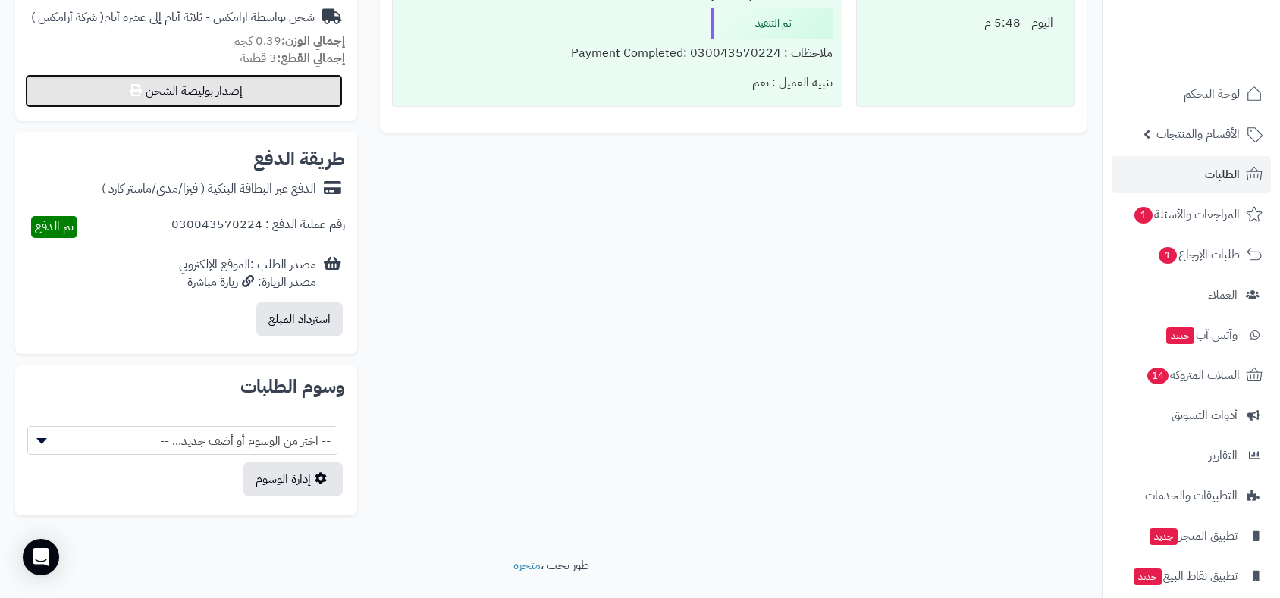
click at [259, 80] on button "إصدار بوليصة الشحن" at bounding box center [184, 90] width 318 height 33
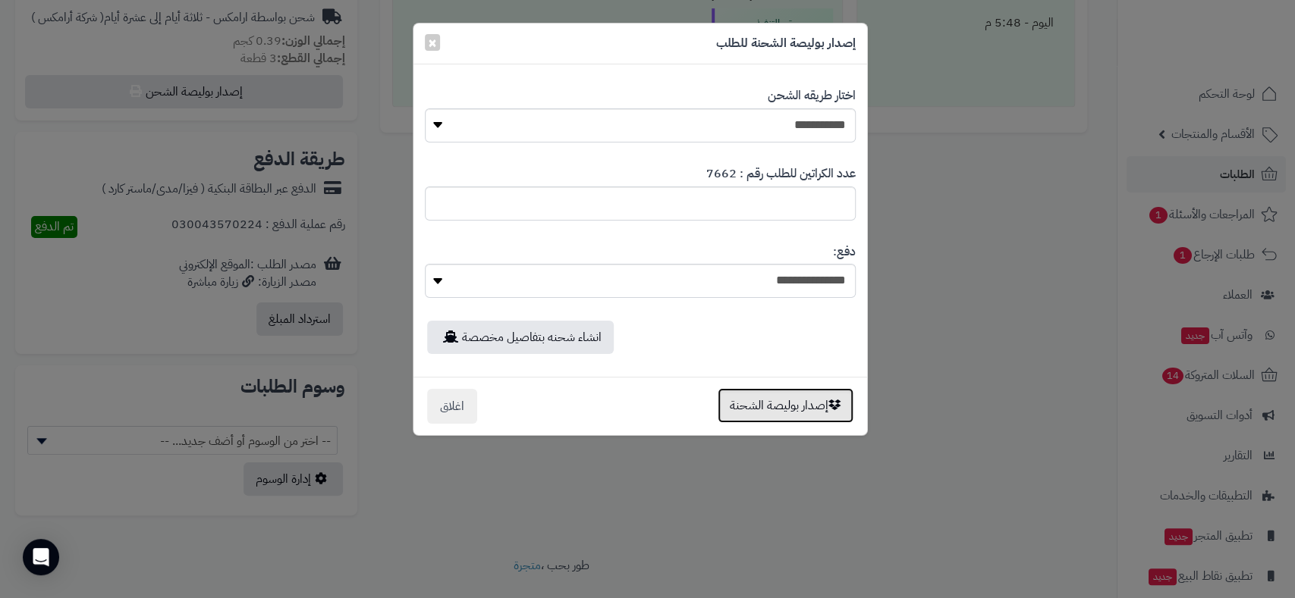
click at [786, 407] on button "إصدار بوليصة الشحنة" at bounding box center [785, 405] width 136 height 35
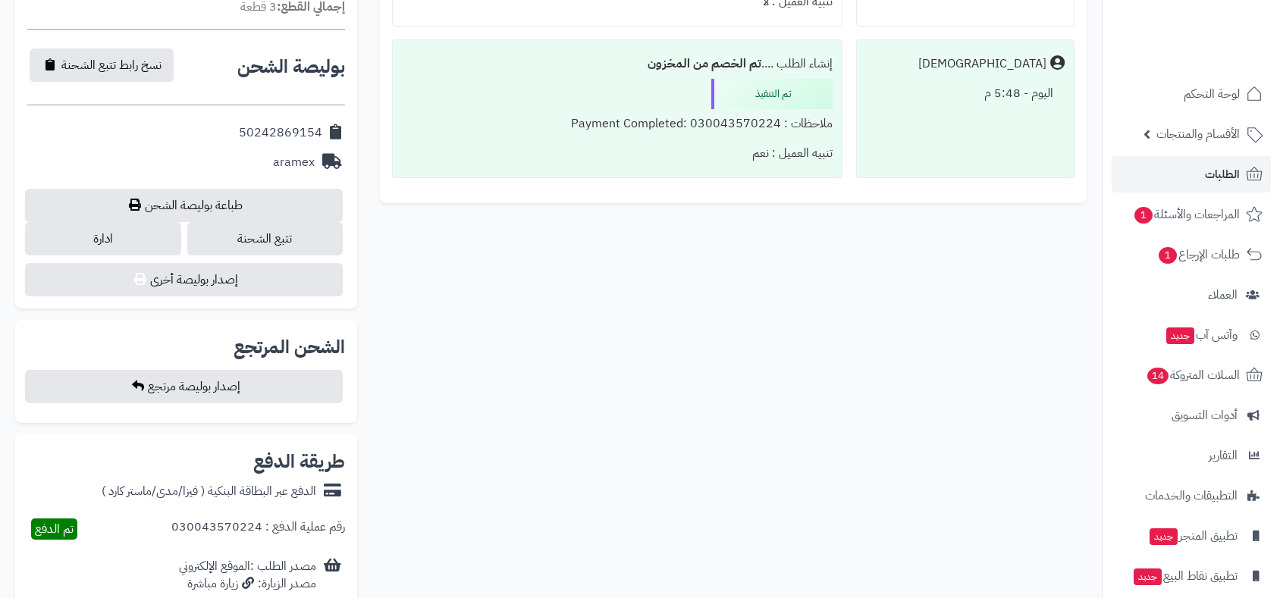
scroll to position [589, 0]
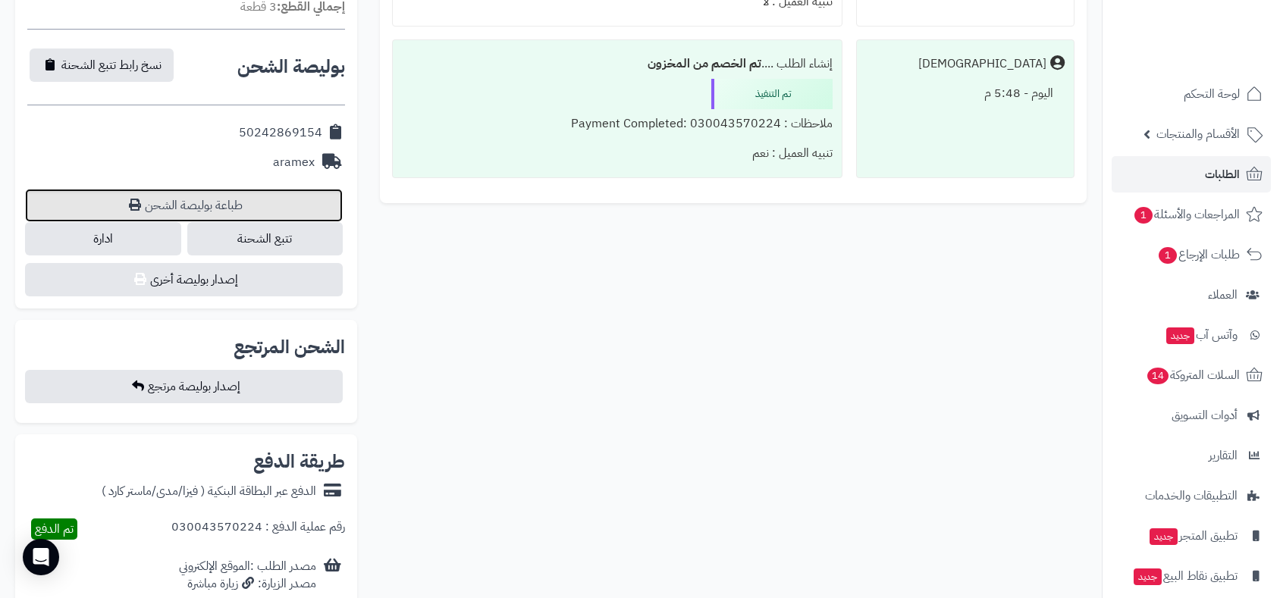
click at [240, 202] on link "طباعة بوليصة الشحن" at bounding box center [184, 205] width 318 height 33
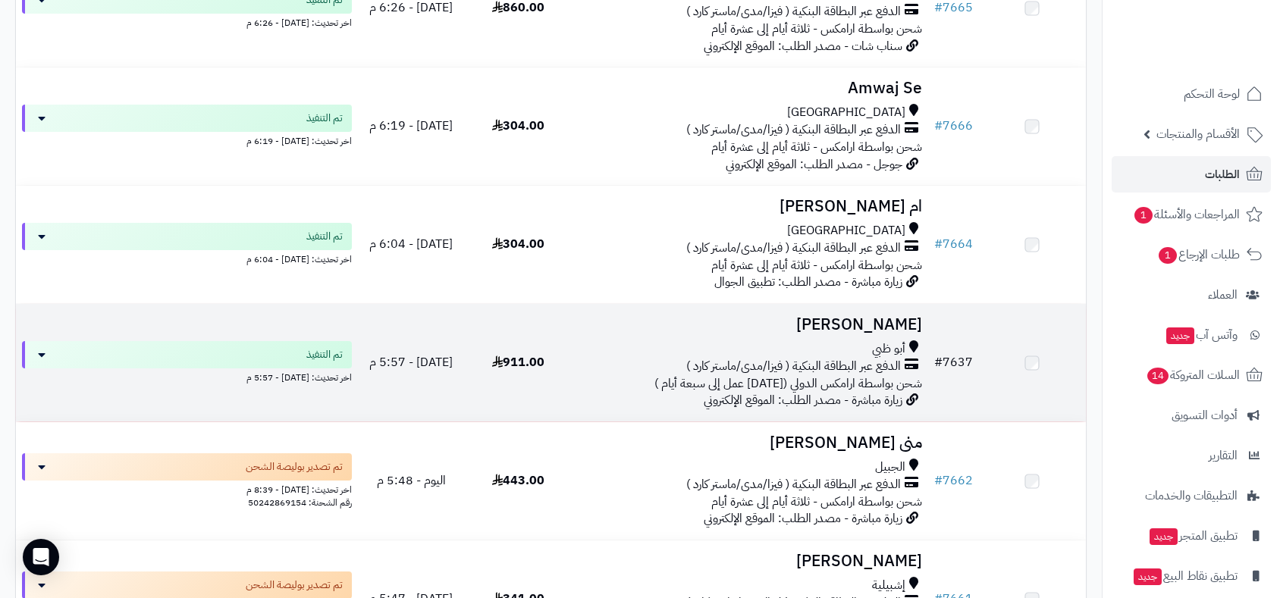
scroll to position [1347, 0]
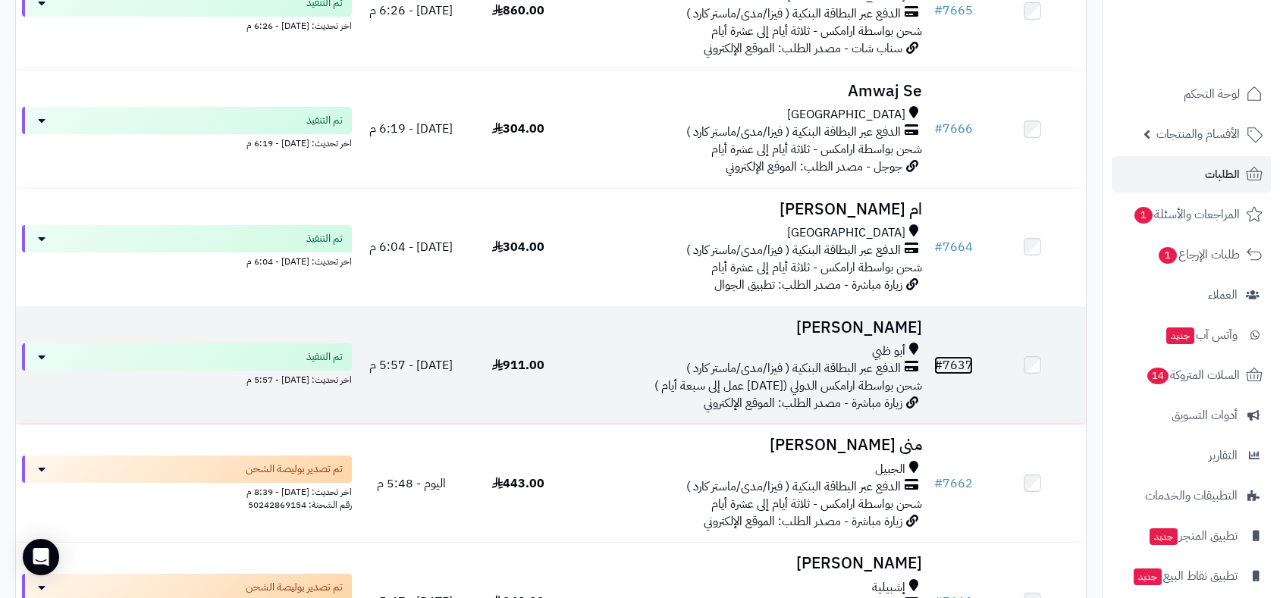
click at [956, 356] on link "# 7637" at bounding box center [953, 365] width 39 height 18
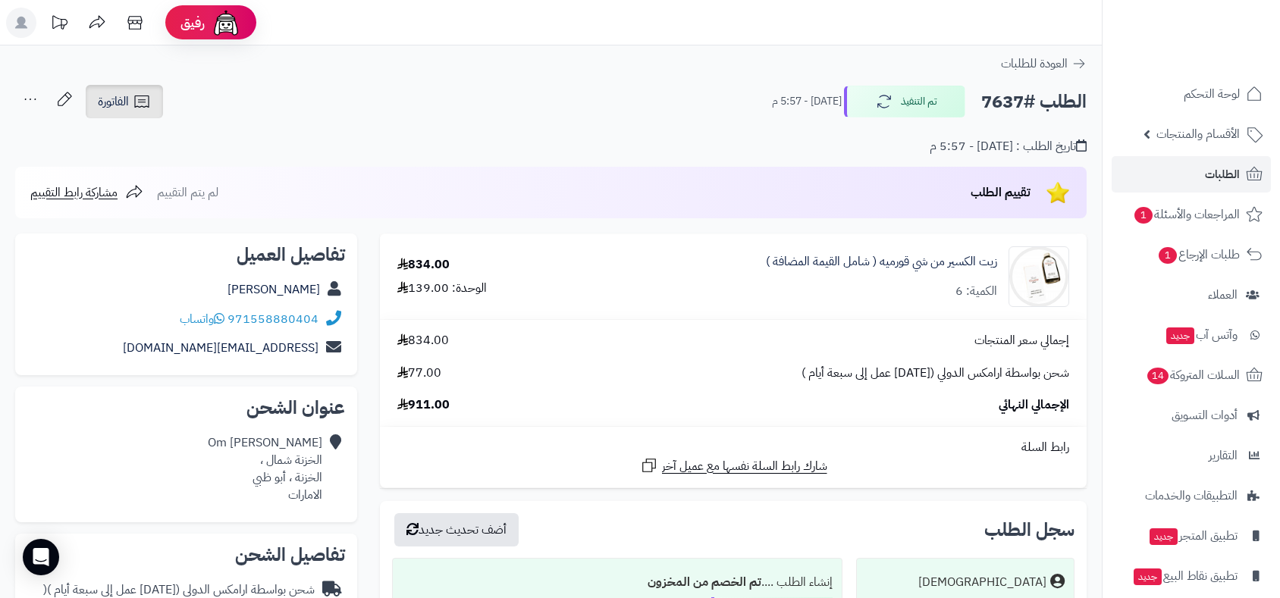
click at [115, 94] on span "الفاتورة" at bounding box center [113, 102] width 31 height 18
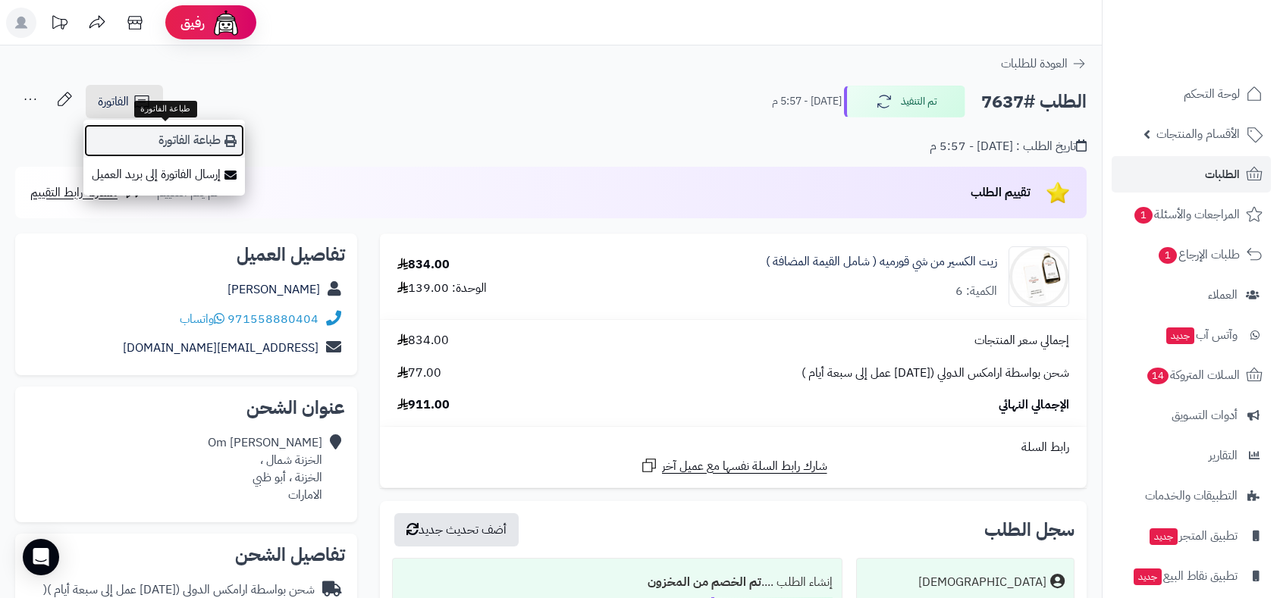
click at [164, 134] on link "طباعة الفاتورة" at bounding box center [164, 141] width 162 height 34
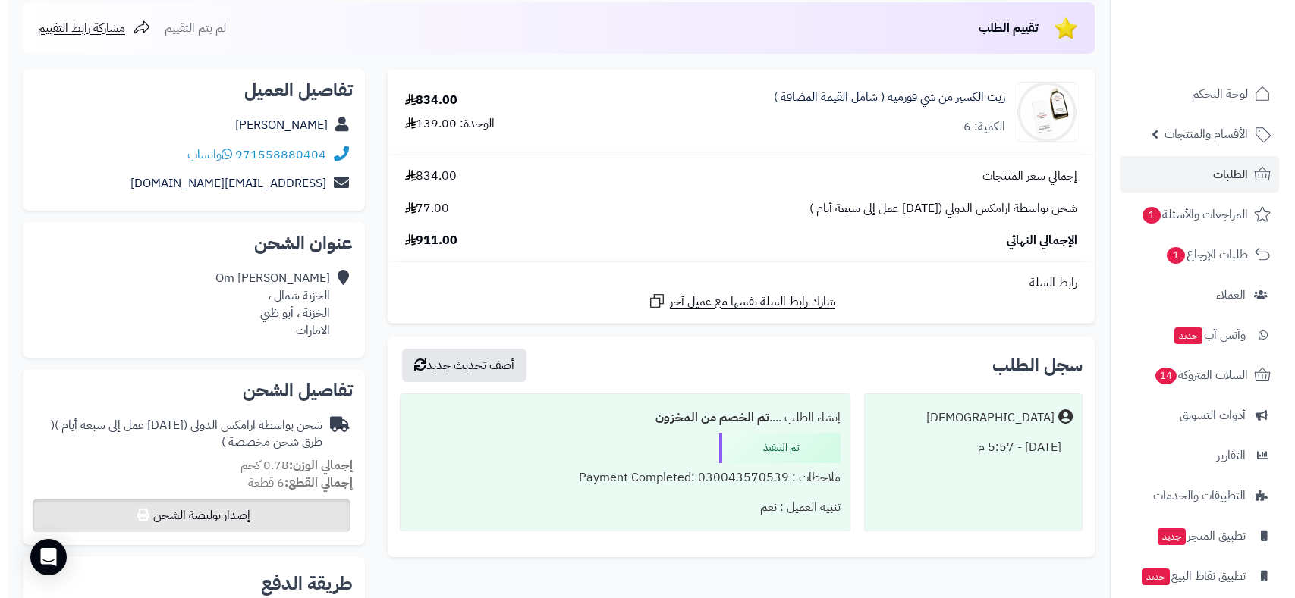
scroll to position [421, 0]
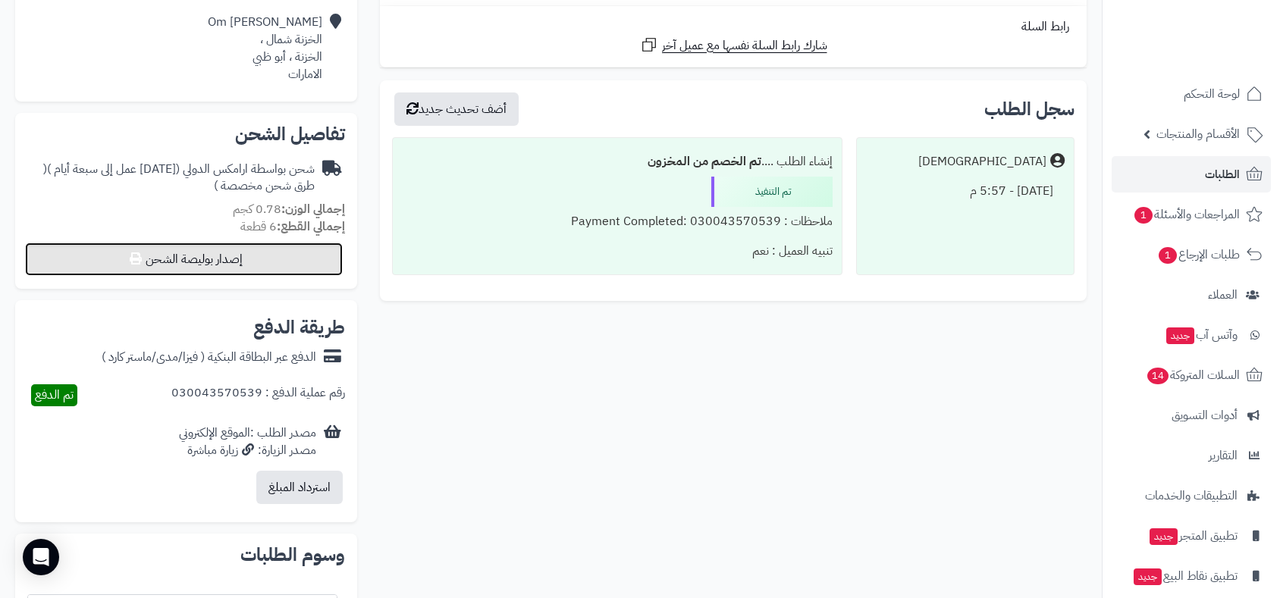
click at [178, 251] on button "إصدار بوليصة الشحن" at bounding box center [184, 259] width 318 height 33
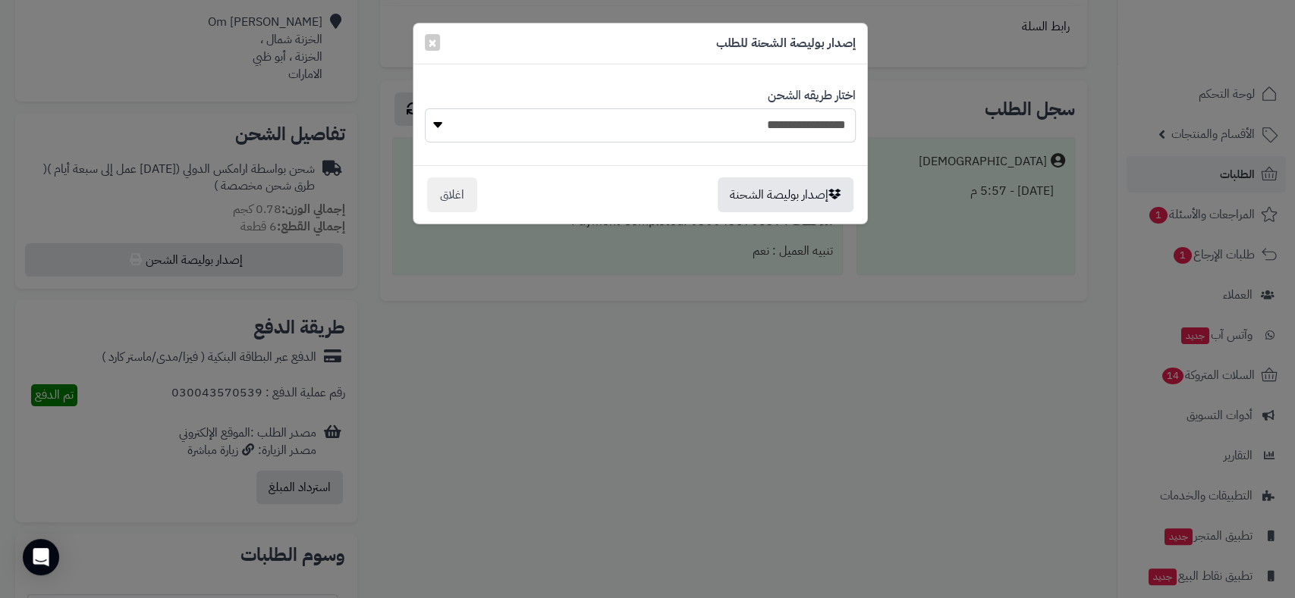
click at [658, 117] on select "**********" at bounding box center [640, 125] width 431 height 34
select select "******"
click at [425, 108] on select "**********" at bounding box center [640, 125] width 431 height 34
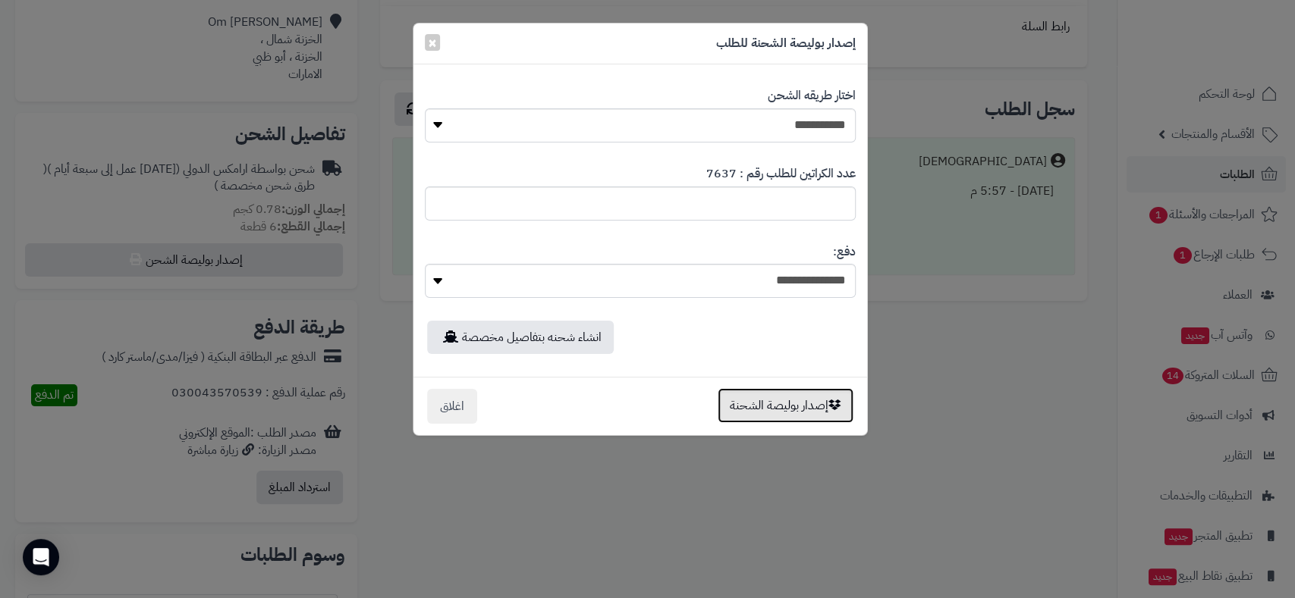
click at [785, 412] on button "إصدار بوليصة الشحنة" at bounding box center [785, 405] width 136 height 35
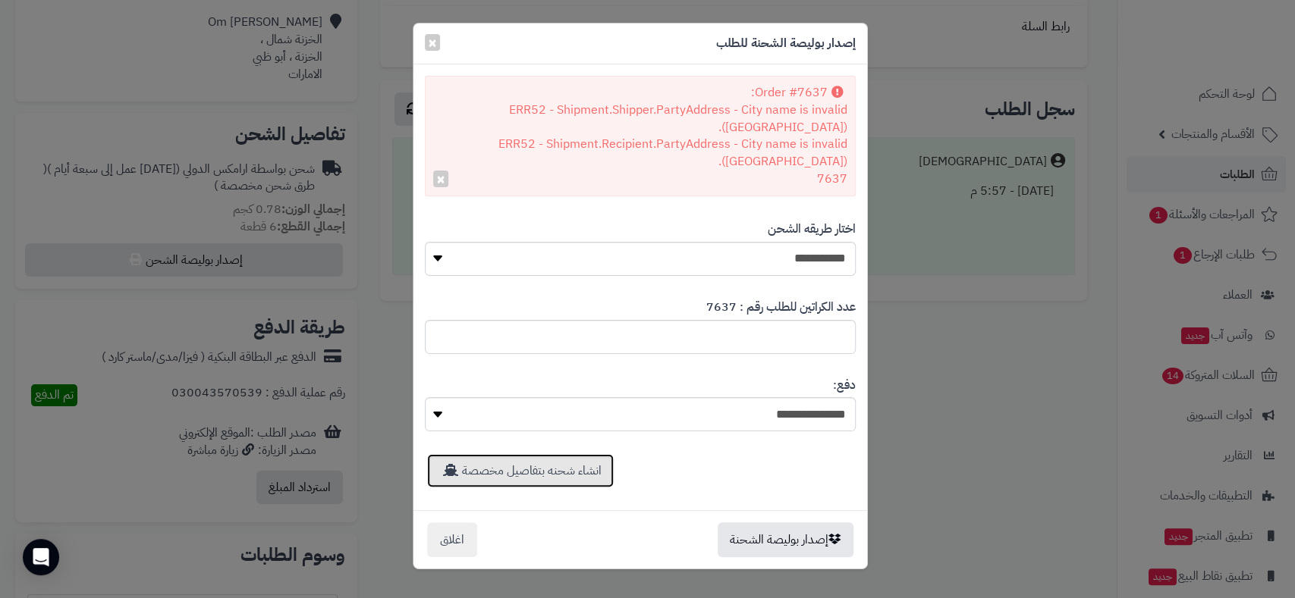
click at [555, 454] on link "انشاء شحنه بتفاصيل مخصصة" at bounding box center [520, 470] width 187 height 33
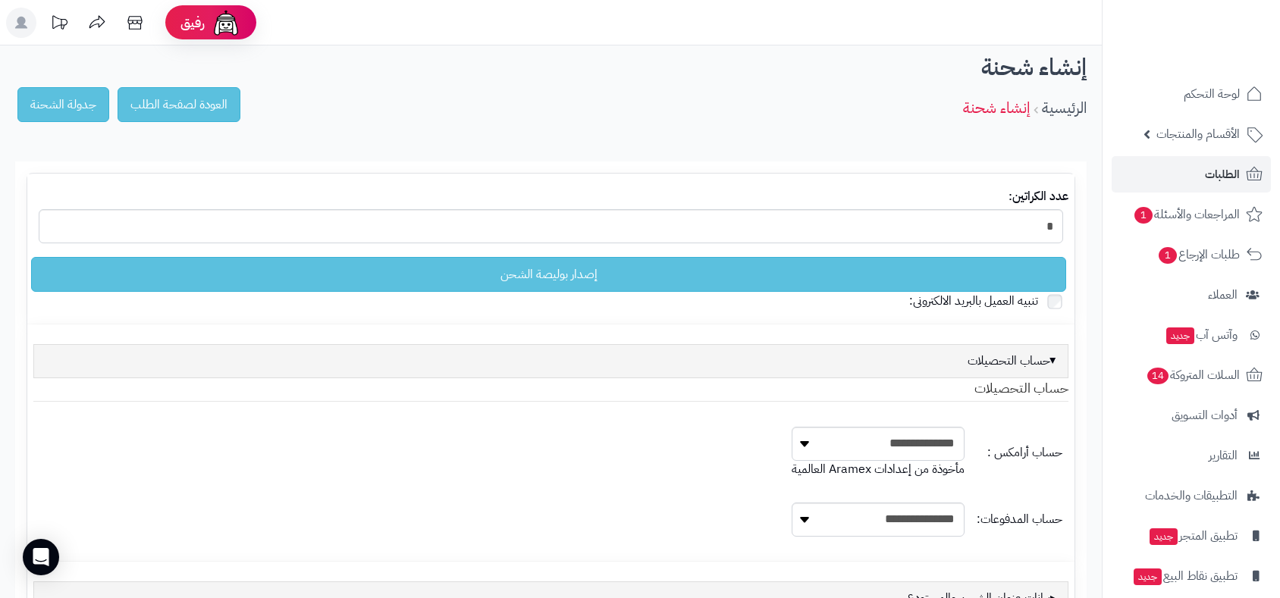
select select
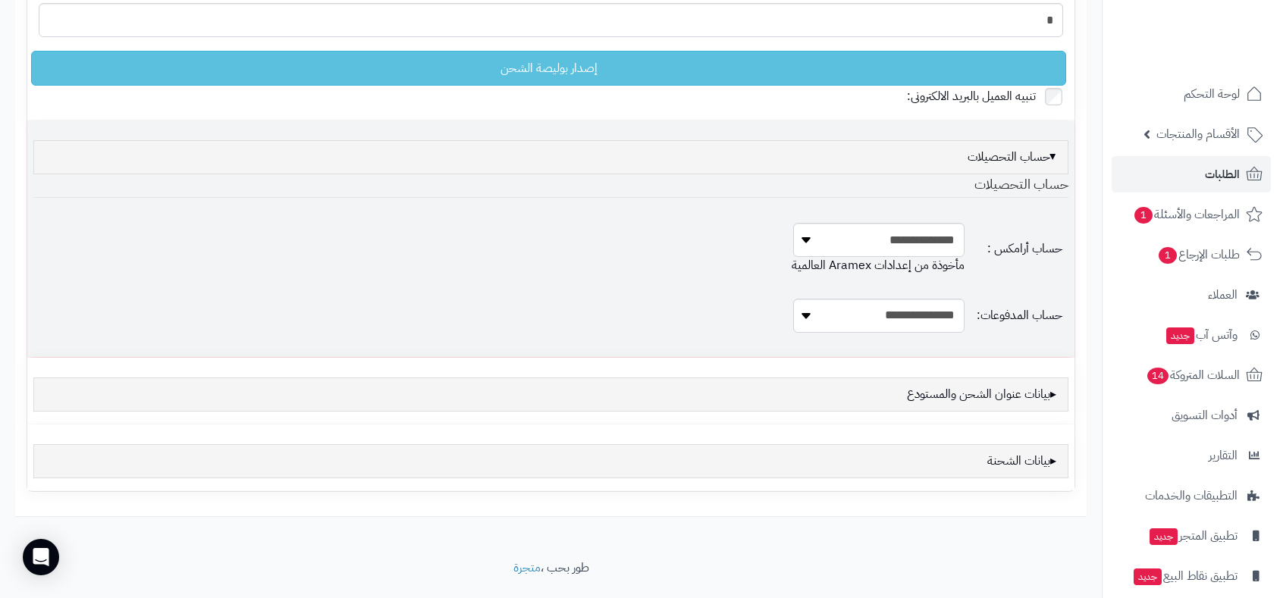
scroll to position [239, 0]
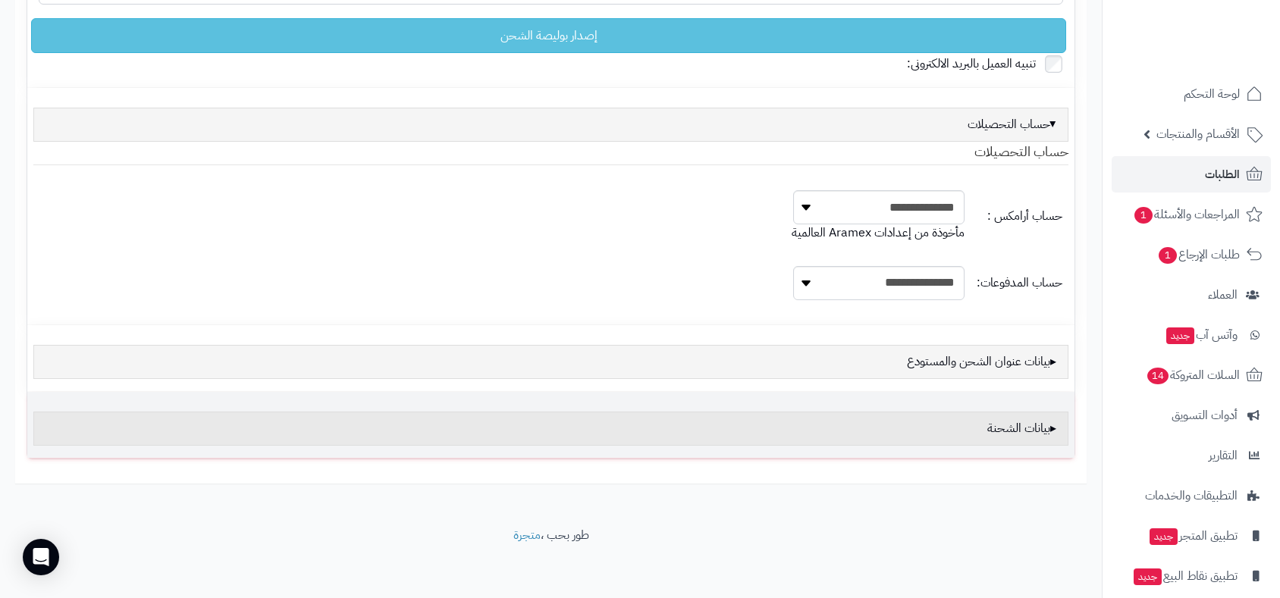
click at [990, 420] on div "بيانات الشحنة" at bounding box center [550, 429] width 1035 height 34
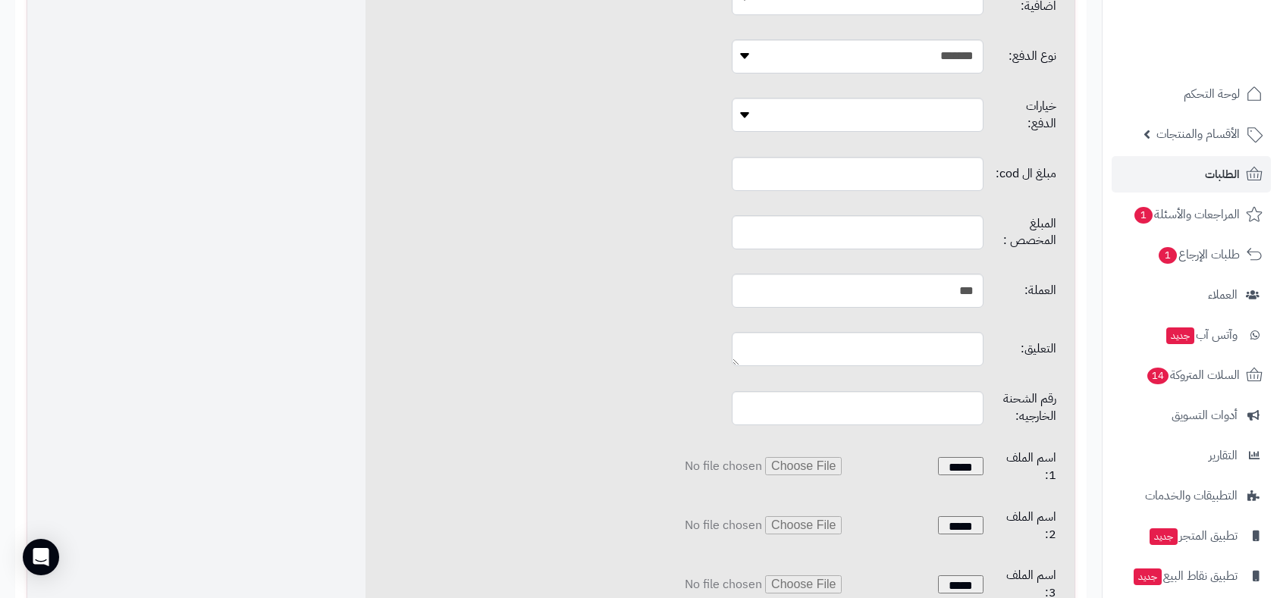
scroll to position [1081, 0]
click at [868, 212] on input "text" at bounding box center [857, 229] width 251 height 34
type input "*"
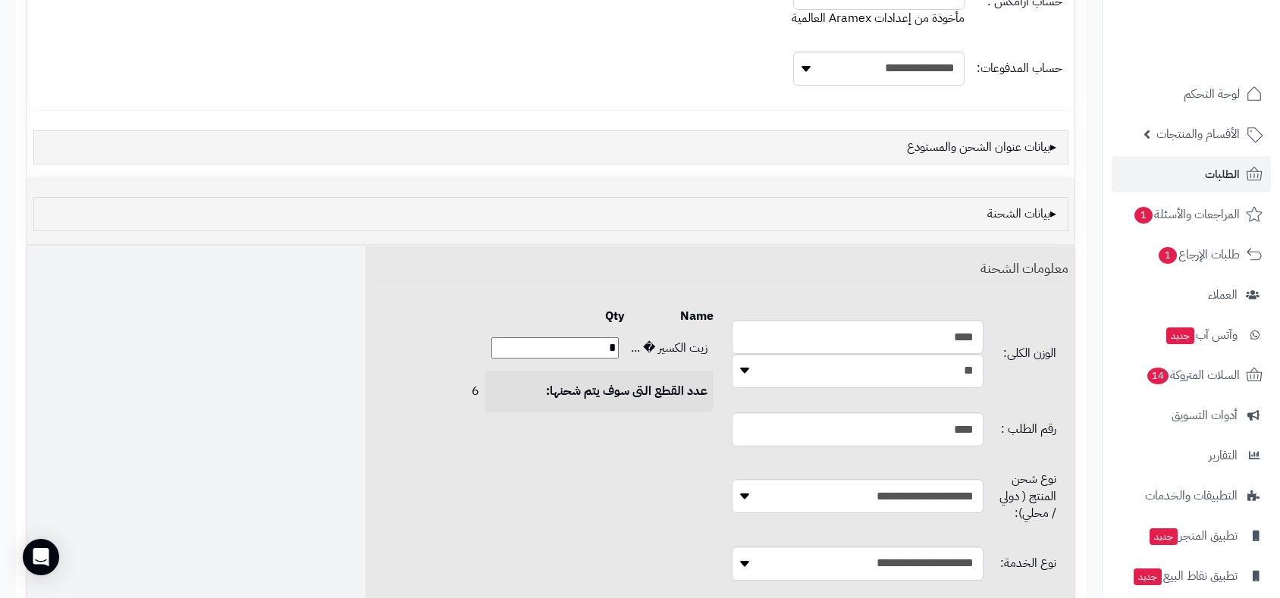
scroll to position [239, 0]
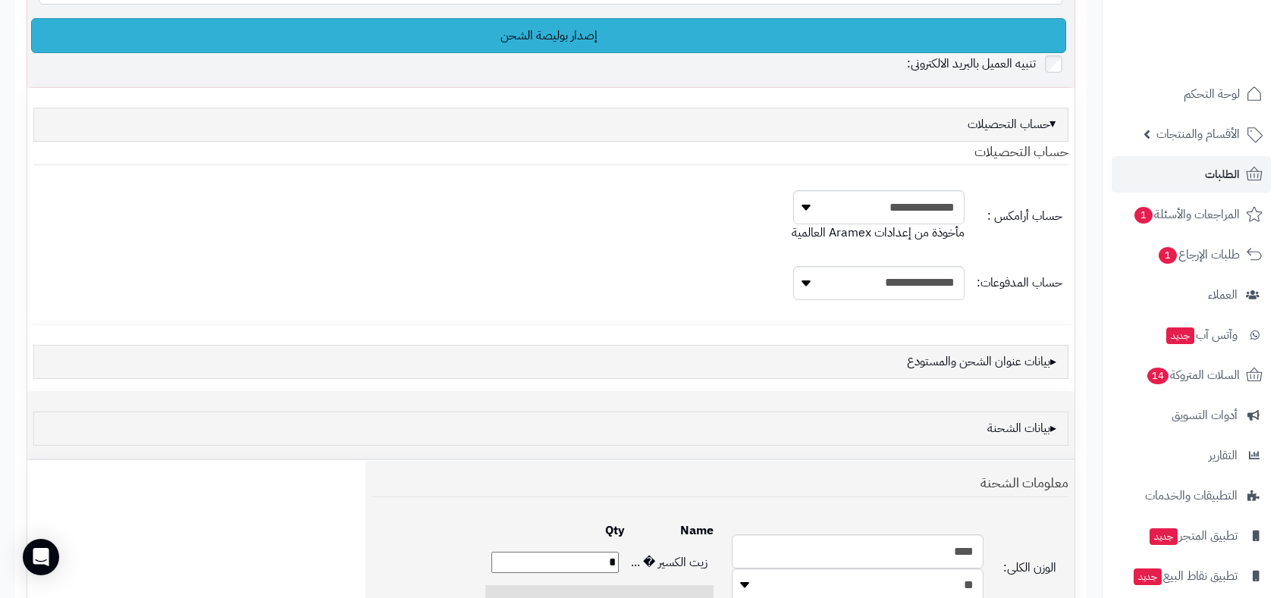
click at [572, 37] on link "إصدار بوليصة الشحن" at bounding box center [548, 35] width 1035 height 35
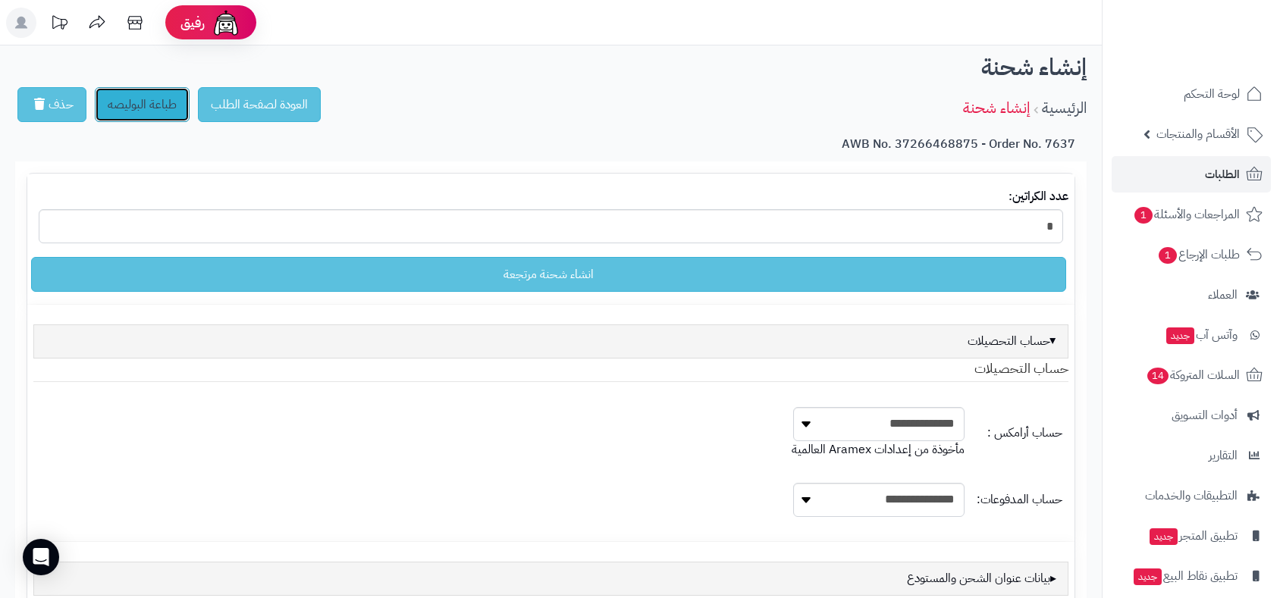
click at [164, 105] on link "طباعة البوليصه" at bounding box center [142, 104] width 95 height 35
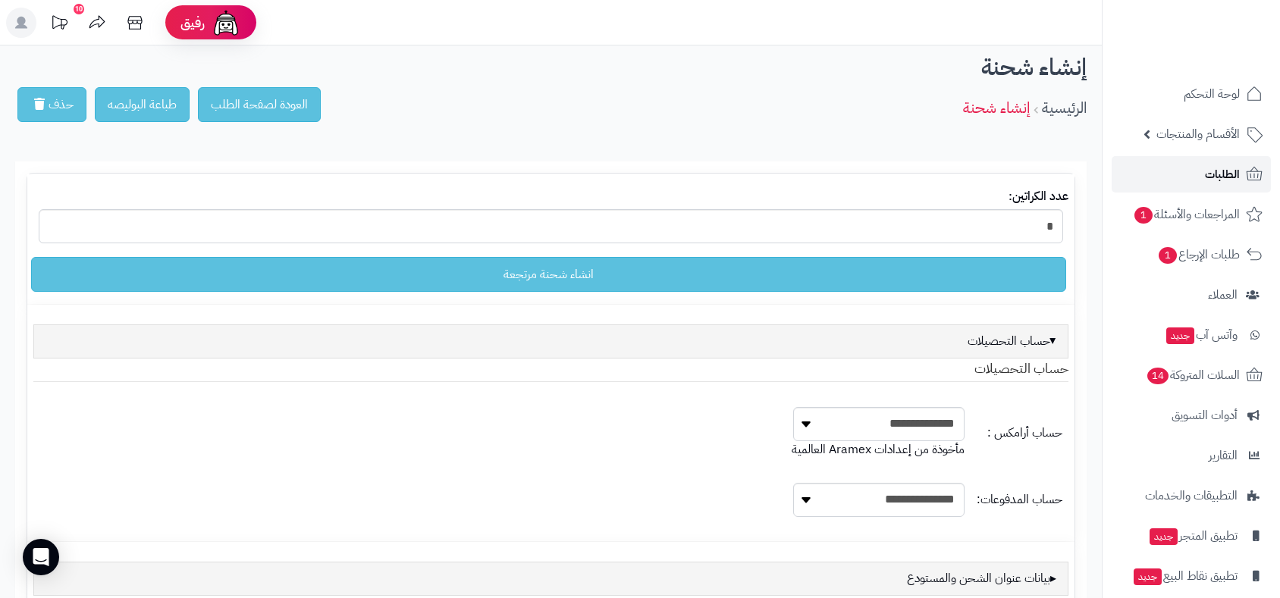
click at [1213, 173] on span "الطلبات" at bounding box center [1222, 174] width 35 height 21
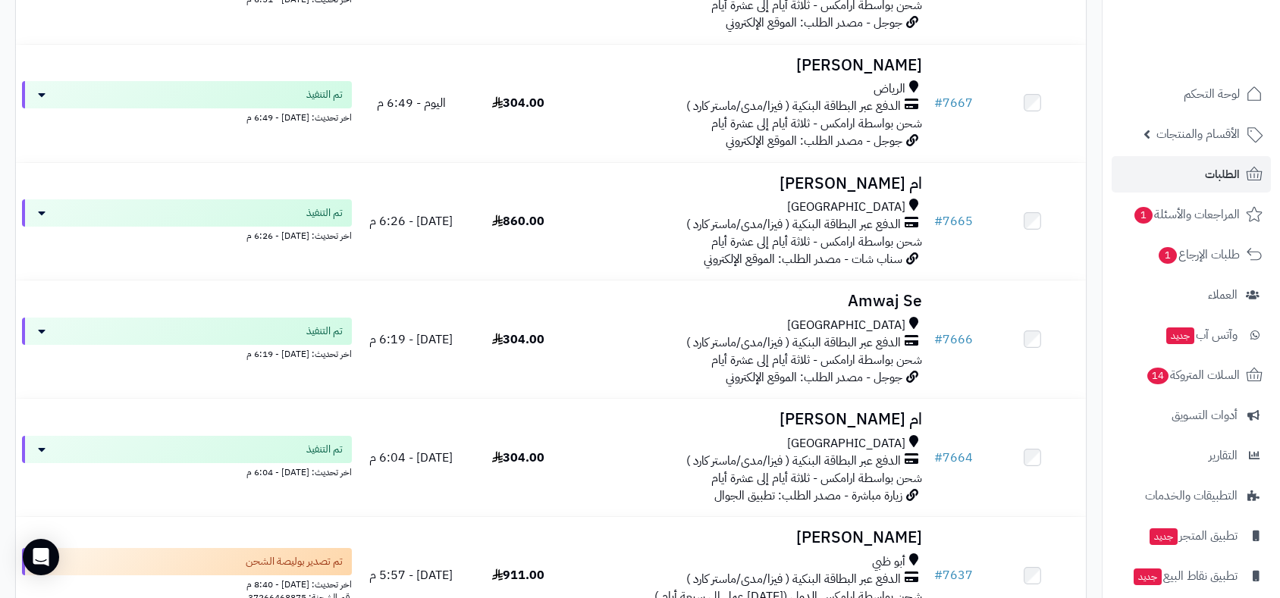
scroll to position [1432, 0]
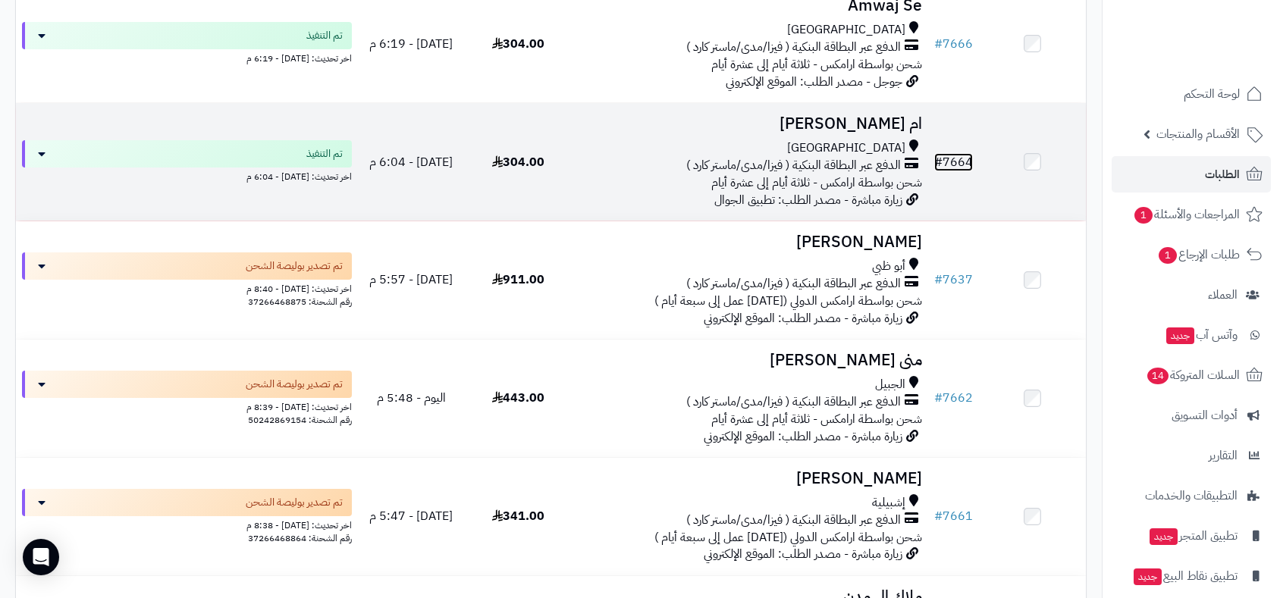
click at [960, 155] on link "# 7664" at bounding box center [953, 162] width 39 height 18
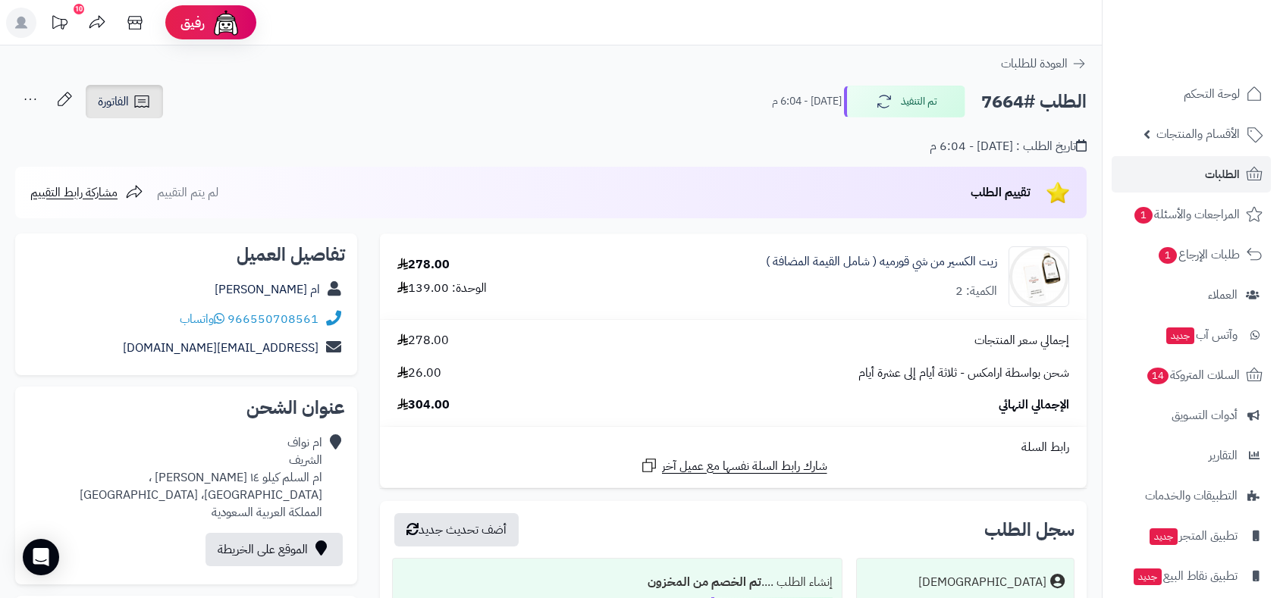
click at [113, 89] on link "الفاتورة" at bounding box center [124, 101] width 77 height 33
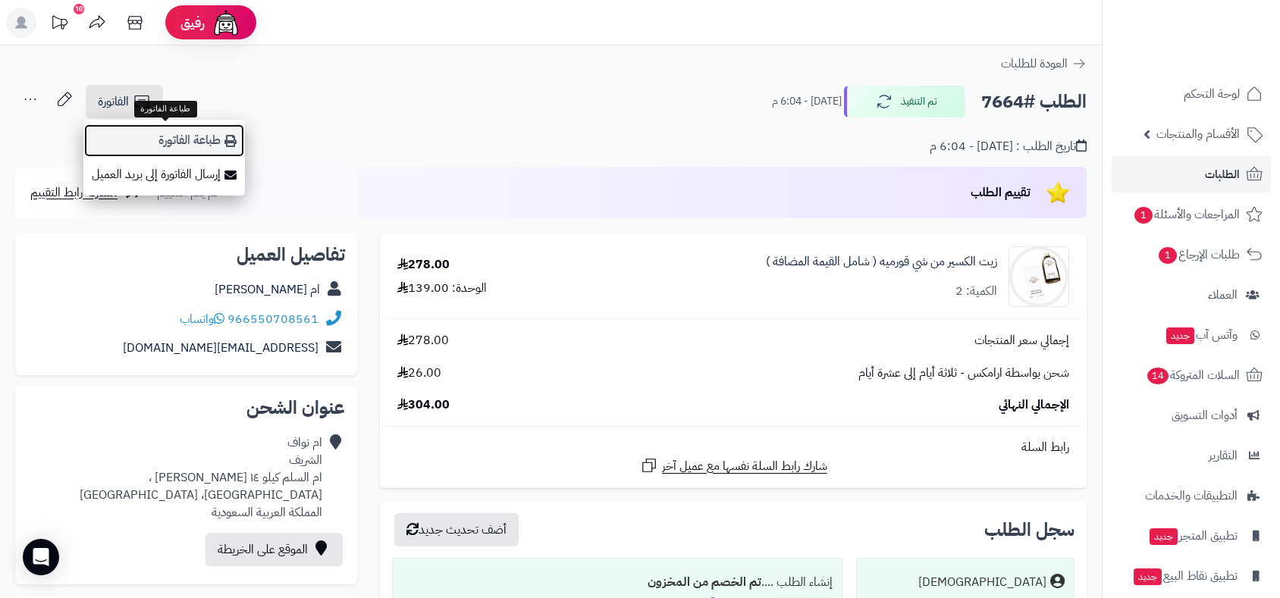
click at [172, 136] on link "طباعة الفاتورة" at bounding box center [164, 141] width 162 height 34
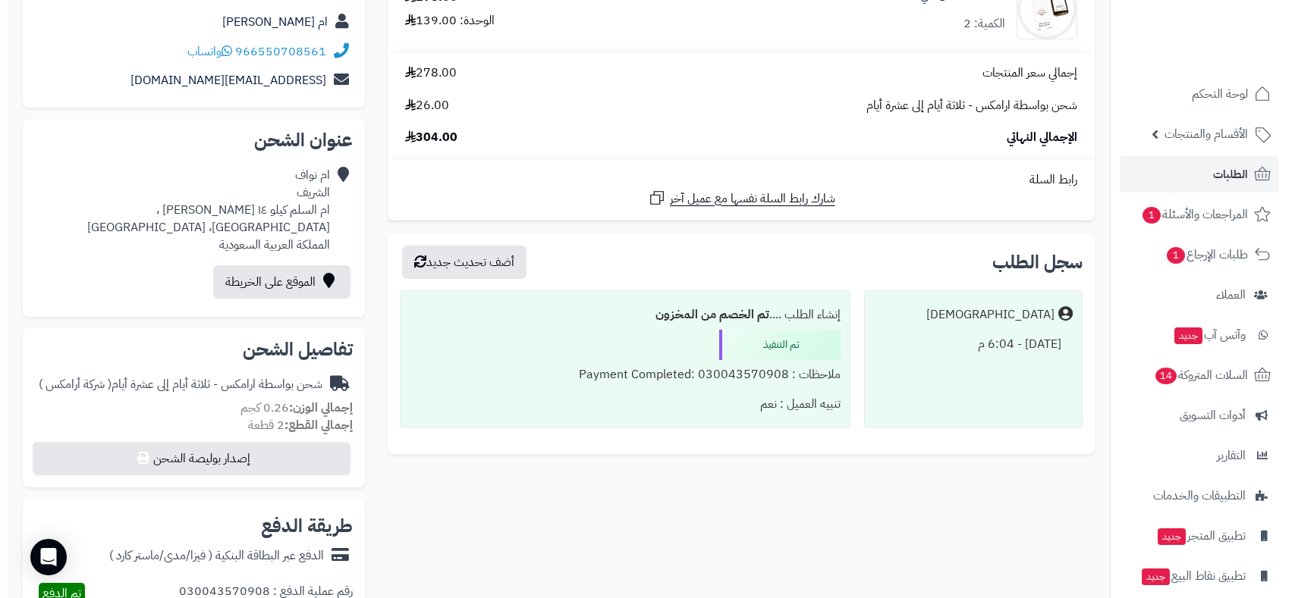
scroll to position [589, 0]
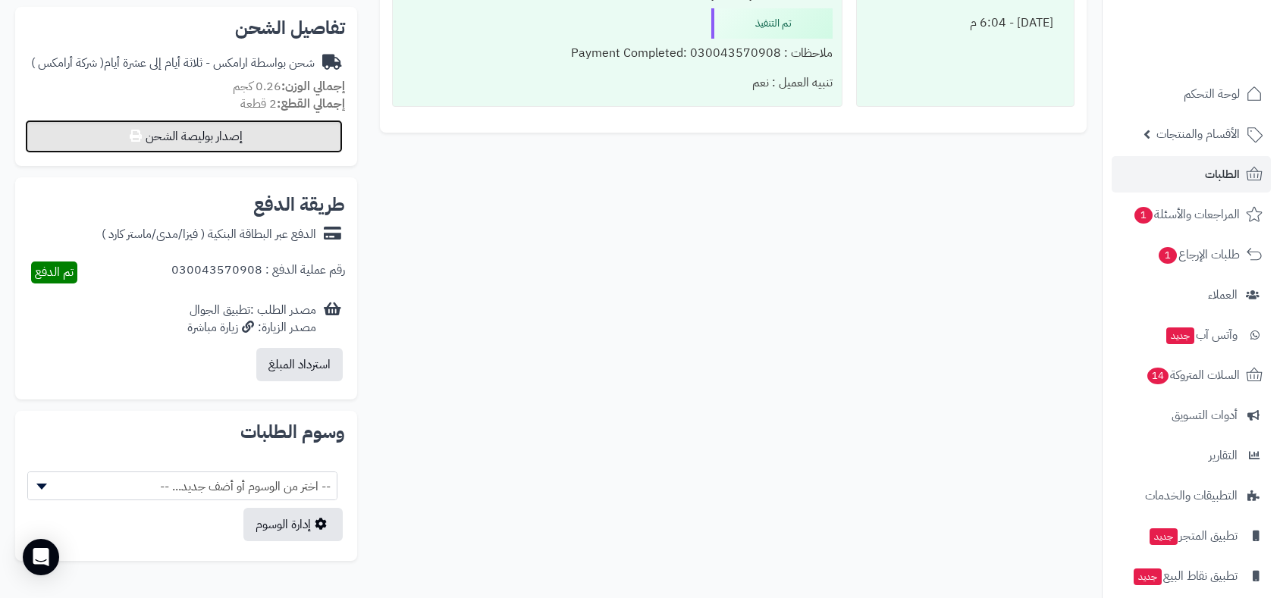
click at [228, 140] on button "إصدار بوليصة الشحن" at bounding box center [184, 136] width 318 height 33
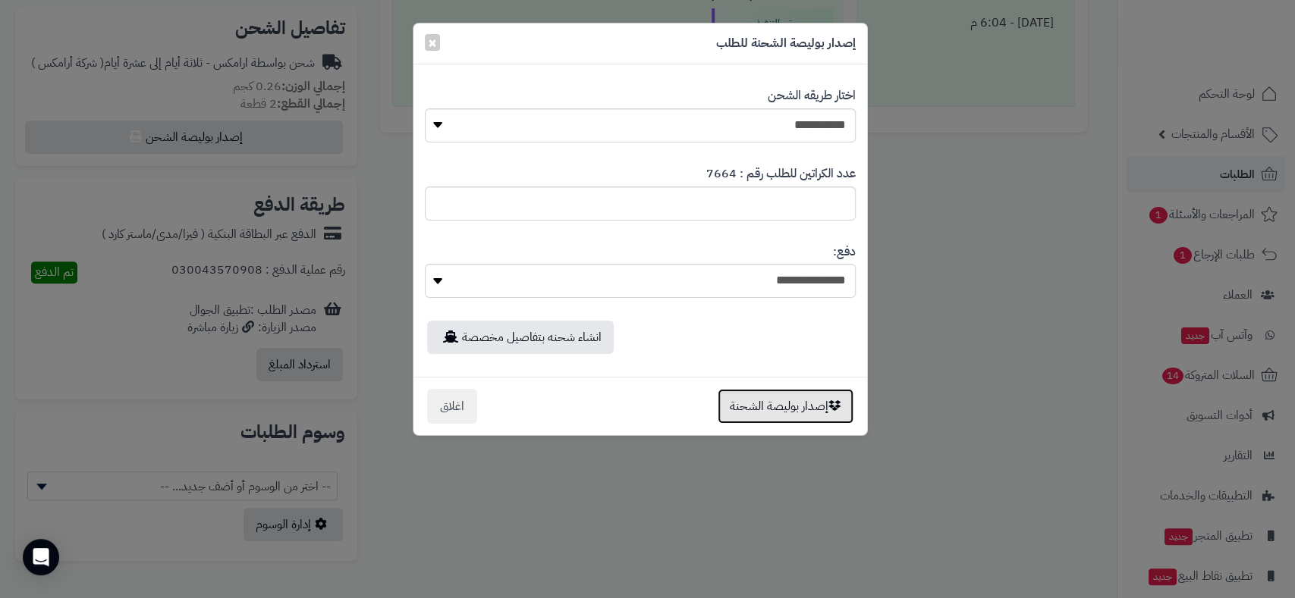
click at [777, 414] on button "إصدار بوليصة الشحنة" at bounding box center [785, 406] width 136 height 35
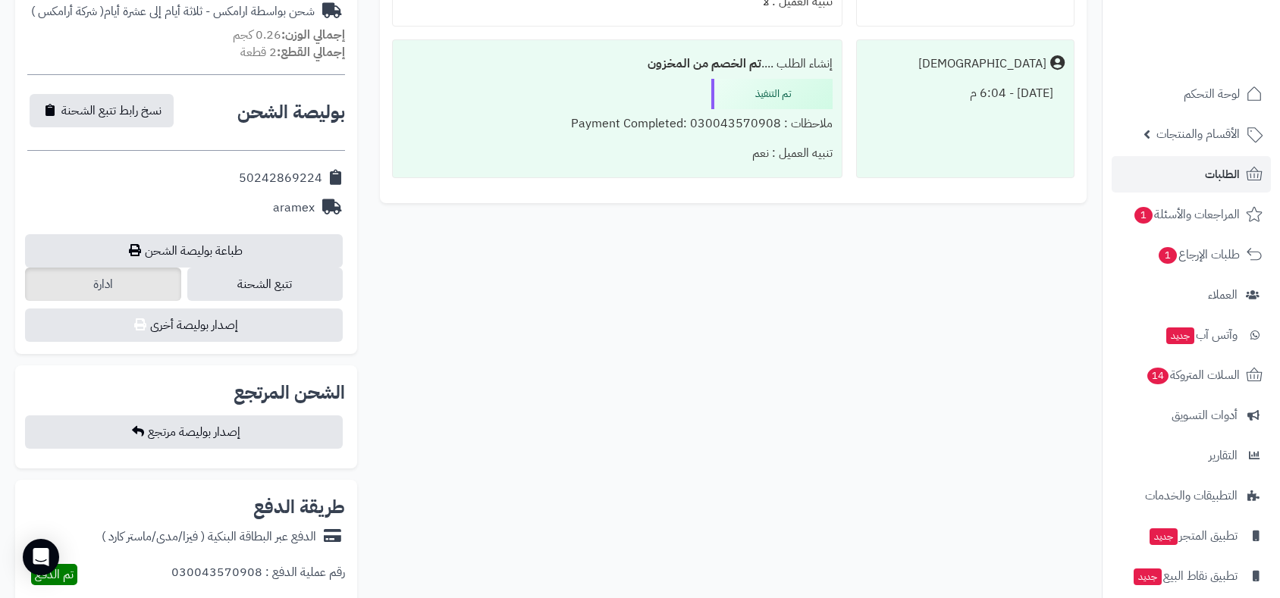
scroll to position [589, 0]
click at [214, 250] on link "طباعة بوليصة الشحن" at bounding box center [184, 250] width 318 height 33
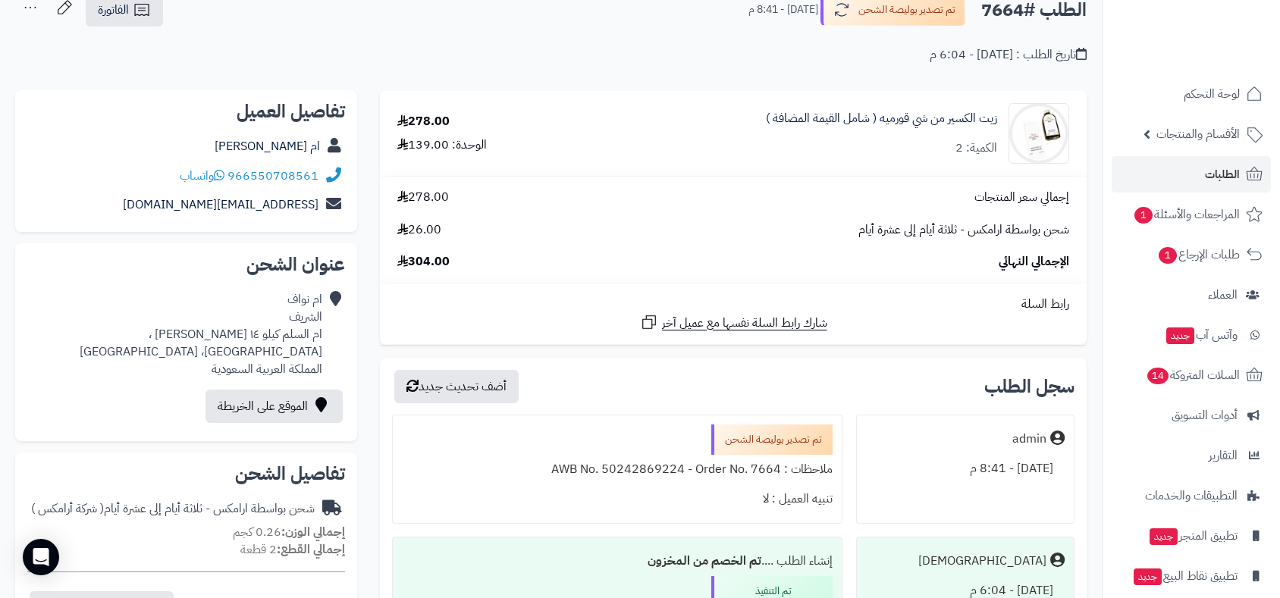
scroll to position [0, 0]
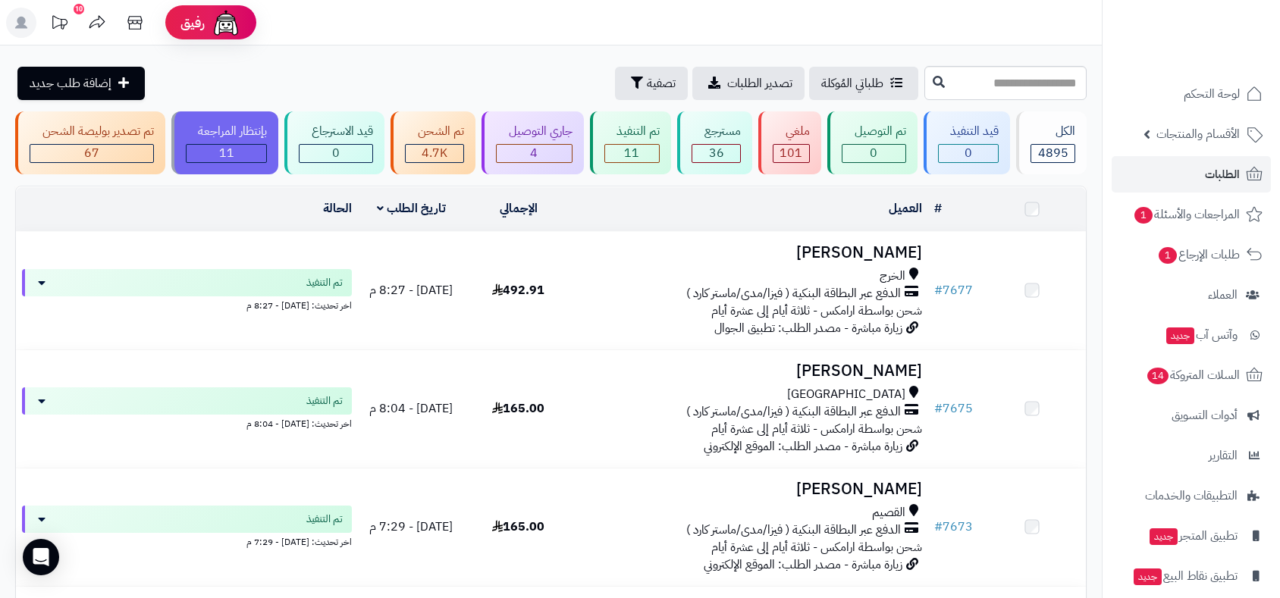
scroll to position [1432, 0]
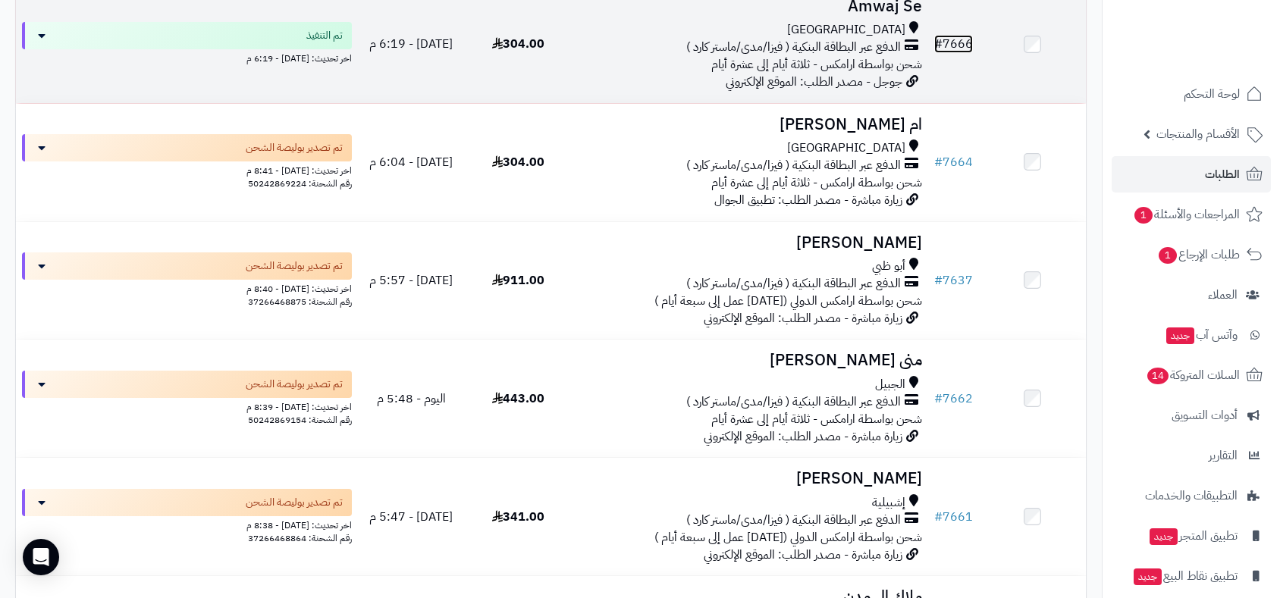
click at [957, 35] on link "# 7666" at bounding box center [953, 44] width 39 height 18
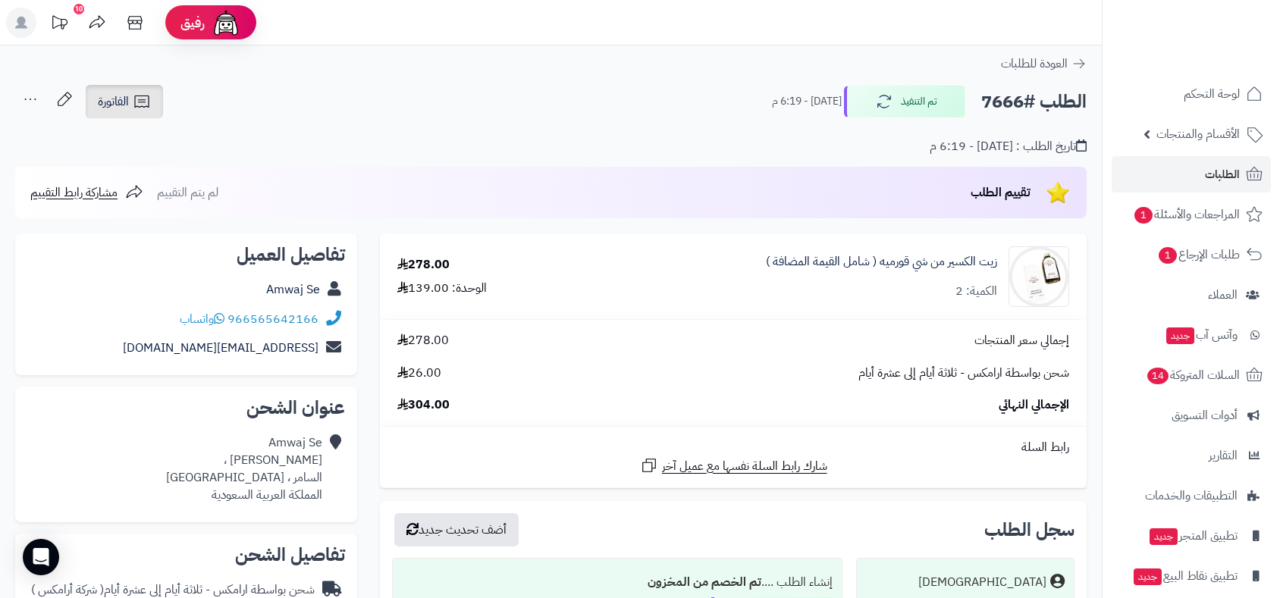
click at [113, 89] on link "الفاتورة" at bounding box center [124, 101] width 77 height 33
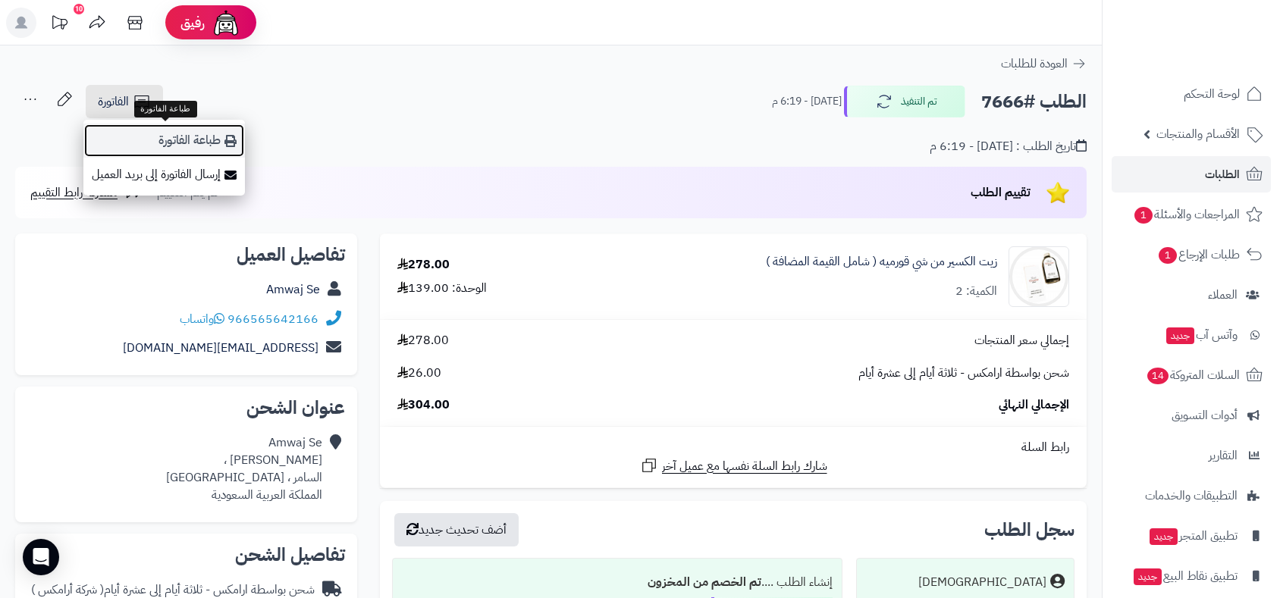
click at [159, 139] on link "طباعة الفاتورة" at bounding box center [164, 141] width 162 height 34
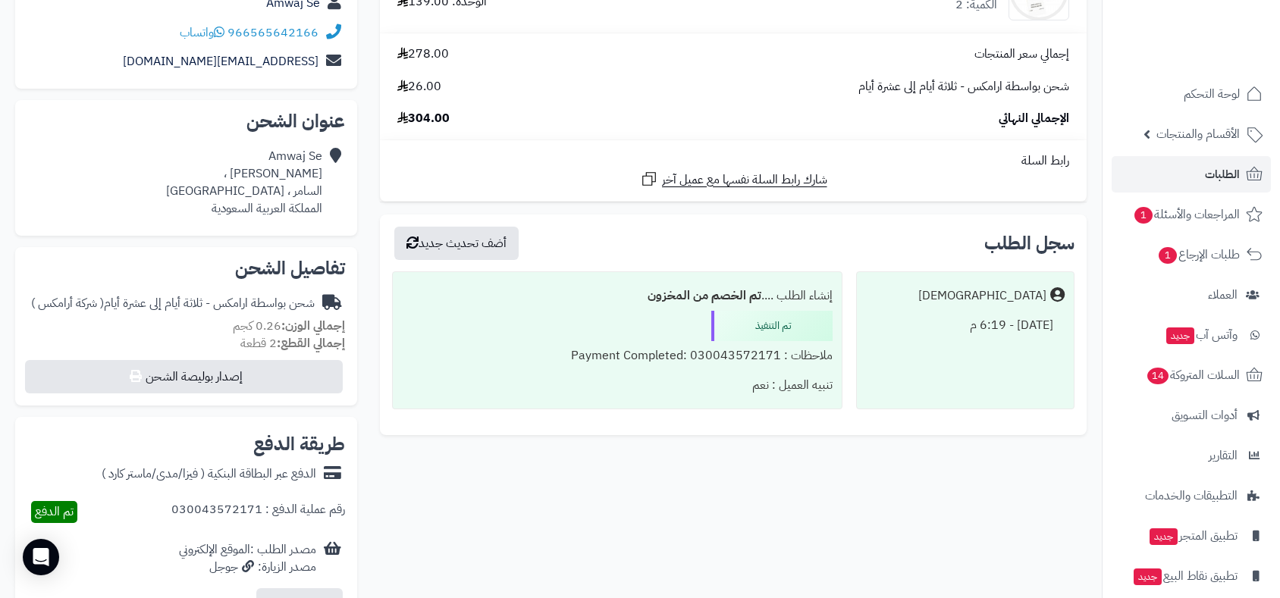
scroll to position [505, 0]
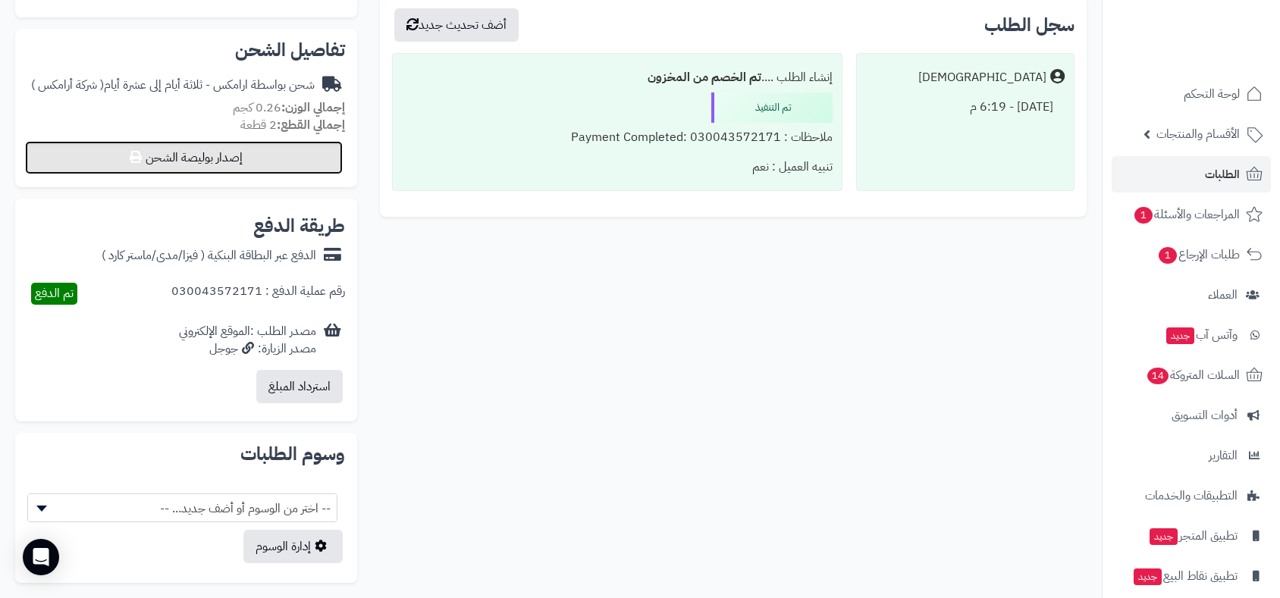
click at [253, 152] on button "إصدار بوليصة الشحن" at bounding box center [184, 157] width 318 height 33
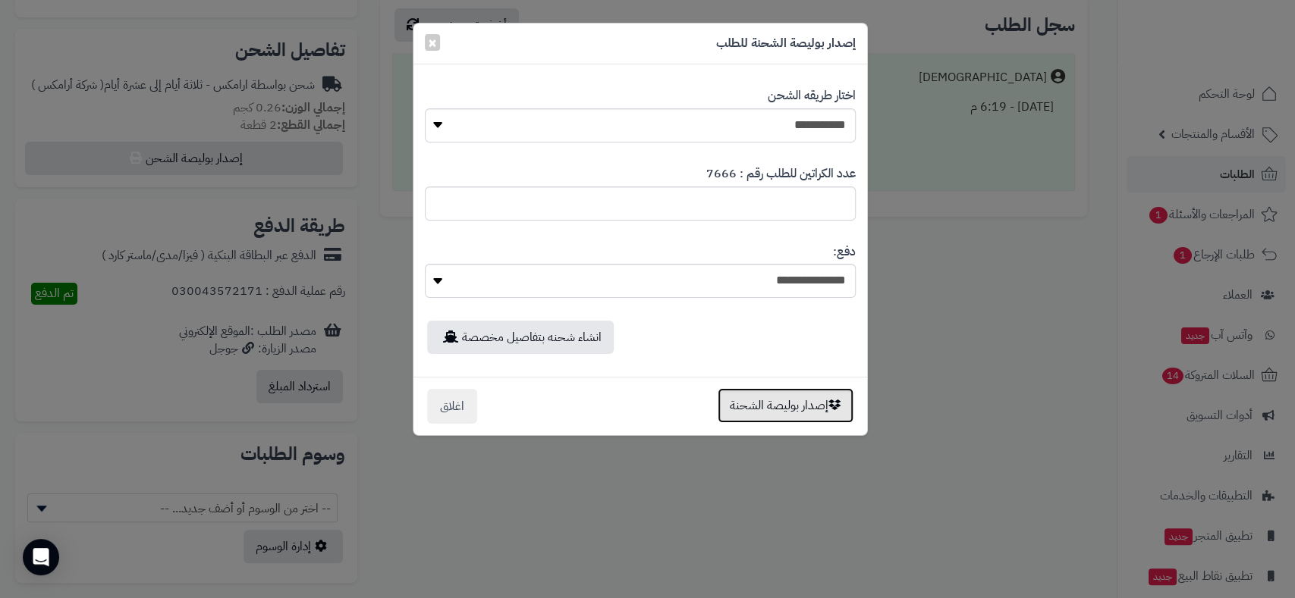
click at [778, 409] on button "إصدار بوليصة الشحنة" at bounding box center [785, 405] width 136 height 35
click at [778, 409] on div "**********" at bounding box center [647, 299] width 1295 height 598
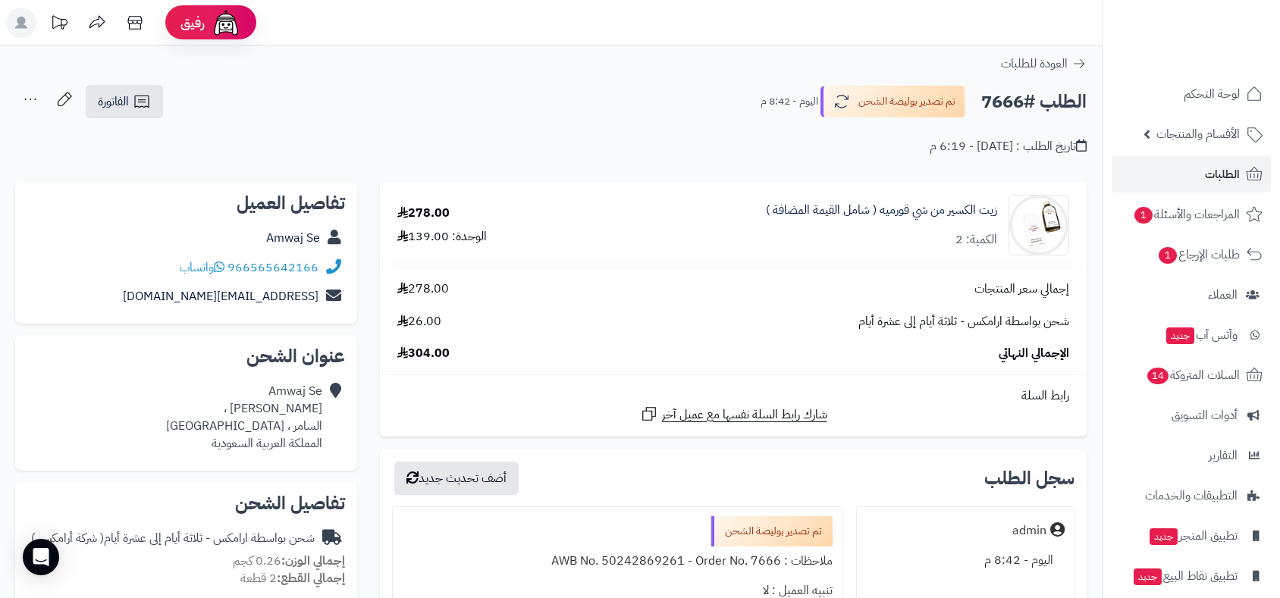
scroll to position [505, 0]
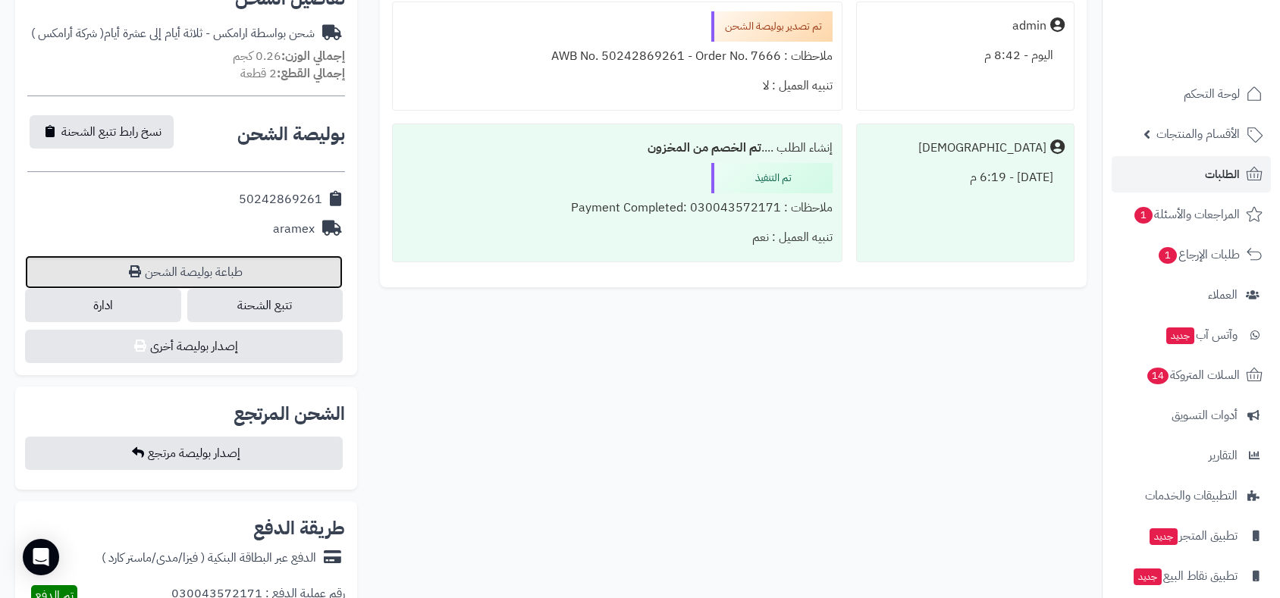
click at [195, 263] on link "طباعة بوليصة الشحن" at bounding box center [184, 272] width 318 height 33
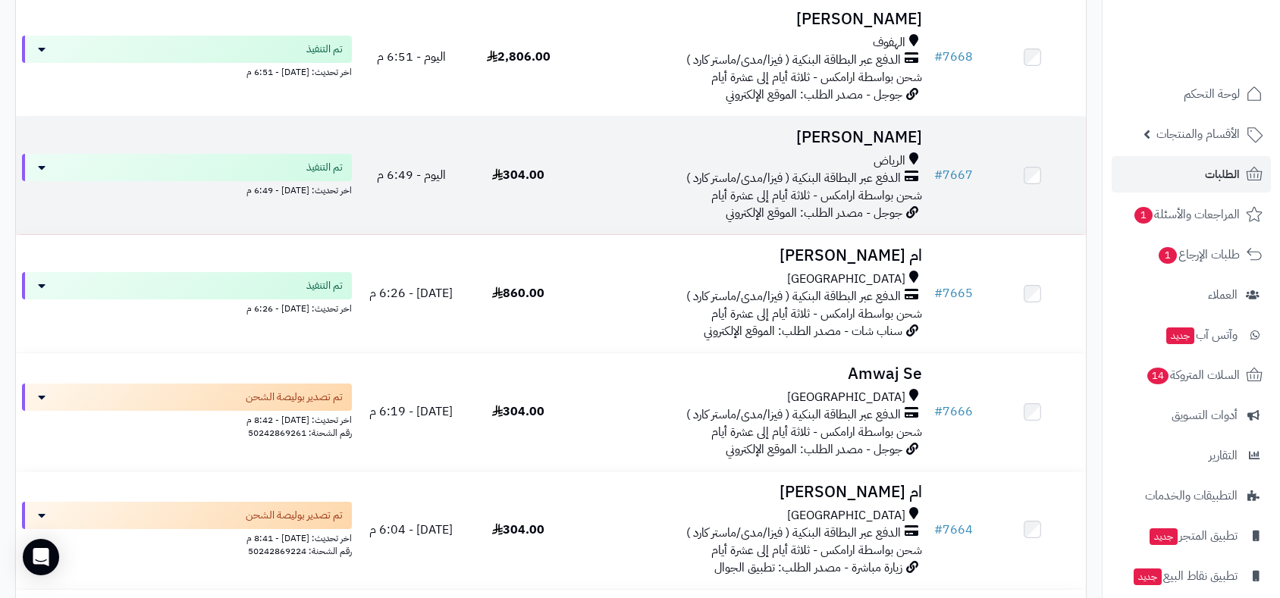
scroll to position [1094, 0]
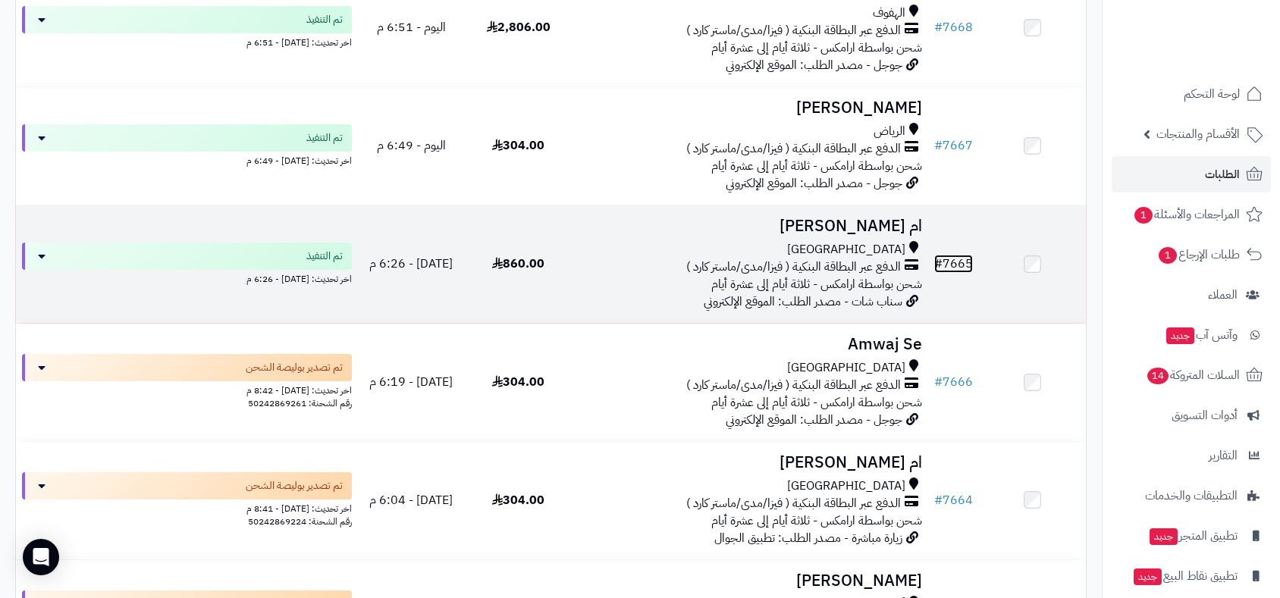
click at [951, 257] on link "# 7665" at bounding box center [953, 264] width 39 height 18
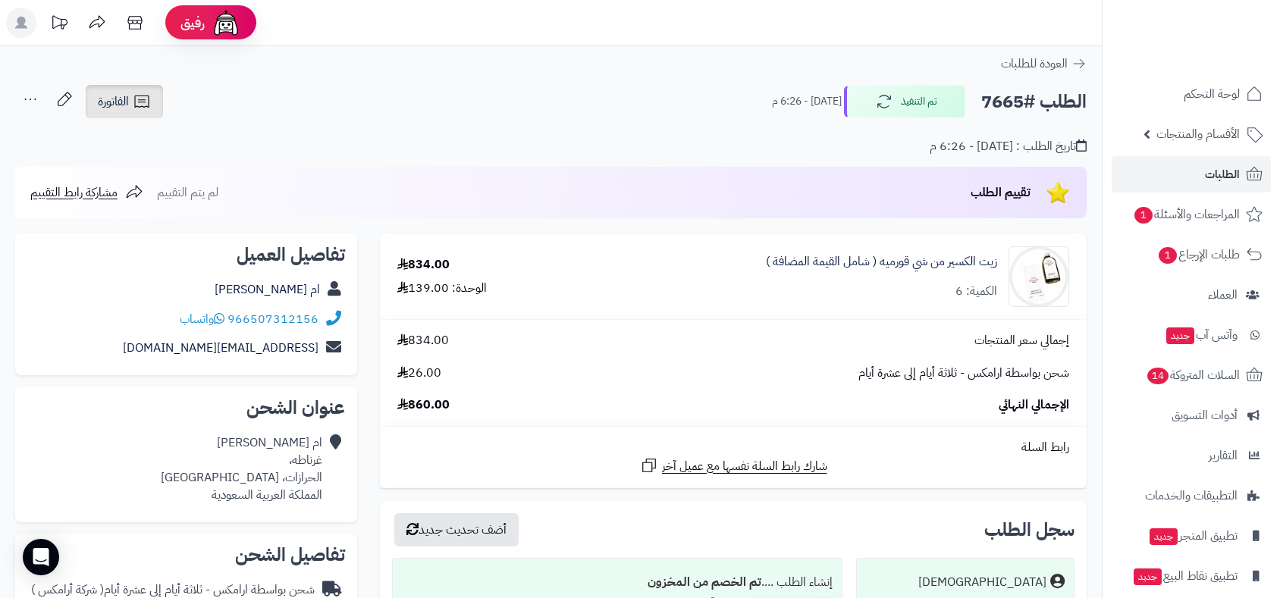
click at [120, 93] on span "الفاتورة" at bounding box center [113, 102] width 31 height 18
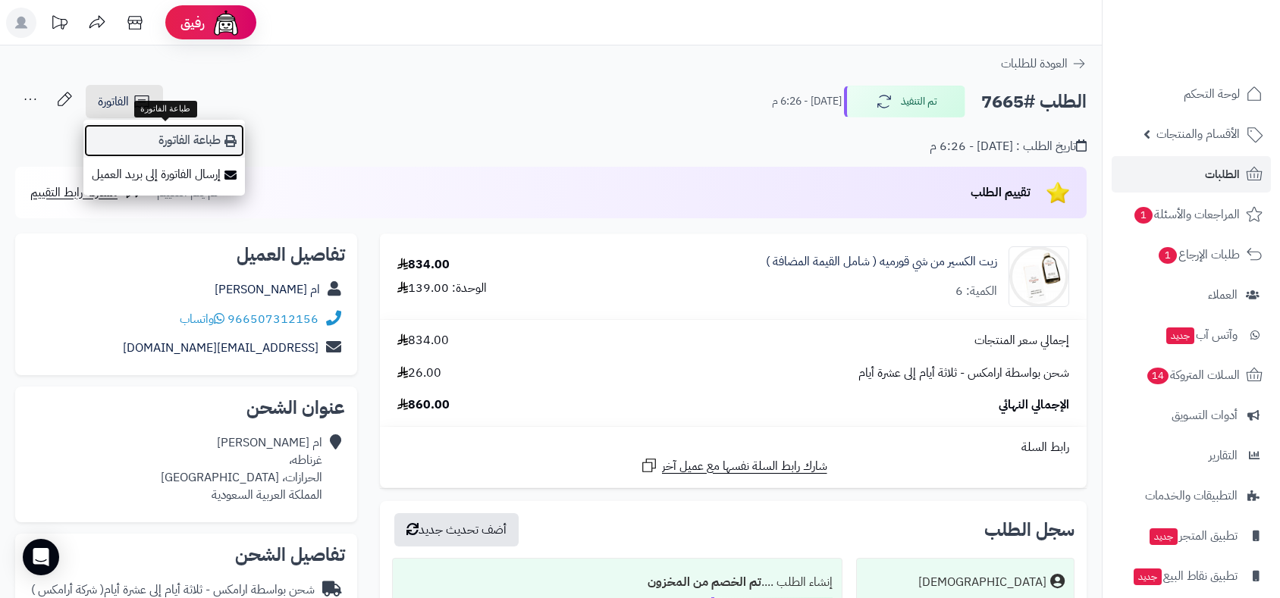
click at [174, 135] on link "طباعة الفاتورة" at bounding box center [164, 141] width 162 height 34
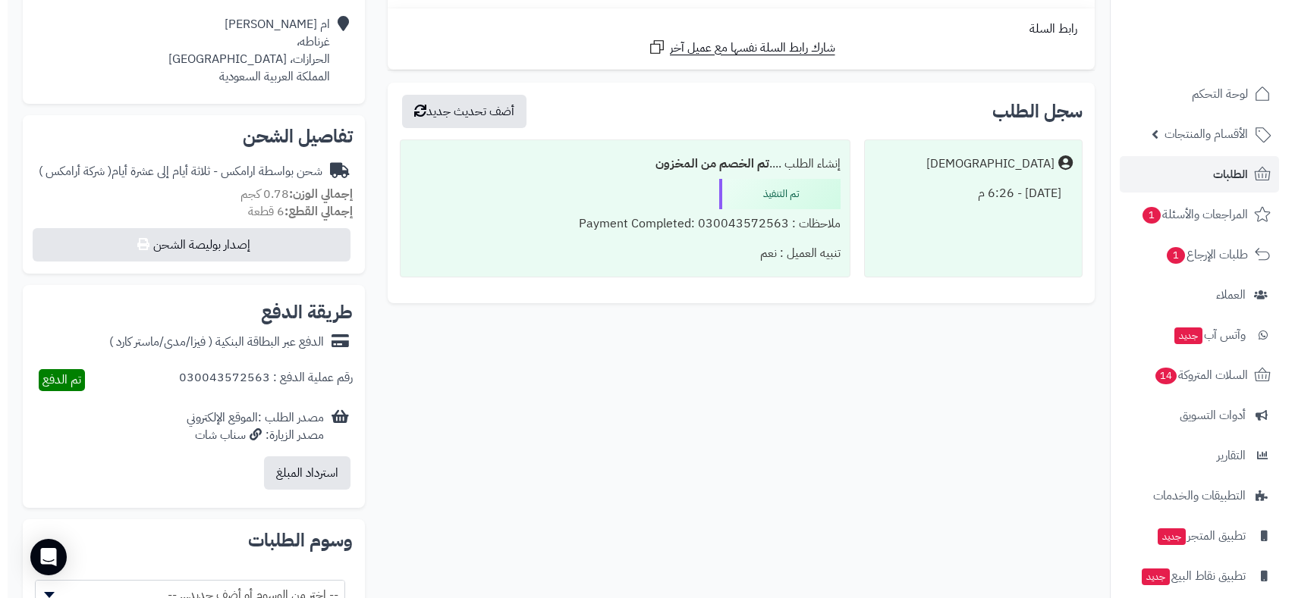
scroll to position [505, 0]
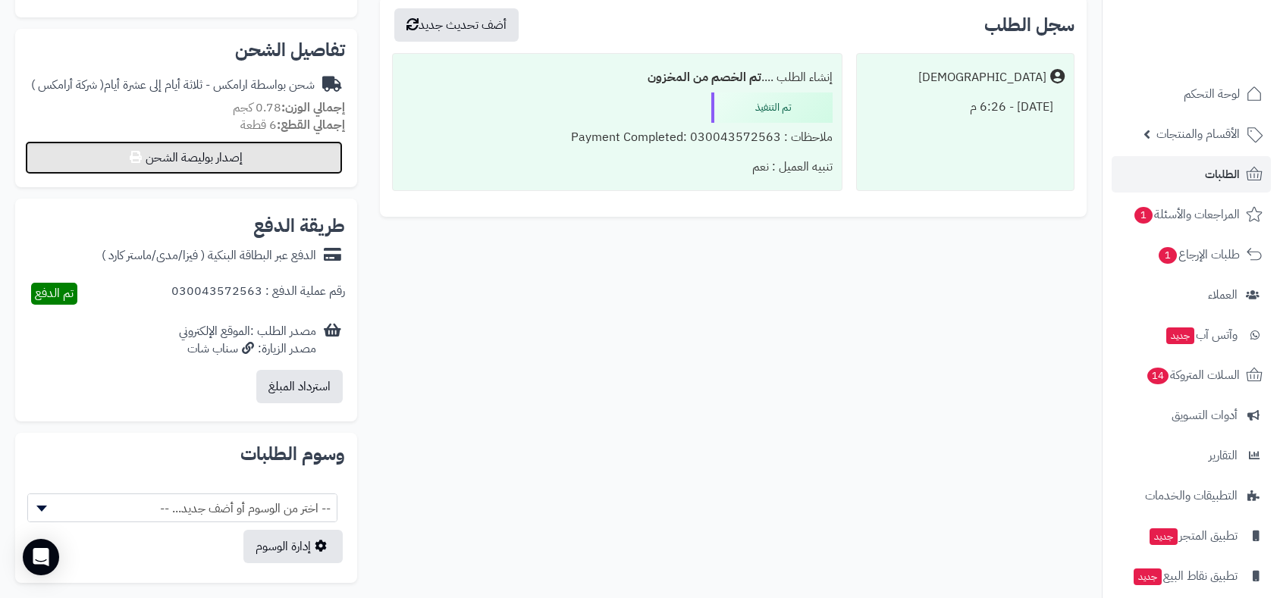
click at [256, 151] on button "إصدار بوليصة الشحن" at bounding box center [184, 157] width 318 height 33
select select "******"
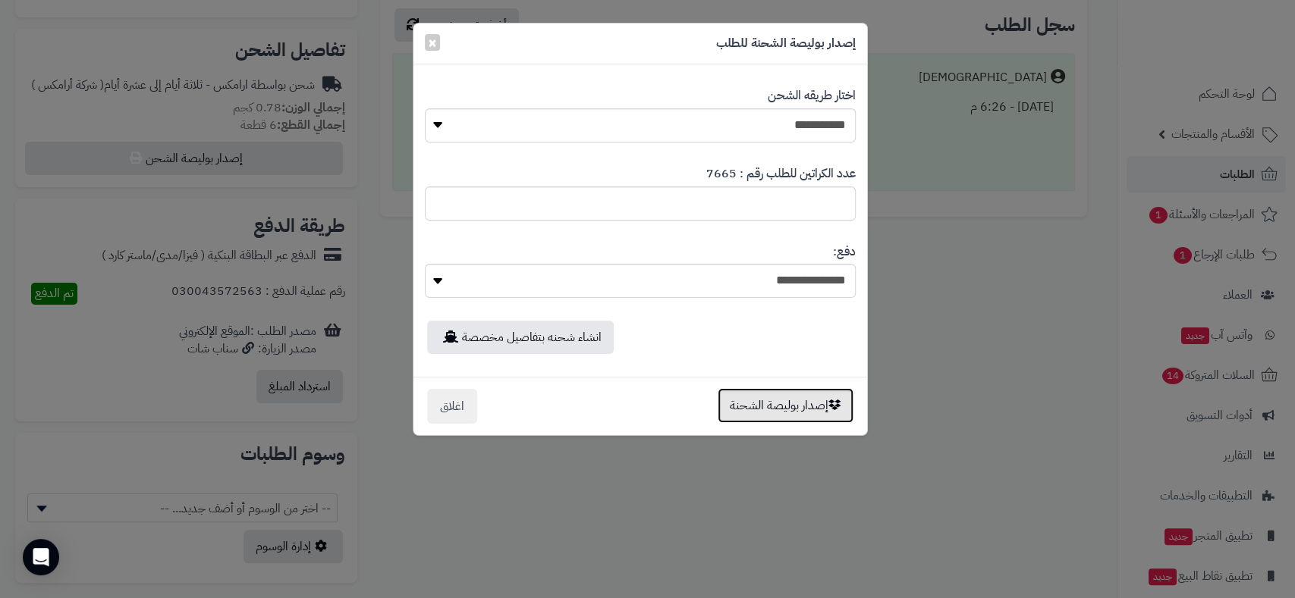
click at [771, 403] on button "إصدار بوليصة الشحنة" at bounding box center [785, 405] width 136 height 35
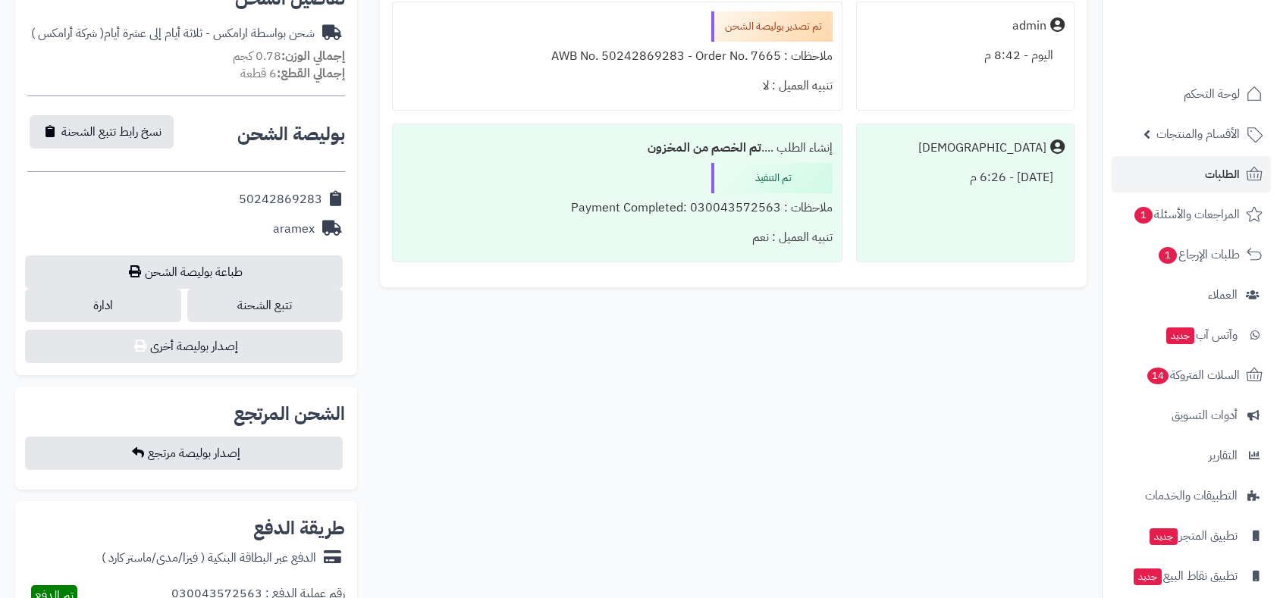
scroll to position [505, 0]
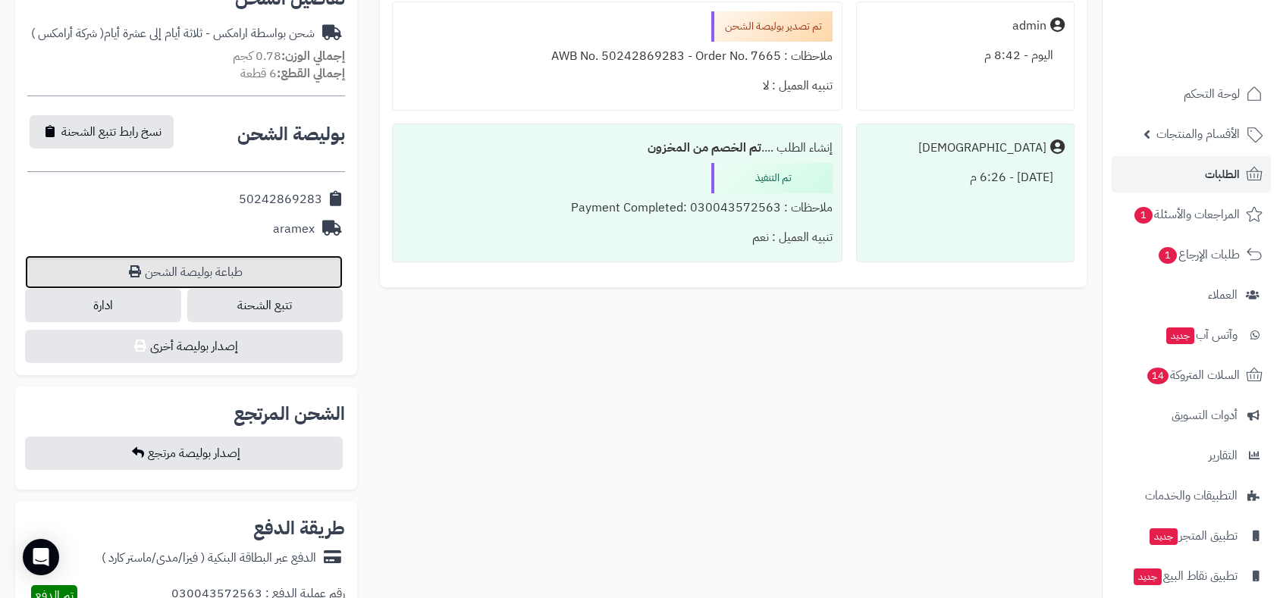
click at [224, 264] on link "طباعة بوليصة الشحن" at bounding box center [184, 272] width 318 height 33
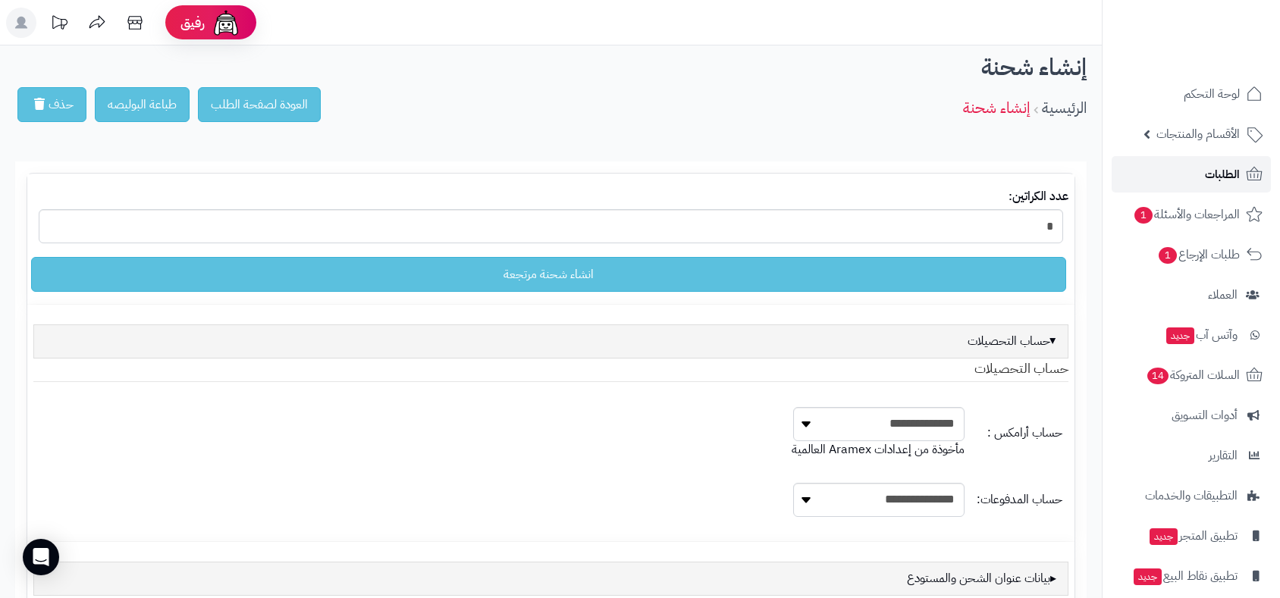
click at [1206, 171] on span "الطلبات" at bounding box center [1222, 174] width 35 height 21
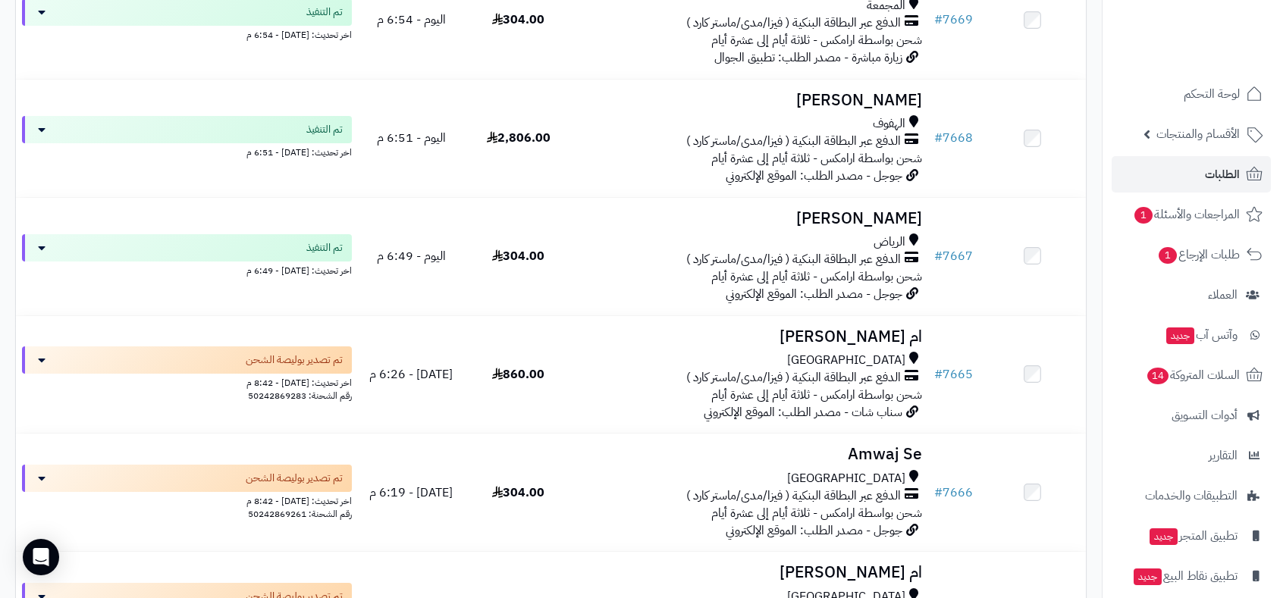
scroll to position [1011, 0]
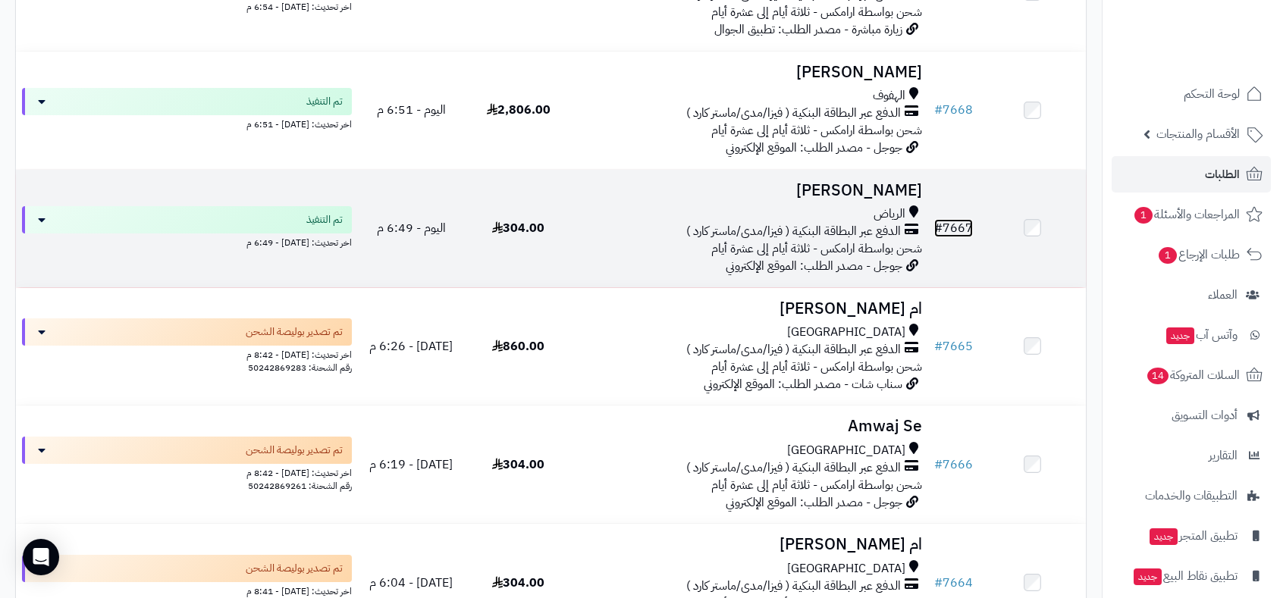
click at [968, 226] on link "# 7667" at bounding box center [953, 228] width 39 height 18
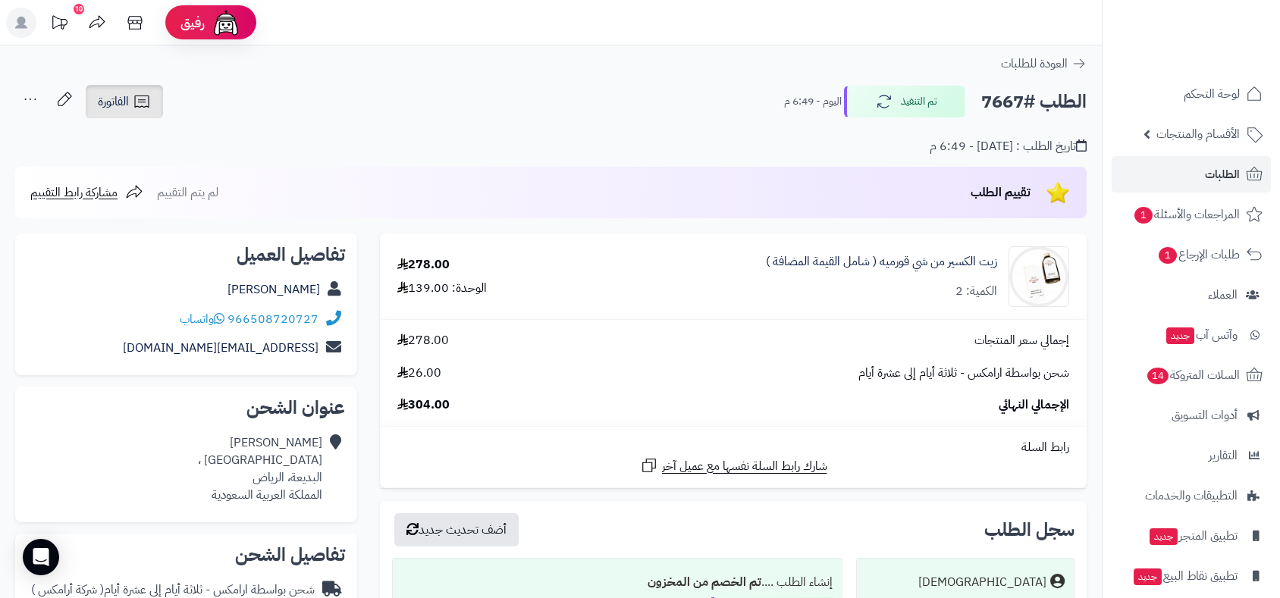
click at [121, 90] on link "الفاتورة" at bounding box center [124, 101] width 77 height 33
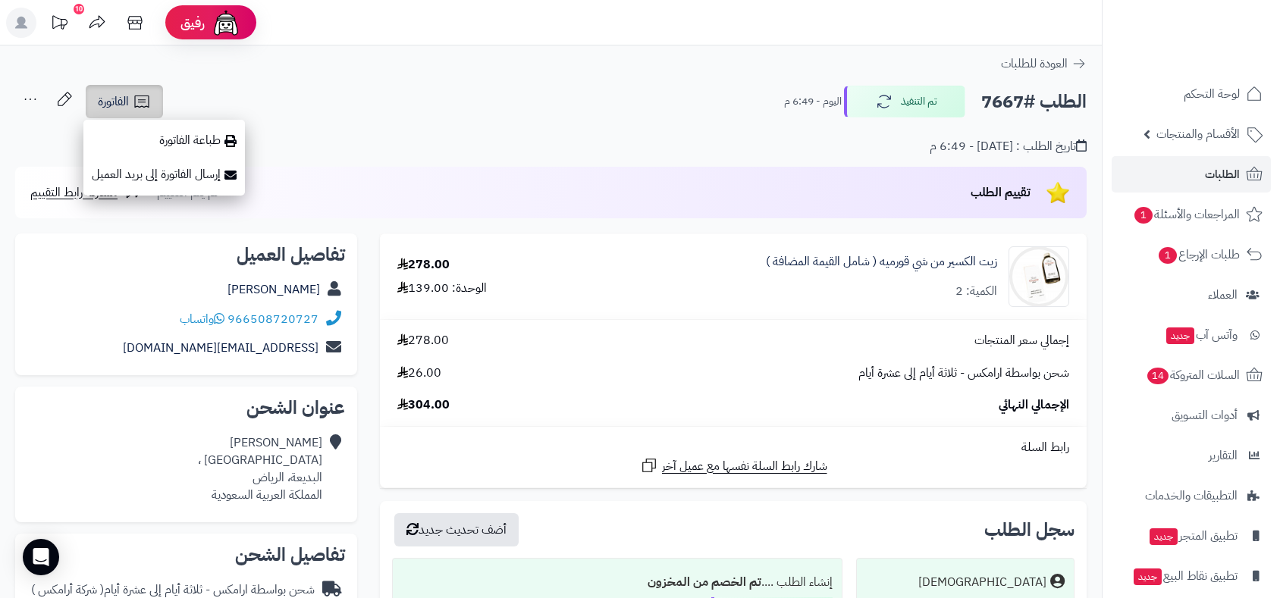
click at [121, 90] on link "الفاتورة" at bounding box center [124, 101] width 77 height 33
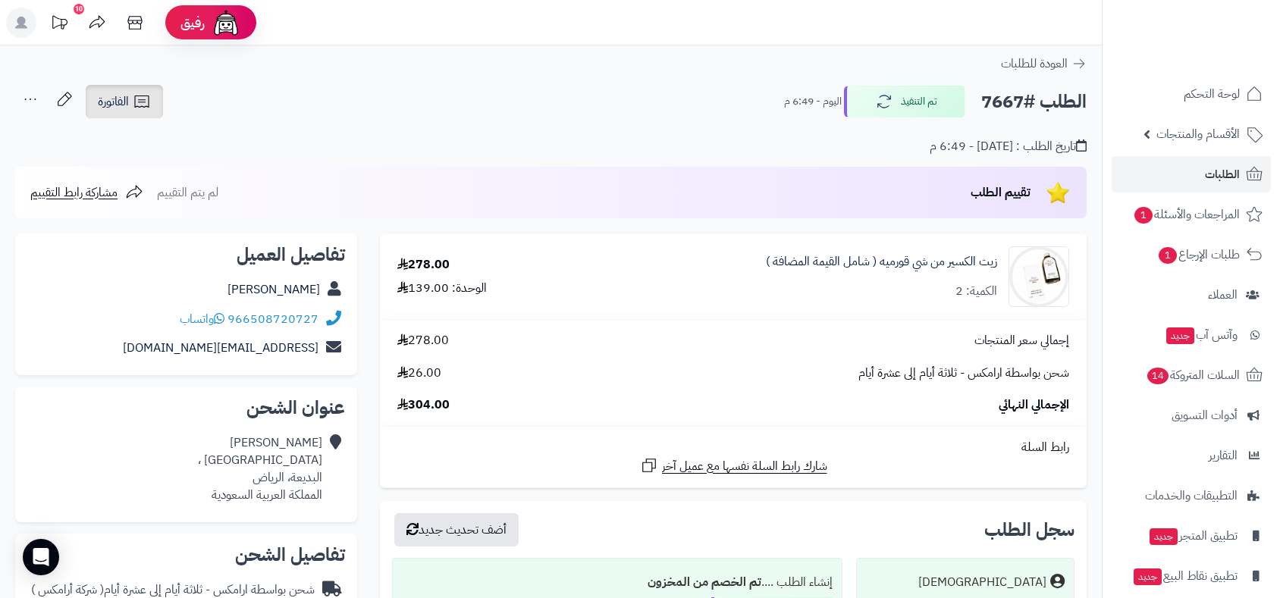
click at [124, 98] on span "الفاتورة" at bounding box center [113, 102] width 31 height 18
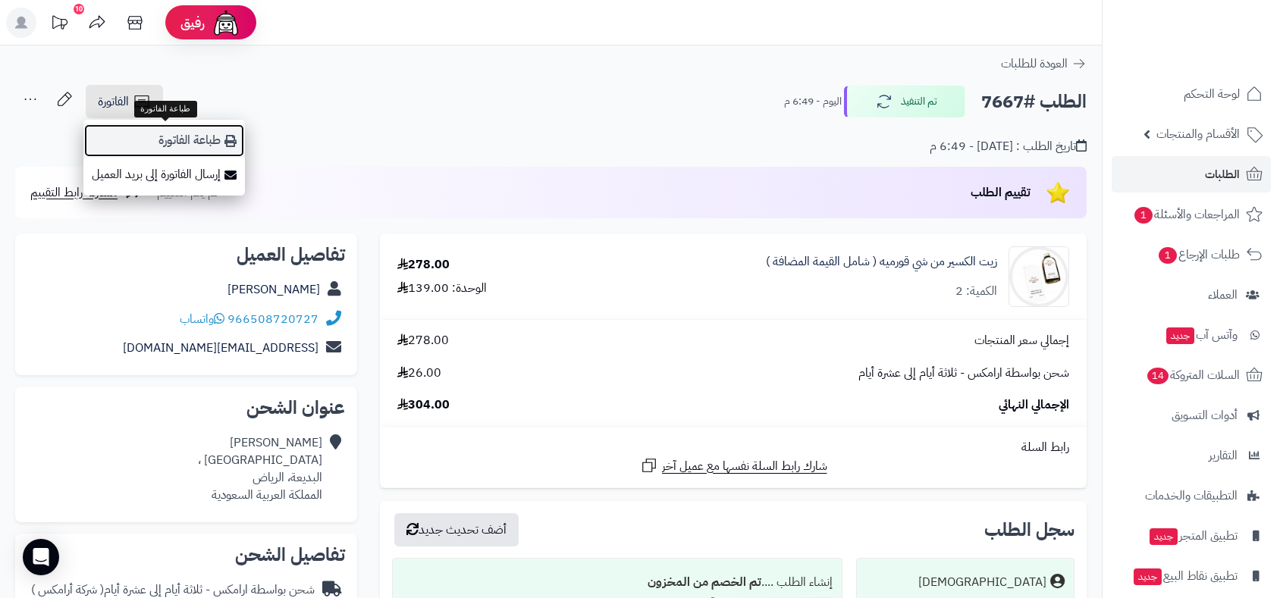
click at [177, 134] on link "طباعة الفاتورة" at bounding box center [164, 141] width 162 height 34
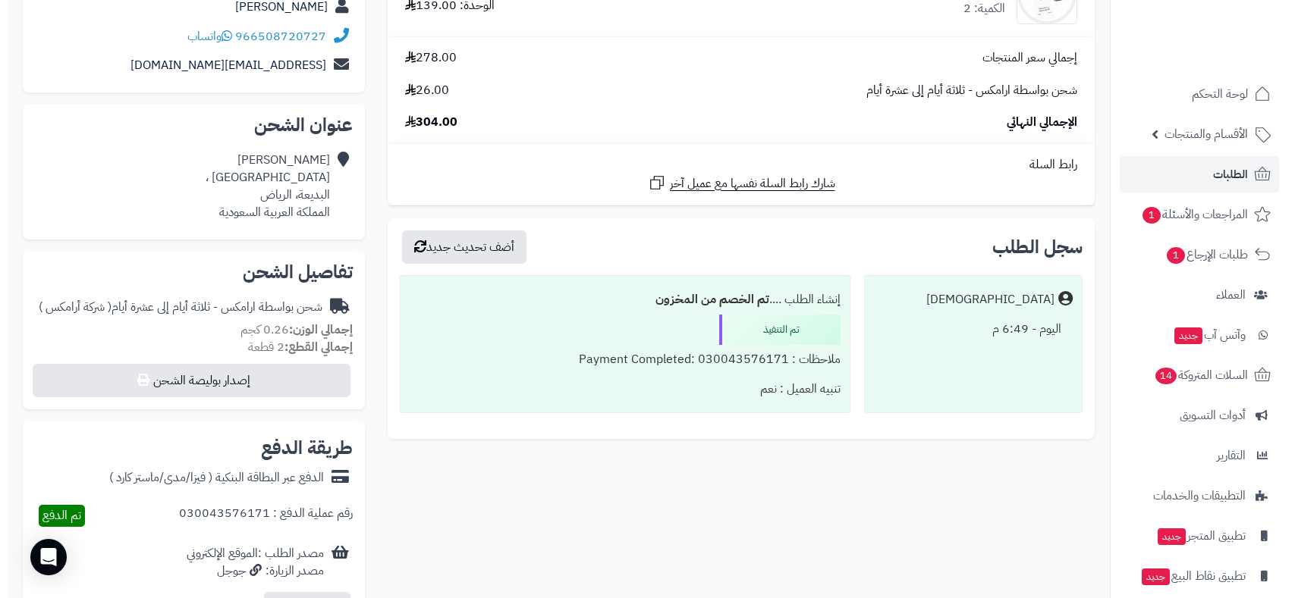
scroll to position [505, 0]
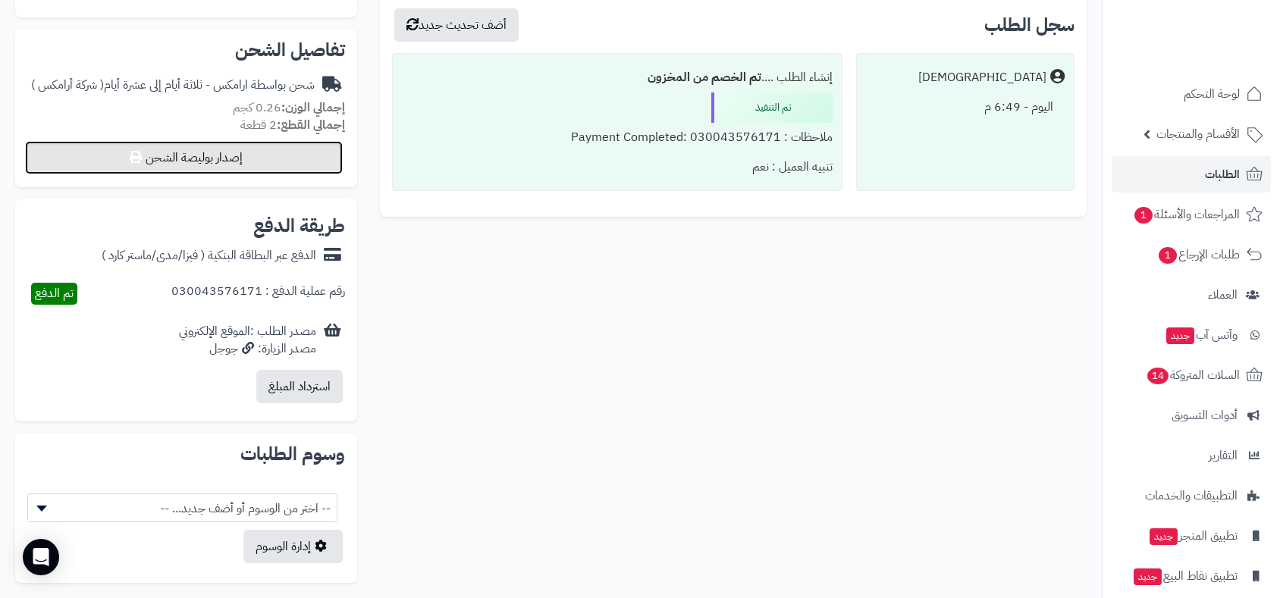
click at [261, 167] on button "إصدار بوليصة الشحن" at bounding box center [184, 157] width 318 height 33
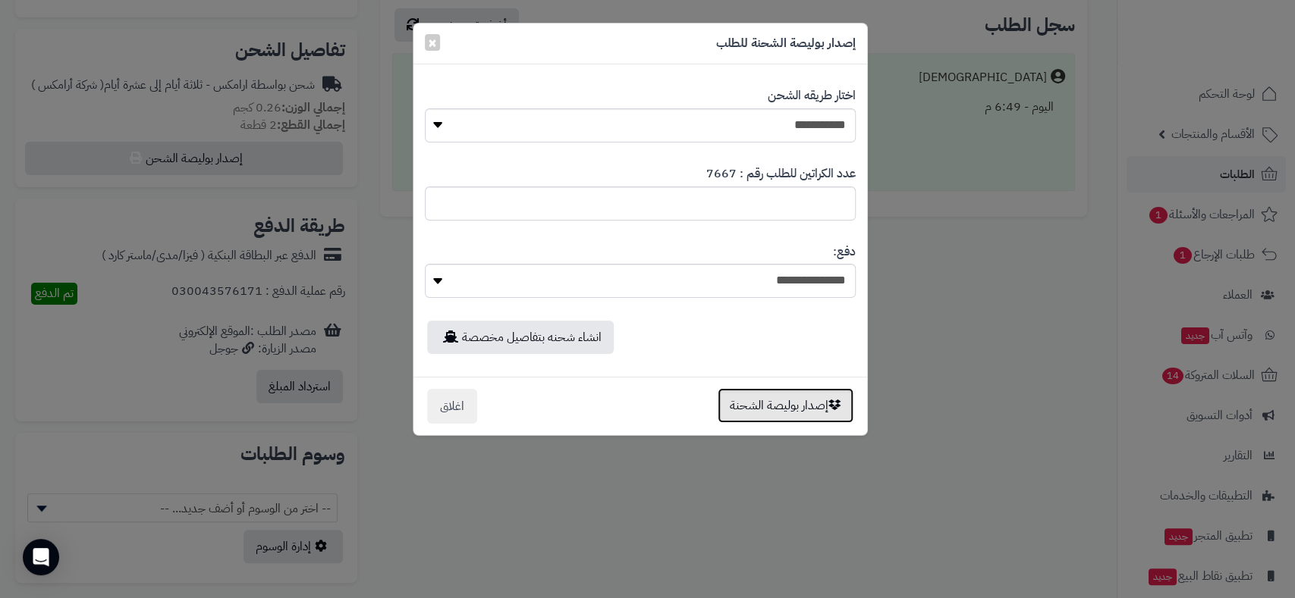
click at [768, 396] on button "إصدار بوليصة الشحنة" at bounding box center [785, 405] width 136 height 35
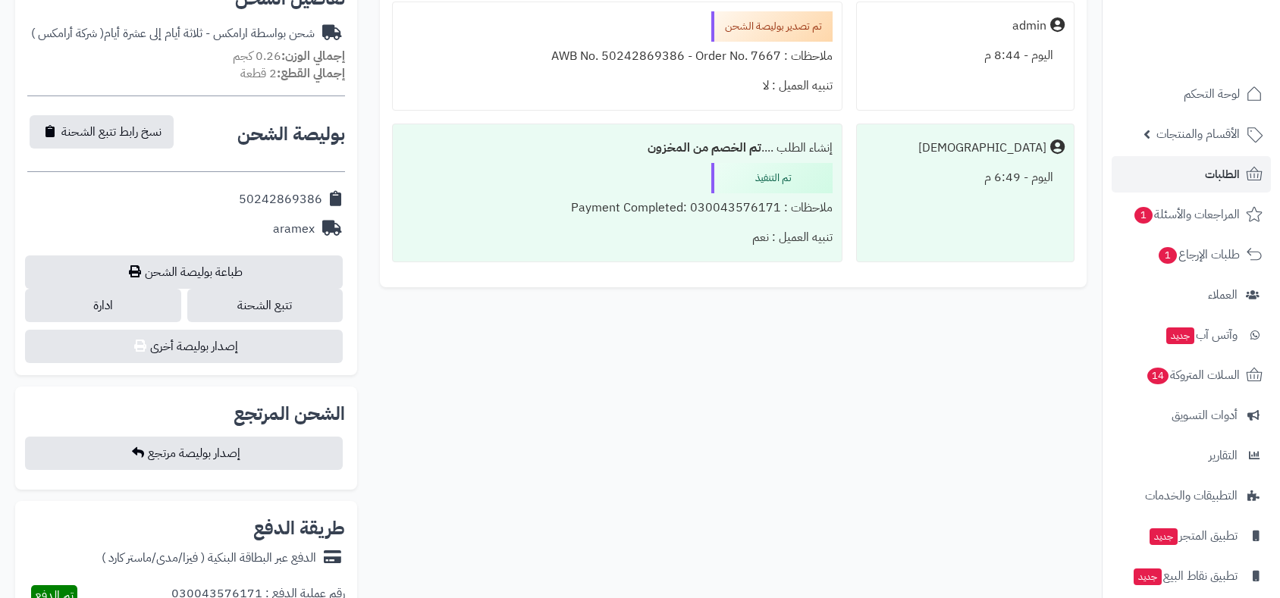
scroll to position [505, 0]
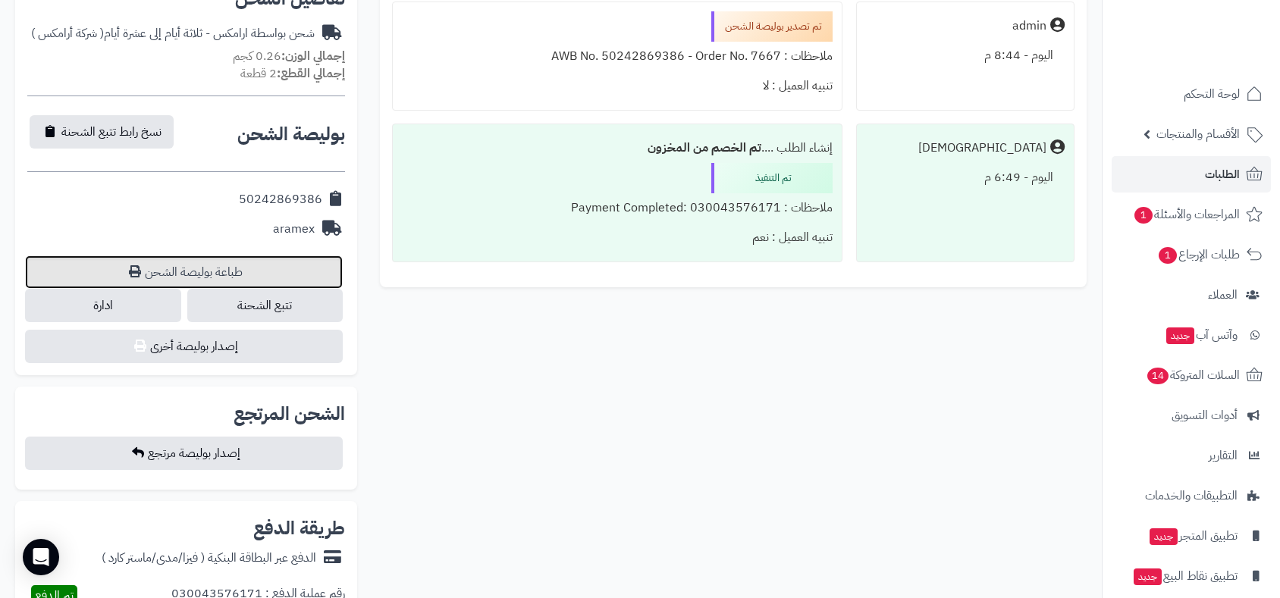
click at [242, 265] on link "طباعة بوليصة الشحن" at bounding box center [184, 272] width 318 height 33
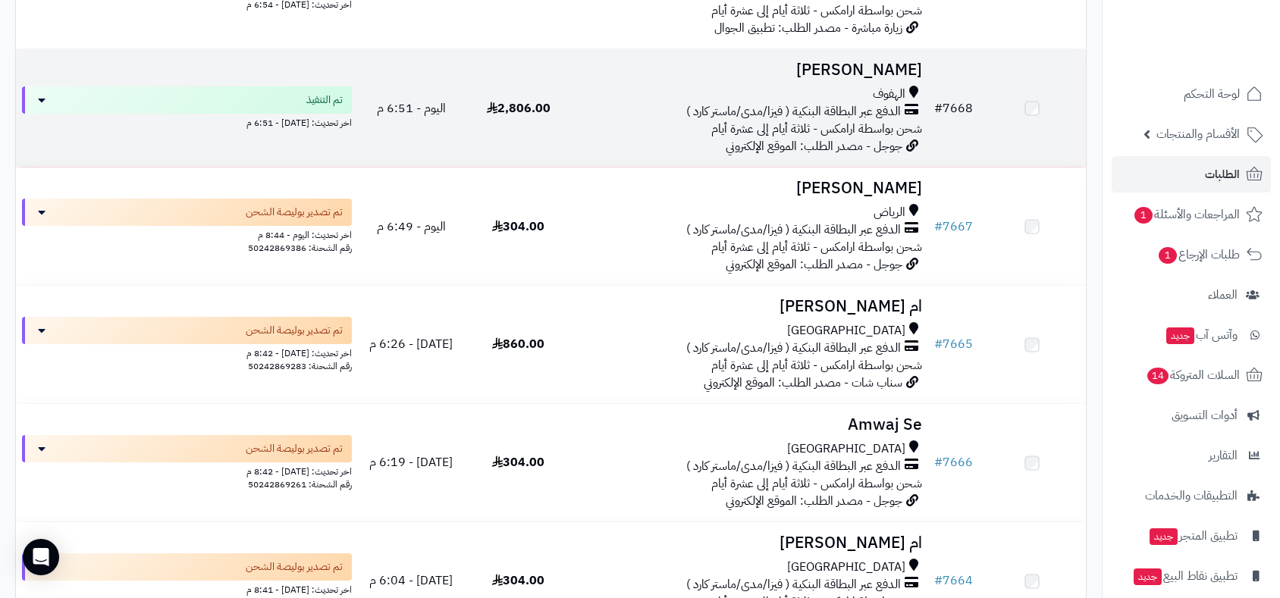
scroll to position [1010, 0]
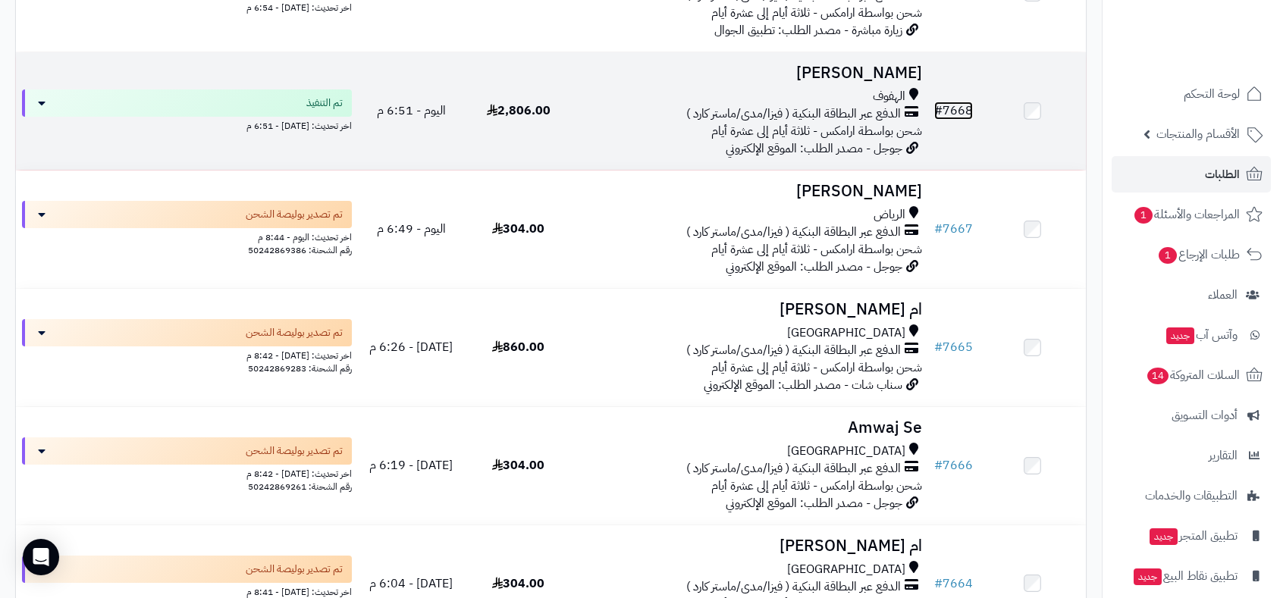
click at [956, 104] on link "# 7668" at bounding box center [953, 111] width 39 height 18
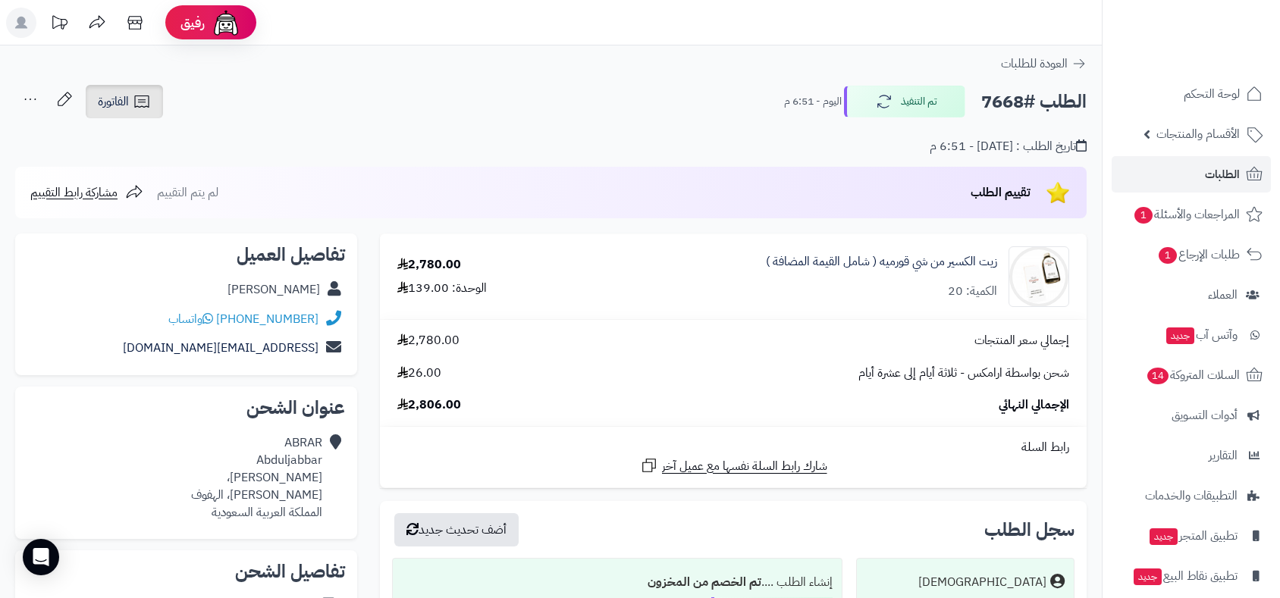
click at [117, 89] on link "الفاتورة" at bounding box center [124, 101] width 77 height 33
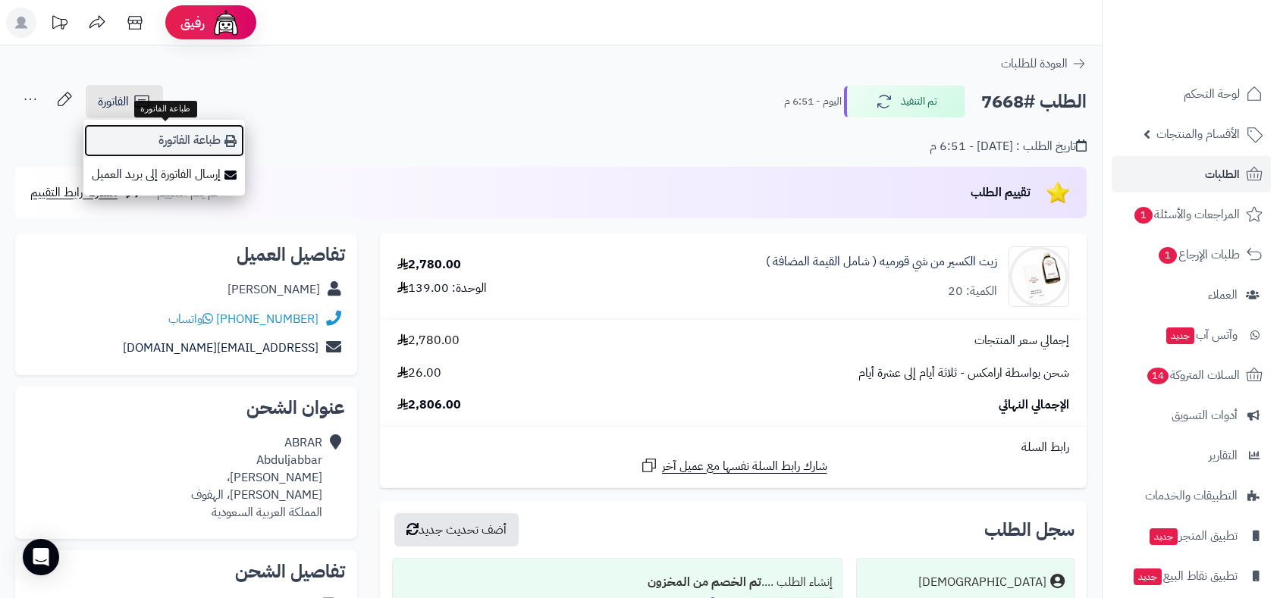
click at [164, 145] on link "طباعة الفاتورة" at bounding box center [164, 141] width 162 height 34
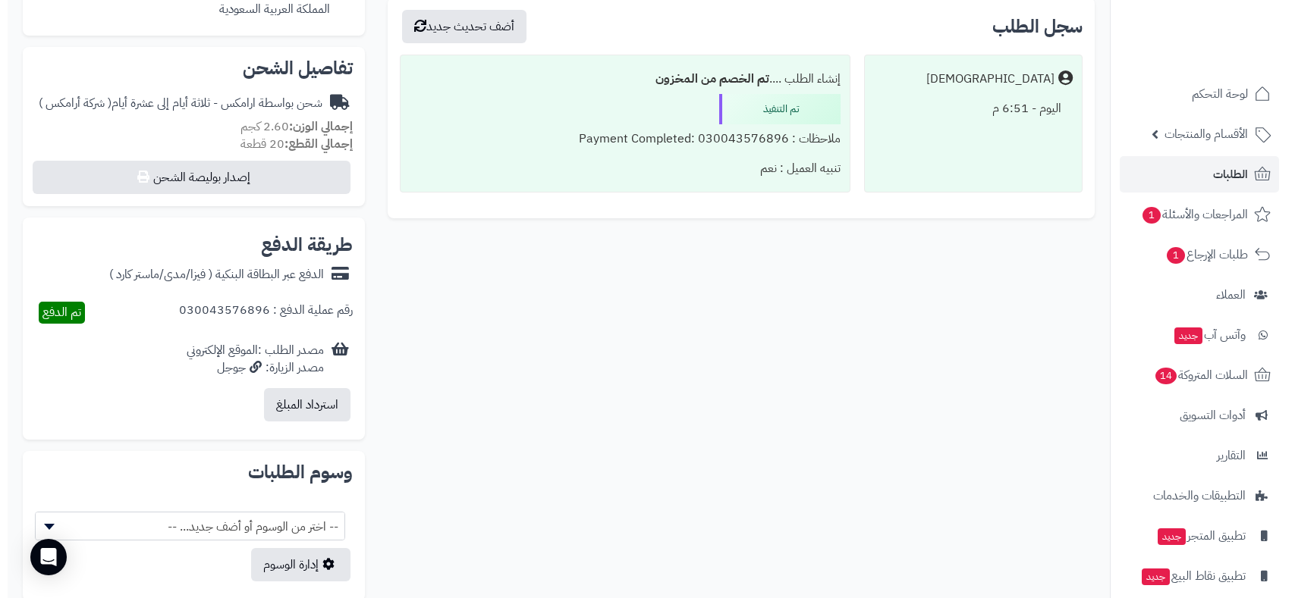
scroll to position [505, 0]
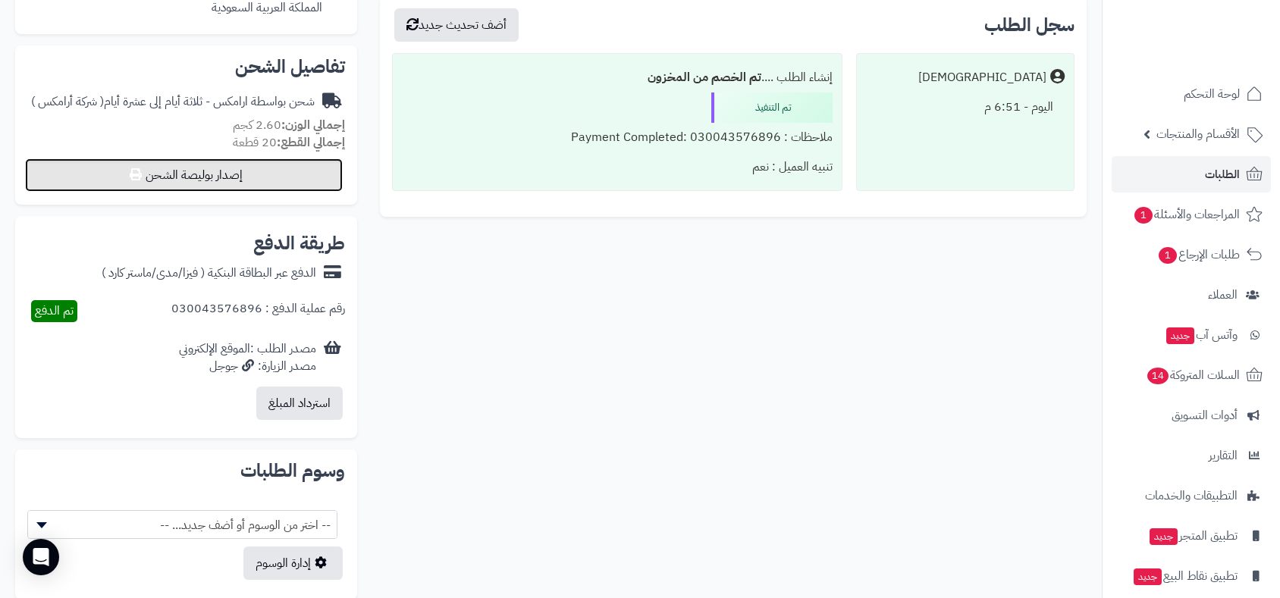
click at [257, 163] on button "إصدار بوليصة الشحن" at bounding box center [184, 175] width 318 height 33
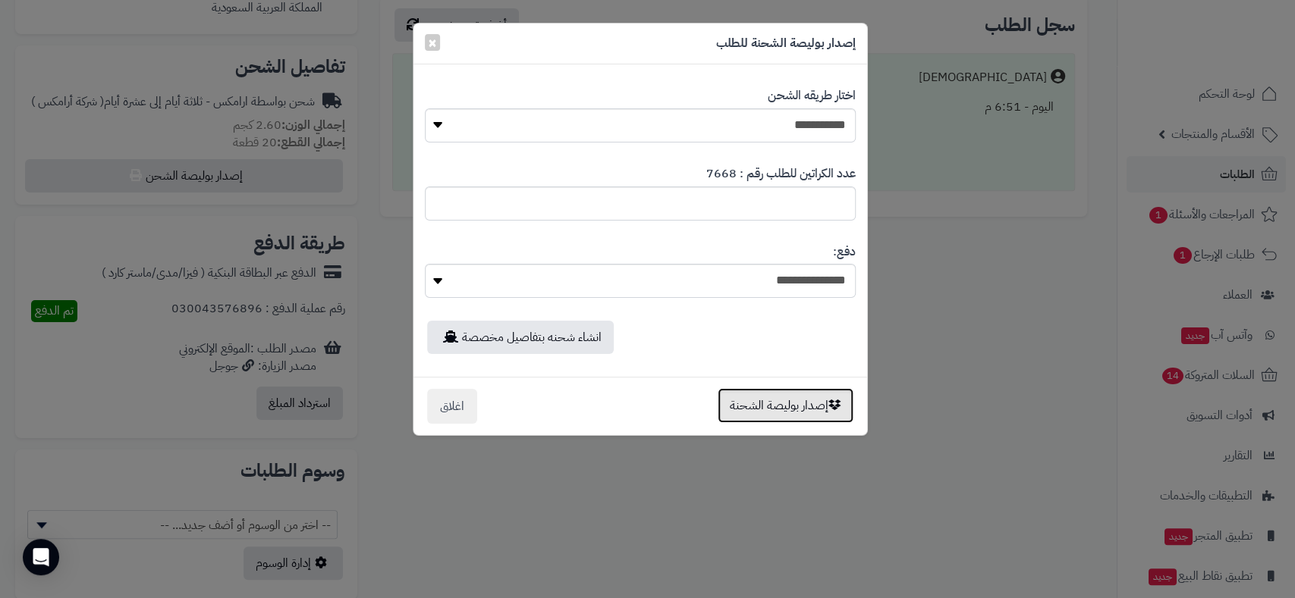
click at [777, 402] on button "إصدار بوليصة الشحنة" at bounding box center [785, 405] width 136 height 35
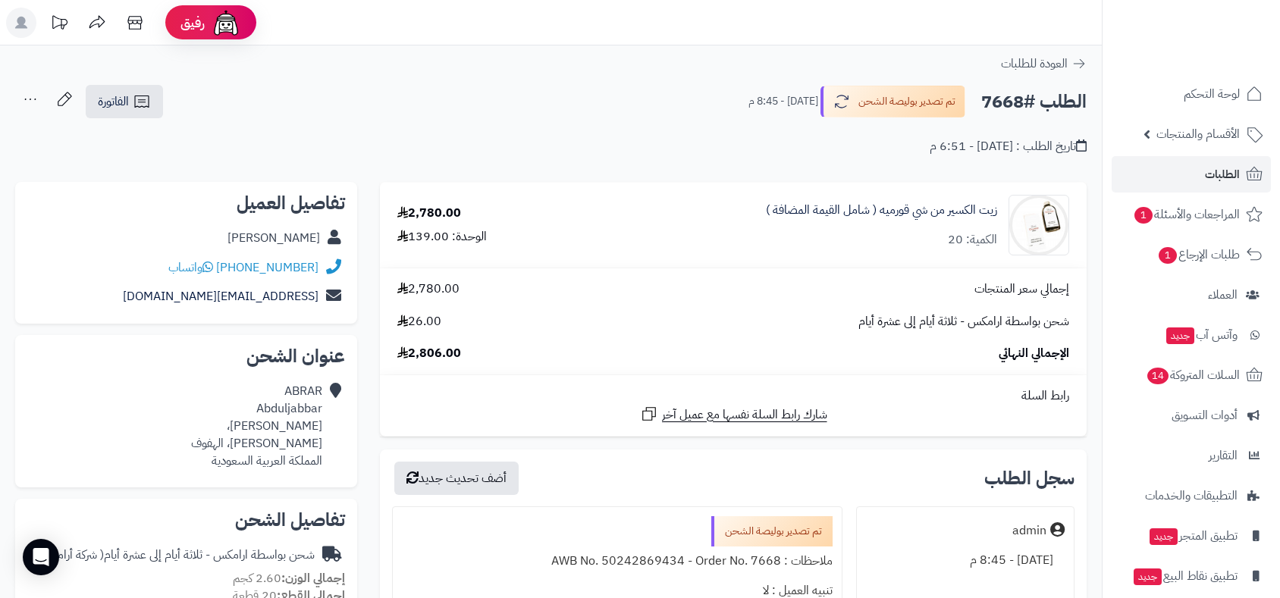
scroll to position [505, 0]
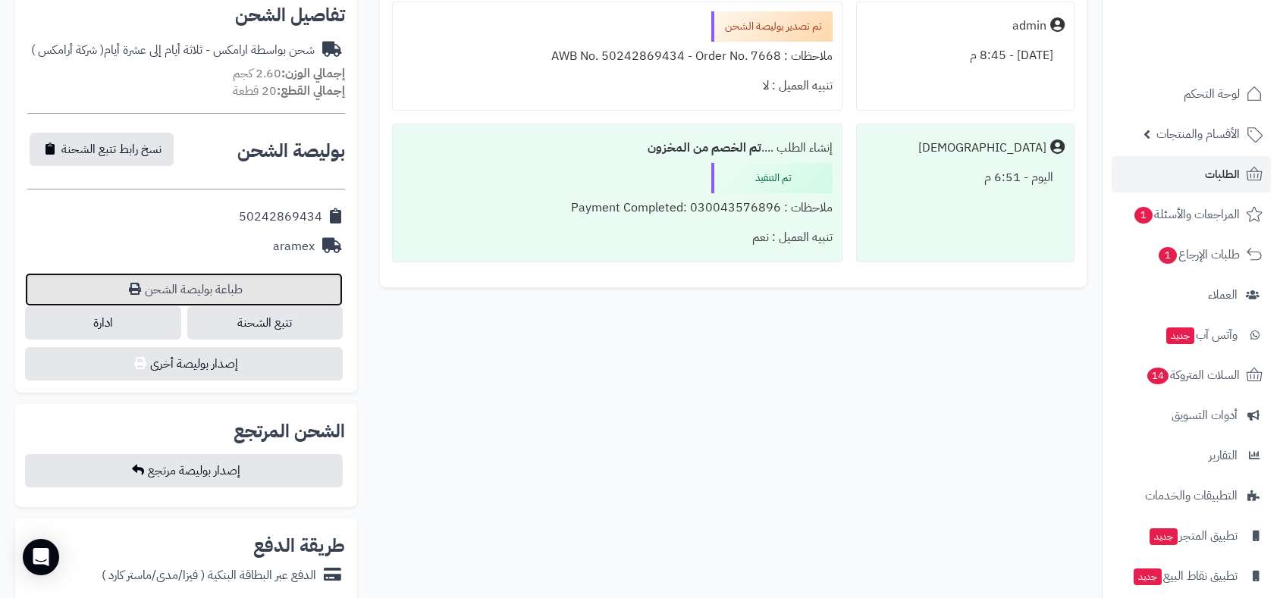
click at [252, 283] on link "طباعة بوليصة الشحن" at bounding box center [184, 289] width 318 height 33
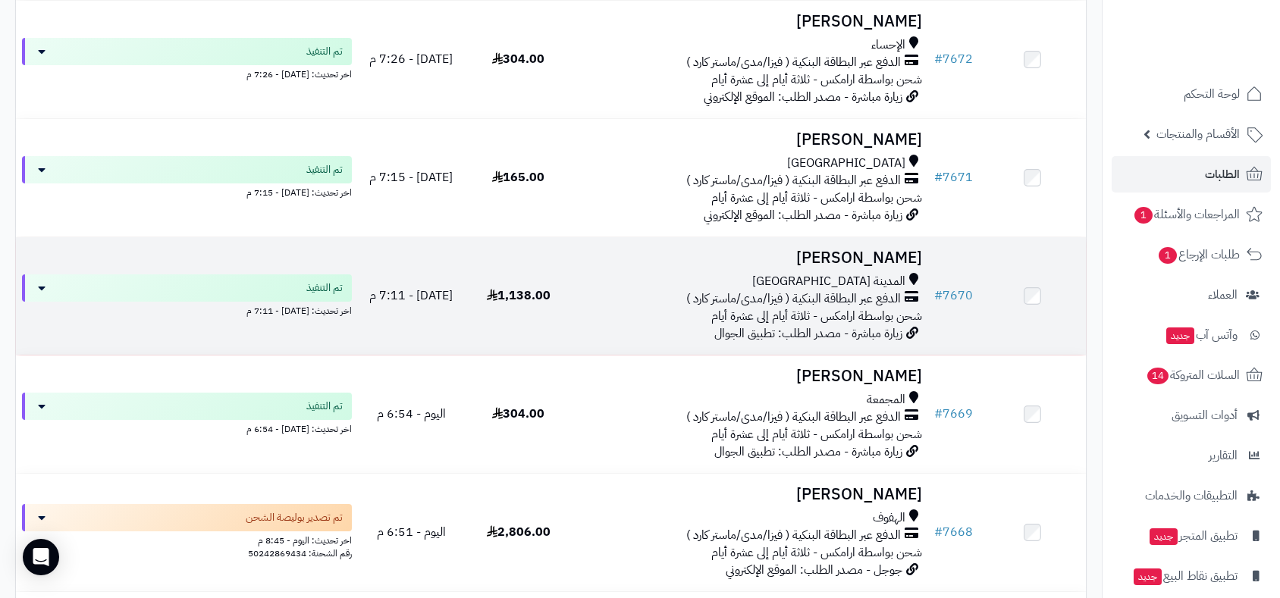
scroll to position [504, 0]
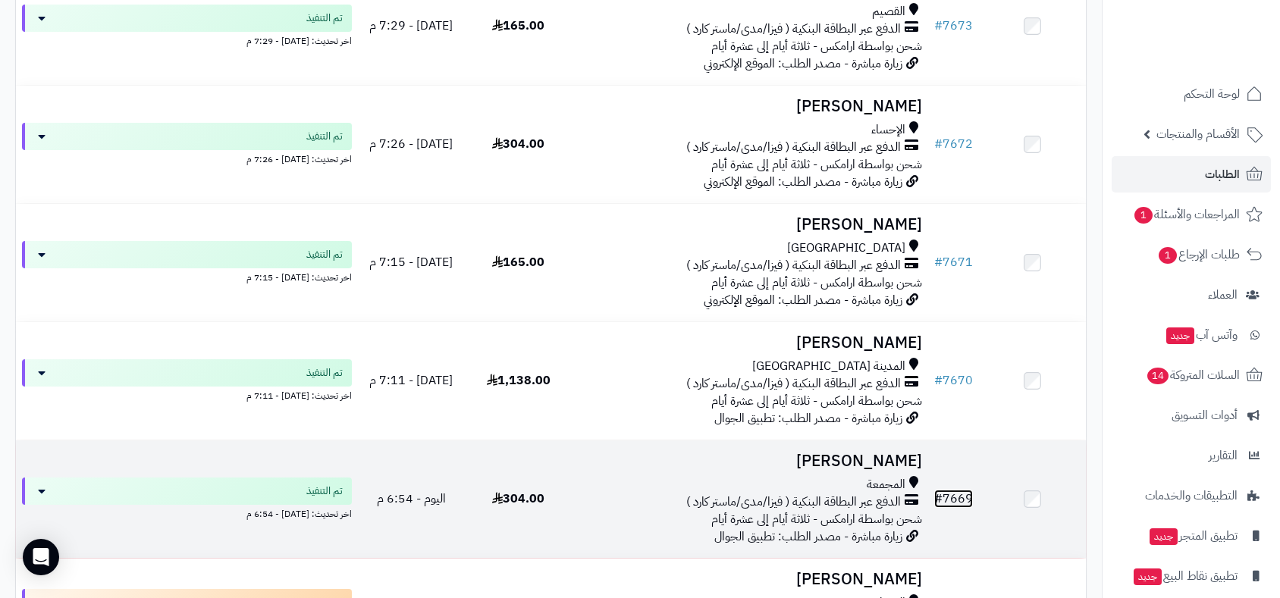
click at [959, 494] on link "# 7669" at bounding box center [953, 499] width 39 height 18
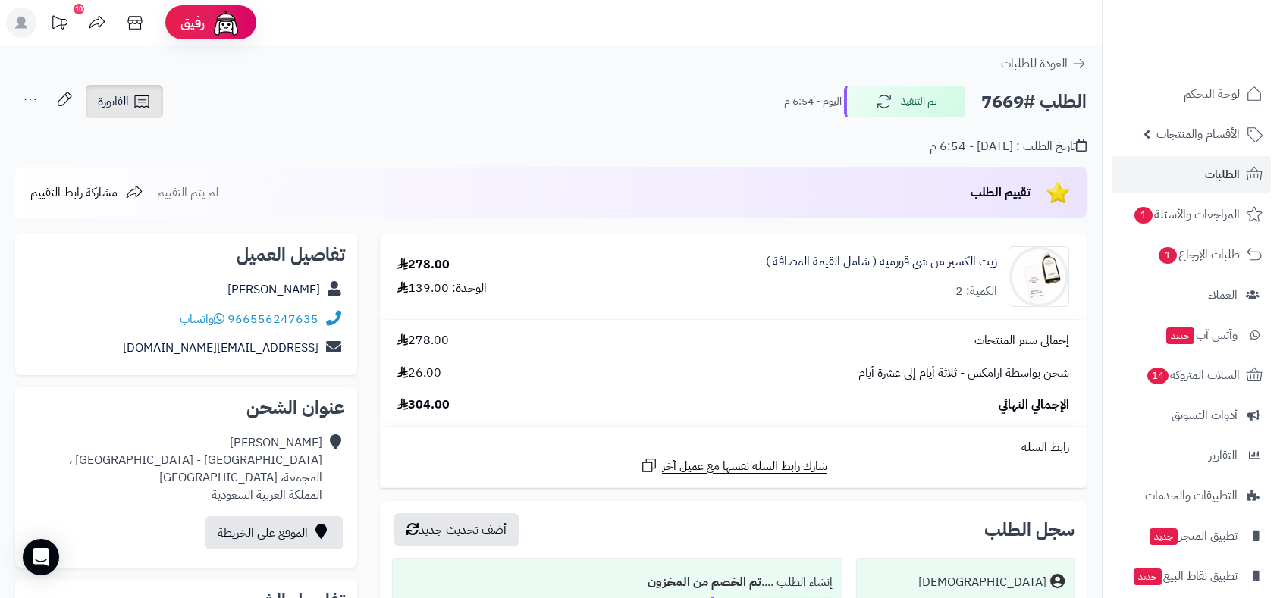
click at [115, 100] on span "الفاتورة" at bounding box center [113, 102] width 31 height 18
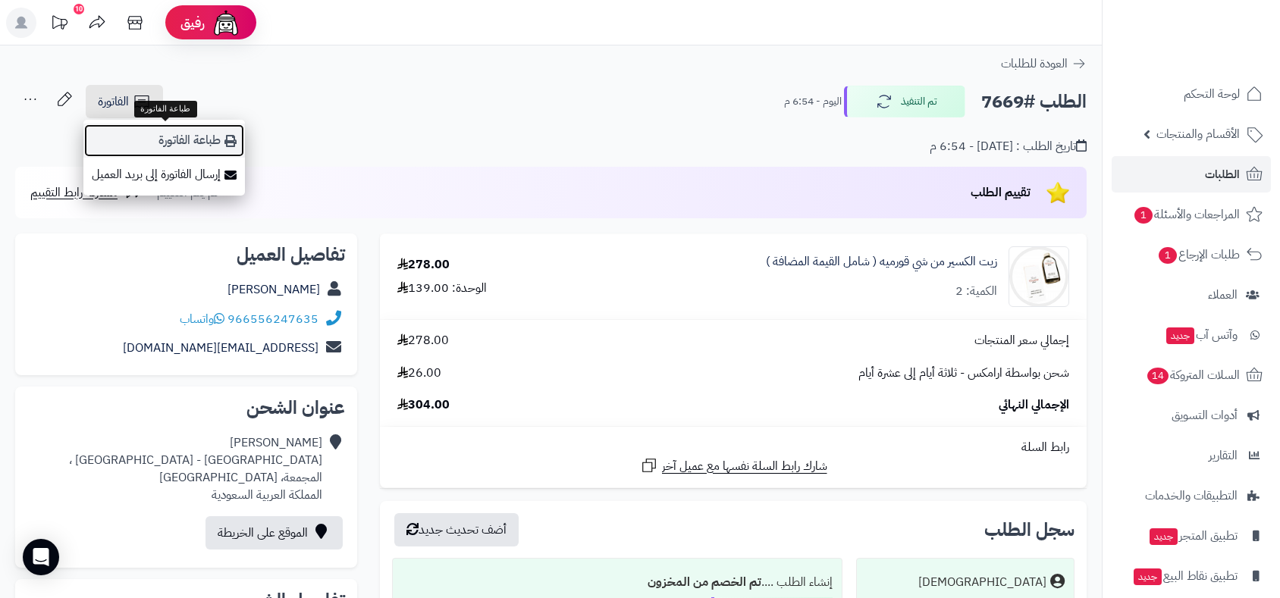
click at [175, 137] on link "طباعة الفاتورة" at bounding box center [164, 141] width 162 height 34
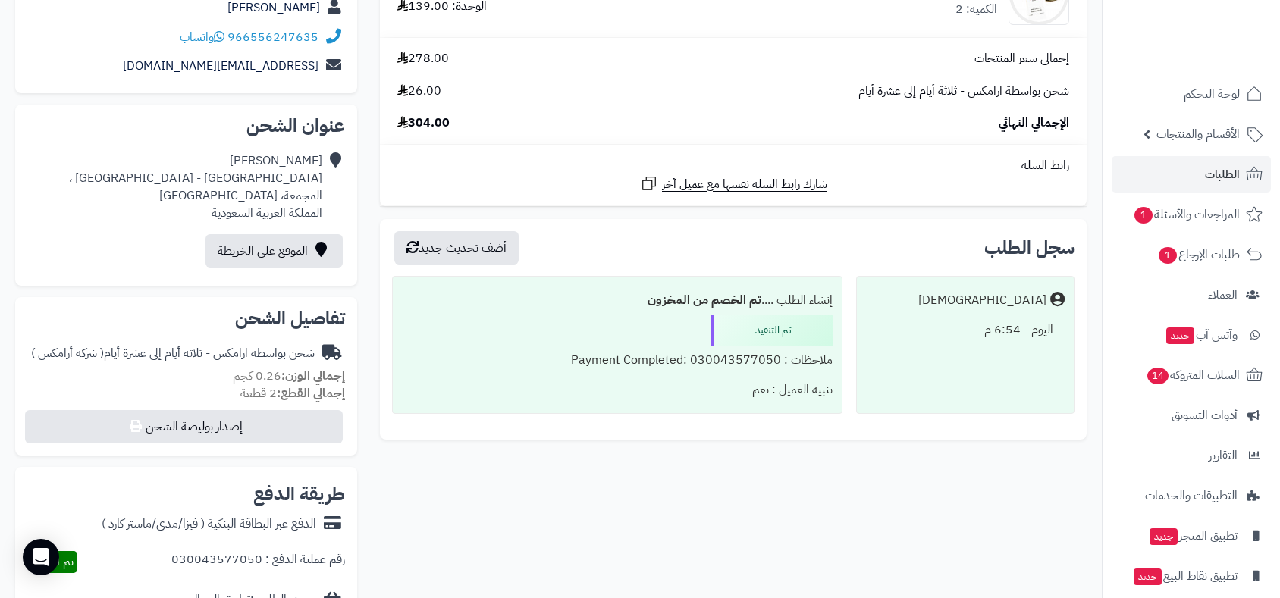
scroll to position [337, 0]
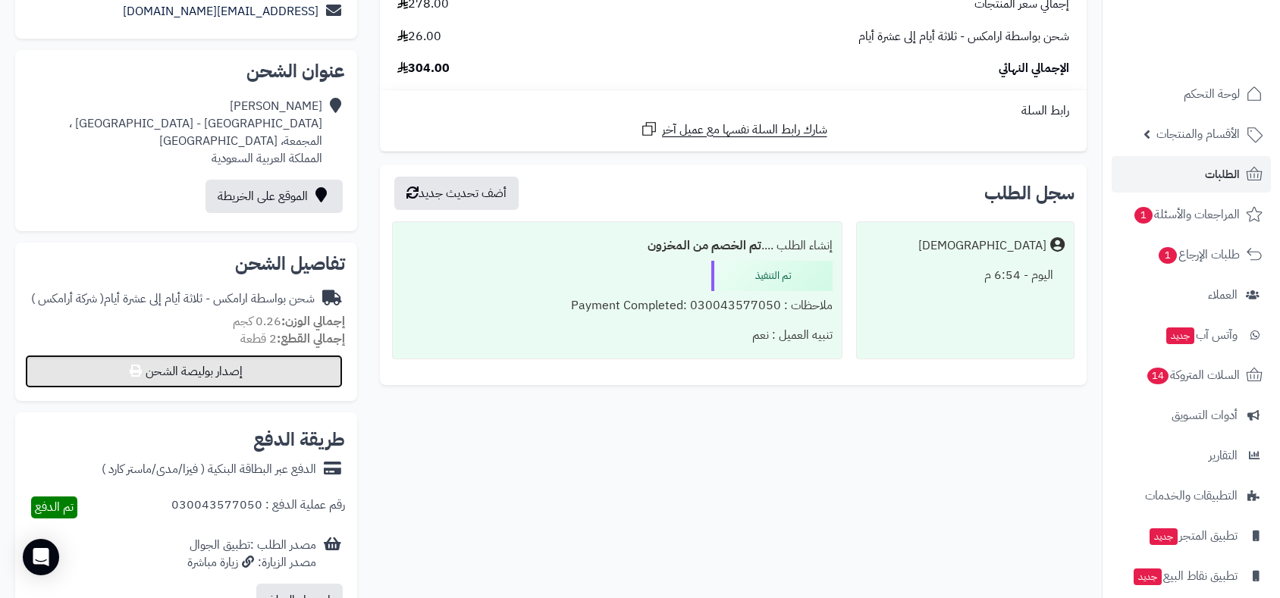
click at [256, 384] on button "إصدار بوليصة الشحن" at bounding box center [184, 371] width 318 height 33
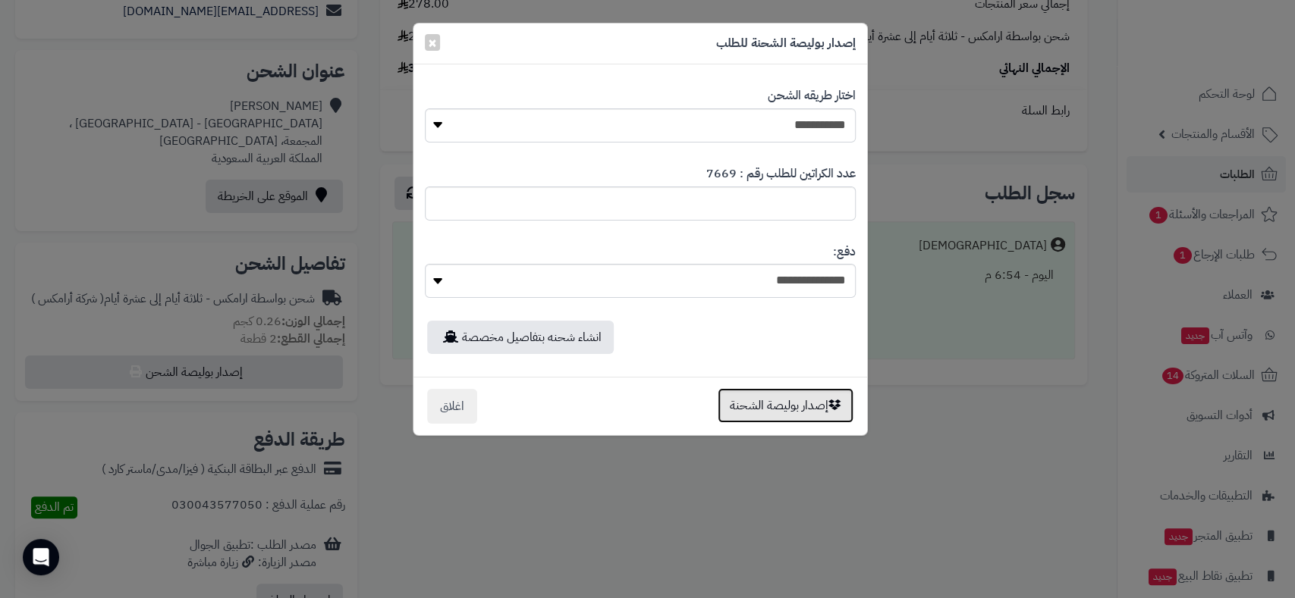
click at [784, 407] on button "إصدار بوليصة الشحنة" at bounding box center [785, 405] width 136 height 35
click at [784, 407] on div "**********" at bounding box center [647, 299] width 1295 height 598
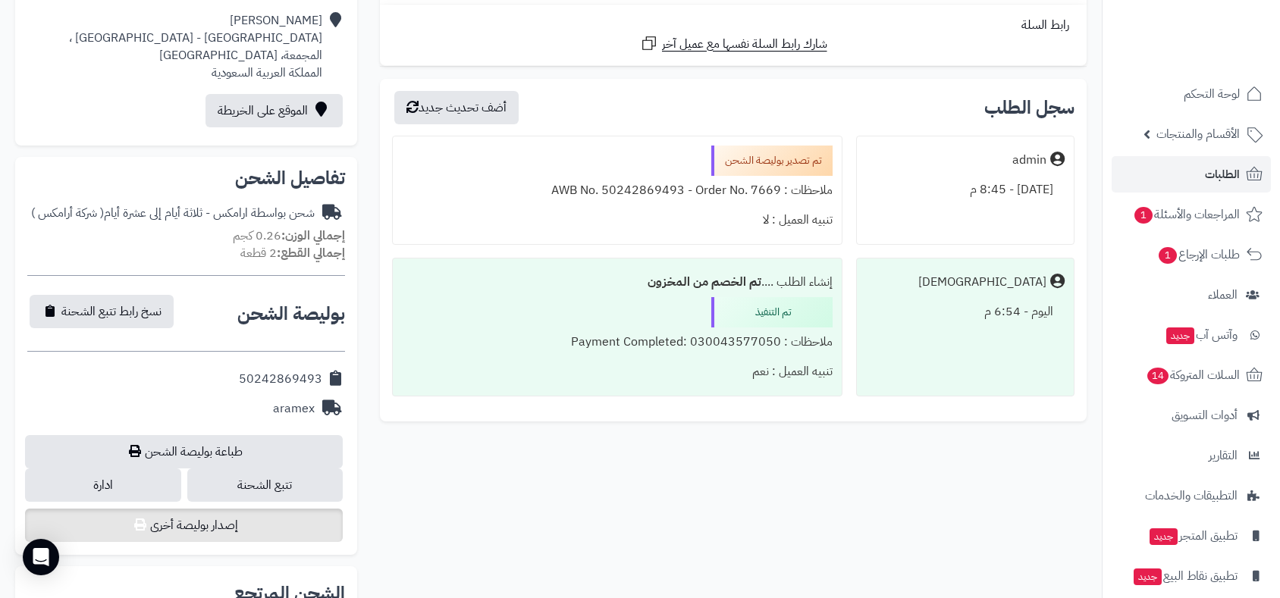
scroll to position [538, 0]
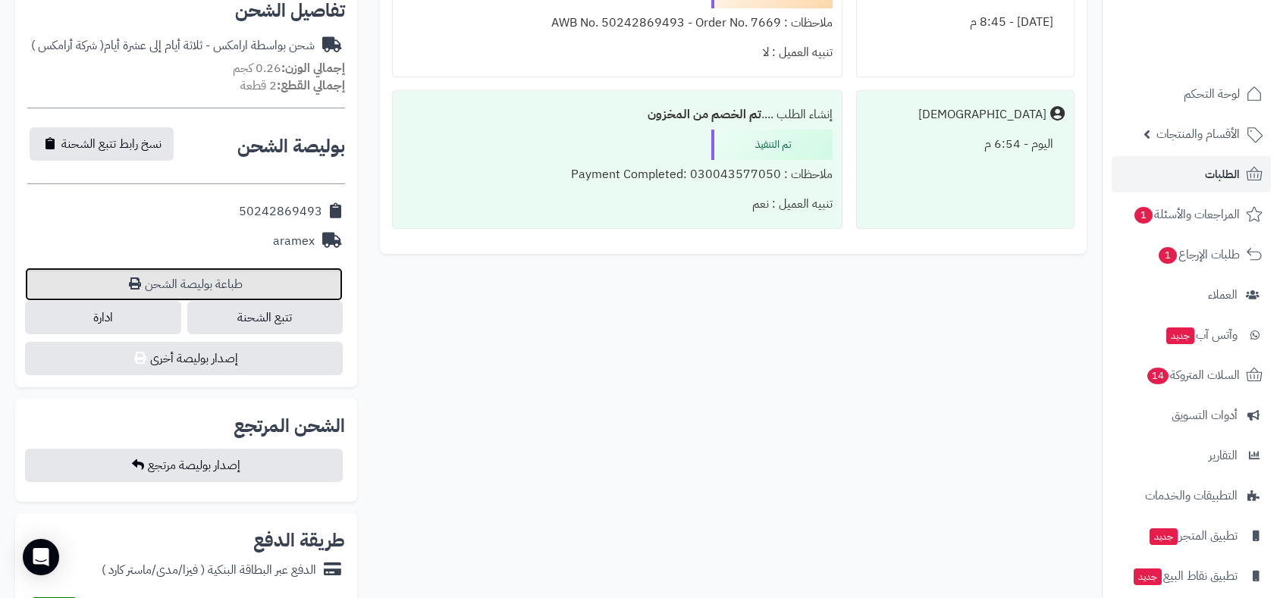
click at [221, 281] on link "طباعة بوليصة الشحن" at bounding box center [184, 284] width 318 height 33
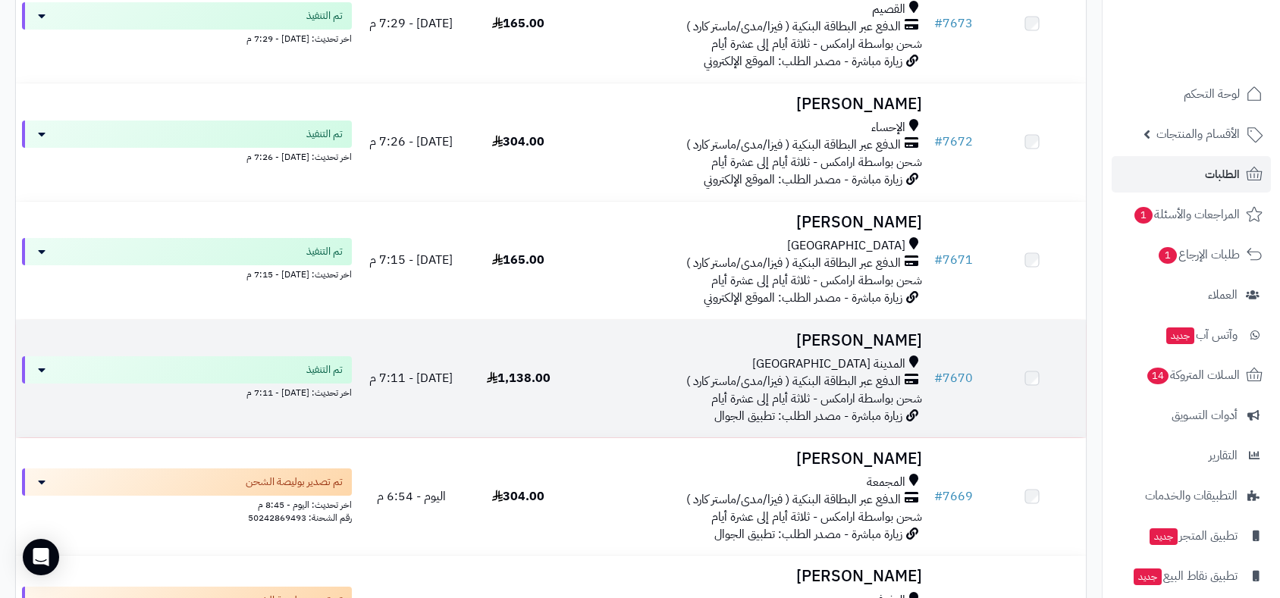
scroll to position [504, 0]
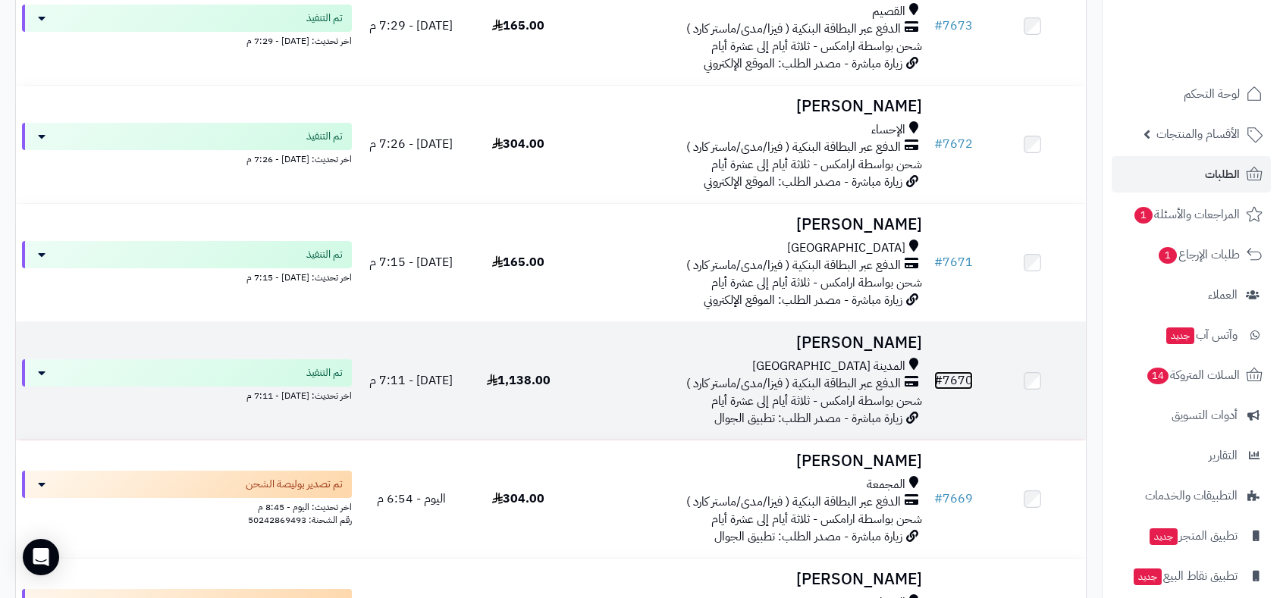
click at [958, 378] on link "# 7670" at bounding box center [953, 381] width 39 height 18
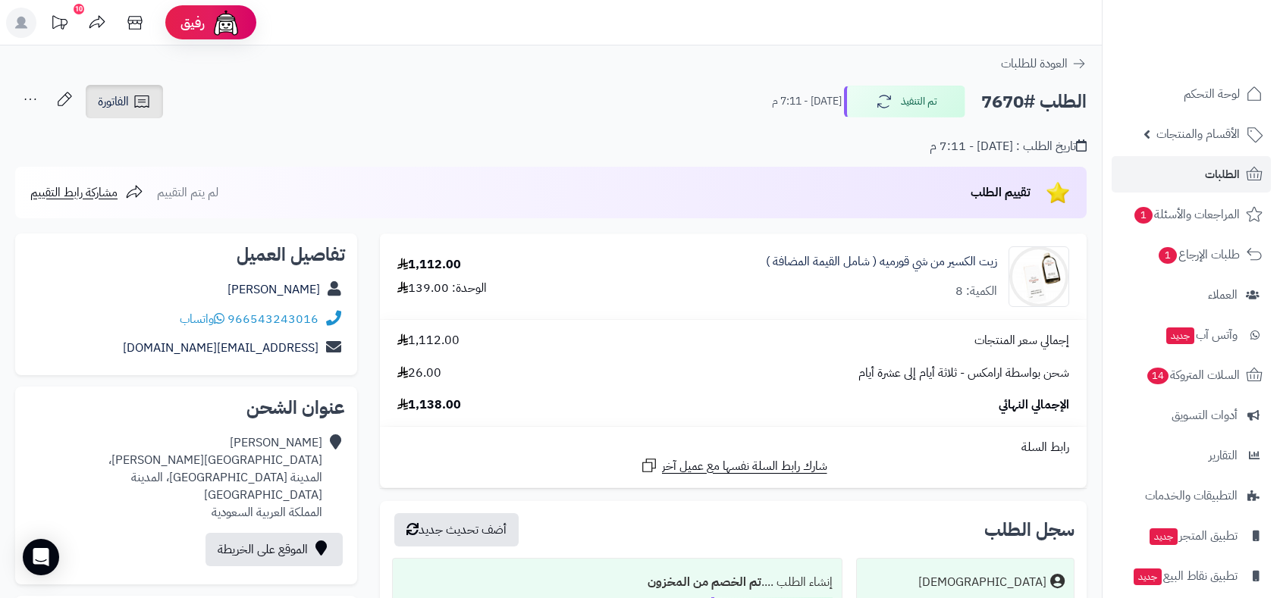
click at [117, 90] on link "الفاتورة" at bounding box center [124, 101] width 77 height 33
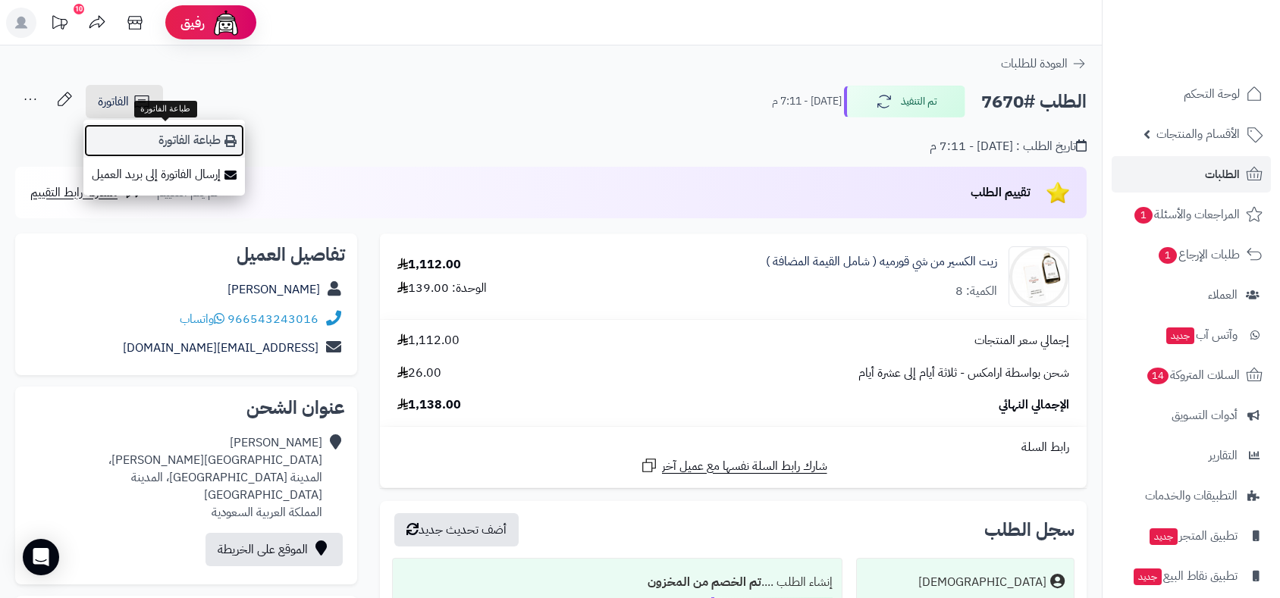
click at [175, 138] on link "طباعة الفاتورة" at bounding box center [164, 141] width 162 height 34
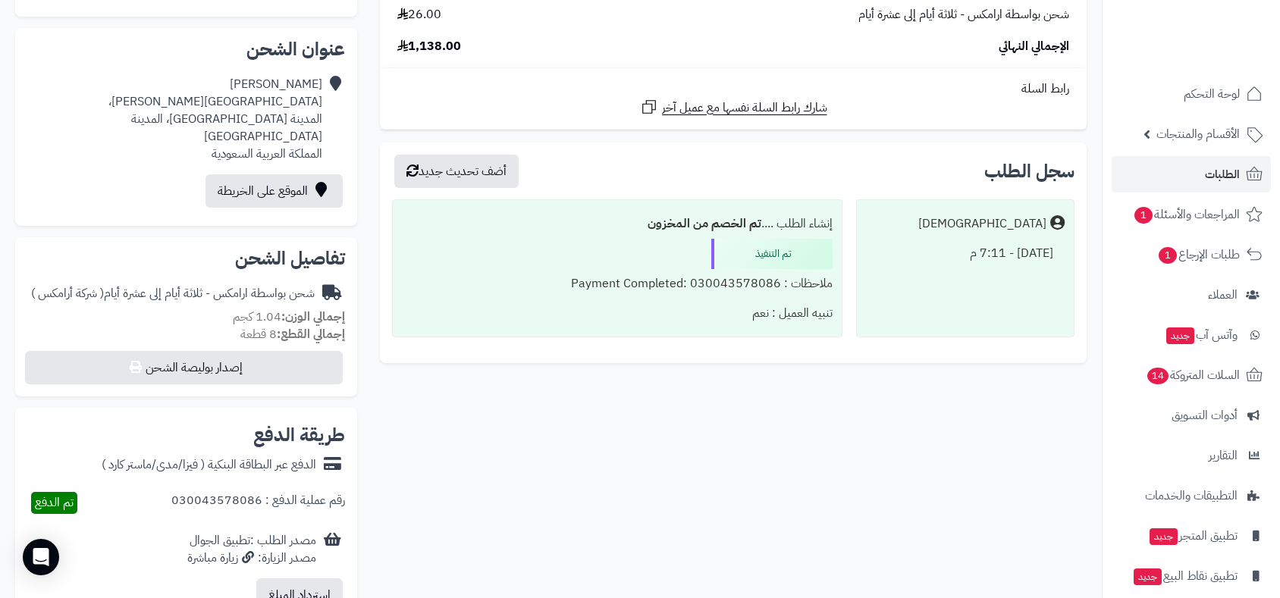
scroll to position [505, 0]
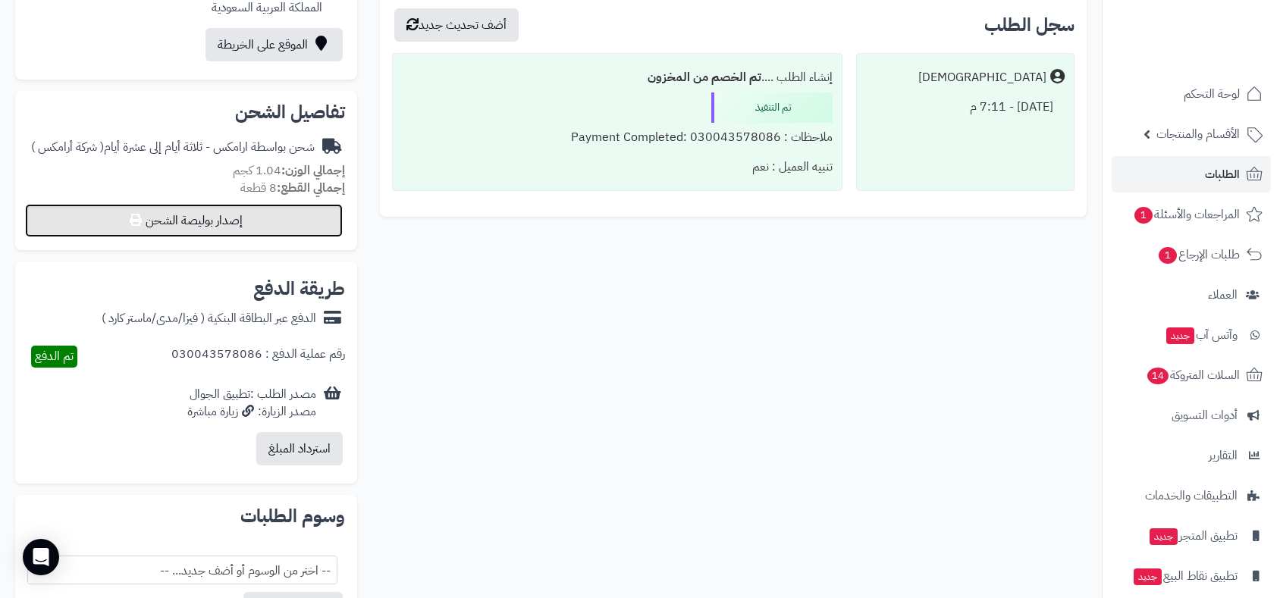
click at [251, 204] on button "إصدار بوليصة الشحن" at bounding box center [184, 220] width 318 height 33
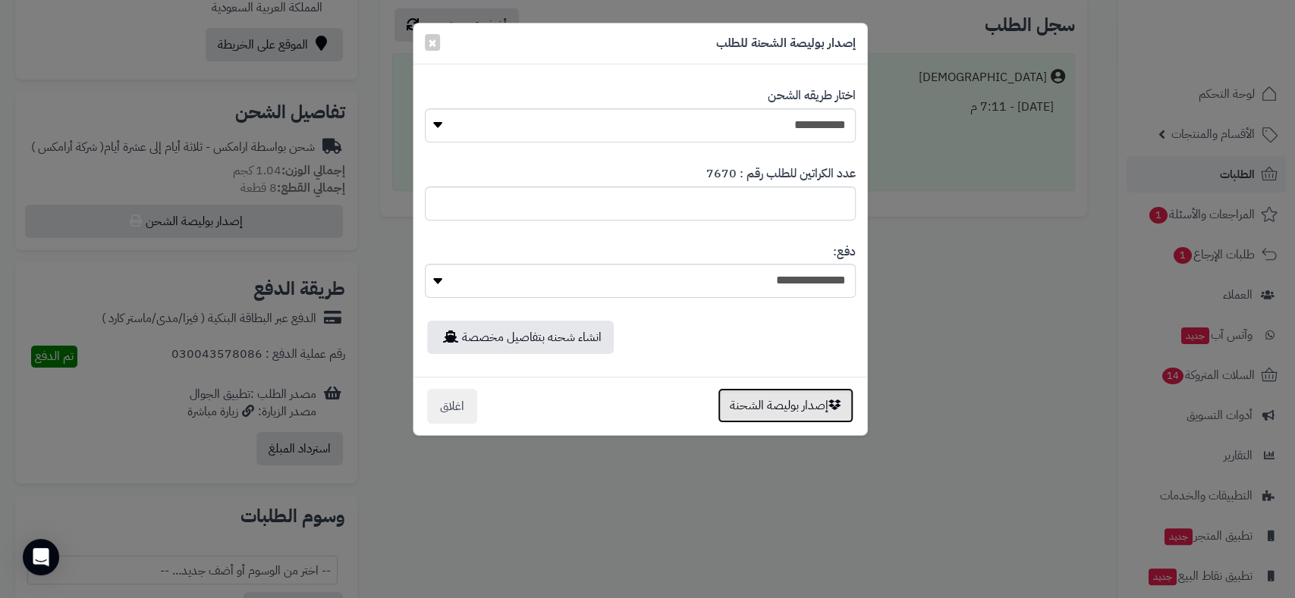
click at [772, 405] on button "إصدار بوليصة الشحنة" at bounding box center [785, 405] width 136 height 35
click at [772, 405] on div "**********" at bounding box center [647, 299] width 1295 height 598
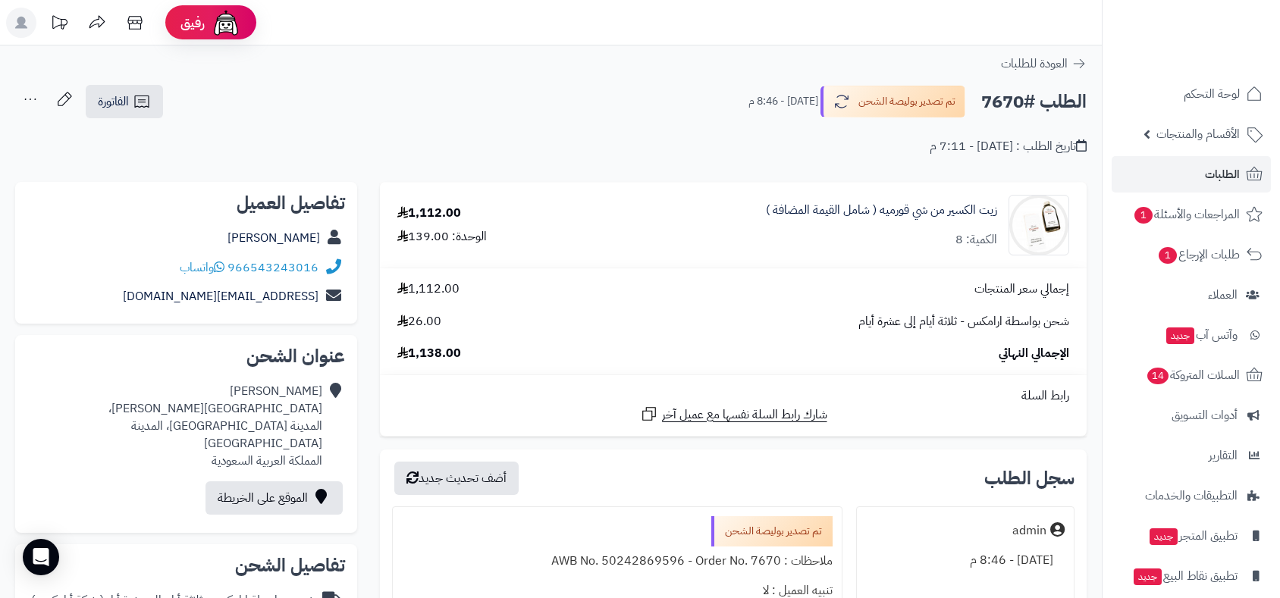
scroll to position [505, 0]
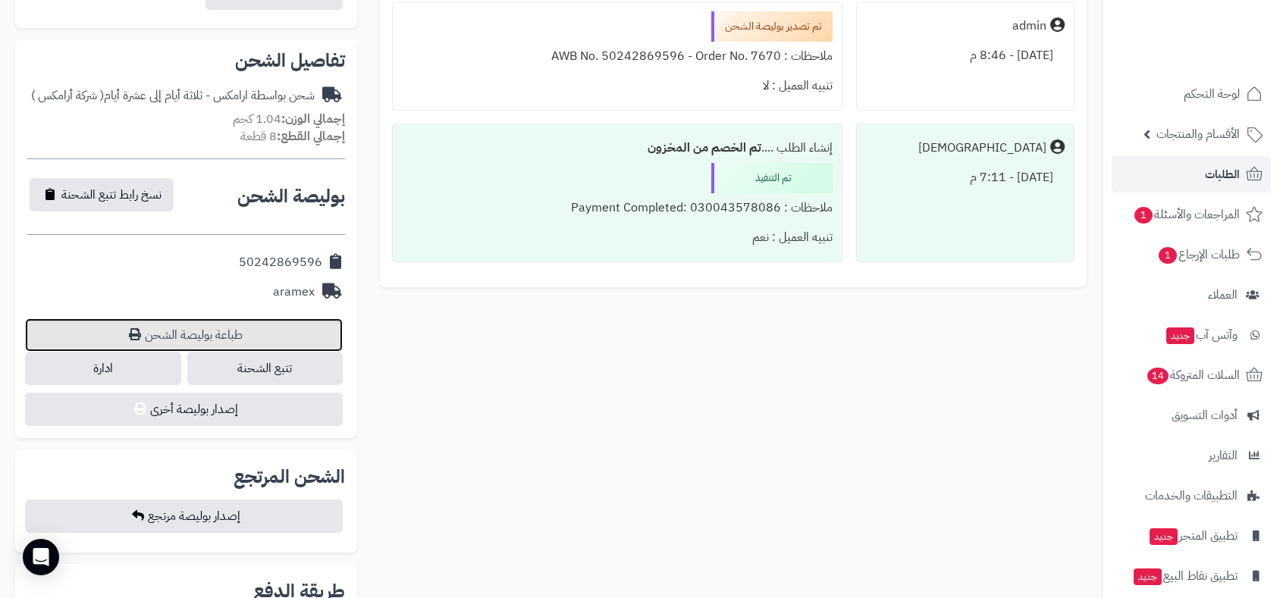
click at [219, 319] on link "طباعة بوليصة الشحن" at bounding box center [184, 335] width 318 height 33
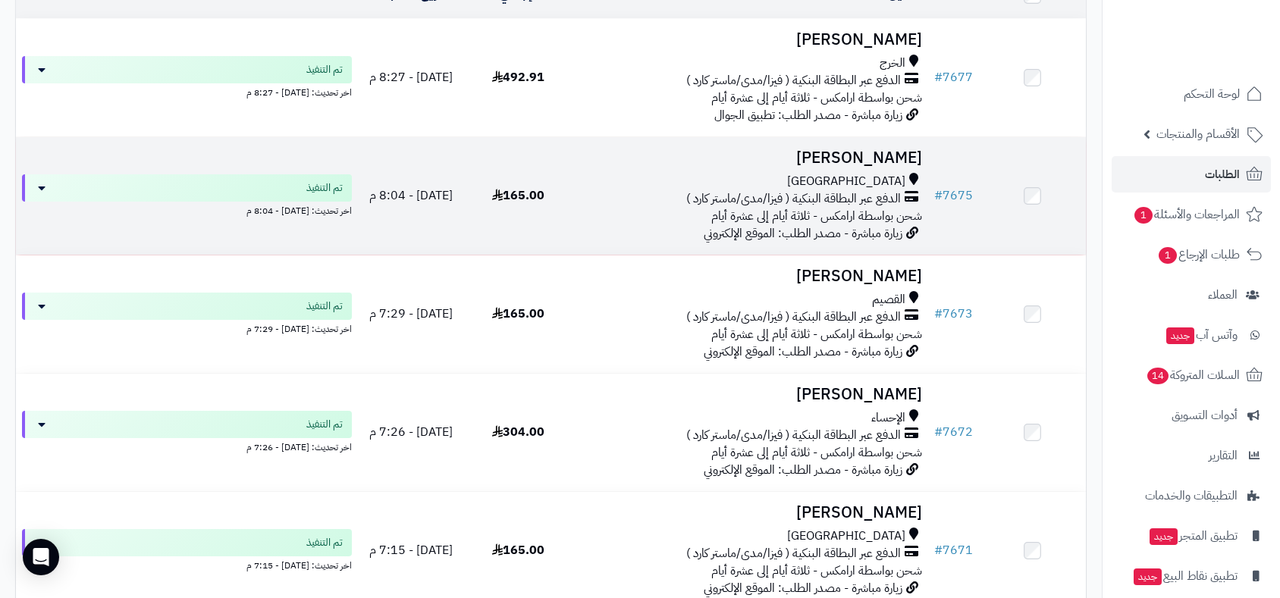
scroll to position [421, 0]
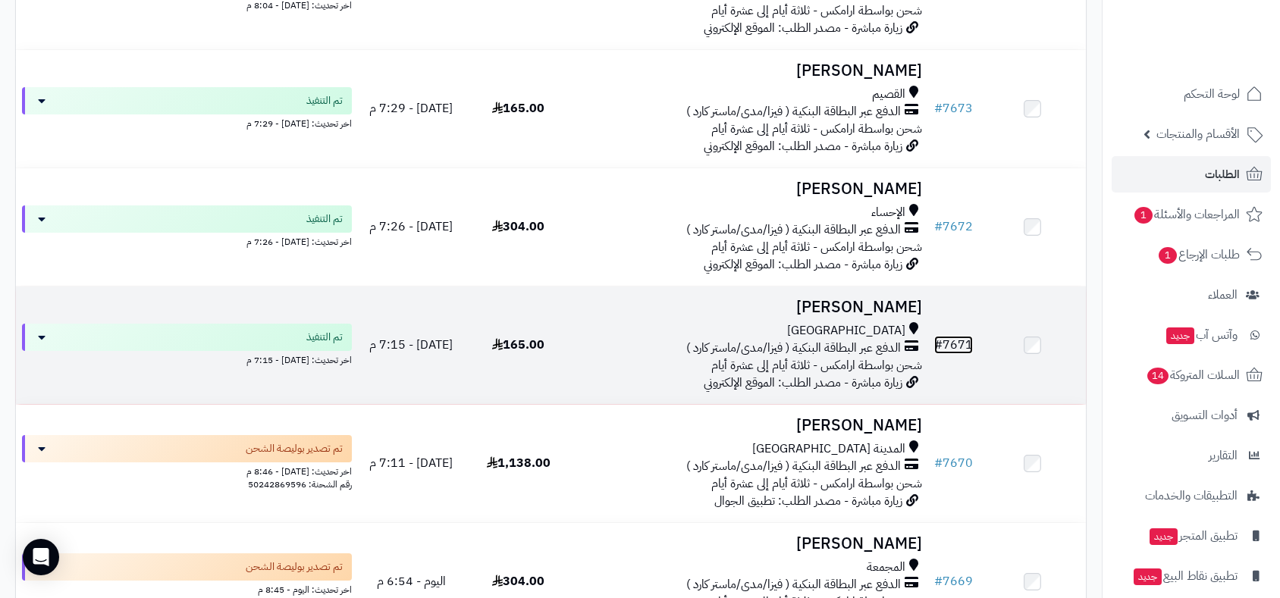
click at [949, 343] on link "# 7671" at bounding box center [953, 345] width 39 height 18
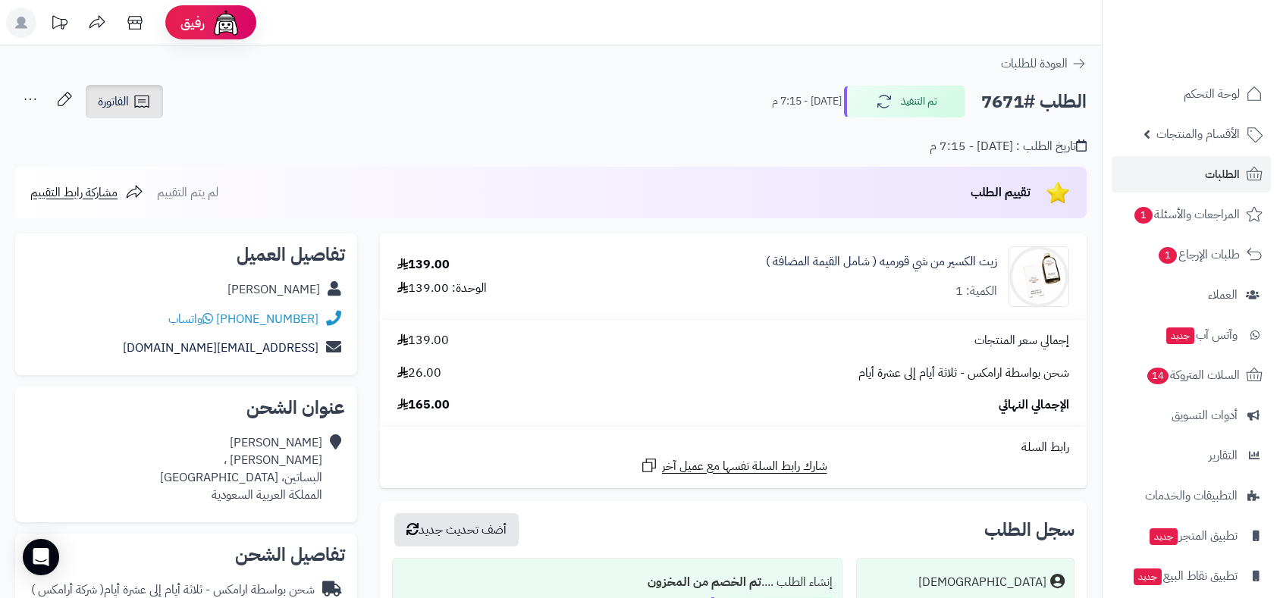
click at [119, 91] on link "الفاتورة" at bounding box center [124, 101] width 77 height 33
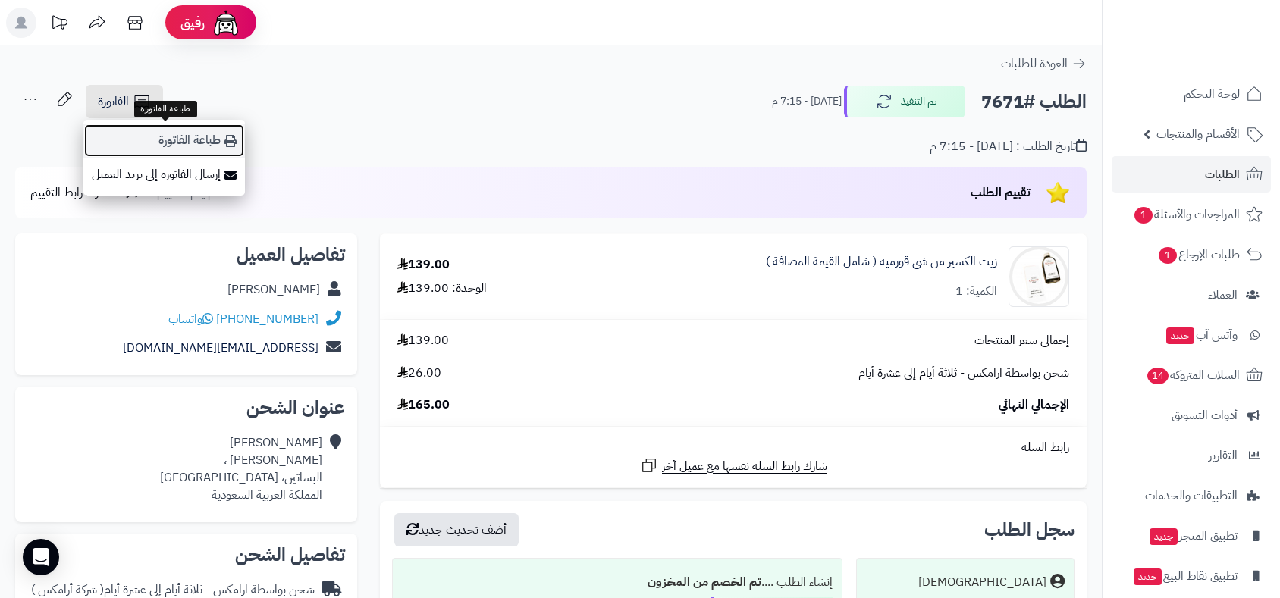
click at [192, 141] on link "طباعة الفاتورة" at bounding box center [164, 141] width 162 height 34
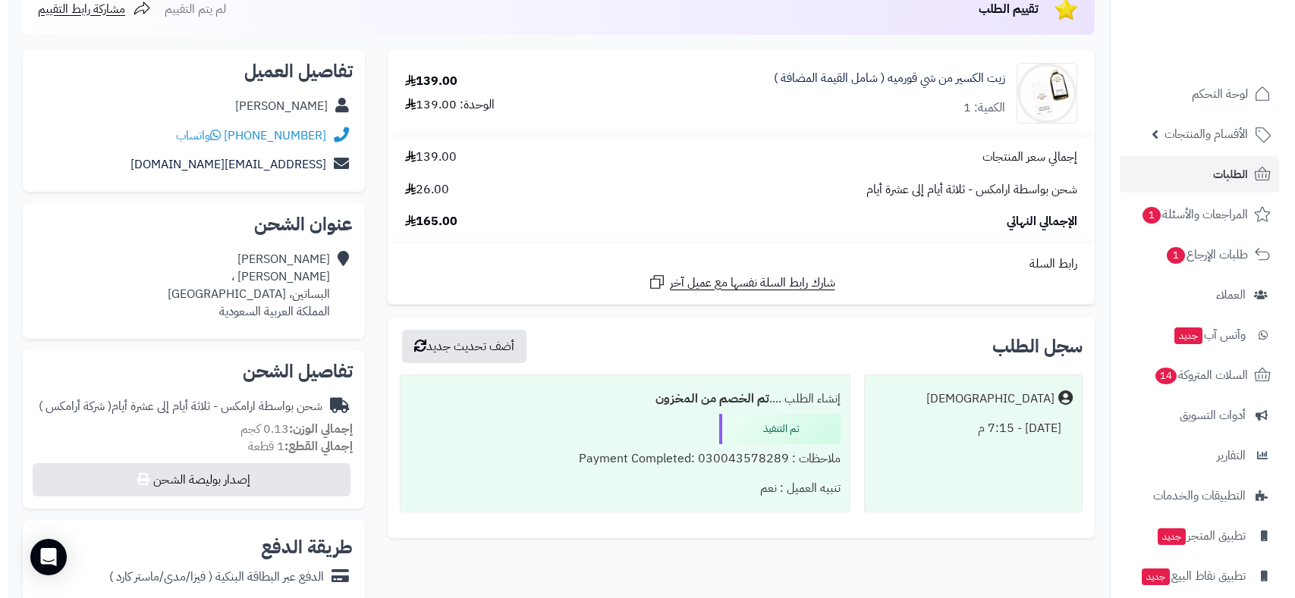
scroll to position [589, 0]
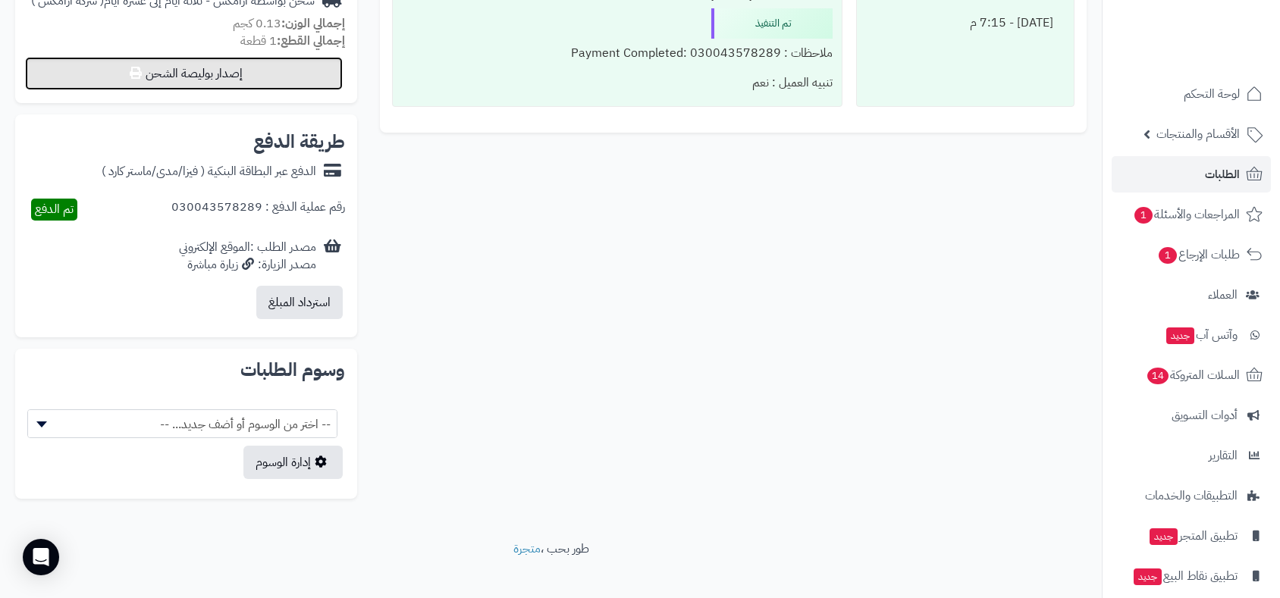
click at [221, 77] on button "إصدار بوليصة الشحن" at bounding box center [184, 73] width 318 height 33
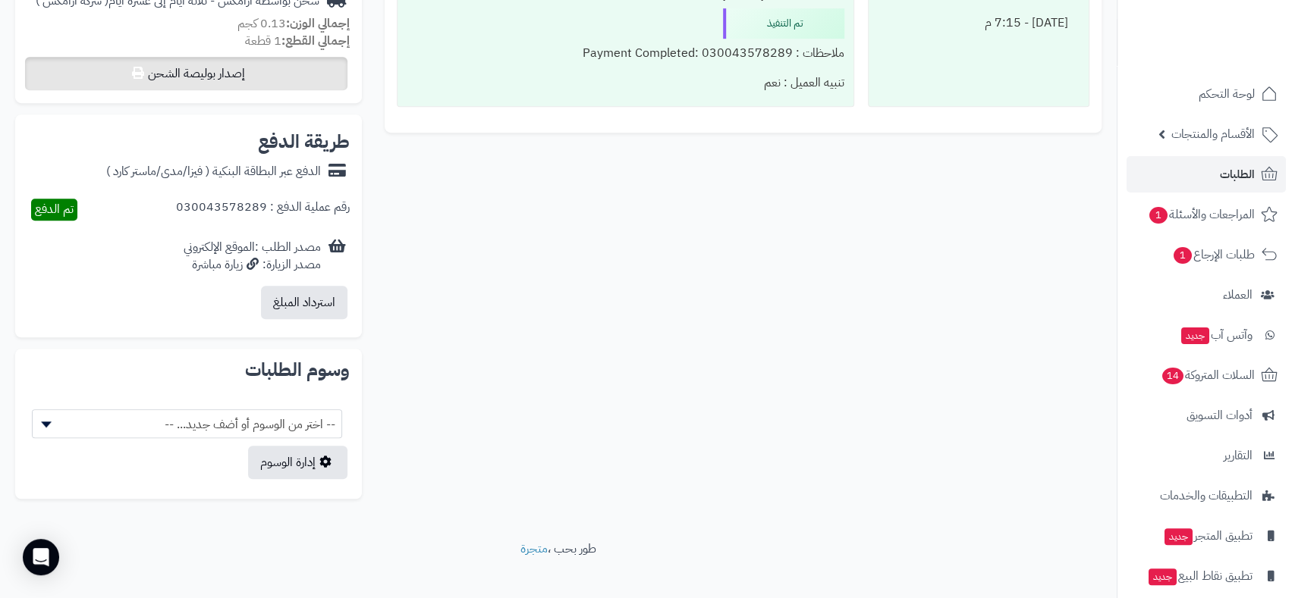
select select "******"
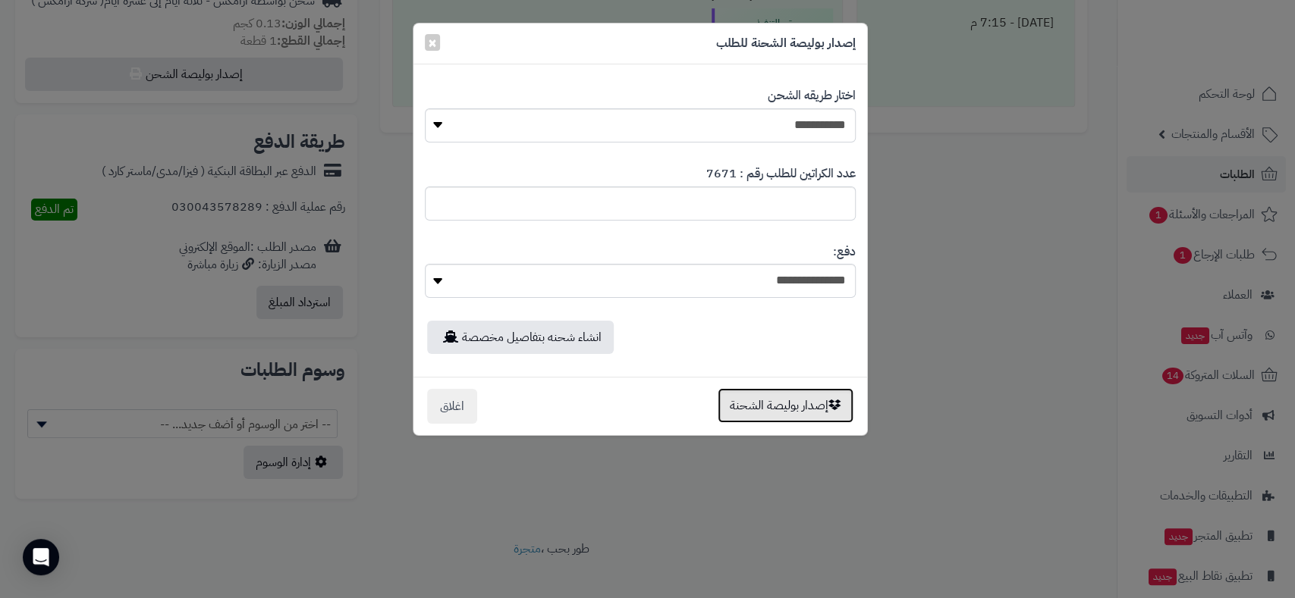
click at [808, 406] on button "إصدار بوليصة الشحنة" at bounding box center [785, 405] width 136 height 35
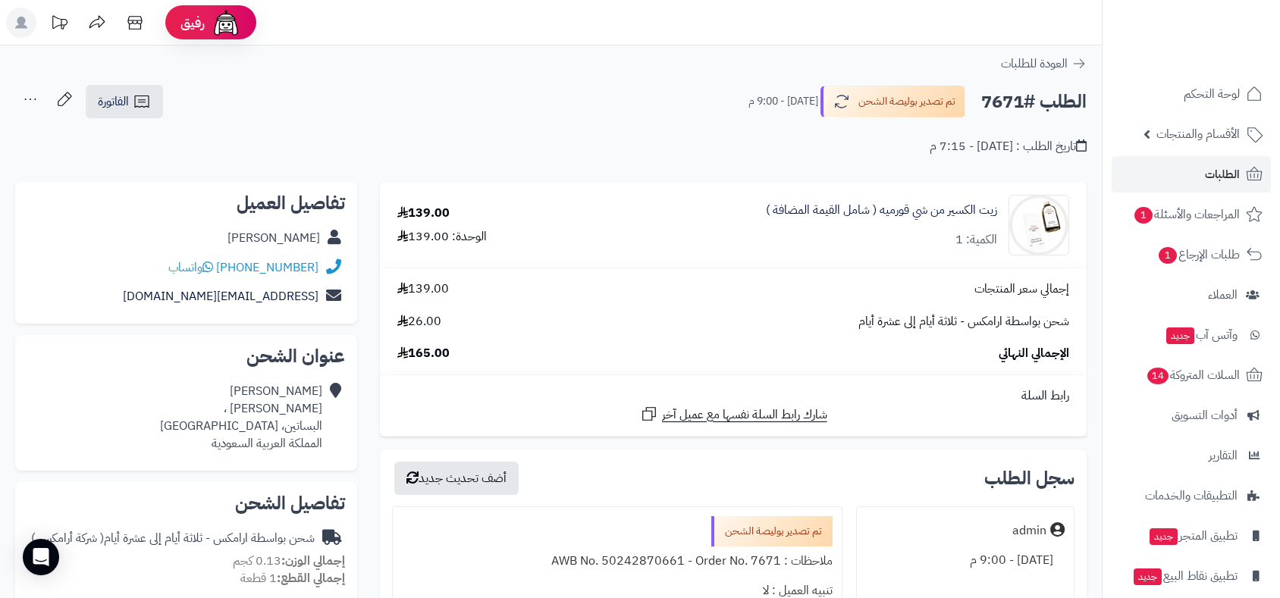
scroll to position [589, 0]
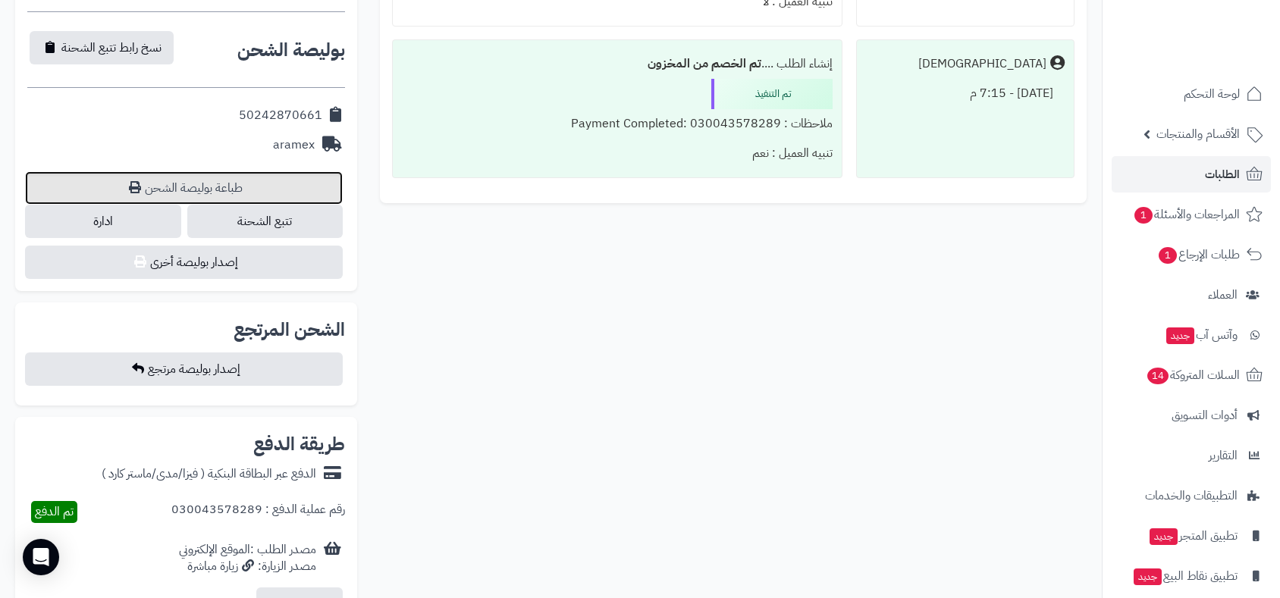
click at [250, 187] on link "طباعة بوليصة الشحن" at bounding box center [184, 187] width 318 height 33
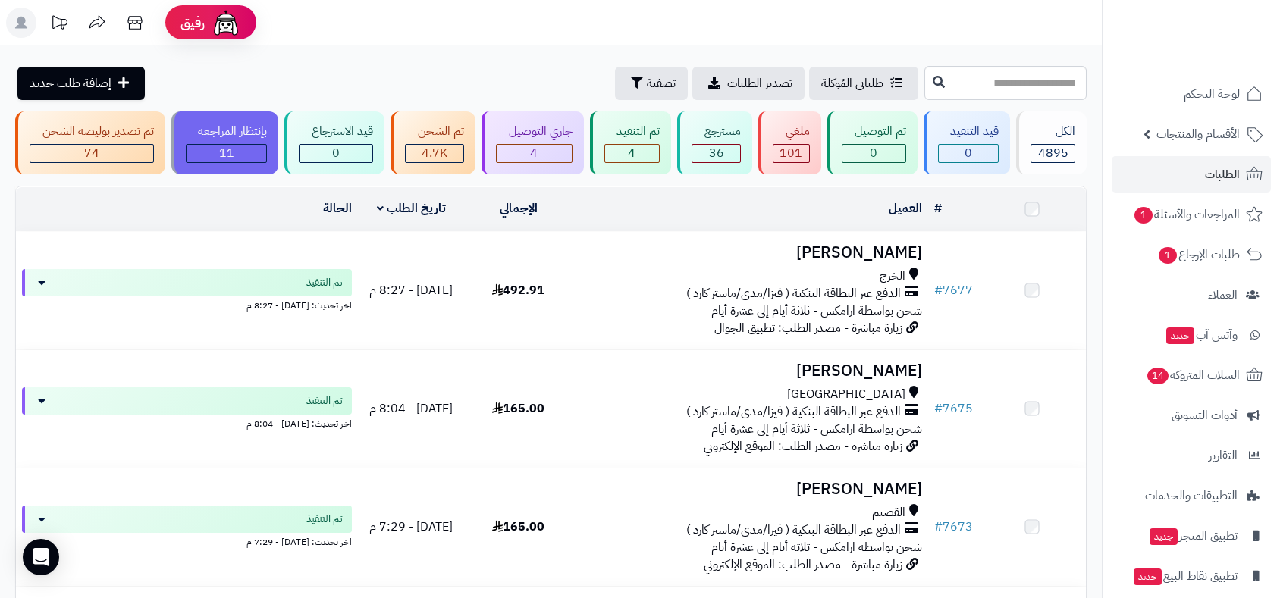
scroll to position [420, 0]
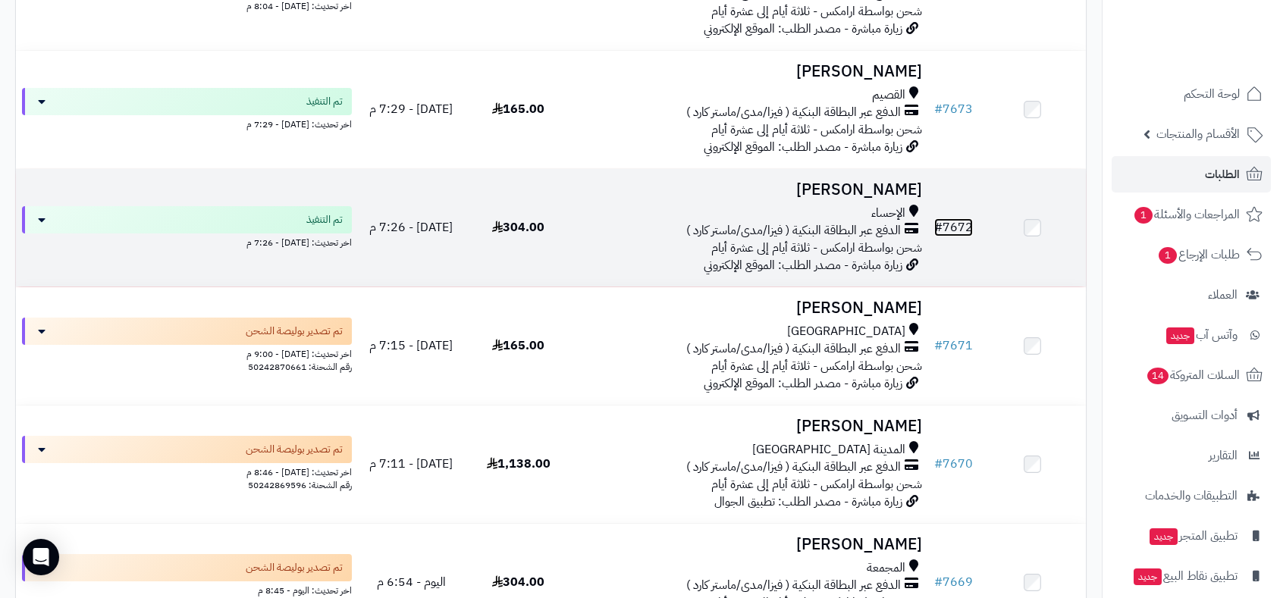
click at [959, 222] on link "# 7672" at bounding box center [953, 227] width 39 height 18
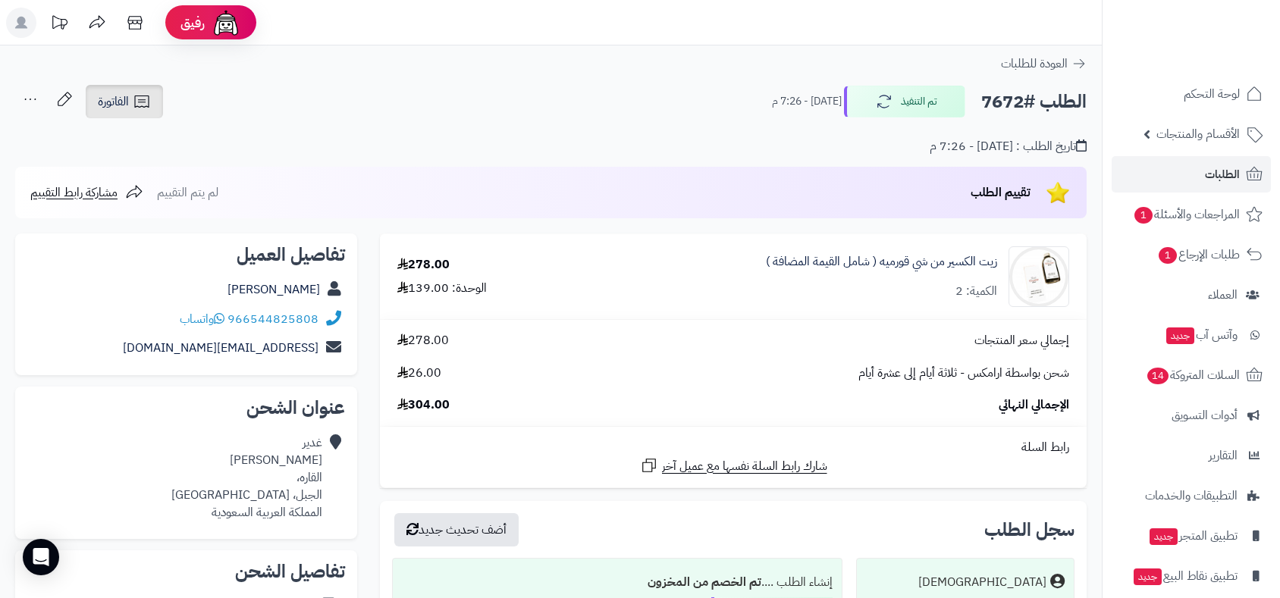
click at [110, 93] on span "الفاتورة" at bounding box center [113, 102] width 31 height 18
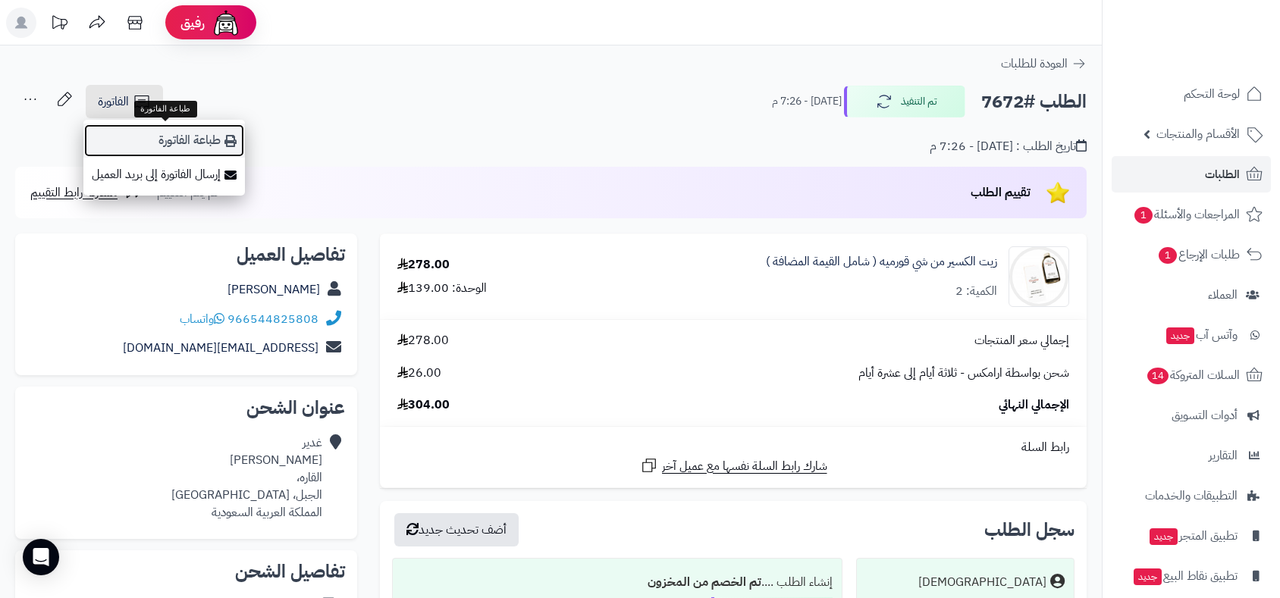
click at [165, 140] on link "طباعة الفاتورة" at bounding box center [164, 141] width 162 height 34
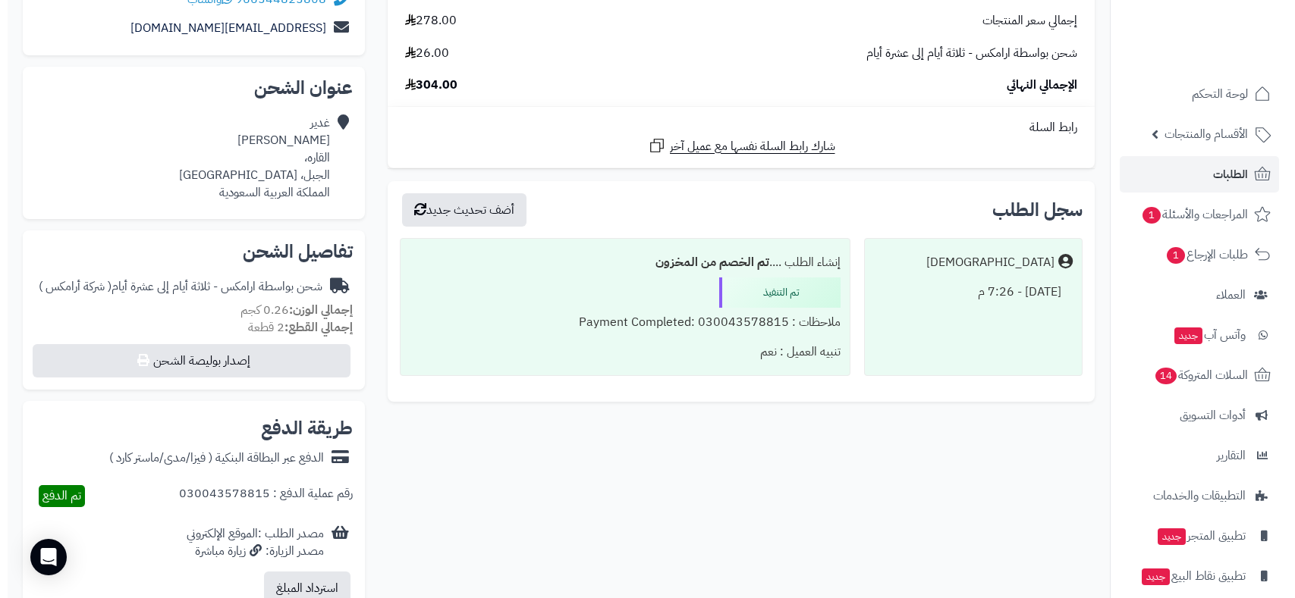
scroll to position [421, 0]
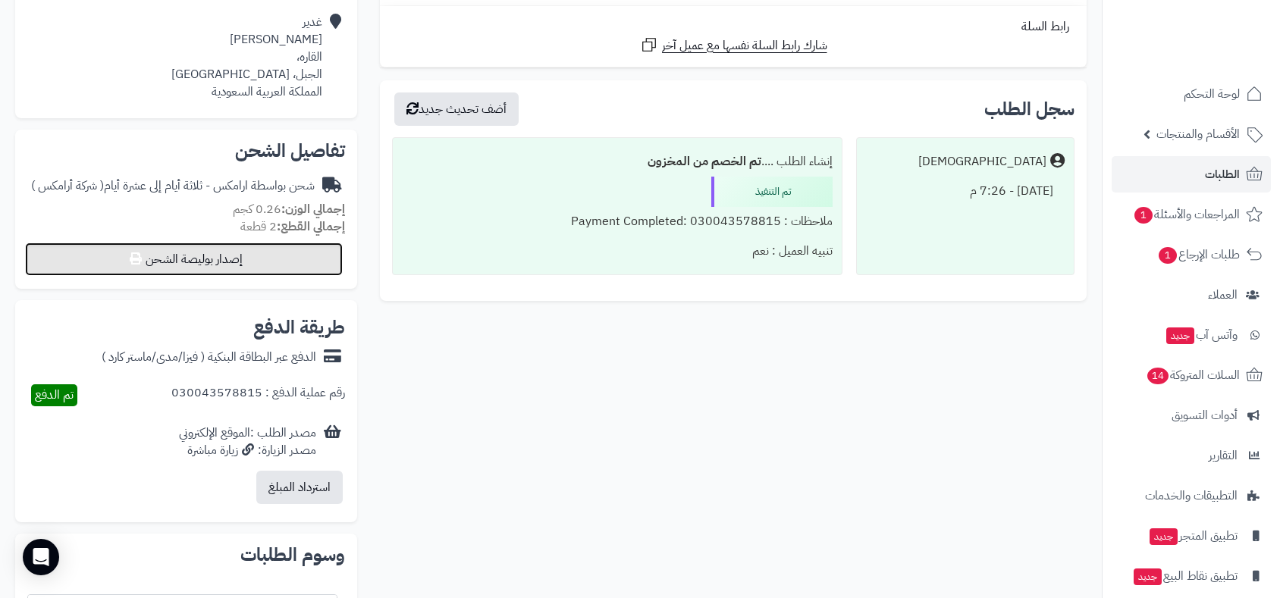
click at [278, 253] on button "إصدار بوليصة الشحن" at bounding box center [184, 259] width 318 height 33
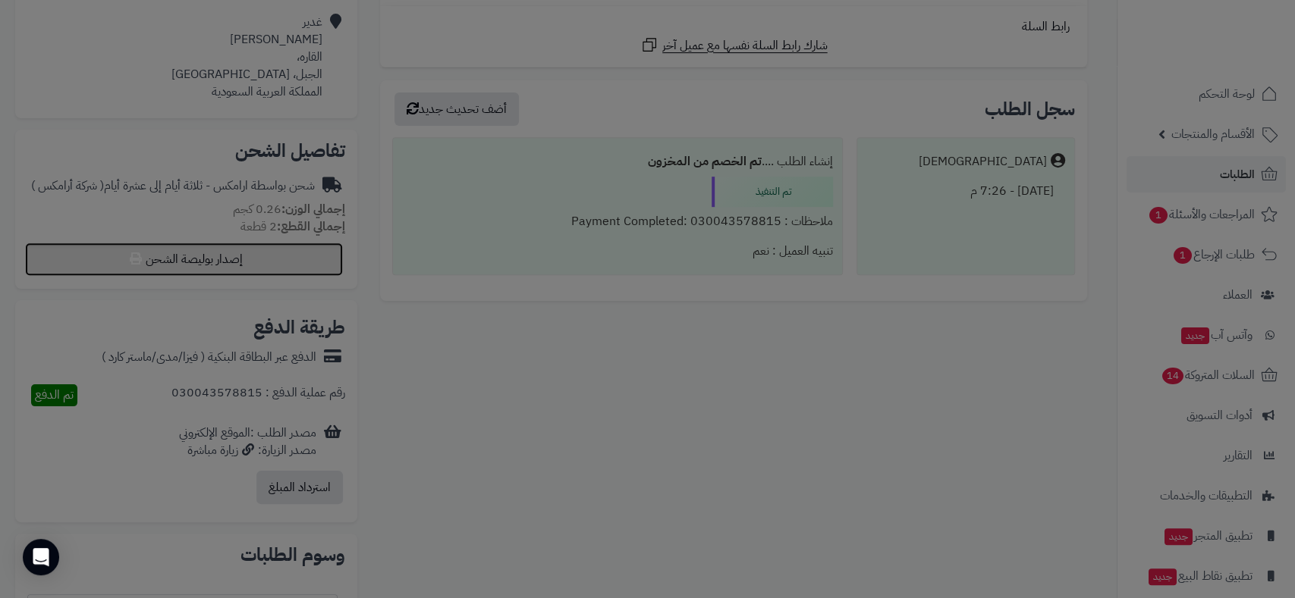
select select "******"
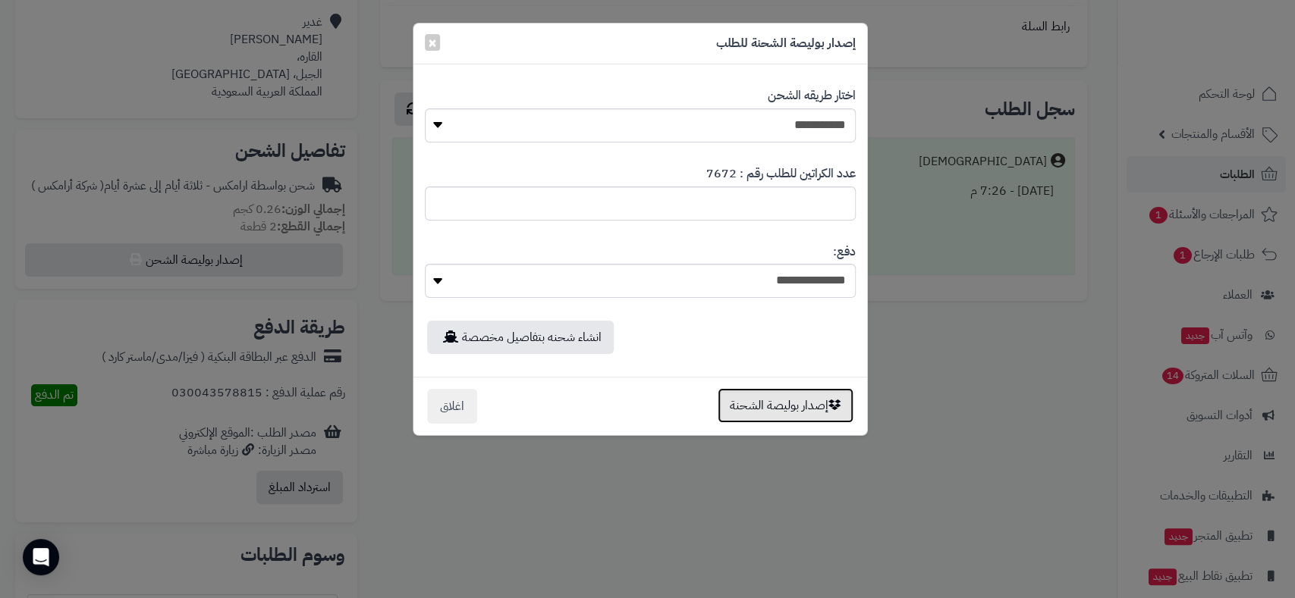
click at [755, 407] on button "إصدار بوليصة الشحنة" at bounding box center [785, 405] width 136 height 35
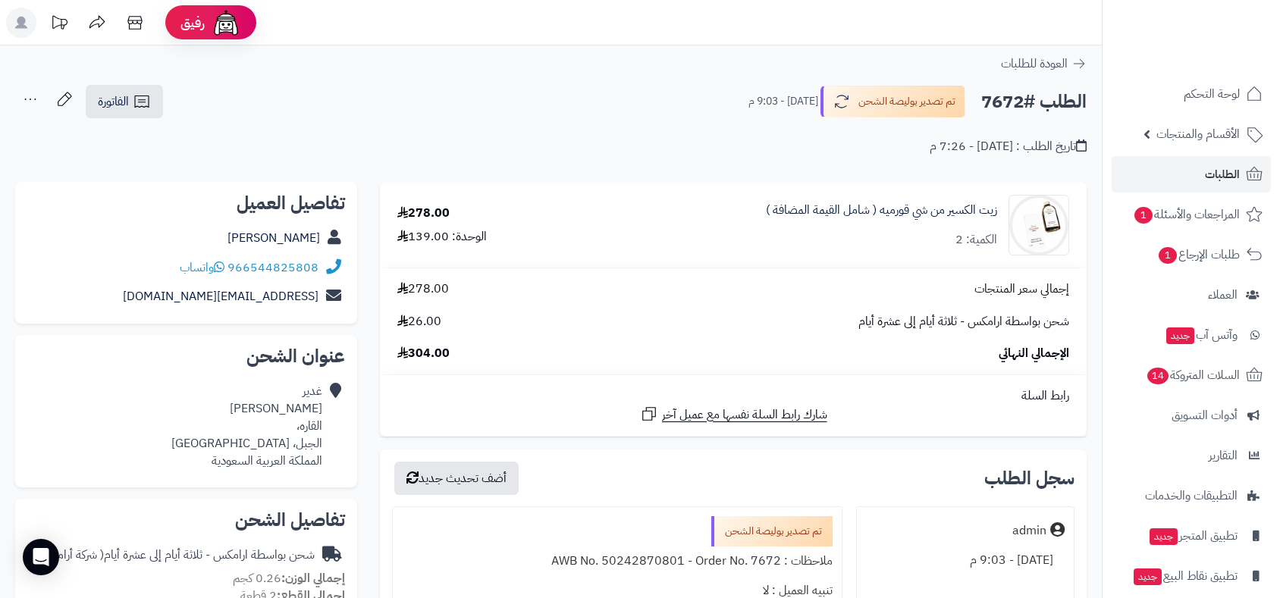
scroll to position [369, 0]
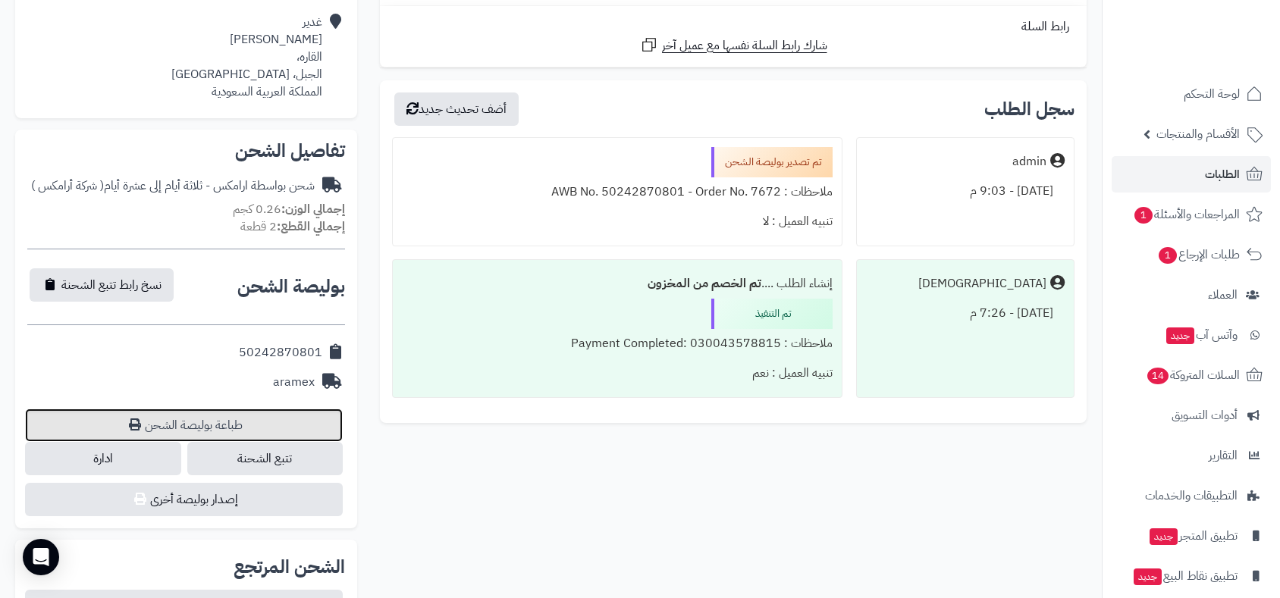
click at [236, 416] on link "طباعة بوليصة الشحن" at bounding box center [184, 425] width 318 height 33
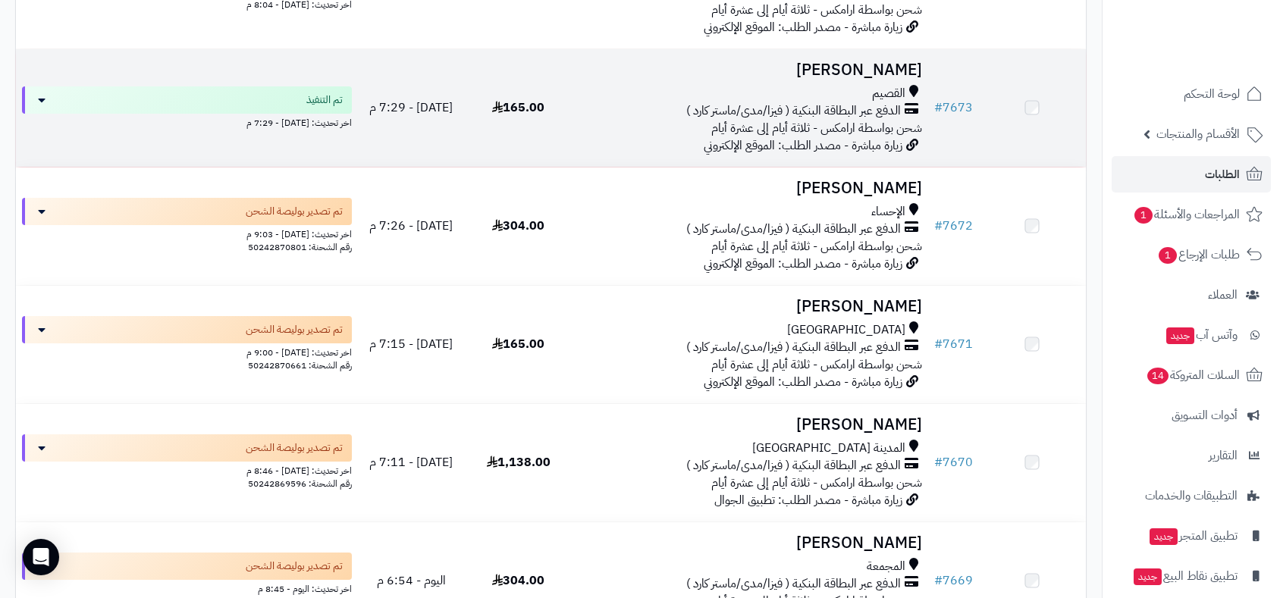
scroll to position [419, 0]
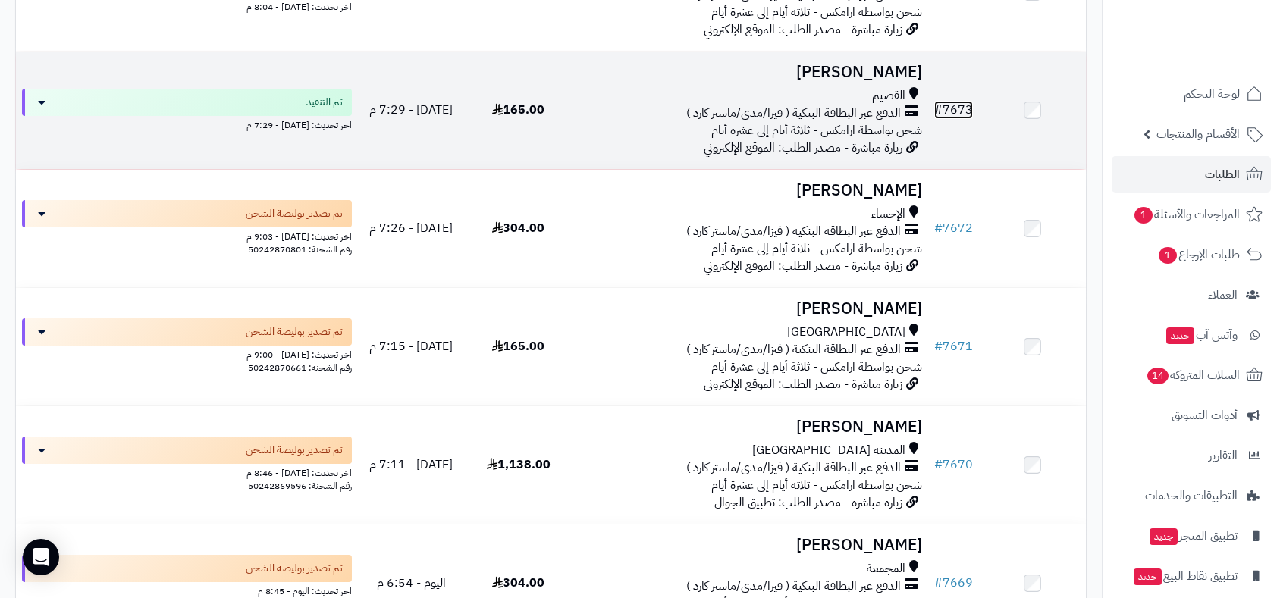
click at [959, 106] on link "# 7673" at bounding box center [953, 110] width 39 height 18
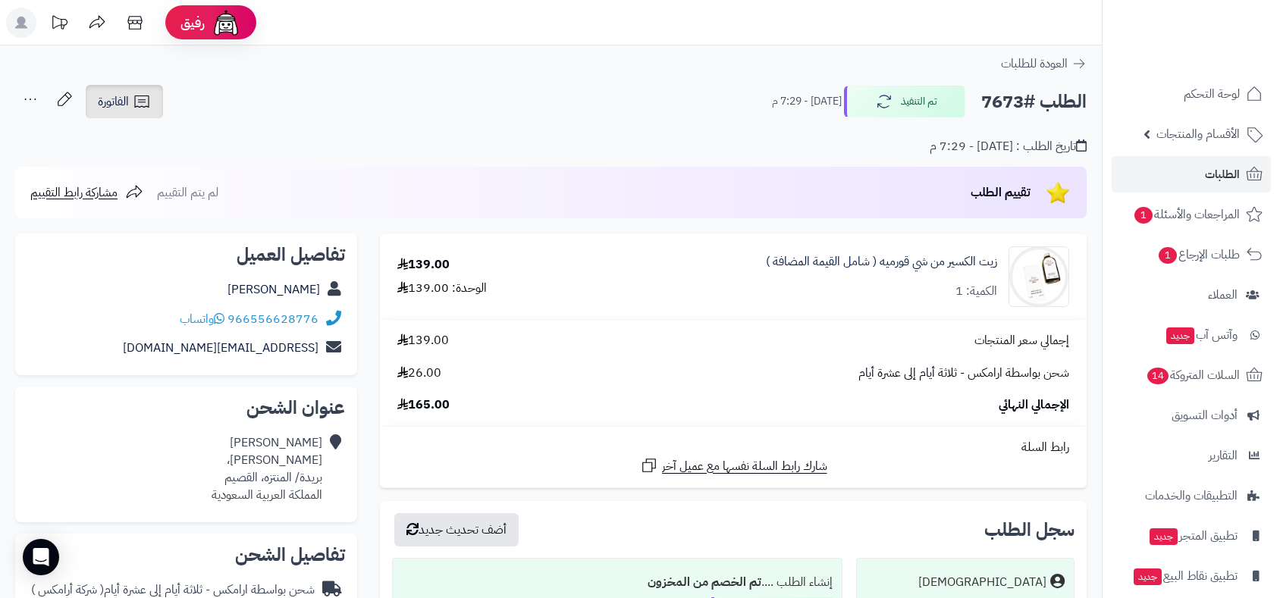
click at [114, 102] on span "الفاتورة" at bounding box center [113, 102] width 31 height 18
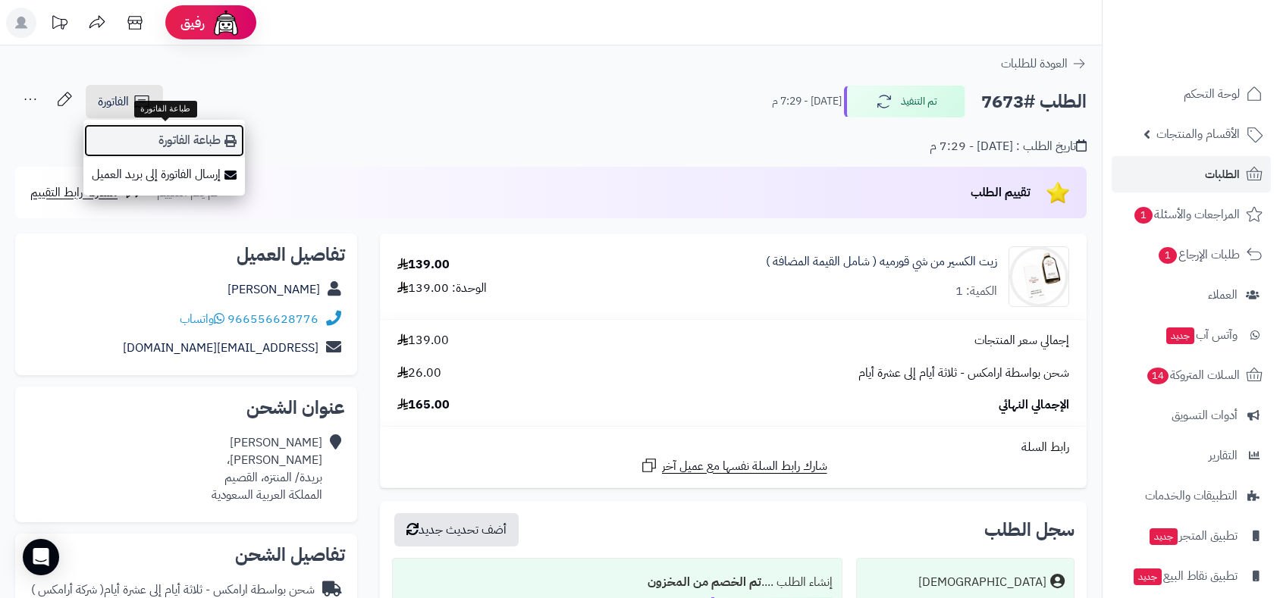
click at [141, 144] on link "طباعة الفاتورة" at bounding box center [164, 141] width 162 height 34
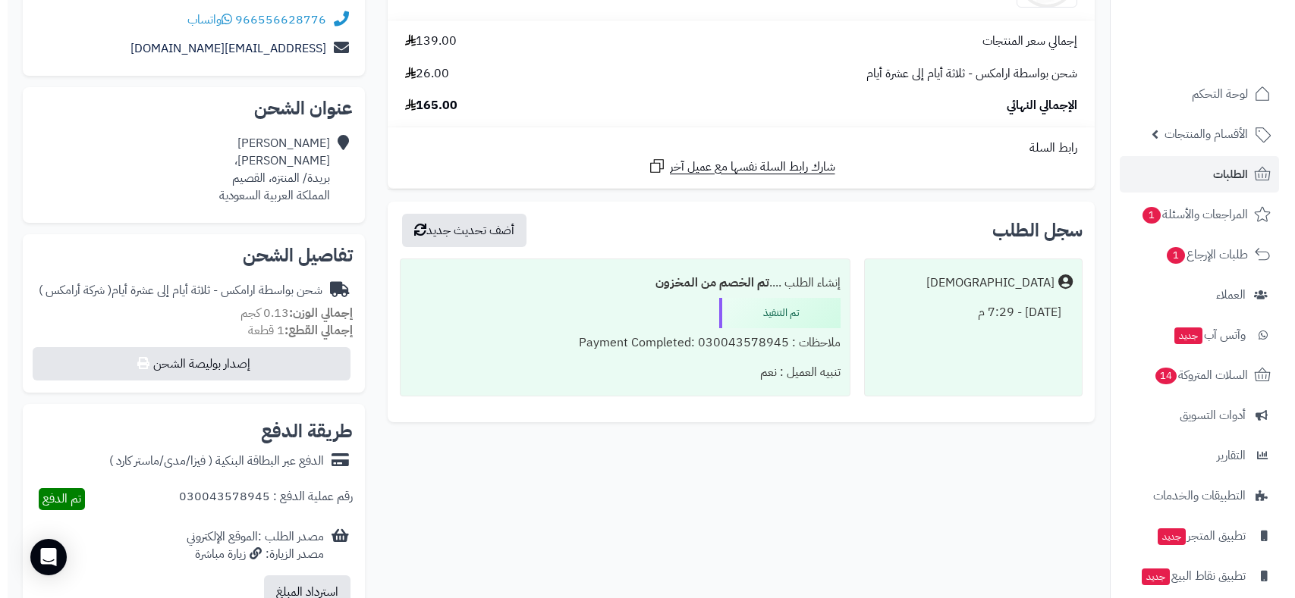
scroll to position [589, 0]
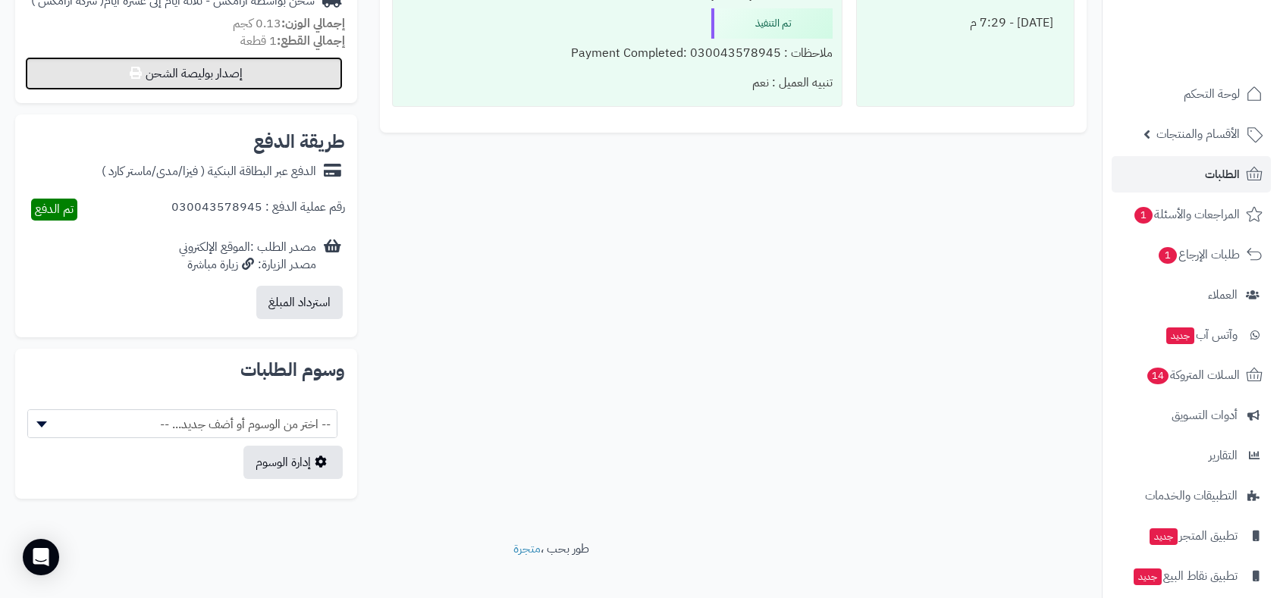
click at [219, 71] on button "إصدار بوليصة الشحن" at bounding box center [184, 73] width 318 height 33
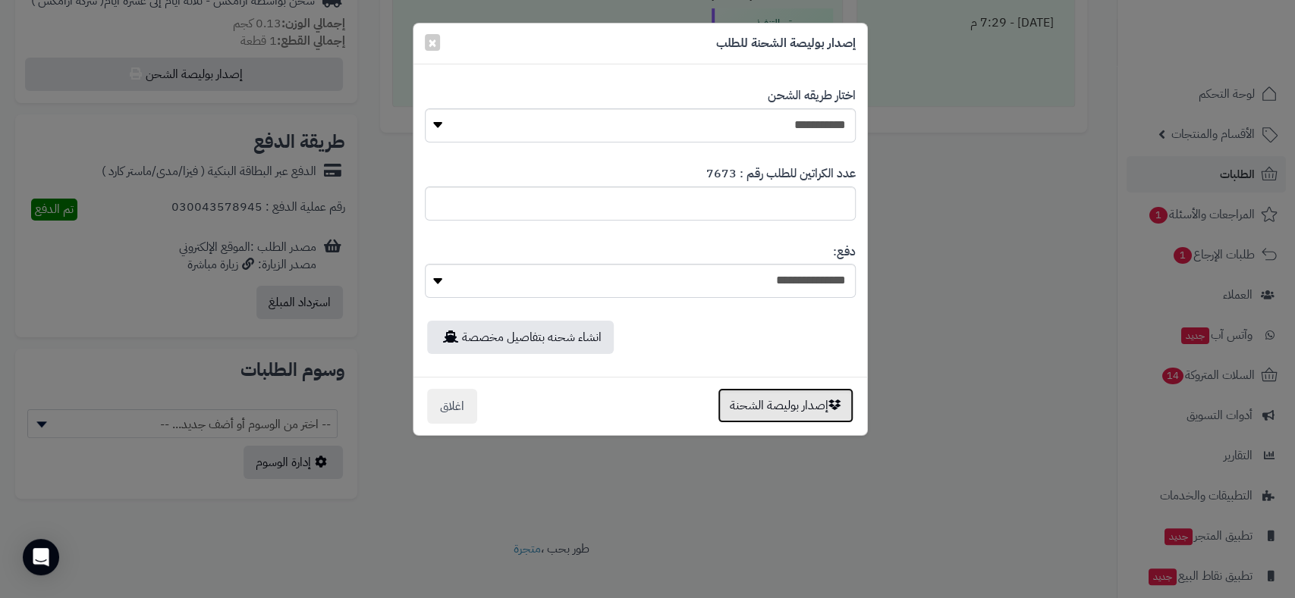
click at [768, 419] on button "إصدار بوليصة الشحنة" at bounding box center [785, 405] width 136 height 35
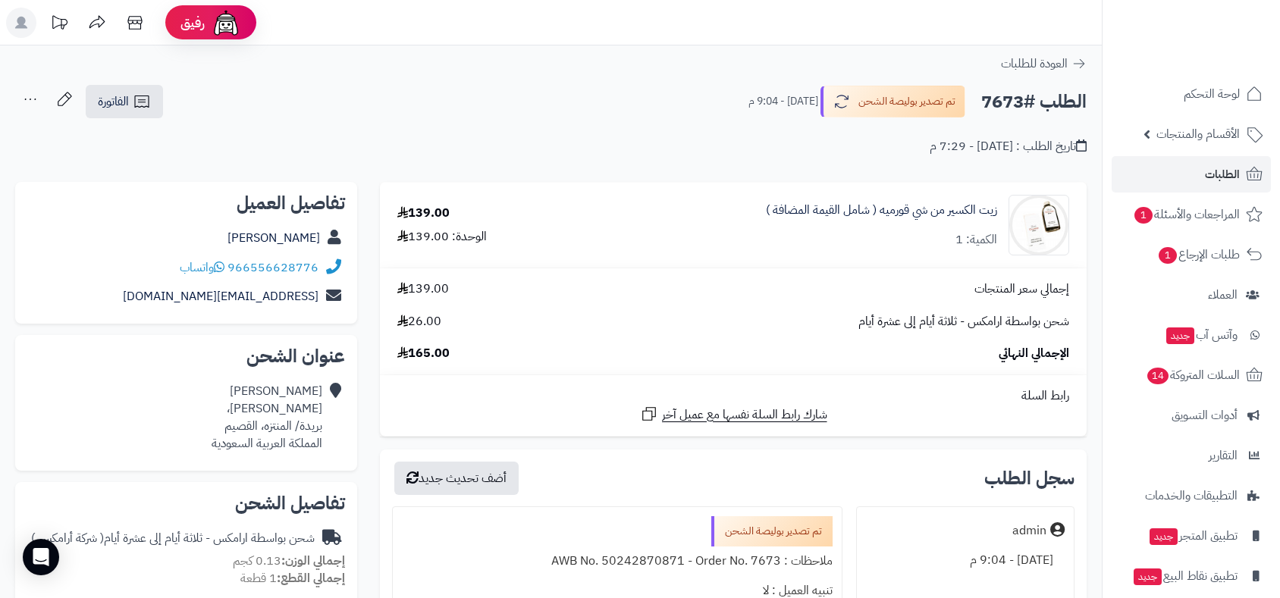
scroll to position [589, 0]
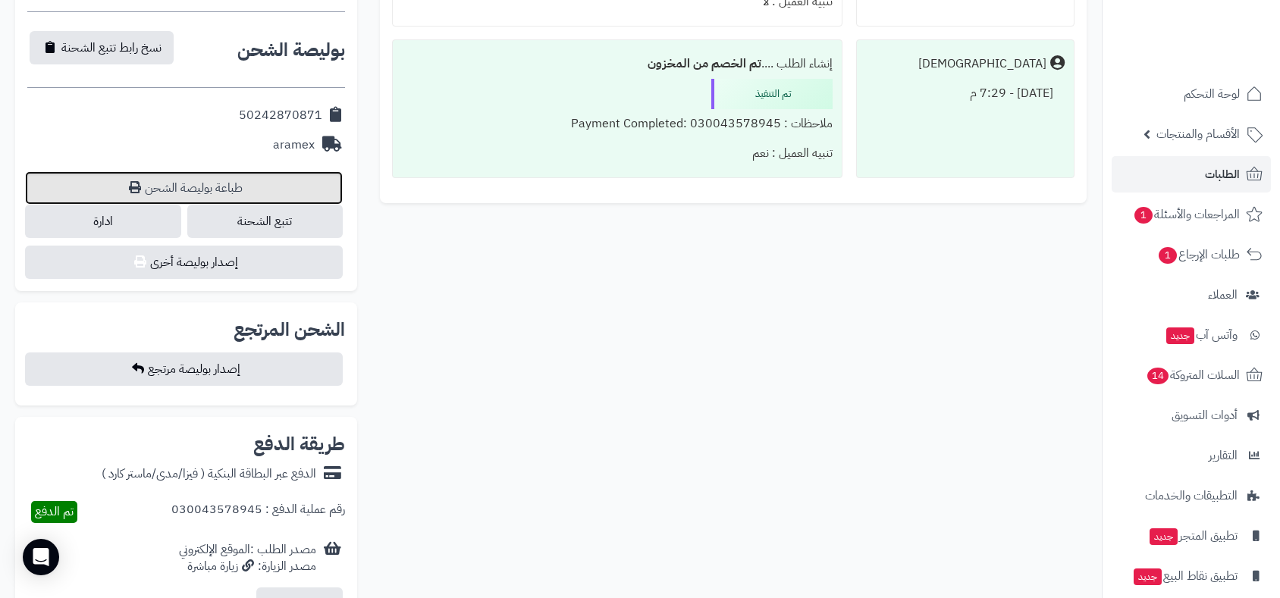
click at [221, 184] on link "طباعة بوليصة الشحن" at bounding box center [184, 187] width 318 height 33
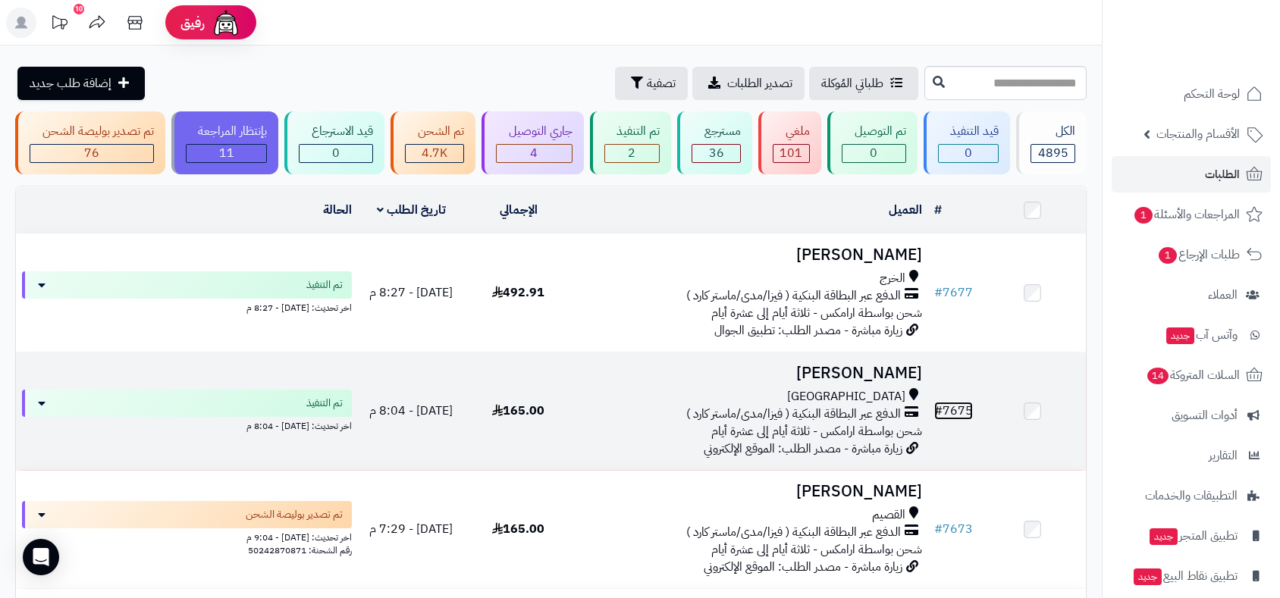
click at [959, 414] on link "# 7675" at bounding box center [953, 411] width 39 height 18
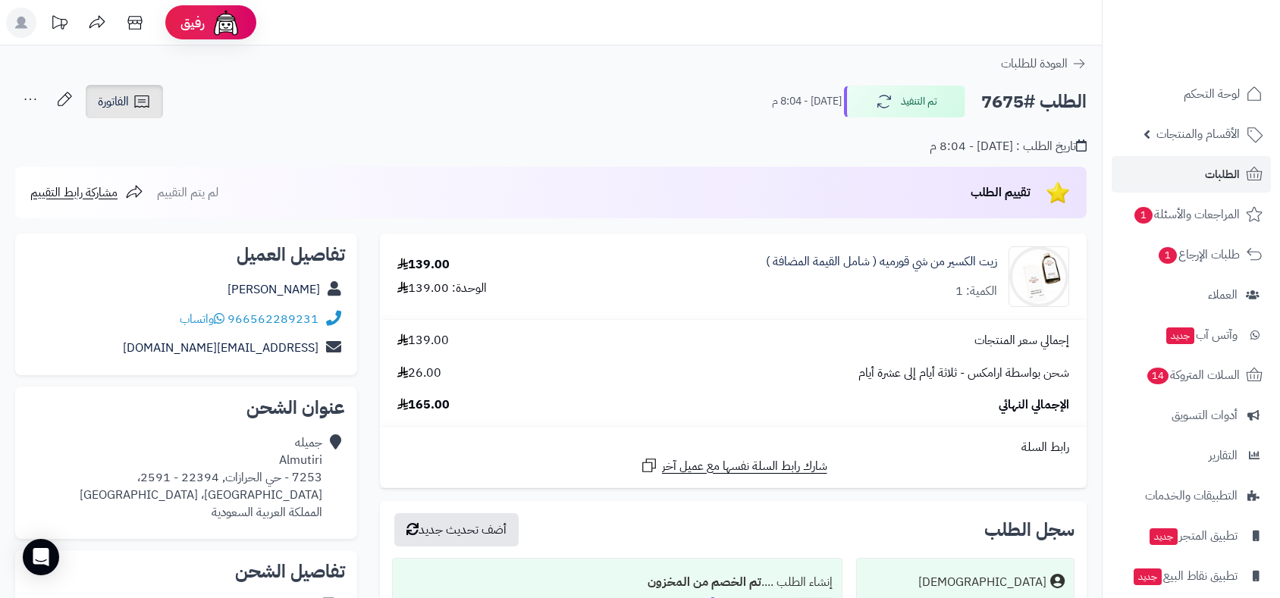
click at [108, 93] on span "الفاتورة" at bounding box center [113, 102] width 31 height 18
click at [112, 99] on span "الفاتورة" at bounding box center [113, 102] width 31 height 18
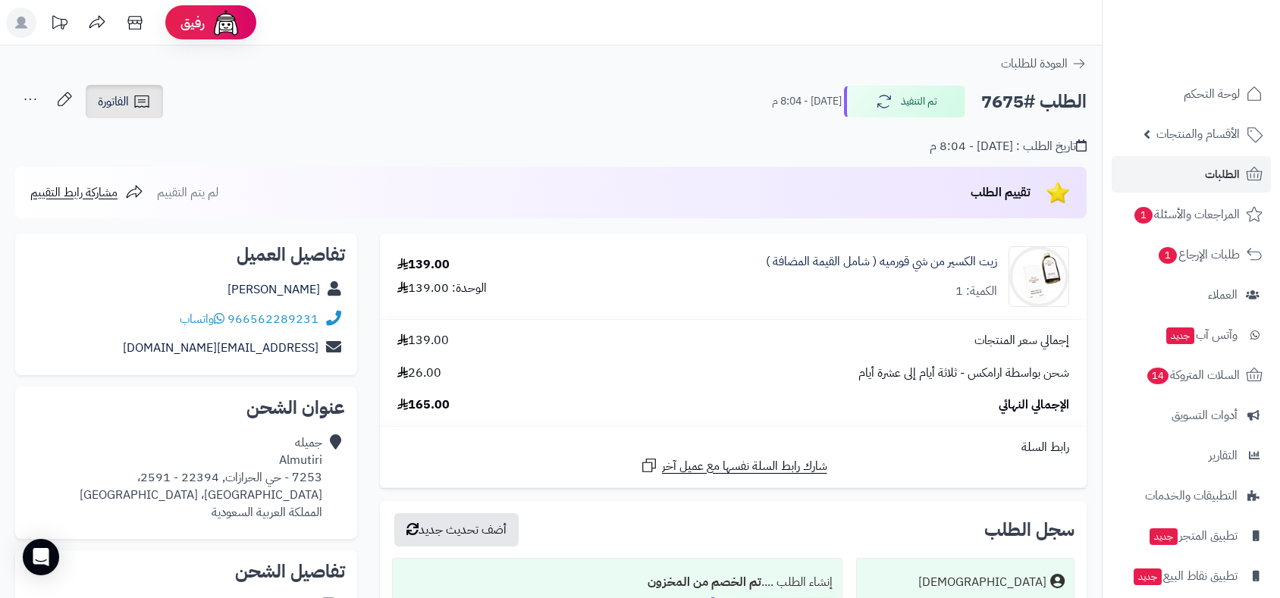
click at [112, 99] on span "الفاتورة" at bounding box center [113, 102] width 31 height 18
click at [119, 93] on span "الفاتورة" at bounding box center [113, 102] width 31 height 18
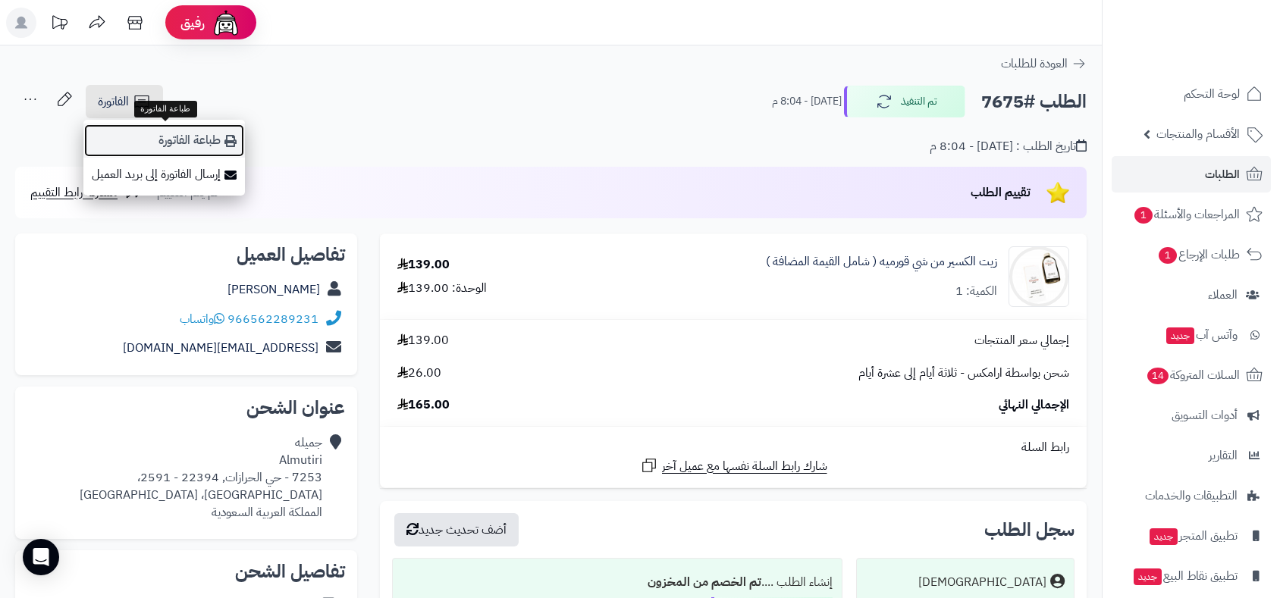
click at [195, 143] on link "طباعة الفاتورة" at bounding box center [164, 141] width 162 height 34
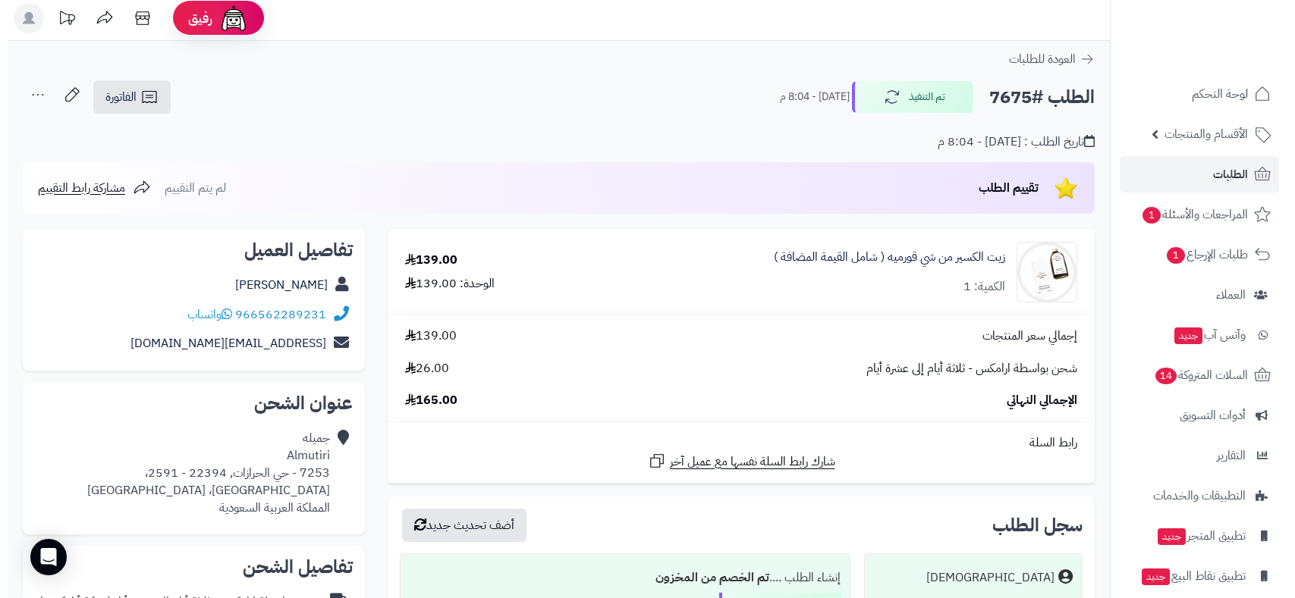
scroll to position [589, 0]
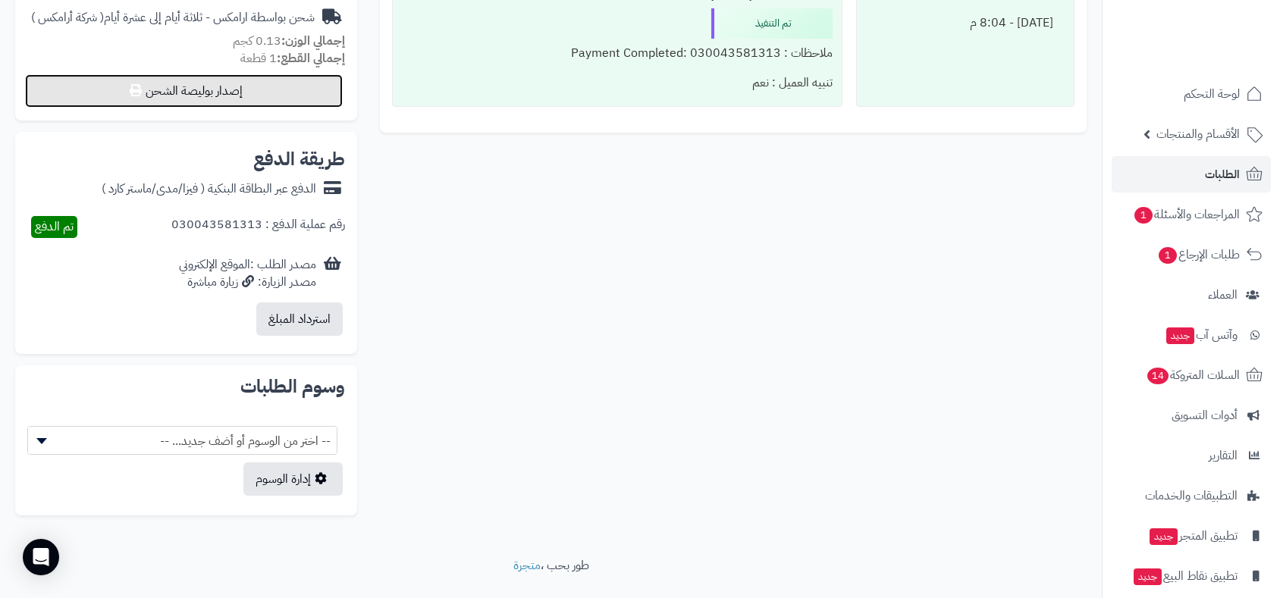
click at [245, 93] on button "إصدار بوليصة الشحن" at bounding box center [184, 90] width 318 height 33
select select "******"
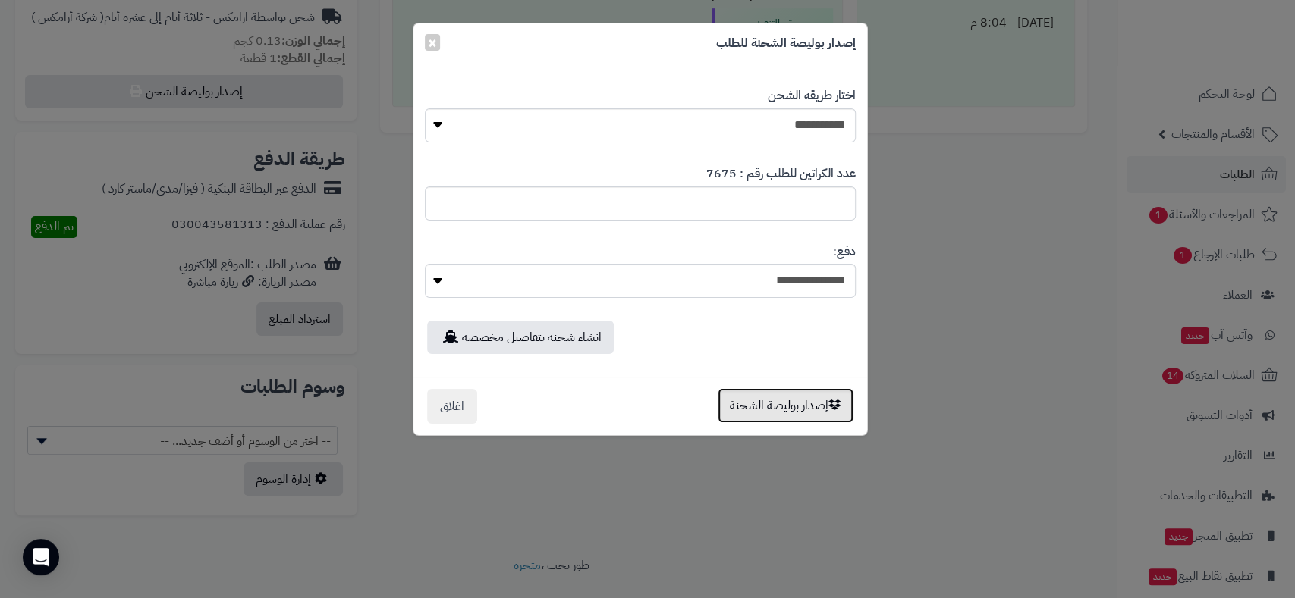
click at [791, 411] on button "إصدار بوليصة الشحنة" at bounding box center [785, 405] width 136 height 35
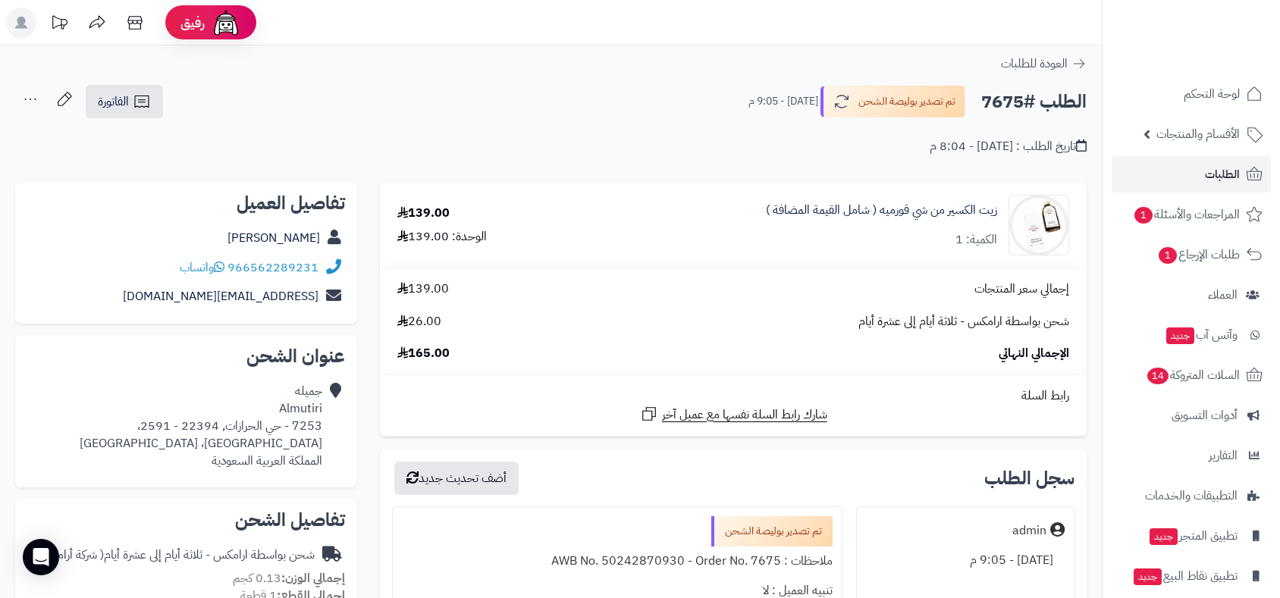
scroll to position [589, 0]
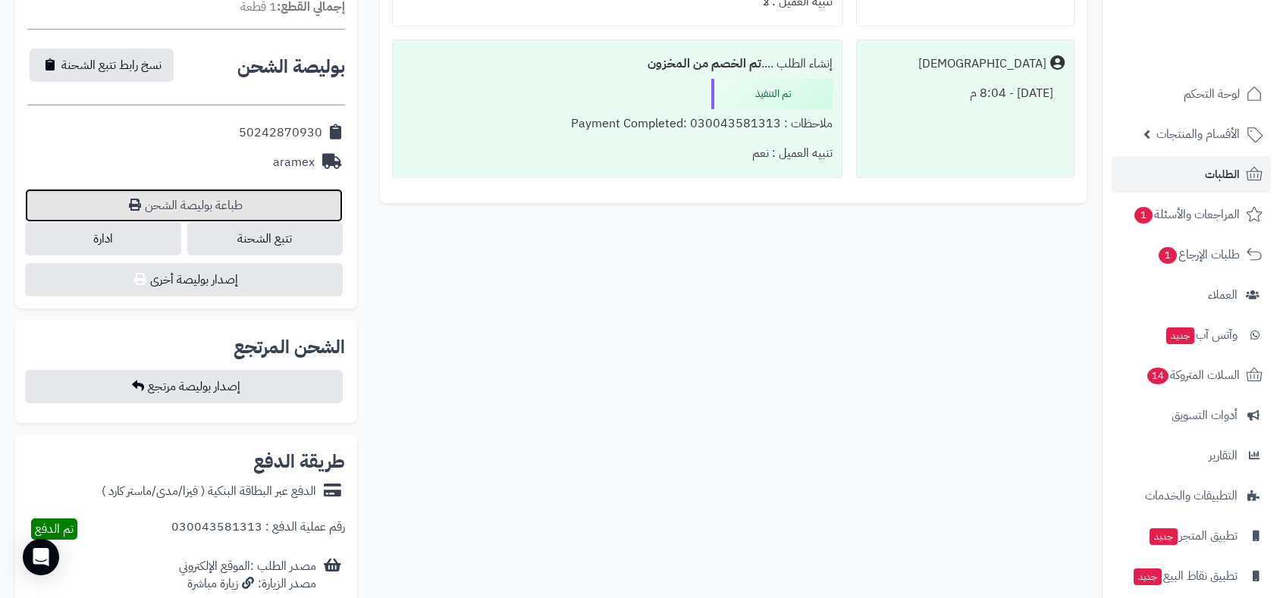
click at [214, 191] on link "طباعة بوليصة الشحن" at bounding box center [184, 205] width 318 height 33
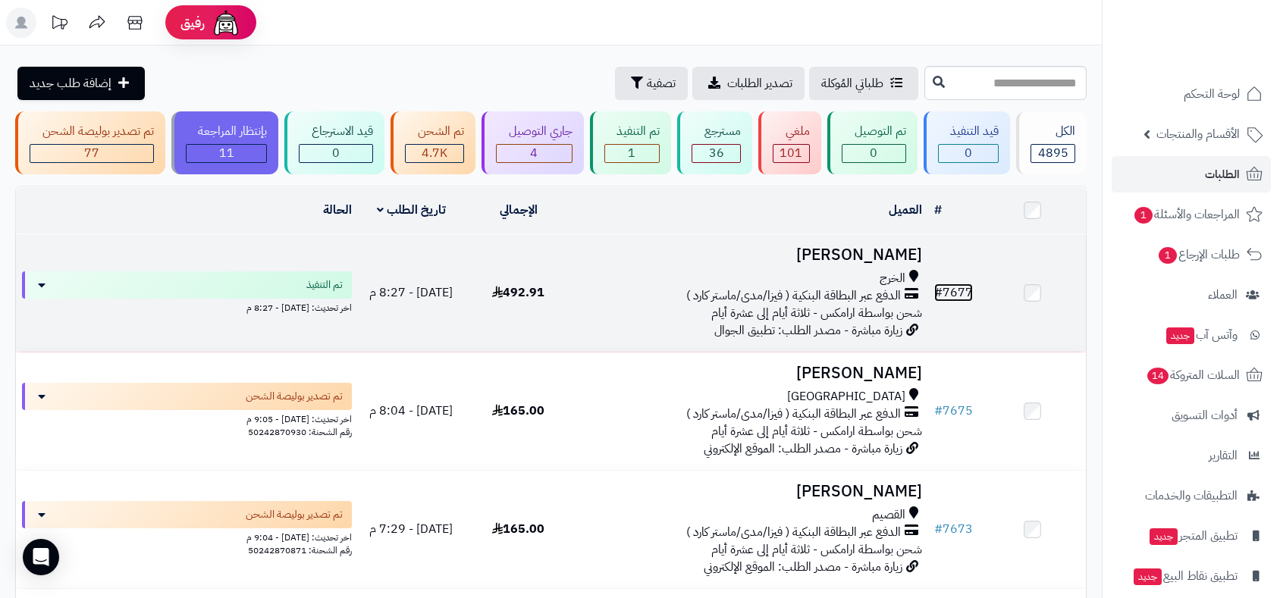
click at [959, 289] on link "# 7677" at bounding box center [953, 293] width 39 height 18
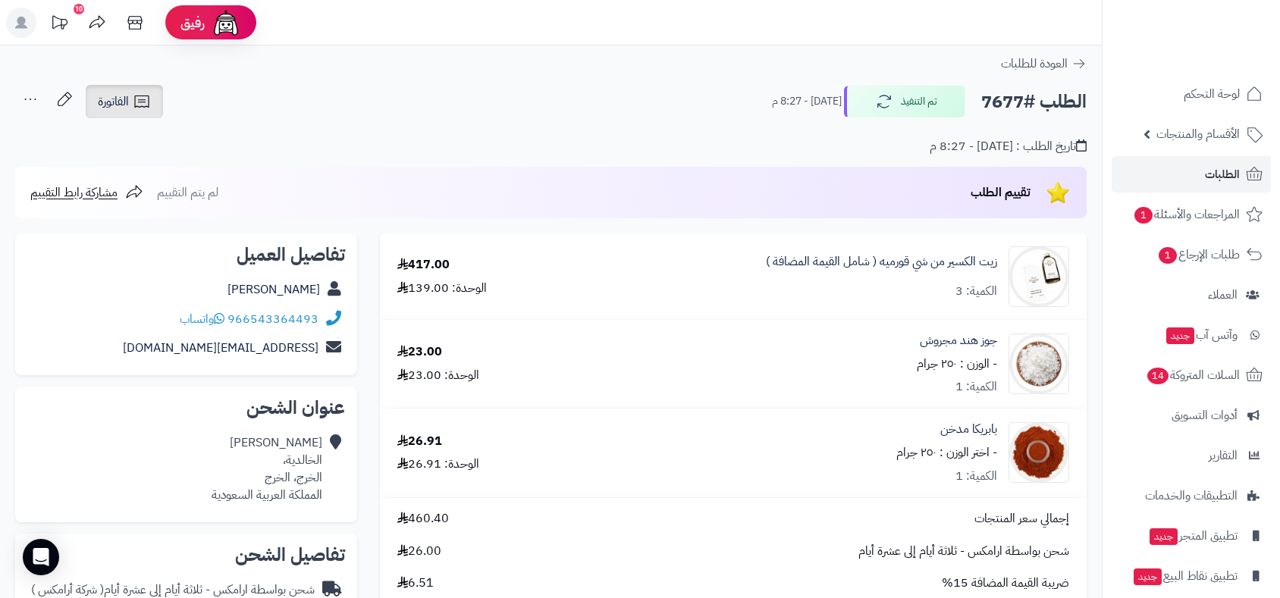
click at [108, 93] on span "الفاتورة" at bounding box center [113, 102] width 31 height 18
click at [116, 102] on span "الفاتورة" at bounding box center [113, 102] width 31 height 18
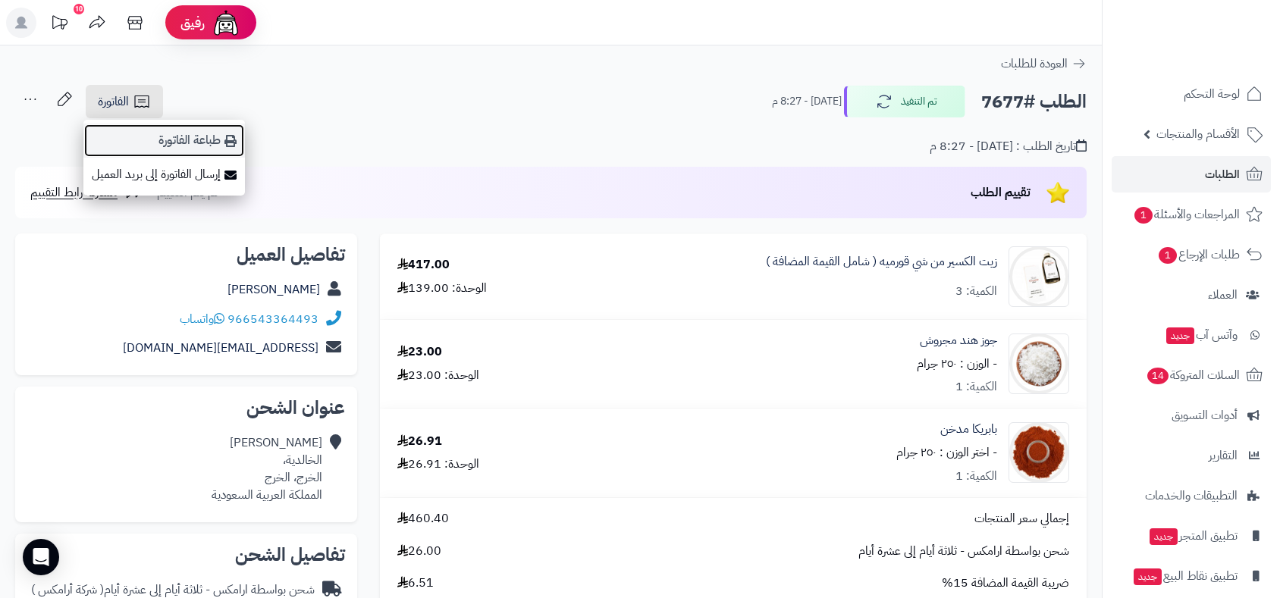
click at [191, 137] on link "طباعة الفاتورة" at bounding box center [164, 141] width 162 height 34
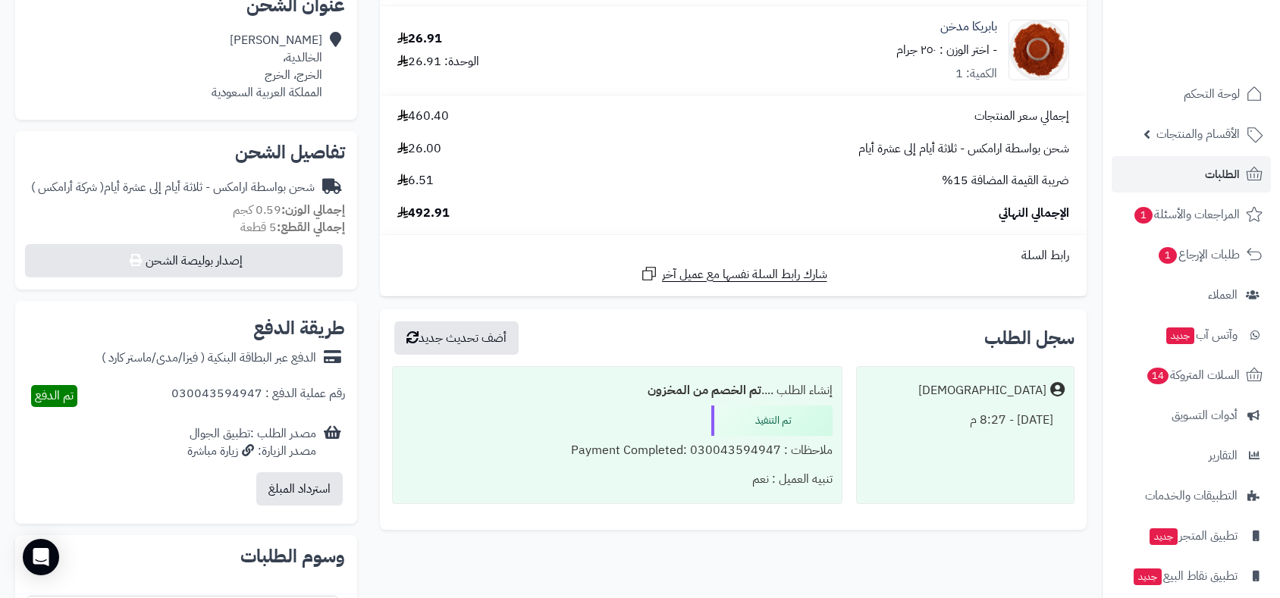
scroll to position [505, 0]
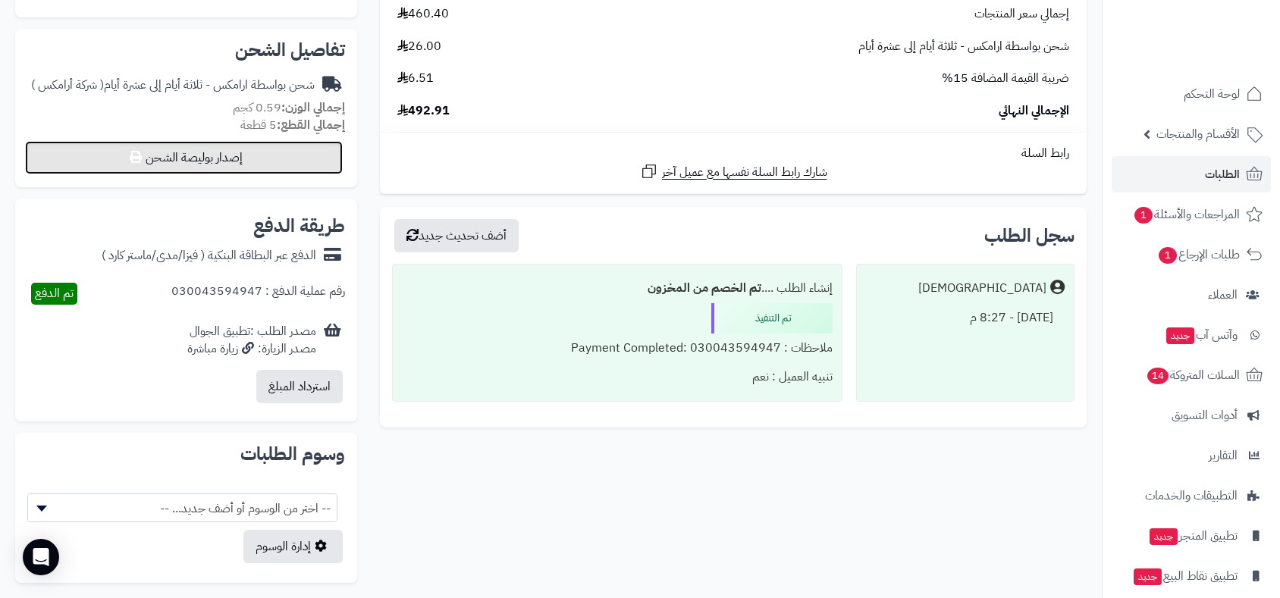
click at [223, 149] on button "إصدار بوليصة الشحن" at bounding box center [184, 157] width 318 height 33
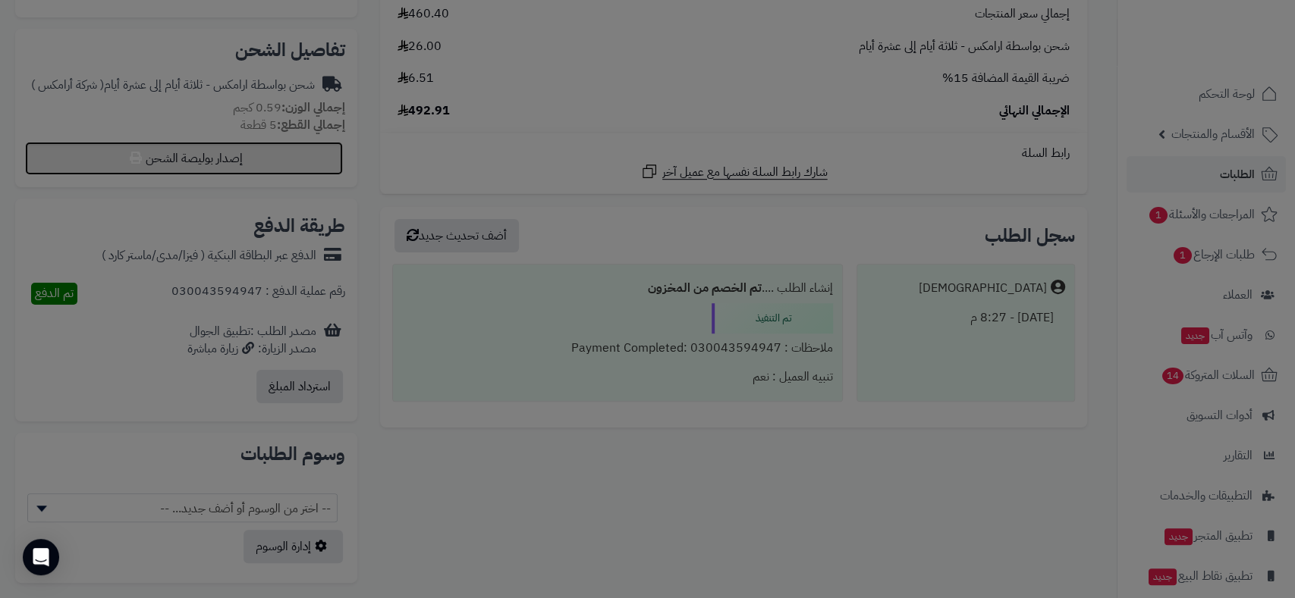
select select "******"
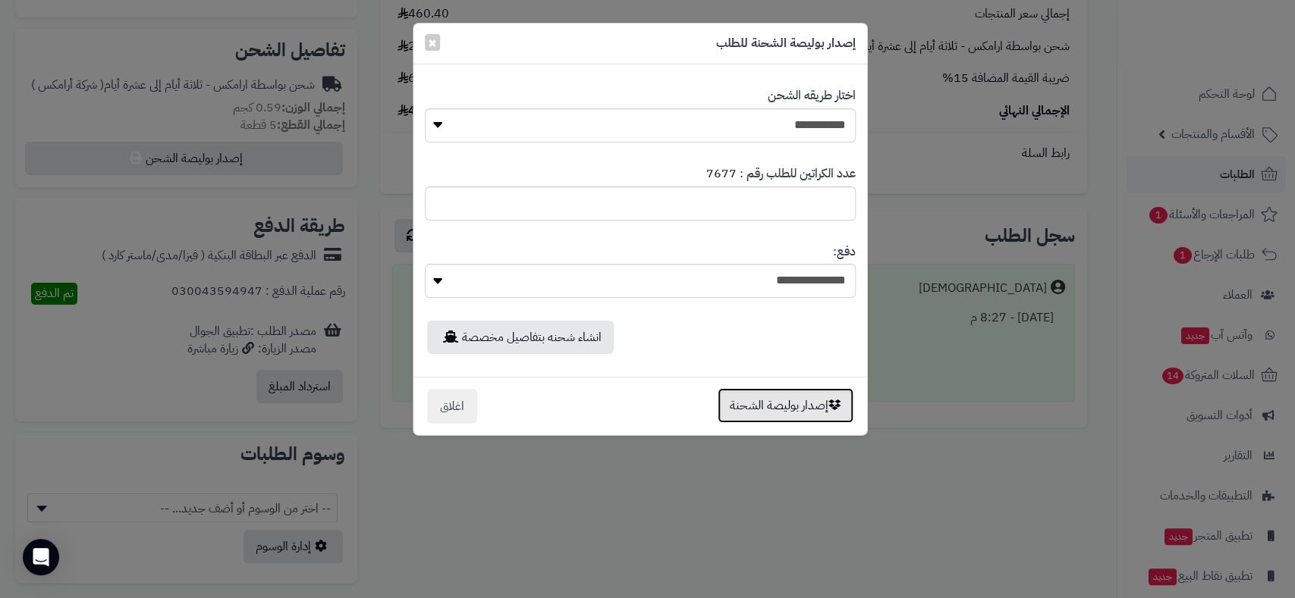
click at [771, 413] on button "إصدار بوليصة الشحنة" at bounding box center [785, 405] width 136 height 35
click at [771, 413] on div "**********" at bounding box center [647, 299] width 1295 height 598
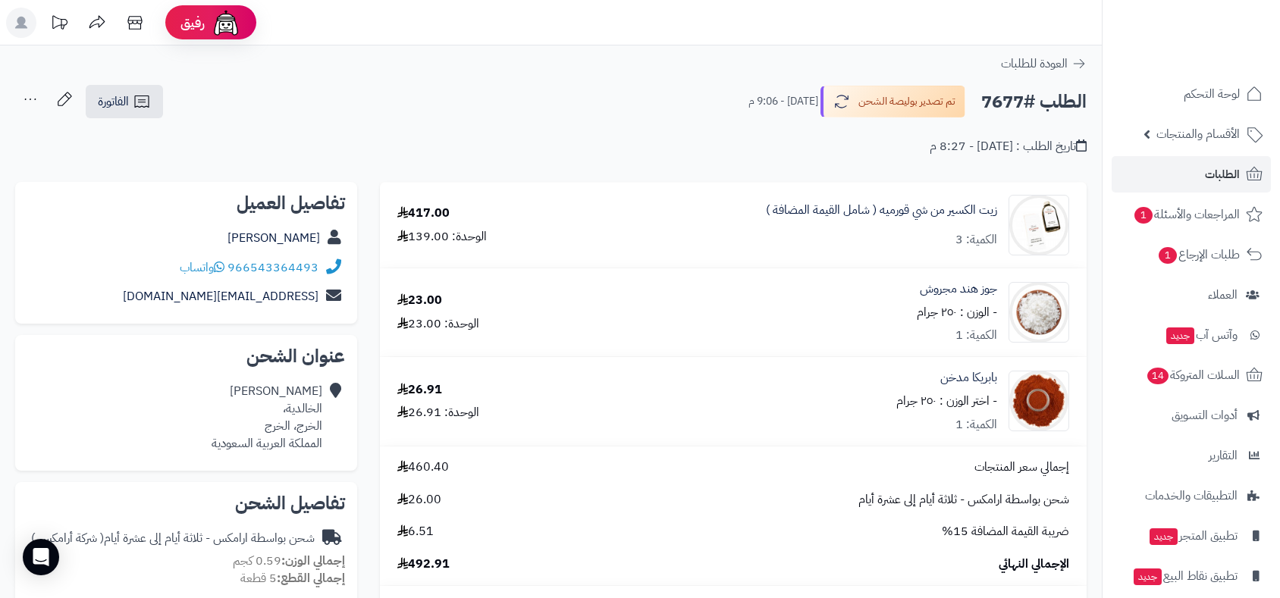
scroll to position [454, 0]
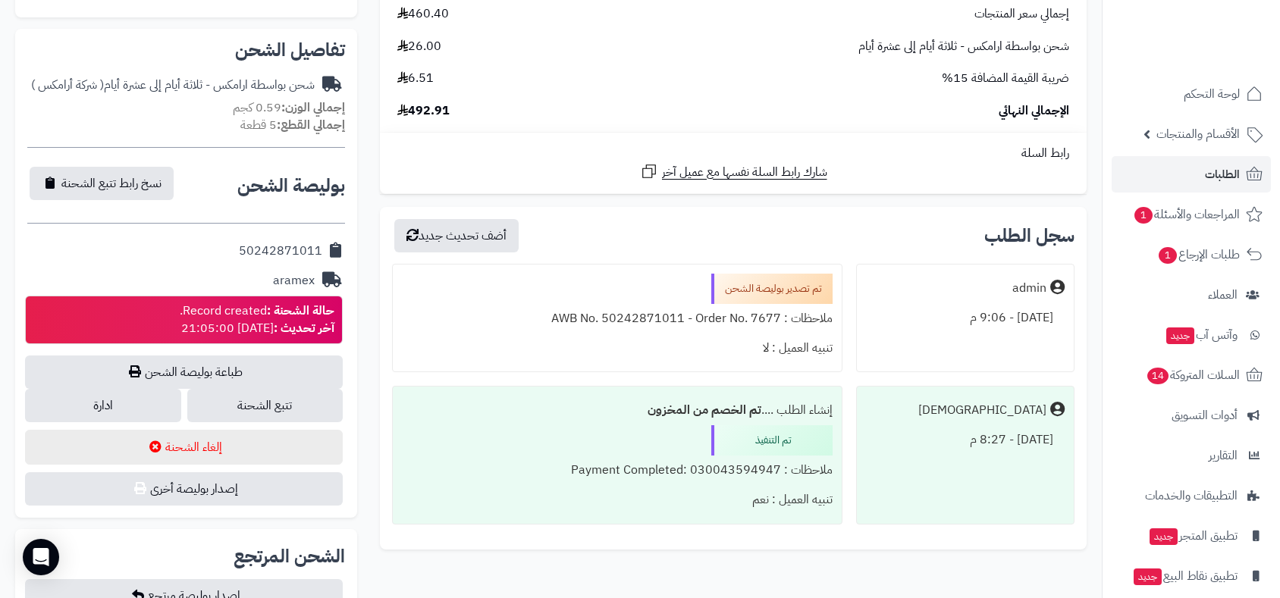
click at [218, 323] on div "حالة الشحنة : Record created. آخر تحديث : [DATE] 21:05:00" at bounding box center [257, 320] width 155 height 35
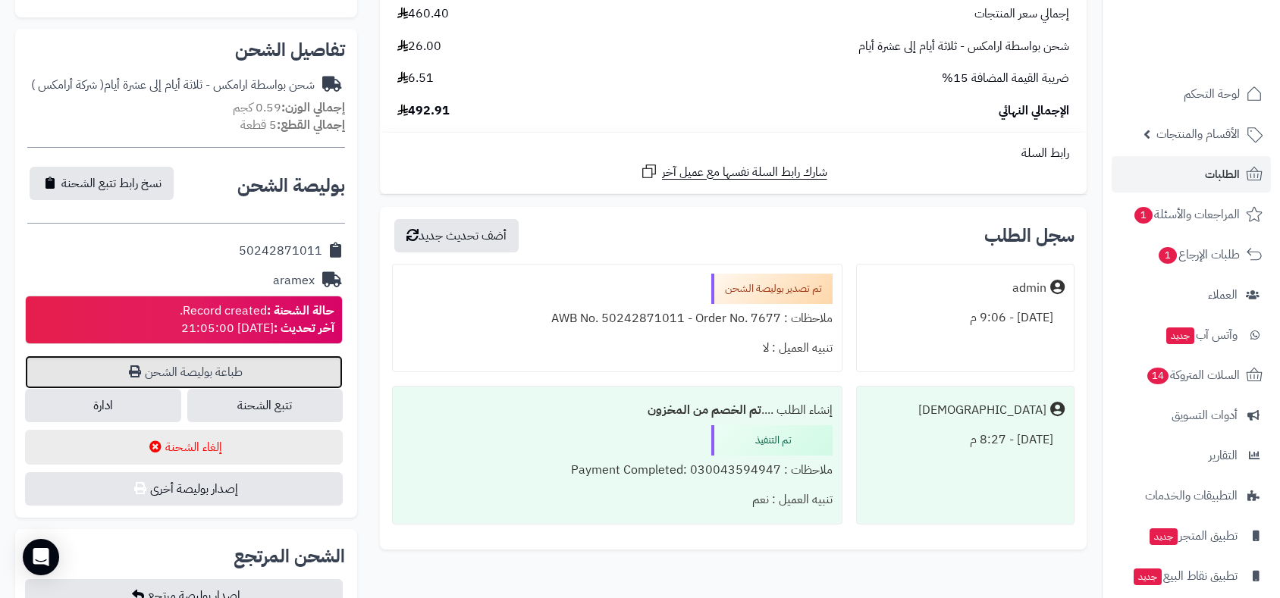
click at [216, 366] on link "طباعة بوليصة الشحن" at bounding box center [184, 372] width 318 height 33
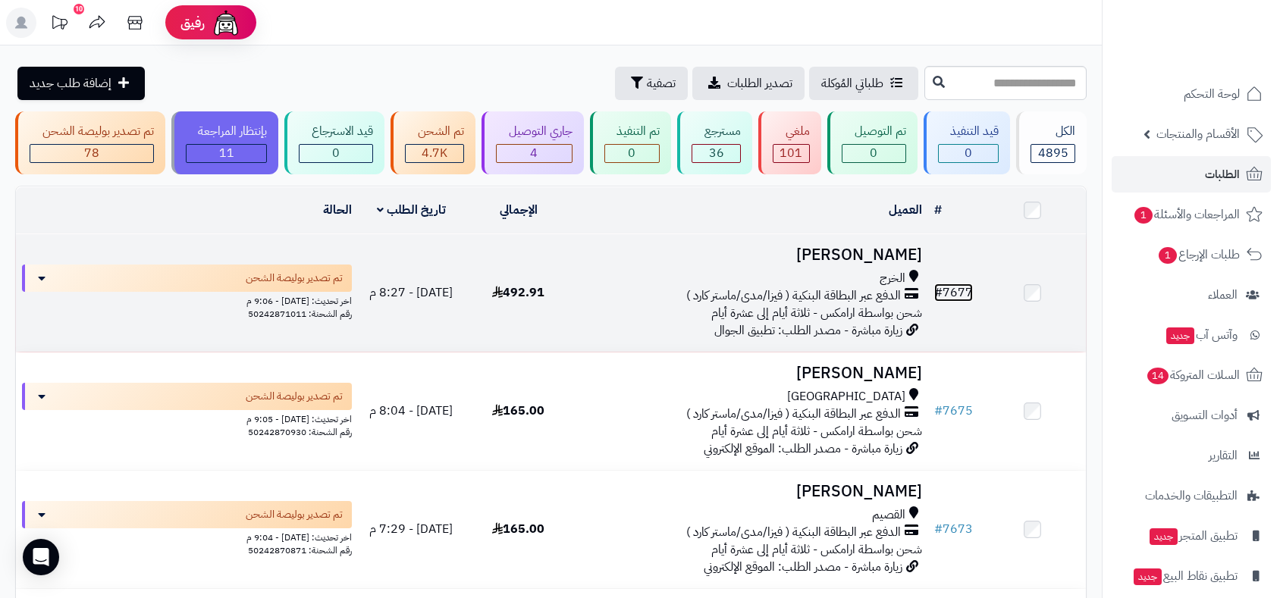
click at [961, 294] on link "# 7677" at bounding box center [953, 293] width 39 height 18
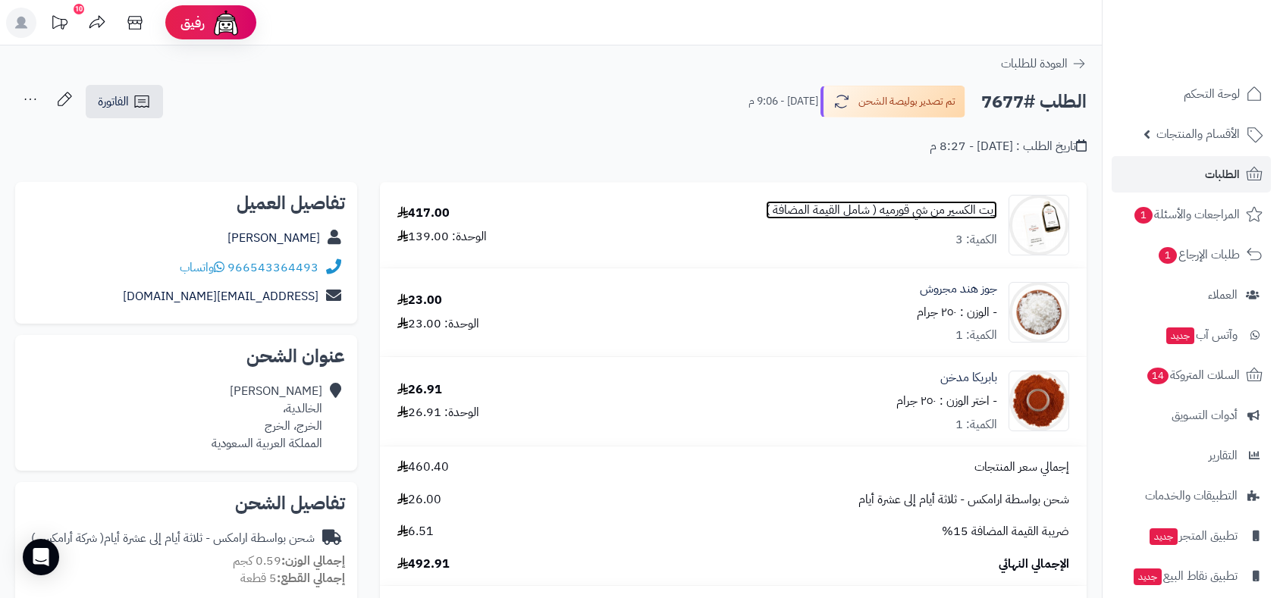
click at [946, 206] on link "زيت الكسير من شي قورميه ( شامل القيمة المضافة )" at bounding box center [881, 210] width 231 height 17
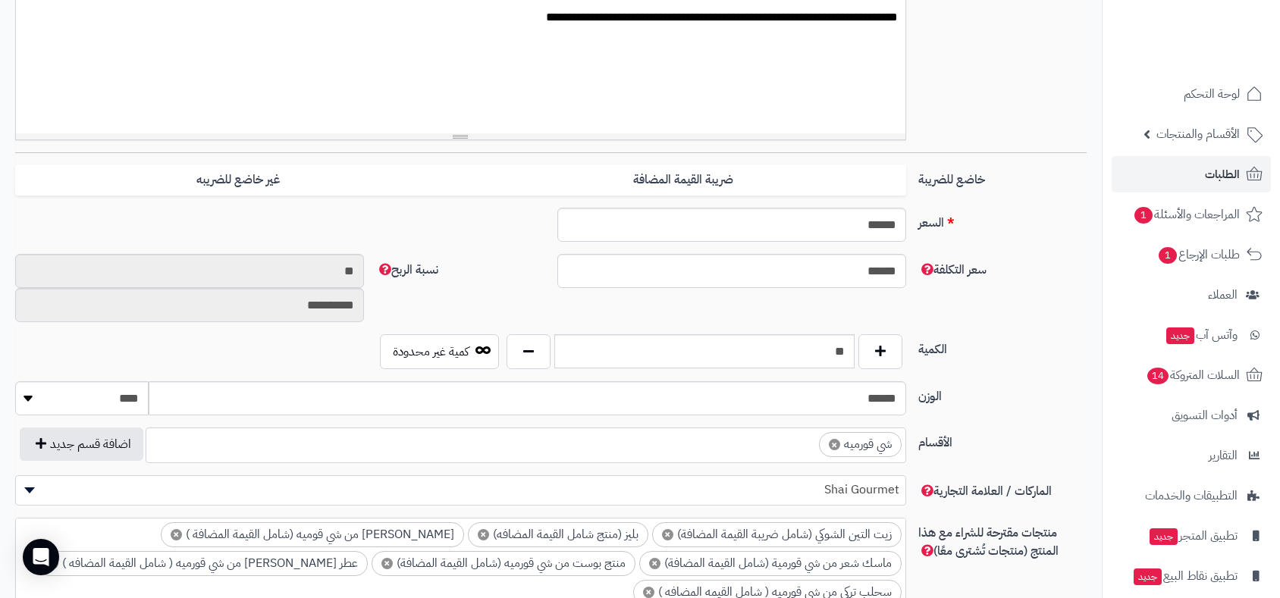
scroll to position [544, 0]
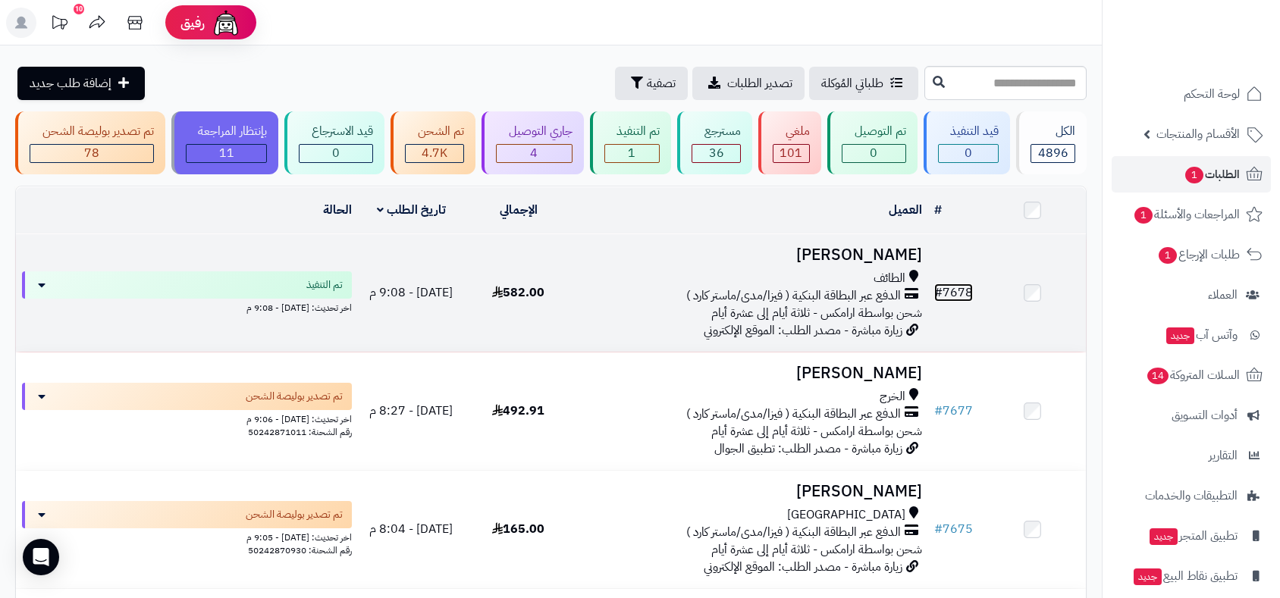
click at [962, 286] on link "# 7678" at bounding box center [953, 293] width 39 height 18
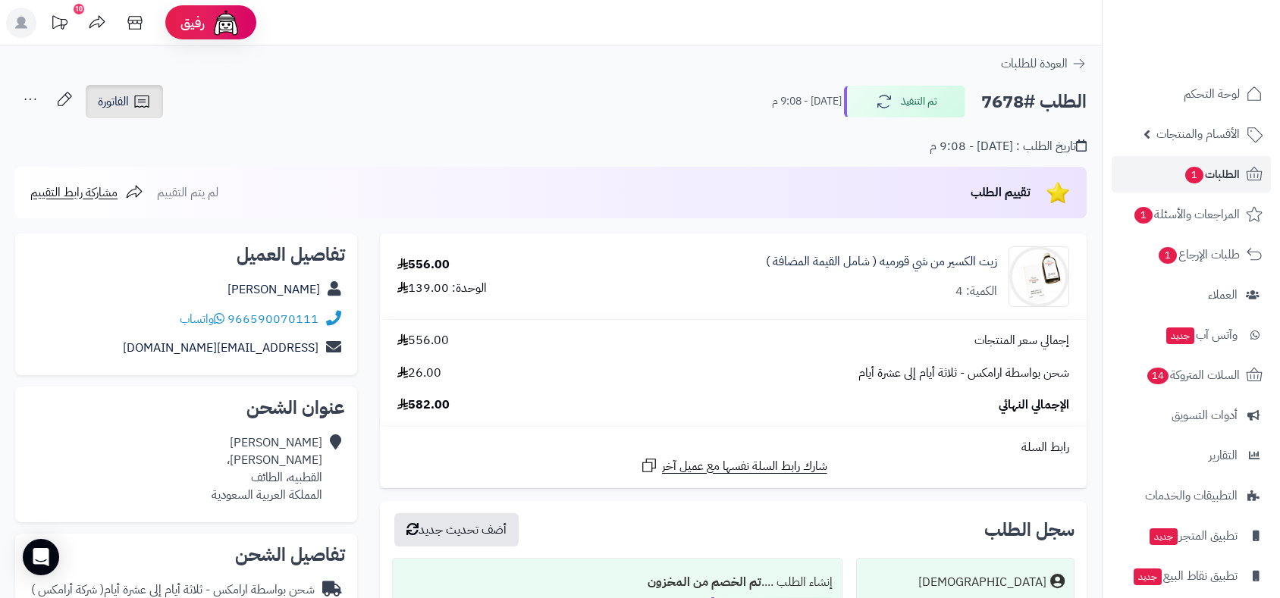
click at [103, 88] on link "الفاتورة" at bounding box center [124, 101] width 77 height 33
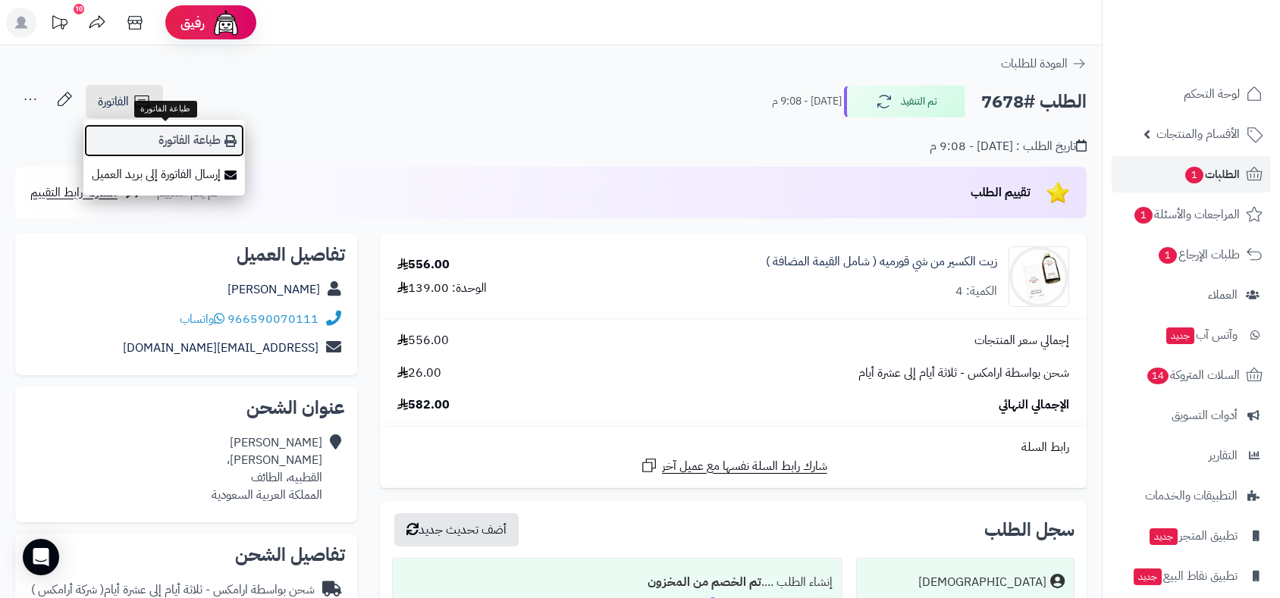
click at [164, 141] on link "طباعة الفاتورة" at bounding box center [164, 141] width 162 height 34
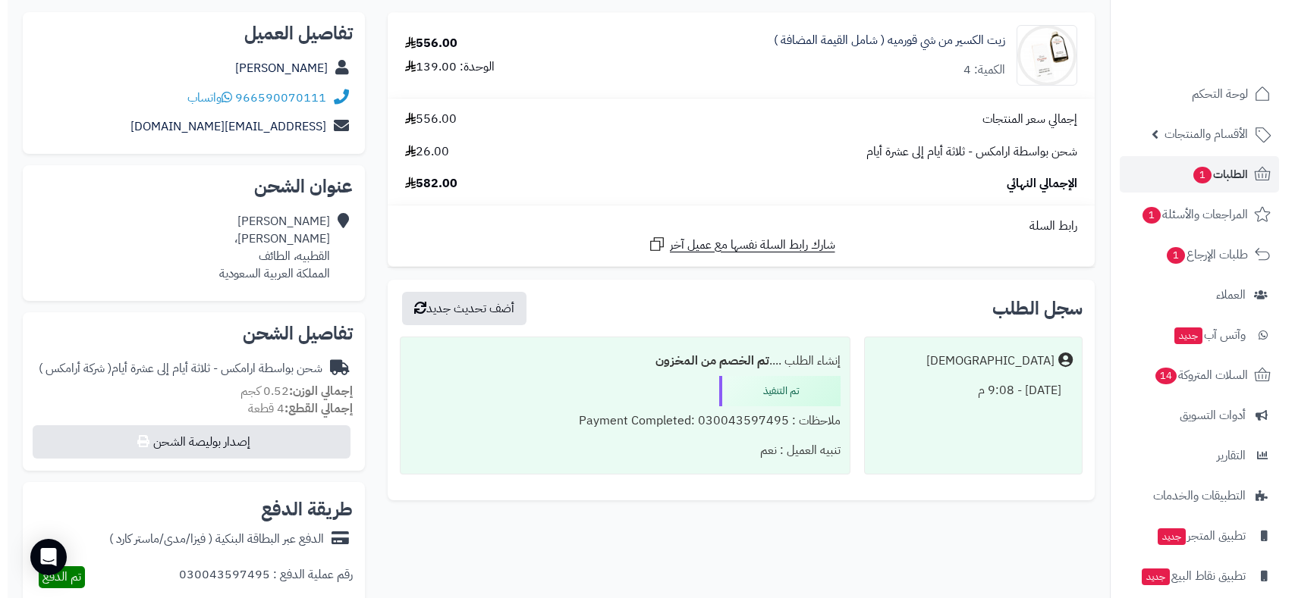
scroll to position [421, 0]
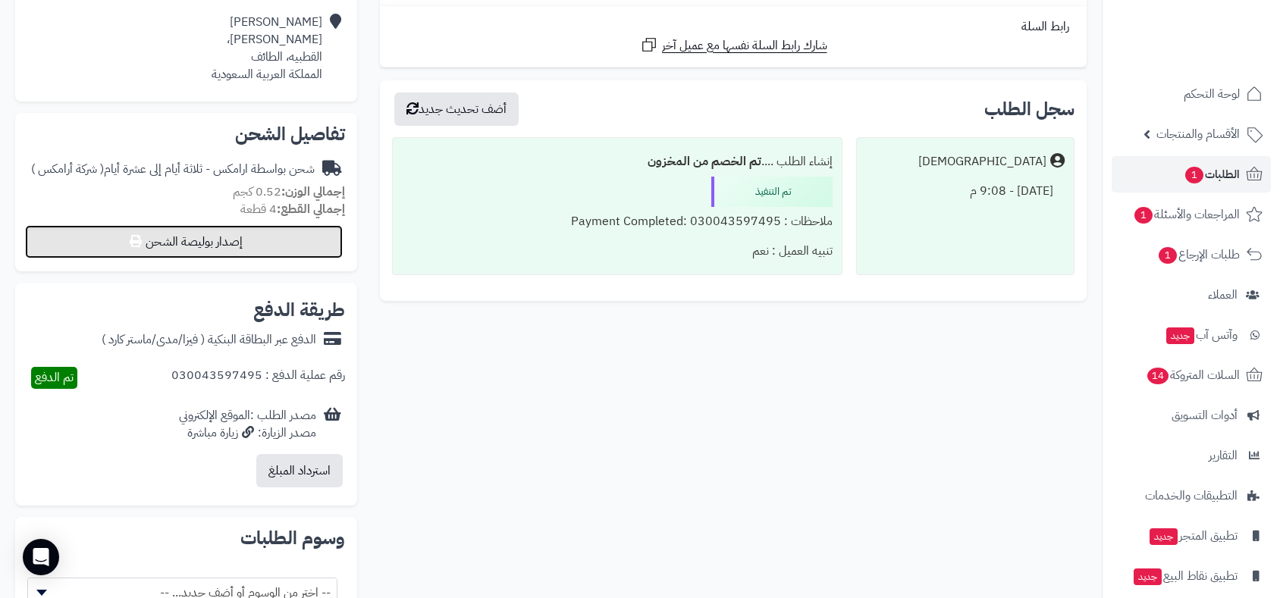
click at [256, 239] on button "إصدار بوليصة الشحن" at bounding box center [184, 241] width 318 height 33
select select "******"
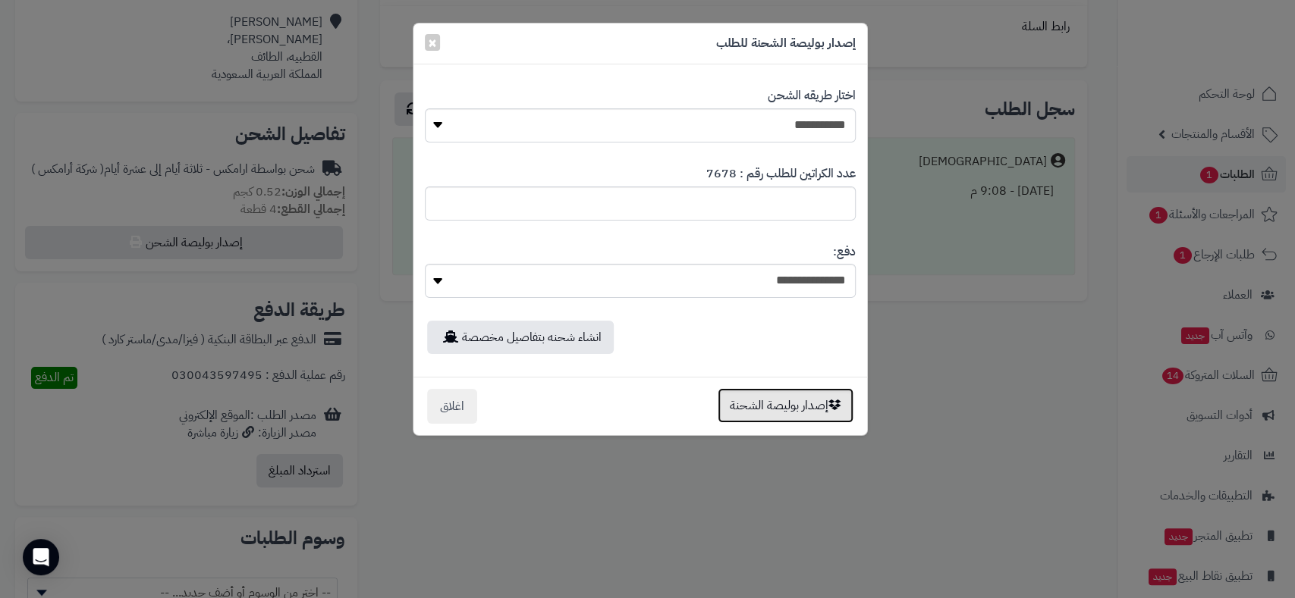
click at [772, 400] on button "إصدار بوليصة الشحنة" at bounding box center [785, 405] width 136 height 35
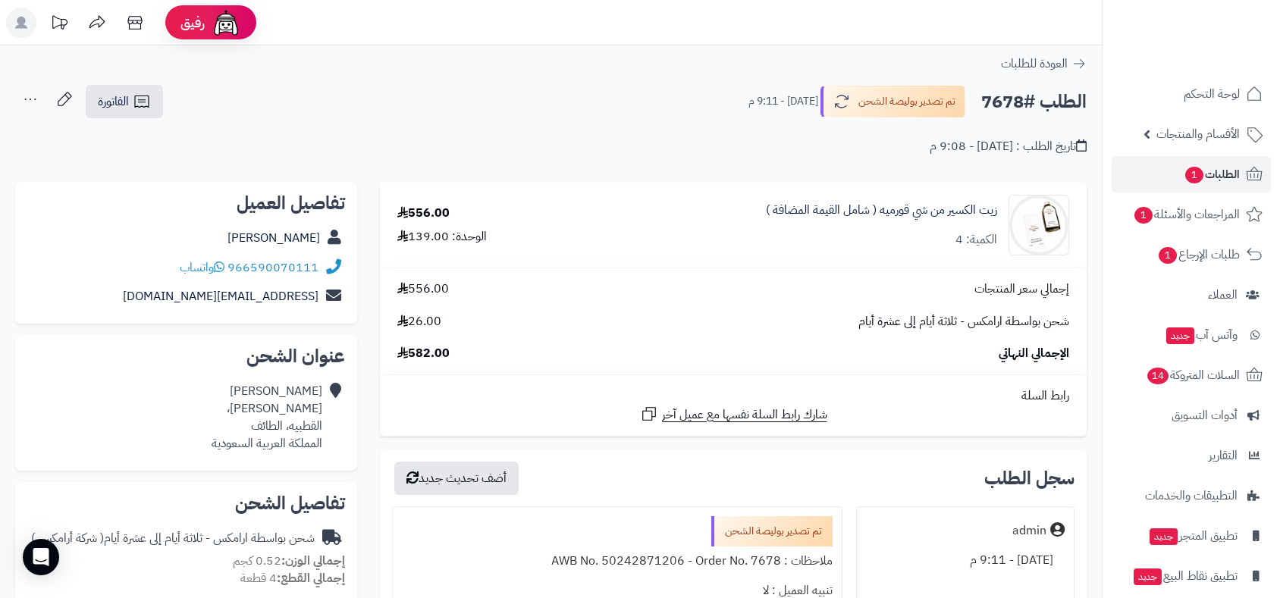
scroll to position [369, 0]
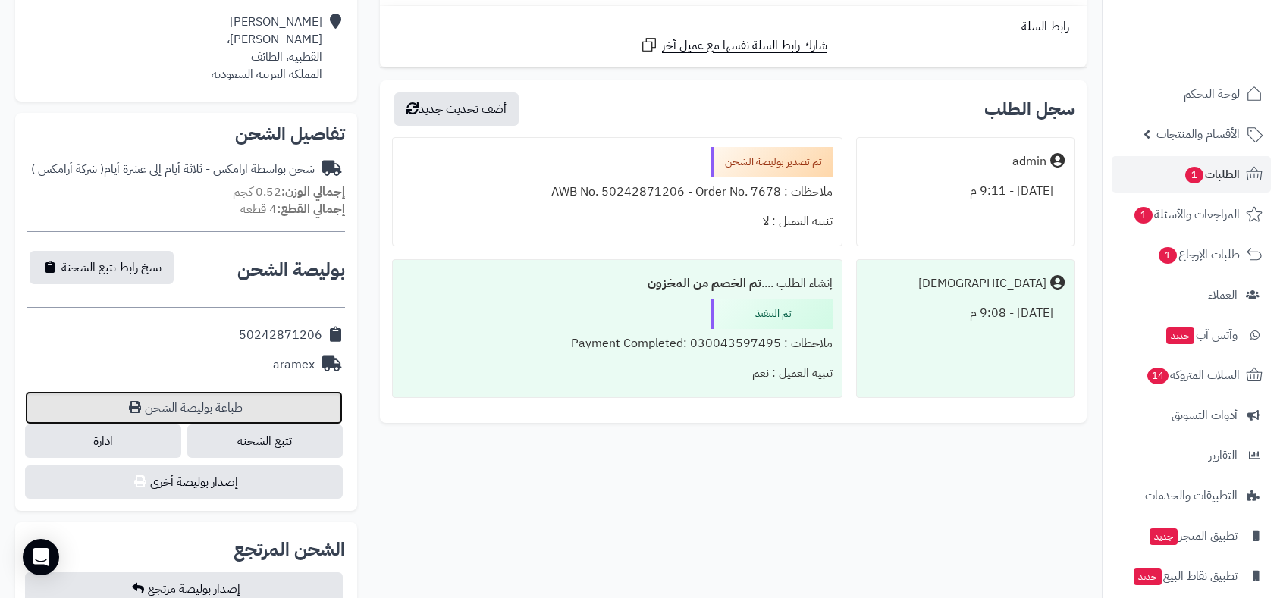
click at [219, 406] on link "طباعة بوليصة الشحن" at bounding box center [184, 407] width 318 height 33
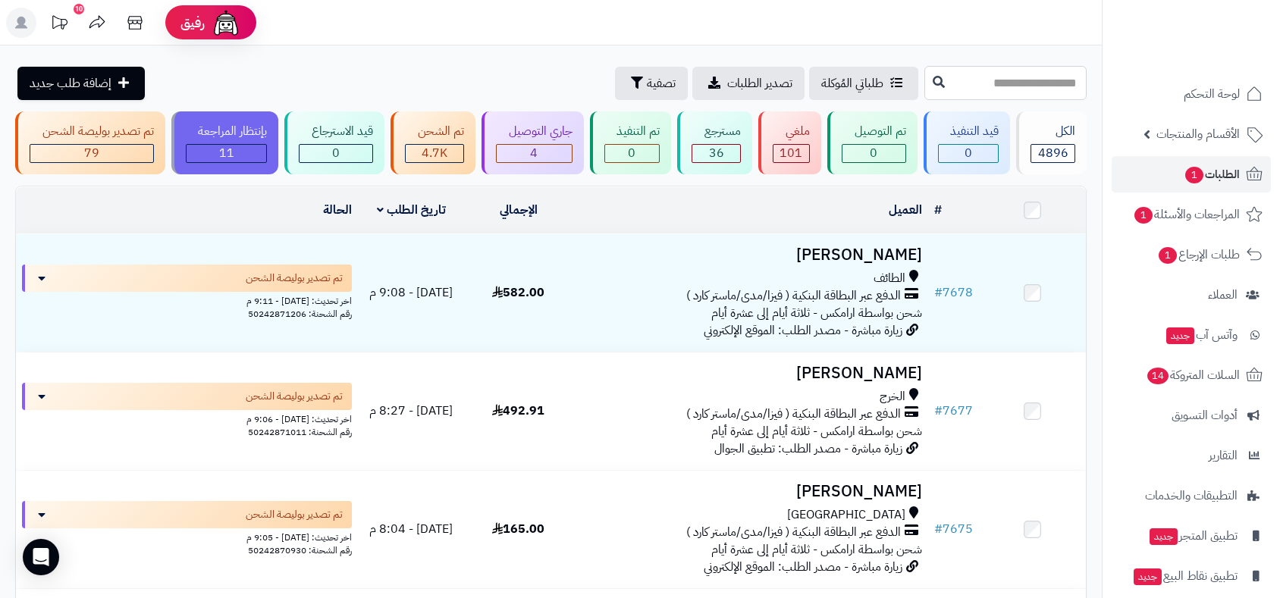
click at [982, 79] on input "text" at bounding box center [1006, 83] width 162 height 34
type input "****"
click at [933, 80] on icon at bounding box center [939, 81] width 12 height 12
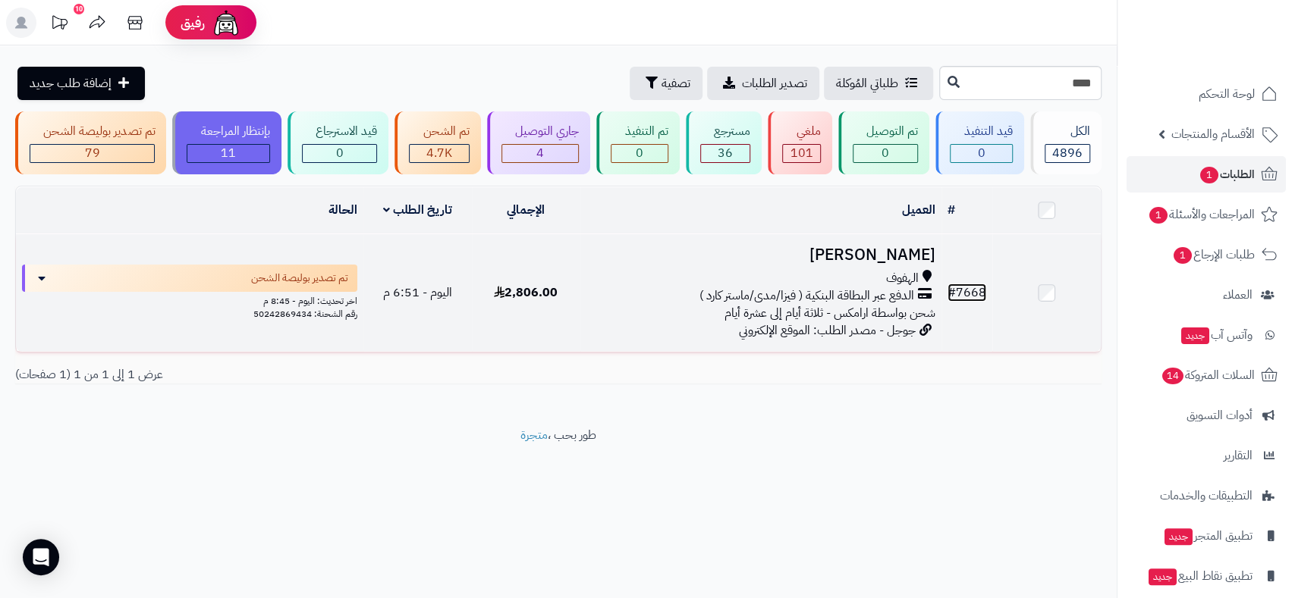
click at [974, 291] on link "# 7668" at bounding box center [966, 293] width 39 height 18
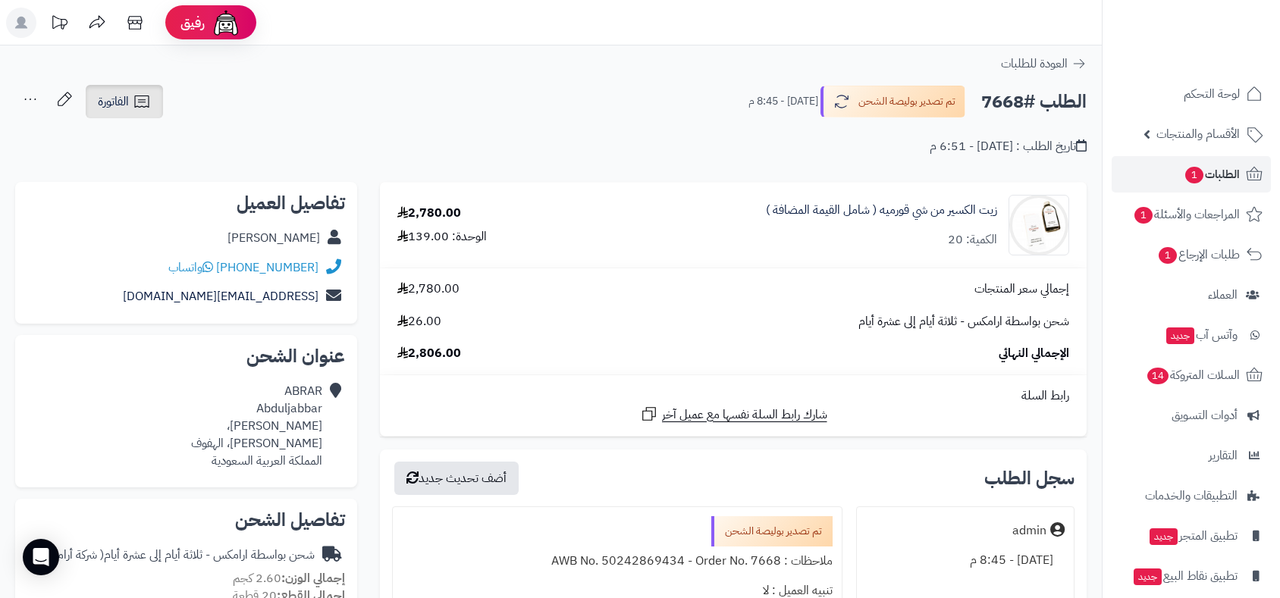
click at [108, 91] on link "الفاتورة" at bounding box center [124, 101] width 77 height 33
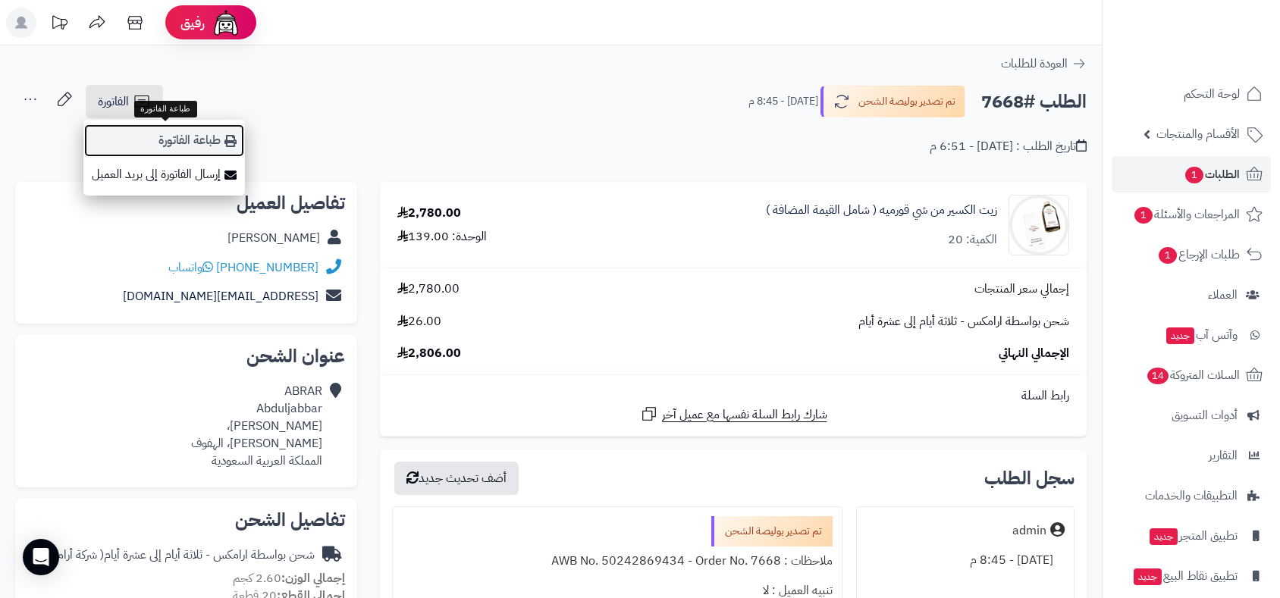
click at [187, 140] on link "طباعة الفاتورة" at bounding box center [164, 141] width 162 height 34
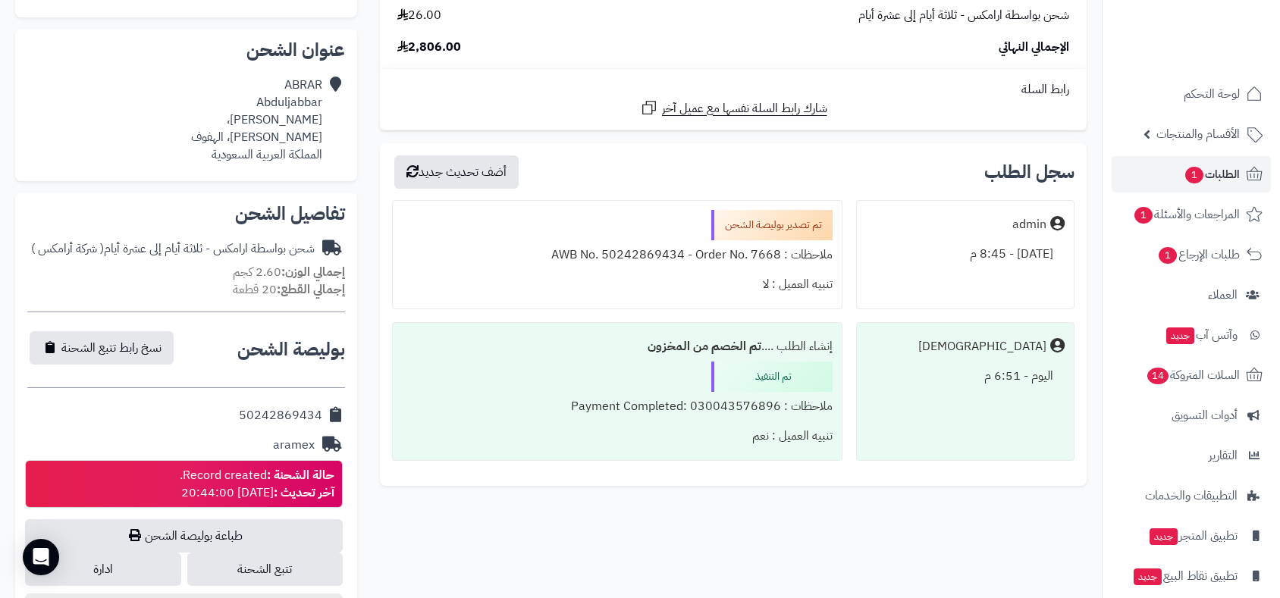
scroll to position [505, 0]
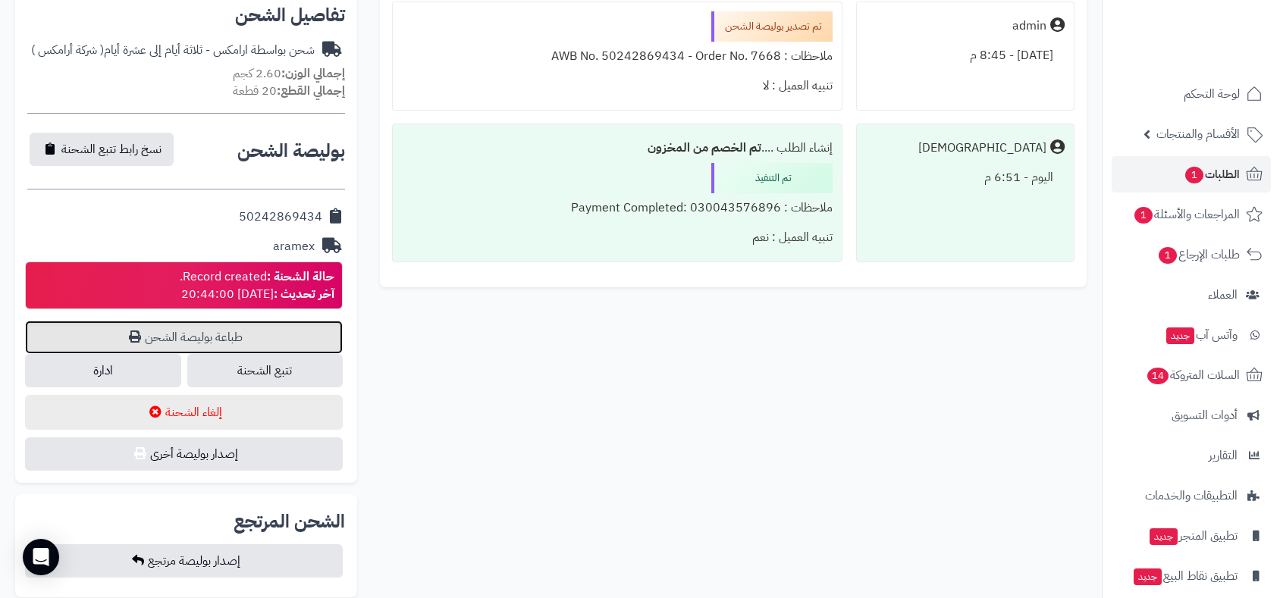
click at [198, 329] on link "طباعة بوليصة الشحن" at bounding box center [184, 337] width 318 height 33
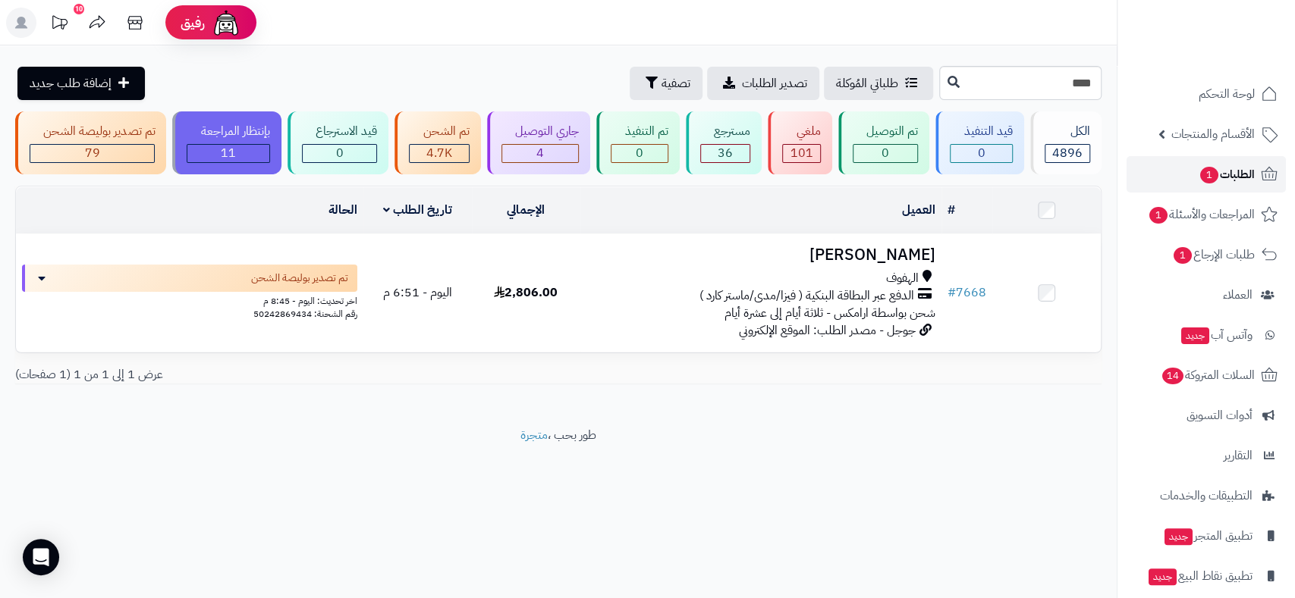
click at [1230, 166] on span "الطلبات 1" at bounding box center [1226, 174] width 56 height 21
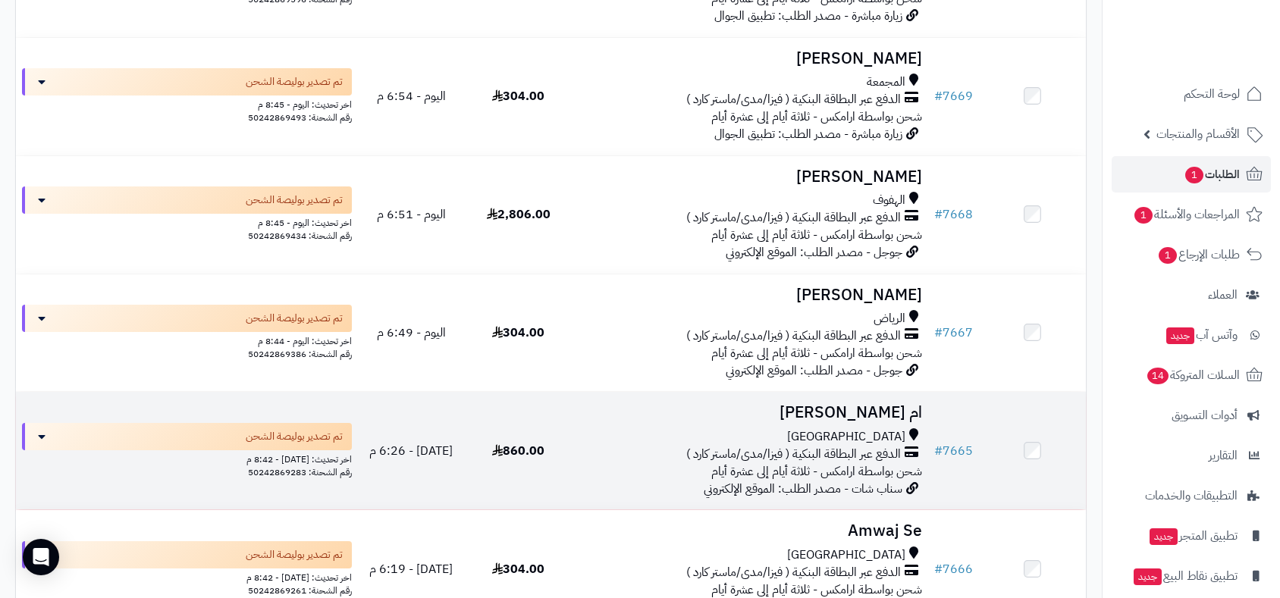
scroll to position [1011, 0]
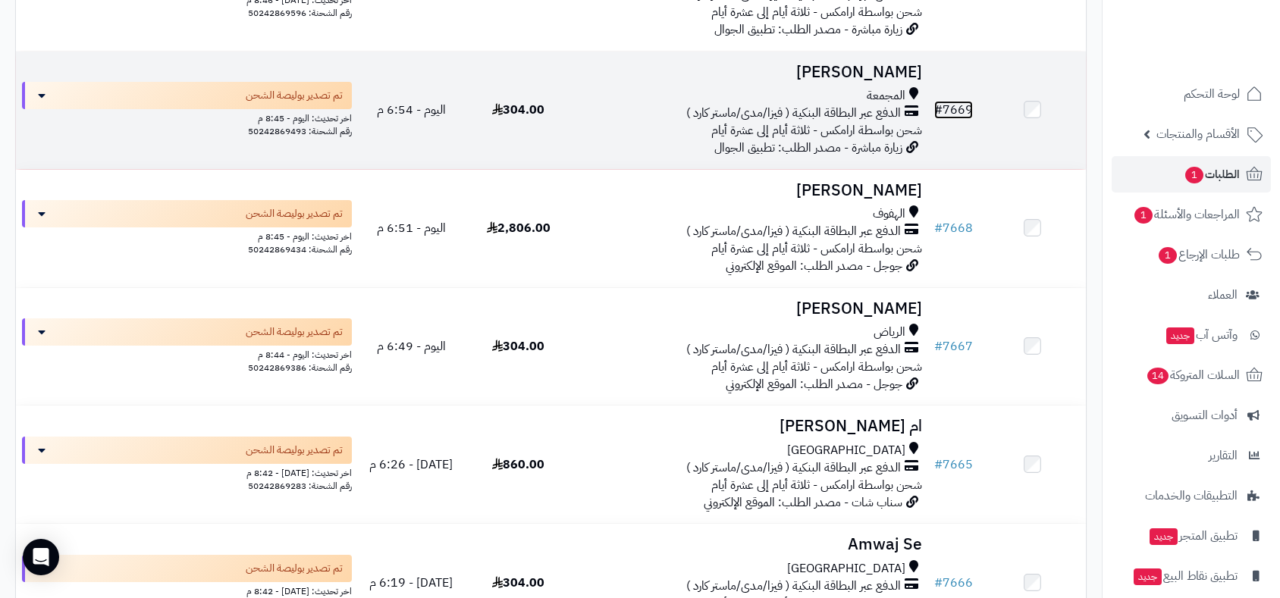
click at [965, 112] on link "# 7669" at bounding box center [953, 110] width 39 height 18
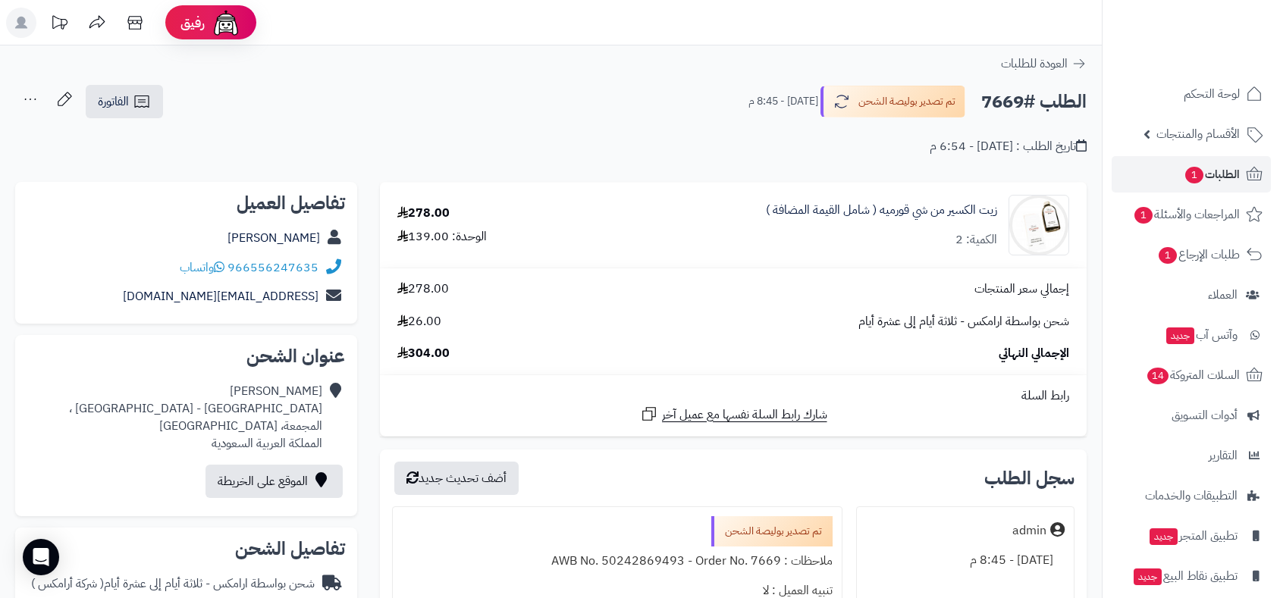
scroll to position [505, 0]
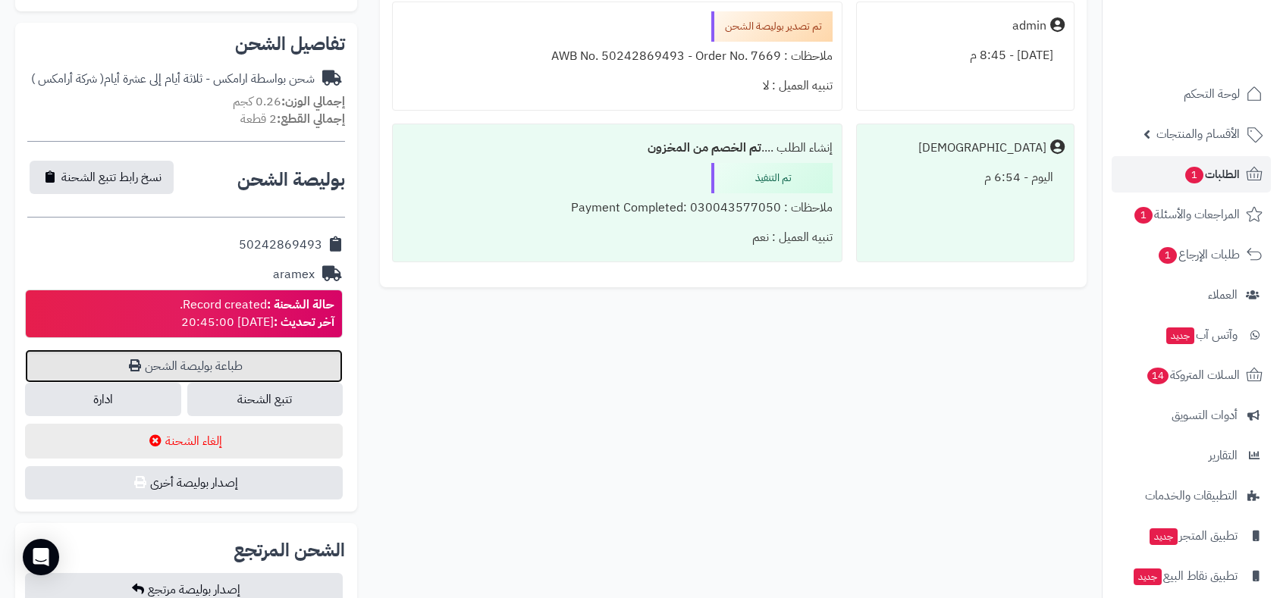
click at [232, 368] on link "طباعة بوليصة الشحن" at bounding box center [184, 366] width 318 height 33
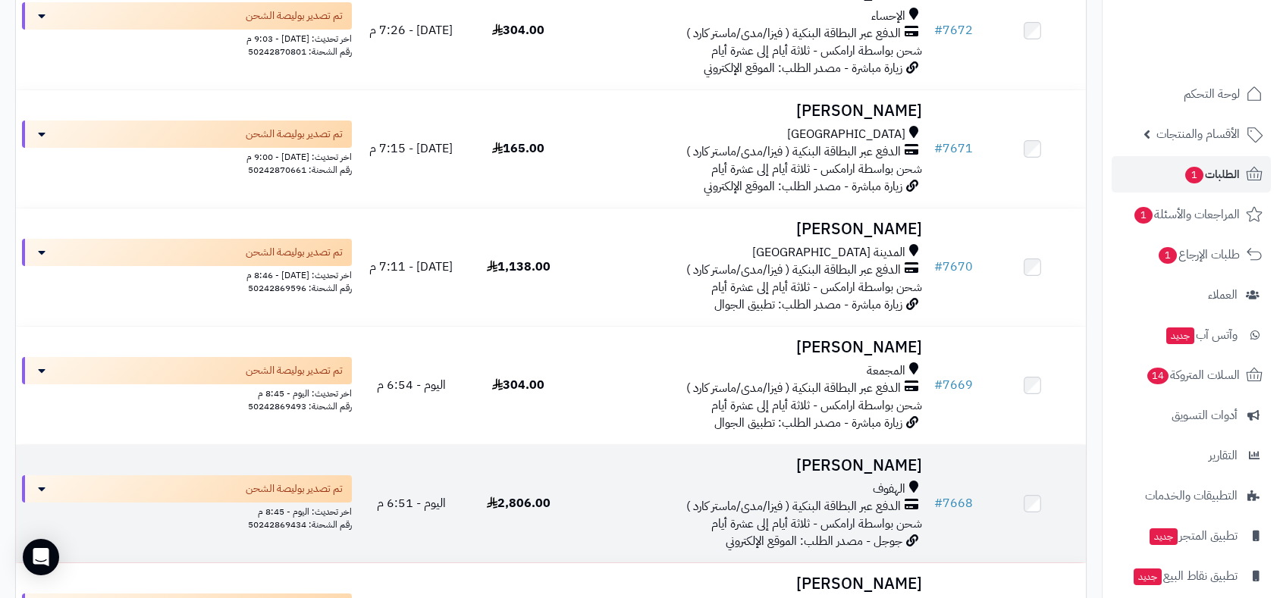
scroll to position [673, 0]
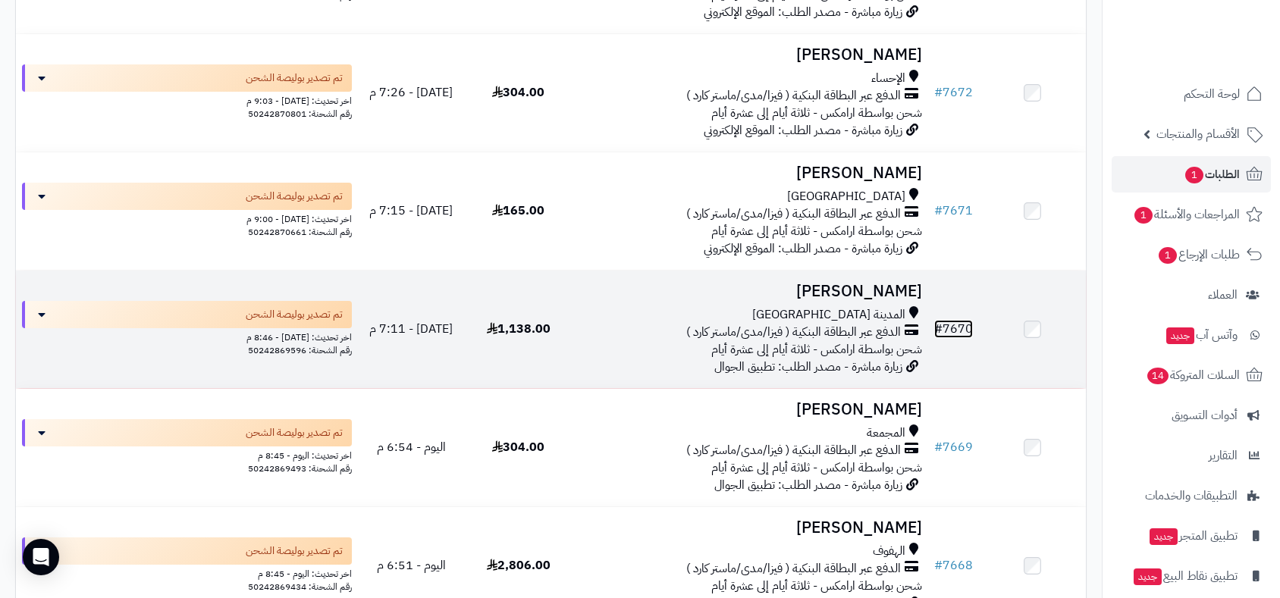
click at [946, 326] on link "# 7670" at bounding box center [953, 329] width 39 height 18
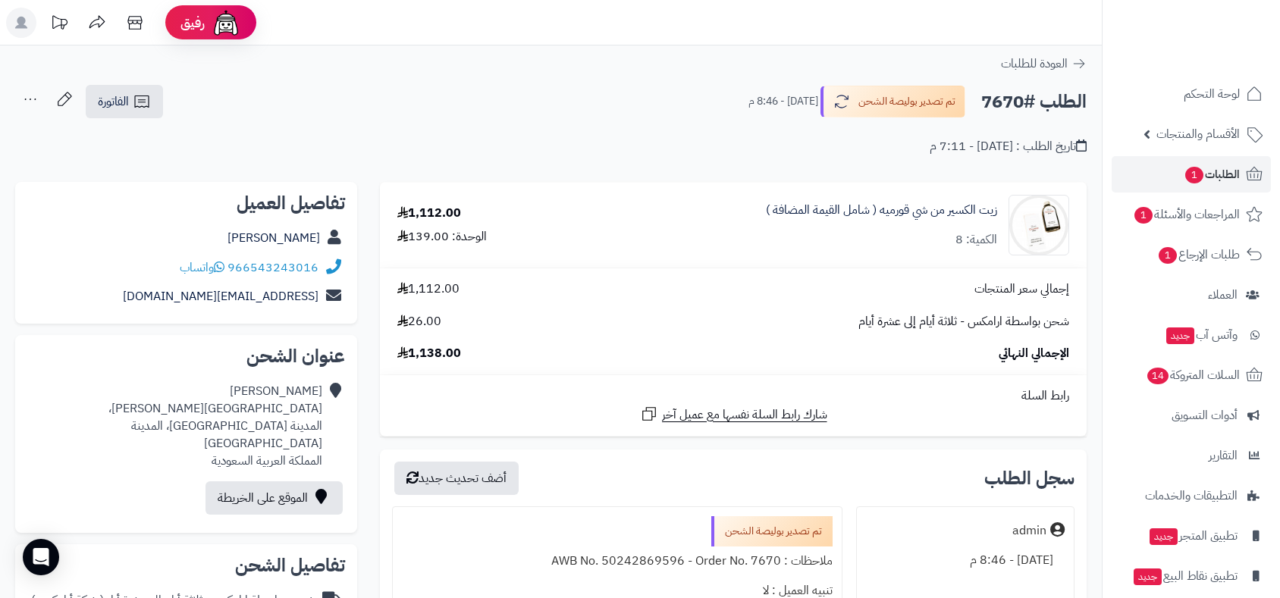
scroll to position [589, 0]
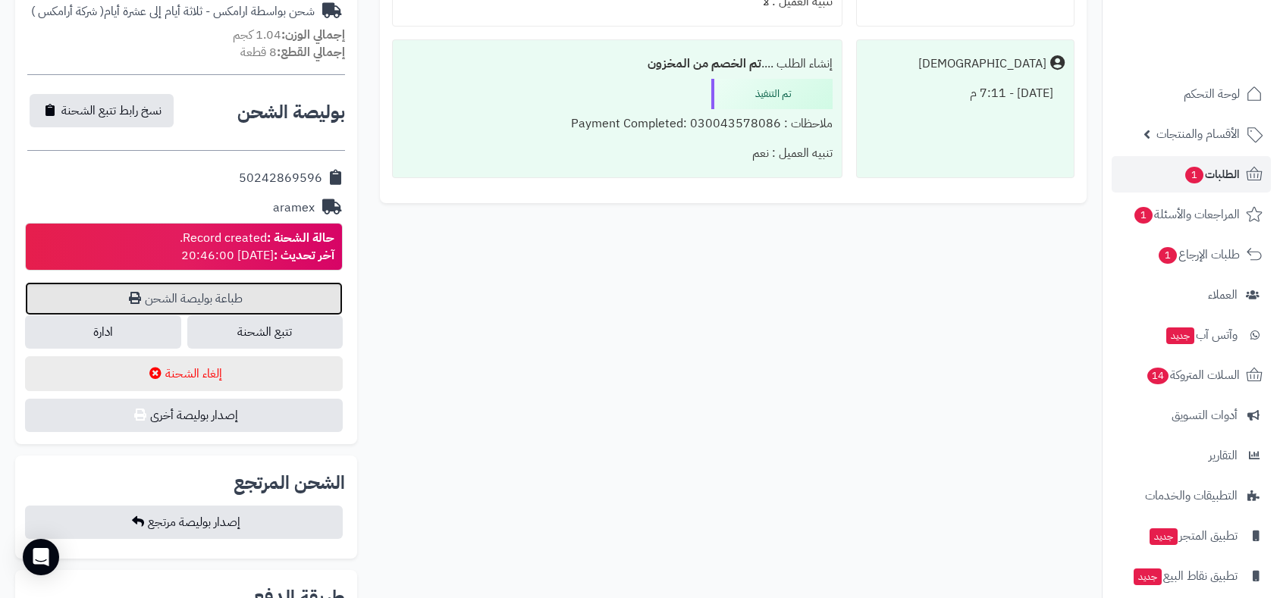
click at [237, 282] on link "طباعة بوليصة الشحن" at bounding box center [184, 298] width 318 height 33
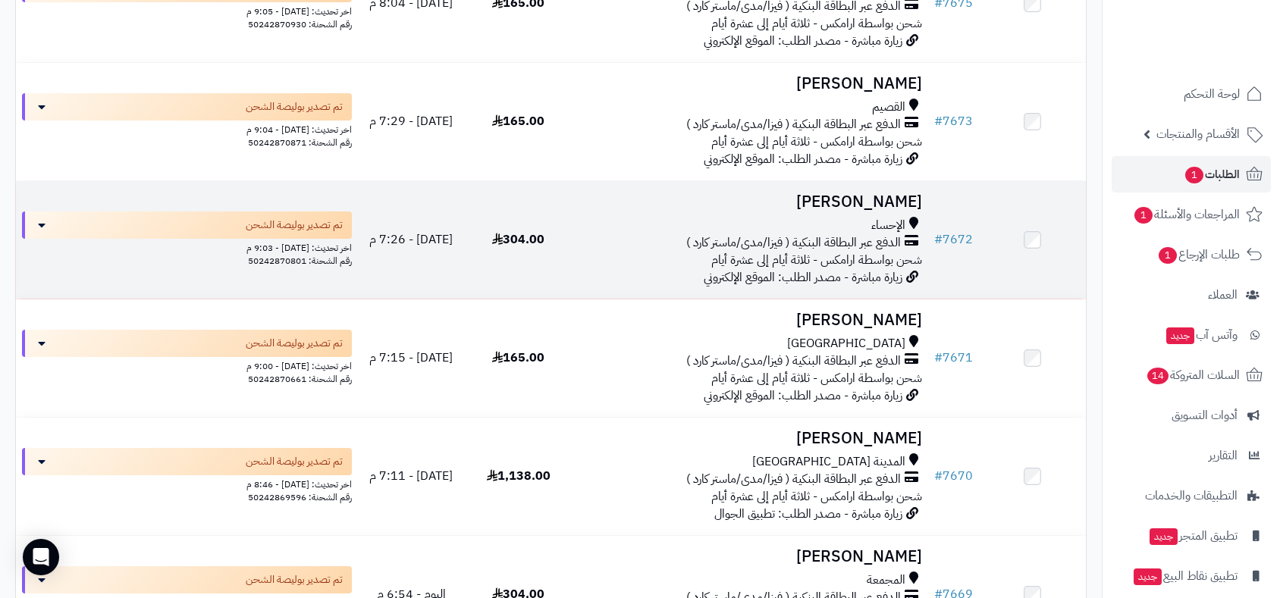
scroll to position [335, 0]
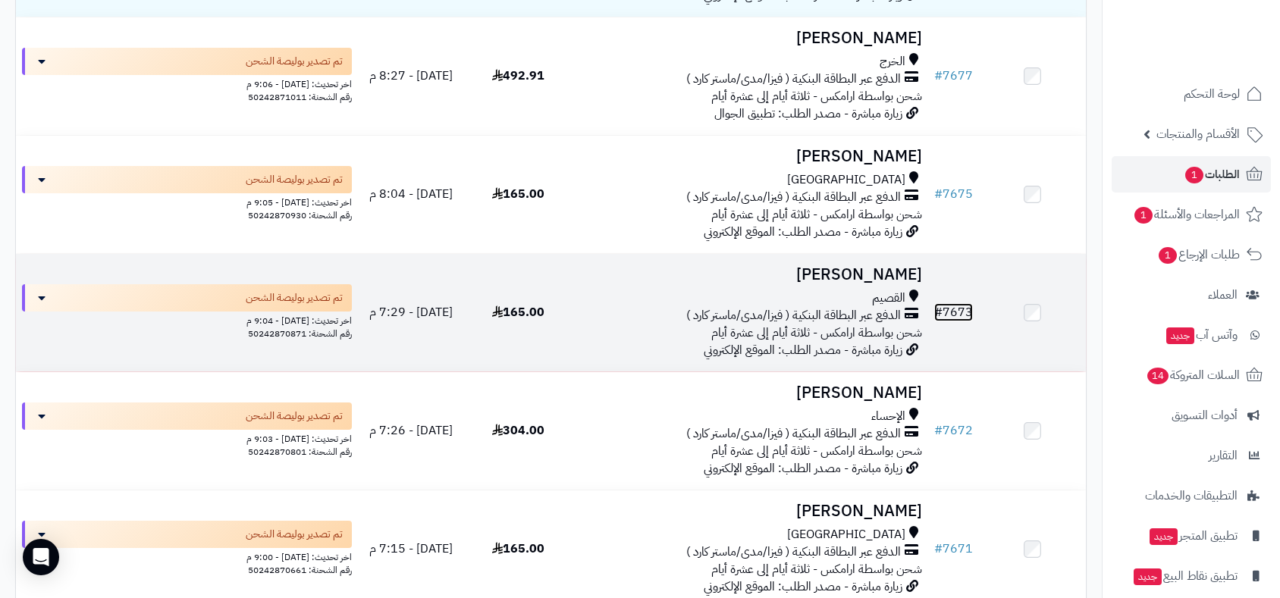
click at [961, 306] on link "# 7673" at bounding box center [953, 312] width 39 height 18
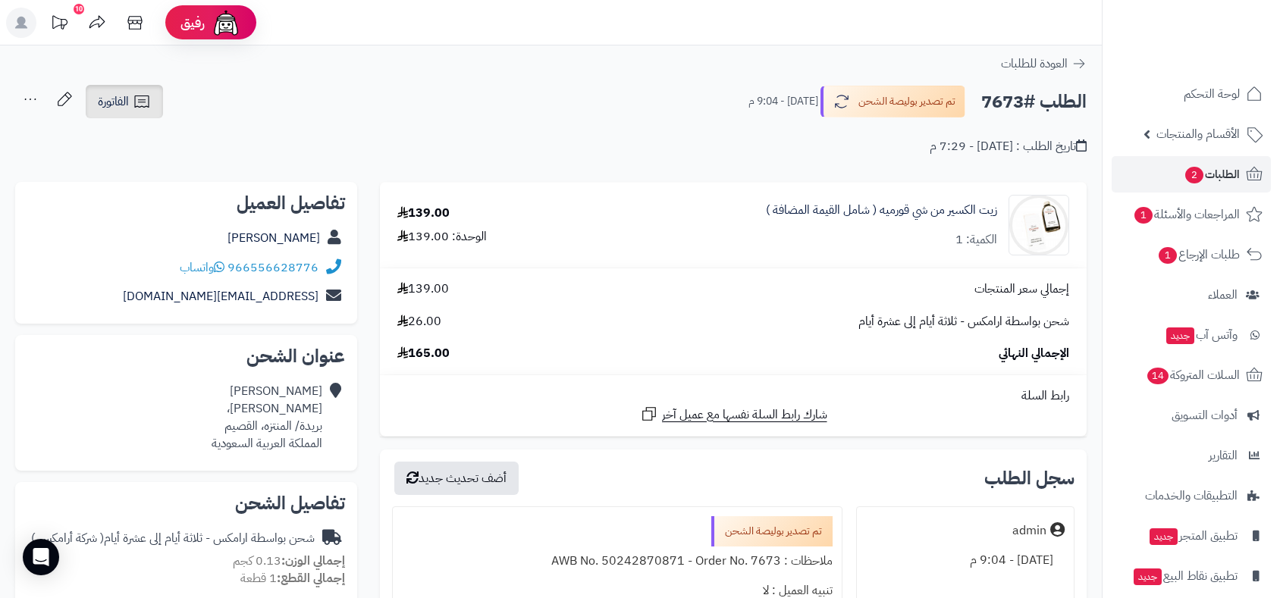
click at [111, 95] on span "الفاتورة" at bounding box center [113, 102] width 31 height 18
click at [112, 95] on span "الفاتورة" at bounding box center [113, 102] width 31 height 18
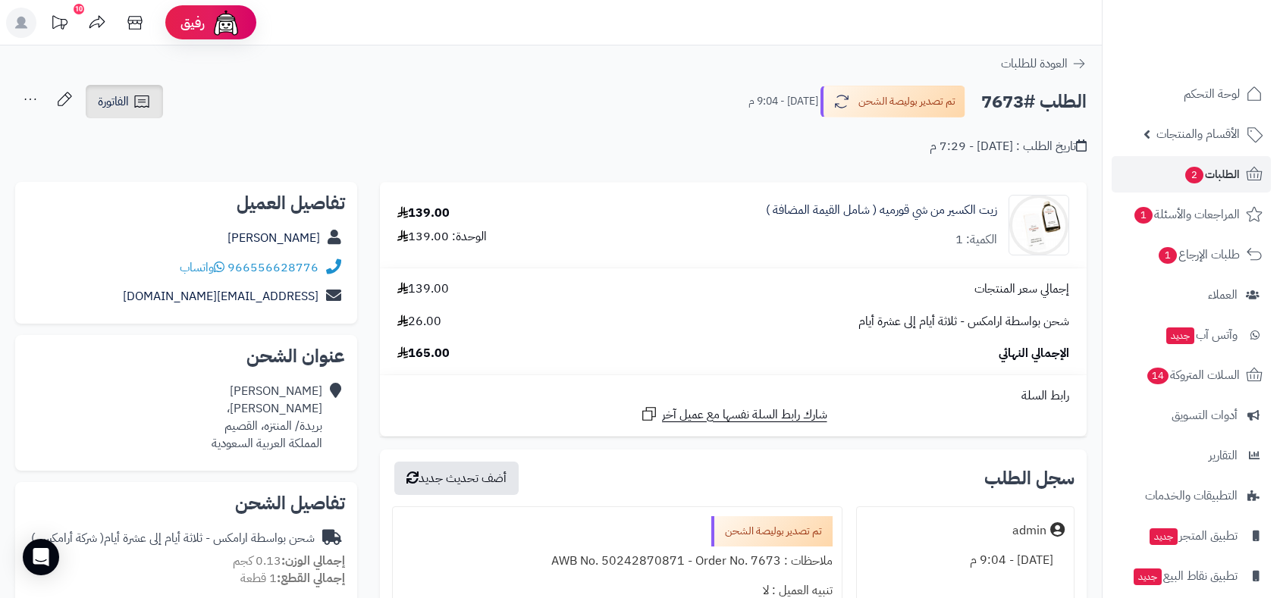
click at [112, 95] on span "الفاتورة" at bounding box center [113, 102] width 31 height 18
click at [114, 96] on span "الفاتورة" at bounding box center [113, 102] width 31 height 18
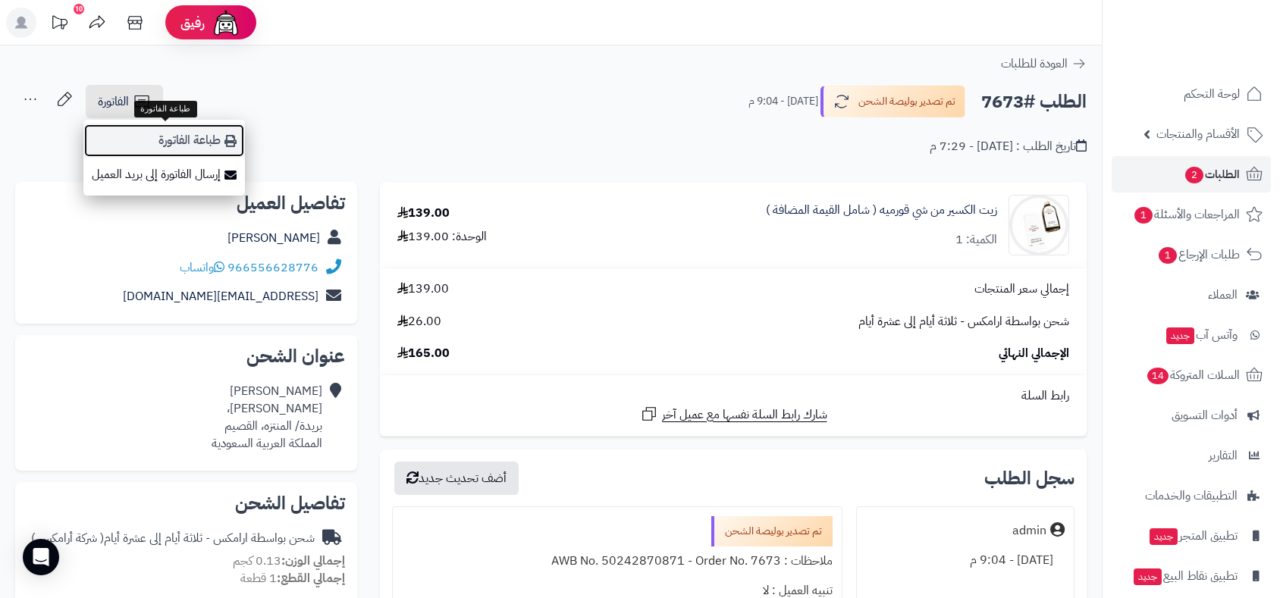
click at [171, 141] on link "طباعة الفاتورة" at bounding box center [164, 141] width 162 height 34
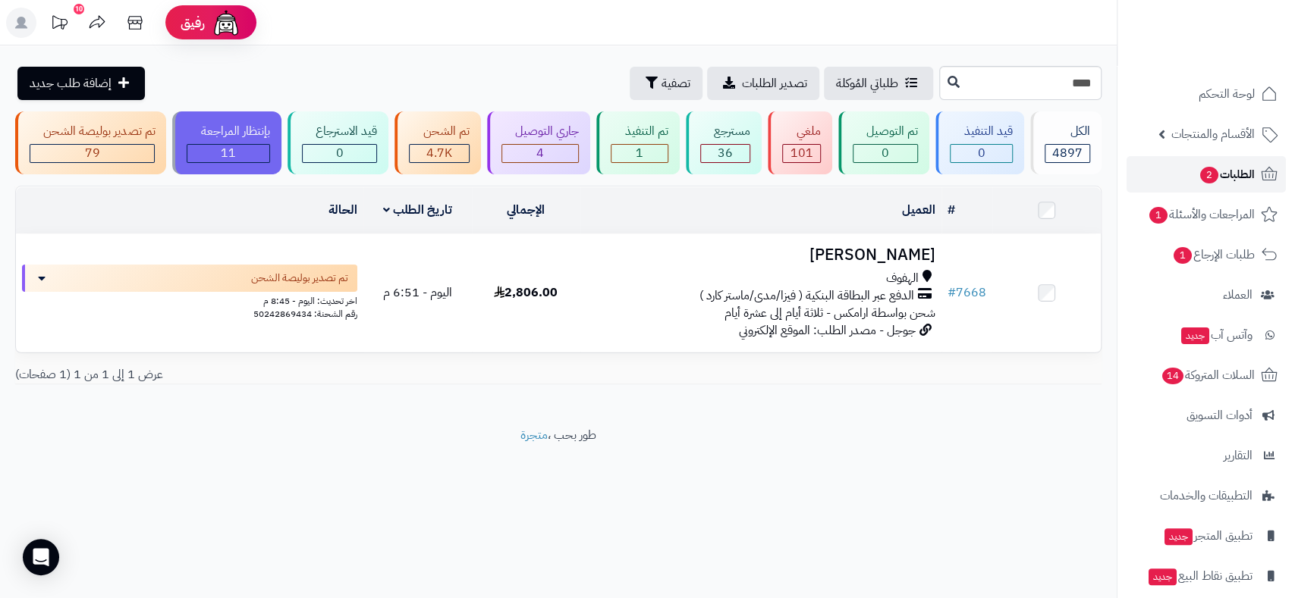
click at [1191, 176] on link "الطلبات 2" at bounding box center [1205, 174] width 159 height 36
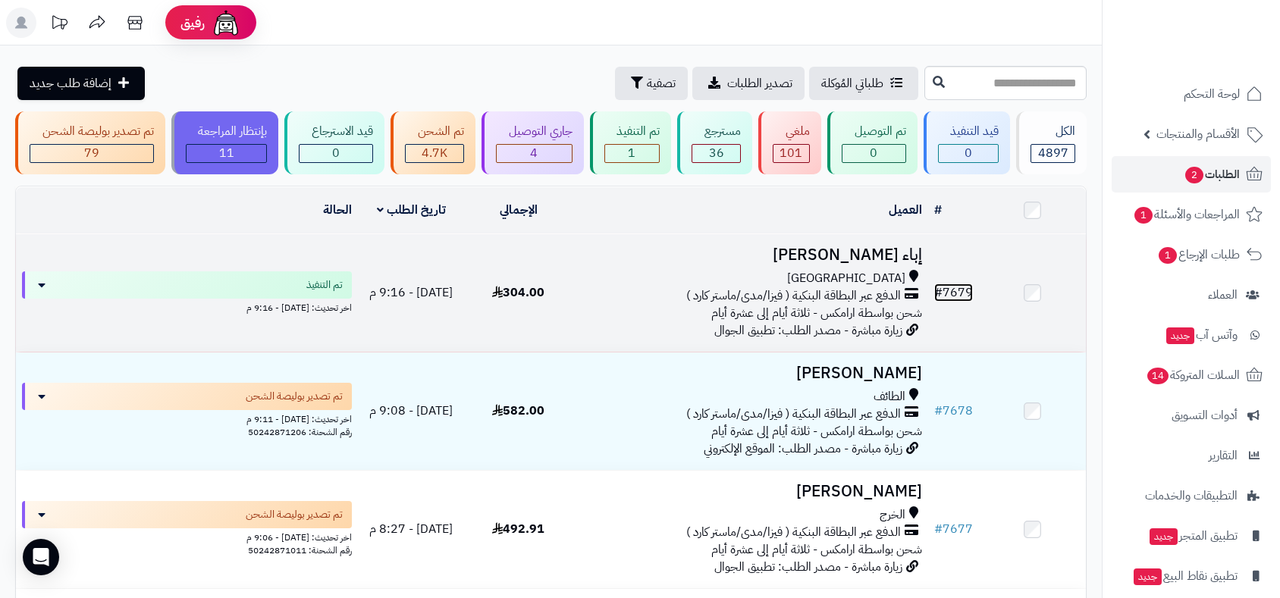
click at [956, 293] on link "# 7679" at bounding box center [953, 293] width 39 height 18
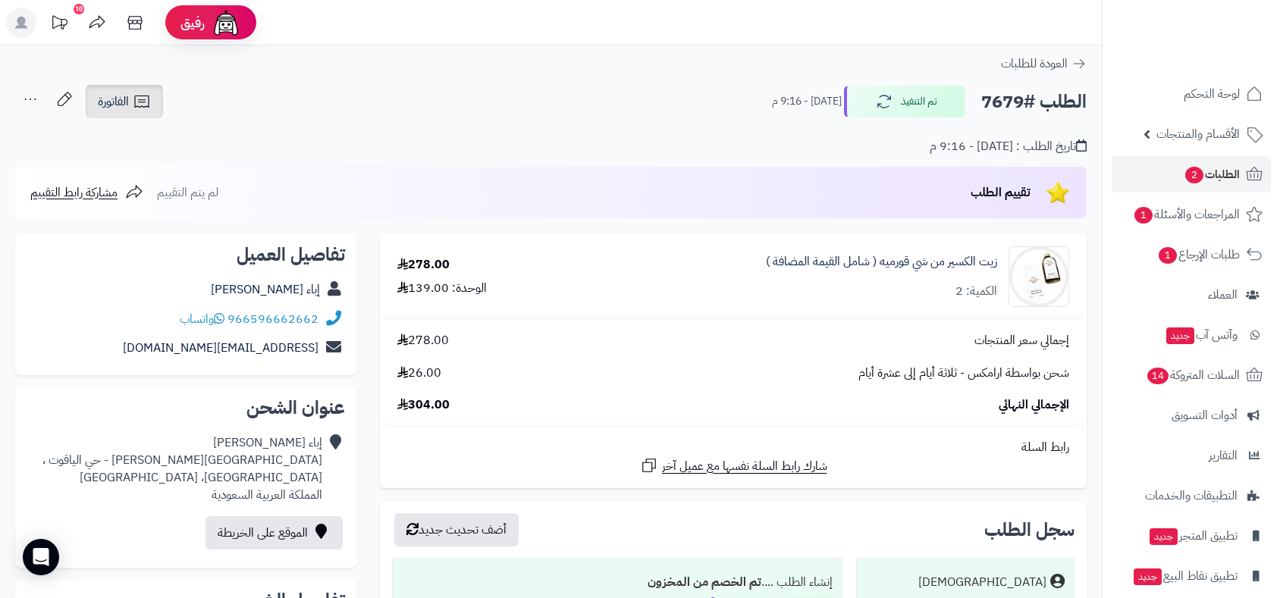
click at [125, 93] on span "الفاتورة" at bounding box center [113, 102] width 31 height 18
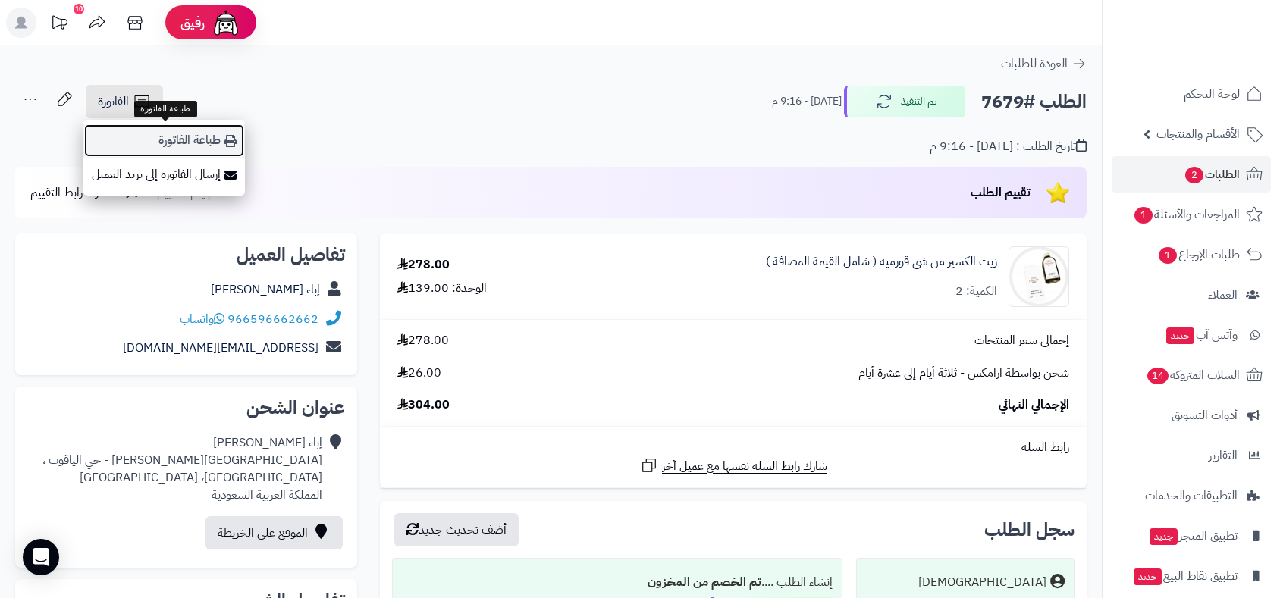
click at [155, 142] on link "طباعة الفاتورة" at bounding box center [164, 141] width 162 height 34
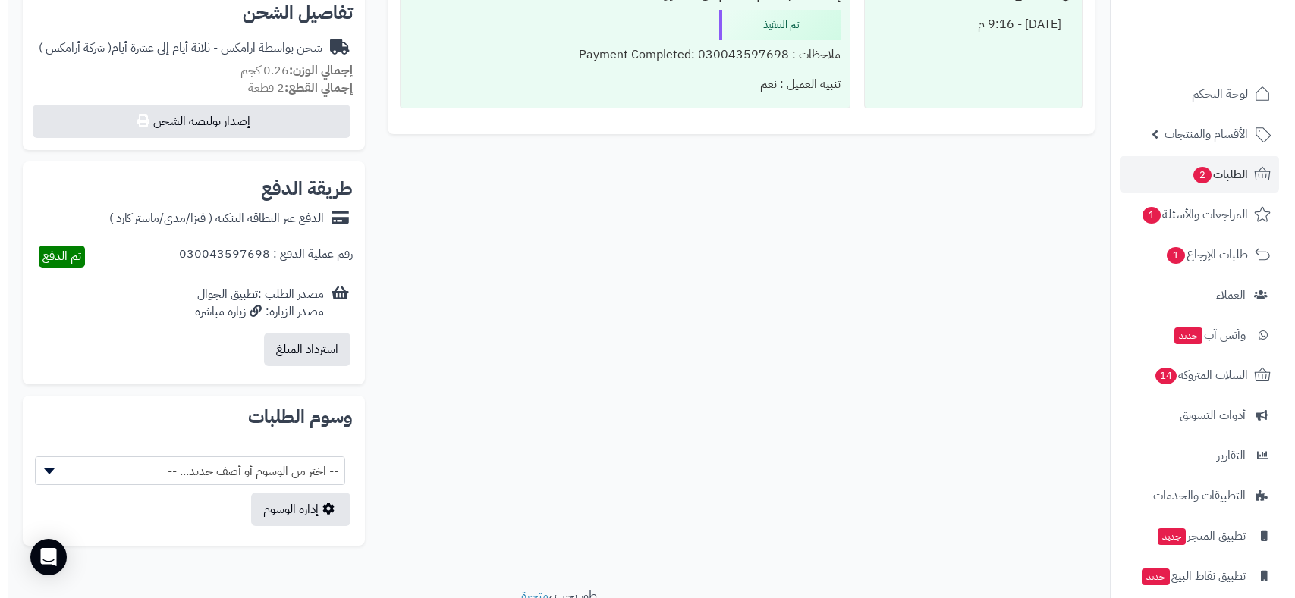
scroll to position [589, 0]
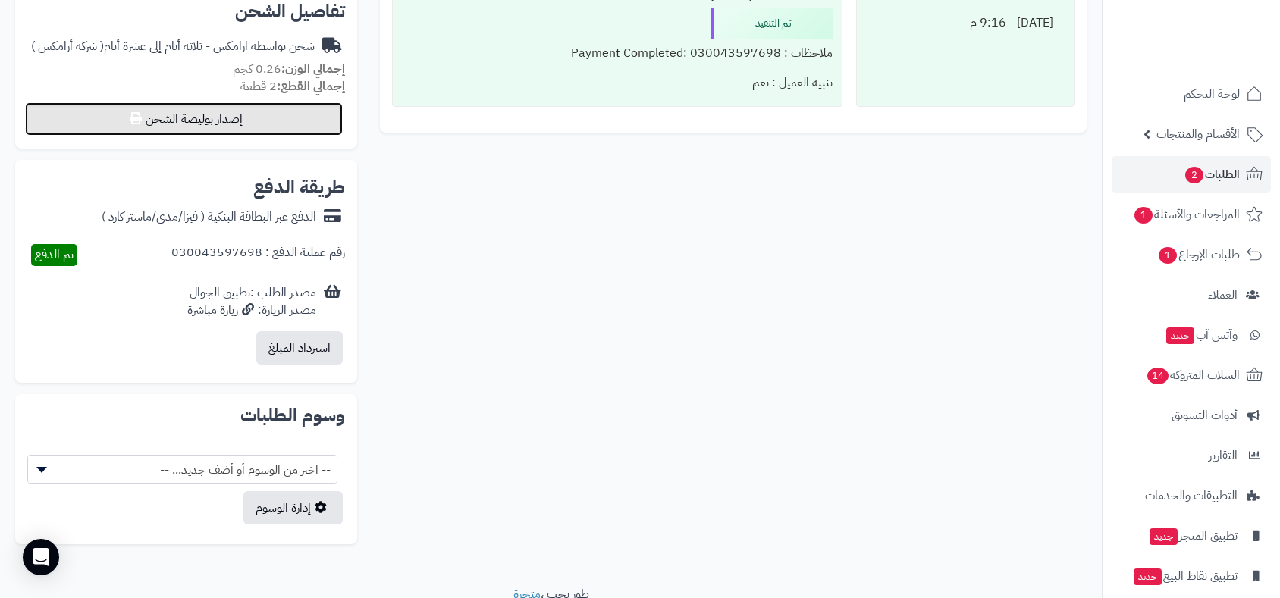
click at [250, 115] on button "إصدار بوليصة الشحن" at bounding box center [184, 118] width 318 height 33
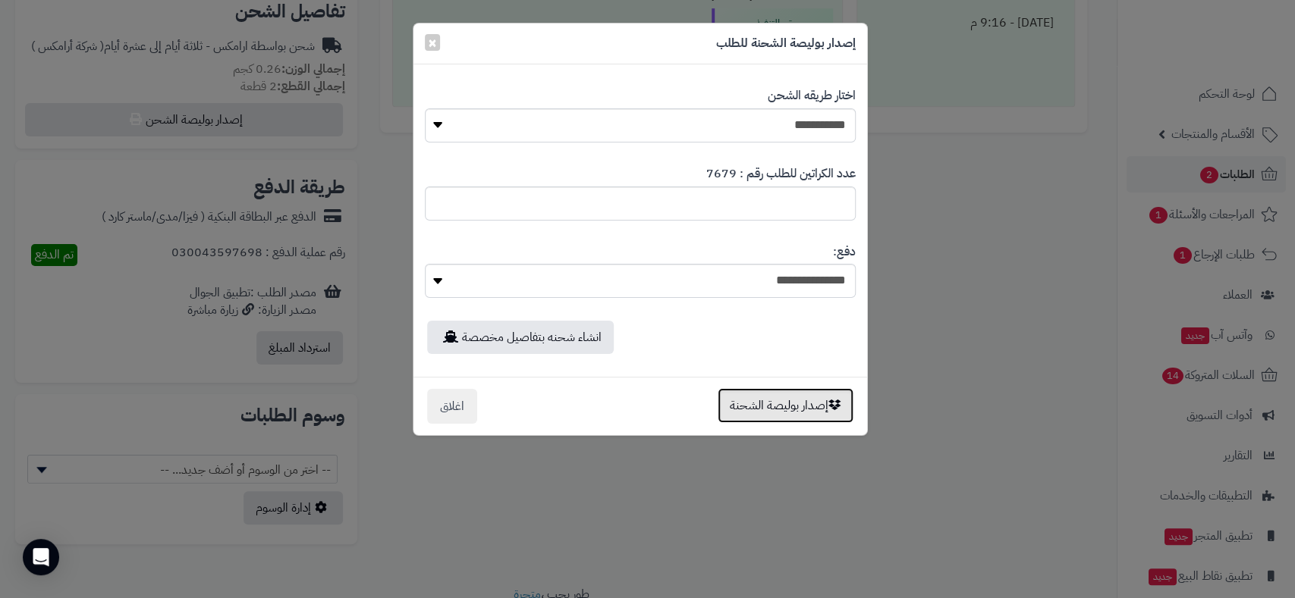
click at [781, 412] on button "إصدار بوليصة الشحنة" at bounding box center [785, 405] width 136 height 35
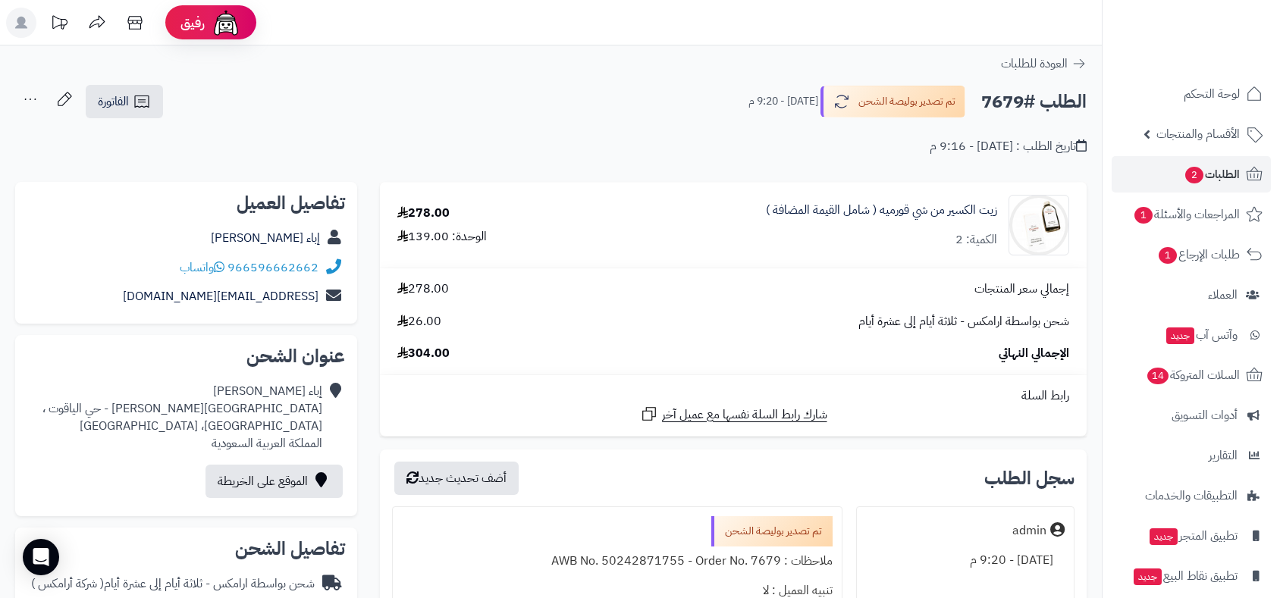
scroll to position [589, 0]
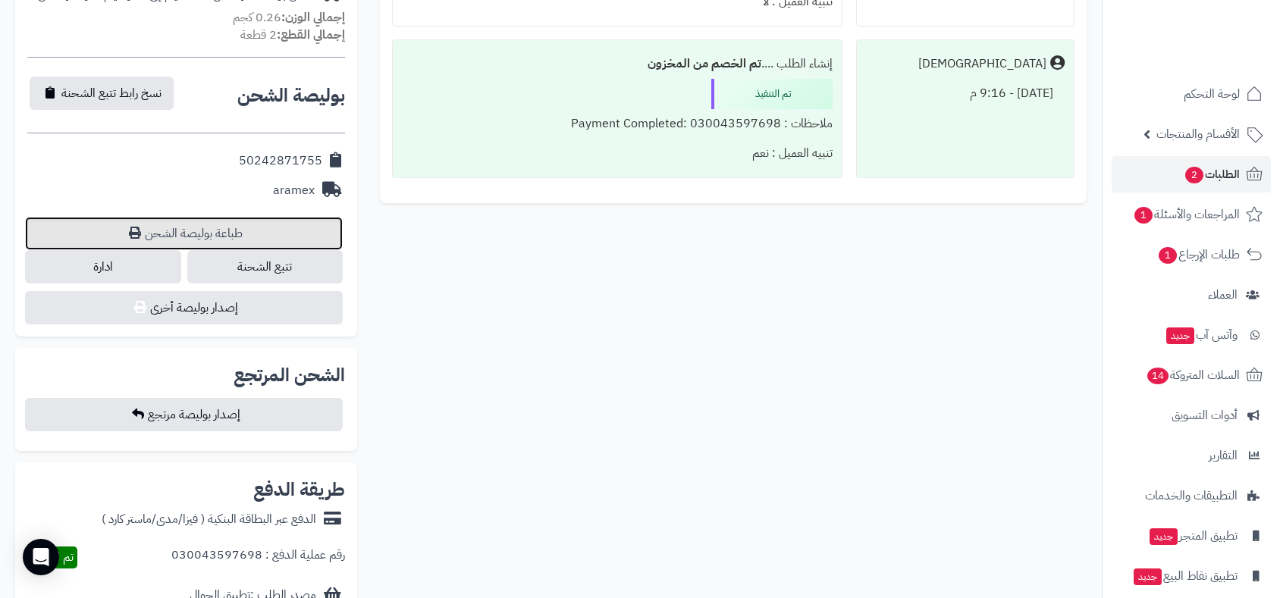
click at [199, 231] on link "طباعة بوليصة الشحن" at bounding box center [184, 233] width 318 height 33
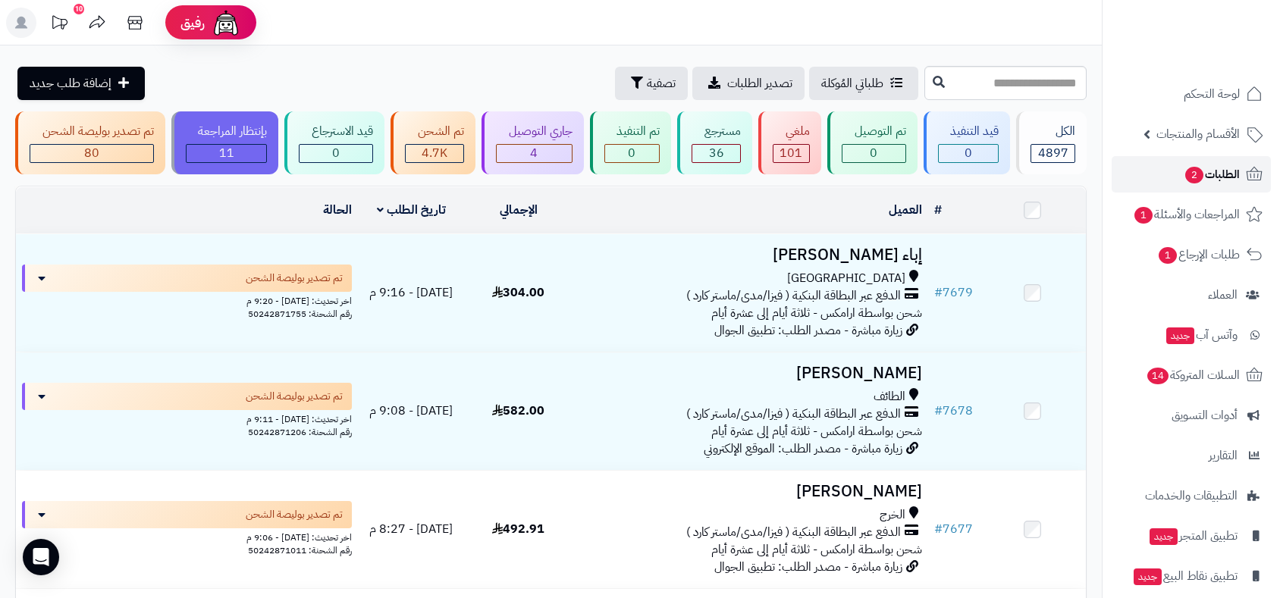
click at [1197, 169] on span "2" at bounding box center [1194, 175] width 19 height 17
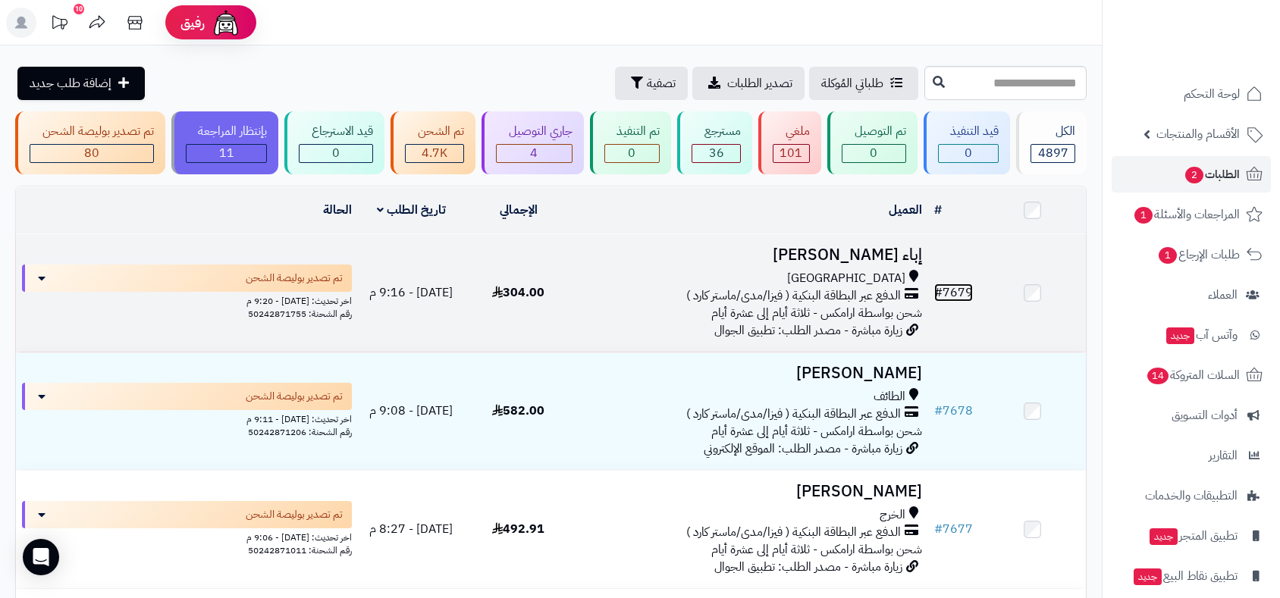
click at [955, 287] on link "# 7679" at bounding box center [953, 293] width 39 height 18
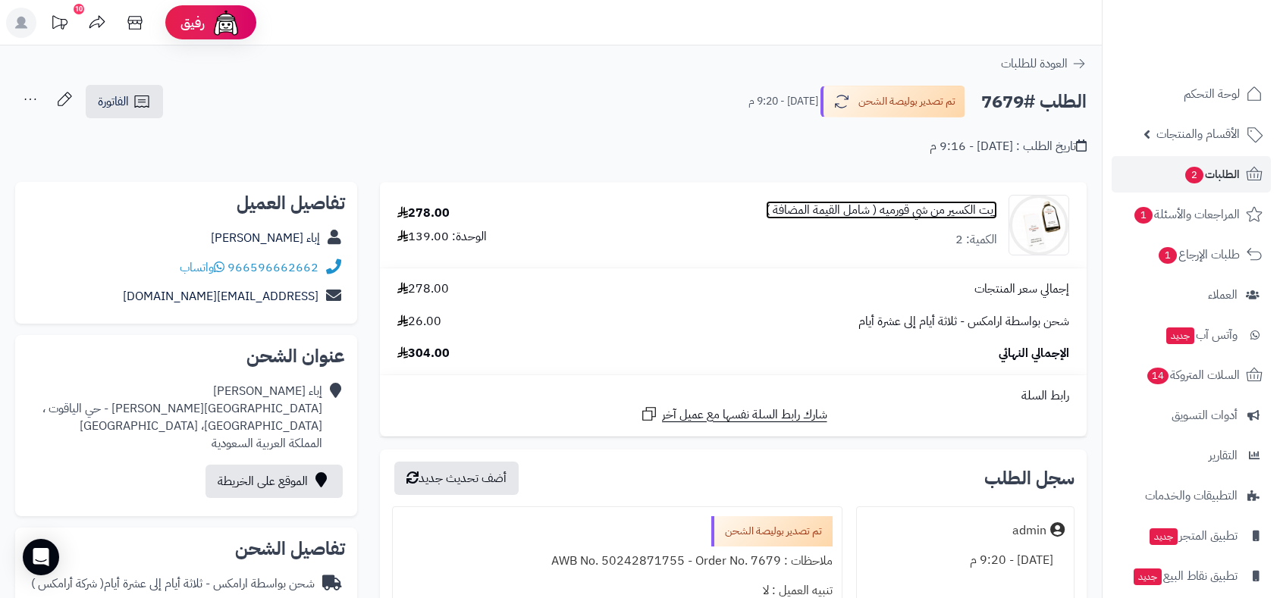
click at [926, 213] on link "زيت الكسير من شي قورميه ( شامل القيمة المضافة )" at bounding box center [881, 210] width 231 height 17
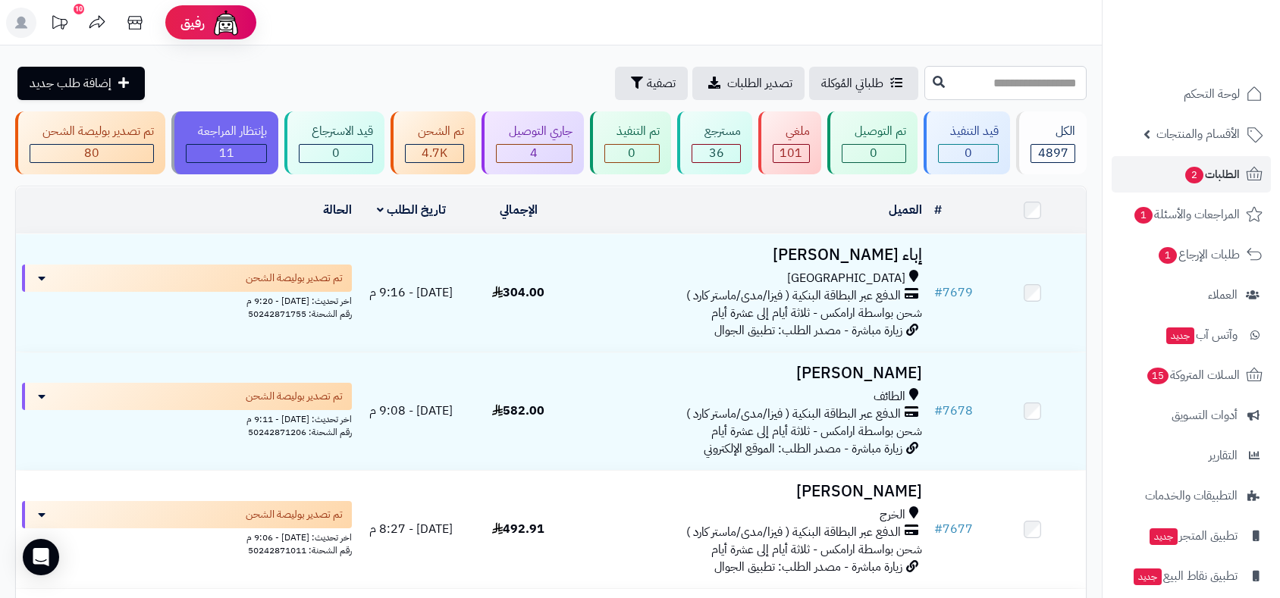
click at [998, 83] on input "text" at bounding box center [1006, 83] width 162 height 34
type input "****"
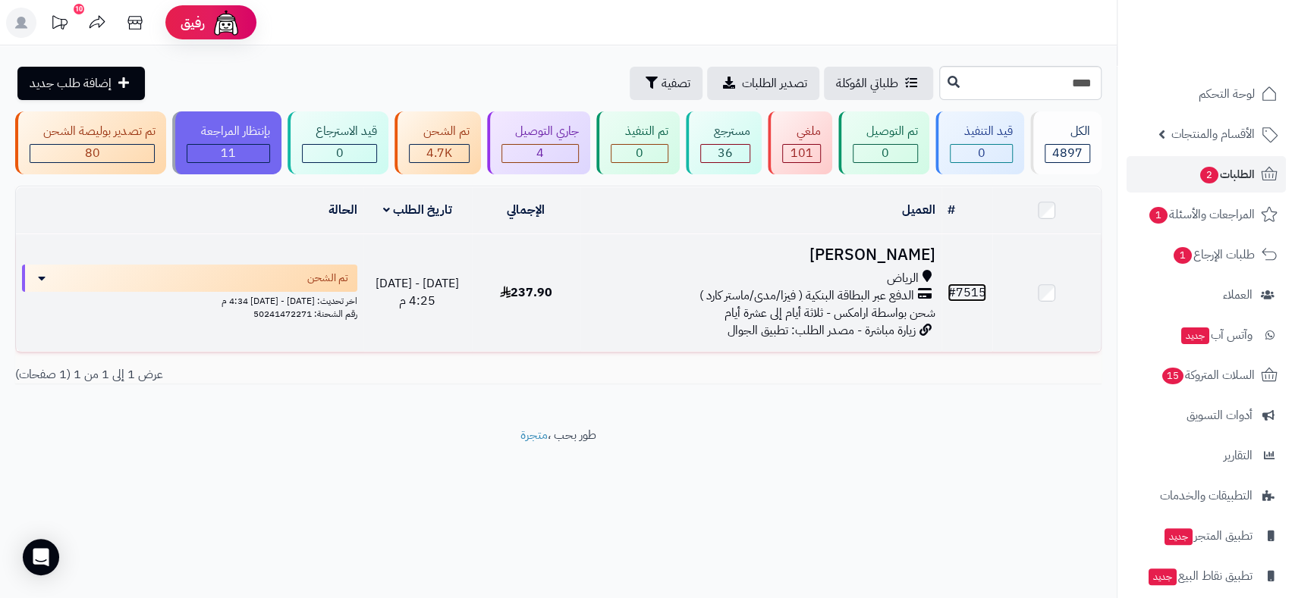
click at [977, 290] on link "# 7515" at bounding box center [966, 293] width 39 height 18
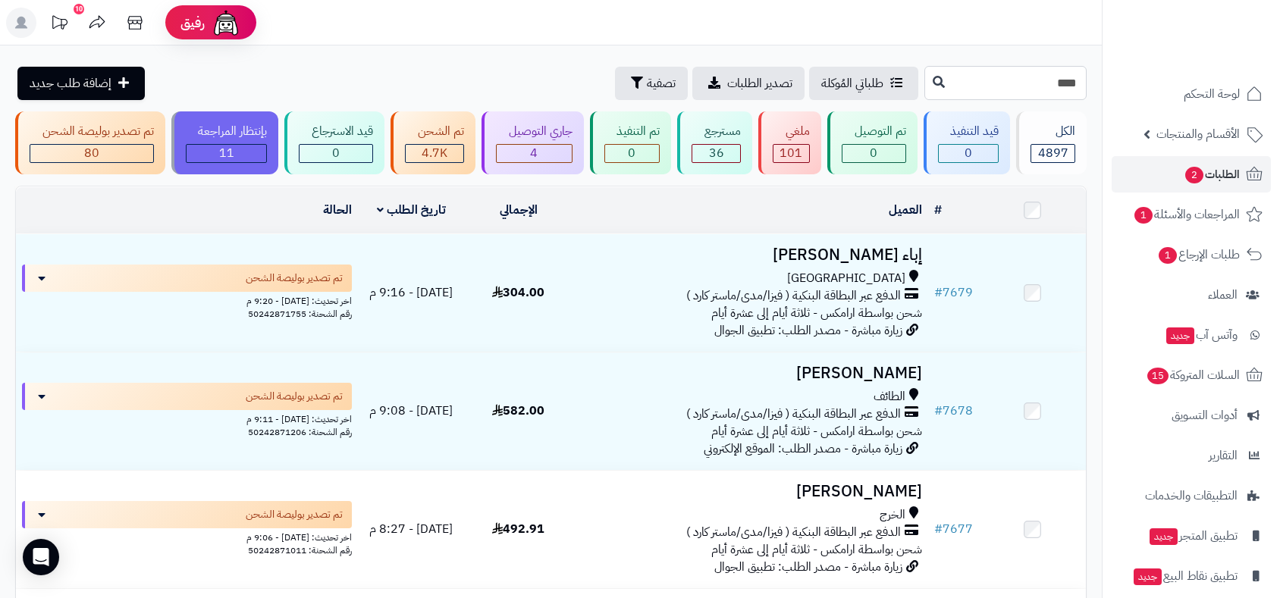
drag, startPoint x: 1019, startPoint y: 80, endPoint x: 1090, endPoint y: 86, distance: 70.7
click at [1090, 86] on div "**** طلباتي المُوكلة تصدير الطلبات تصفية إضافة طلب جديد" at bounding box center [551, 83] width 1102 height 34
type input "****"
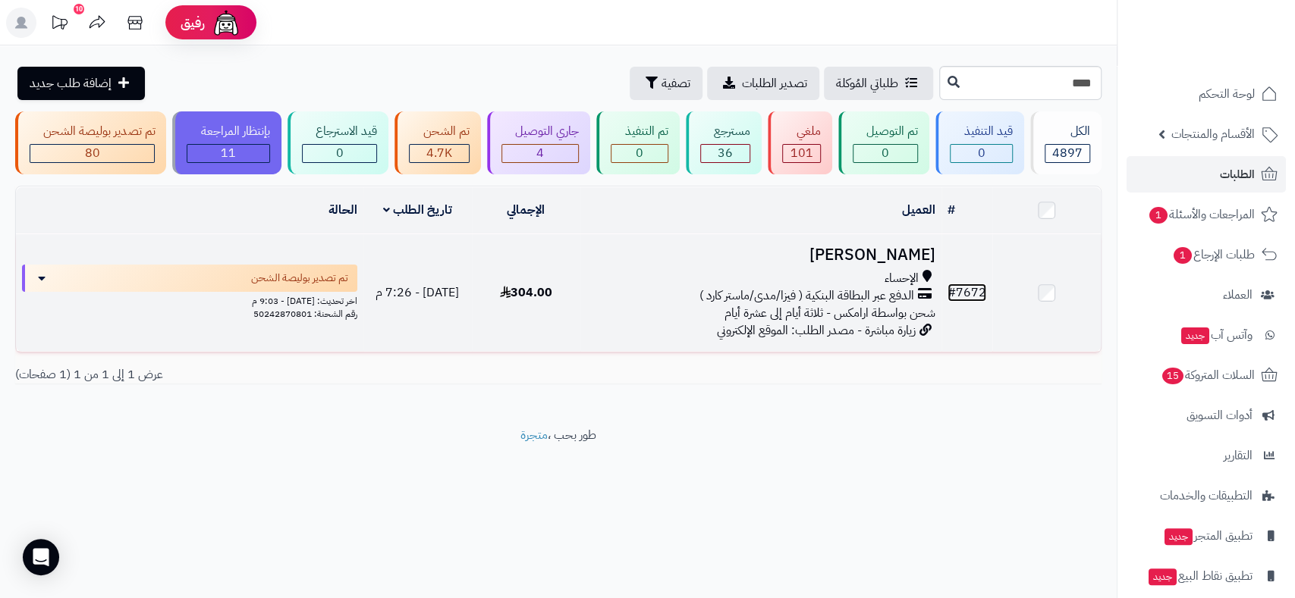
click at [967, 290] on link "# 7672" at bounding box center [966, 293] width 39 height 18
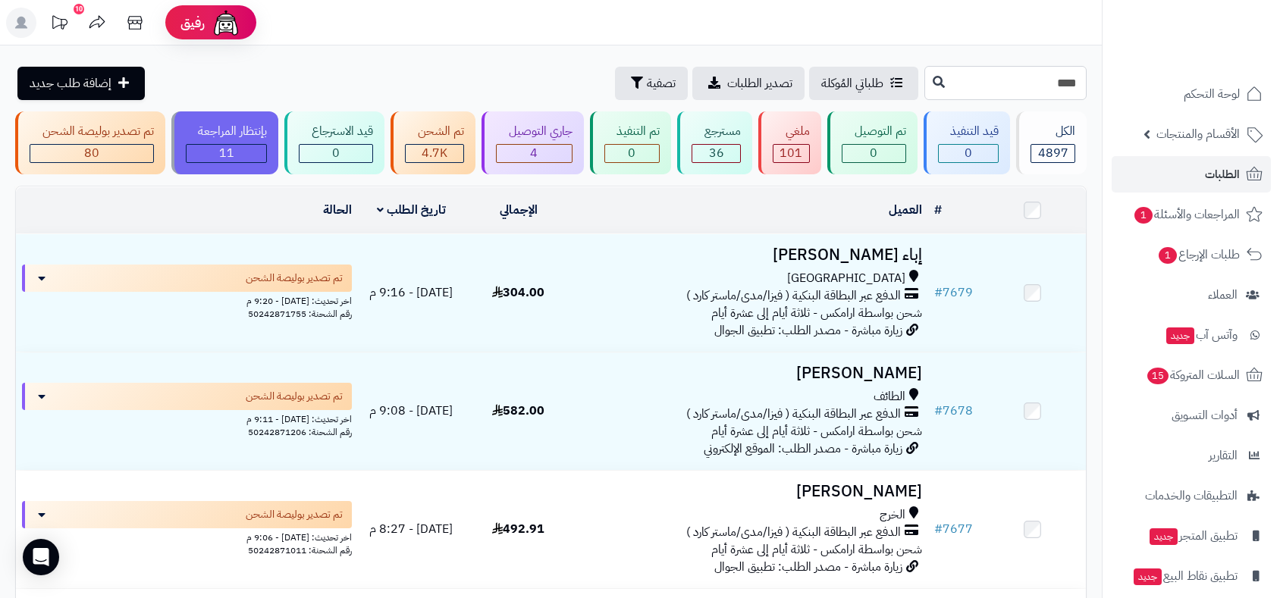
drag, startPoint x: 1066, startPoint y: 86, endPoint x: 1079, endPoint y: 84, distance: 13.7
click at [1079, 84] on input "****" at bounding box center [1006, 83] width 162 height 34
type input "****"
click at [933, 83] on icon at bounding box center [939, 81] width 12 height 12
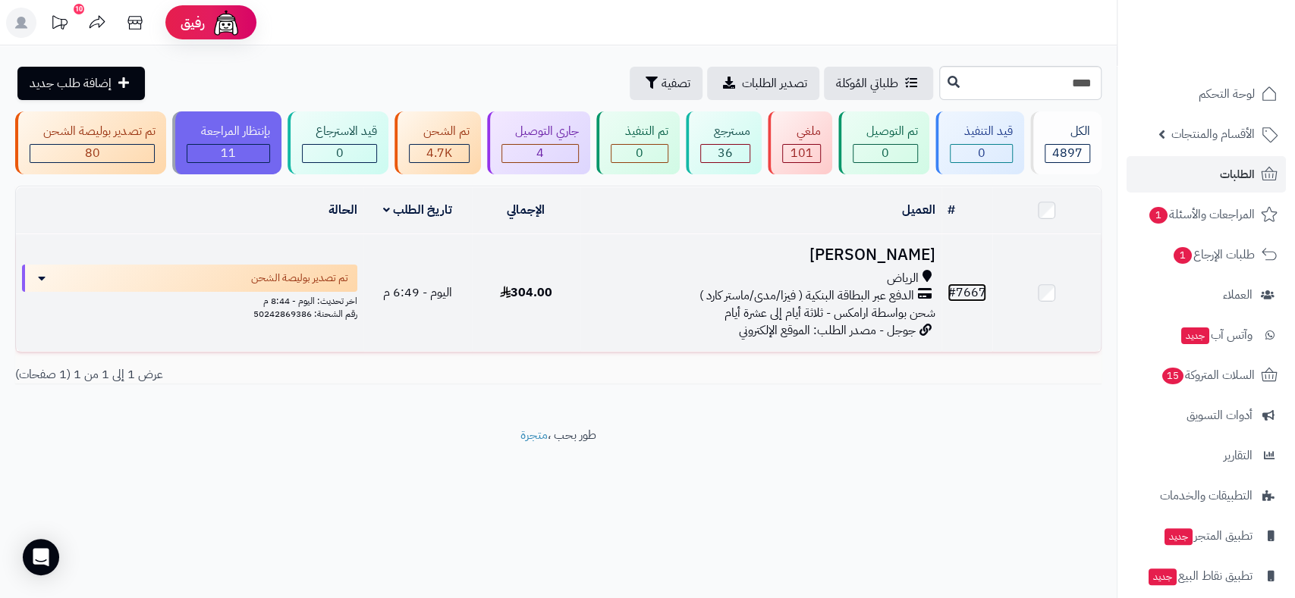
click at [969, 294] on link "# 7667" at bounding box center [966, 293] width 39 height 18
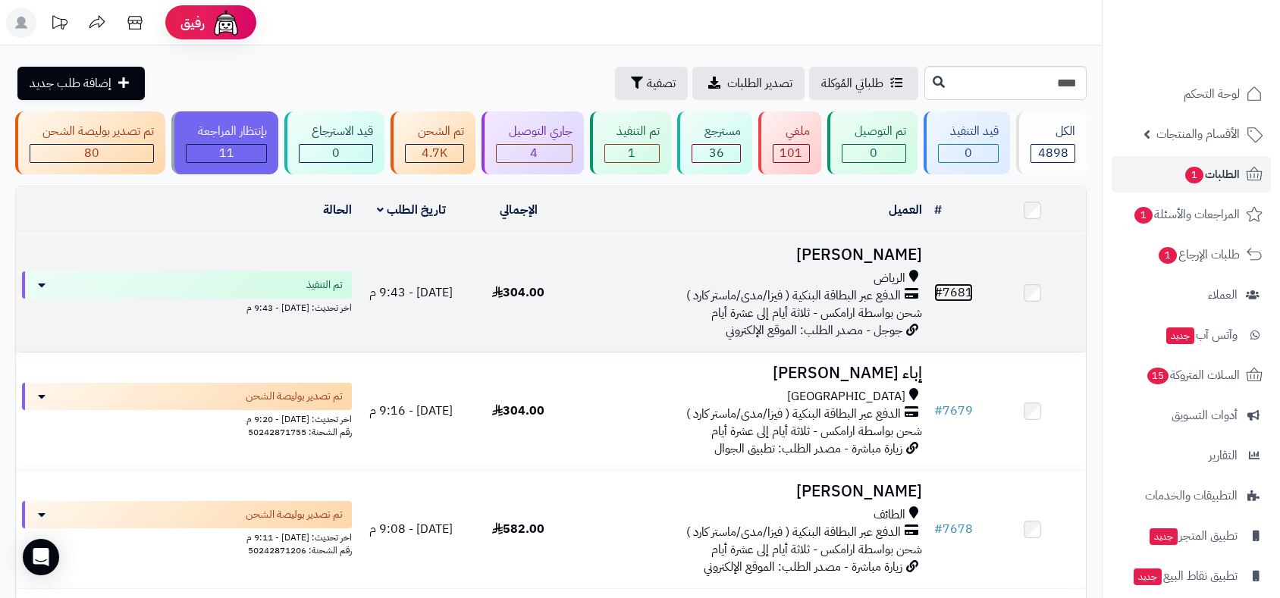
click at [959, 293] on link "# 7681" at bounding box center [953, 293] width 39 height 18
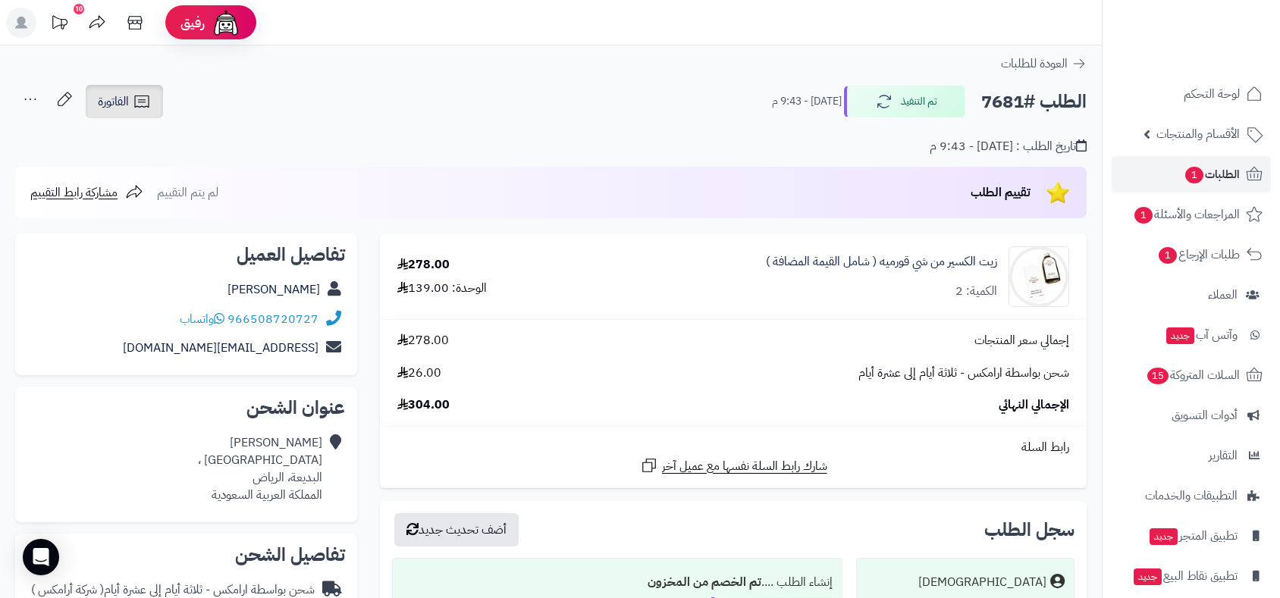
click at [117, 99] on span "الفاتورة" at bounding box center [113, 102] width 31 height 18
click at [124, 93] on span "الفاتورة" at bounding box center [113, 102] width 31 height 18
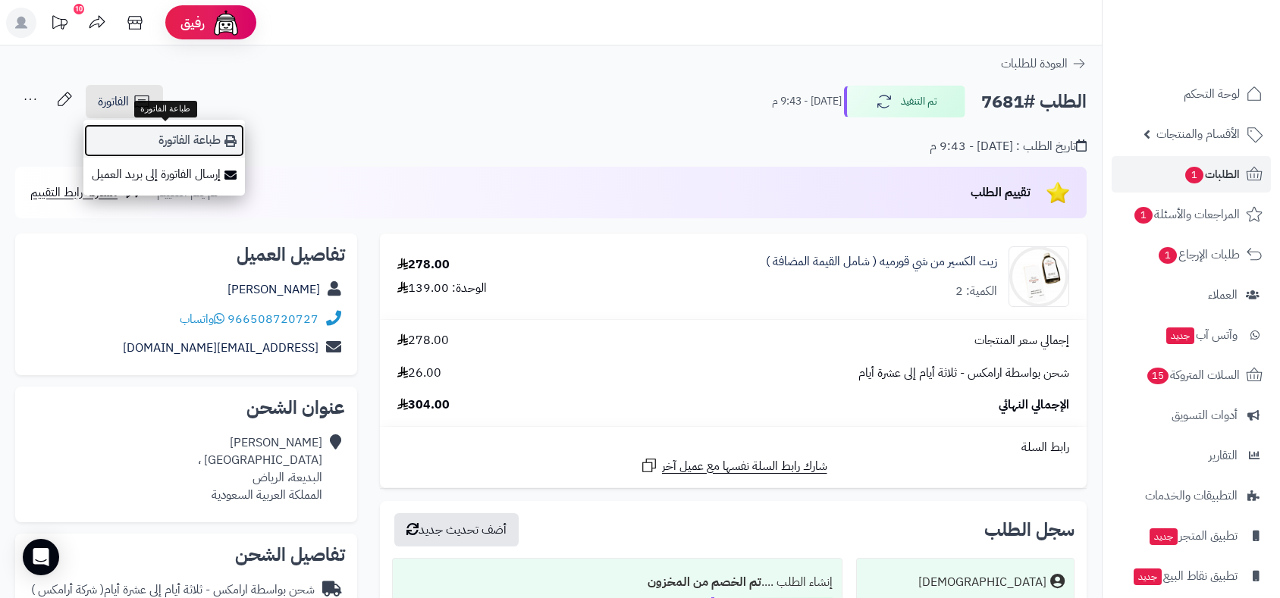
click at [182, 143] on link "طباعة الفاتورة" at bounding box center [164, 141] width 162 height 34
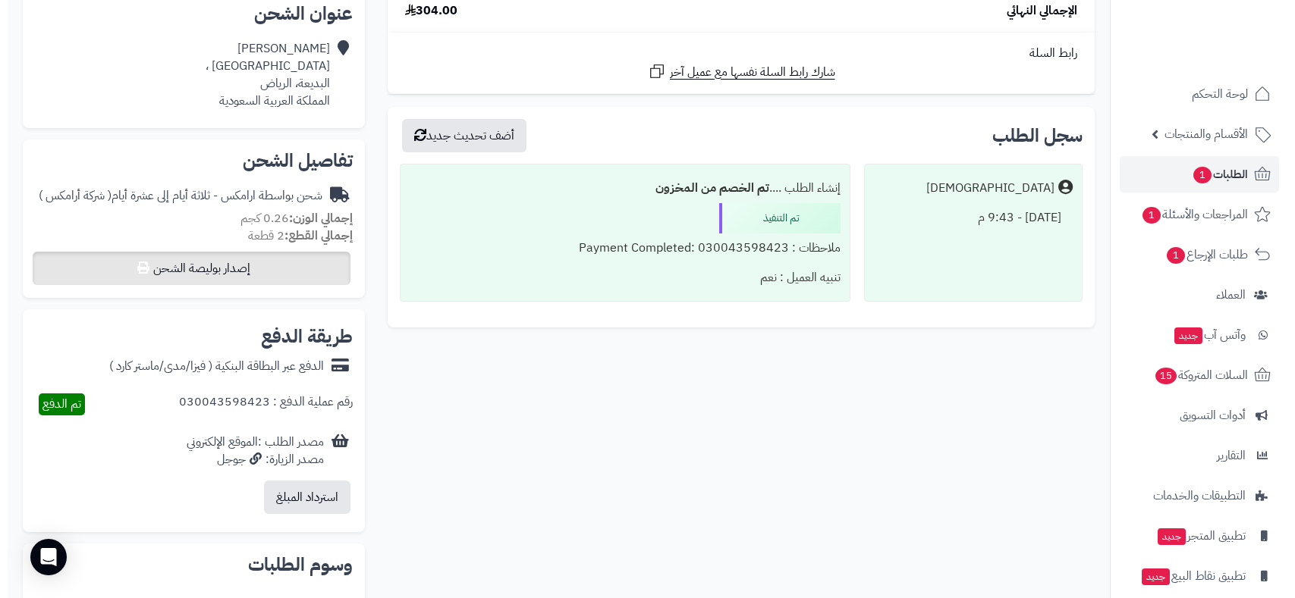
scroll to position [505, 0]
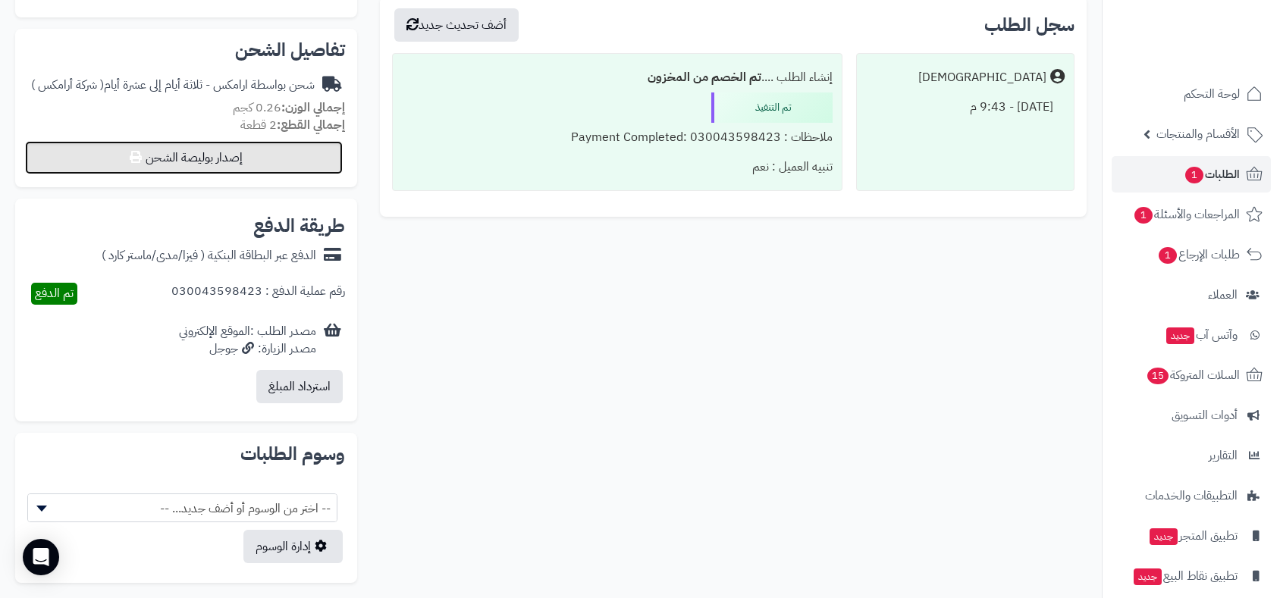
click at [243, 161] on button "إصدار بوليصة الشحن" at bounding box center [184, 157] width 318 height 33
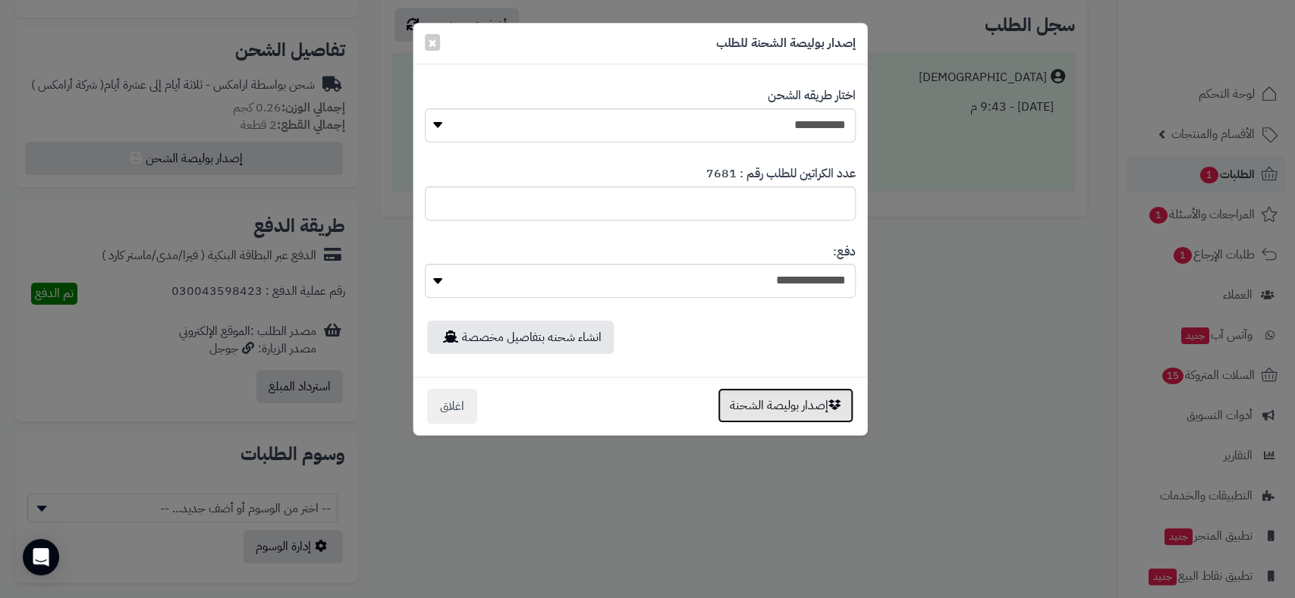
click at [797, 413] on button "إصدار بوليصة الشحنة" at bounding box center [785, 405] width 136 height 35
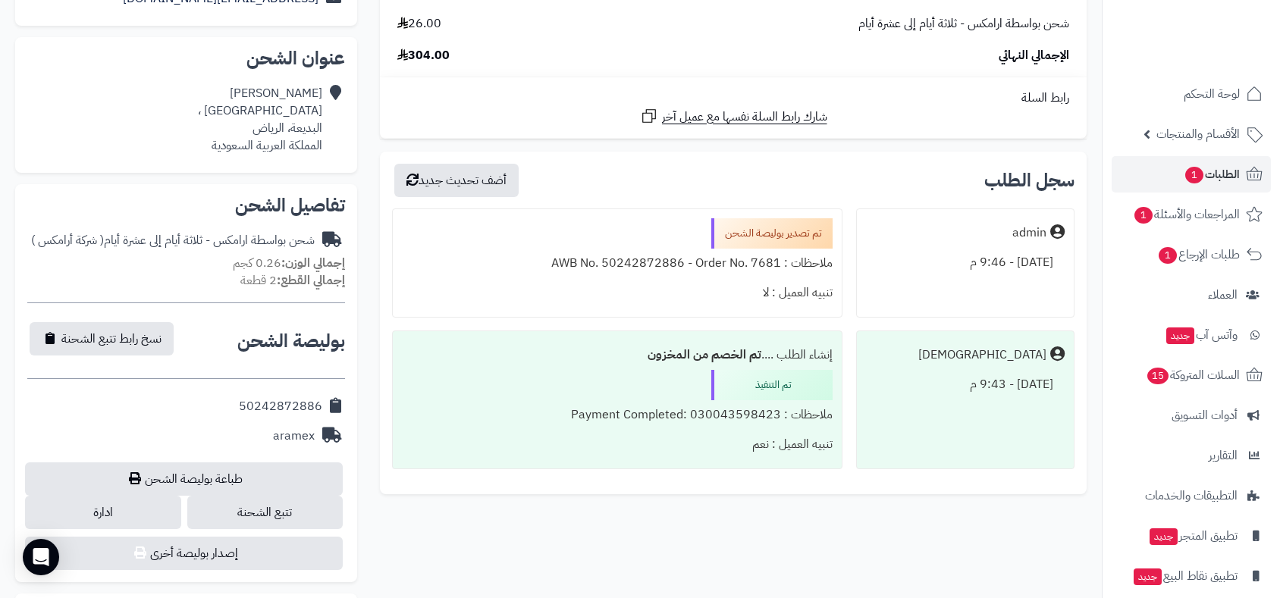
scroll to position [421, 0]
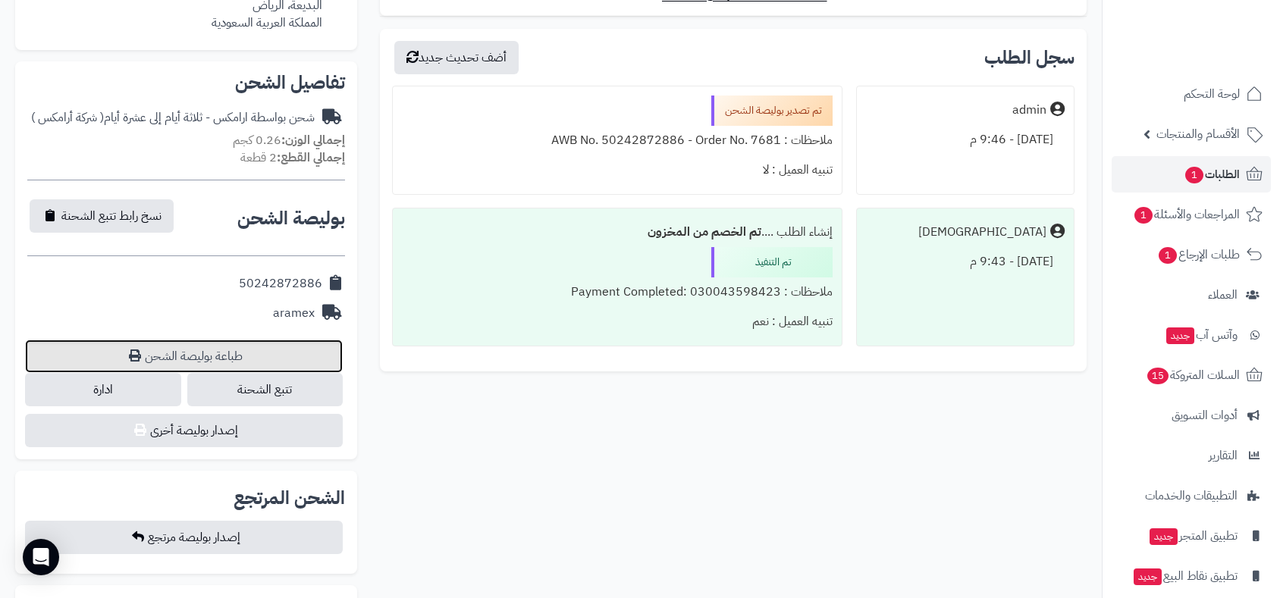
click at [246, 350] on link "طباعة بوليصة الشحن" at bounding box center [184, 356] width 318 height 33
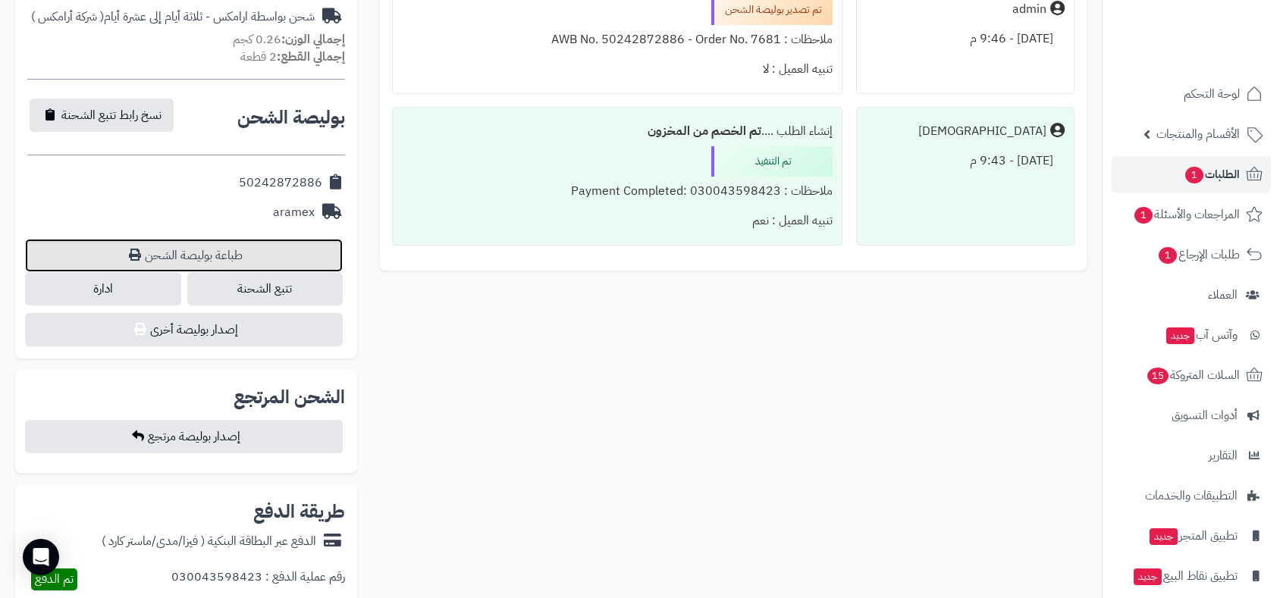
scroll to position [505, 0]
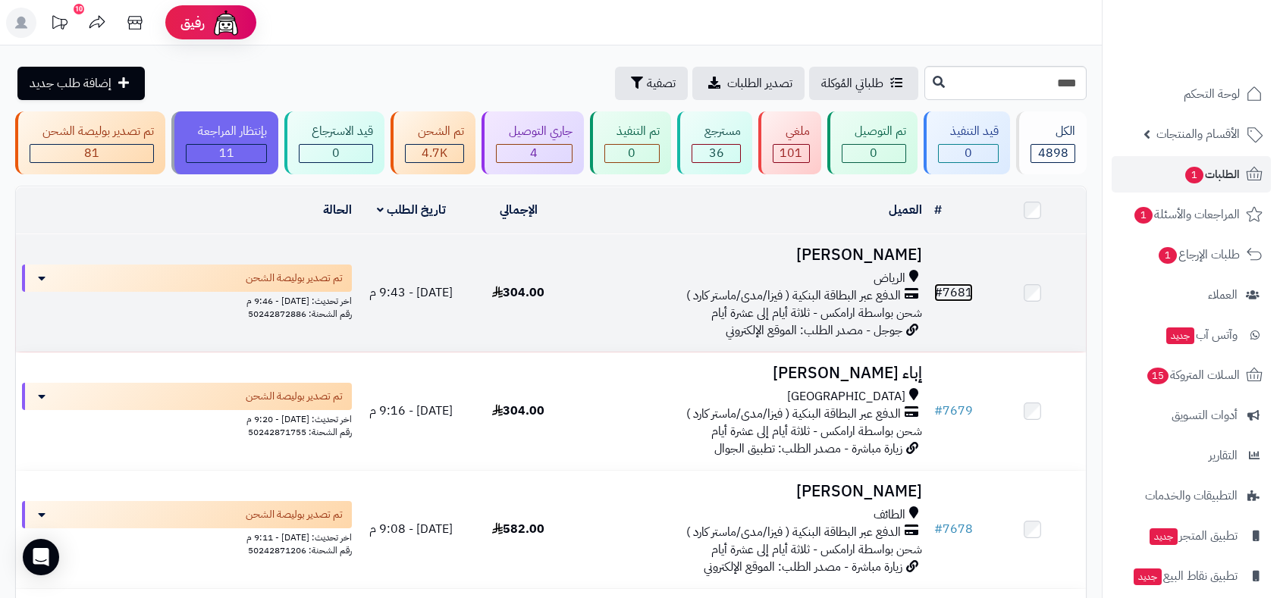
click at [957, 293] on link "# 7681" at bounding box center [953, 293] width 39 height 18
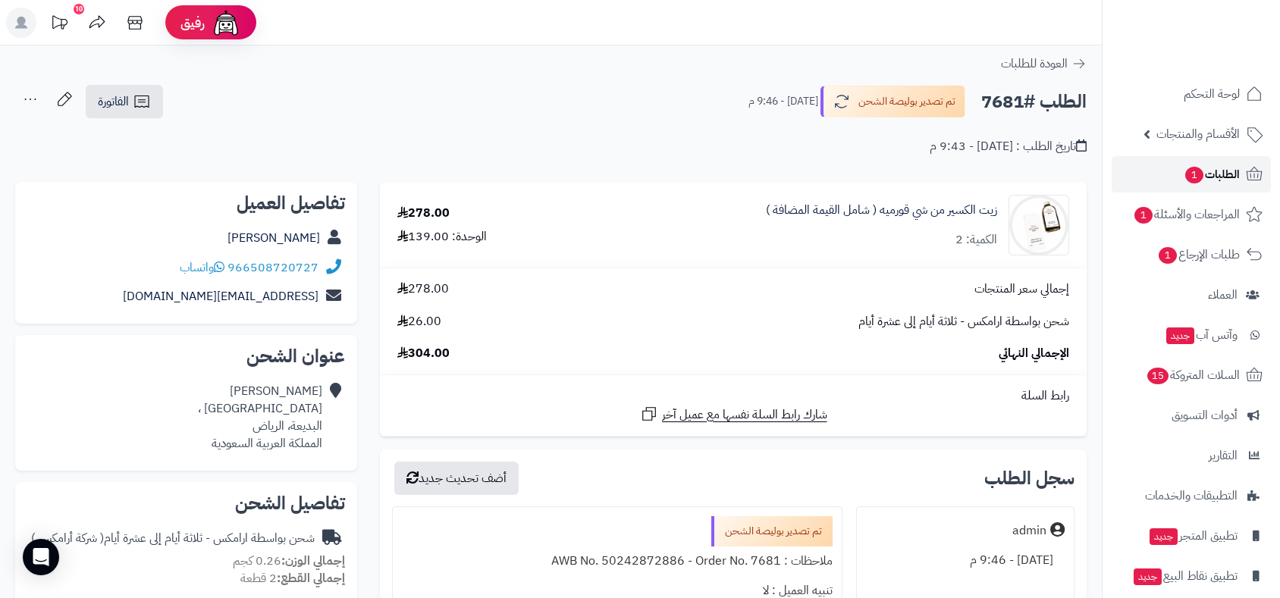
click at [1207, 184] on span "الطلبات 1" at bounding box center [1212, 174] width 56 height 21
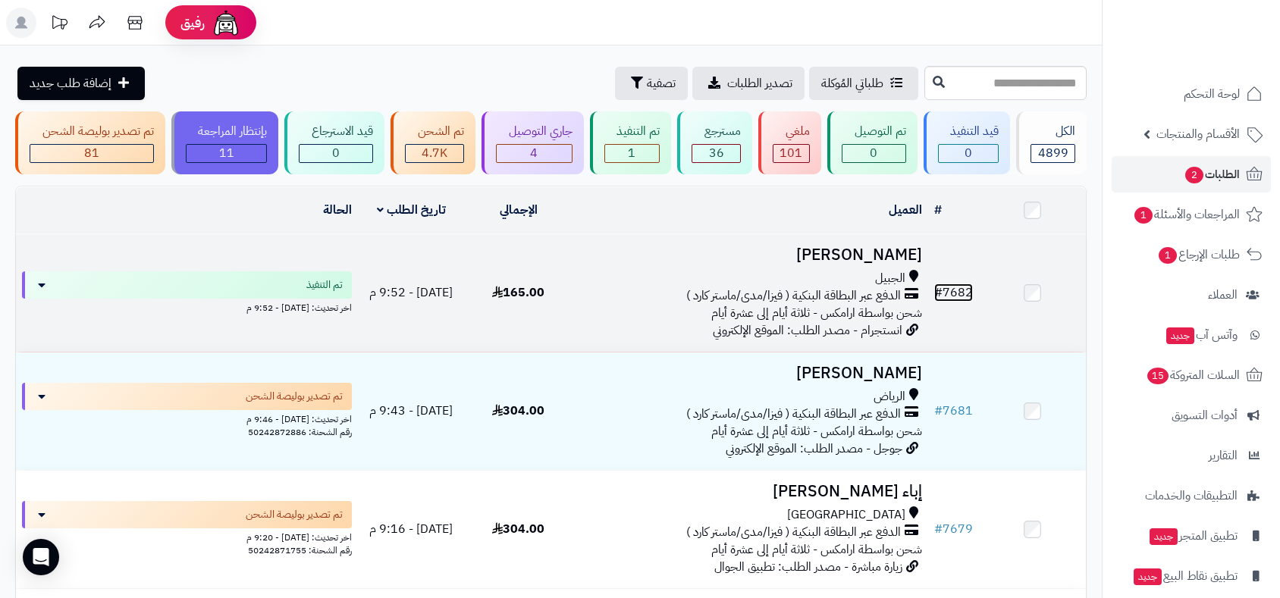
click at [952, 289] on link "# 7682" at bounding box center [953, 293] width 39 height 18
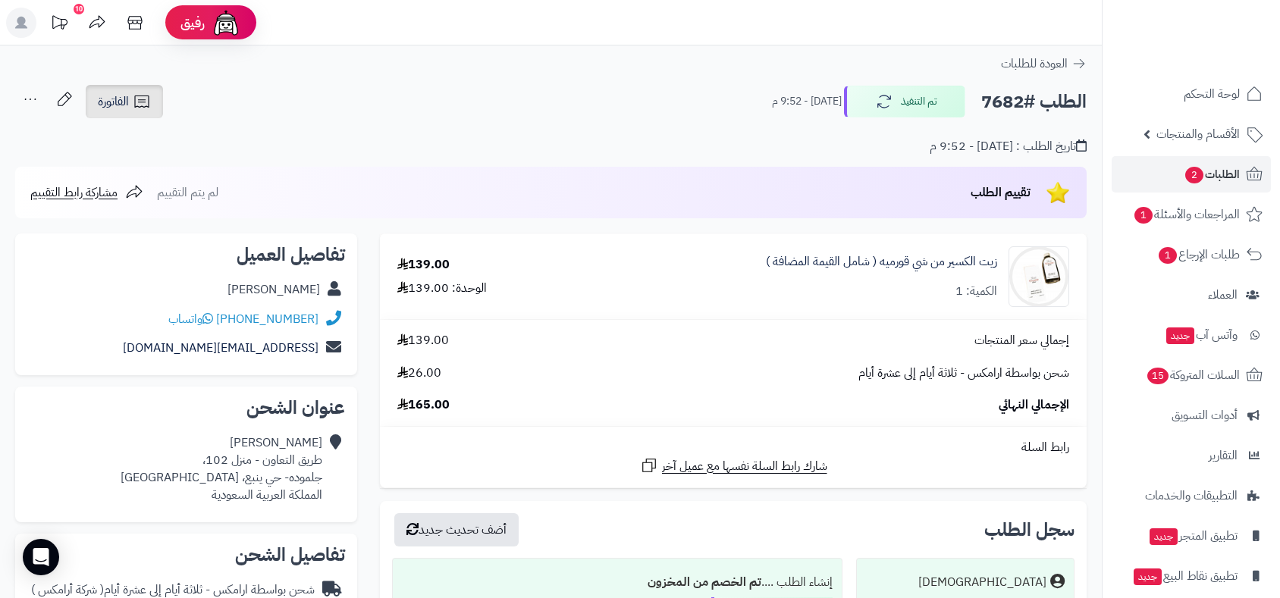
click at [103, 105] on span "الفاتورة" at bounding box center [113, 102] width 31 height 18
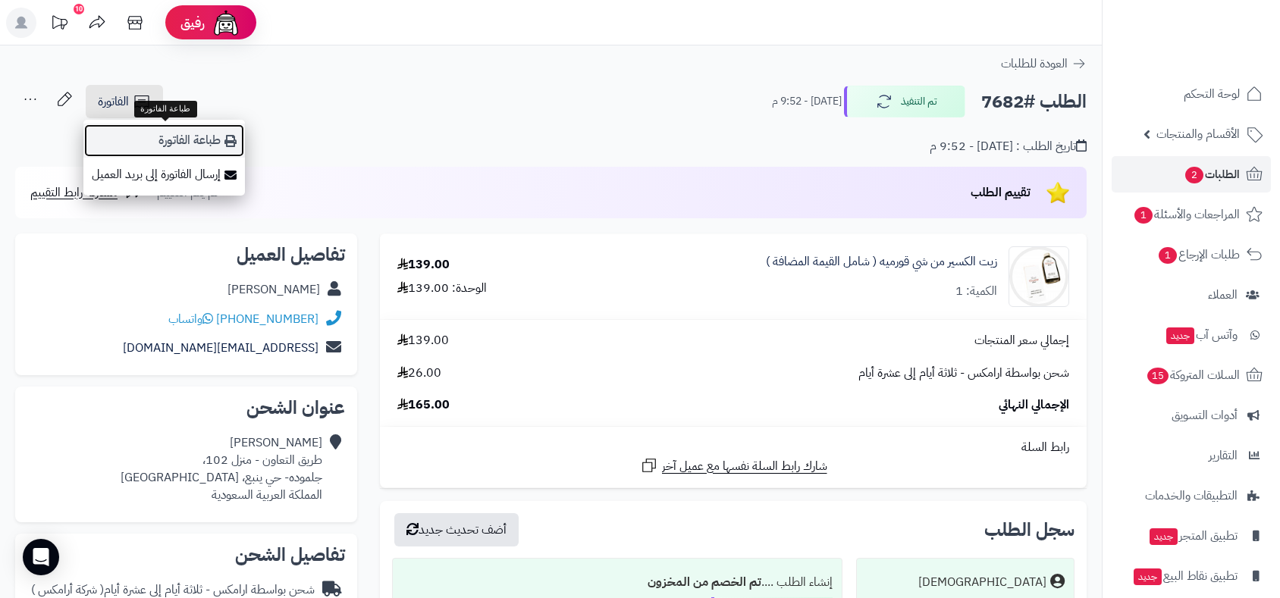
click at [179, 138] on link "طباعة الفاتورة" at bounding box center [164, 141] width 162 height 34
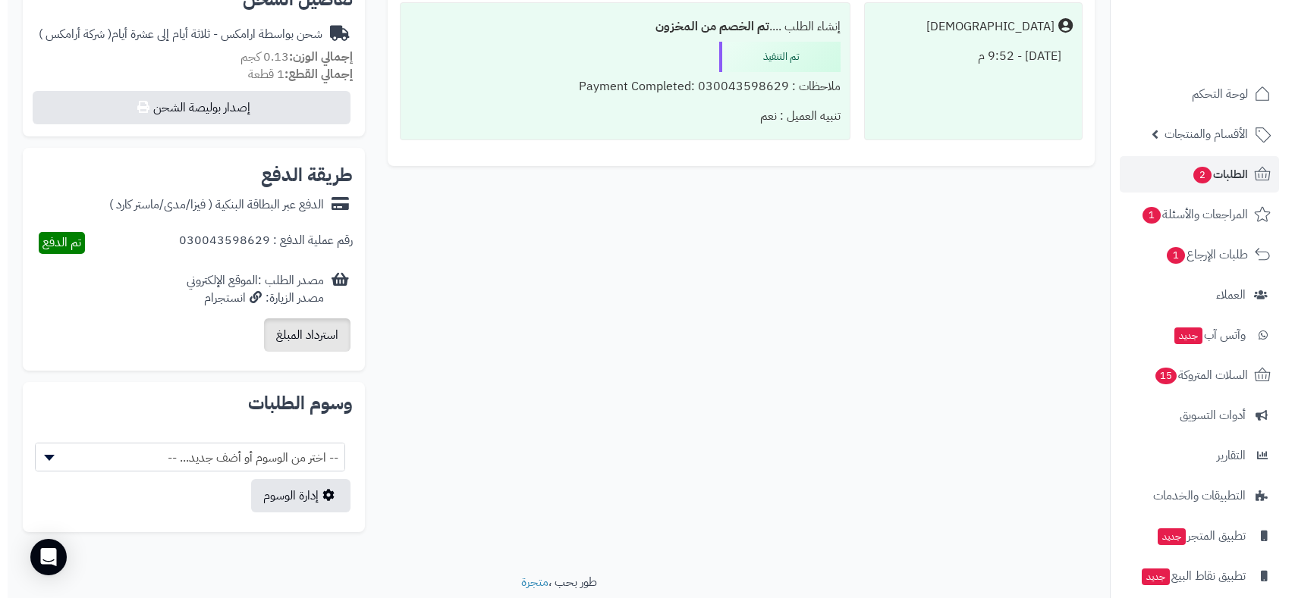
scroll to position [589, 0]
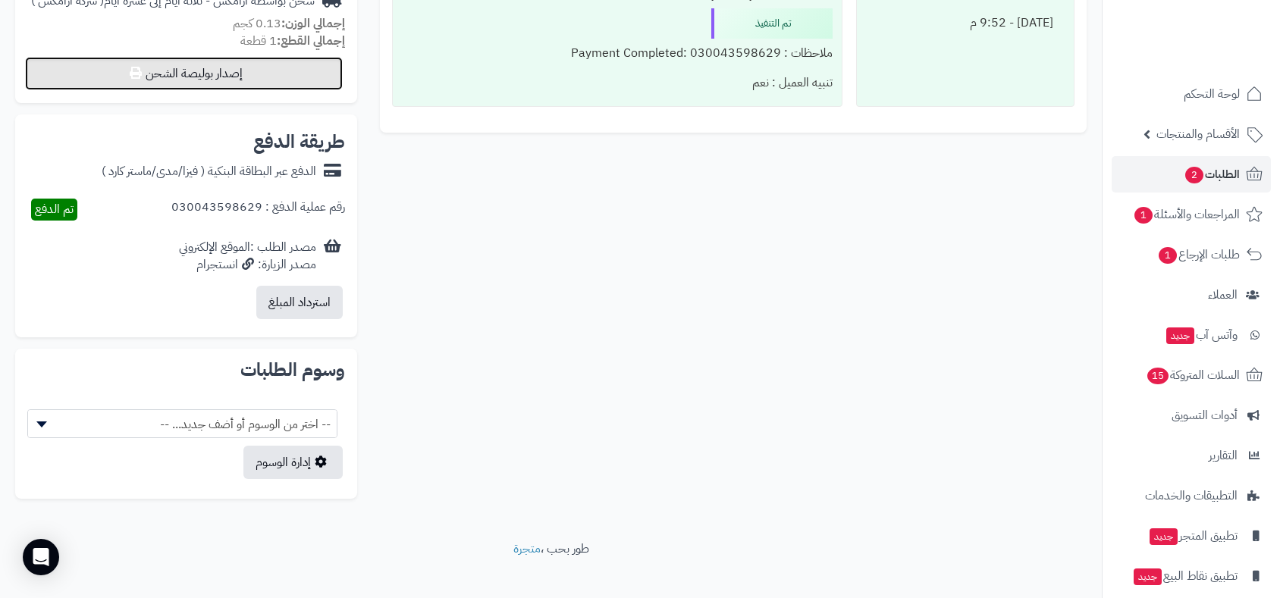
click at [231, 84] on button "إصدار بوليصة الشحن" at bounding box center [184, 73] width 318 height 33
select select "******"
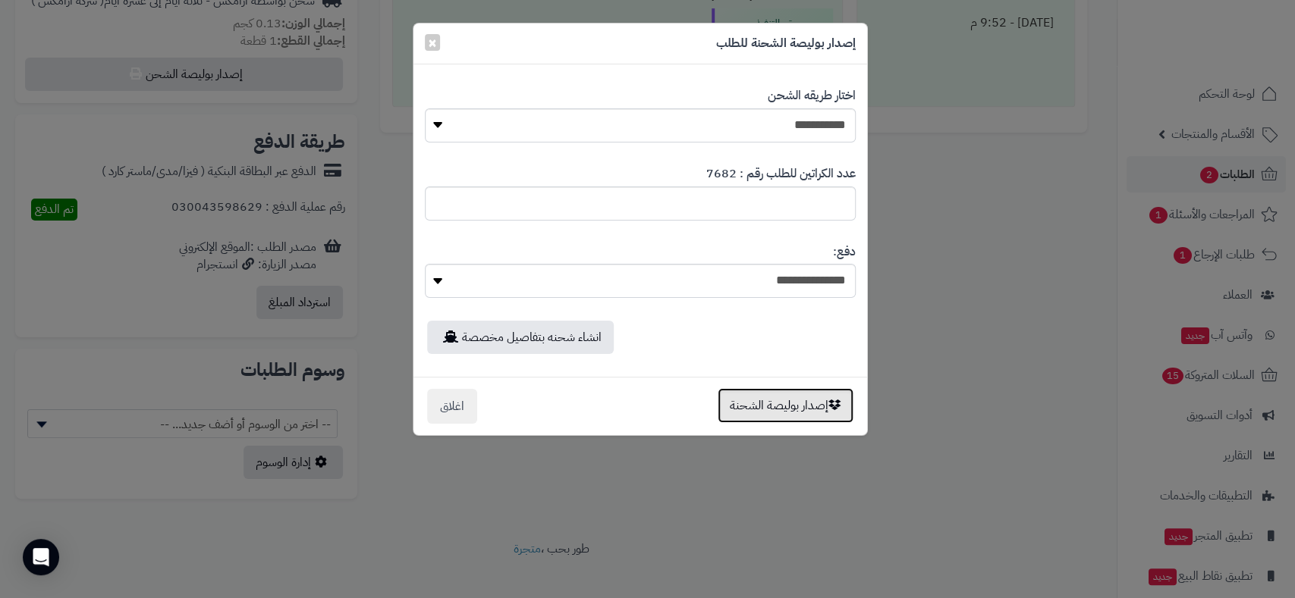
click at [807, 407] on button "إصدار بوليصة الشحنة" at bounding box center [785, 405] width 136 height 35
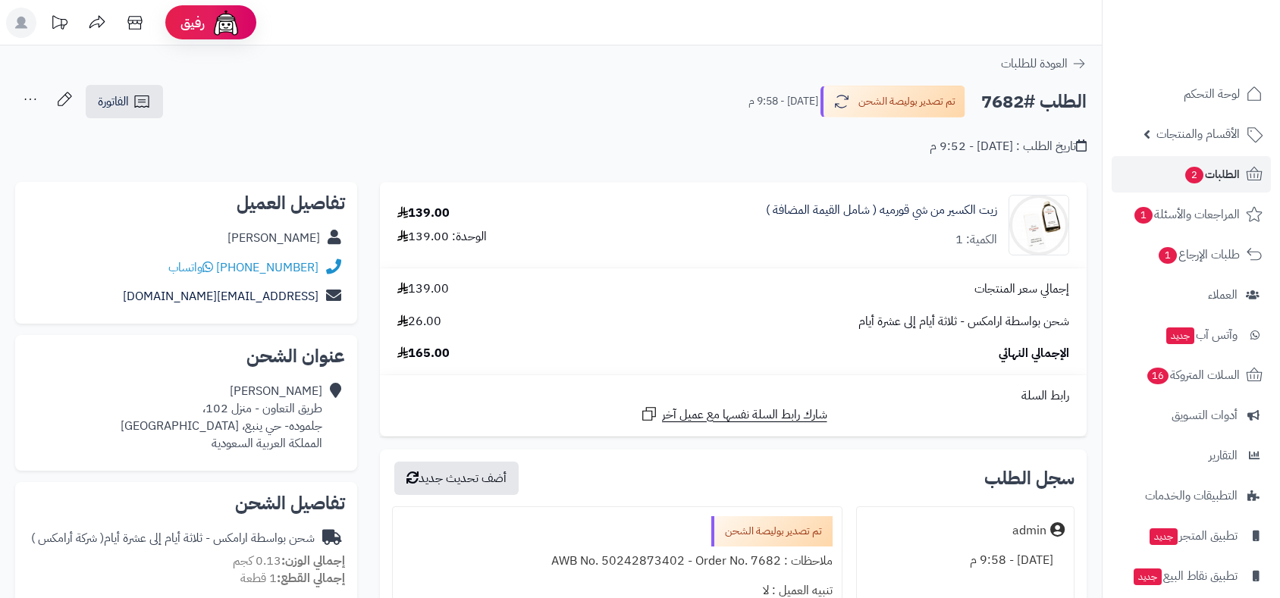
scroll to position [589, 0]
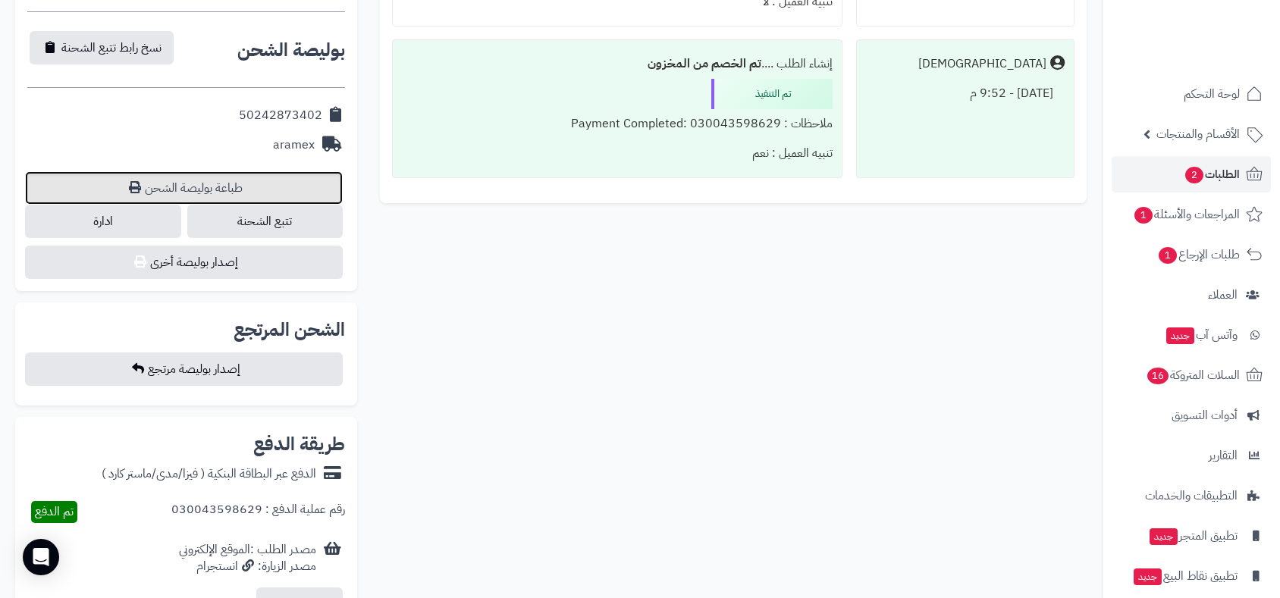
click at [251, 187] on link "طباعة بوليصة الشحن" at bounding box center [184, 187] width 318 height 33
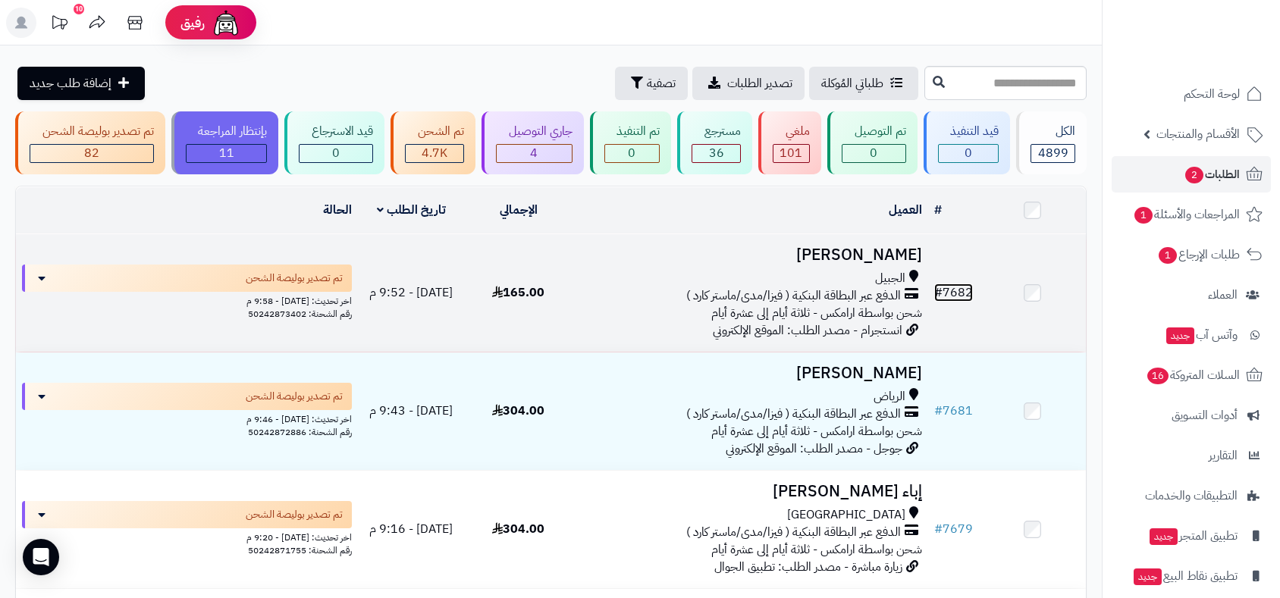
click at [952, 289] on link "# 7682" at bounding box center [953, 293] width 39 height 18
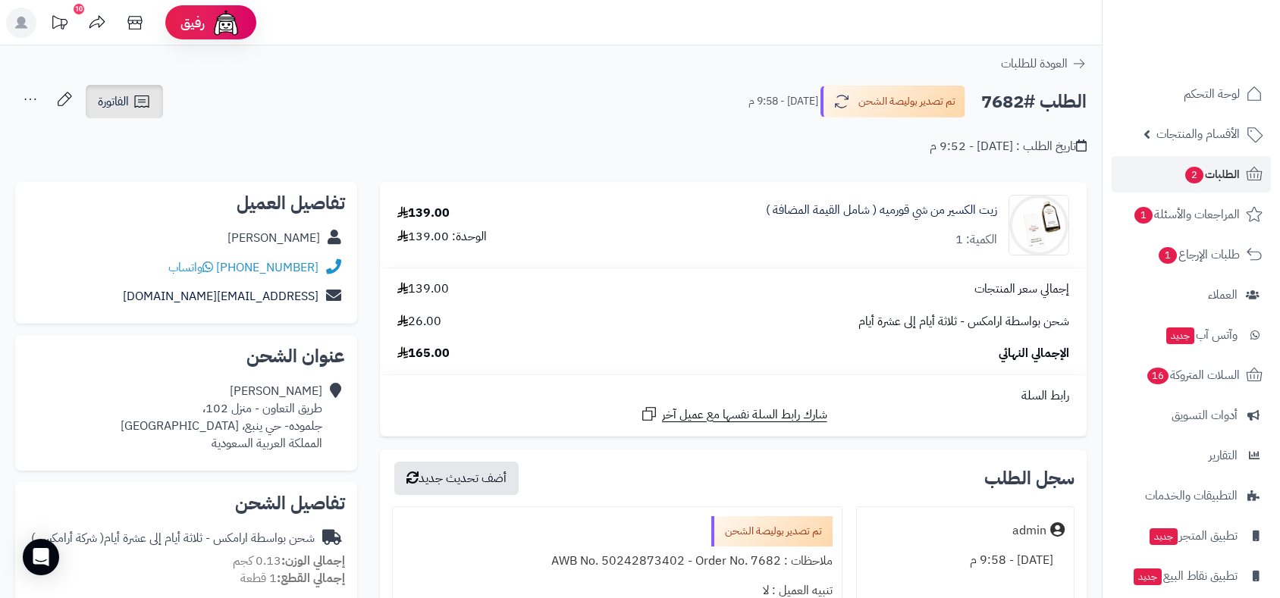
click at [115, 103] on span "الفاتورة" at bounding box center [113, 102] width 31 height 18
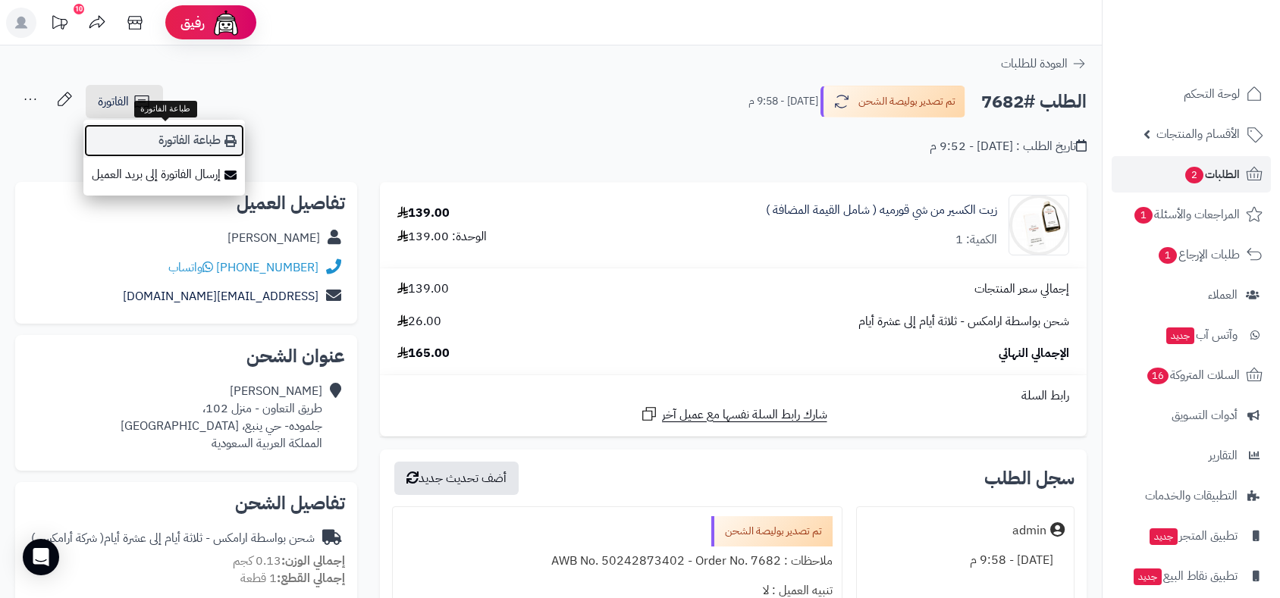
click at [174, 145] on link "طباعة الفاتورة" at bounding box center [164, 141] width 162 height 34
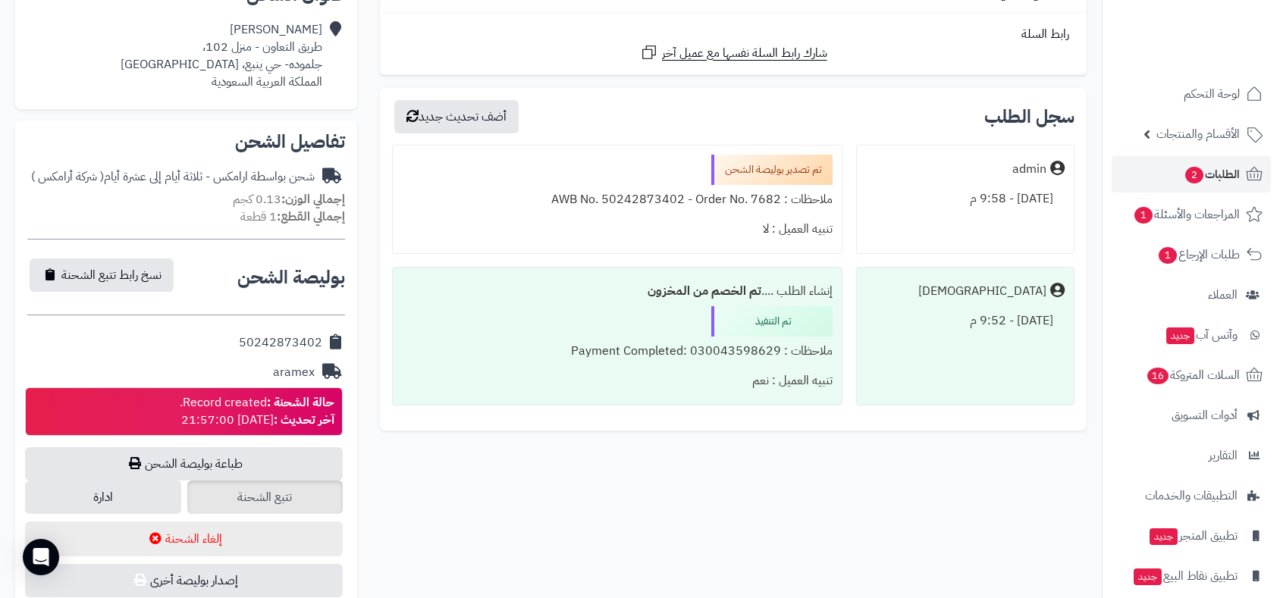
scroll to position [421, 0]
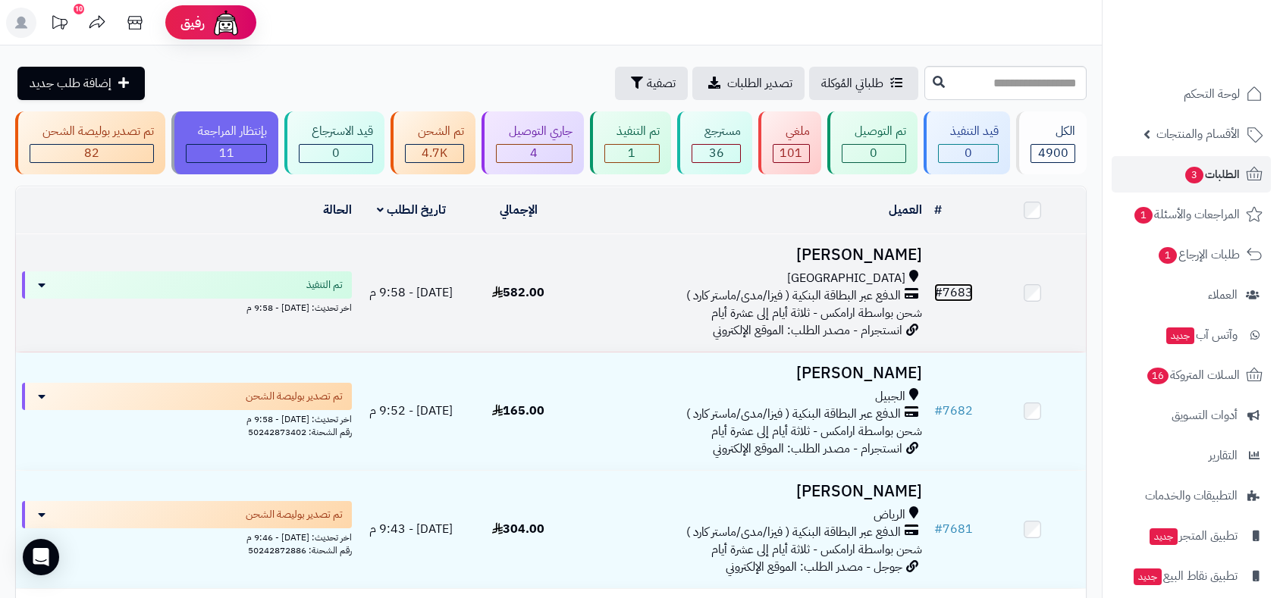
click at [948, 286] on link "# 7683" at bounding box center [953, 293] width 39 height 18
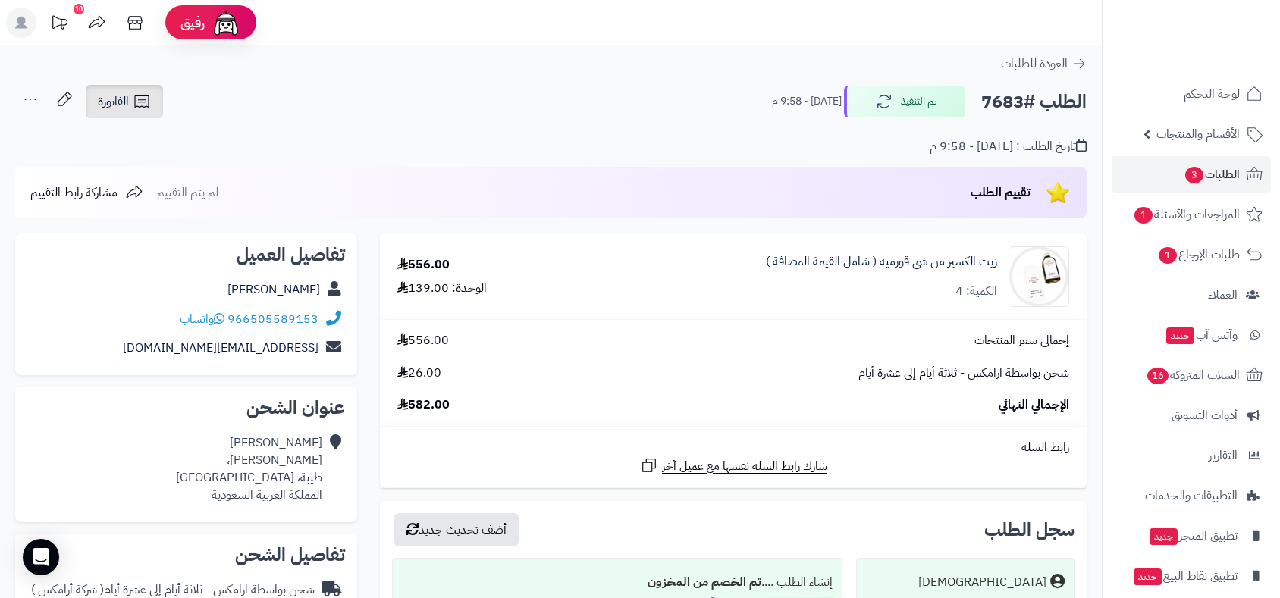
click at [114, 93] on span "الفاتورة" at bounding box center [113, 102] width 31 height 18
click at [118, 93] on span "الفاتورة" at bounding box center [113, 102] width 31 height 18
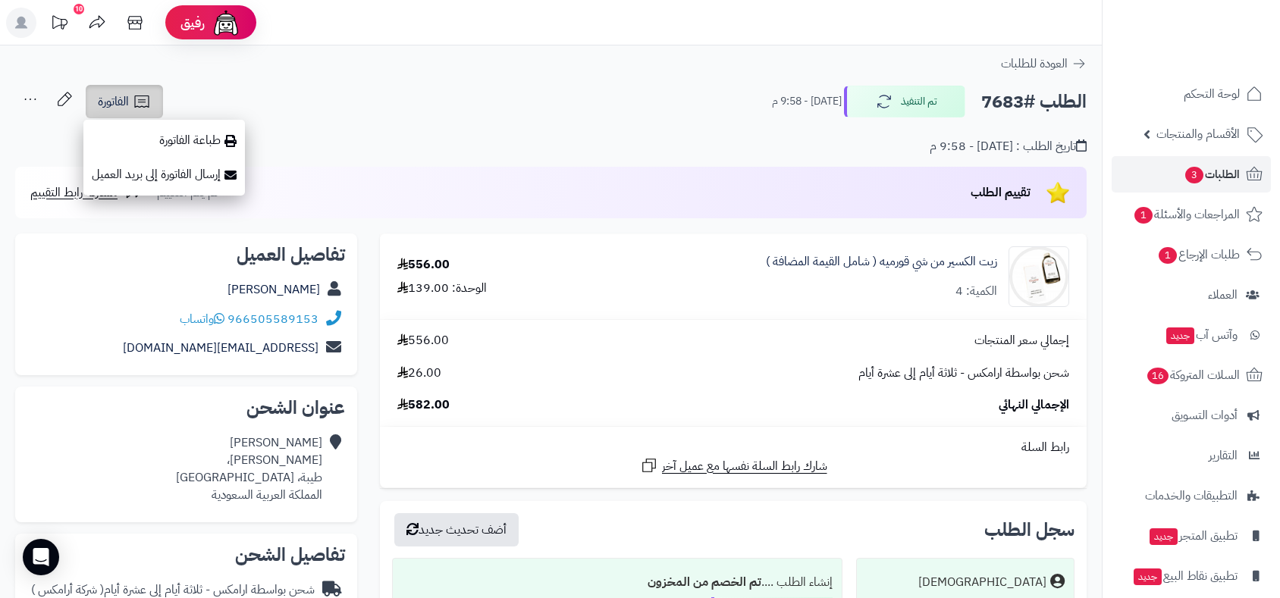
click at [118, 93] on span "الفاتورة" at bounding box center [113, 102] width 31 height 18
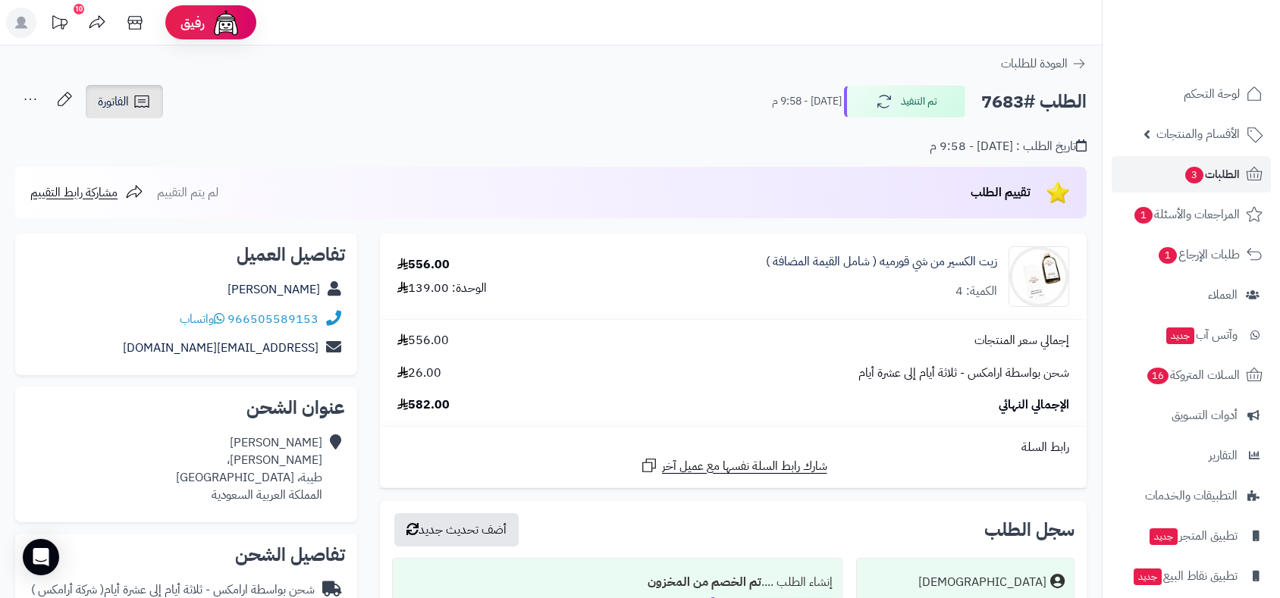
click at [118, 93] on span "الفاتورة" at bounding box center [113, 102] width 31 height 18
click at [119, 94] on span "الفاتورة" at bounding box center [113, 102] width 31 height 18
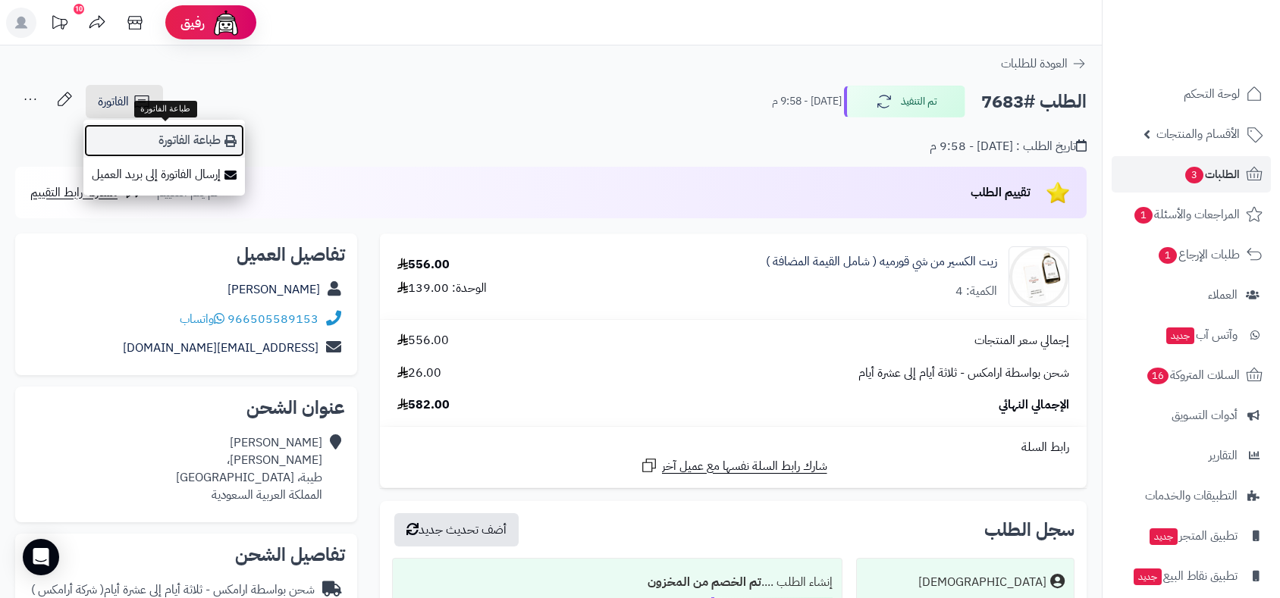
click at [185, 136] on link "طباعة الفاتورة" at bounding box center [164, 141] width 162 height 34
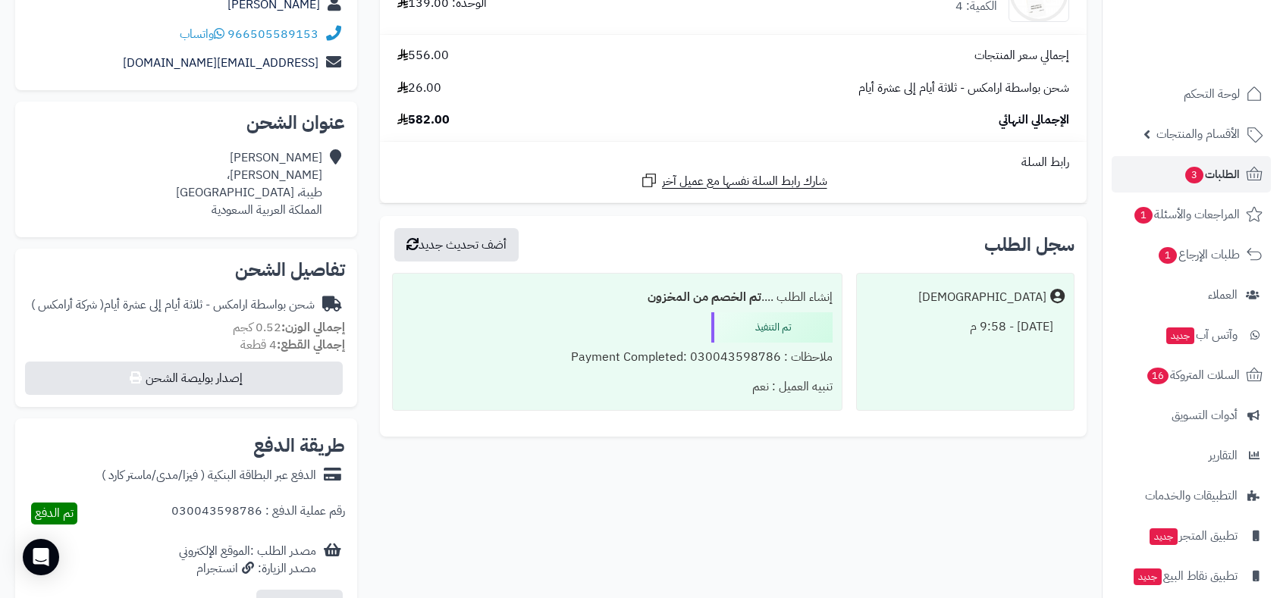
scroll to position [337, 0]
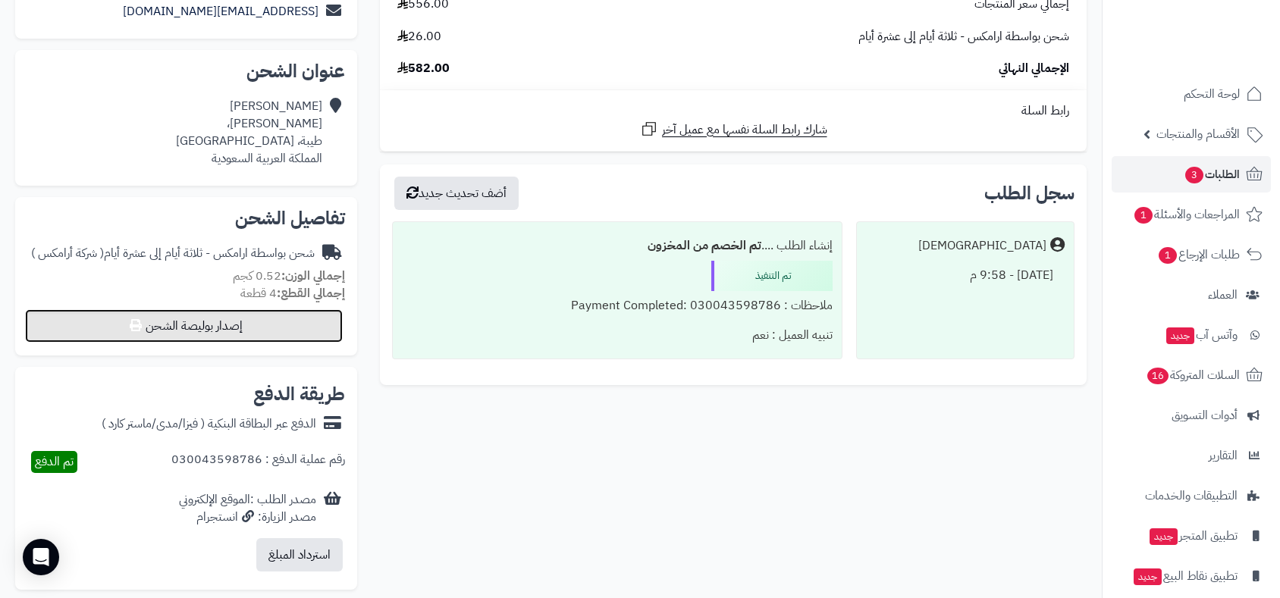
click at [272, 333] on button "إصدار بوليصة الشحن" at bounding box center [184, 325] width 318 height 33
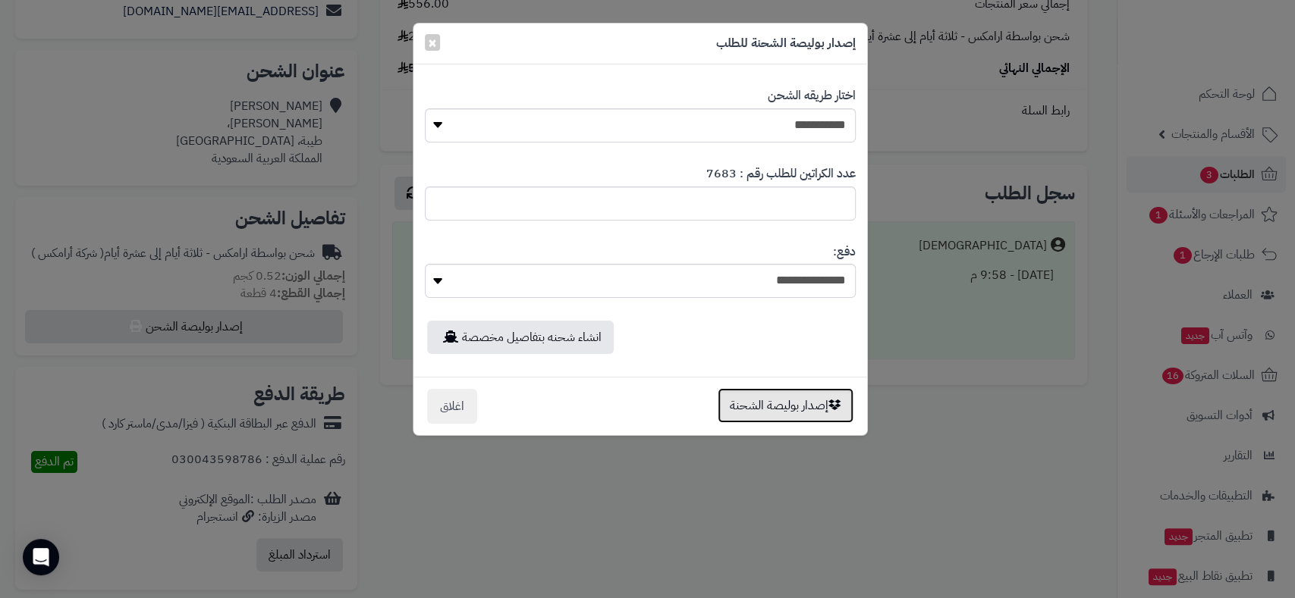
click at [765, 409] on button "إصدار بوليصة الشحنة" at bounding box center [785, 405] width 136 height 35
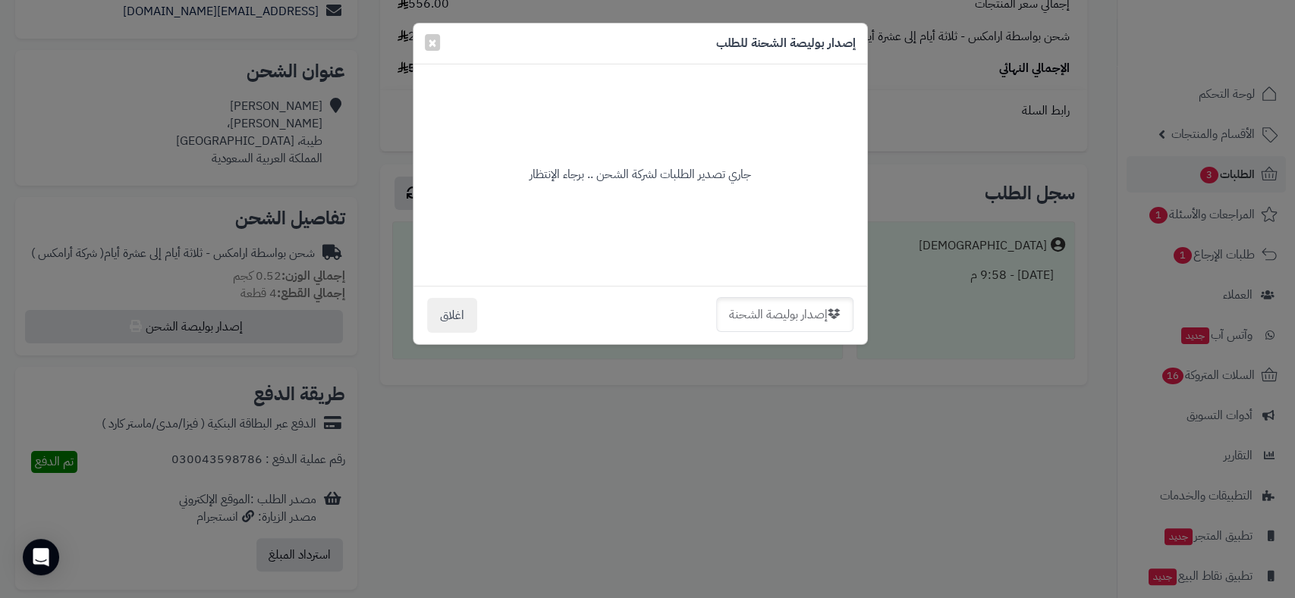
click at [765, 409] on div "**********" at bounding box center [647, 299] width 1295 height 598
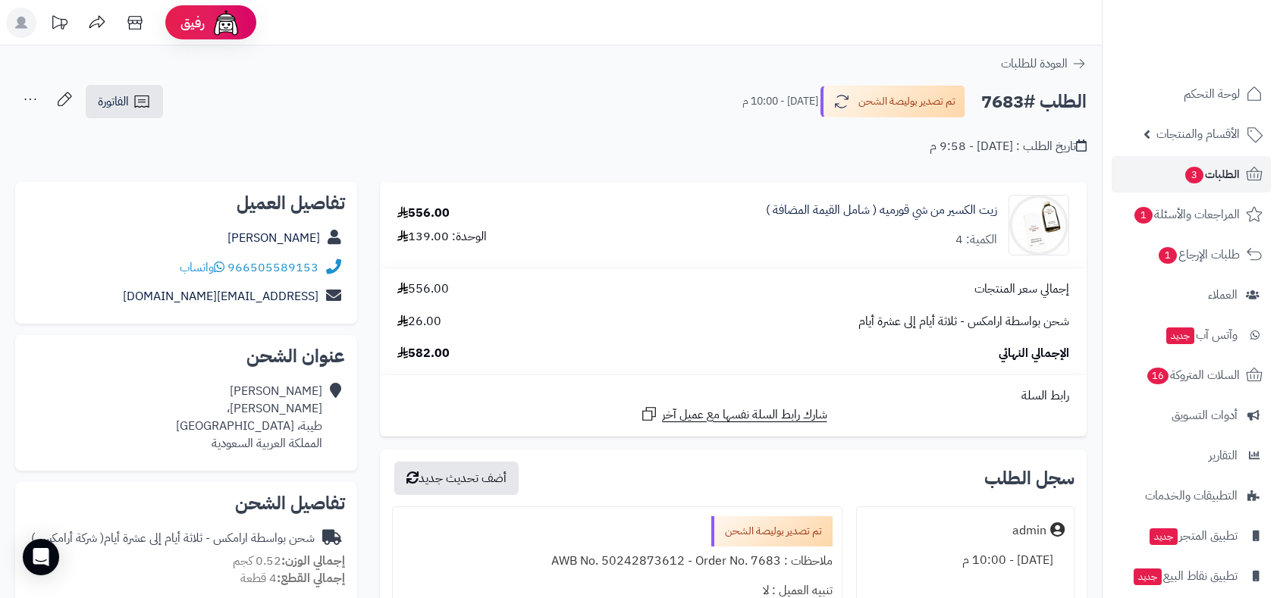
scroll to position [285, 0]
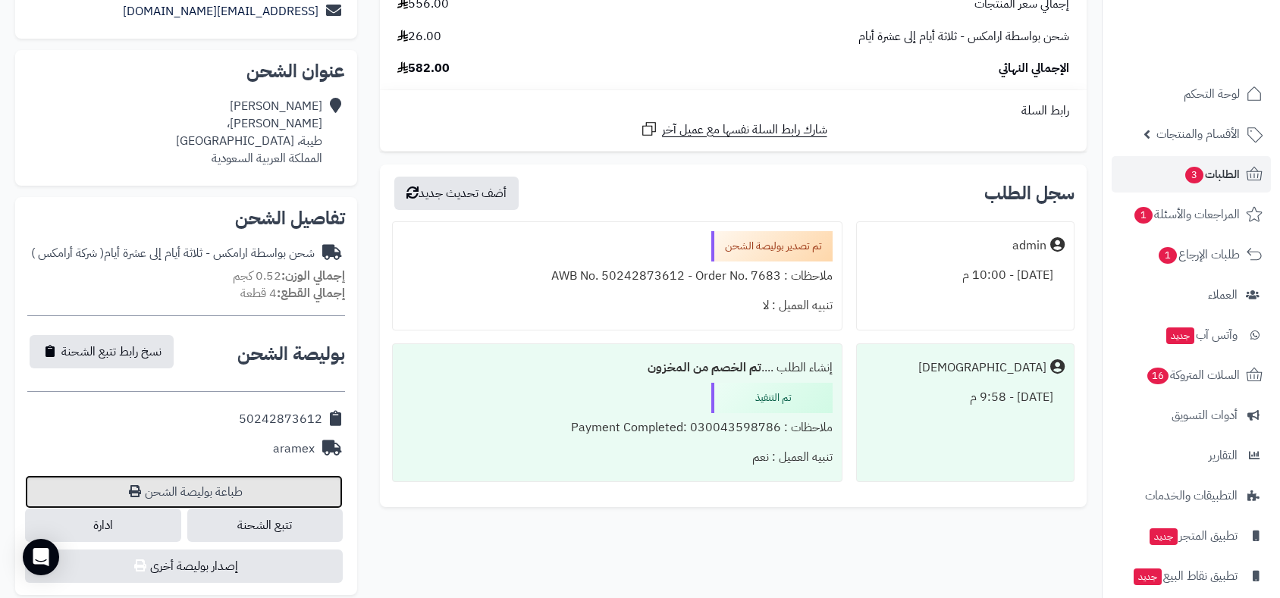
click at [204, 494] on link "طباعة بوليصة الشحن" at bounding box center [184, 492] width 318 height 33
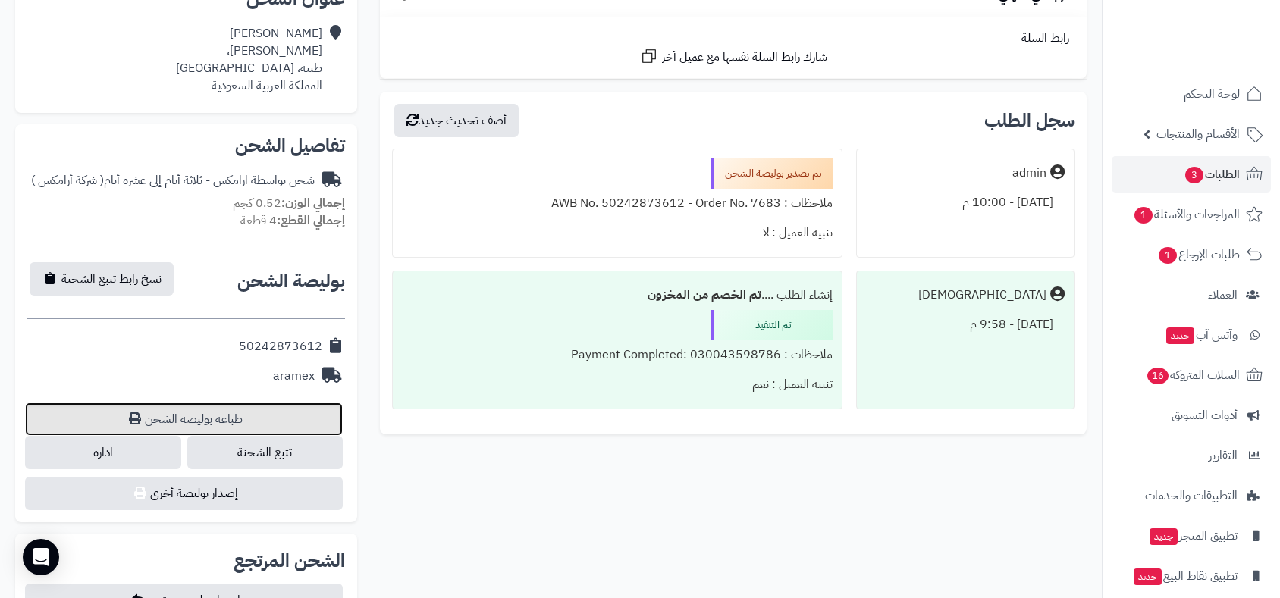
scroll to position [454, 0]
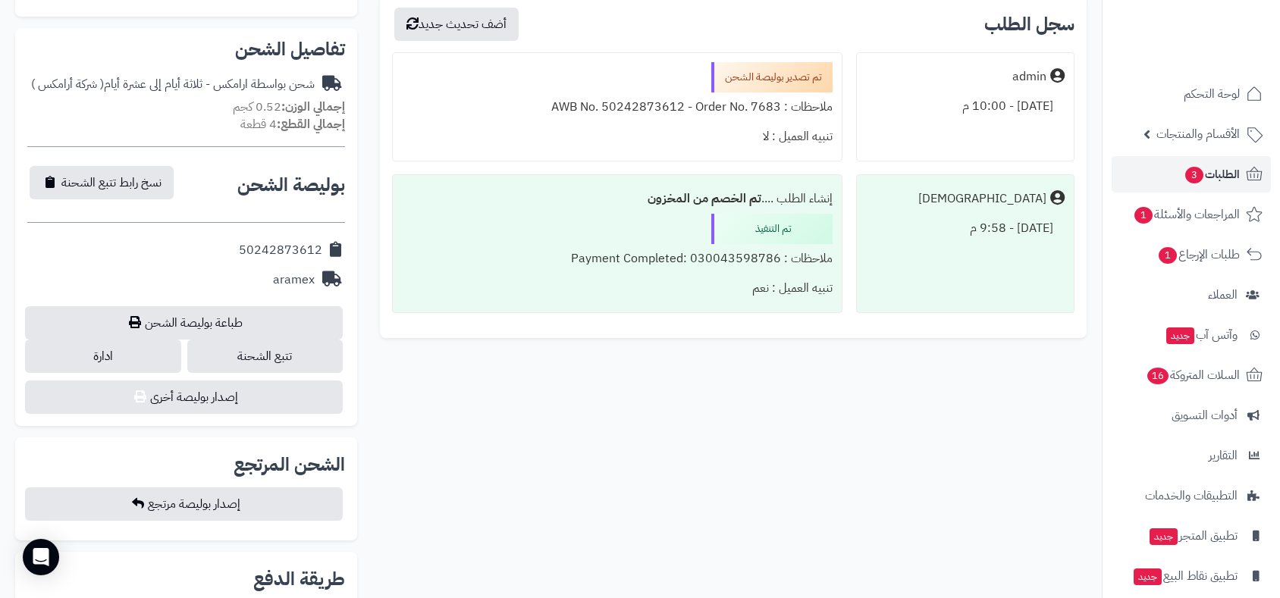
click at [473, 328] on div "سجل الطلب أضف تحديث جديد admin اليوم - 10:00 م تم تصدير بوليصة الشحن ملاحظات : …" at bounding box center [733, 166] width 707 height 343
click at [502, 340] on div "سجل الطلب أضف تحديث جديد admin اليوم - 10:00 م تم تصدير بوليصة الشحن ملاحظات : …" at bounding box center [734, 172] width 730 height 354
click at [503, 340] on div "سجل الطلب أضف تحديث جديد admin اليوم - 10:00 م تم تصدير بوليصة الشحن ملاحظات : …" at bounding box center [734, 172] width 730 height 354
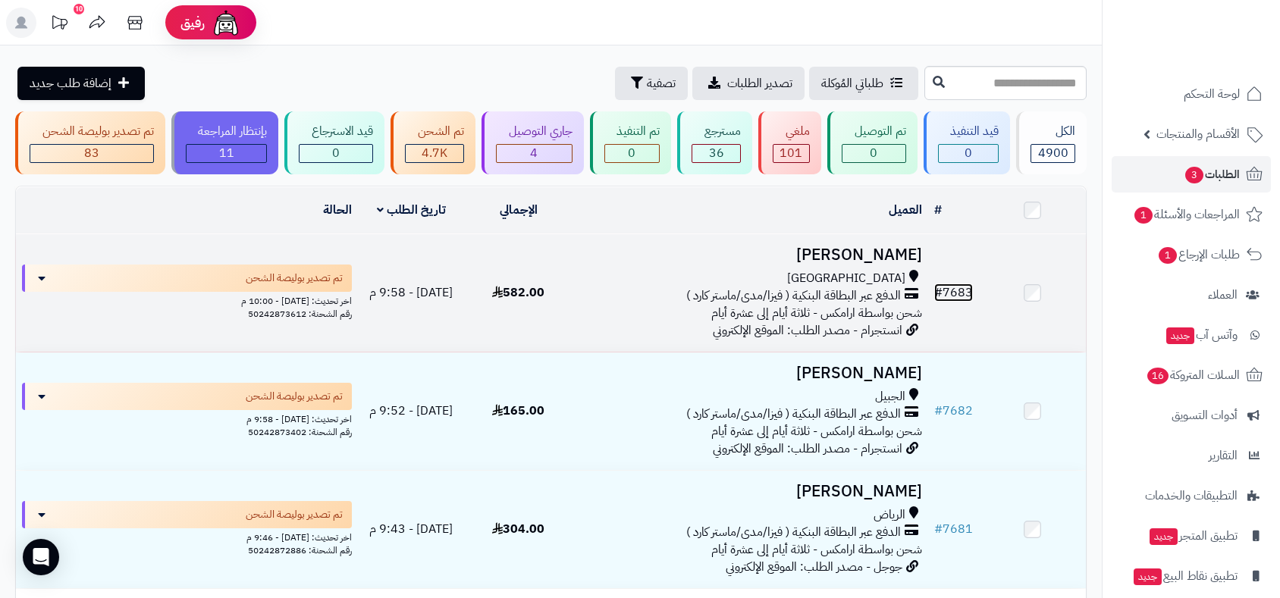
click at [947, 293] on link "# 7683" at bounding box center [953, 293] width 39 height 18
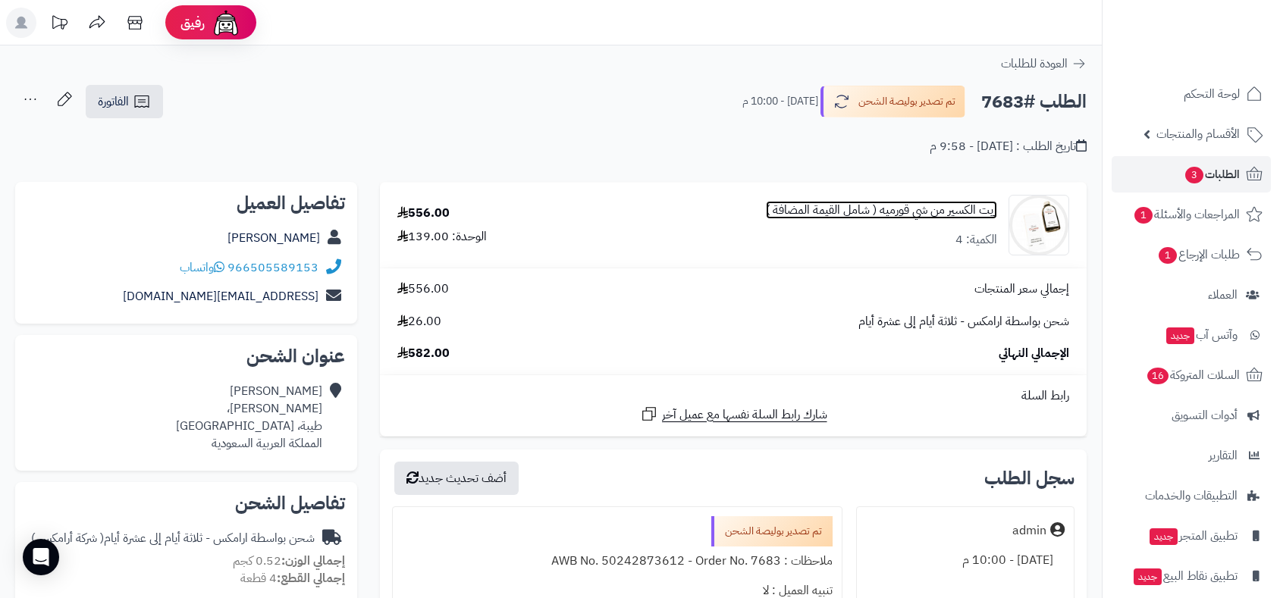
click at [956, 209] on link "زيت الكسير من شي قورميه ( شامل القيمة المضافة )" at bounding box center [881, 210] width 231 height 17
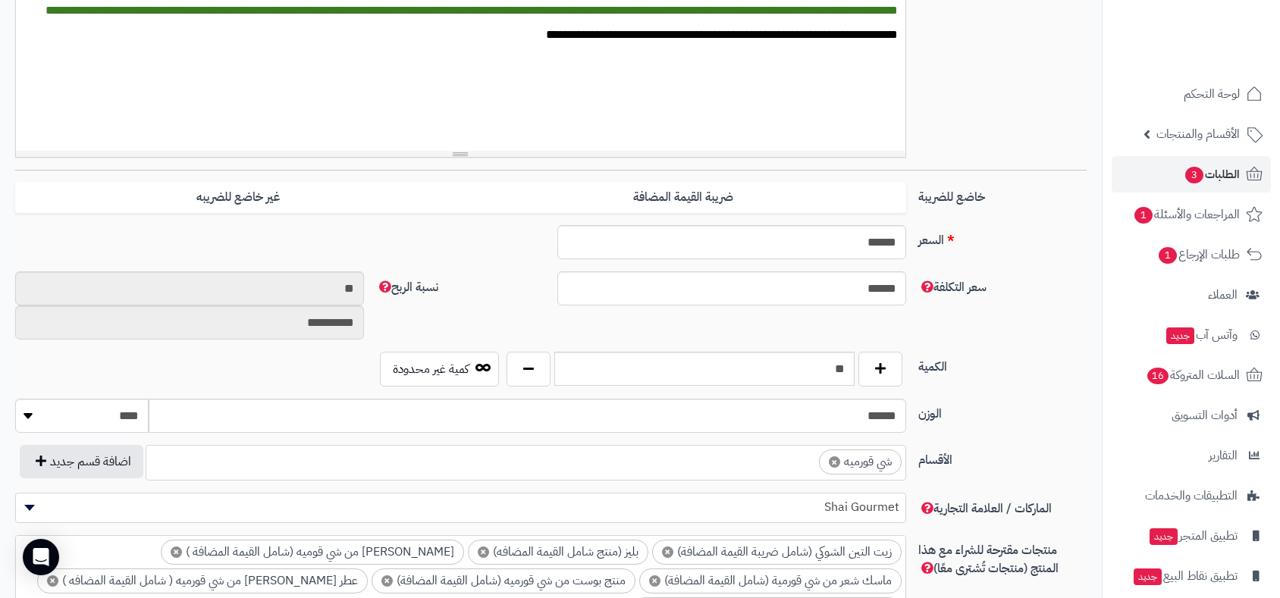
scroll to position [544, 0]
